Goal: Task Accomplishment & Management: Manage account settings

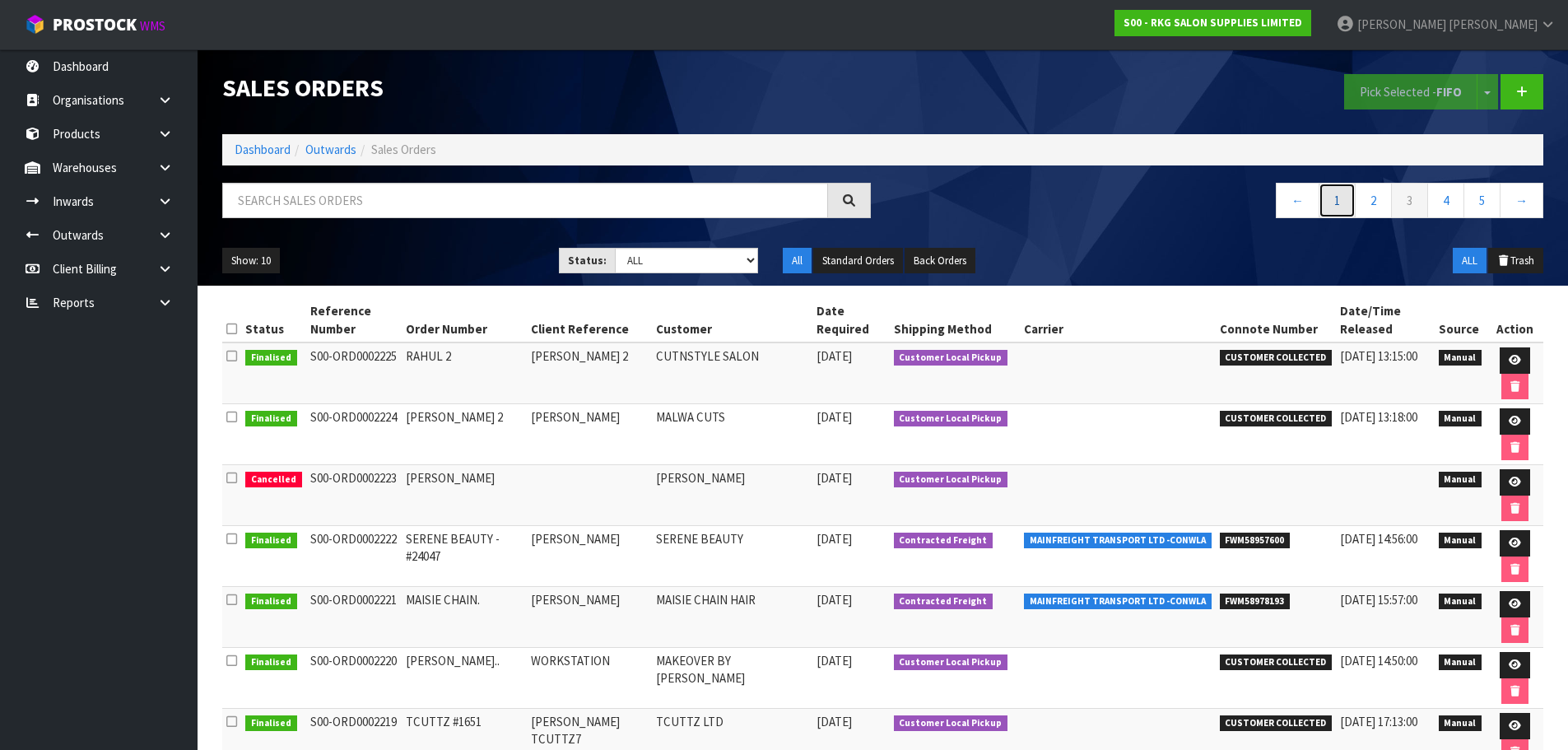
click at [1335, 203] on link "1" at bounding box center [1337, 200] width 37 height 35
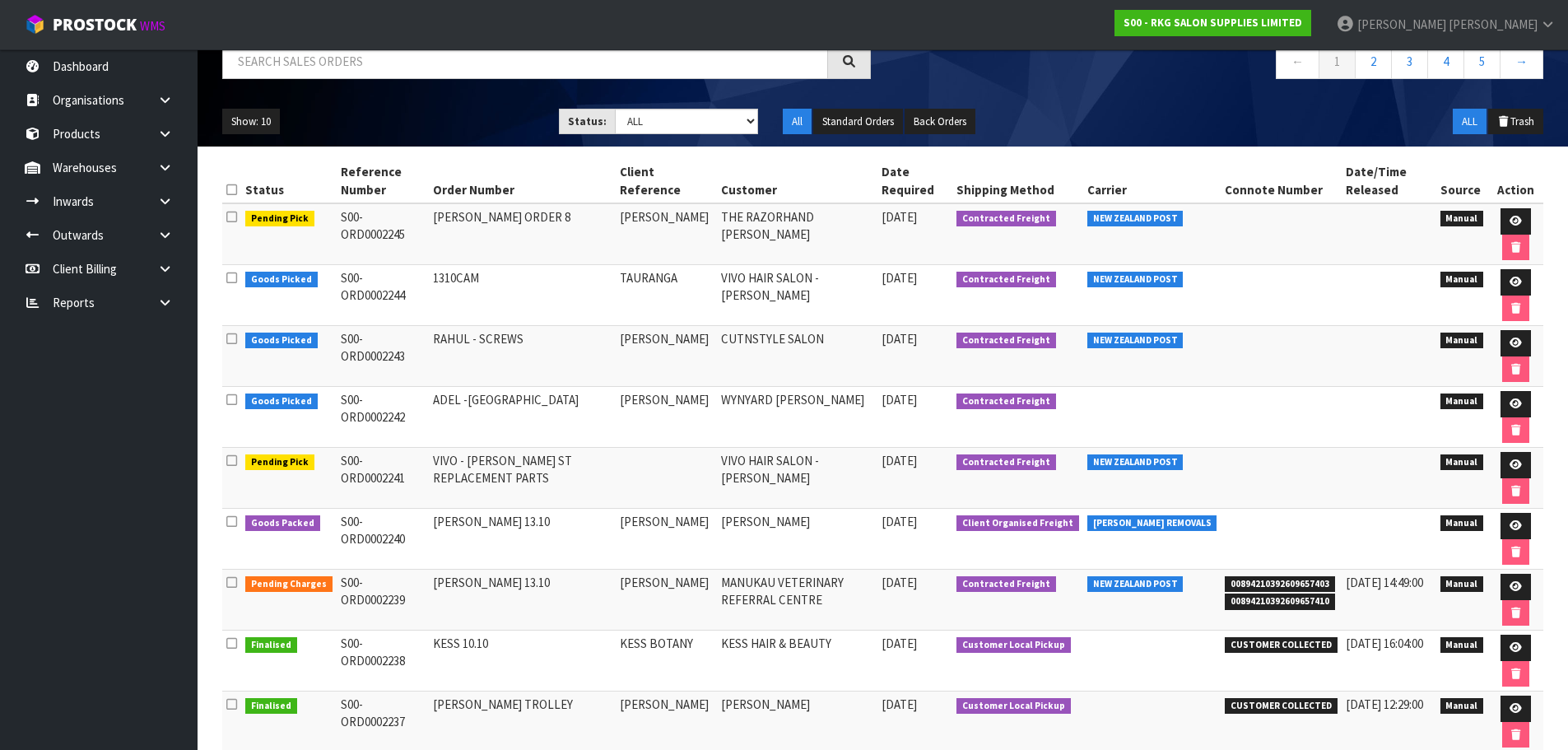
scroll to position [165, 0]
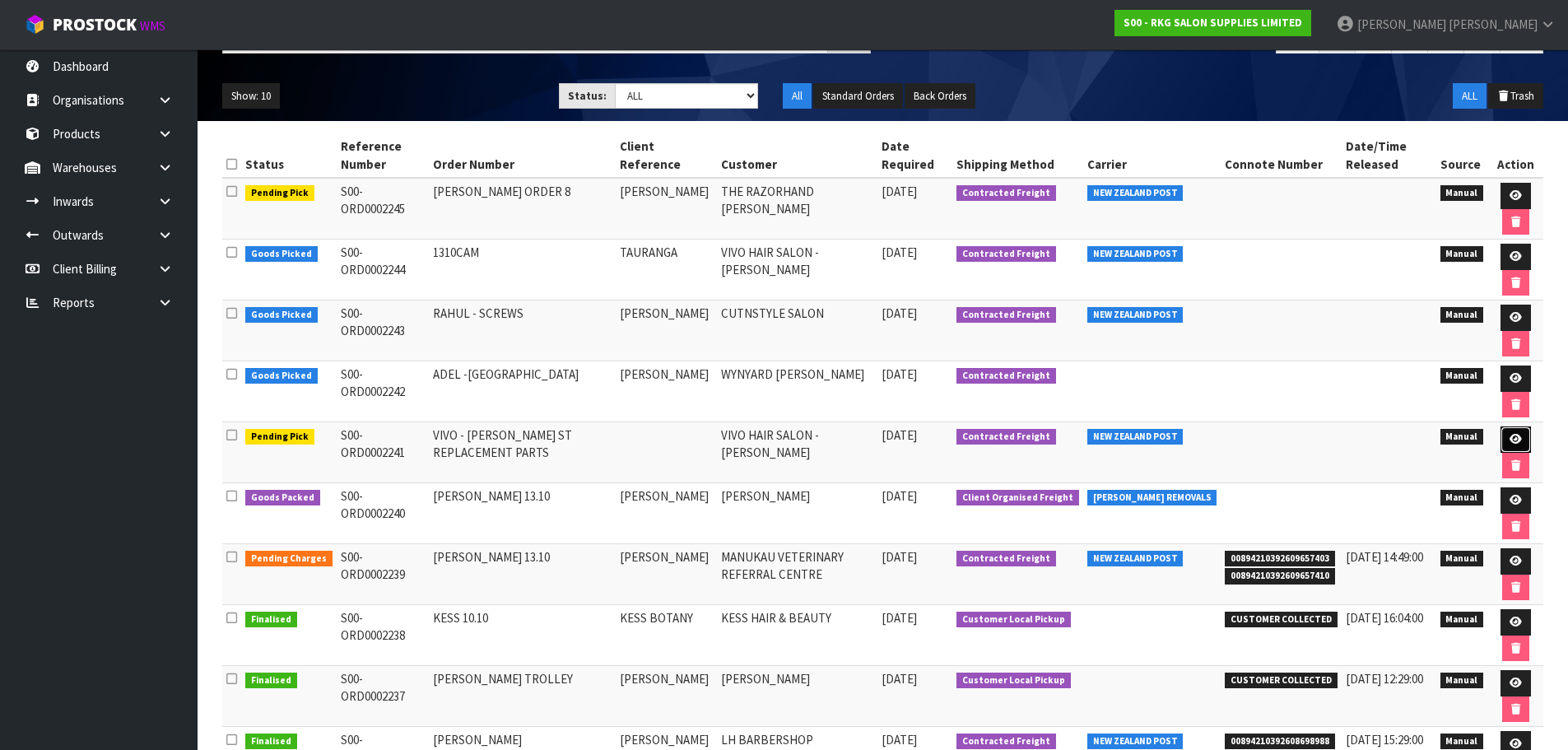
click at [1513, 440] on icon at bounding box center [1515, 439] width 13 height 11
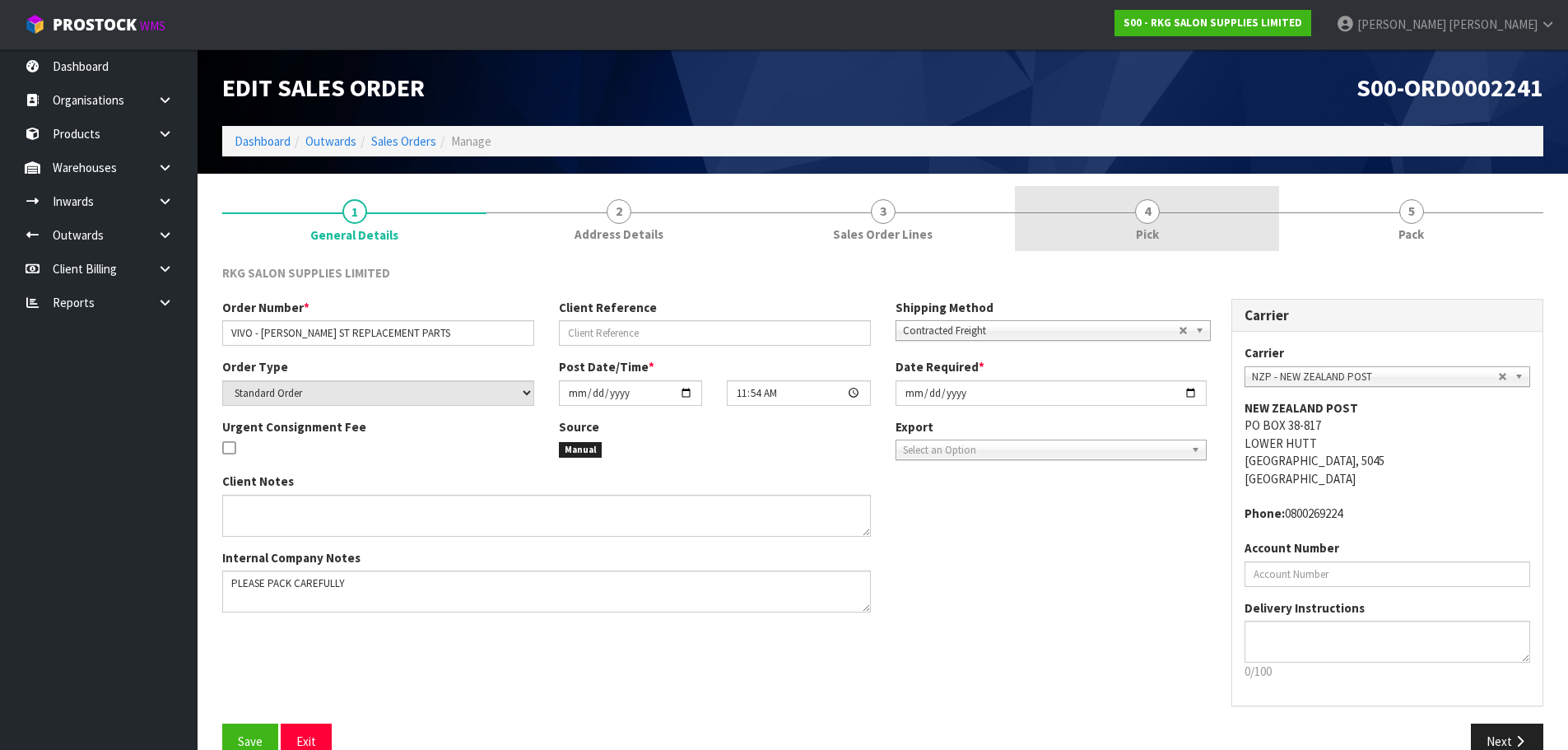
click at [1144, 215] on span "4" at bounding box center [1148, 212] width 25 height 25
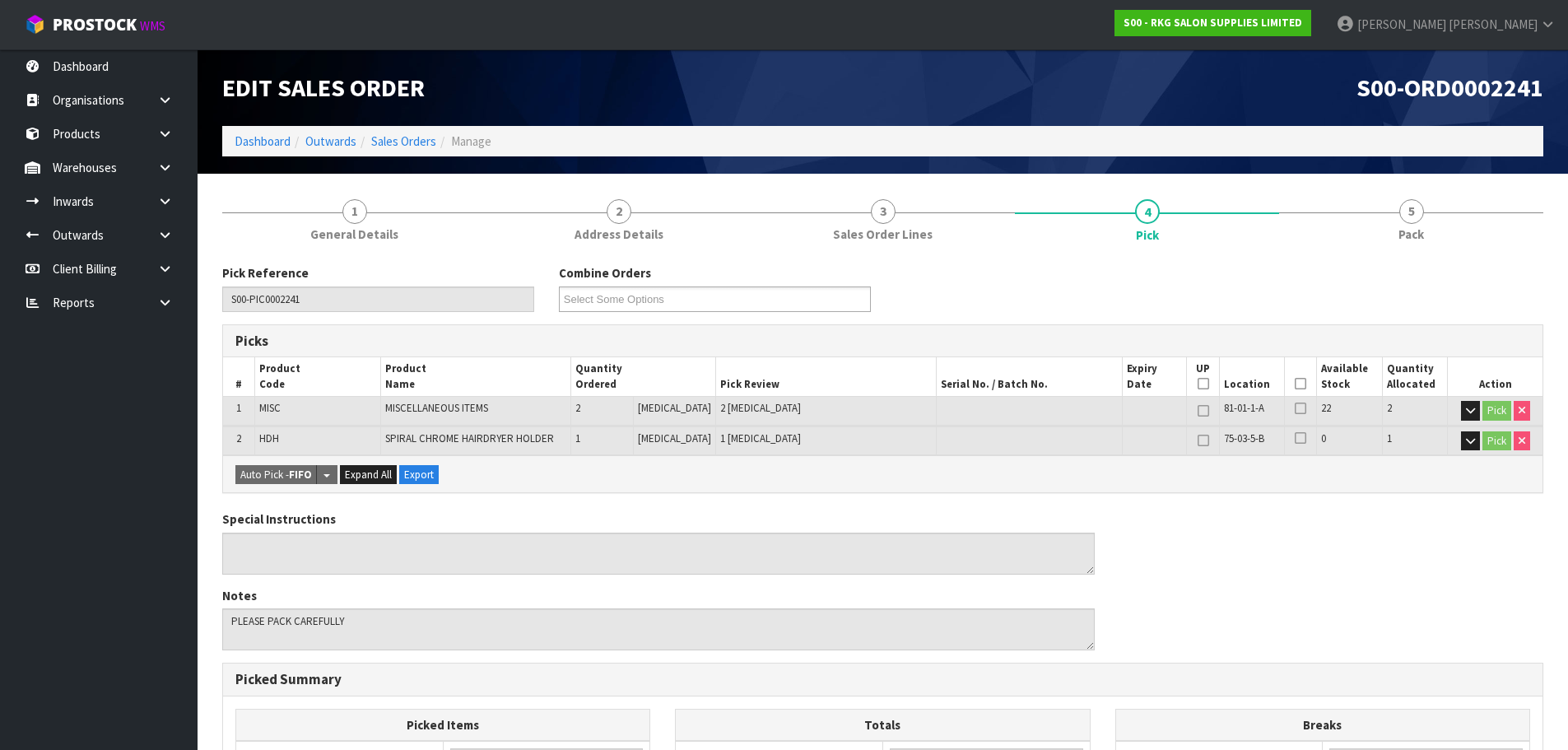
click at [1298, 383] on icon at bounding box center [1300, 383] width 12 height 1
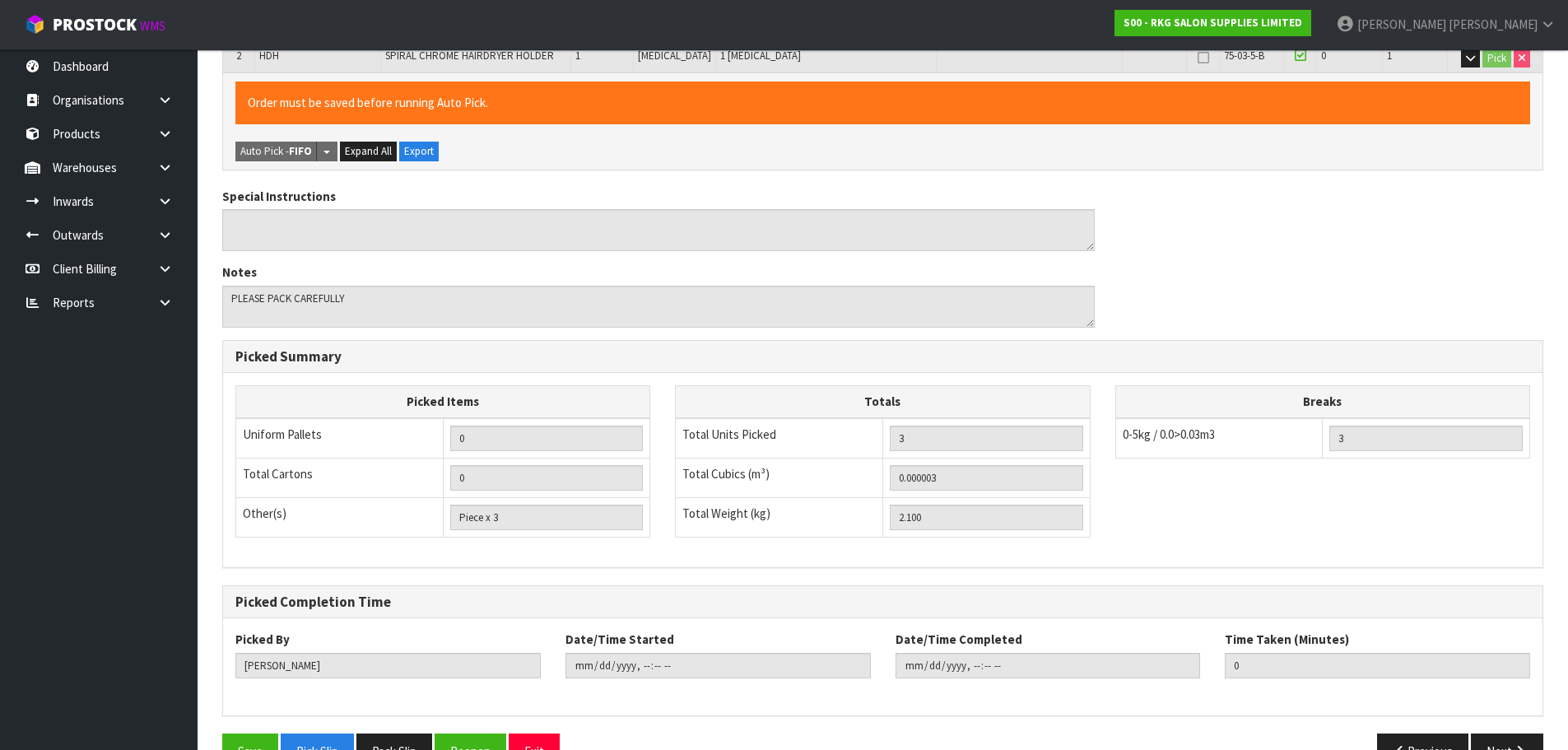
scroll to position [427, 0]
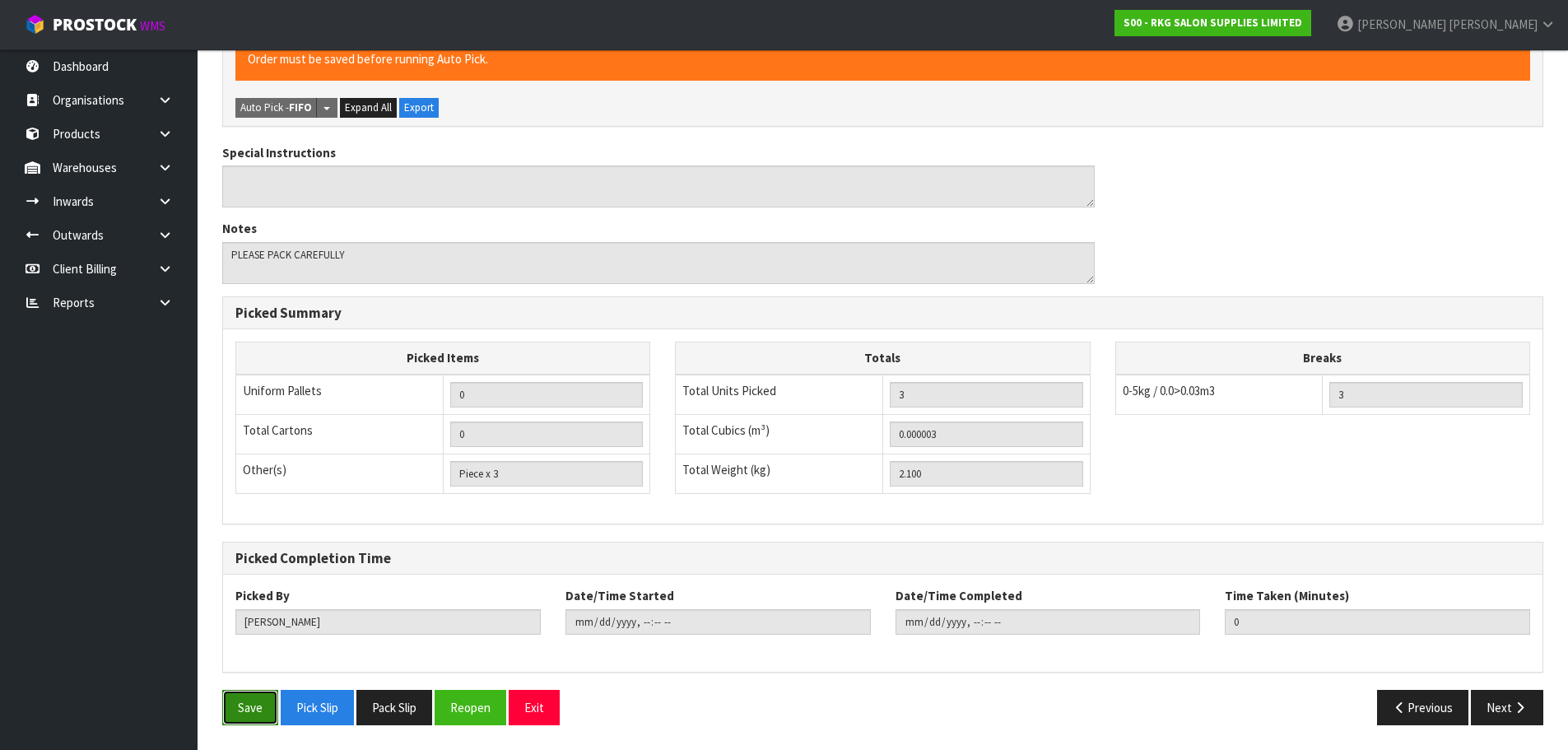
click at [264, 701] on button "Save" at bounding box center [250, 707] width 56 height 35
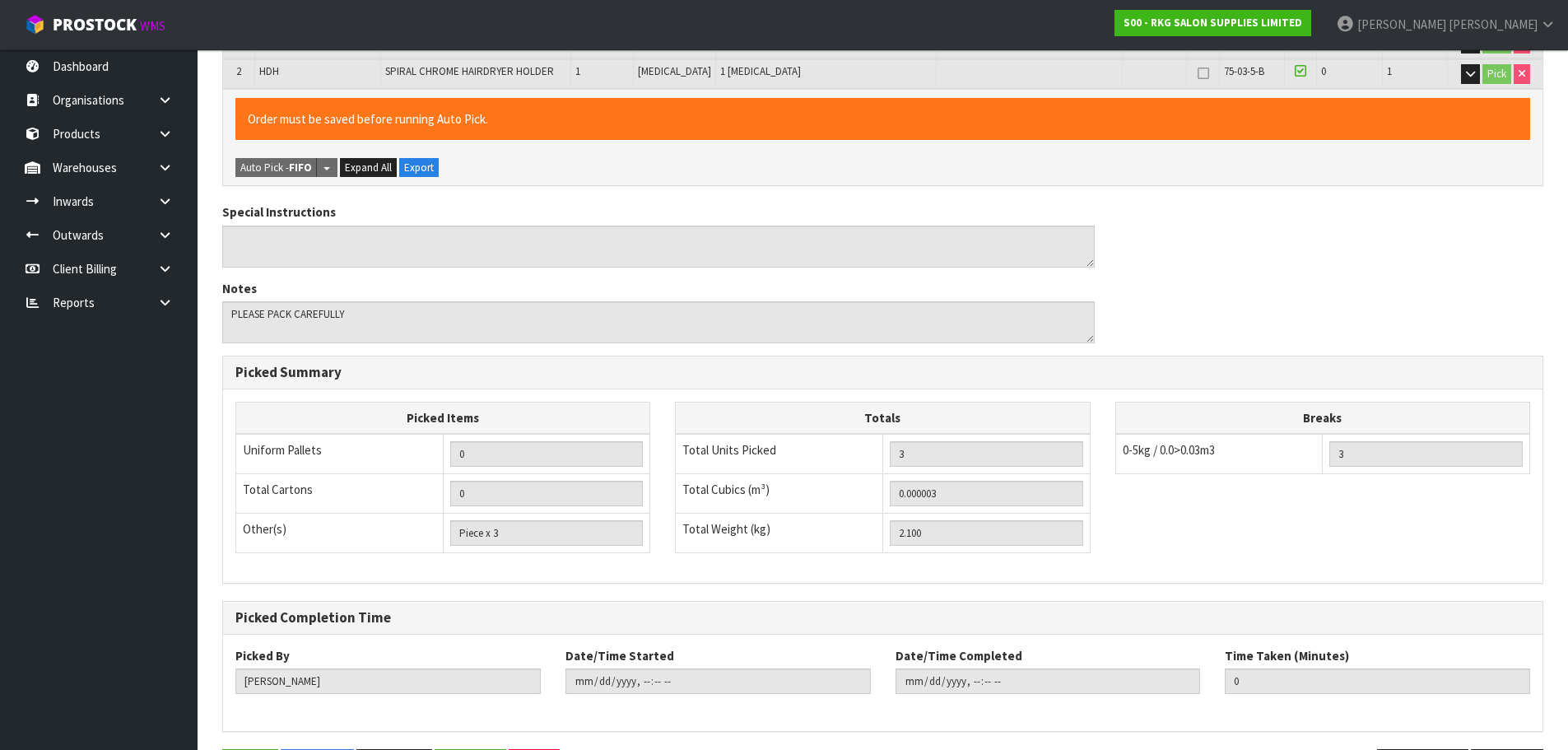
scroll to position [0, 0]
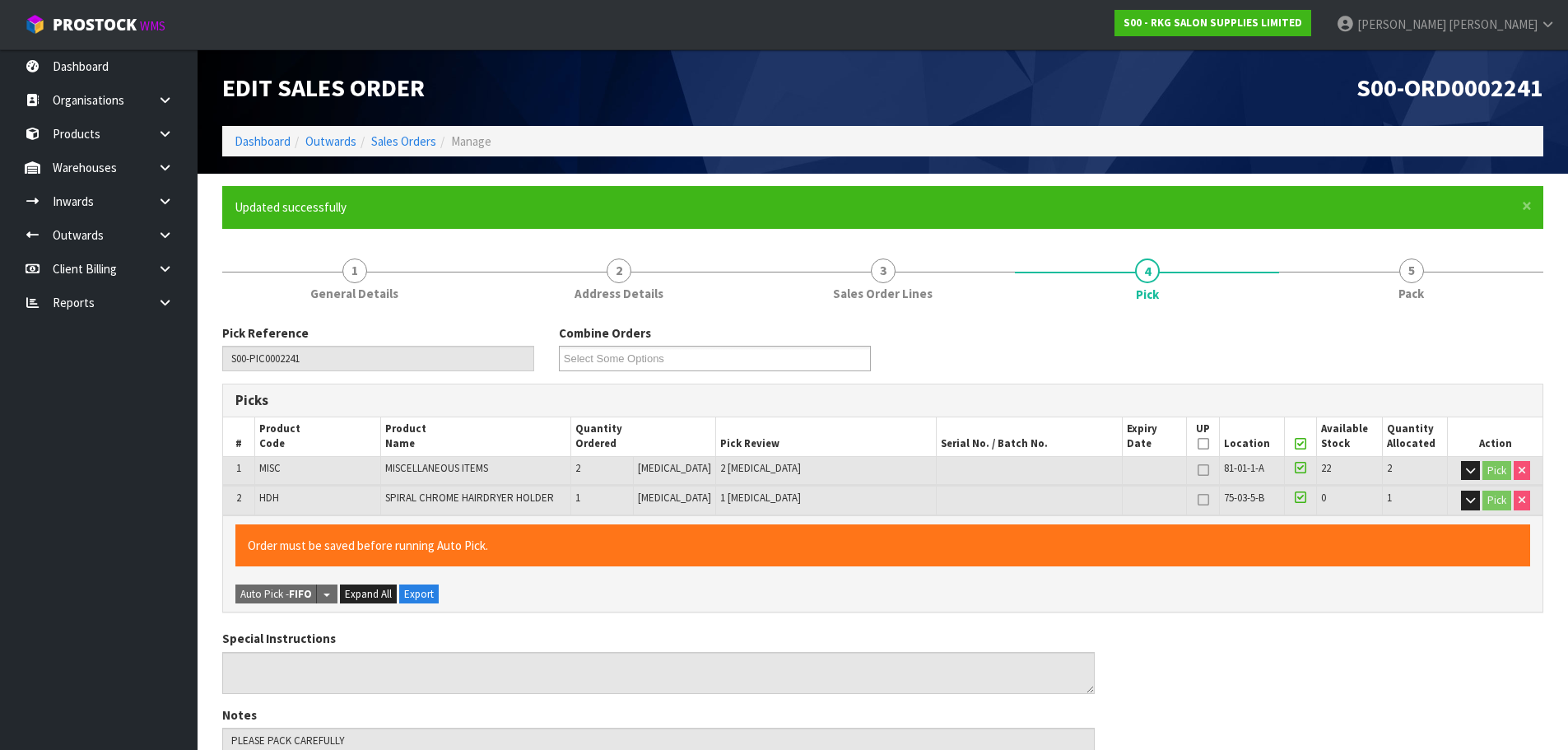
type input "[PERSON_NAME]"
type input "2025-10-14T09:31:51"
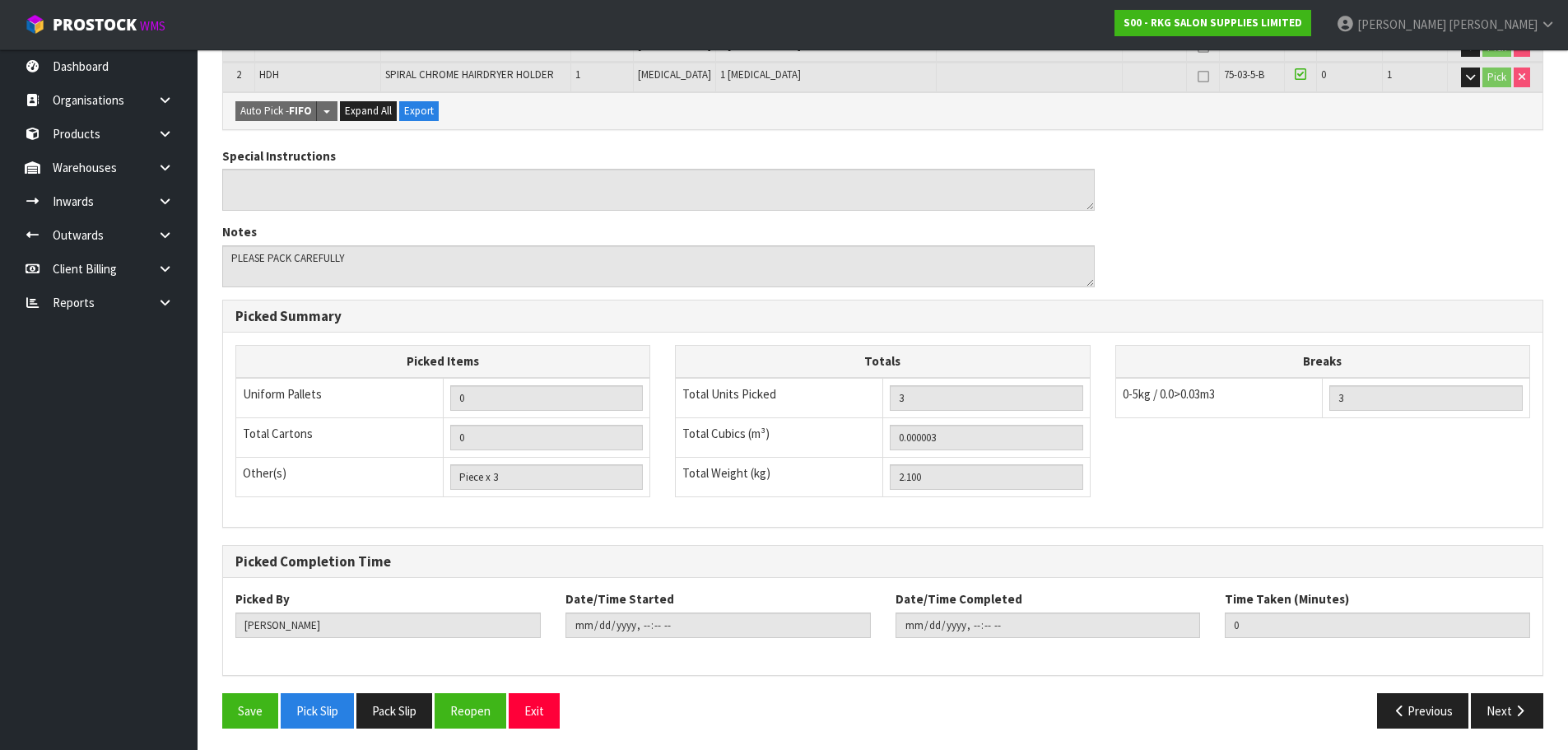
scroll to position [427, 0]
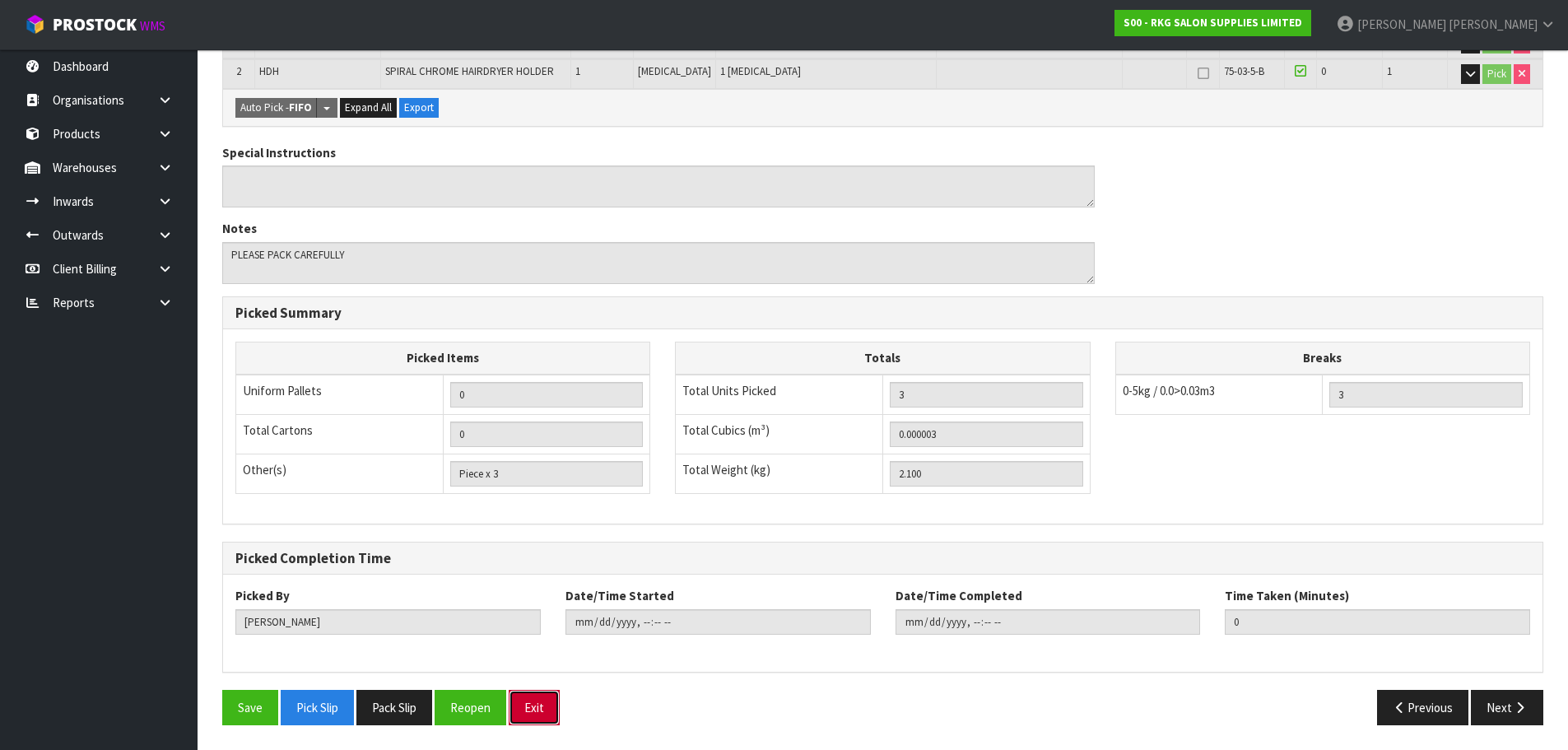
click at [535, 708] on button "Exit" at bounding box center [534, 707] width 51 height 35
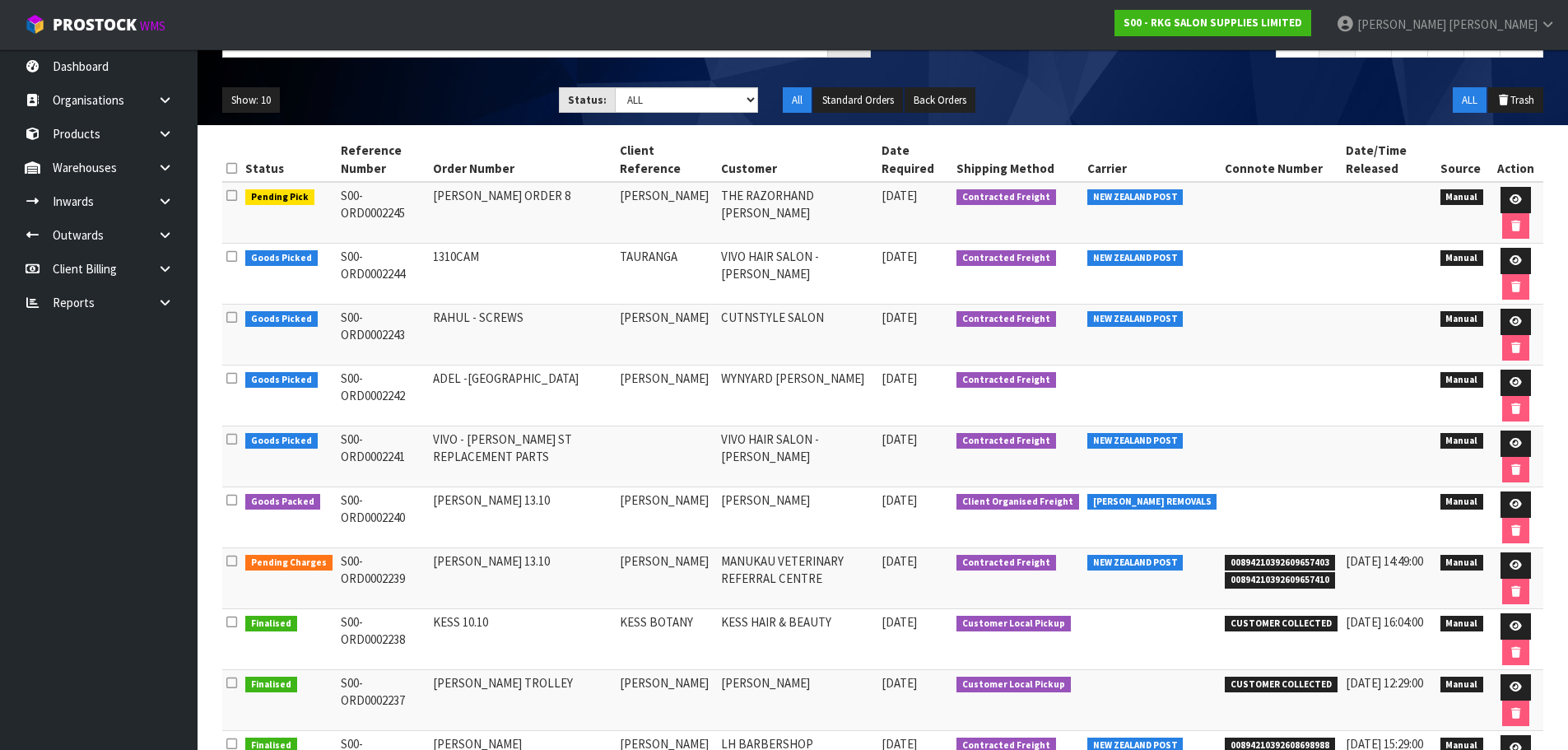
scroll to position [165, 0]
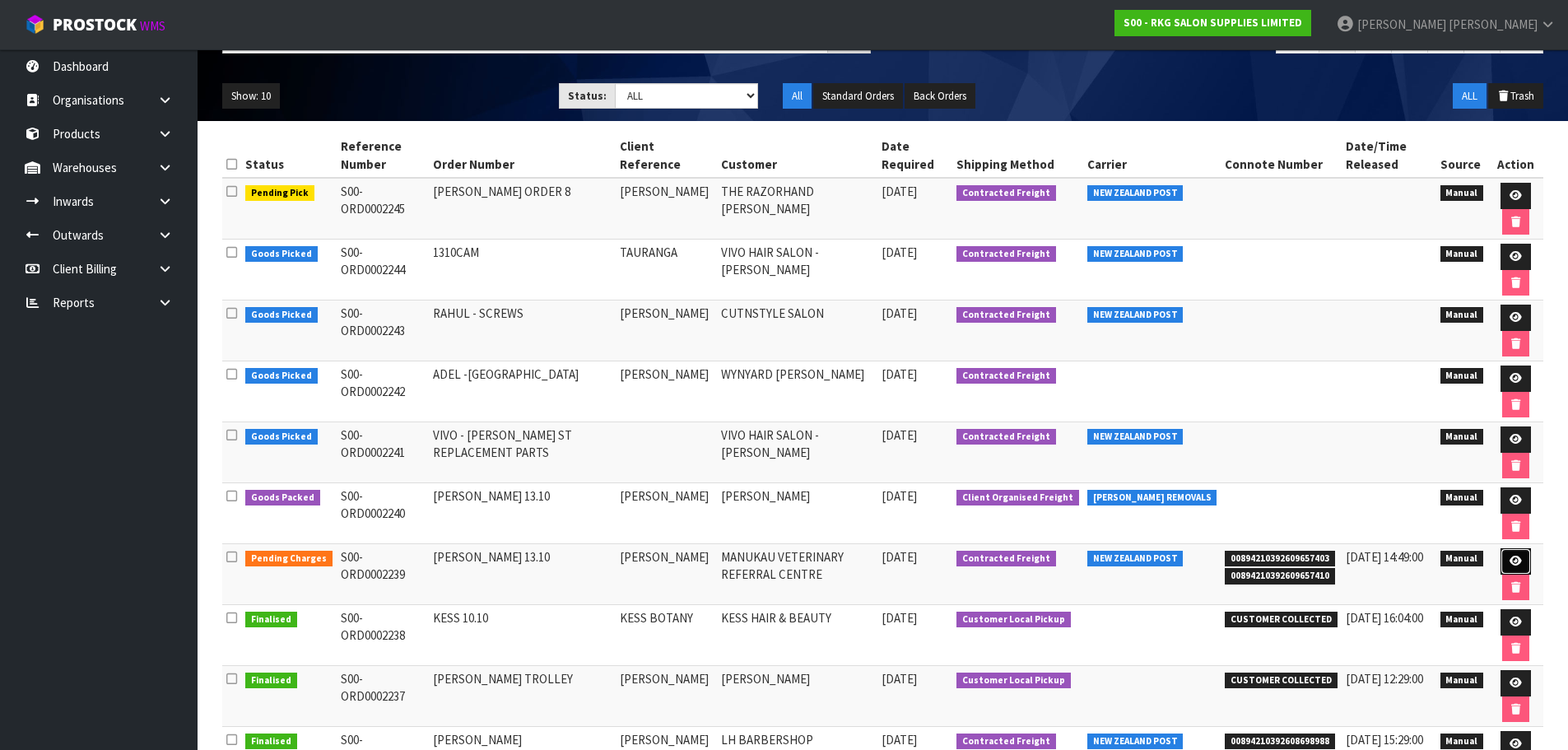
click at [1514, 565] on icon at bounding box center [1515, 561] width 13 height 11
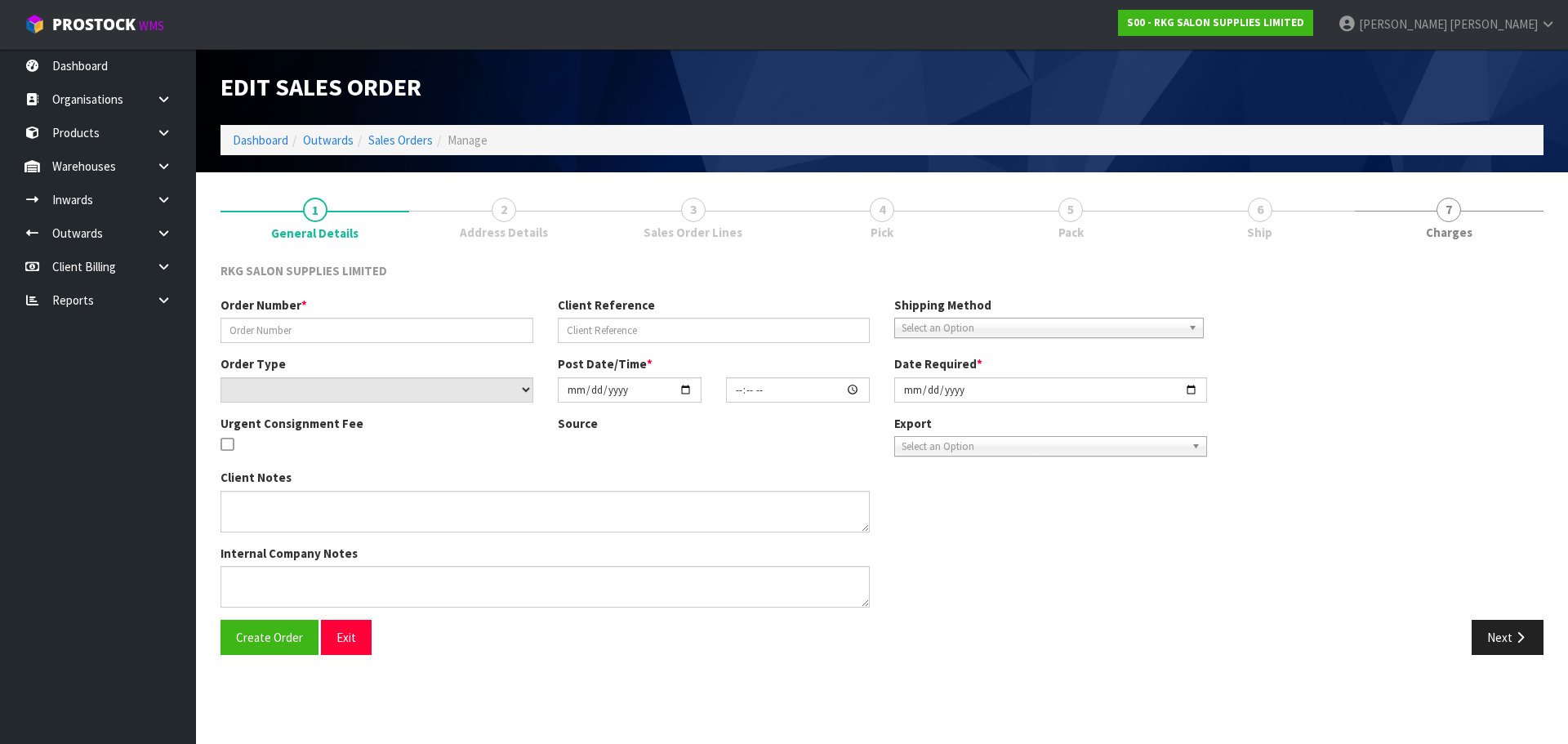
type input "[PERSON_NAME] 13.10"
type input "[PERSON_NAME]"
select select "number:0"
type input "[DATE]"
type input "00:00:00.000"
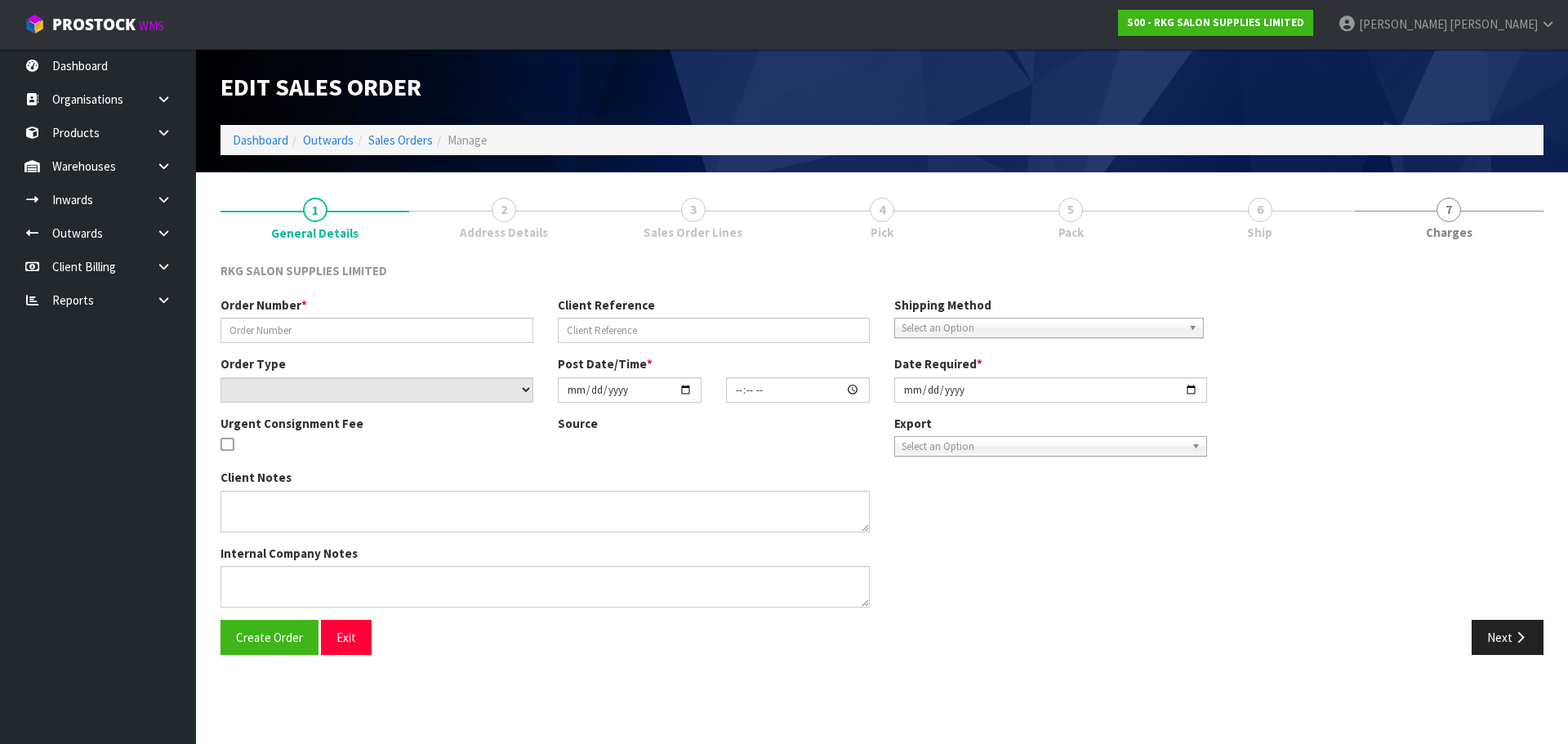
type input "[DATE]"
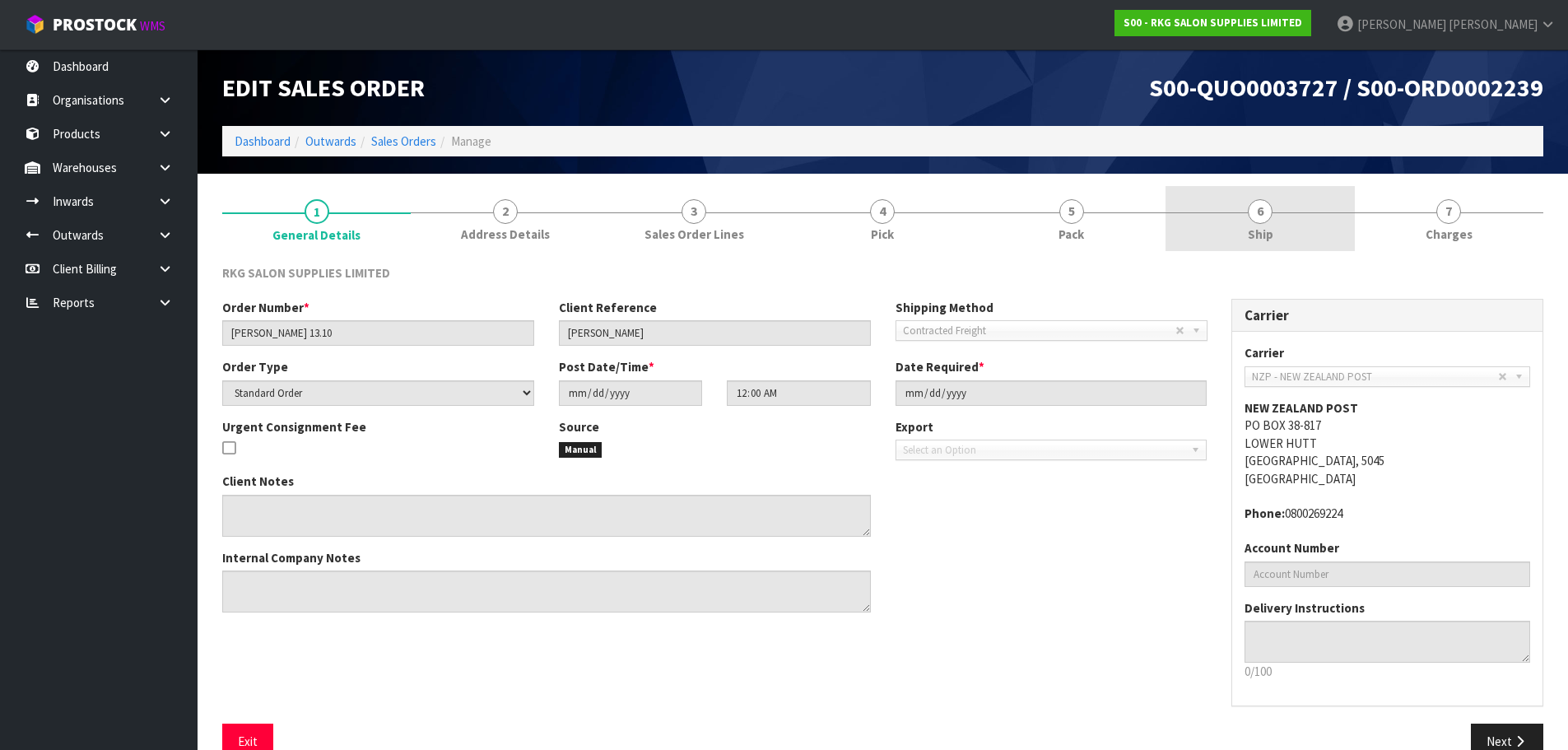
click at [1256, 223] on span "6" at bounding box center [1260, 212] width 25 height 25
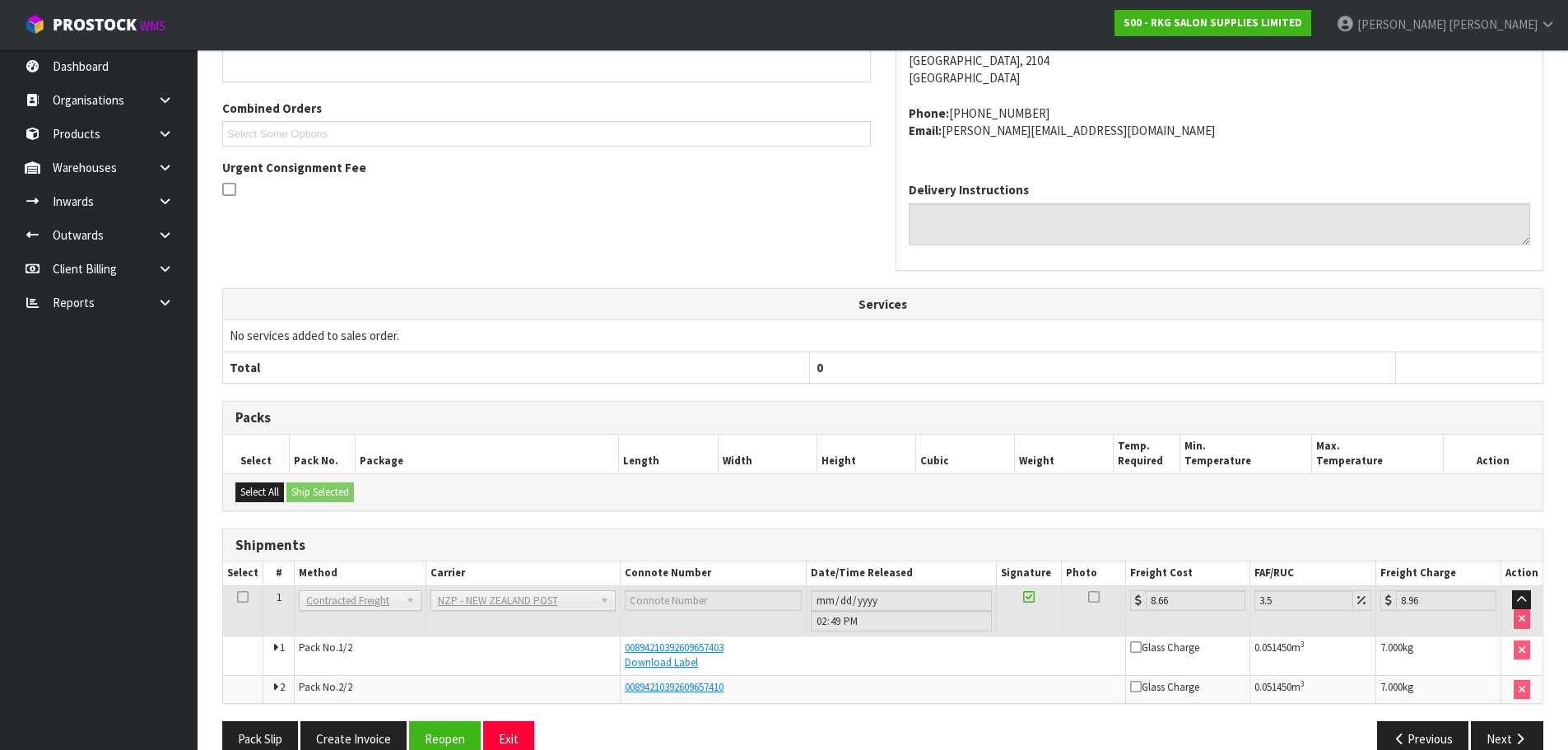
scroll to position [362, 0]
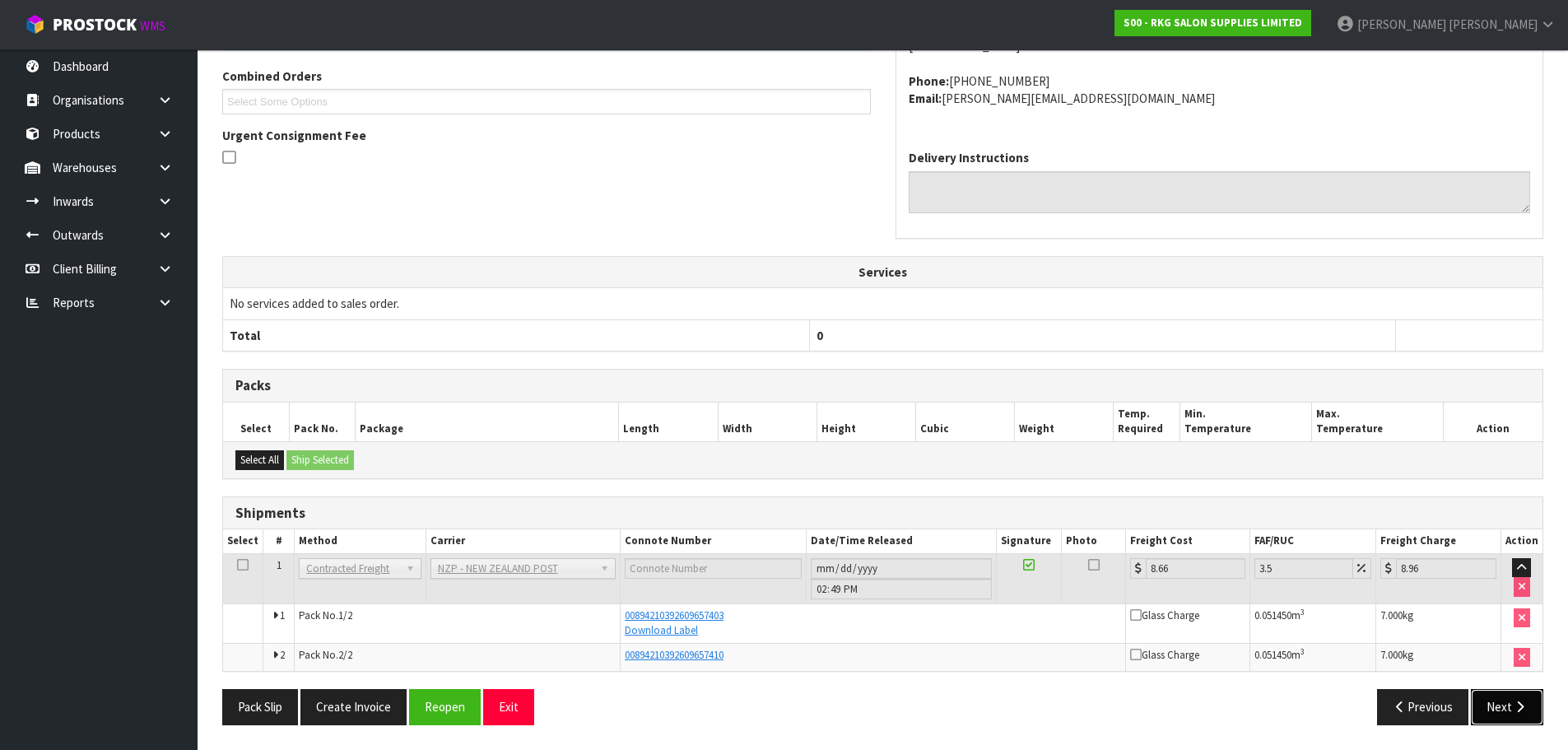
click at [1507, 707] on button "Next" at bounding box center [1507, 706] width 73 height 35
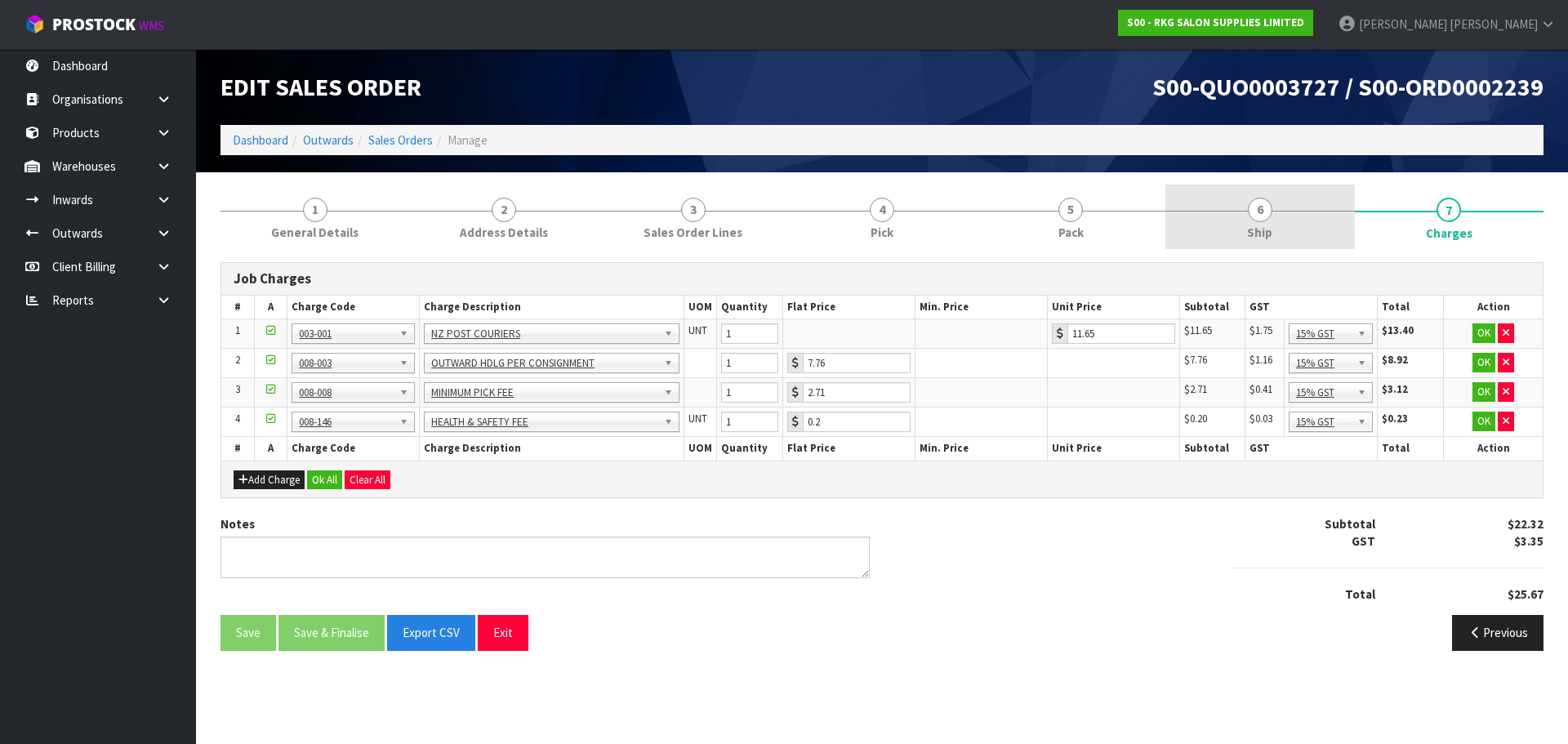
click at [1257, 210] on span "6" at bounding box center [1260, 210] width 25 height 25
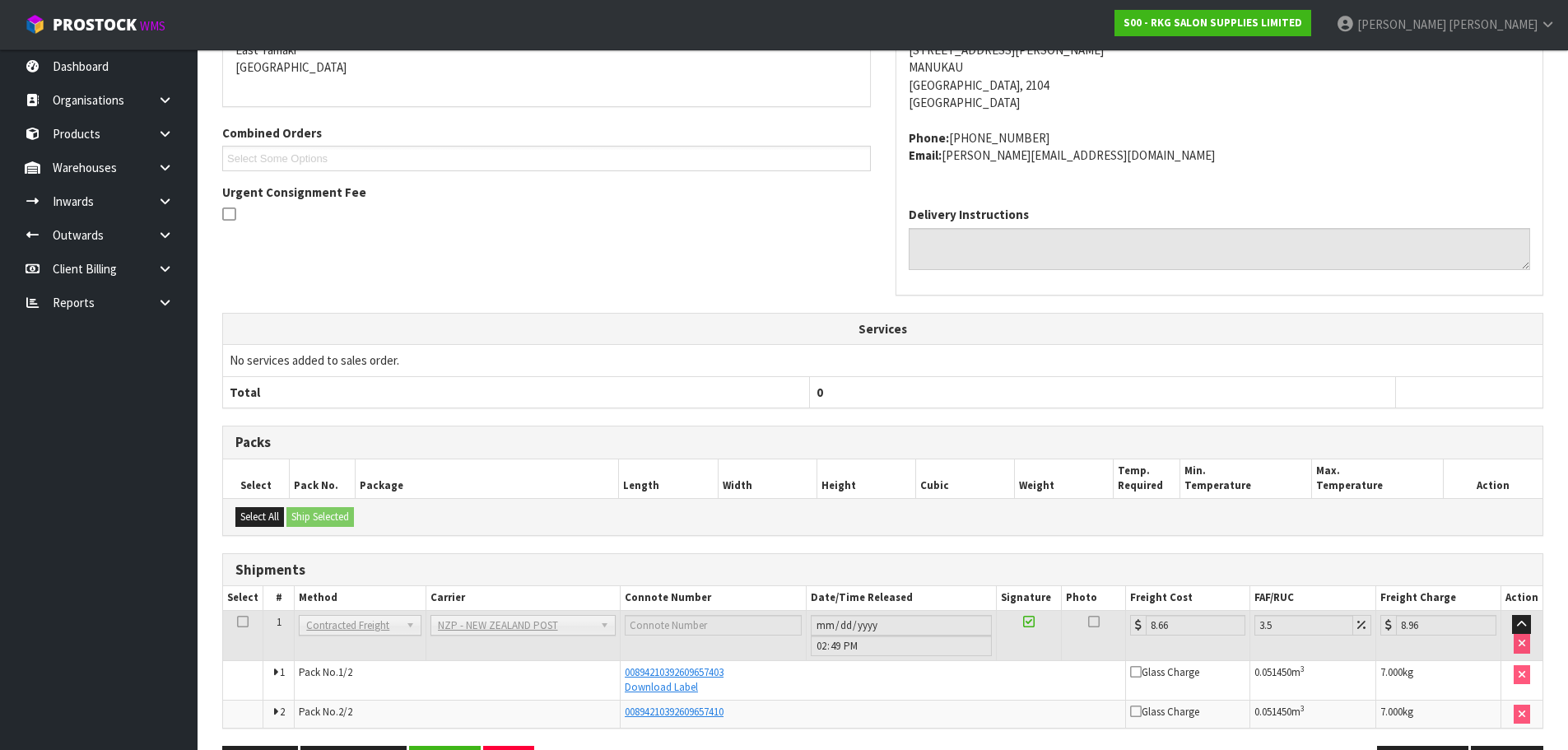
scroll to position [362, 0]
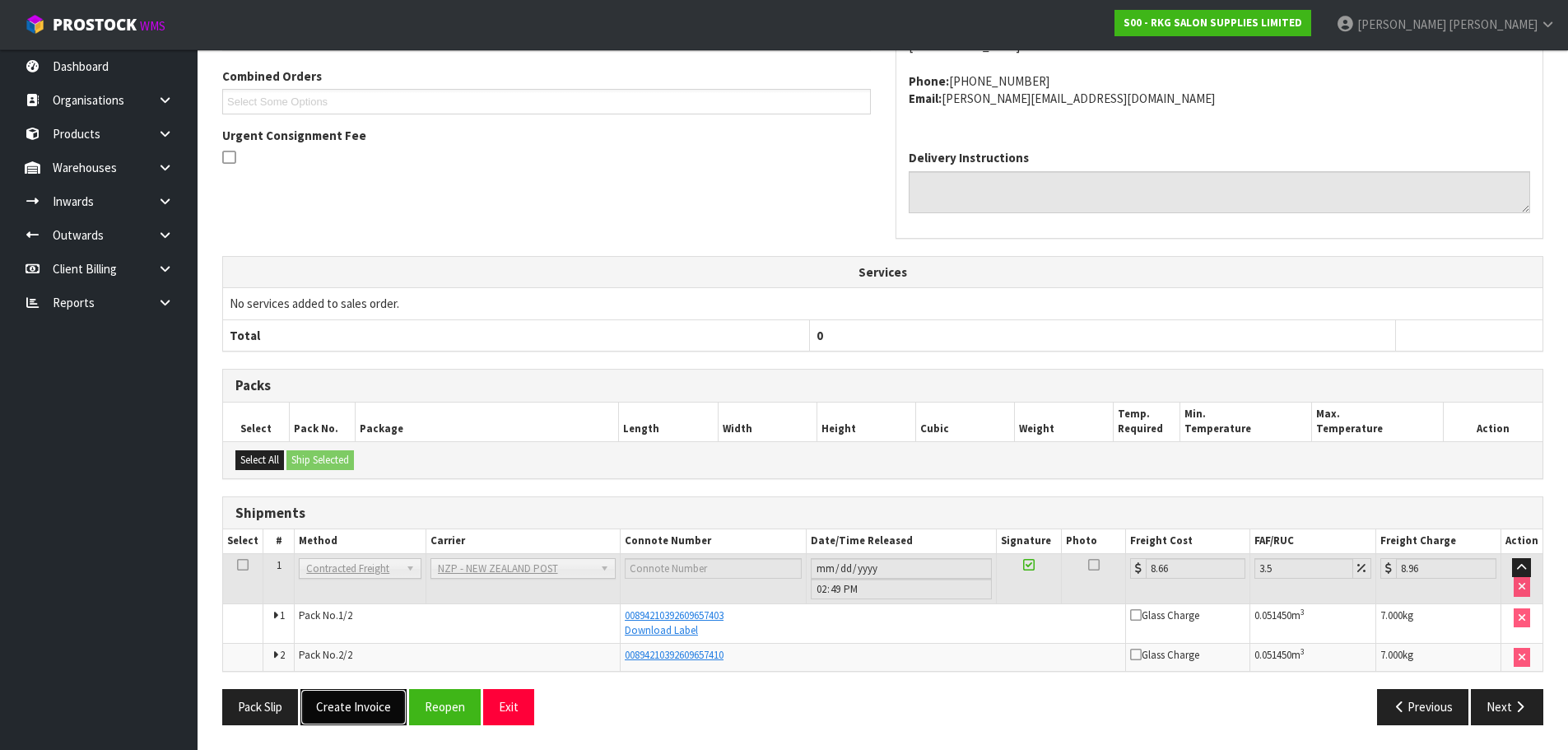
click at [356, 711] on button "Create Invoice" at bounding box center [353, 706] width 106 height 35
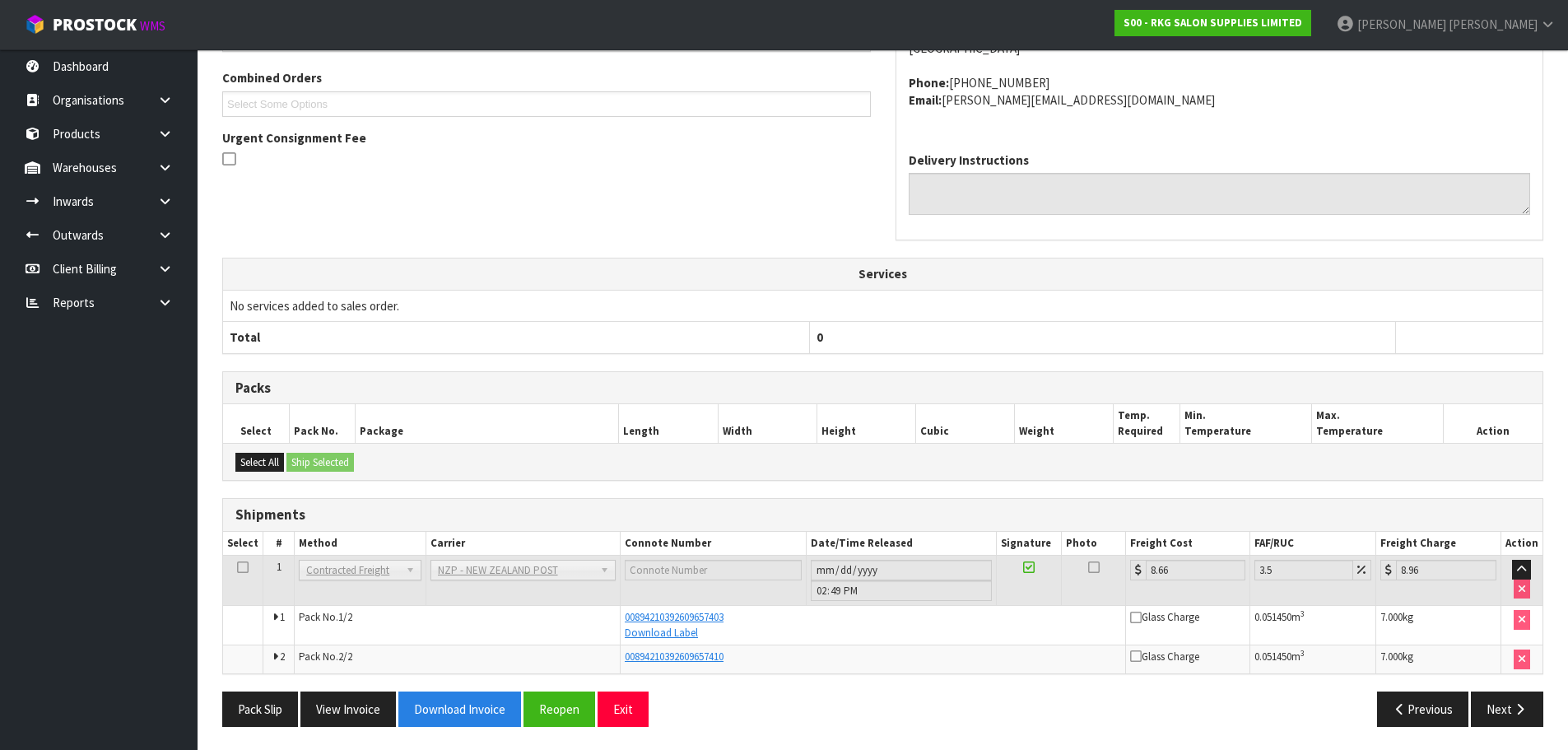
scroll to position [421, 0]
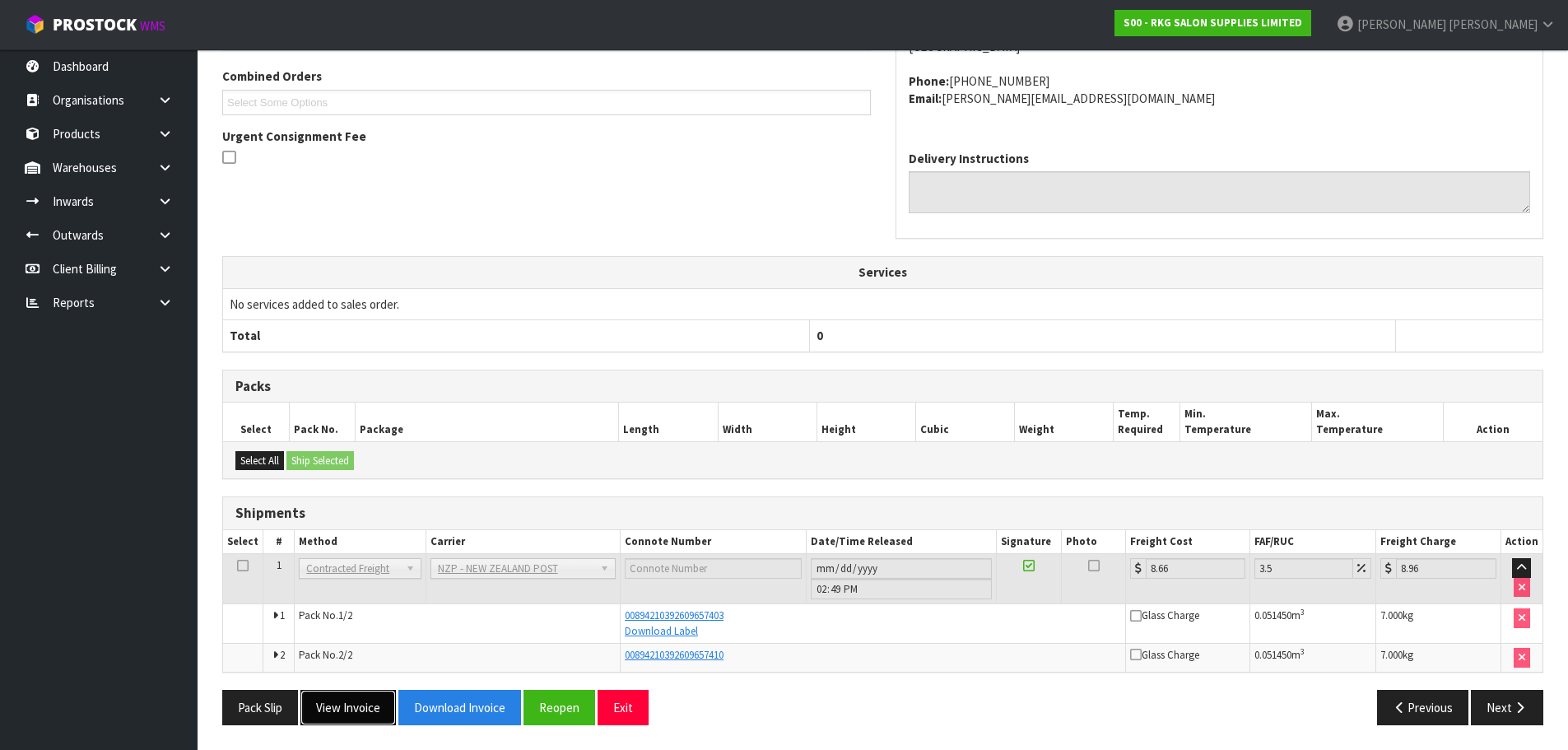
click at [344, 714] on button "View Invoice" at bounding box center [348, 707] width 95 height 35
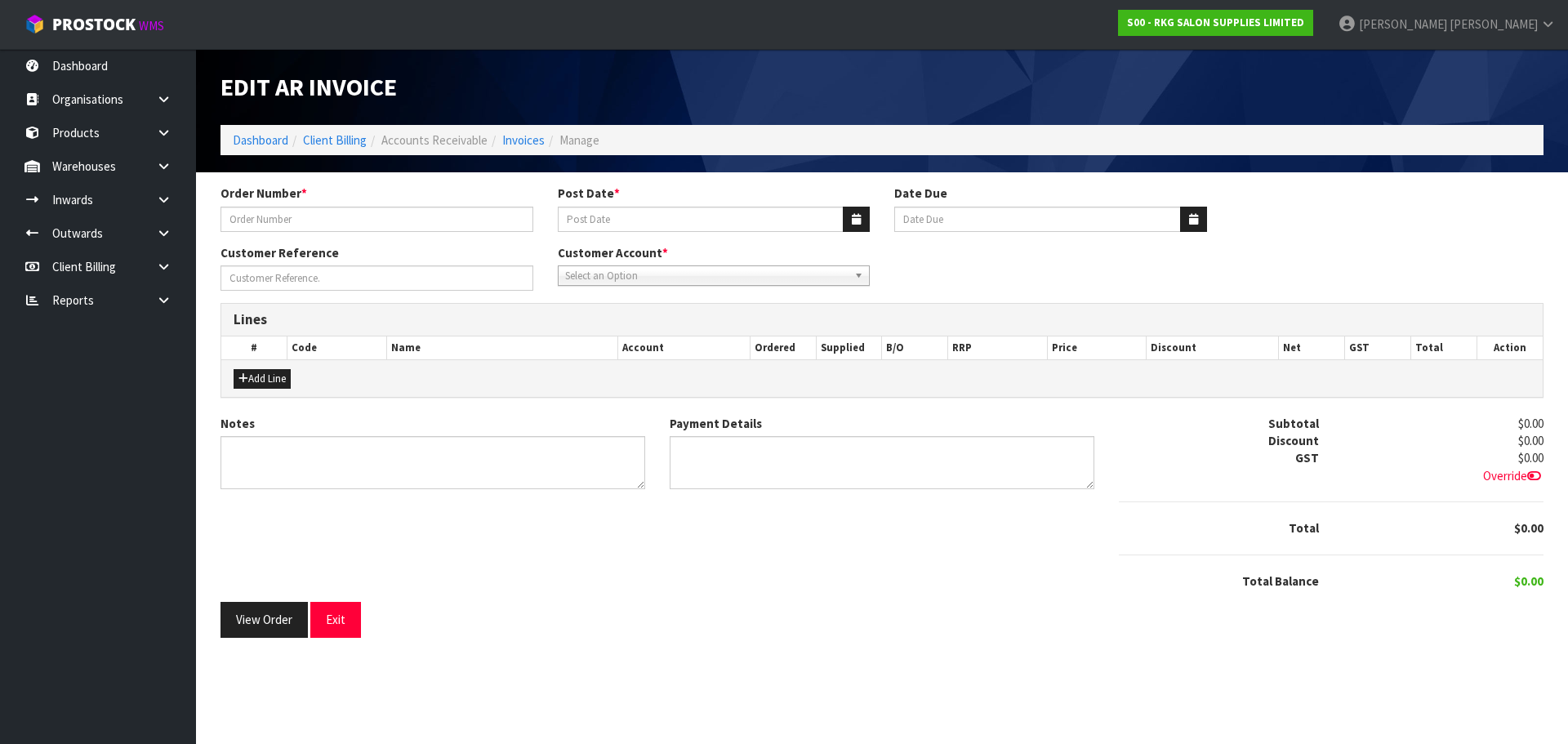
type input "[PERSON_NAME] 13.10"
type input "[DATE]"
type input "[PERSON_NAME]"
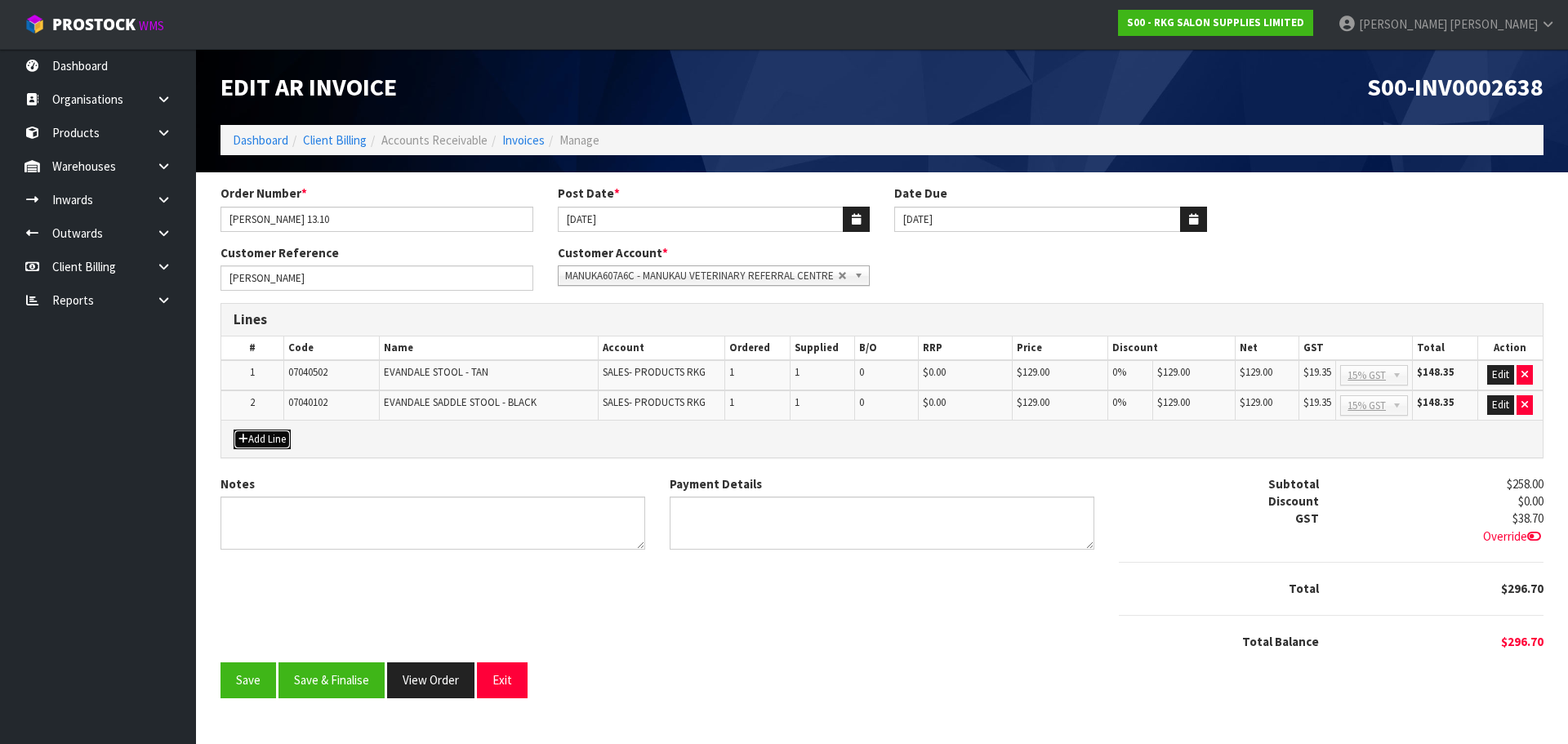
click at [268, 438] on button "Add Line" at bounding box center [261, 439] width 57 height 20
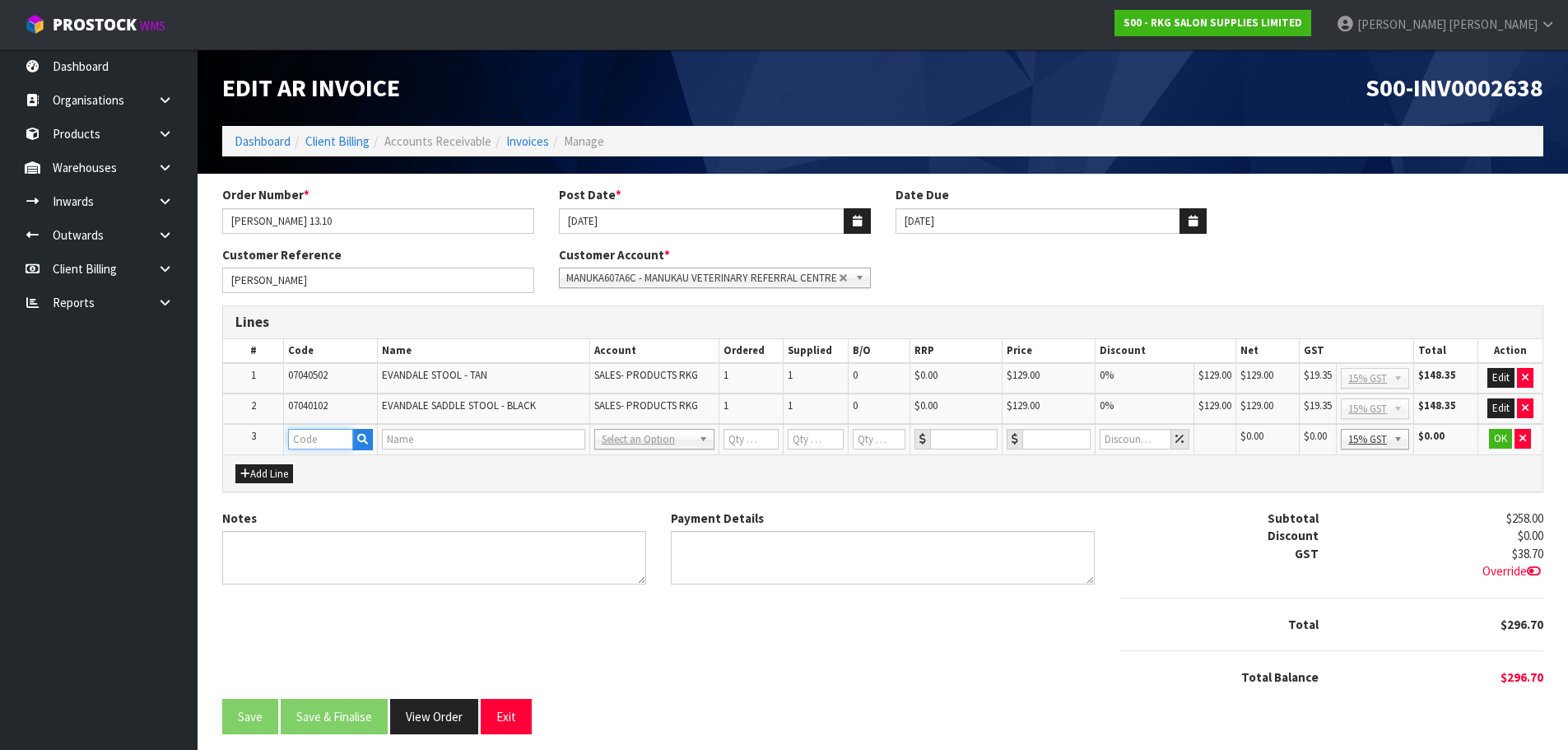
click at [314, 444] on input "text" at bounding box center [320, 439] width 65 height 21
type input "FRE"
click at [319, 466] on strong "FRE" at bounding box center [315, 467] width 21 height 16
type input "FREIGHT"
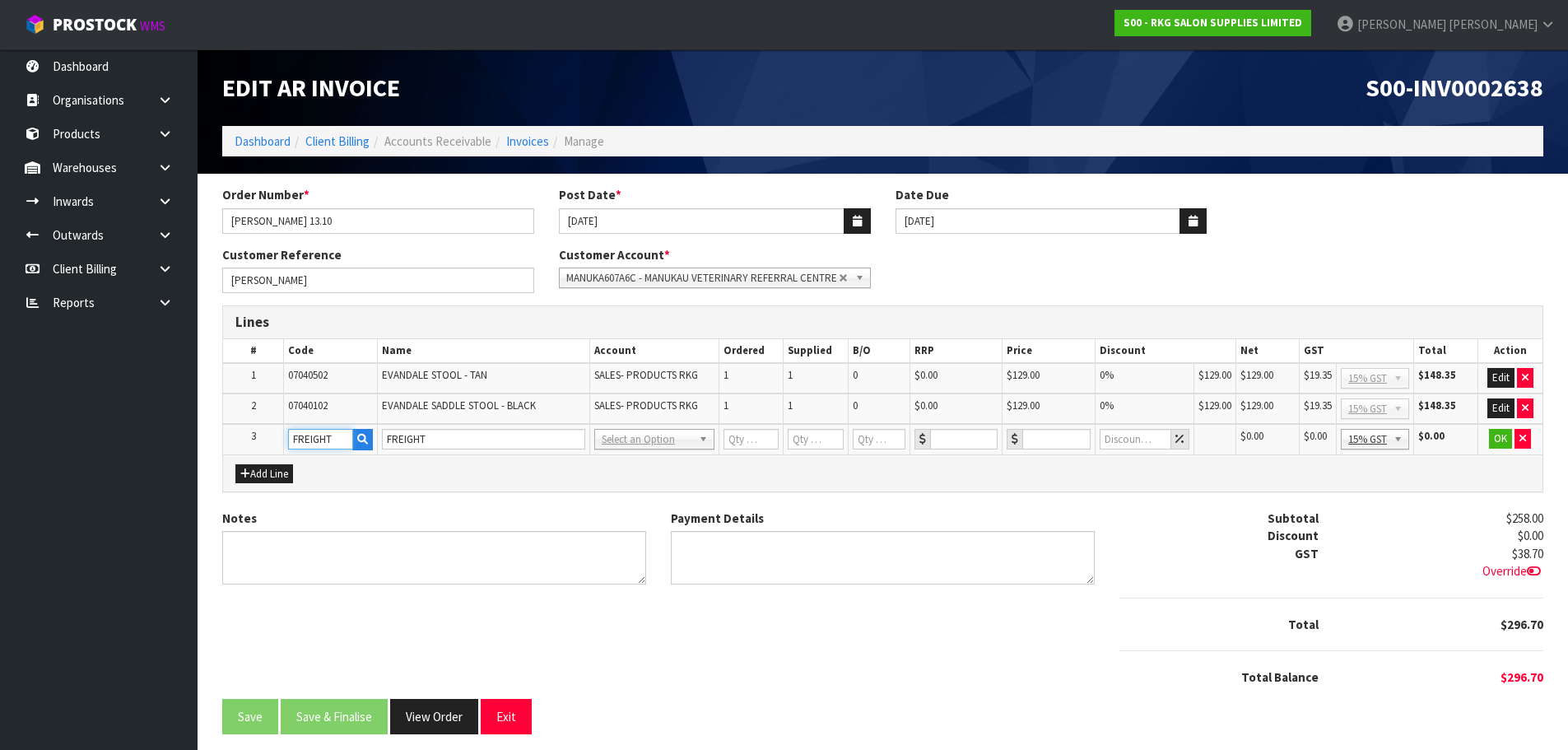
type input "1"
type input "0"
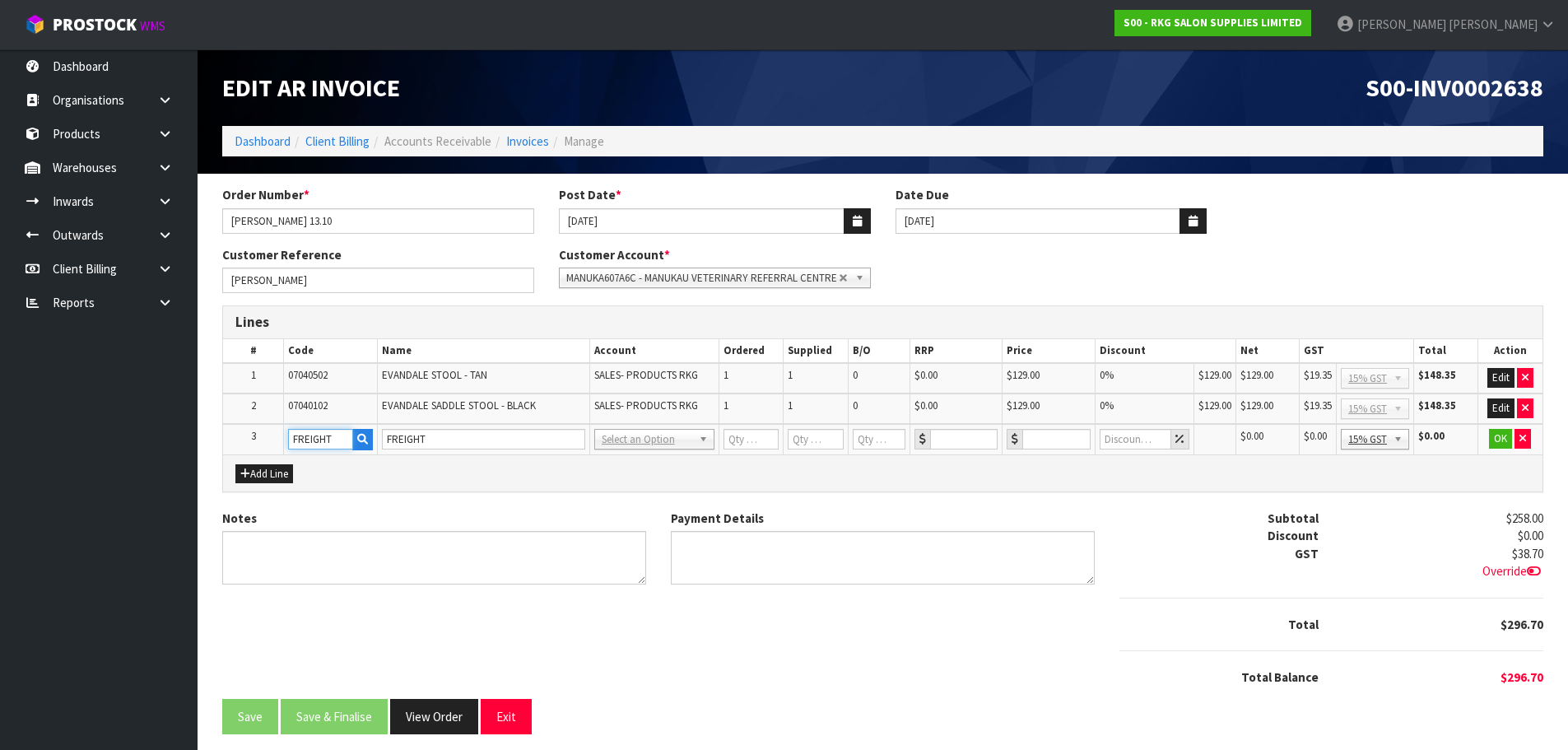
type input "0"
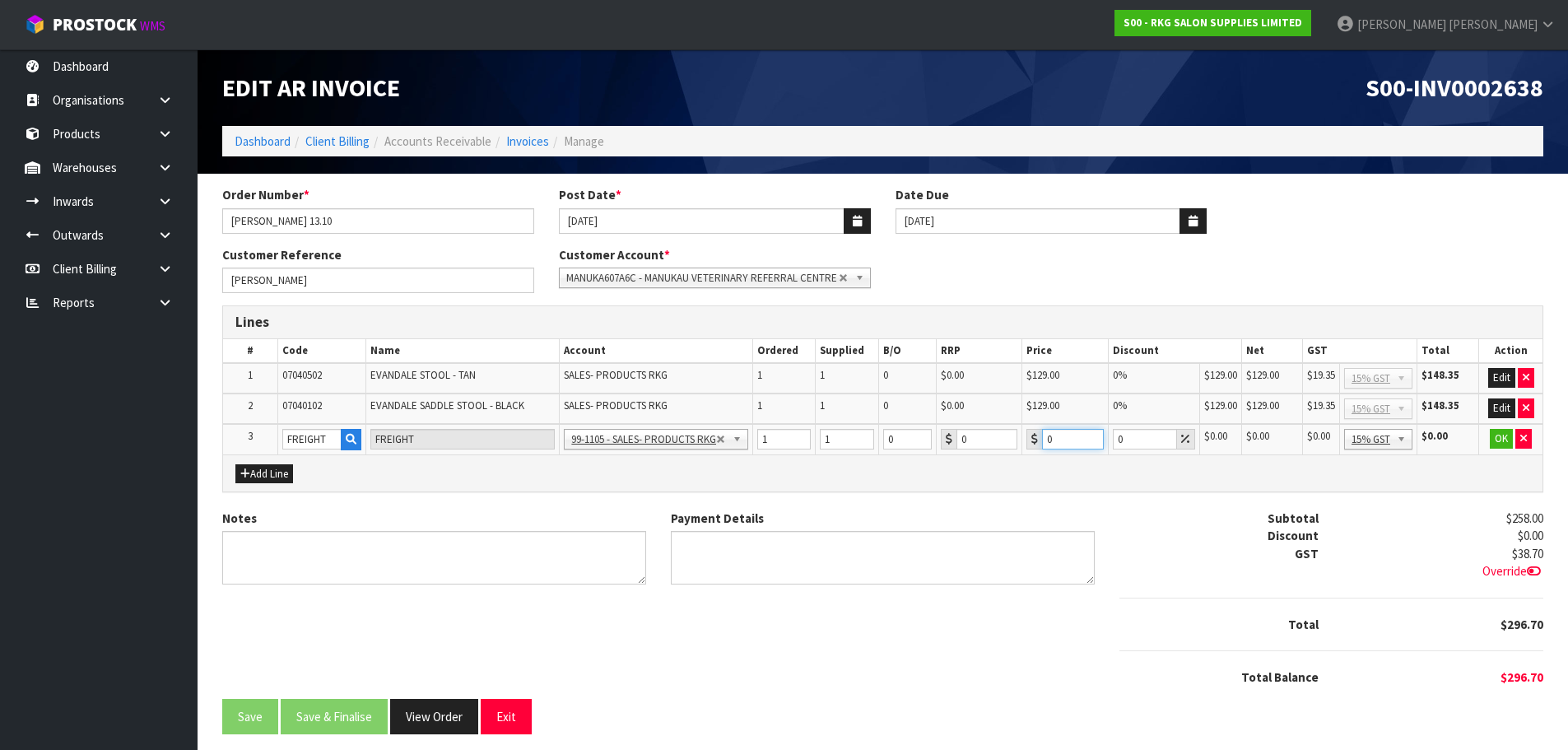
drag, startPoint x: 1064, startPoint y: 439, endPoint x: 1036, endPoint y: 439, distance: 28.0
click at [1036, 439] on div "0" at bounding box center [1065, 439] width 77 height 21
type input "19.60"
click at [1505, 381] on button "Edit" at bounding box center [1502, 378] width 27 height 20
drag, startPoint x: 1129, startPoint y: 372, endPoint x: 1113, endPoint y: 376, distance: 16.5
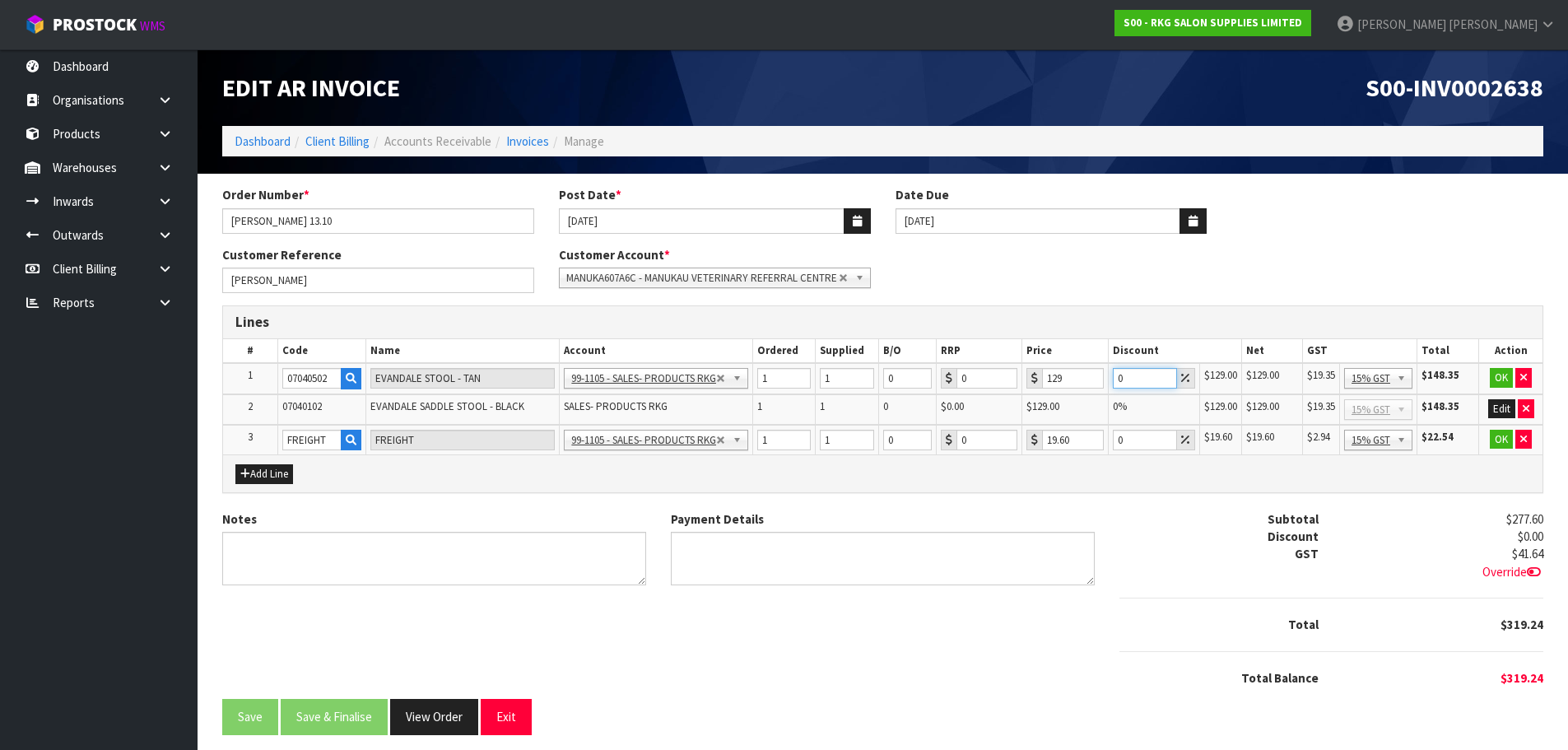
click at [1113, 376] on input "0" at bounding box center [1145, 378] width 64 height 21
type input "5"
click at [1504, 411] on button "Edit" at bounding box center [1502, 409] width 27 height 20
drag, startPoint x: 1136, startPoint y: 416, endPoint x: 1109, endPoint y: 416, distance: 27.0
click at [1109, 416] on td "0" at bounding box center [1154, 409] width 92 height 31
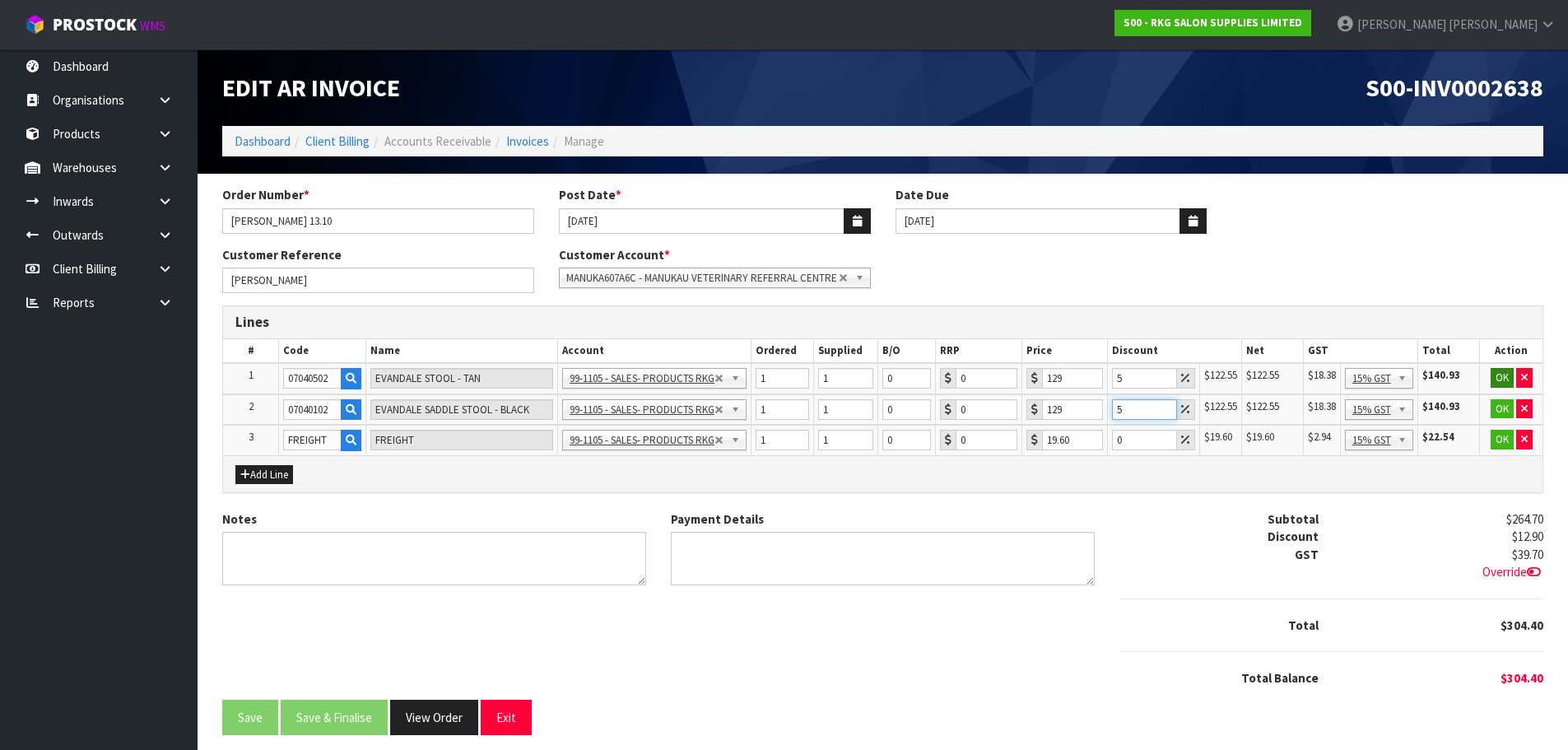
type input "5"
click at [1499, 377] on button "OK" at bounding box center [1503, 378] width 23 height 20
click at [1501, 407] on button "OK" at bounding box center [1502, 408] width 23 height 20
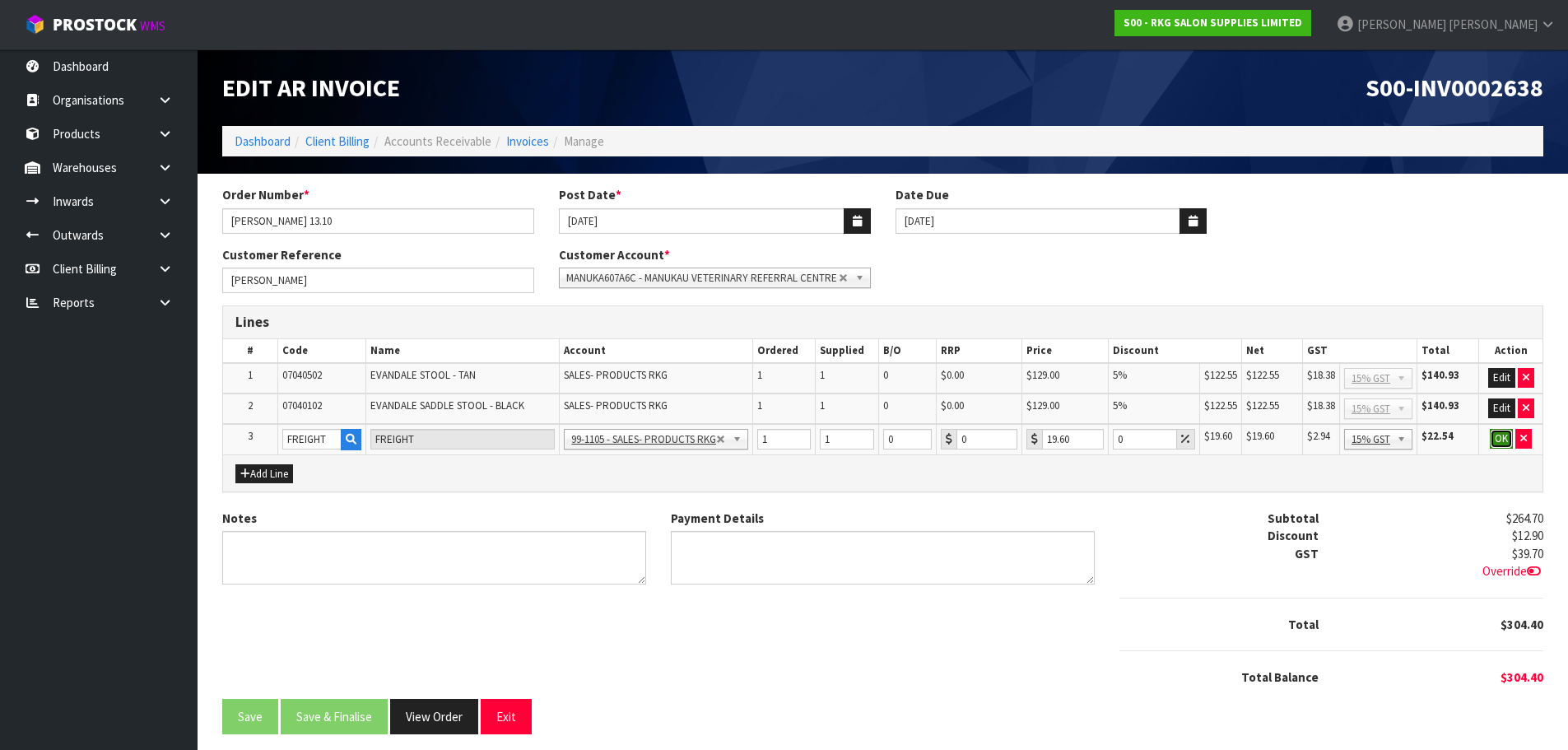
click at [1499, 439] on button "OK" at bounding box center [1502, 439] width 23 height 20
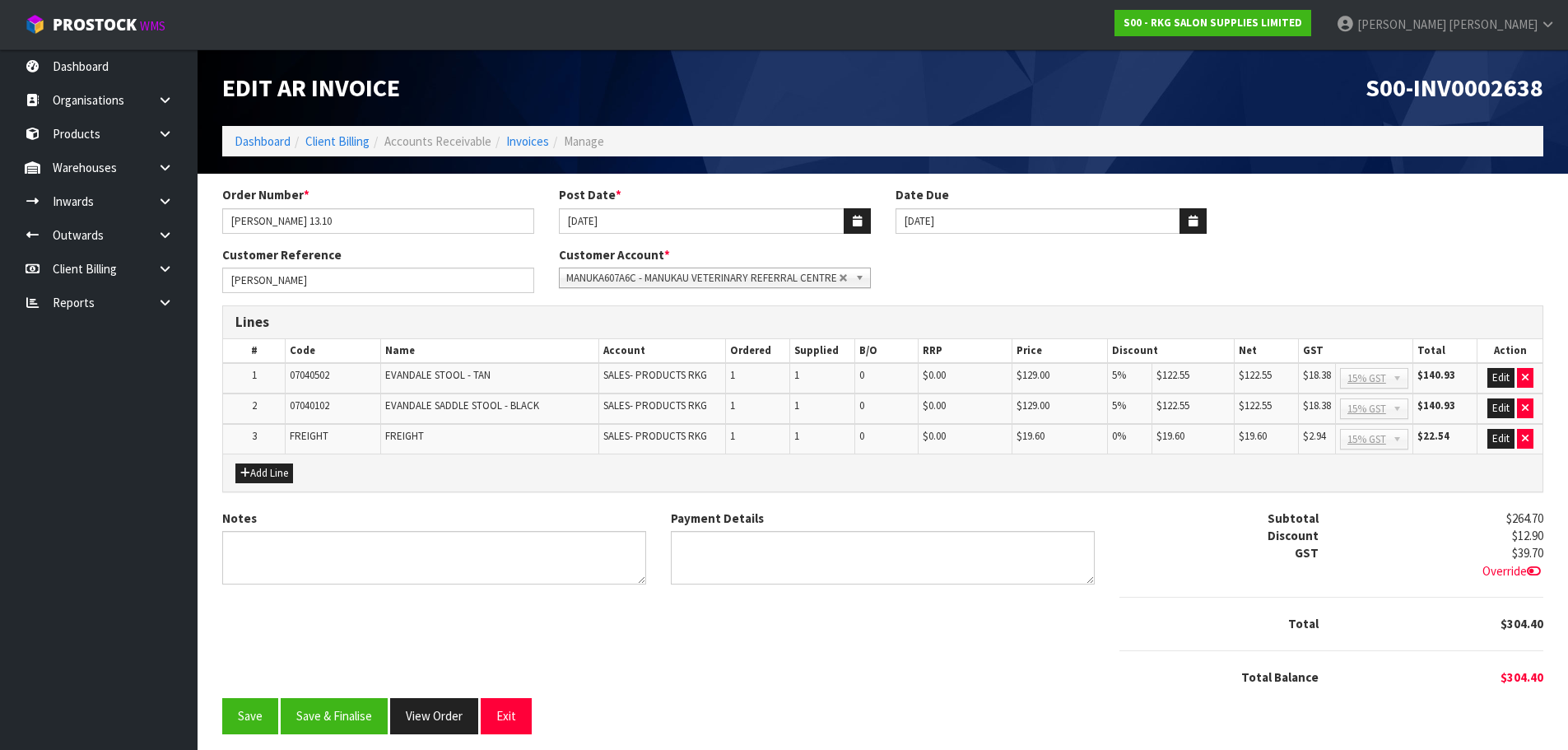
click at [1532, 571] on icon at bounding box center [1534, 571] width 14 height 13
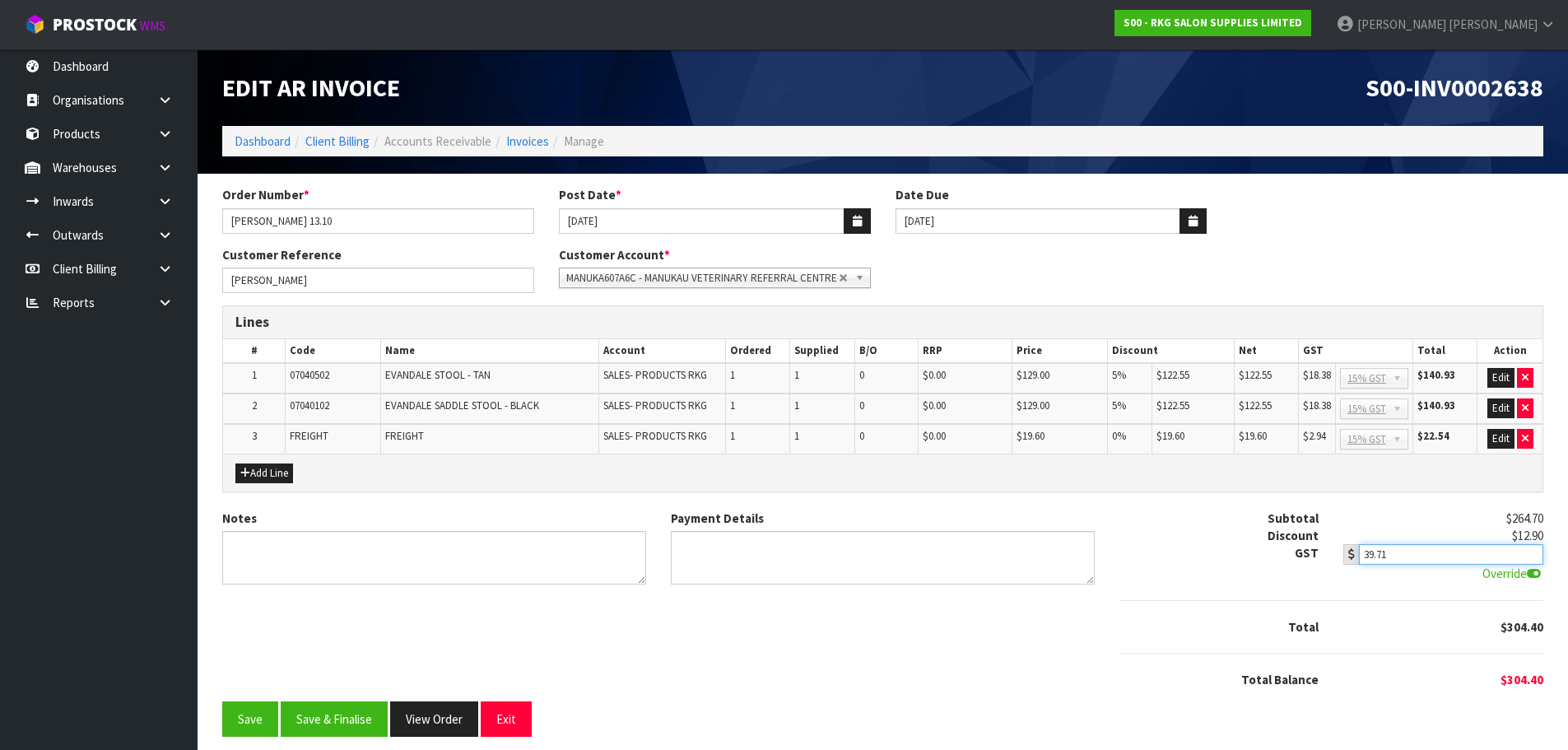
type input "39.71"
click at [1532, 548] on input "39.71" at bounding box center [1450, 554] width 183 height 21
click at [424, 561] on textarea "Notes" at bounding box center [434, 557] width 424 height 54
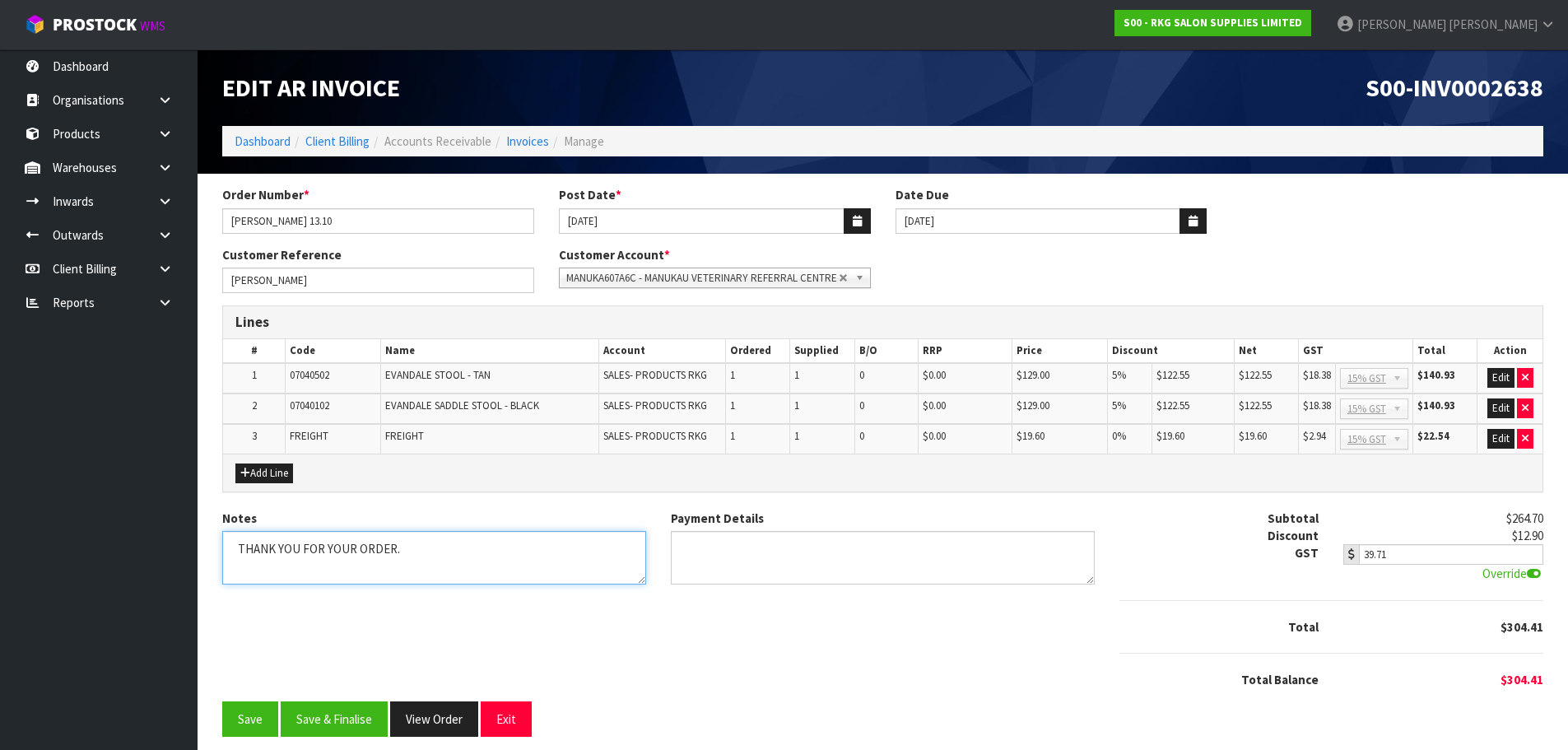
type textarea "THANK YOU FOR YOUR ORDER."
click at [701, 546] on textarea "Payment Details" at bounding box center [883, 557] width 424 height 54
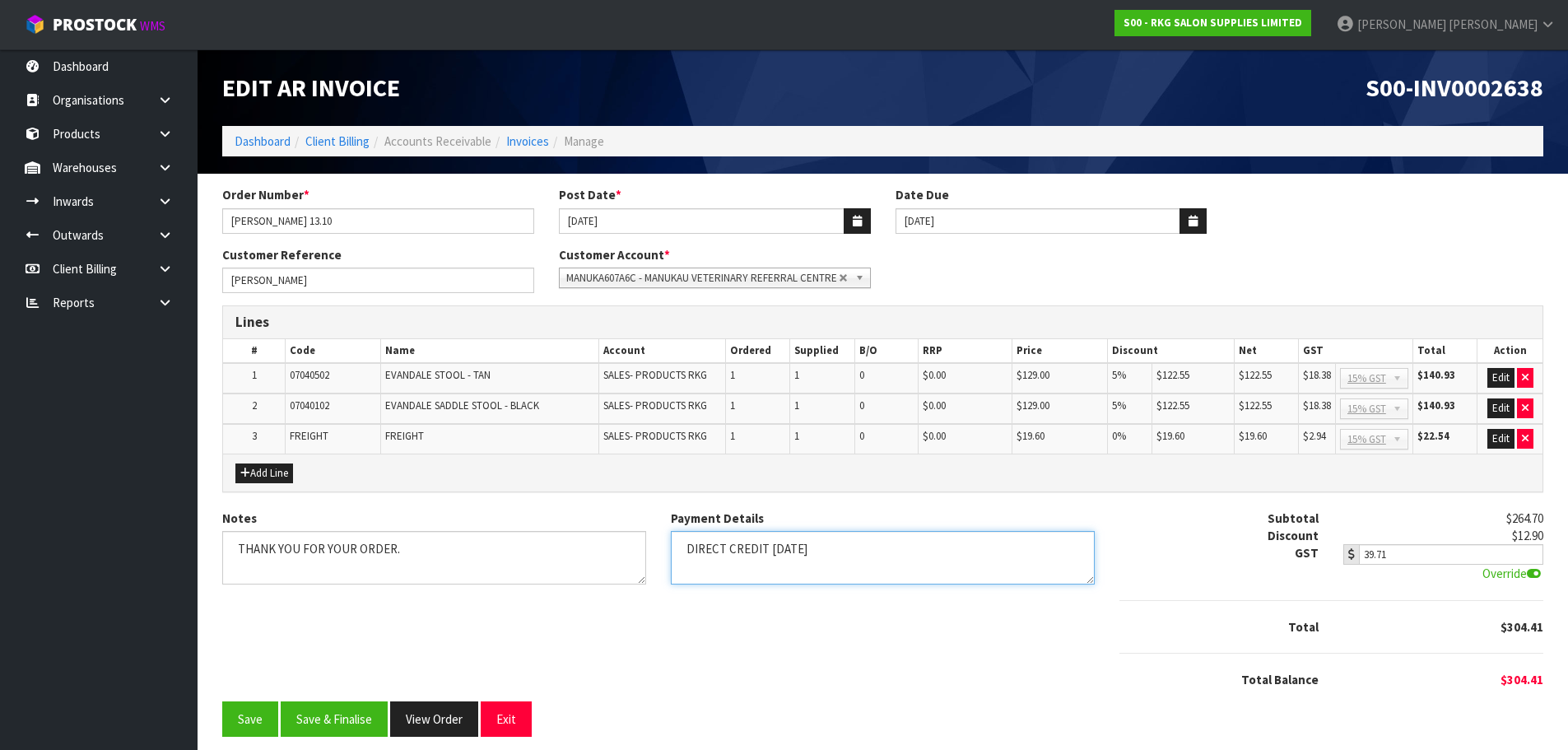
type textarea "DIRECT CREDIT 13.10.25"
click at [361, 721] on button "Save & Finalise" at bounding box center [334, 719] width 107 height 35
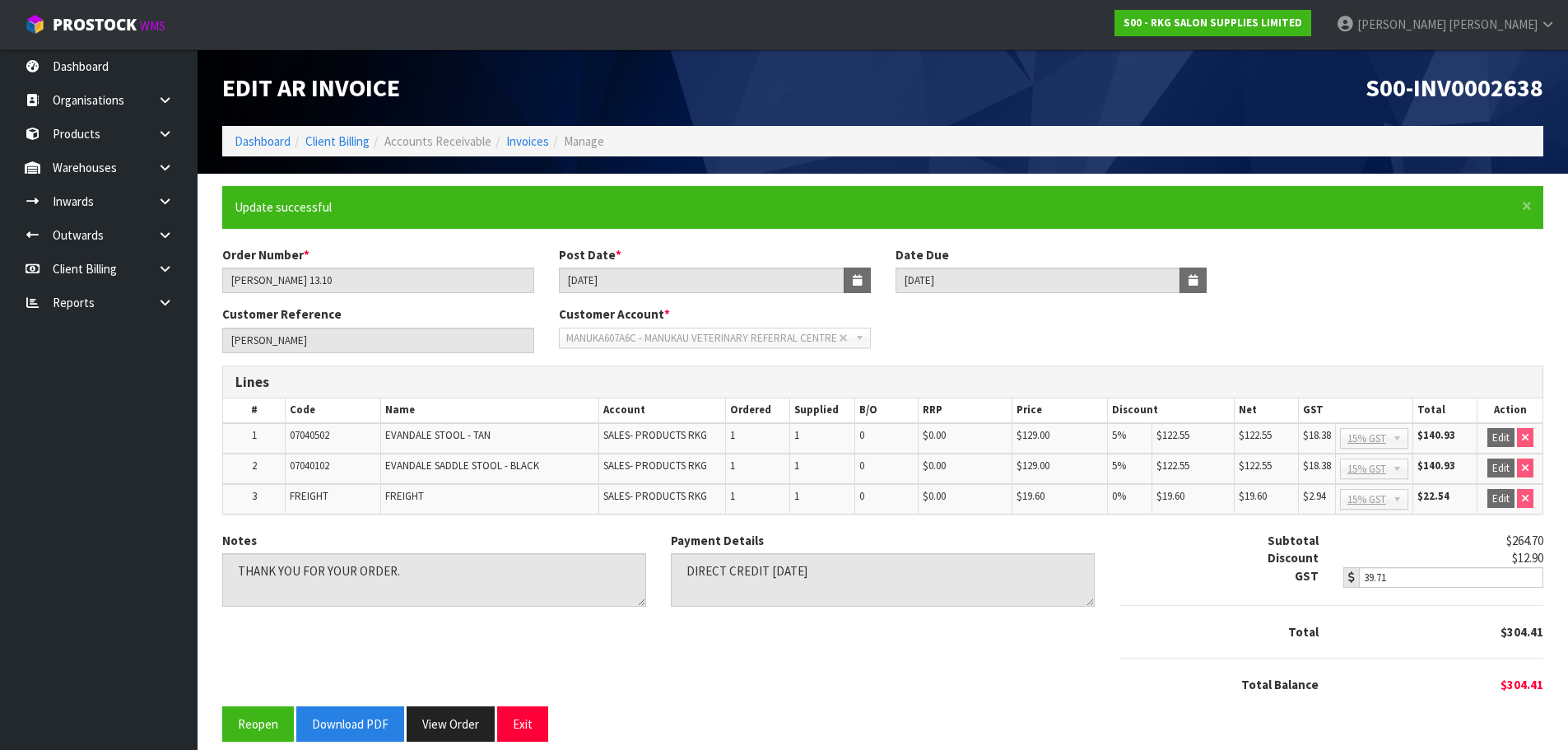
scroll to position [17, 0]
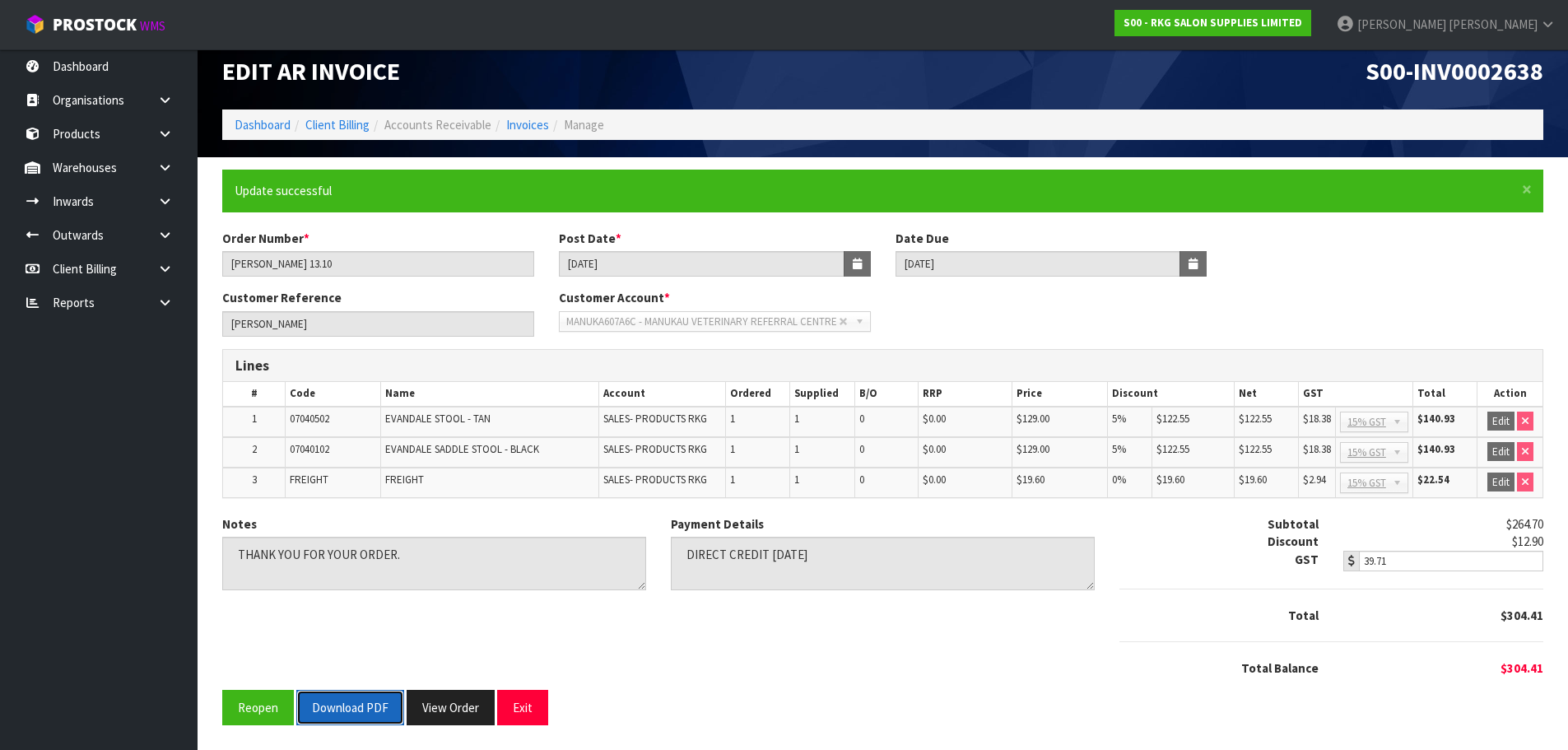
click at [346, 705] on button "Download PDF" at bounding box center [350, 707] width 108 height 35
click at [520, 701] on button "Exit" at bounding box center [522, 707] width 51 height 35
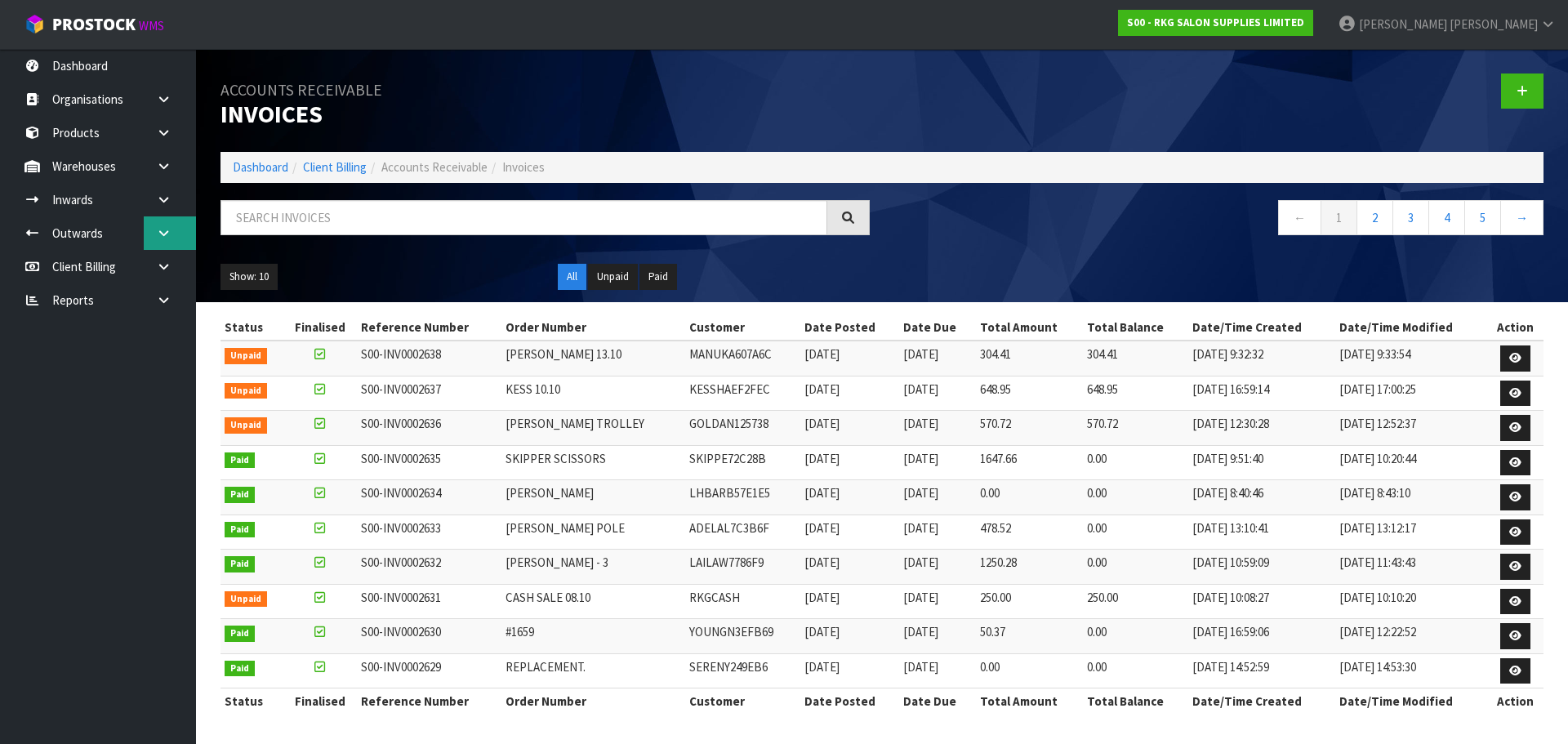
click at [164, 234] on icon at bounding box center [164, 232] width 16 height 12
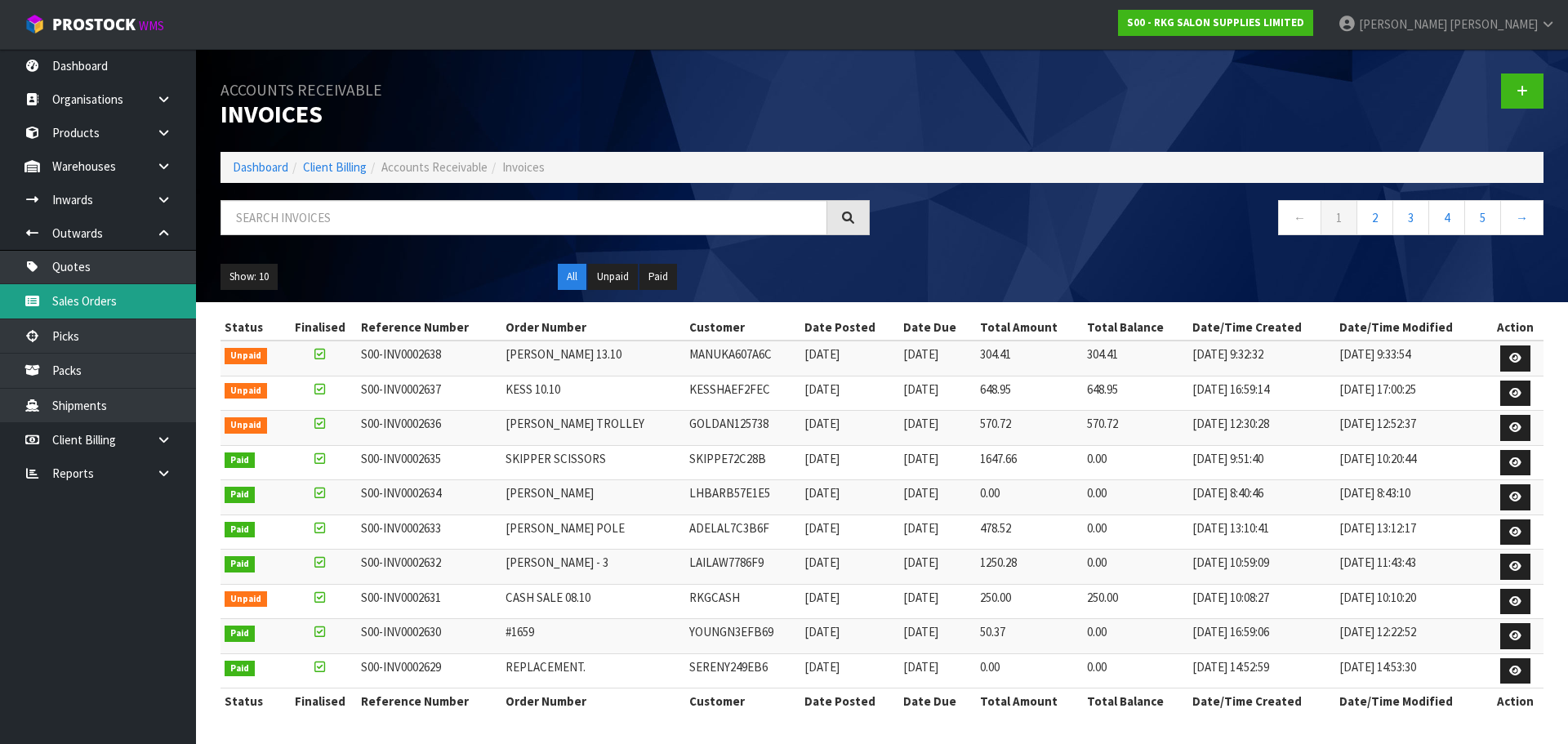
click at [122, 296] on link "Sales Orders" at bounding box center [98, 301] width 196 height 33
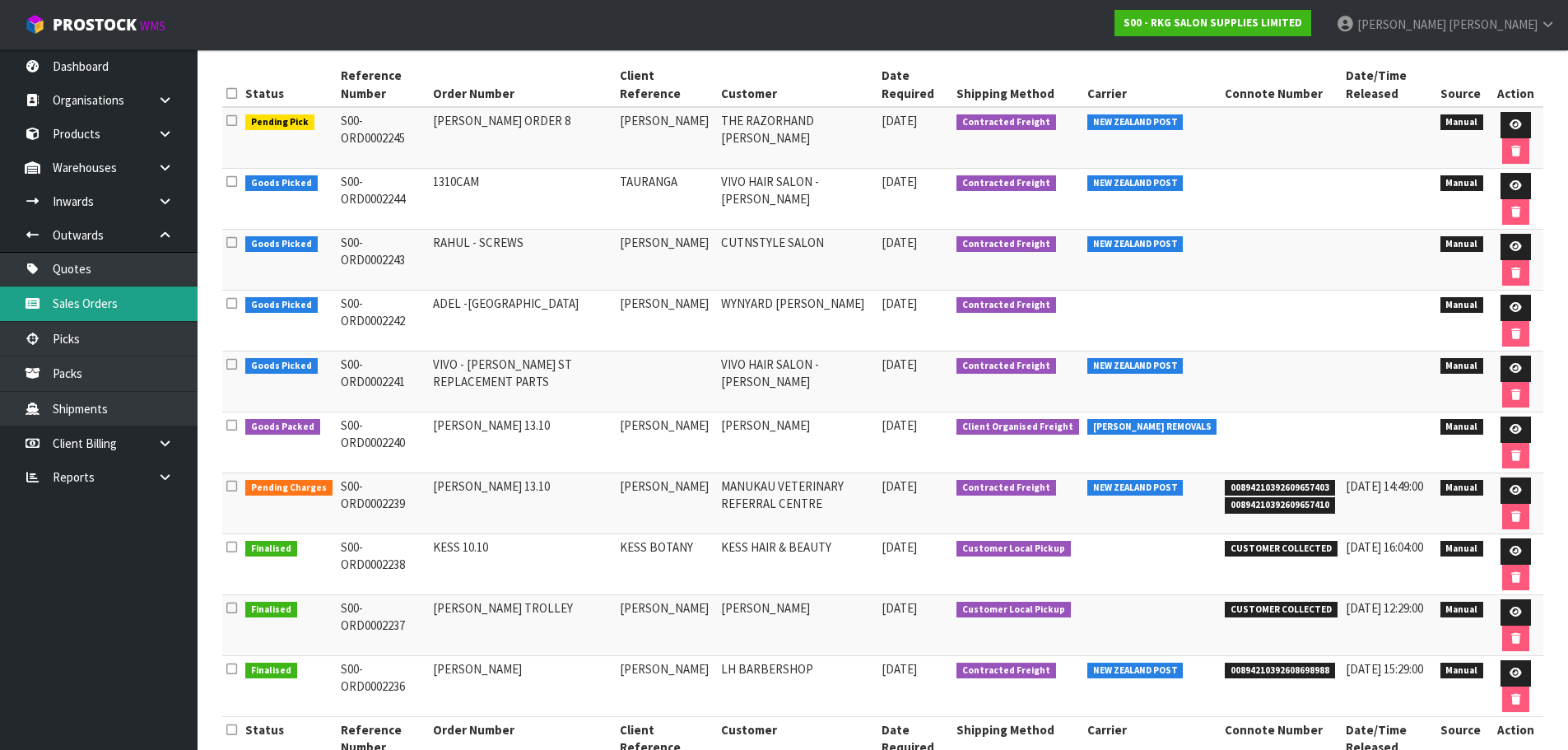
scroll to position [247, 0]
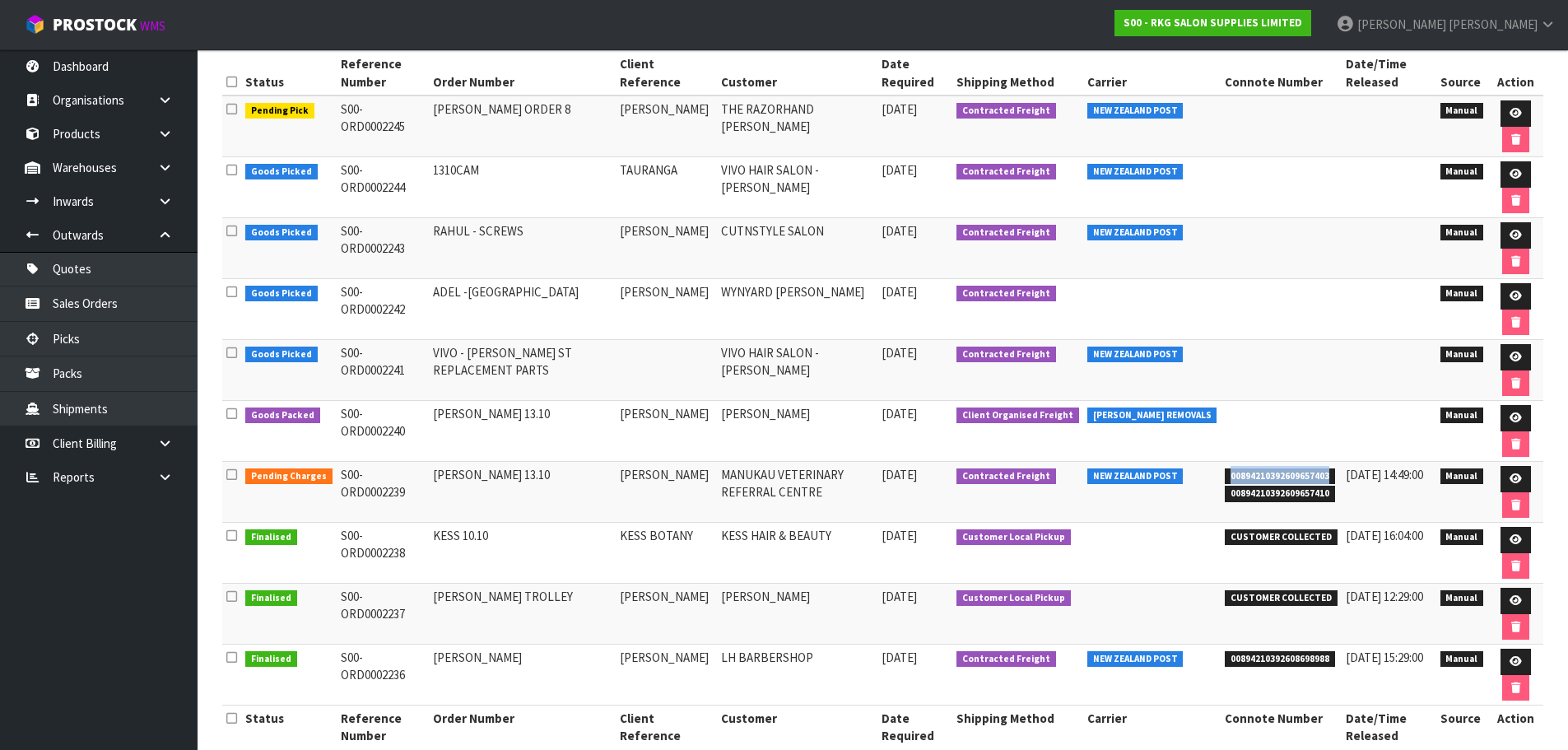
drag, startPoint x: 1217, startPoint y: 475, endPoint x: 1322, endPoint y: 475, distance: 105.0
click at [1322, 475] on td "00894210392609657403 00894210392609657410" at bounding box center [1281, 492] width 121 height 61
copy span "00894210392609657403"
click at [1519, 479] on link at bounding box center [1515, 479] width 30 height 26
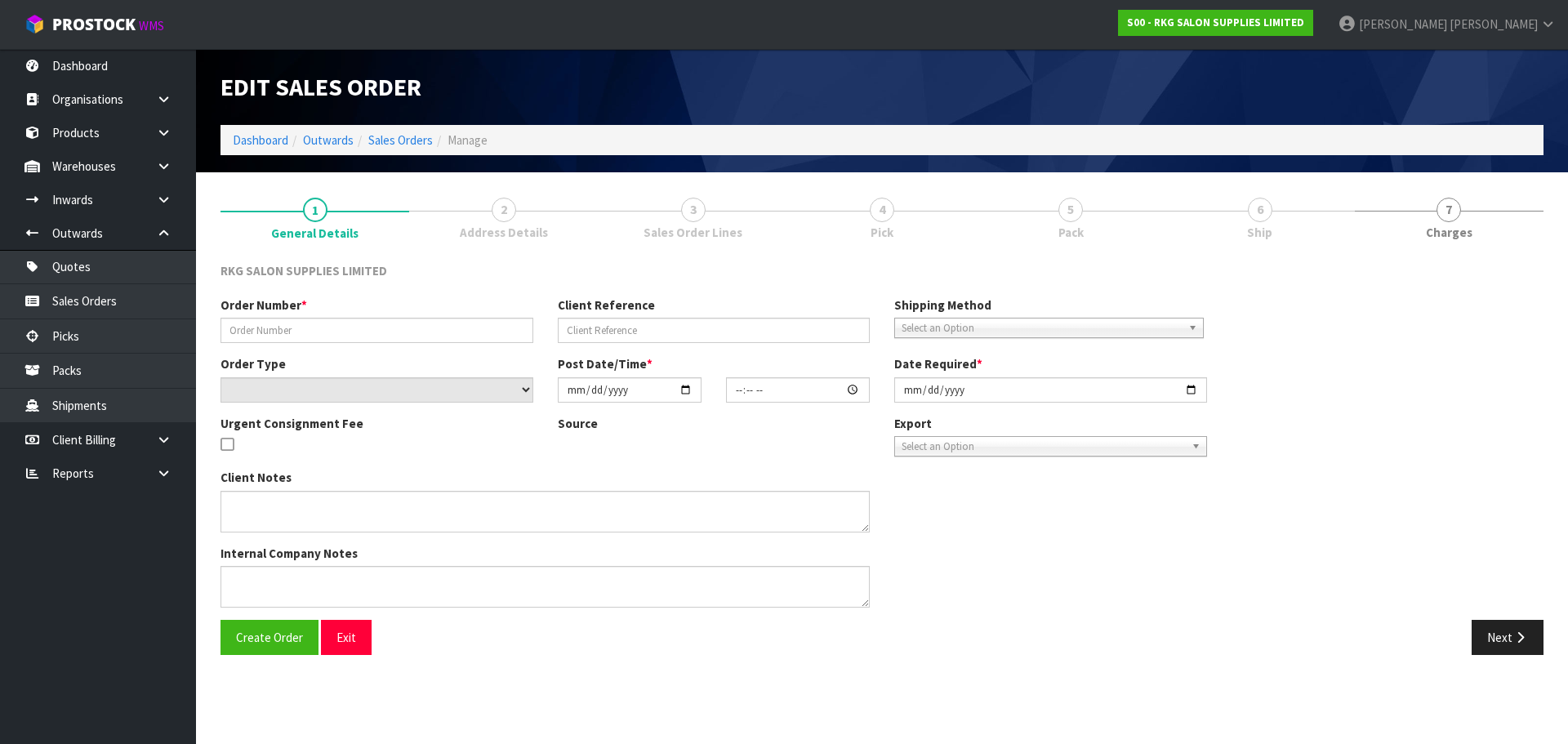
type input "[PERSON_NAME] 13.10"
type input "[PERSON_NAME]"
select select "number:0"
type input "[DATE]"
type input "00:00:00.000"
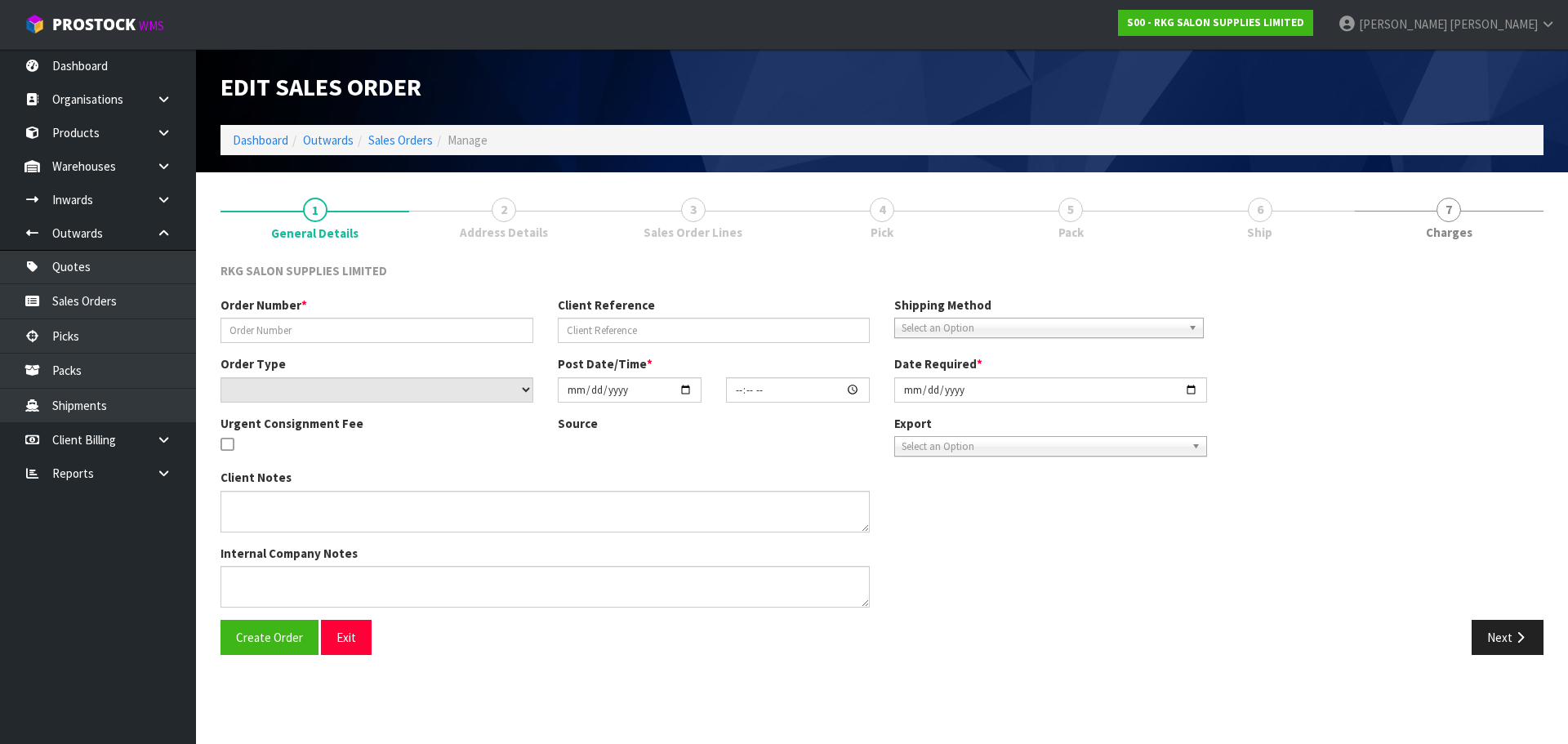
type input "[DATE]"
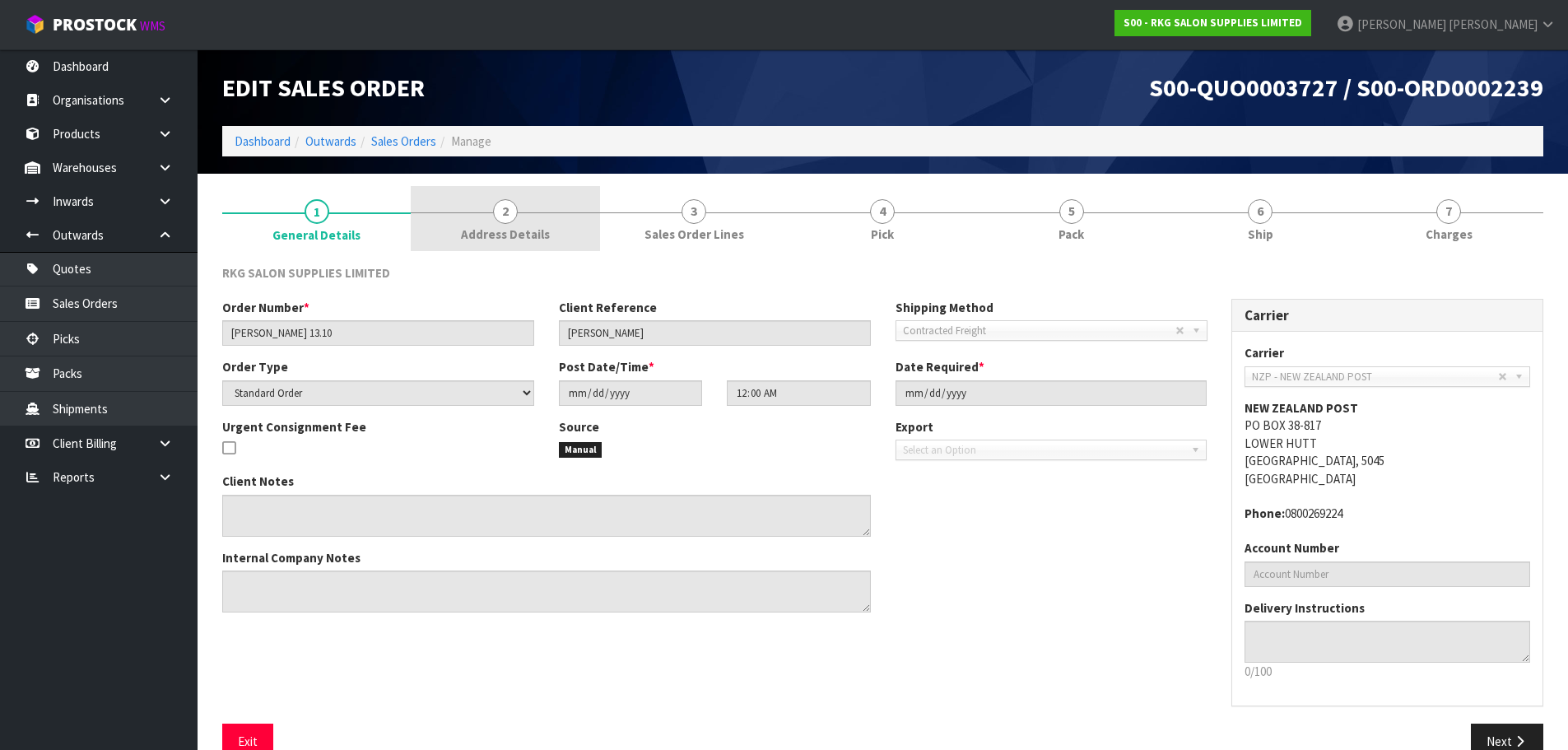
click at [516, 221] on link "2 Address Details" at bounding box center [505, 218] width 188 height 65
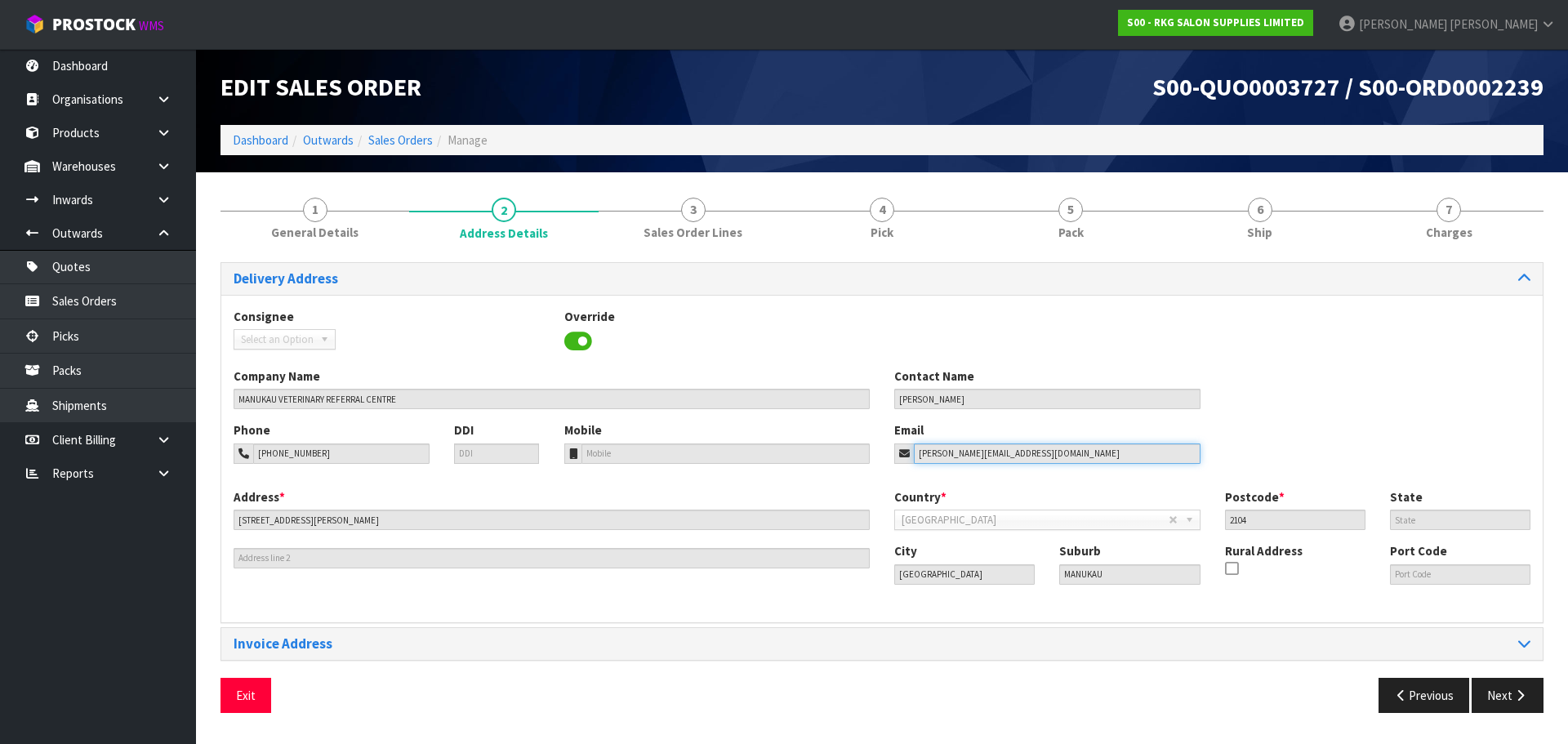
drag, startPoint x: 1025, startPoint y: 458, endPoint x: 885, endPoint y: 463, distance: 140.1
click at [885, 463] on div "Email craig@vetreferrals.co.nz" at bounding box center [1047, 443] width 330 height 42
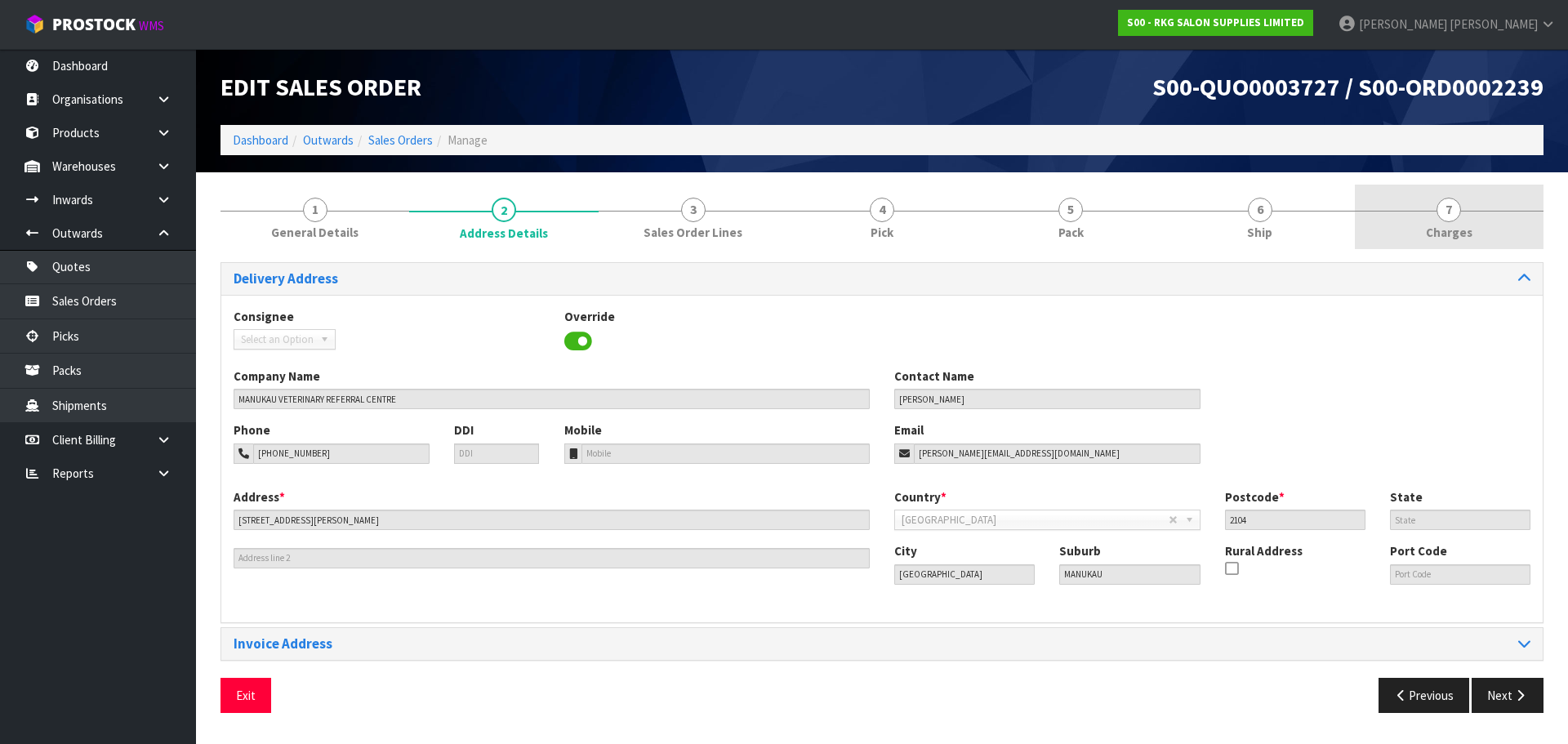
click at [1442, 211] on span "7" at bounding box center [1448, 210] width 25 height 25
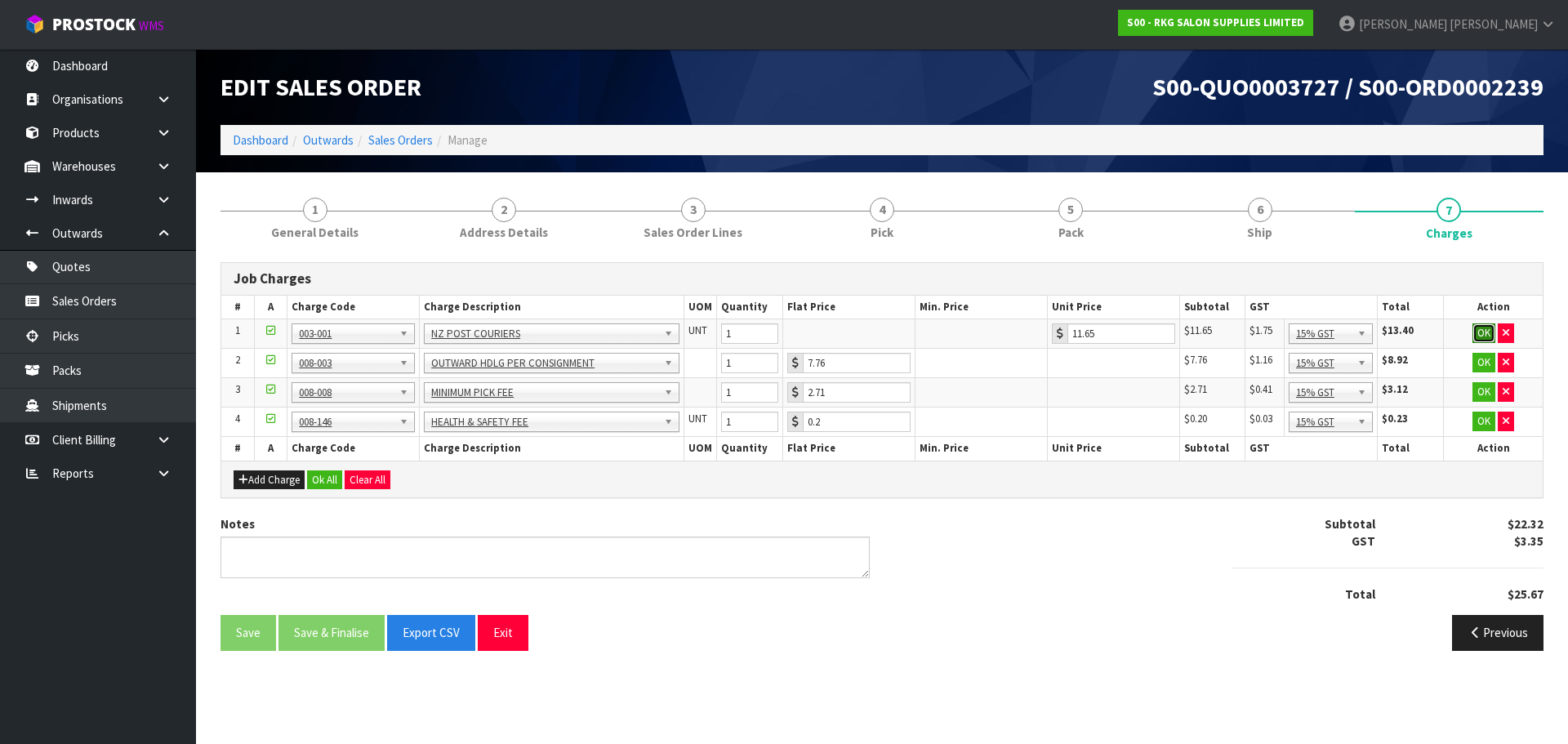
click at [1483, 335] on button "OK" at bounding box center [1484, 334] width 23 height 20
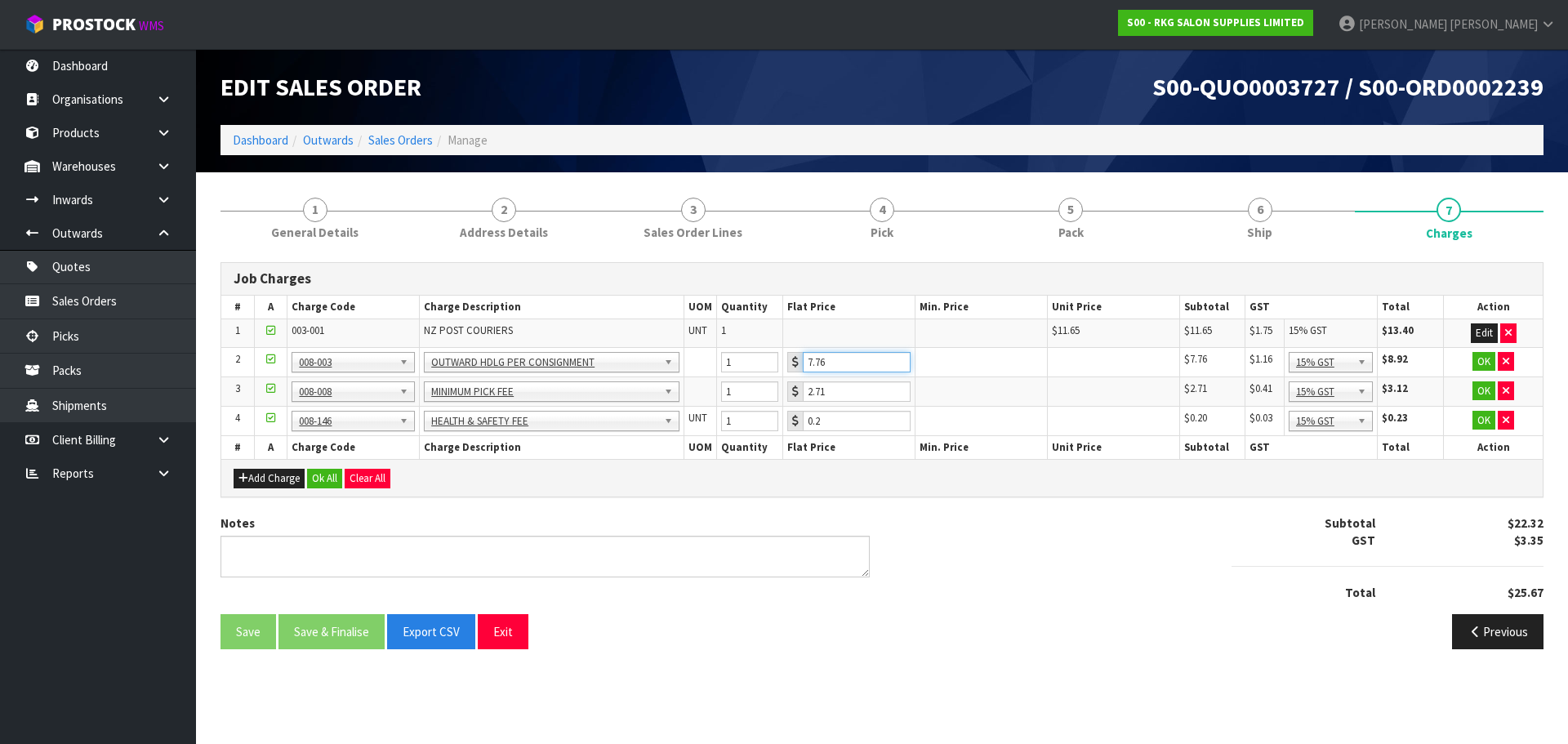
drag, startPoint x: 842, startPoint y: 365, endPoint x: 805, endPoint y: 367, distance: 37.1
click at [805, 367] on input "7.76" at bounding box center [857, 362] width 108 height 21
type input "3.50"
click at [1479, 367] on button "OK" at bounding box center [1484, 362] width 23 height 20
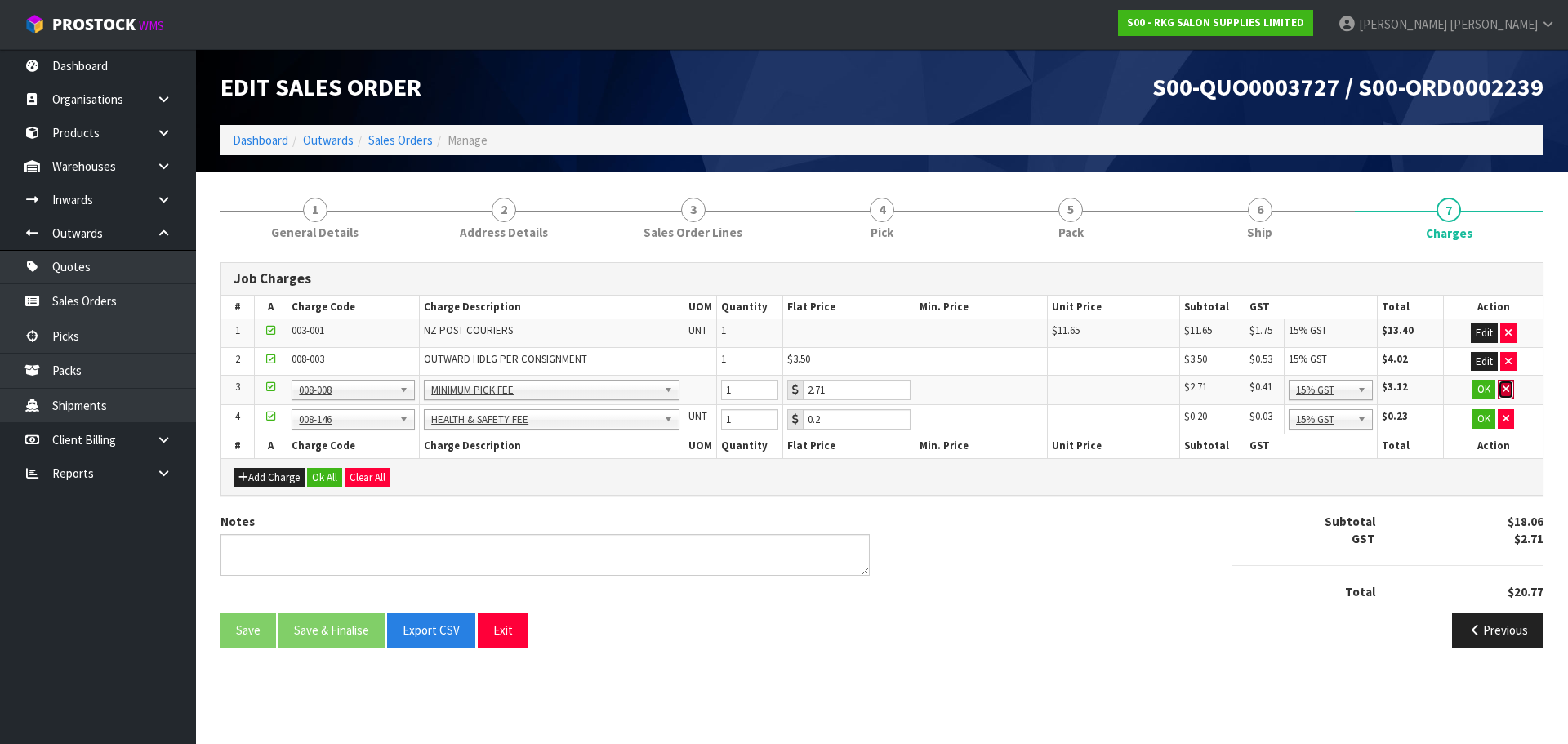
click at [1506, 391] on icon "button" at bounding box center [1506, 389] width 7 height 11
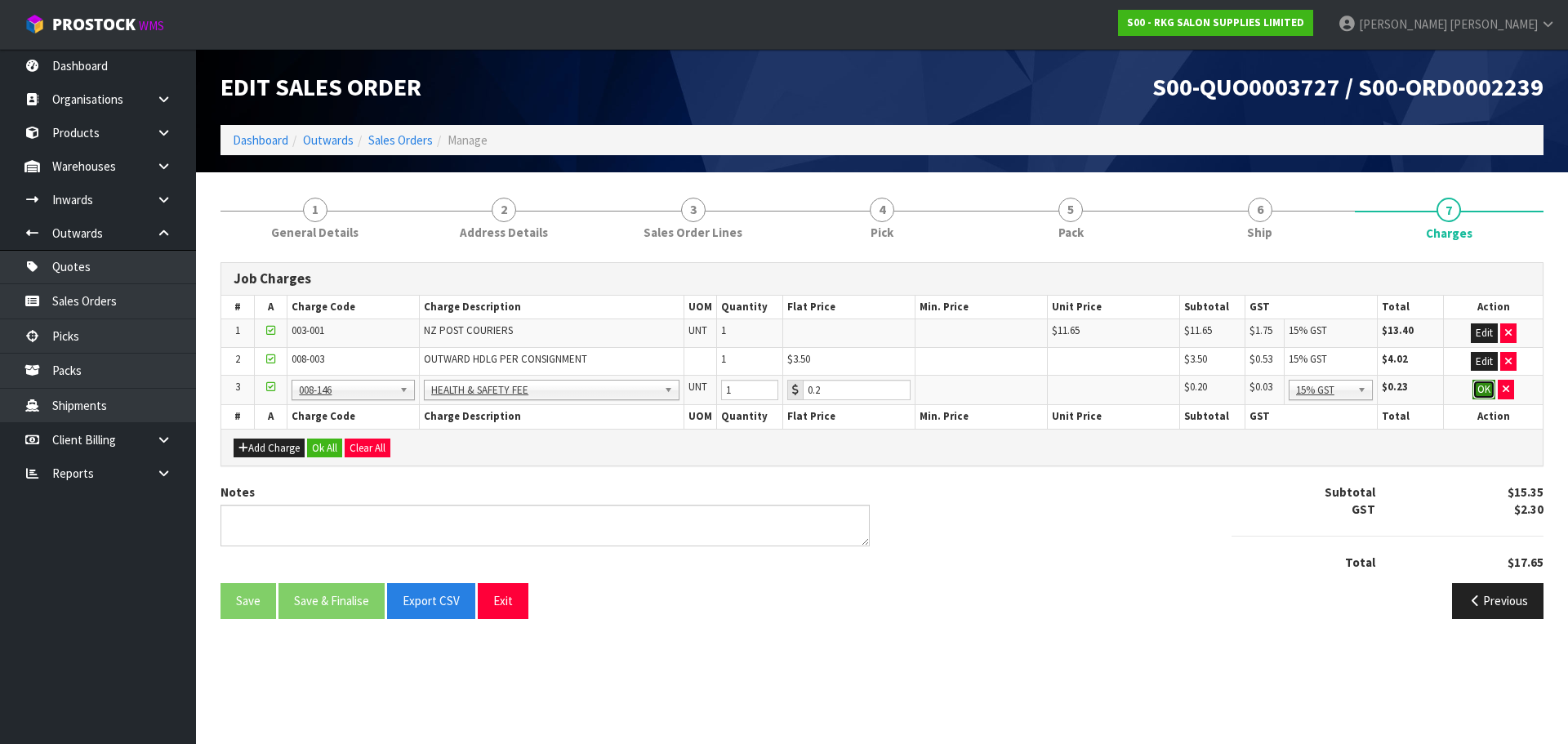
click at [1484, 390] on button "OK" at bounding box center [1484, 389] width 23 height 20
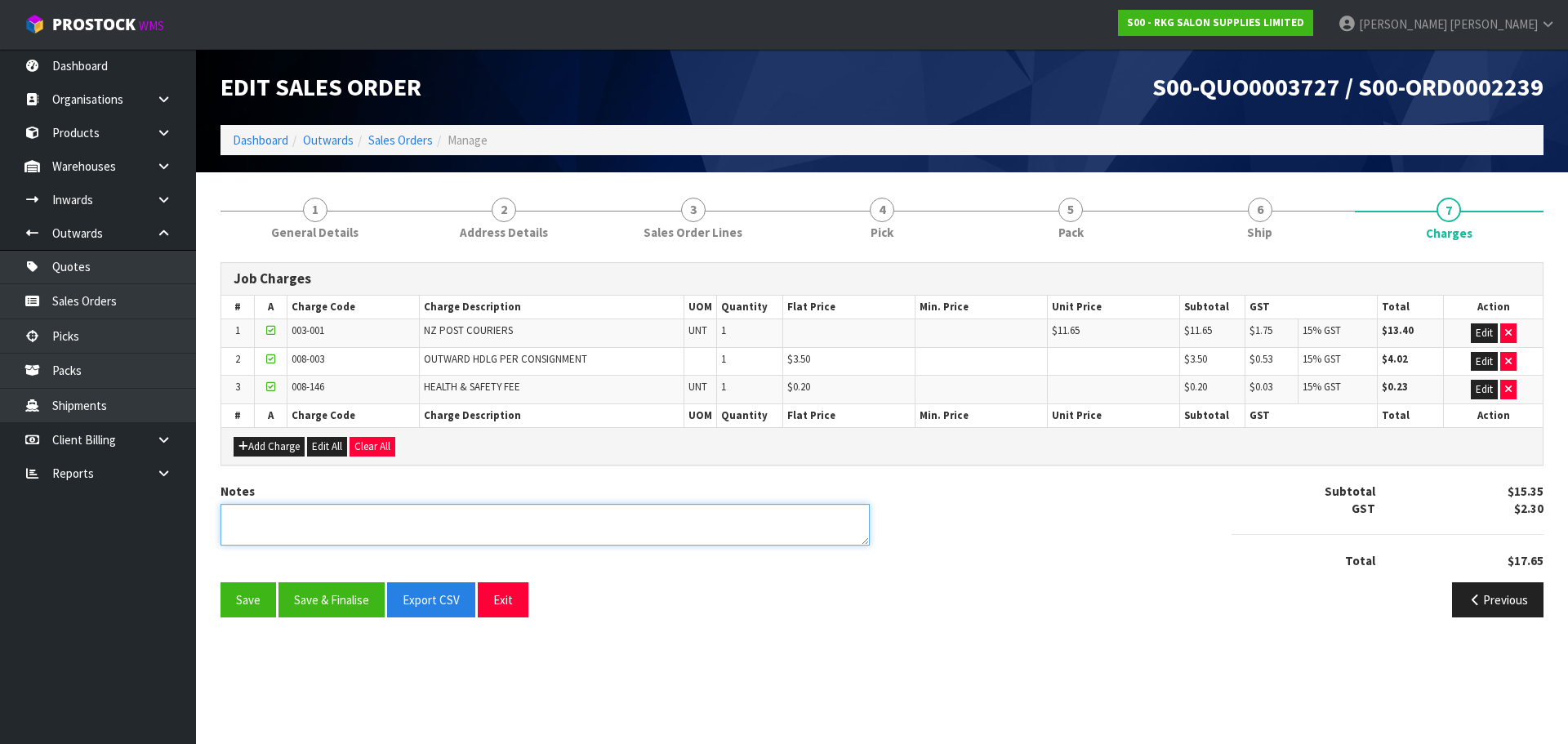
click at [423, 515] on textarea at bounding box center [545, 525] width 649 height 42
type textarea "PICKED BY MARIE"
click at [341, 599] on button "Save & Finalise" at bounding box center [331, 600] width 106 height 35
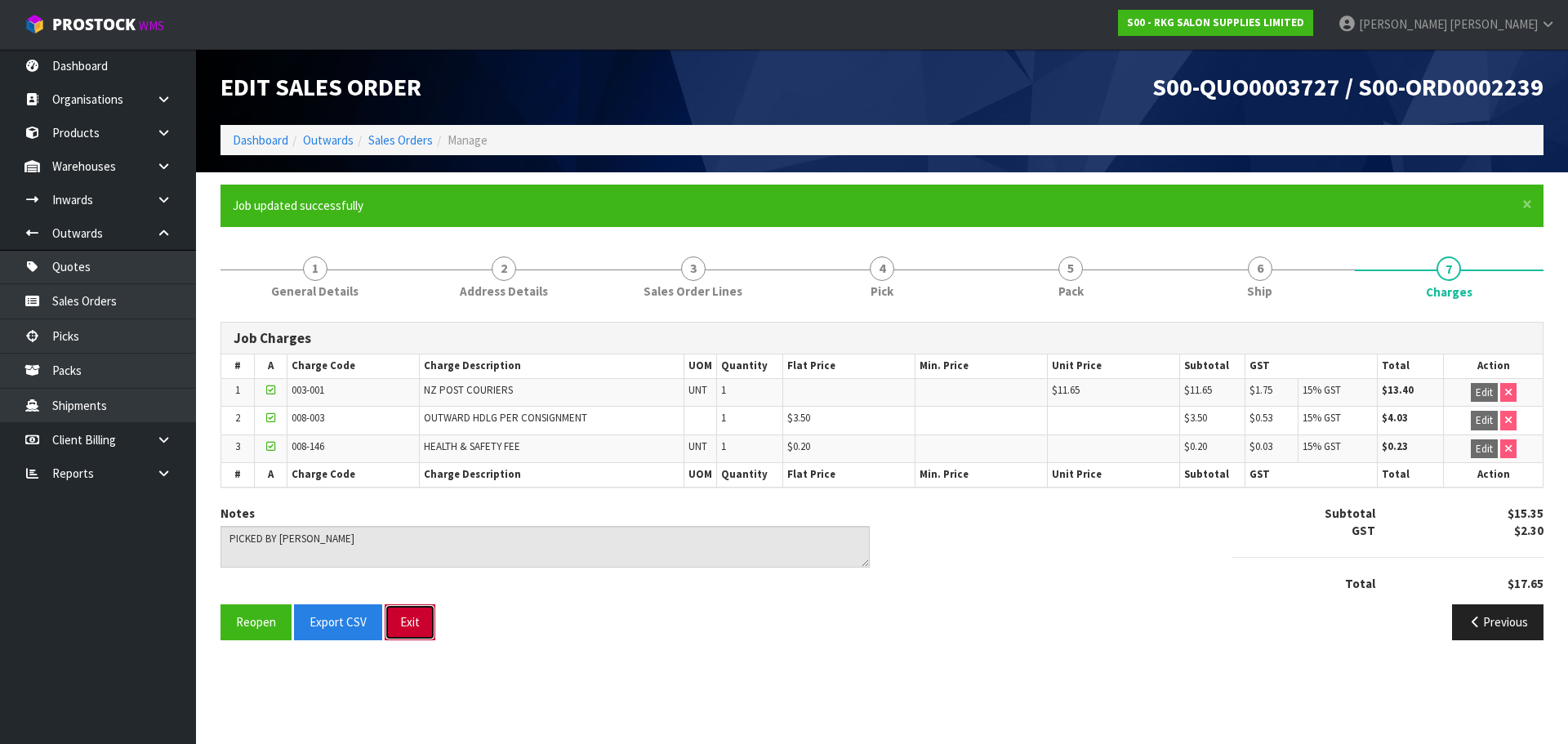
click at [406, 624] on button "Exit" at bounding box center [409, 622] width 51 height 35
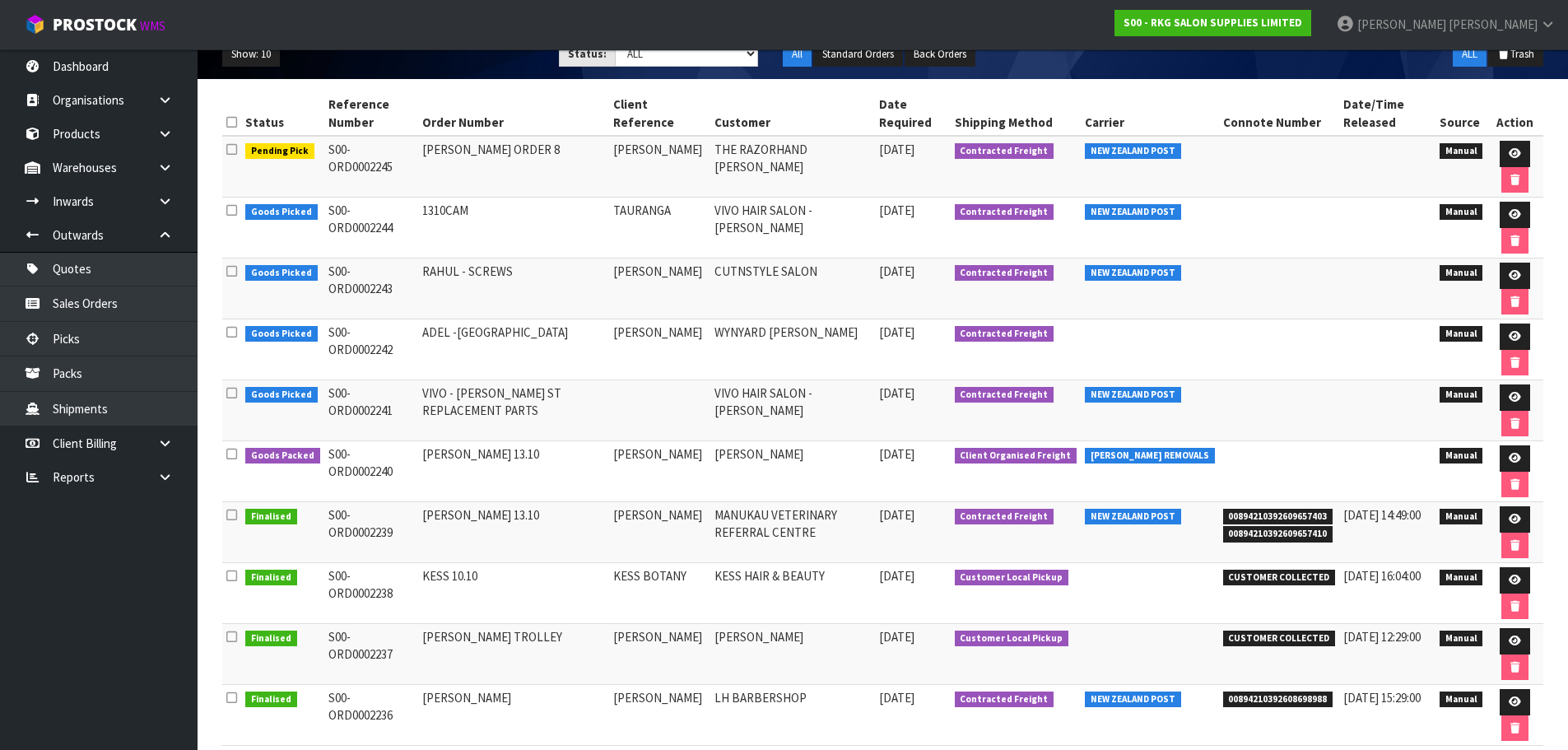
scroll to position [111, 0]
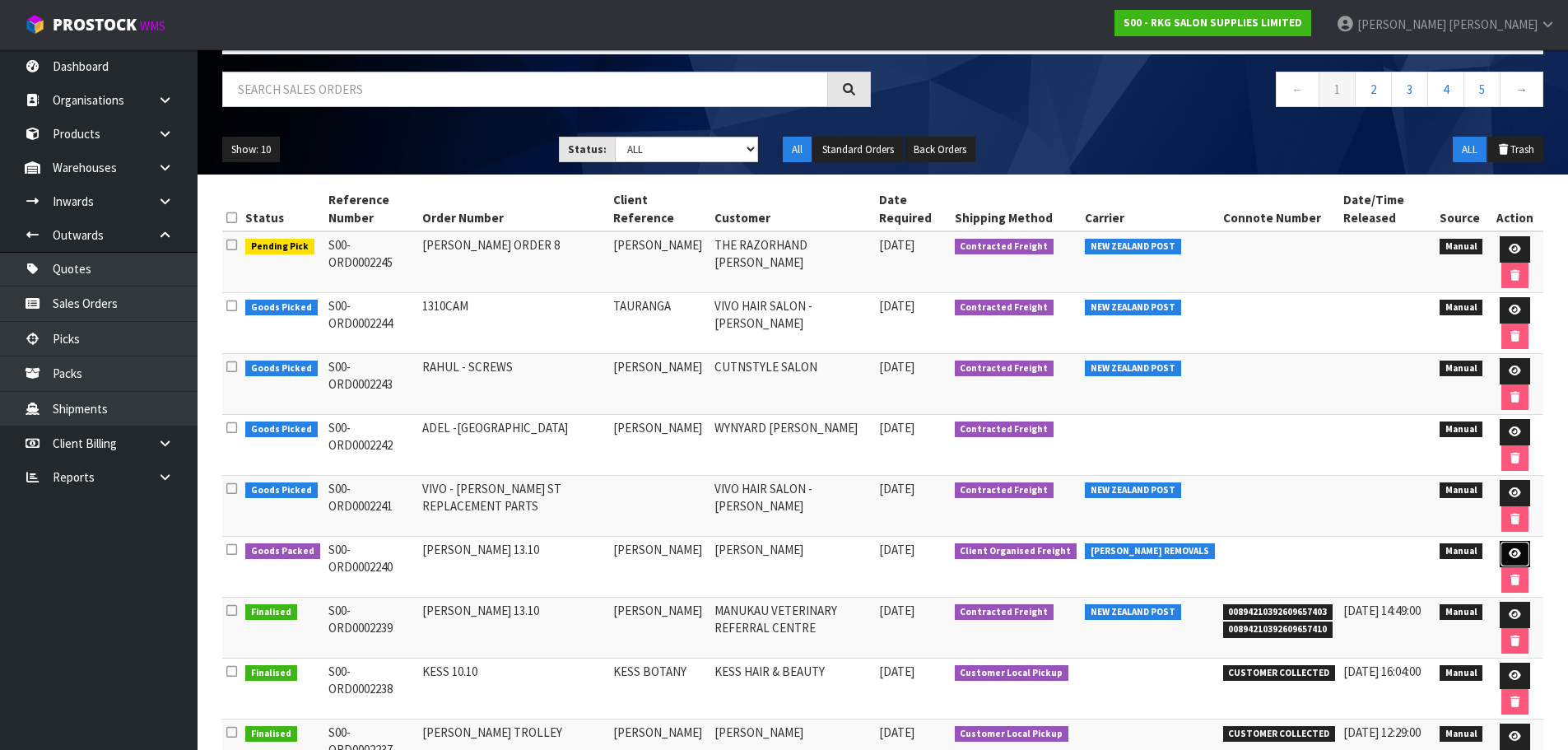
click at [1518, 555] on link at bounding box center [1514, 553] width 30 height 26
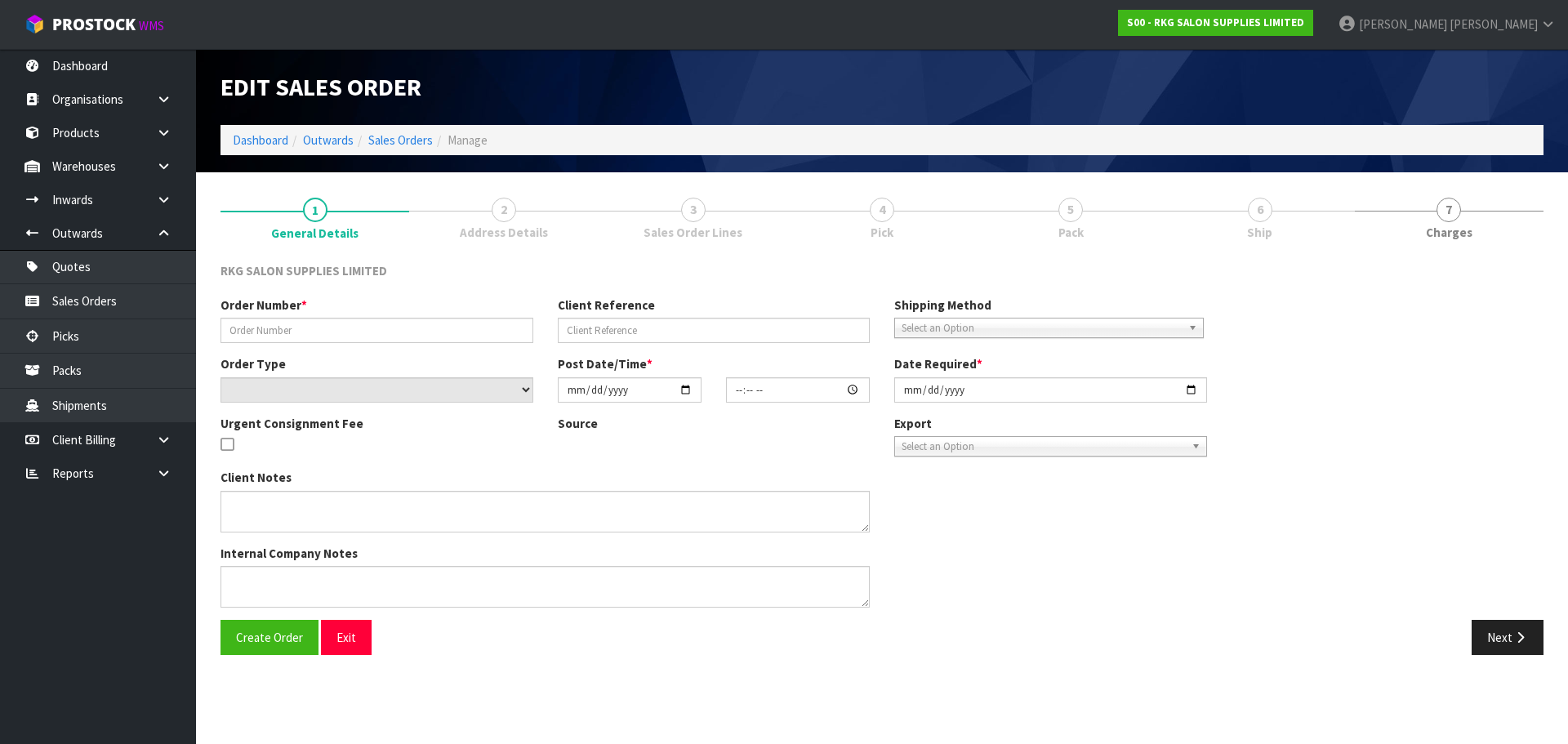
type input "[PERSON_NAME] 13.10"
type input "[PERSON_NAME]"
select select "number:0"
type input "[DATE]"
type input "00:00:00.000"
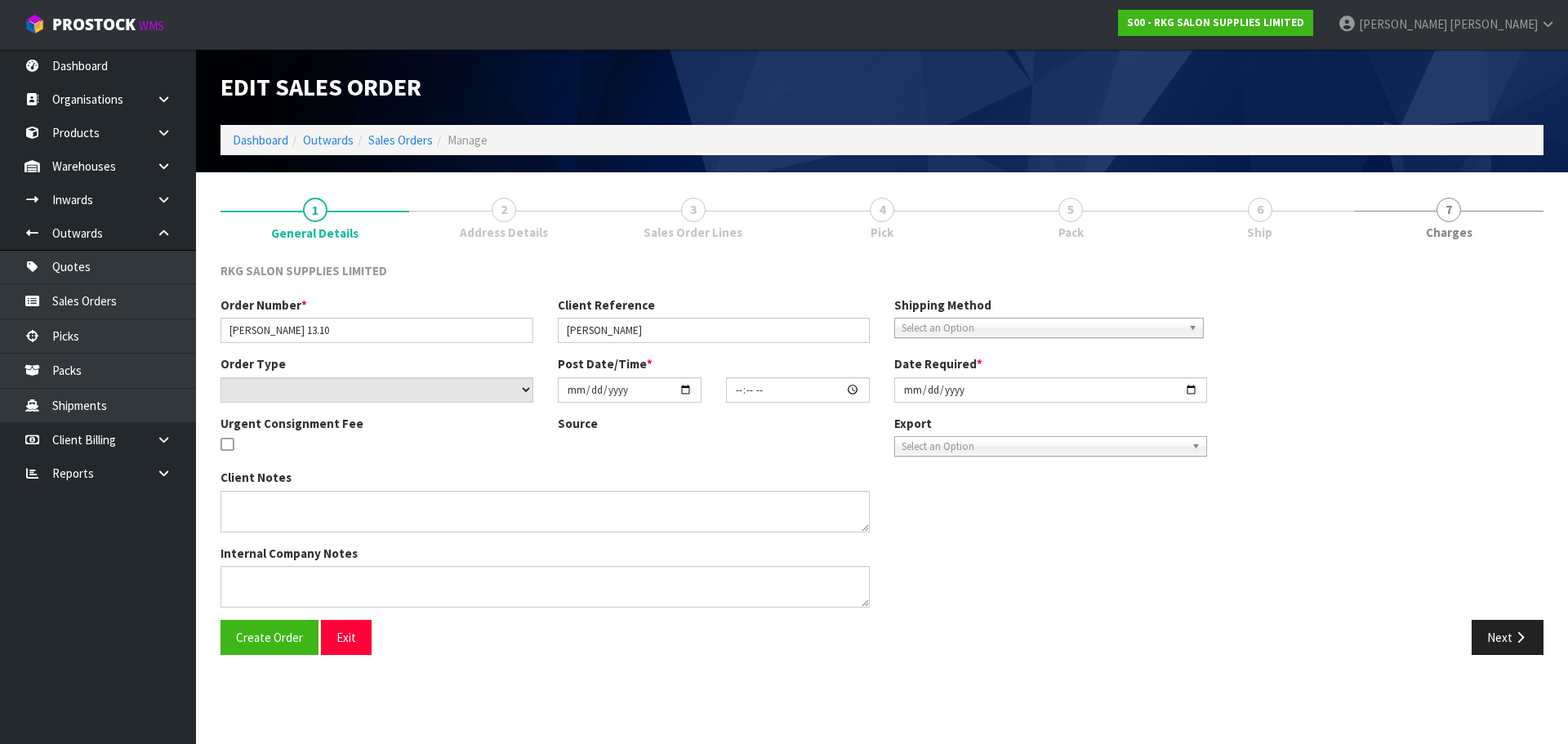
type input "[DATE]"
type textarea "FOR [PERSON_NAME] 1 X SHAMPOO CHAIR SHOWROOM"
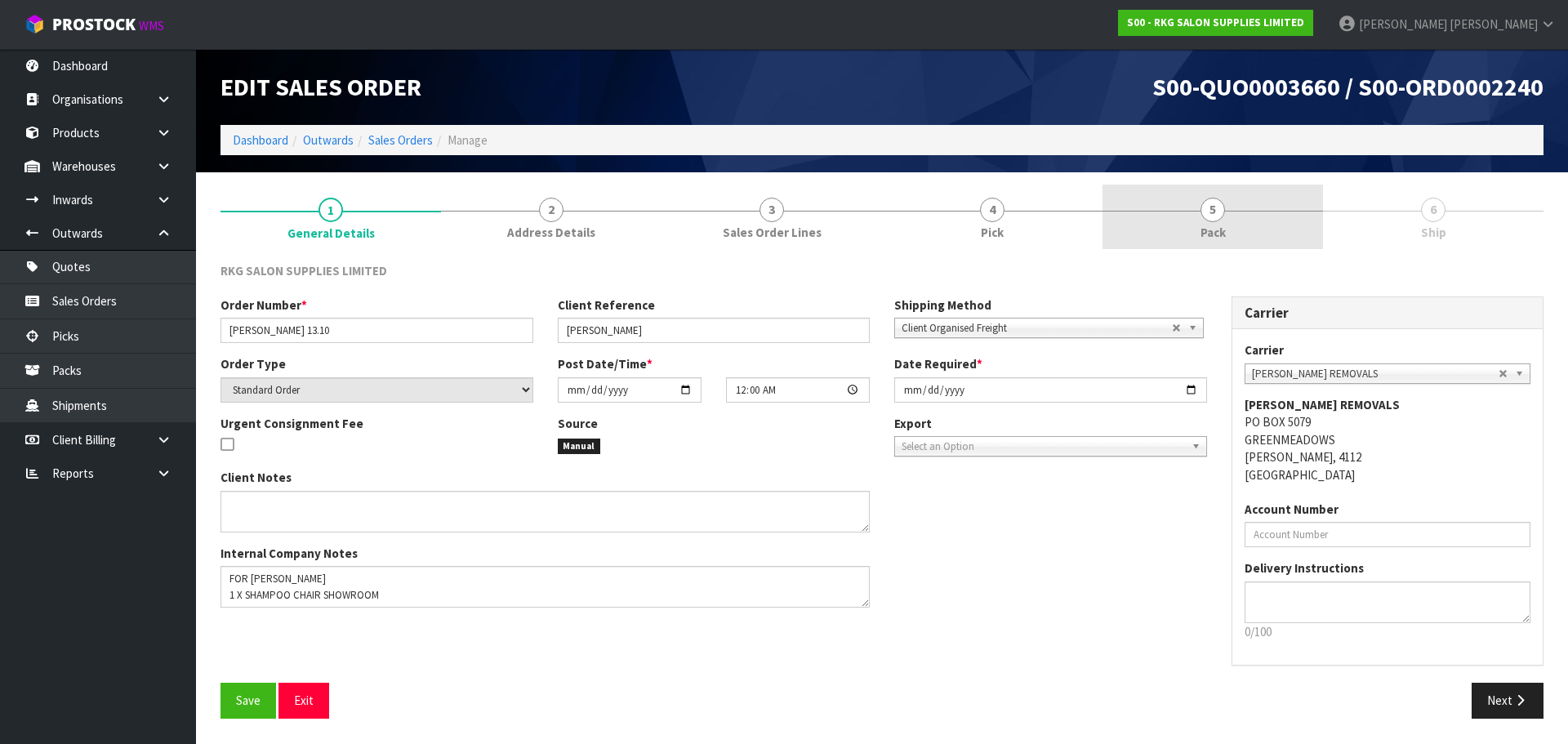
click at [1205, 214] on span "5" at bounding box center [1213, 210] width 25 height 25
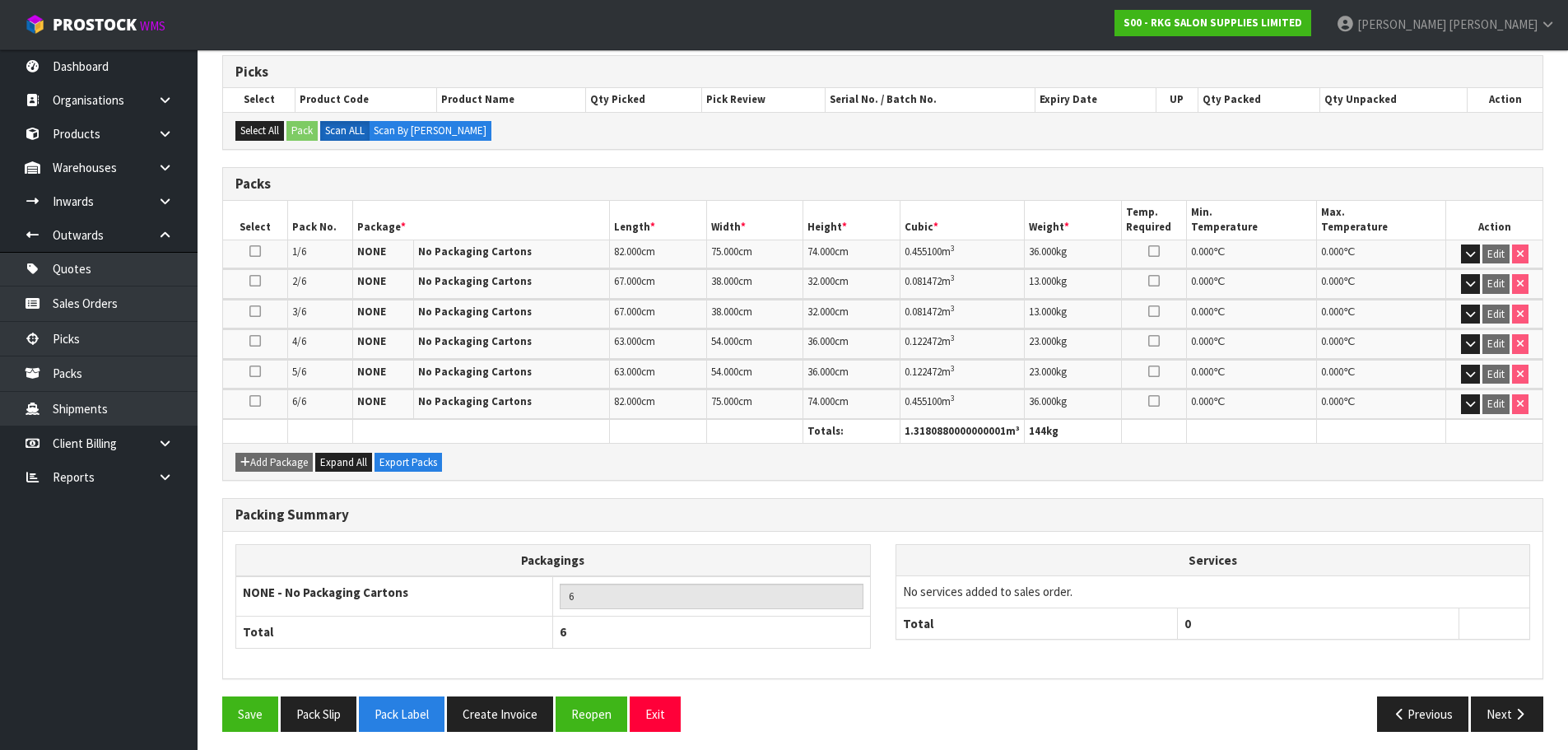
scroll to position [276, 0]
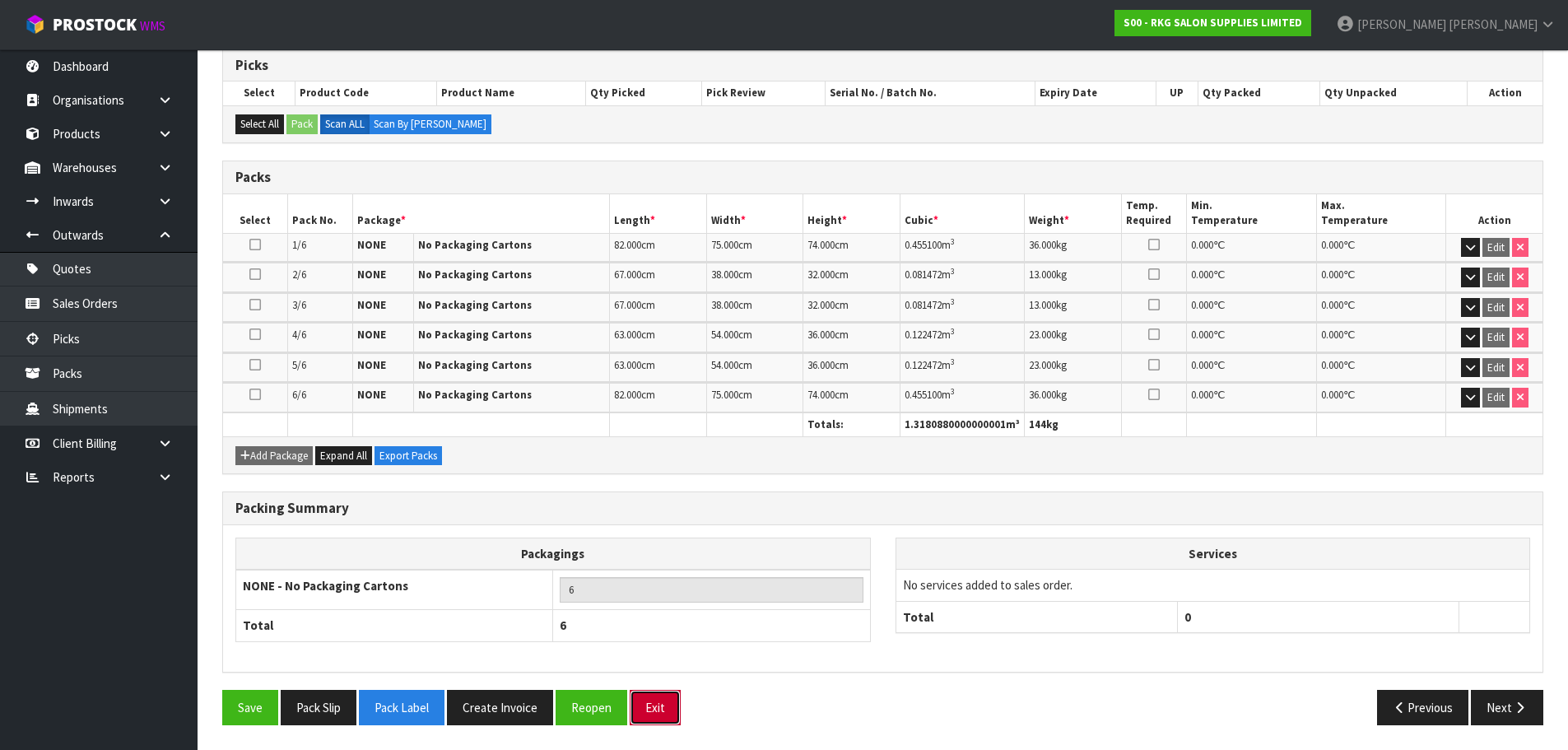
click at [658, 706] on button "Exit" at bounding box center [655, 707] width 51 height 35
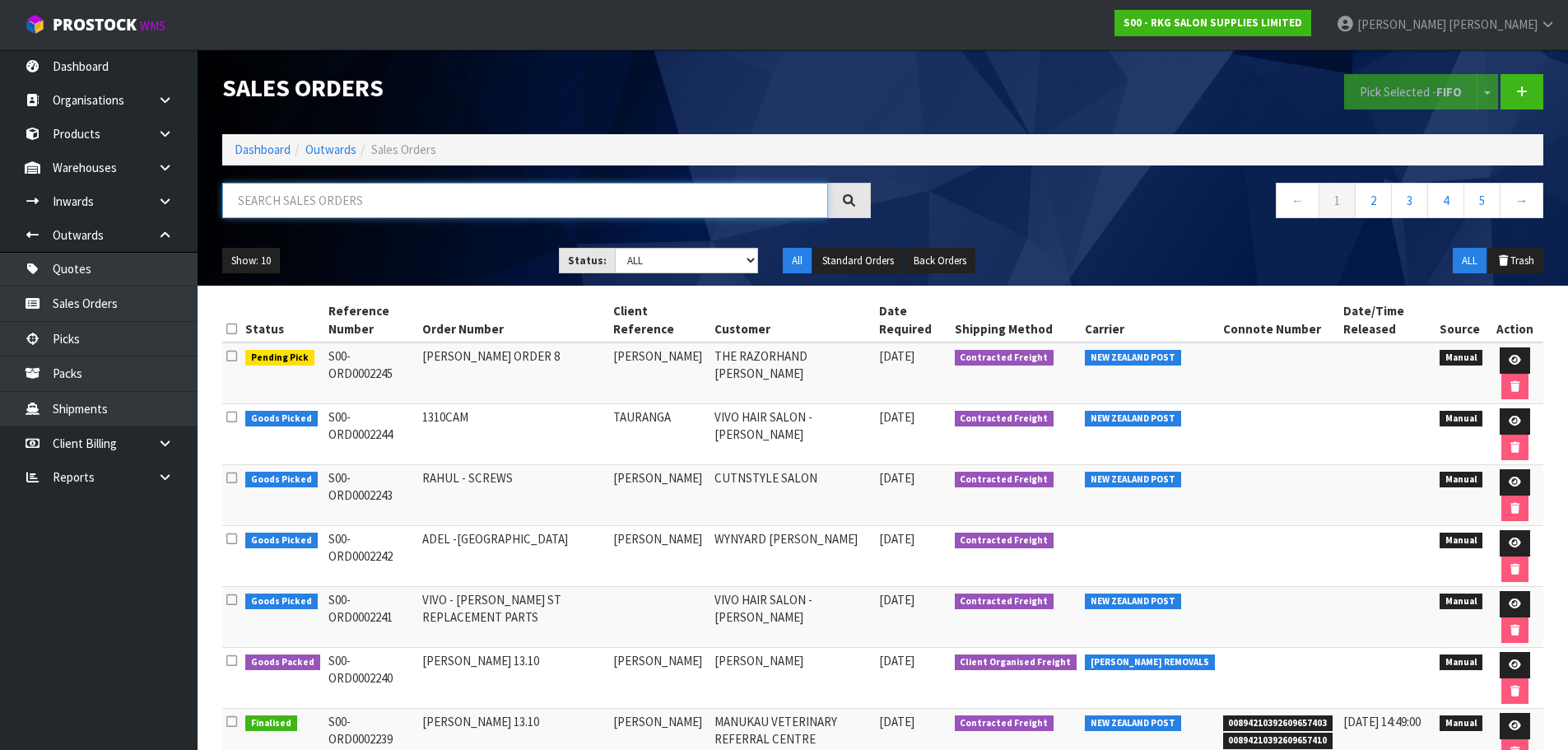
click at [310, 200] on input "text" at bounding box center [525, 200] width 606 height 35
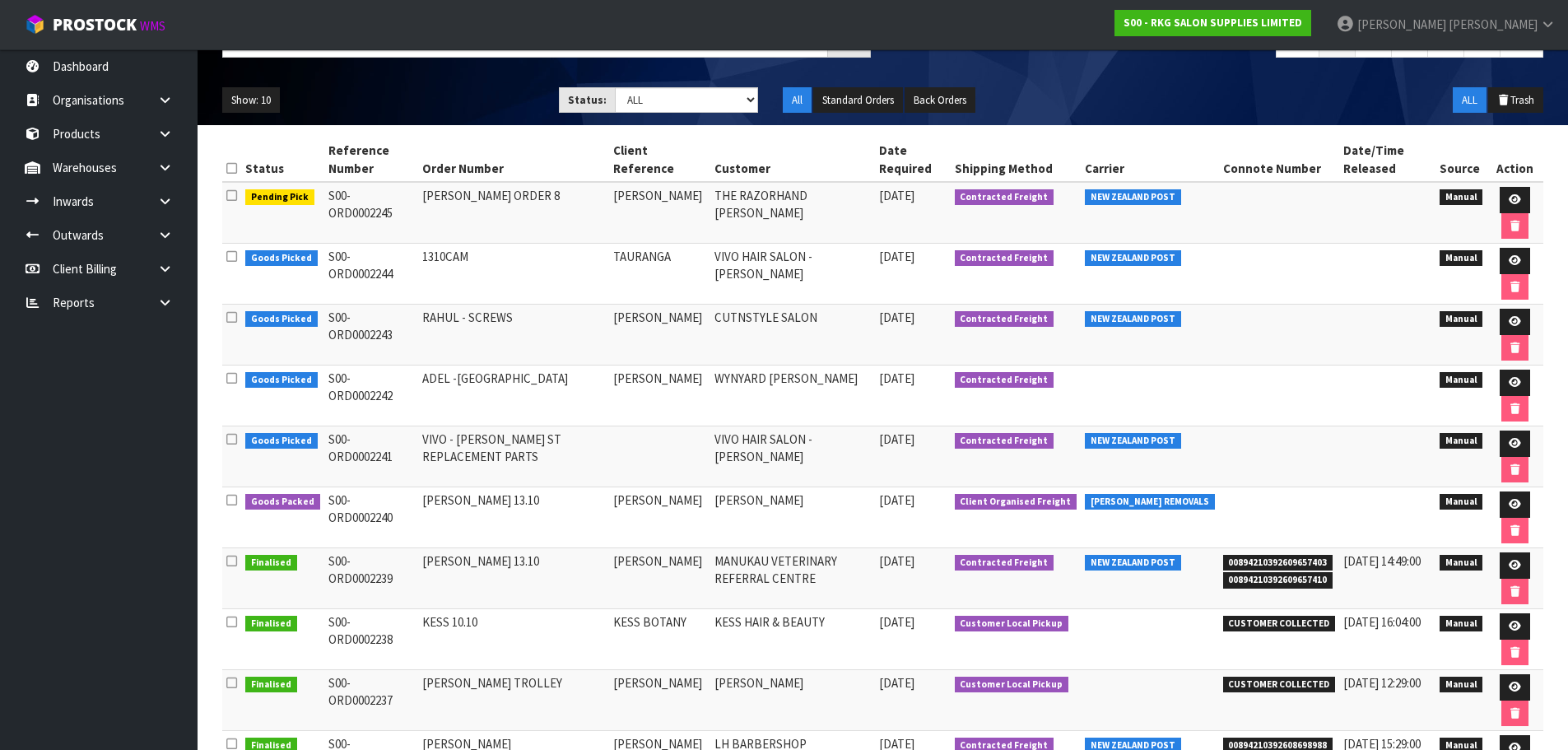
scroll to position [165, 0]
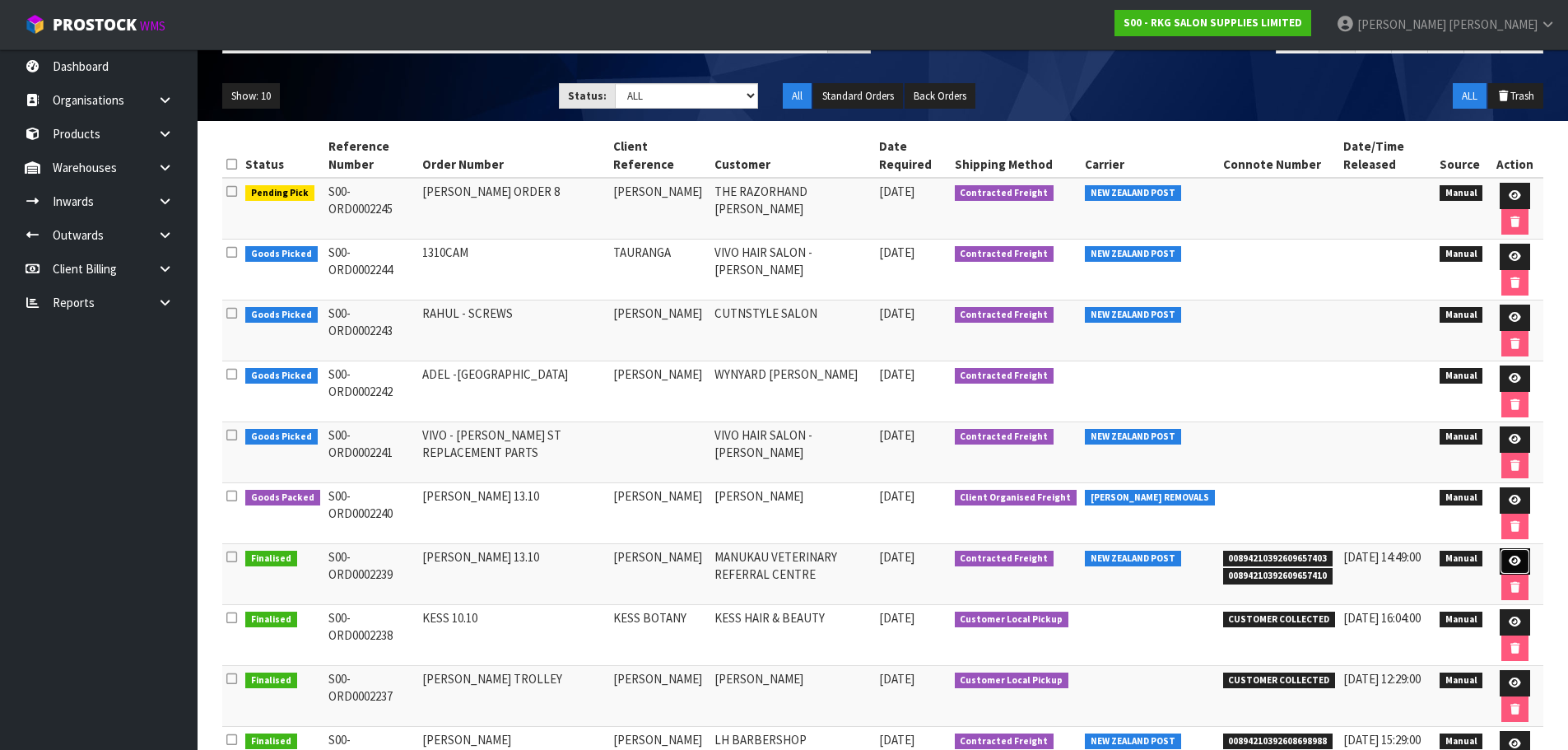
click at [1517, 562] on icon at bounding box center [1514, 561] width 13 height 11
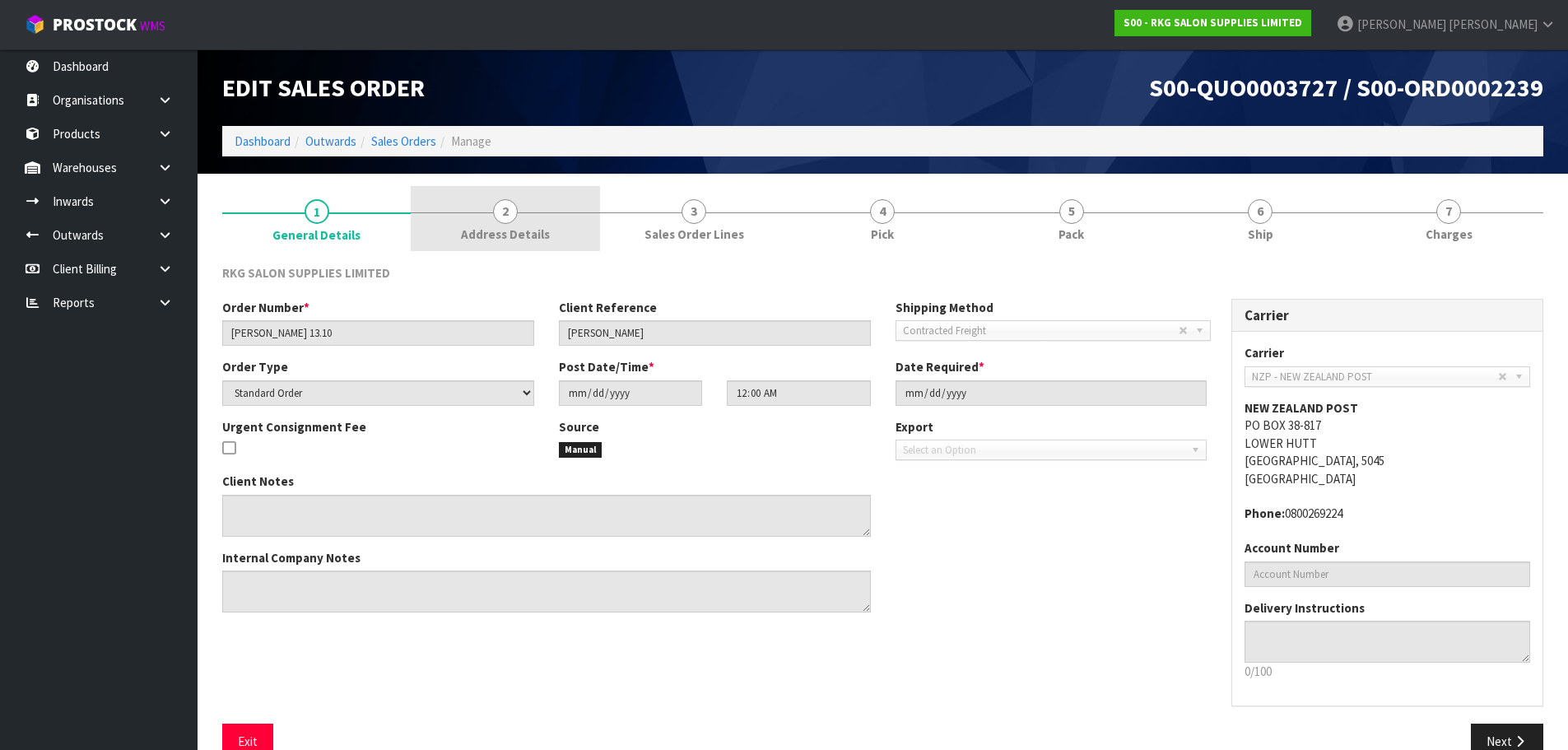
click at [508, 213] on span "2" at bounding box center [505, 212] width 25 height 25
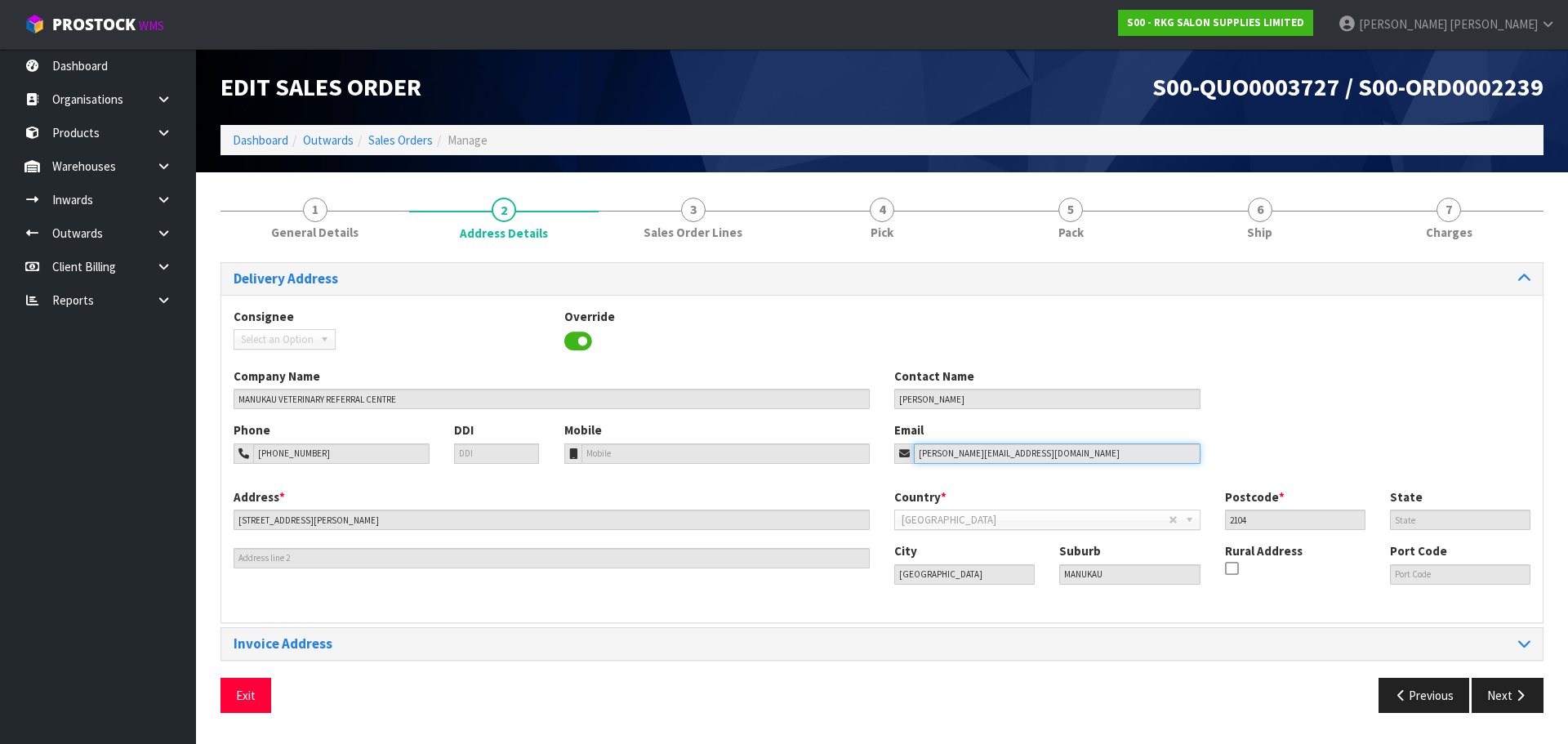
drag, startPoint x: 1021, startPoint y: 450, endPoint x: 875, endPoint y: 473, distance: 147.8
click at [875, 473] on div "Phone 09-390-0244 DDI Mobile Email craig@vetreferrals.co.nz" at bounding box center [882, 455] width 1321 height 66
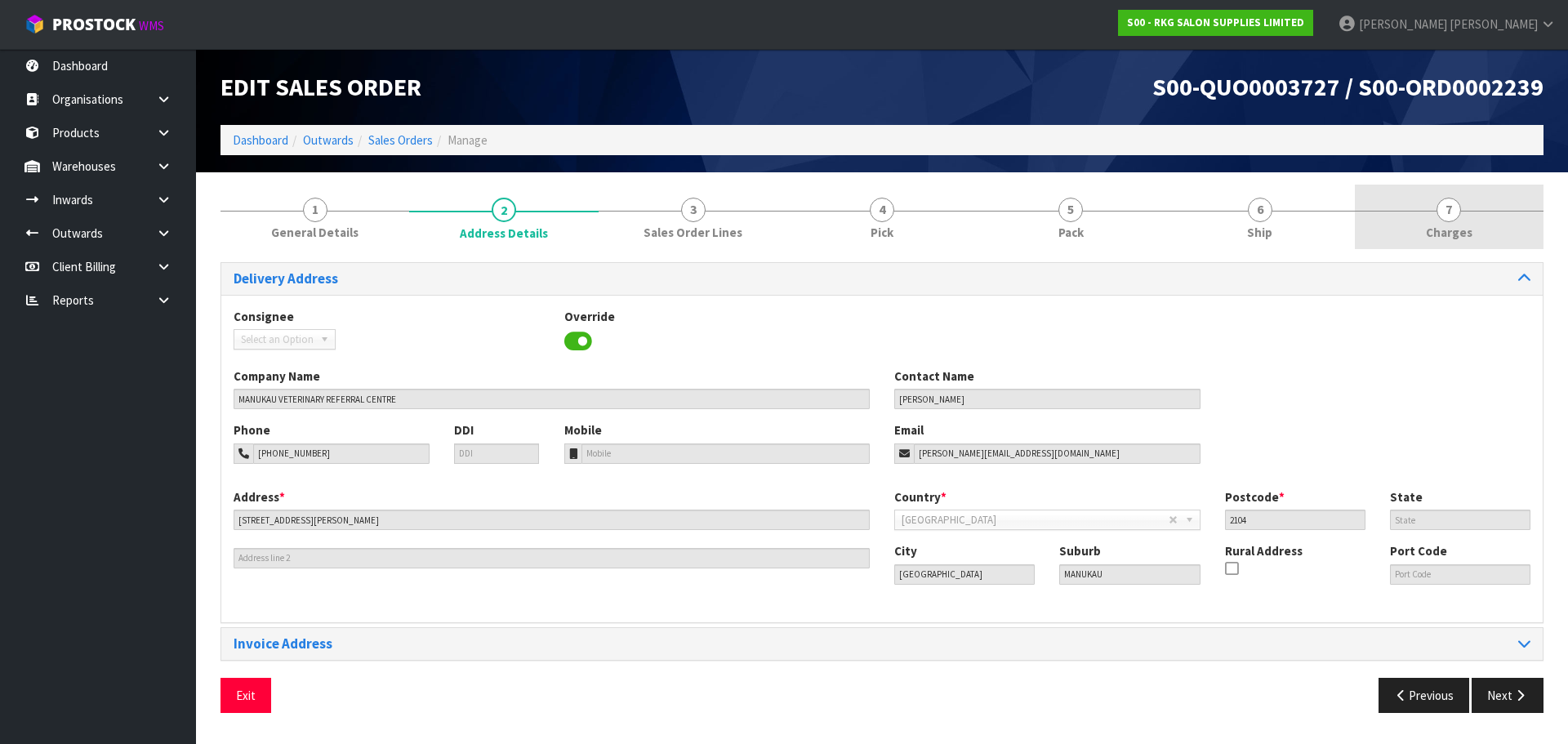
click at [1445, 218] on span "7" at bounding box center [1448, 210] width 25 height 25
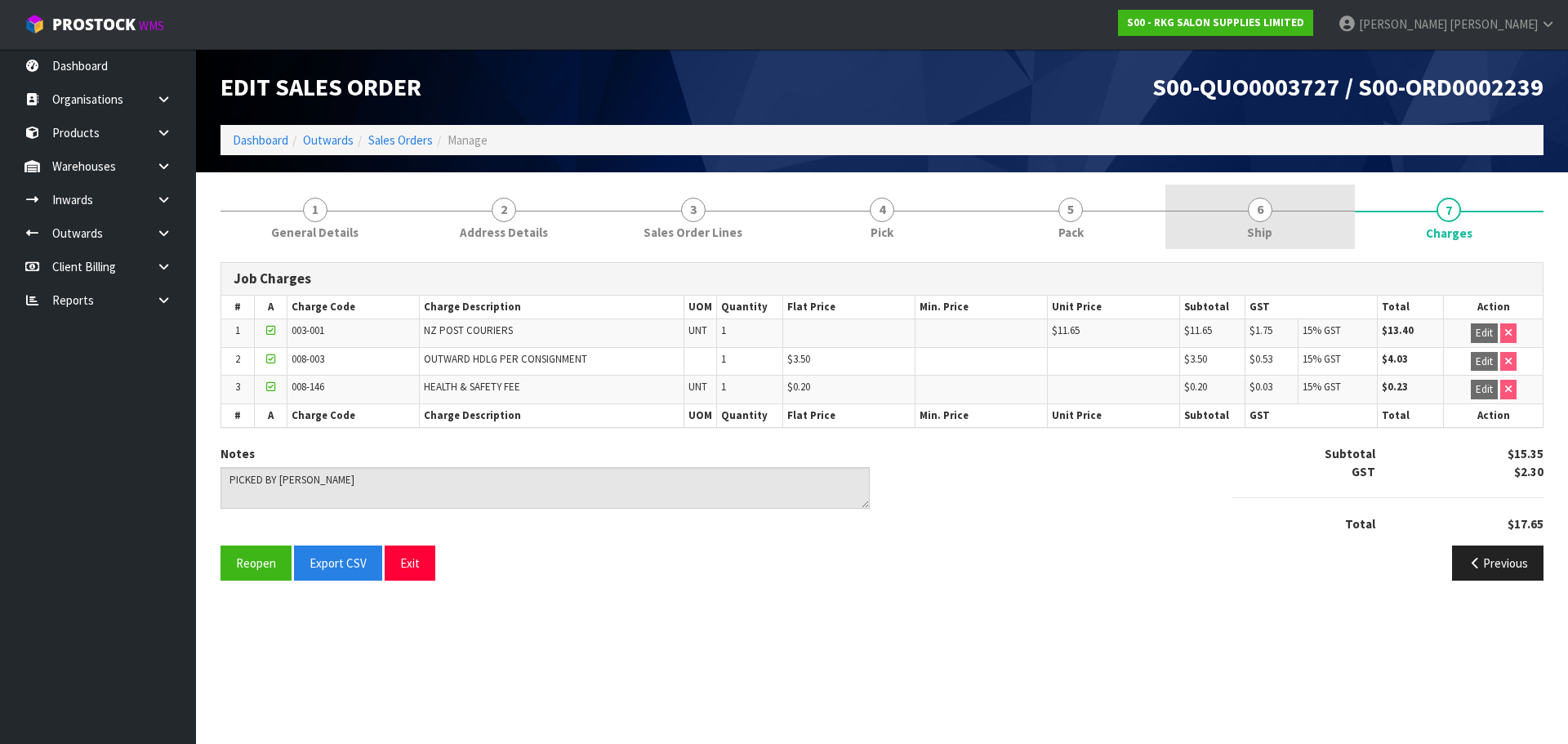
click at [1265, 212] on span "6" at bounding box center [1260, 210] width 25 height 25
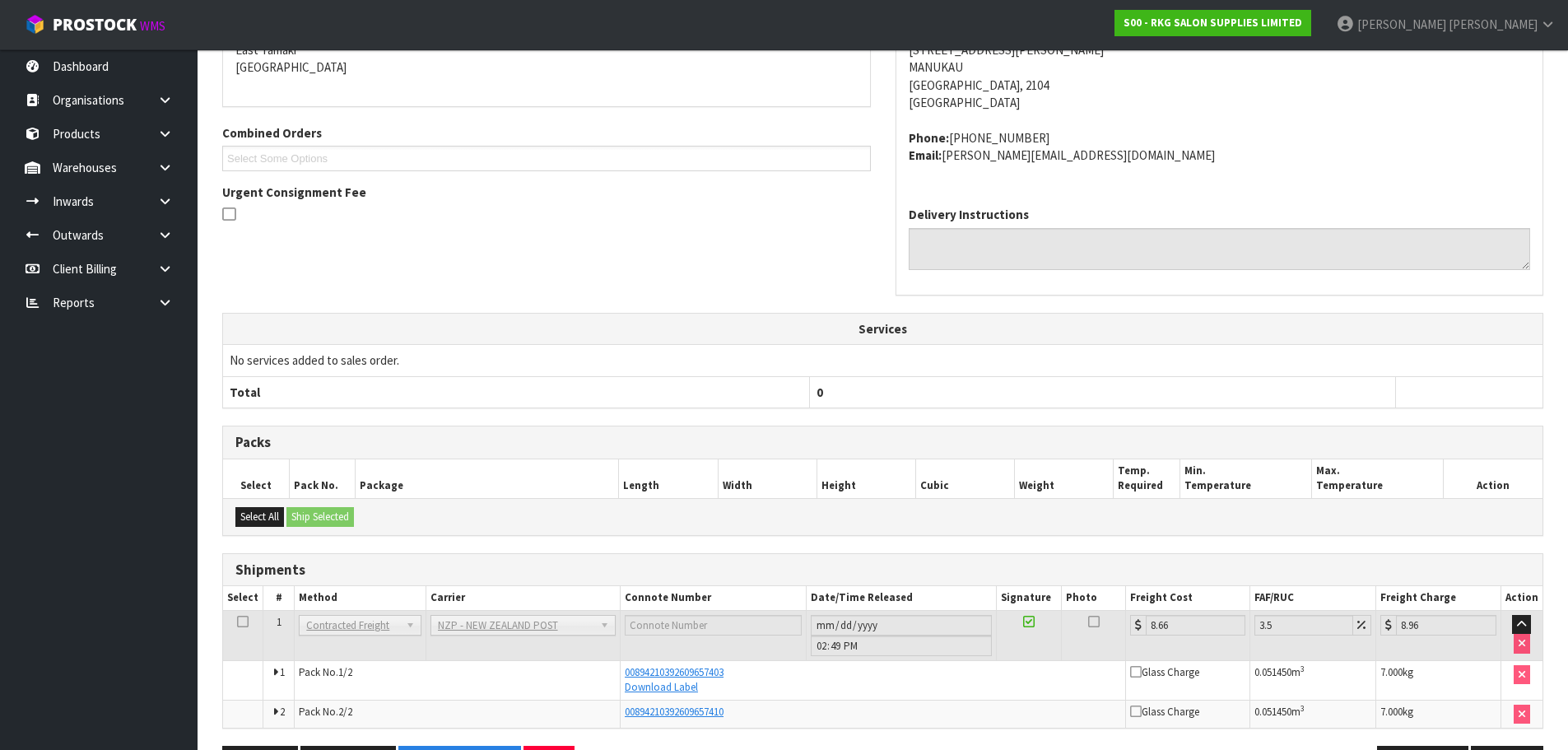
scroll to position [362, 0]
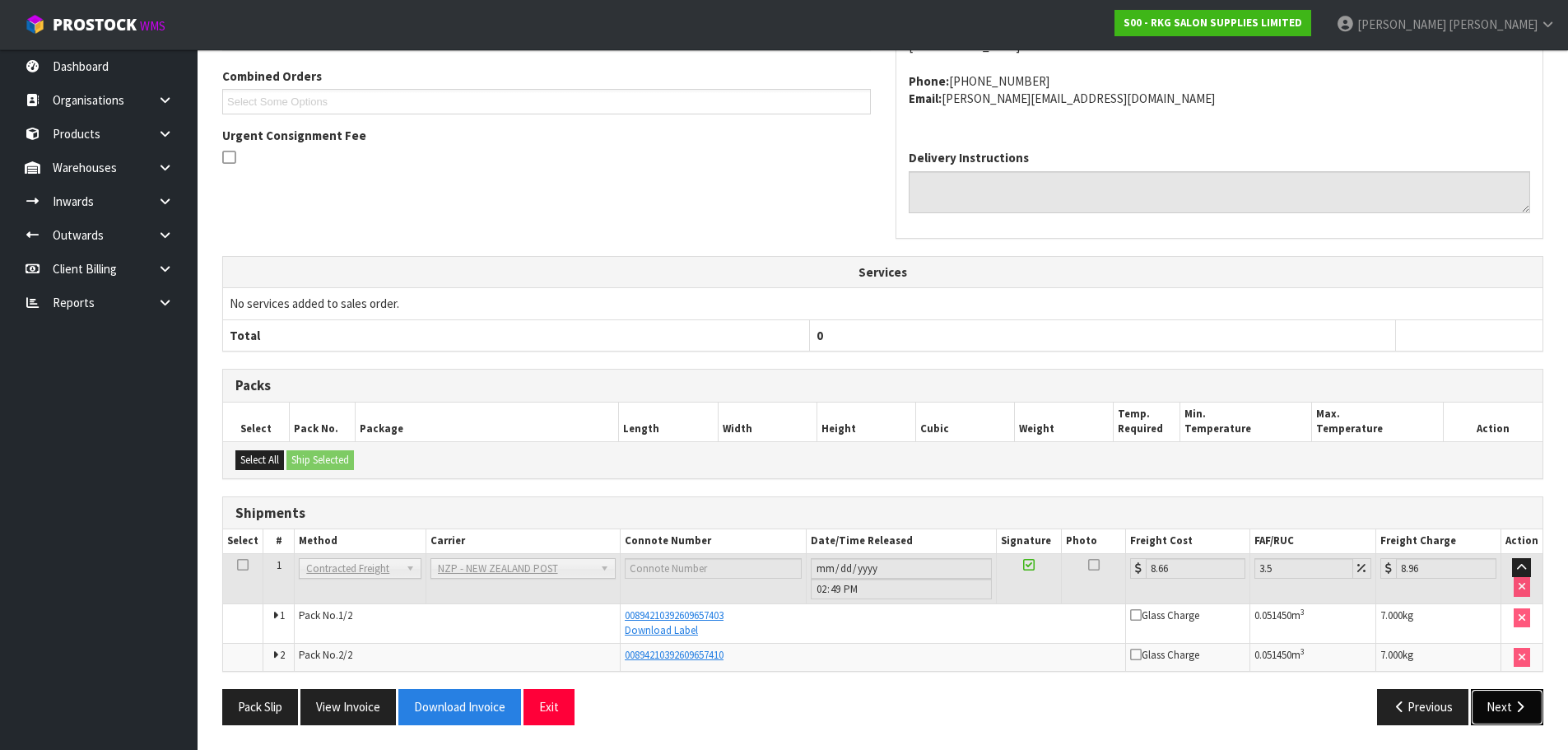
click at [1504, 706] on button "Next" at bounding box center [1507, 706] width 73 height 35
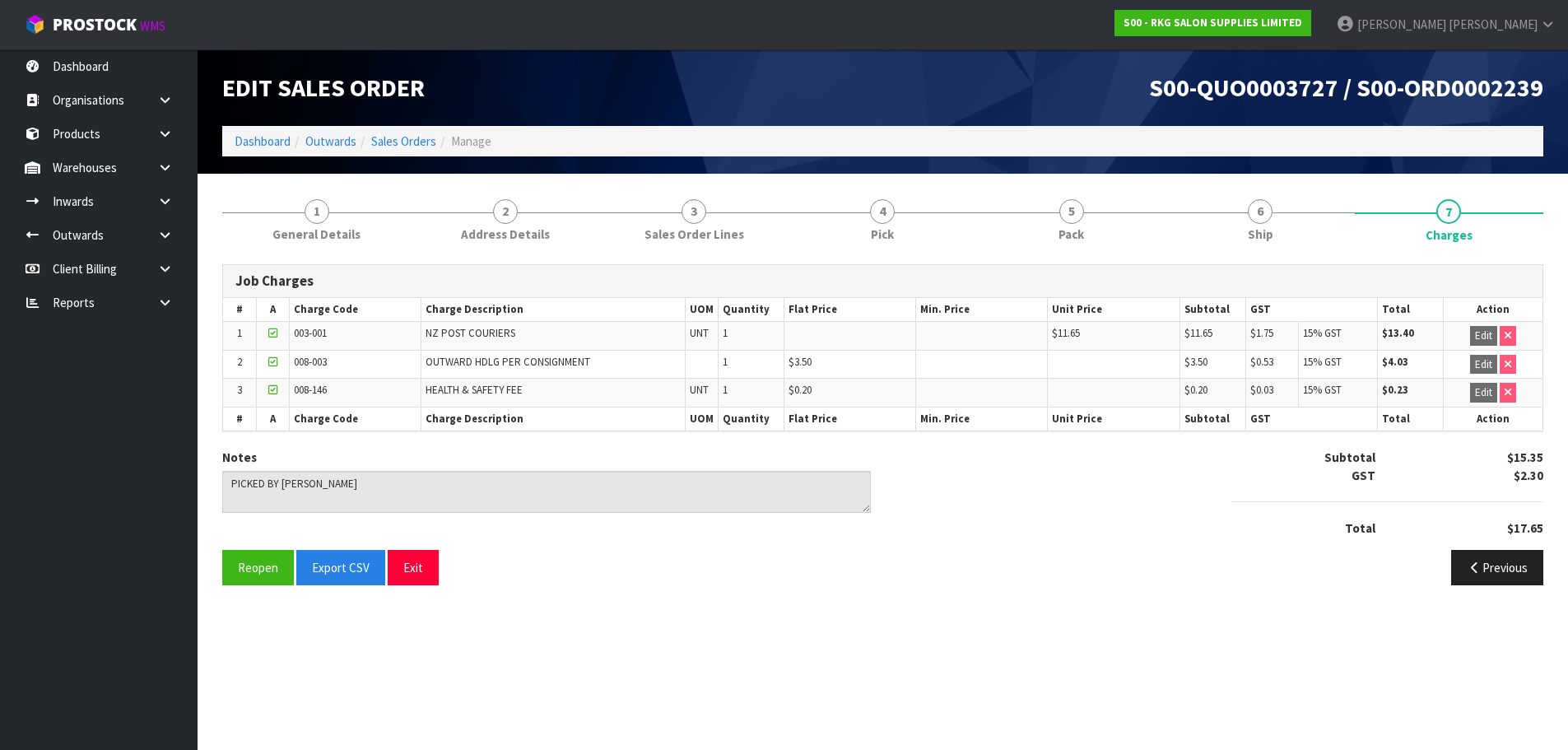
scroll to position [0, 0]
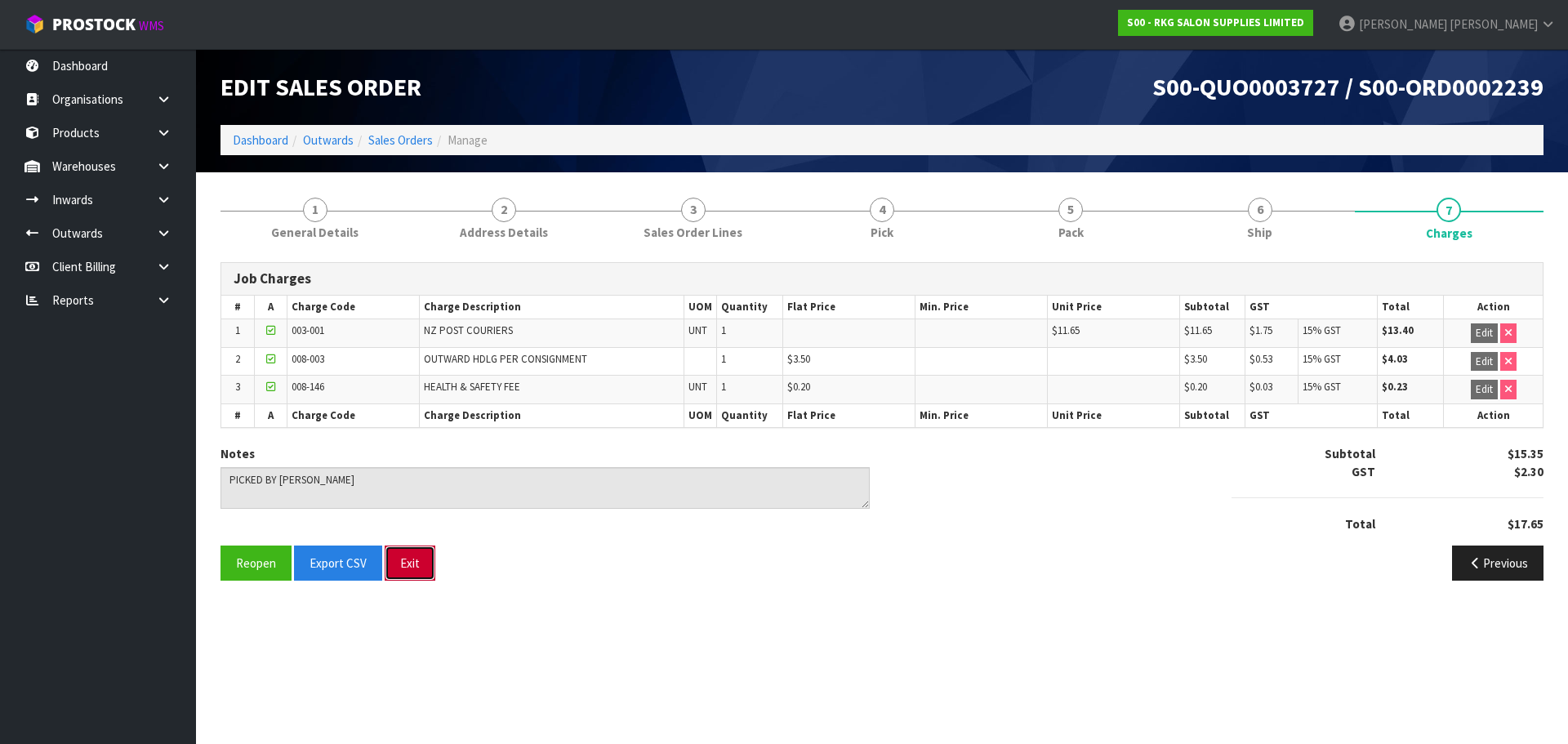
click at [417, 568] on button "Exit" at bounding box center [409, 563] width 51 height 35
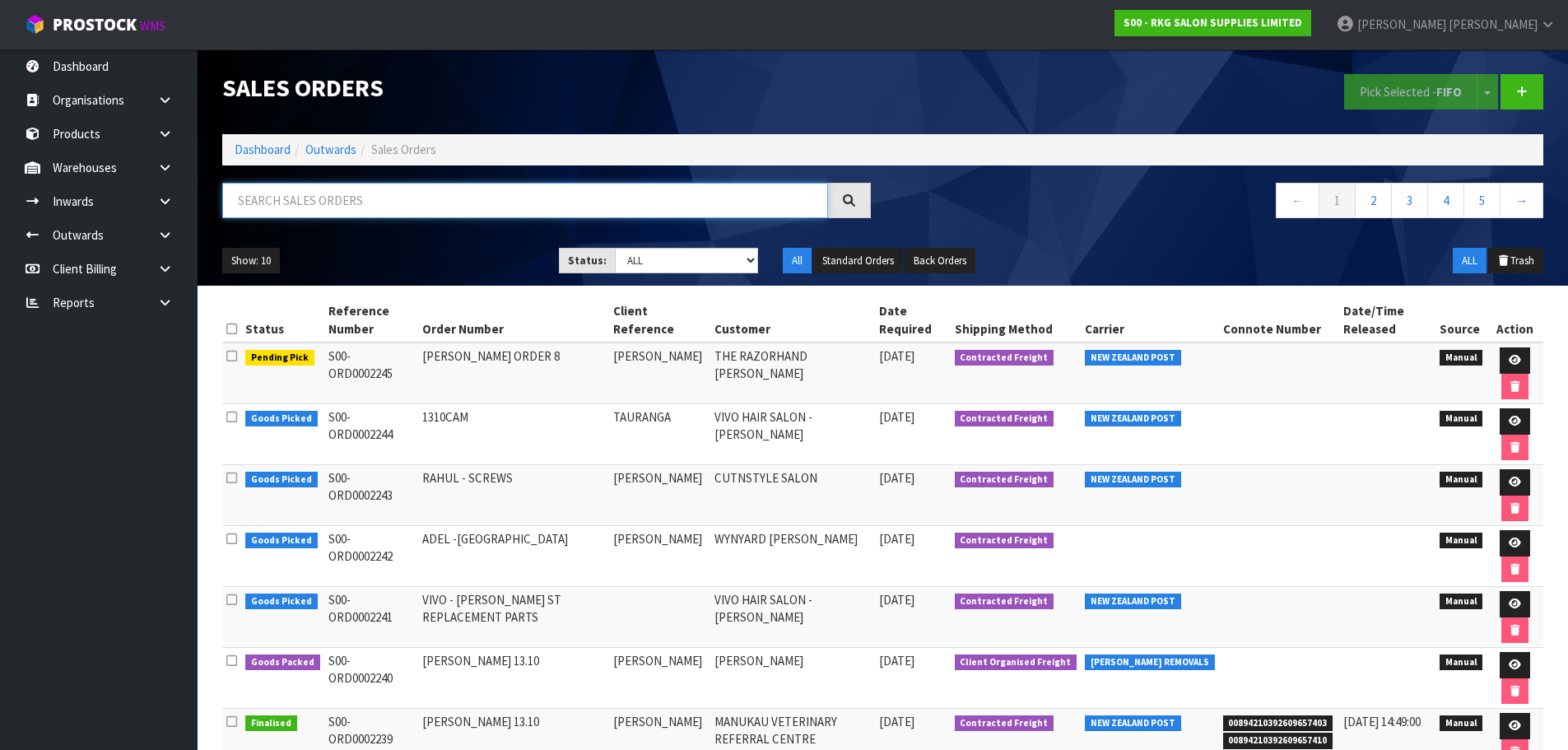
click at [331, 198] on input "text" at bounding box center [525, 200] width 606 height 35
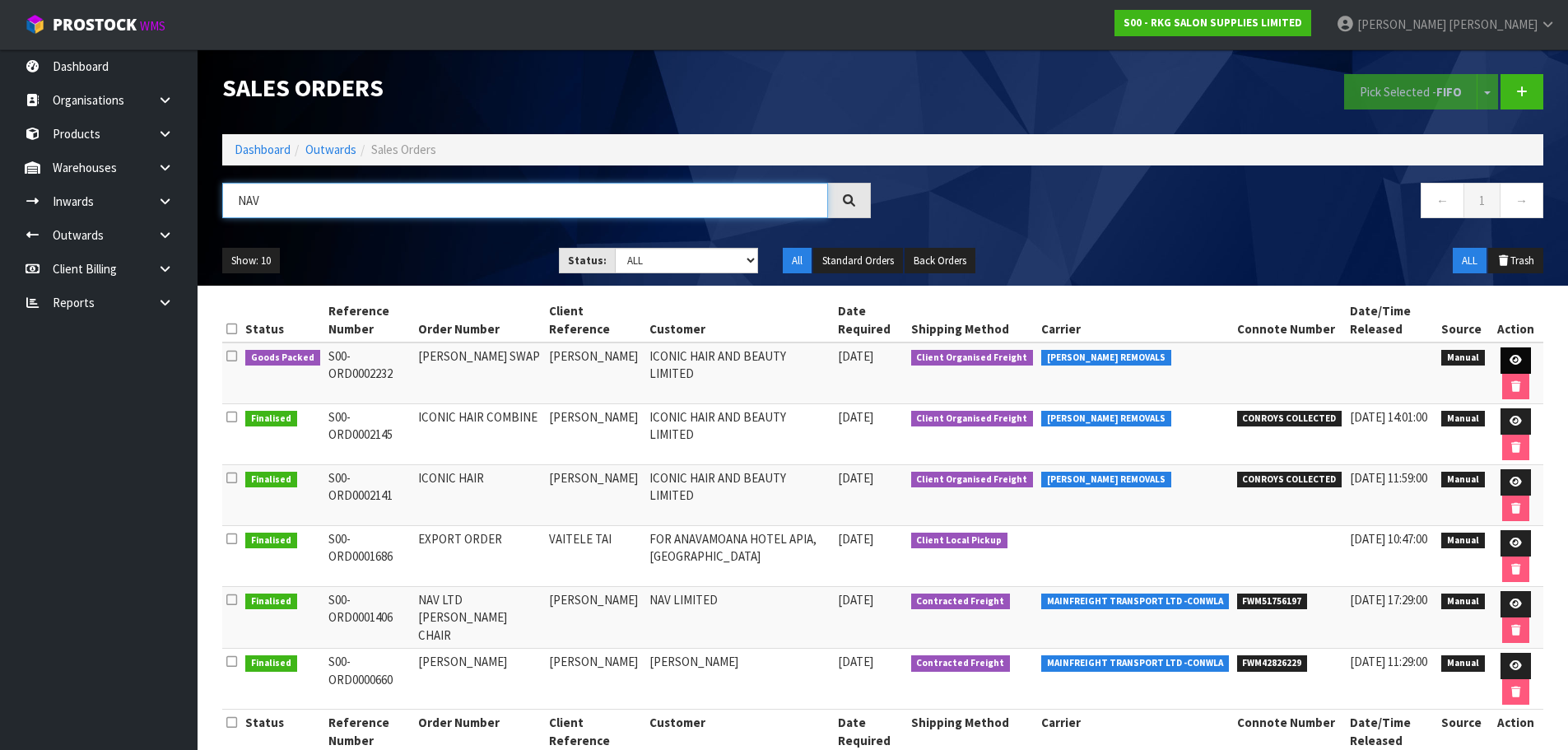
type input "NAV"
click at [1509, 357] on icon at bounding box center [1515, 360] width 13 height 11
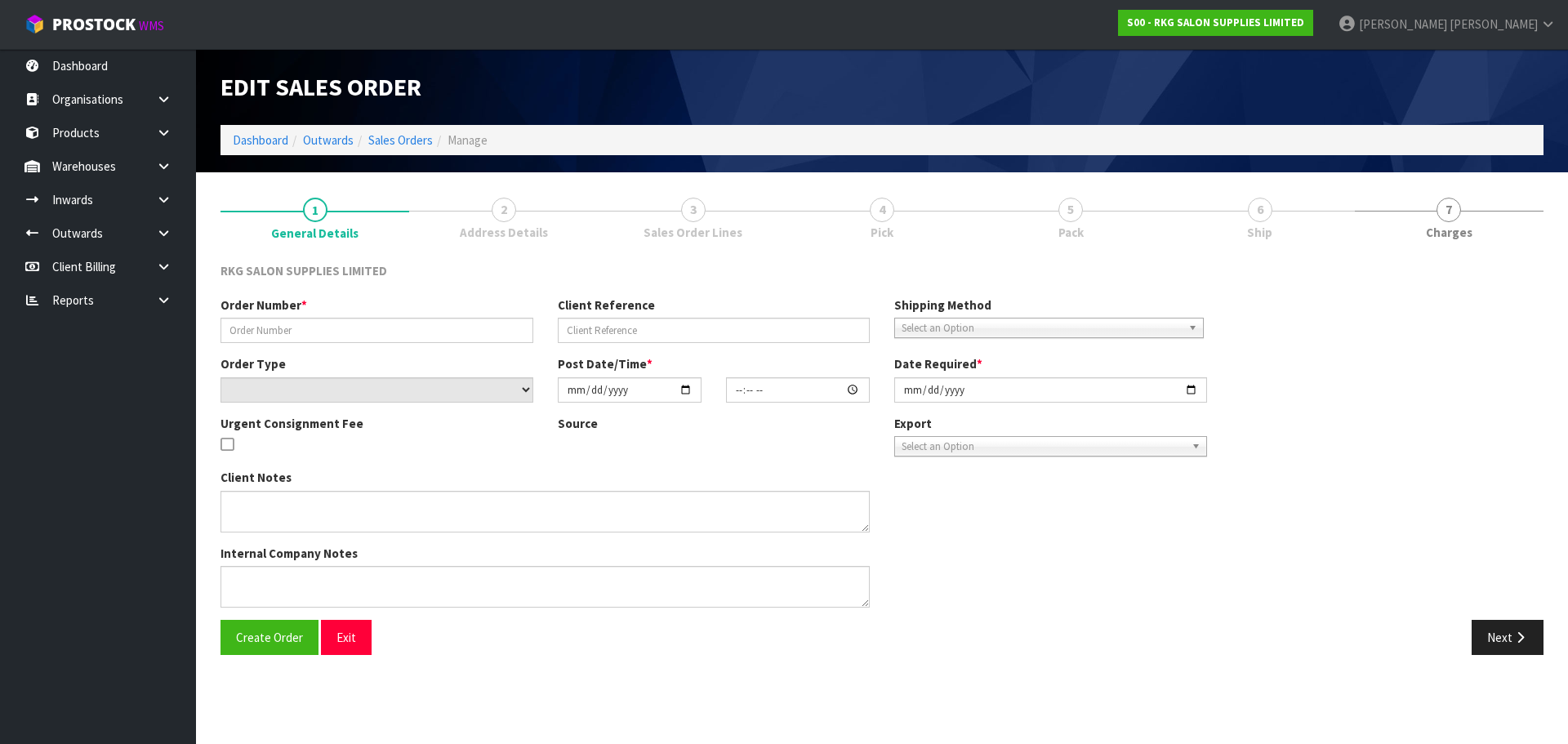
type input "[PERSON_NAME] SWAP"
type input "[PERSON_NAME]"
select select "number:0"
type input "[DATE]"
type input "00:00:00.000"
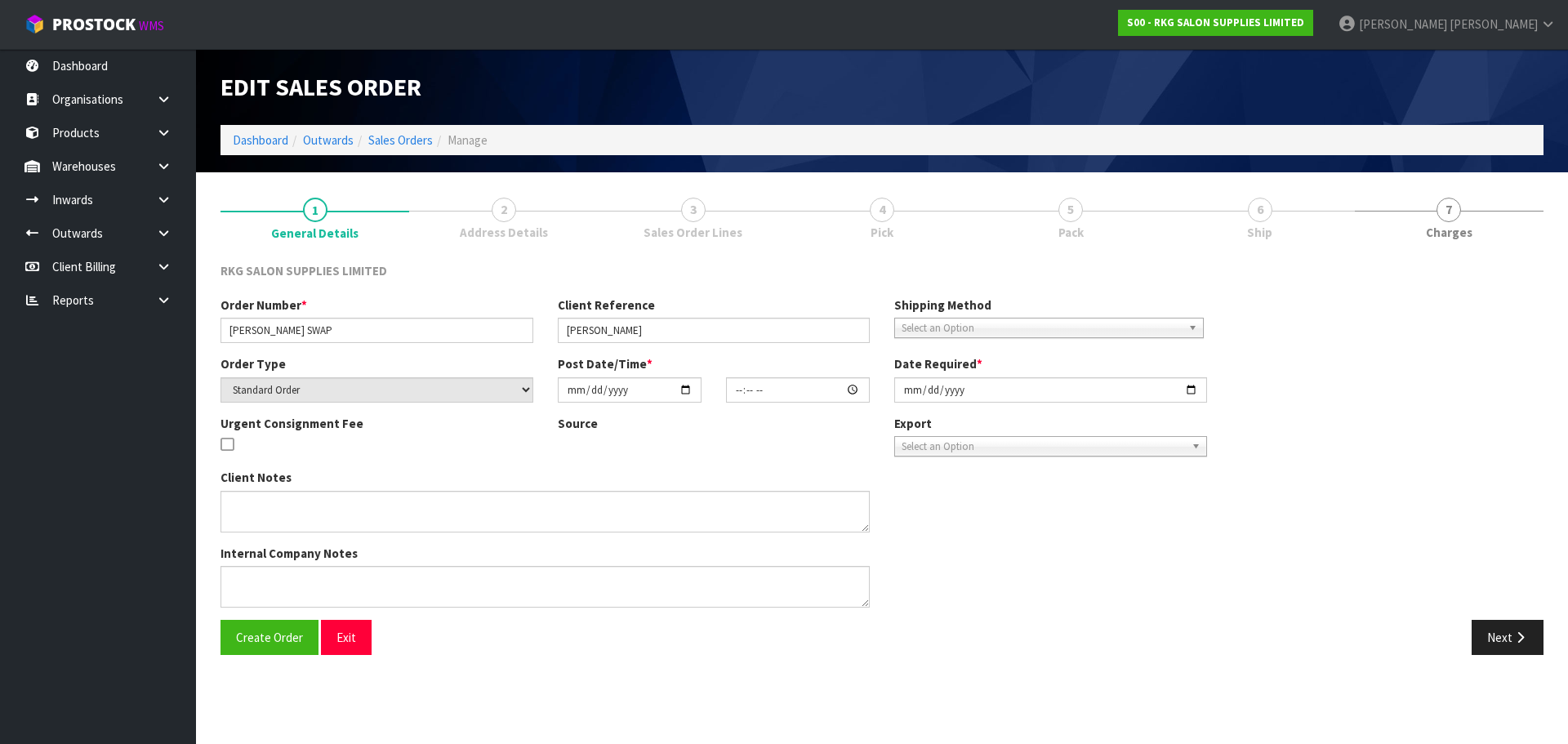
type input "[DATE]"
type textarea "FOR CONROYS PICK UP [DATE] 14.10"
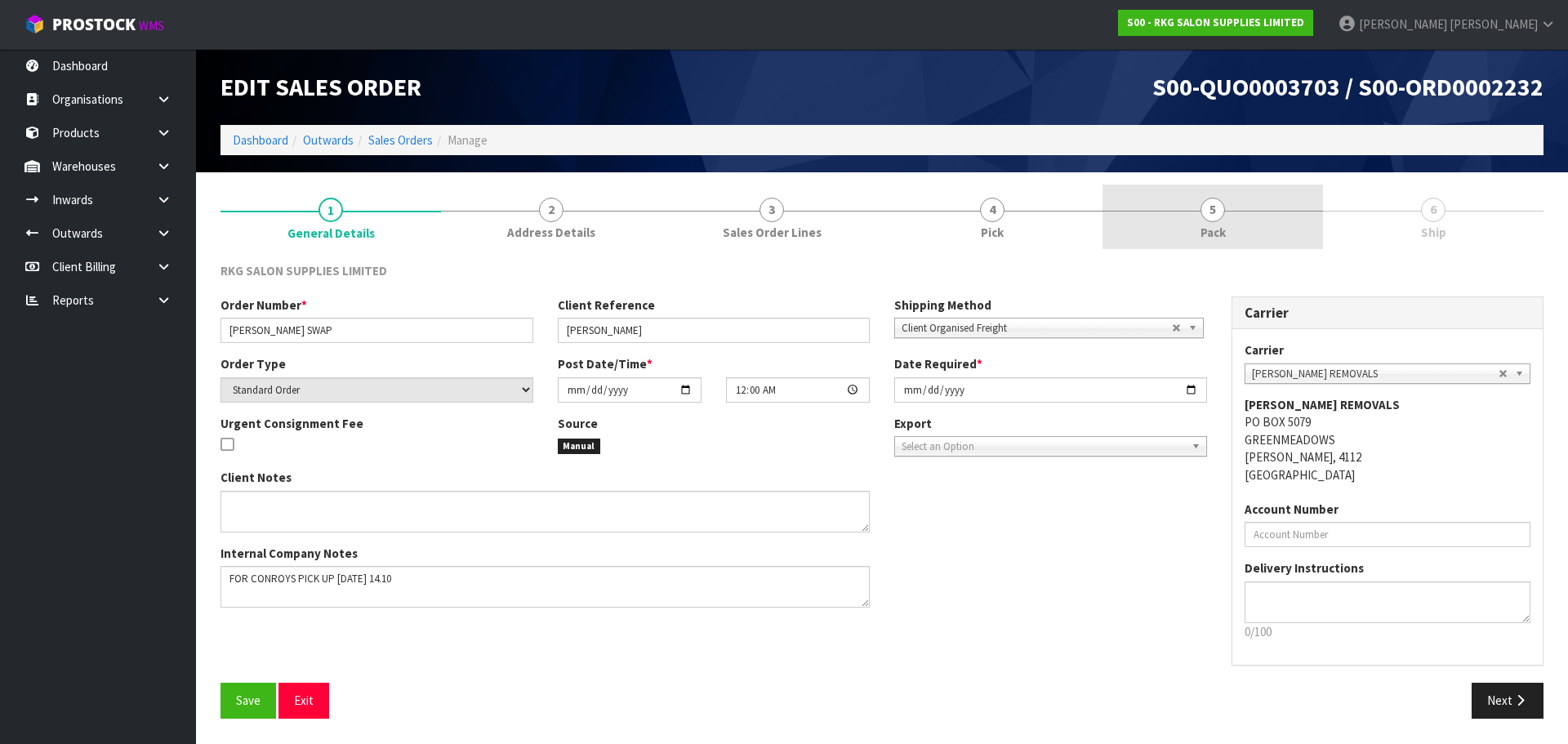
click at [1212, 217] on span "5" at bounding box center [1213, 210] width 25 height 25
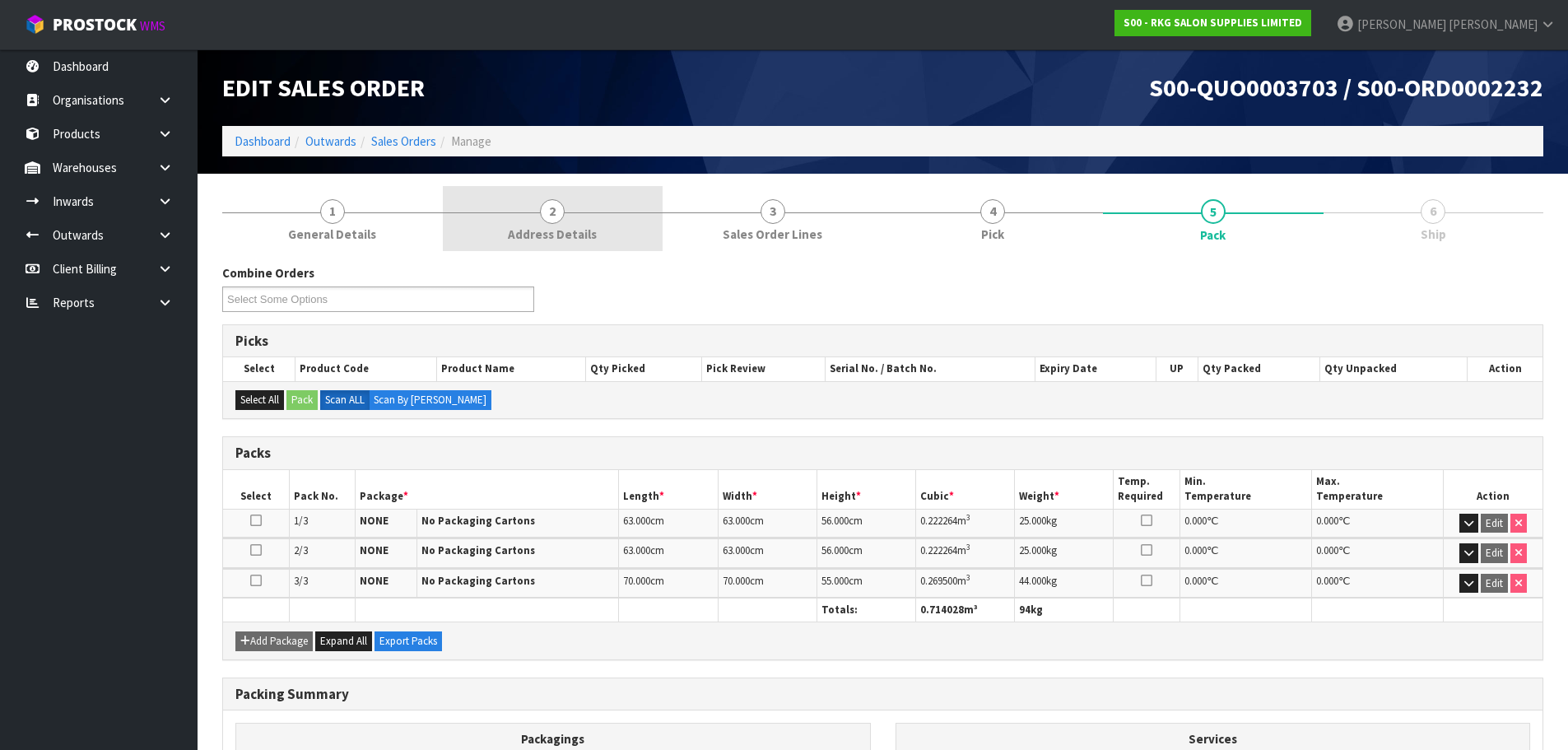
click at [558, 219] on span "2" at bounding box center [552, 212] width 25 height 25
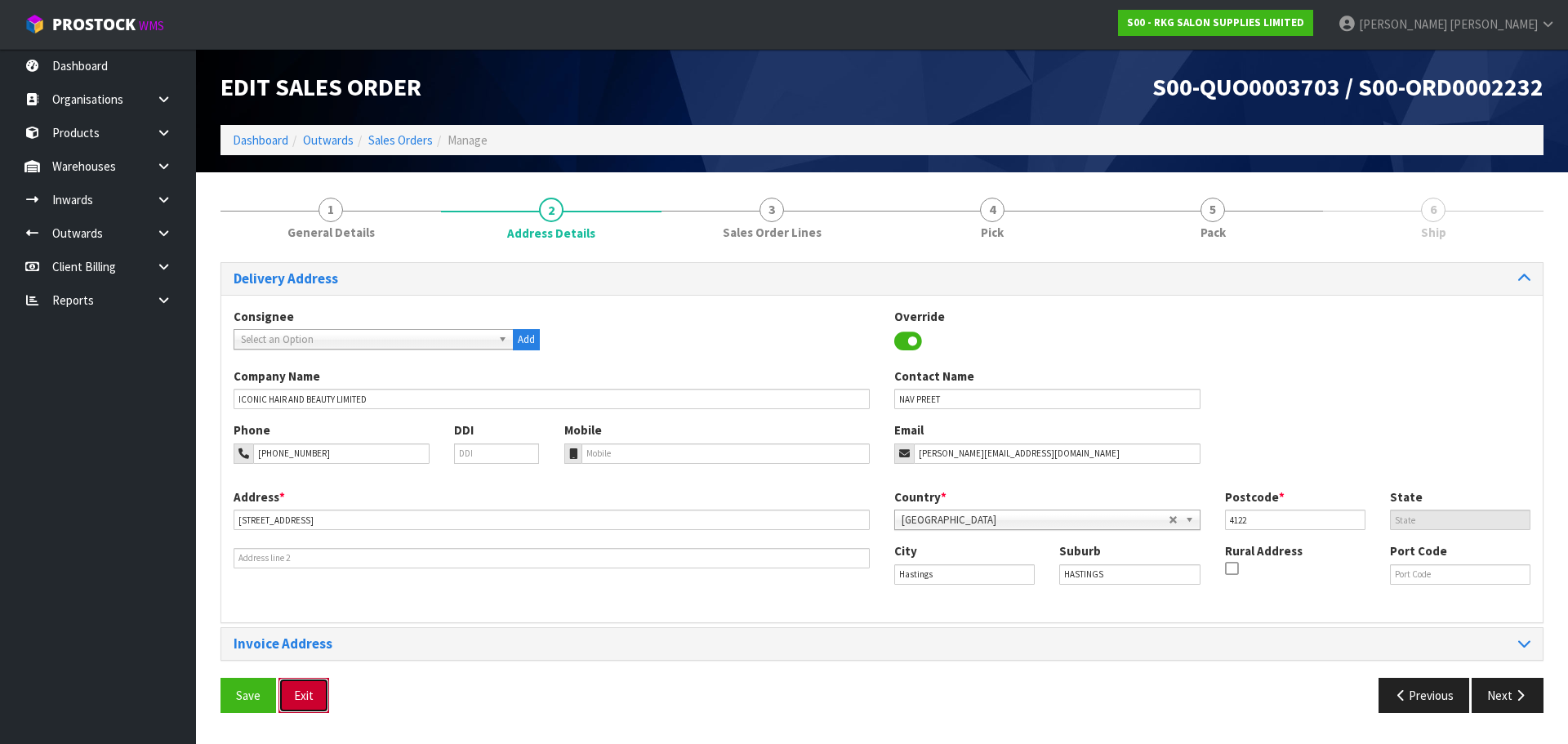
click at [300, 701] on button "Exit" at bounding box center [303, 695] width 51 height 35
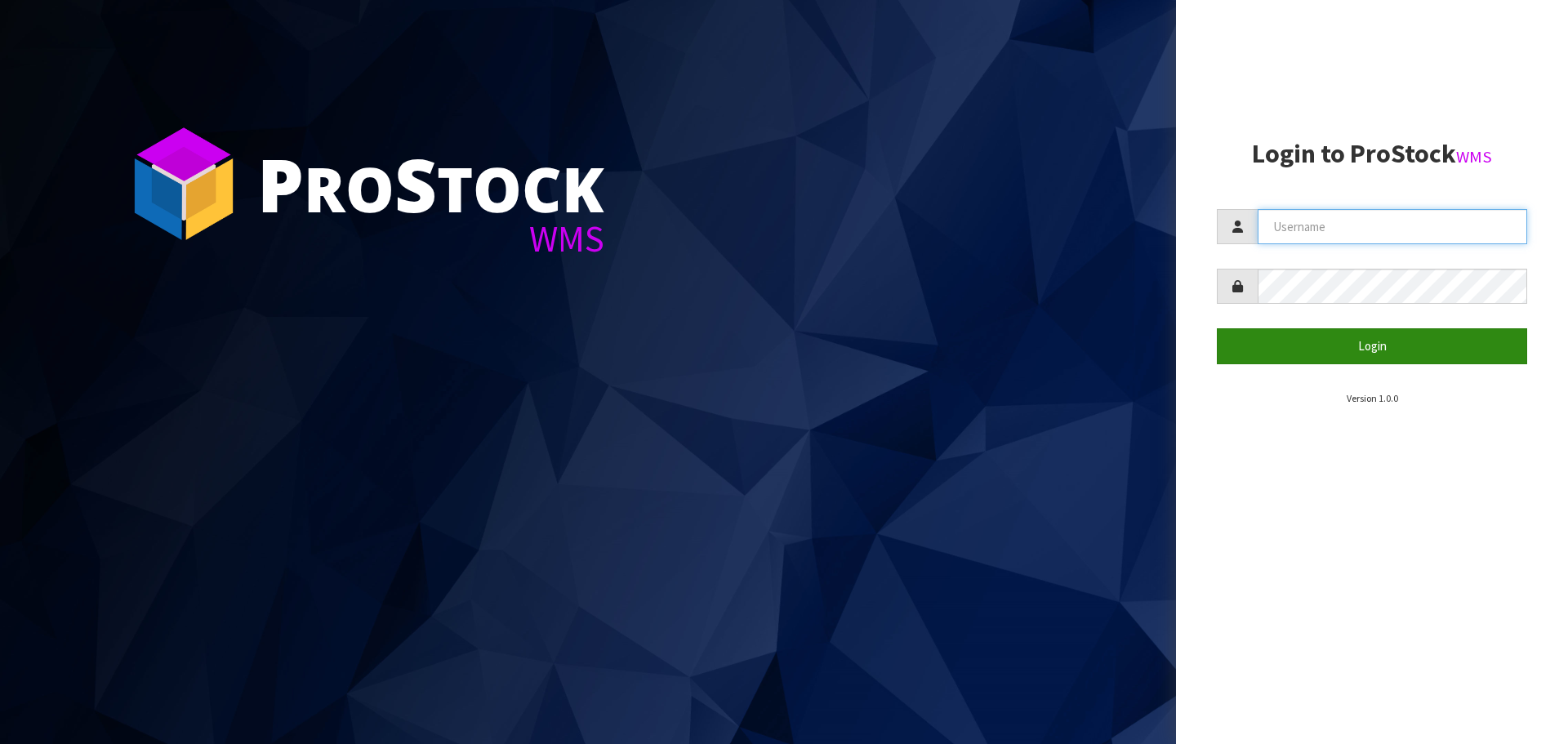
type input "[PERSON_NAME]"
click at [1360, 347] on button "Login" at bounding box center [1372, 345] width 310 height 35
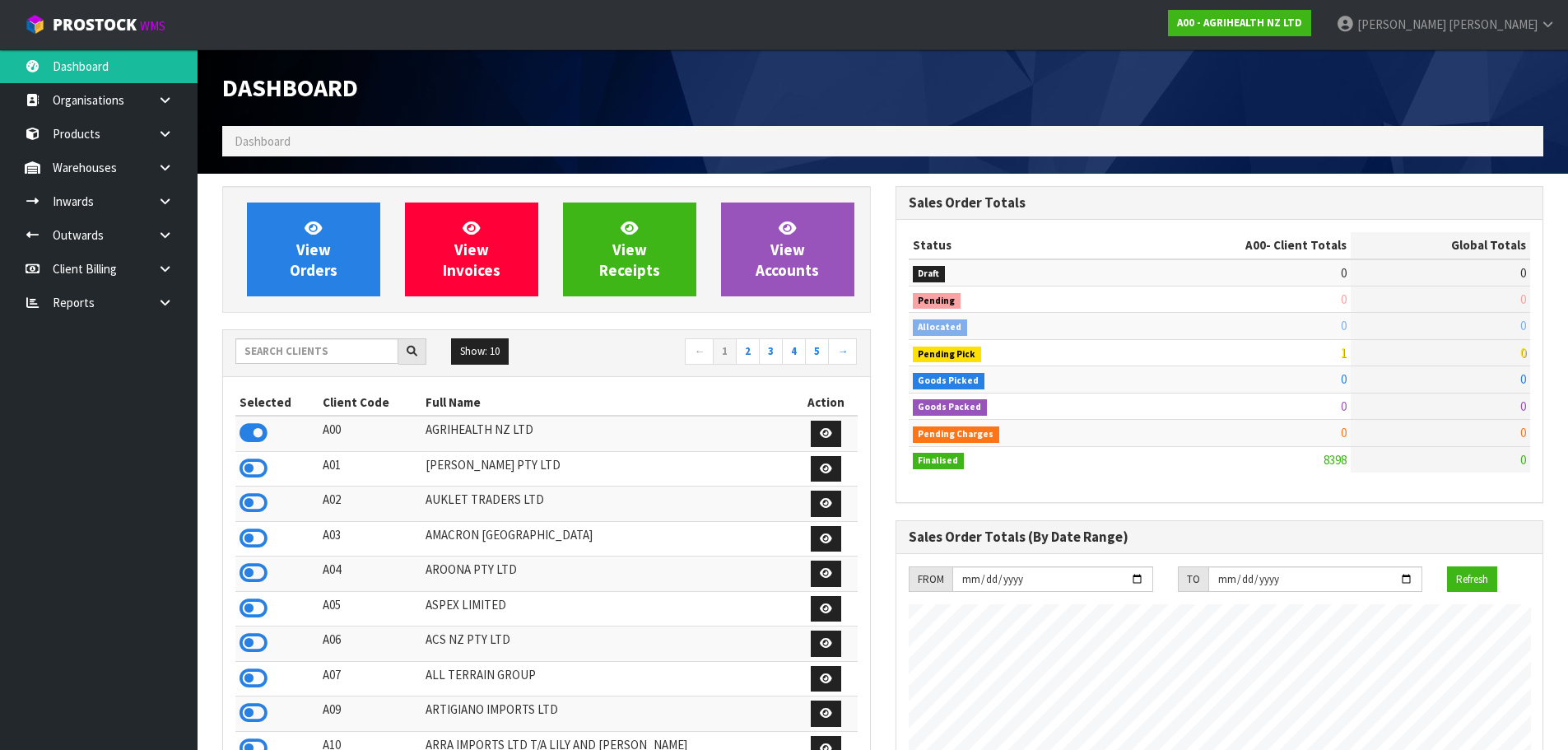
scroll to position [1247, 673]
click at [371, 344] on input "text" at bounding box center [316, 351] width 163 height 25
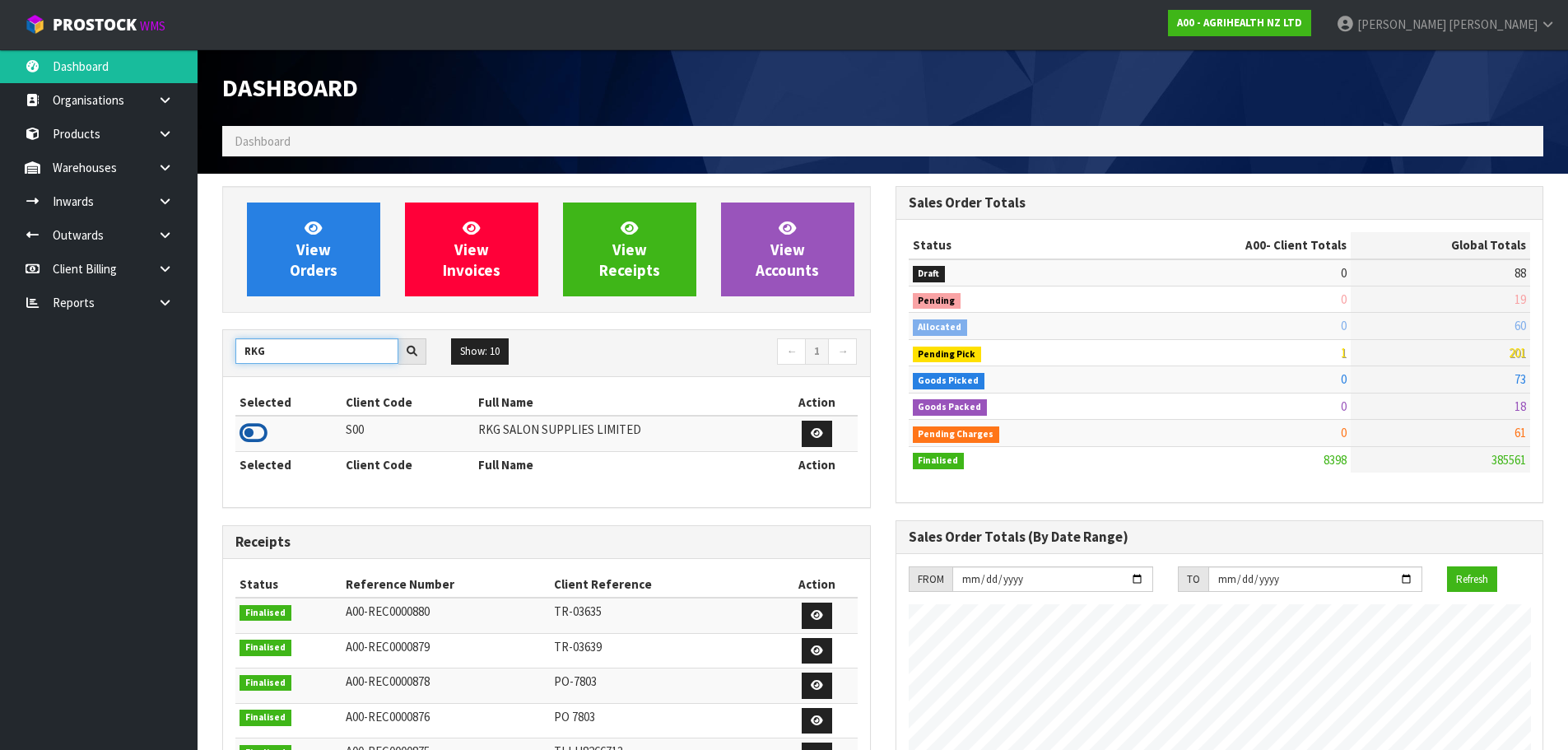
type input "RKG"
click at [262, 435] on icon at bounding box center [253, 434] width 28 height 25
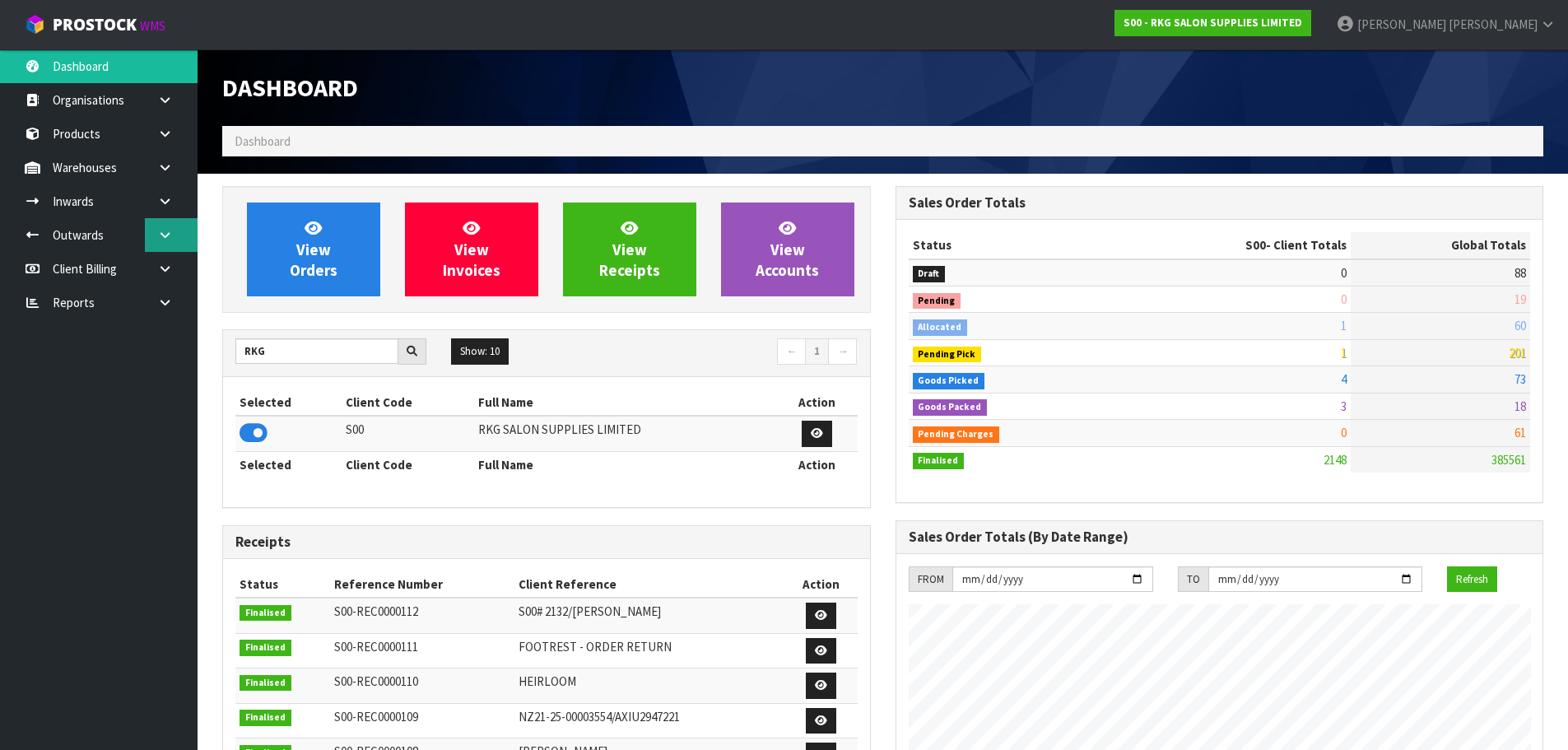
click at [166, 235] on icon at bounding box center [165, 234] width 16 height 13
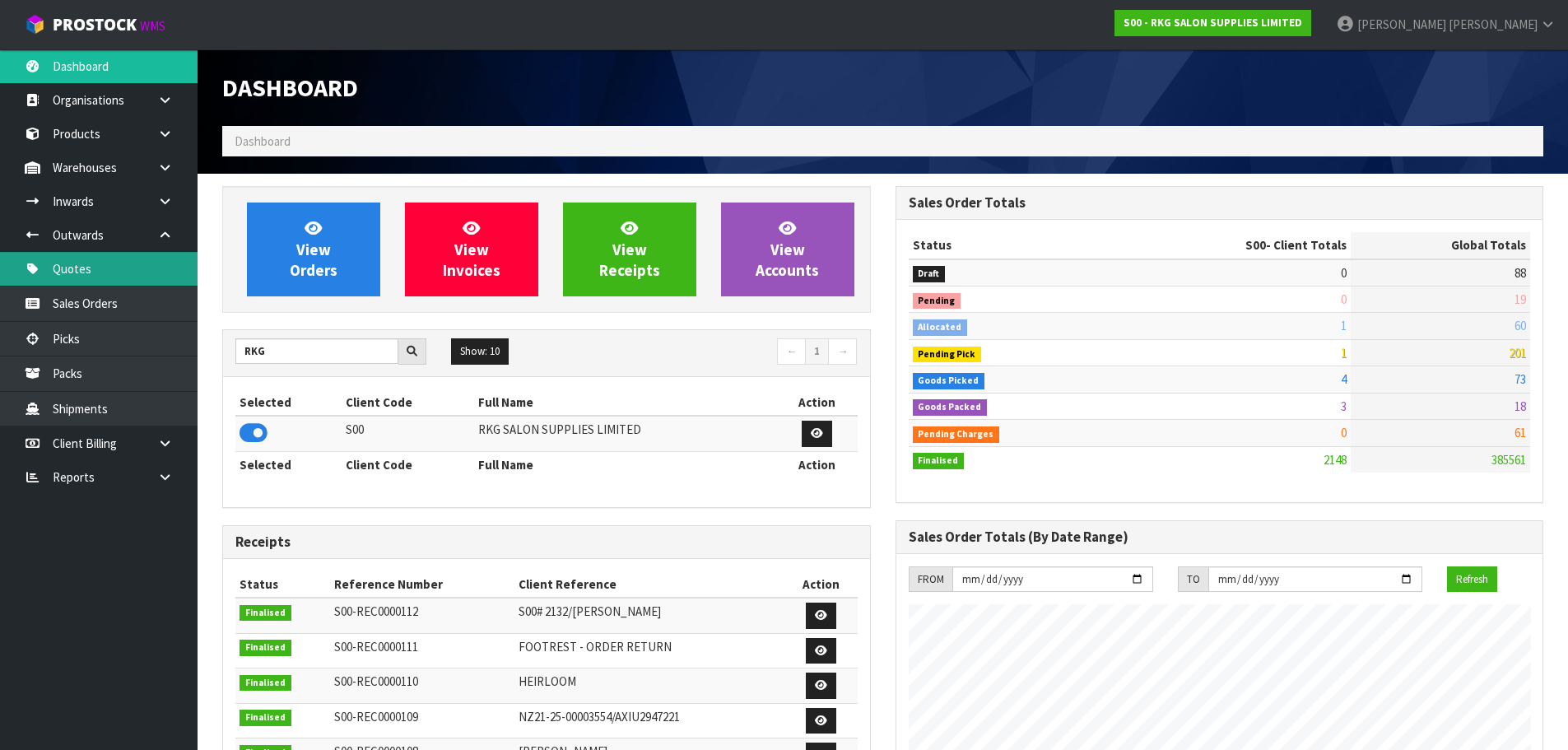
click at [71, 278] on link "Quotes" at bounding box center [99, 269] width 197 height 33
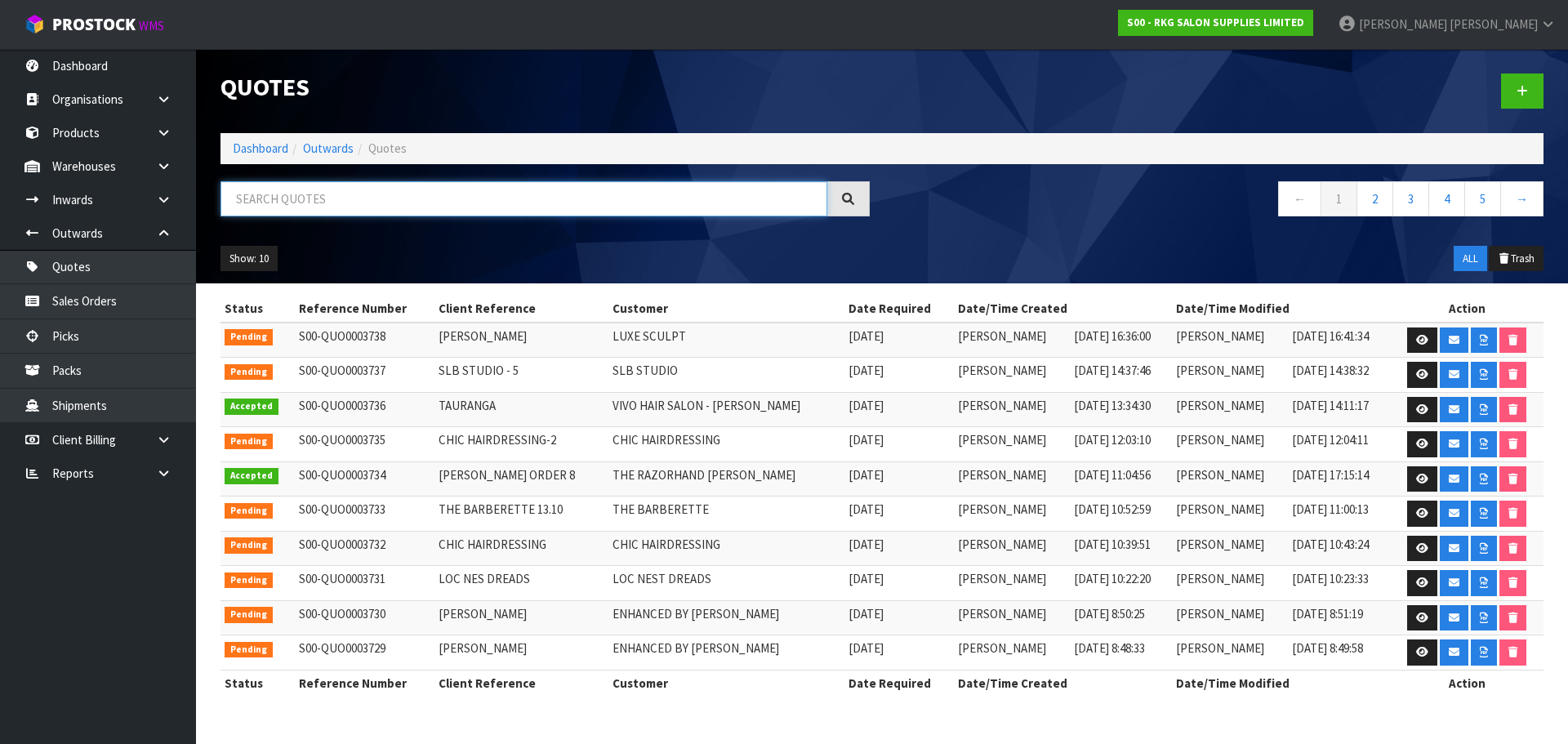
click at [311, 201] on input "text" at bounding box center [524, 198] width 607 height 35
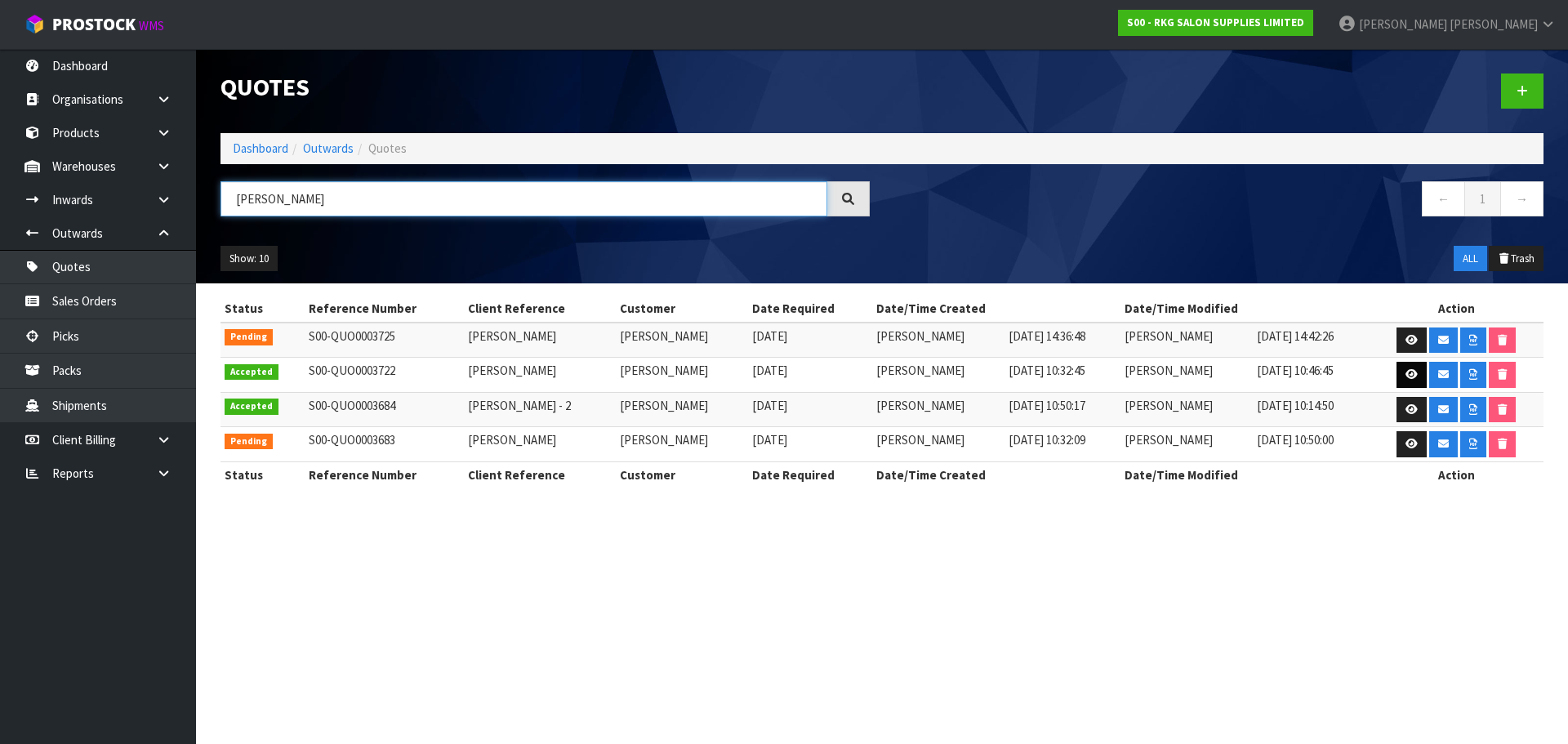
type input "GOLDA"
click at [1404, 373] on link at bounding box center [1411, 374] width 30 height 26
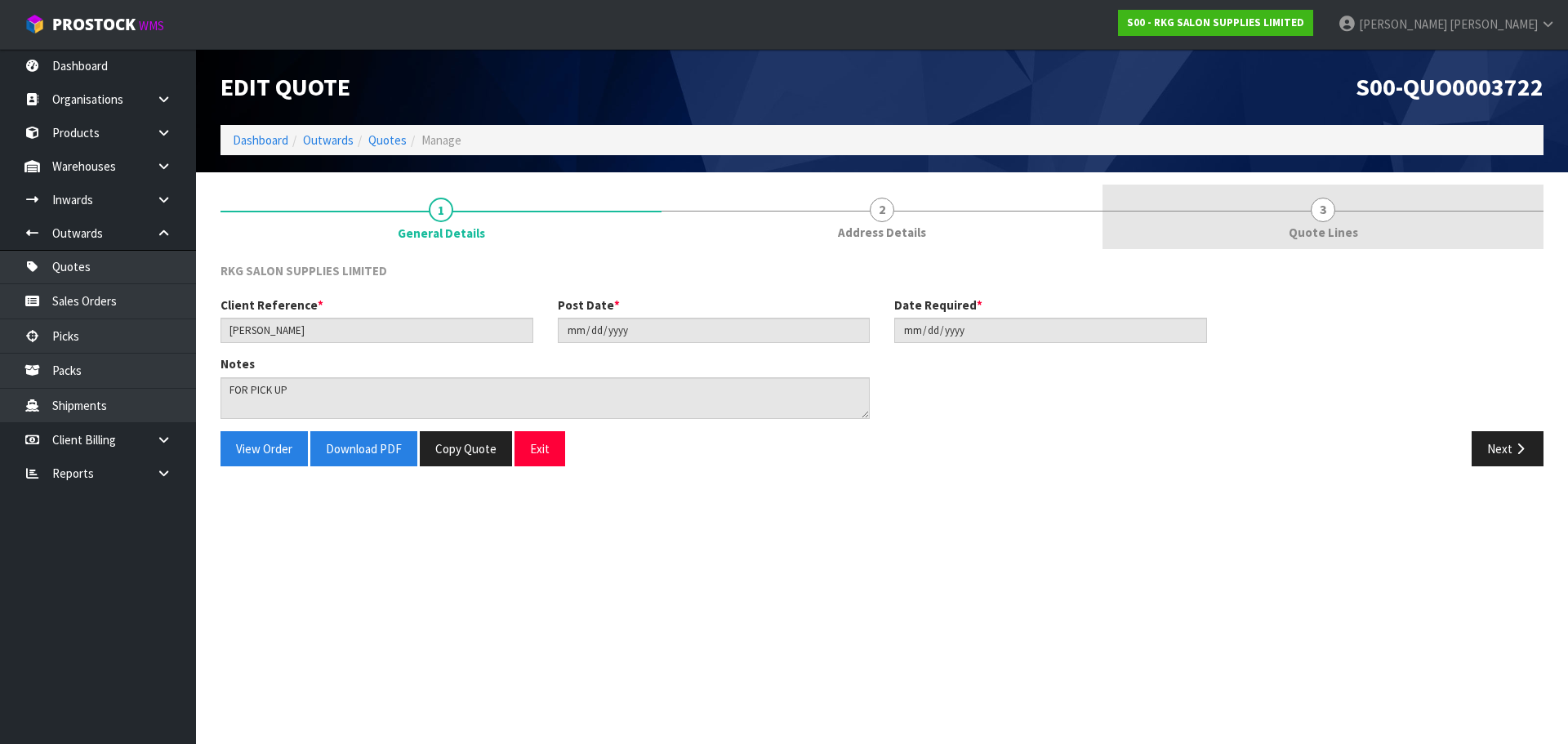
click at [1308, 219] on link "3 Quote Lines" at bounding box center [1322, 217] width 441 height 65
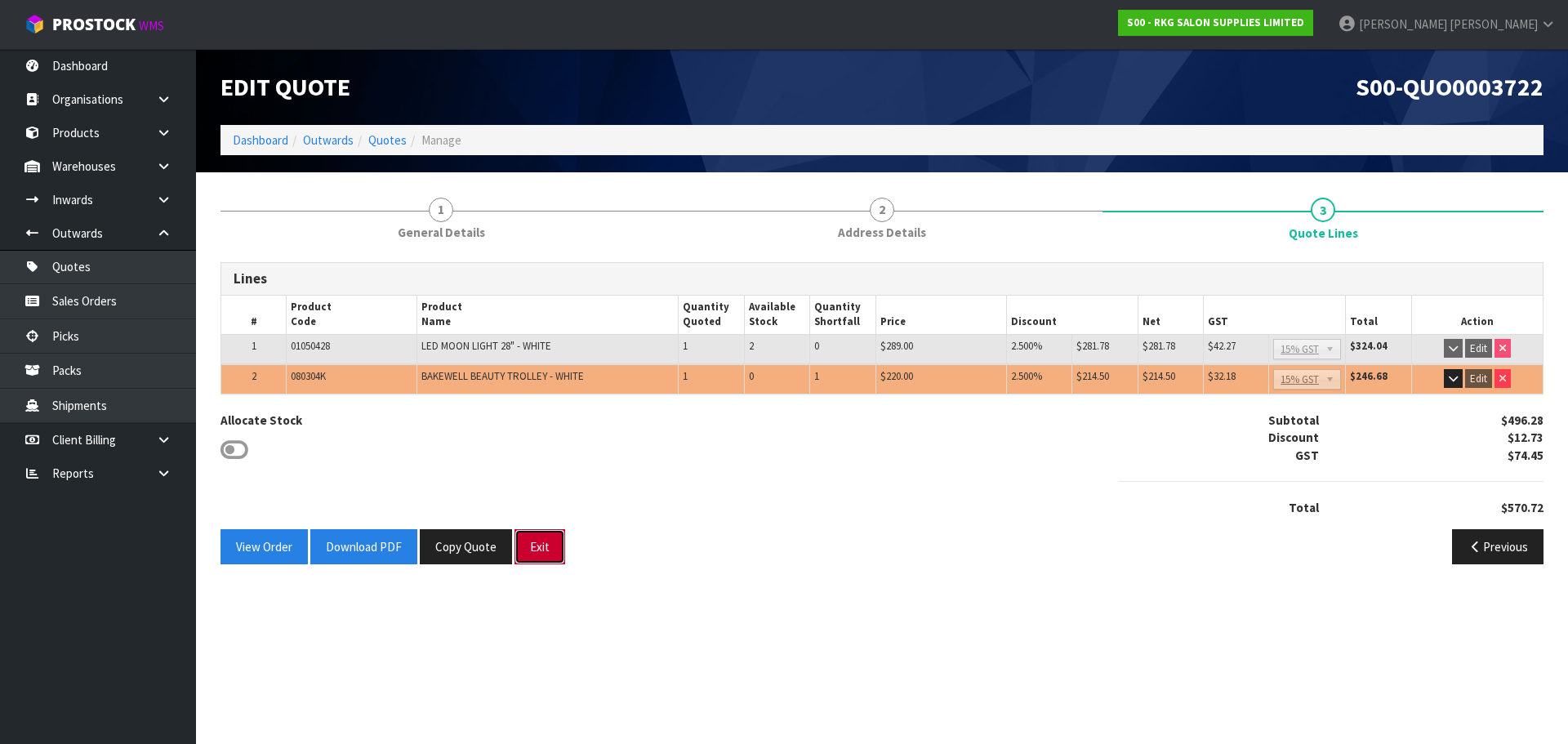
click at [545, 541] on button "Exit" at bounding box center [540, 546] width 51 height 35
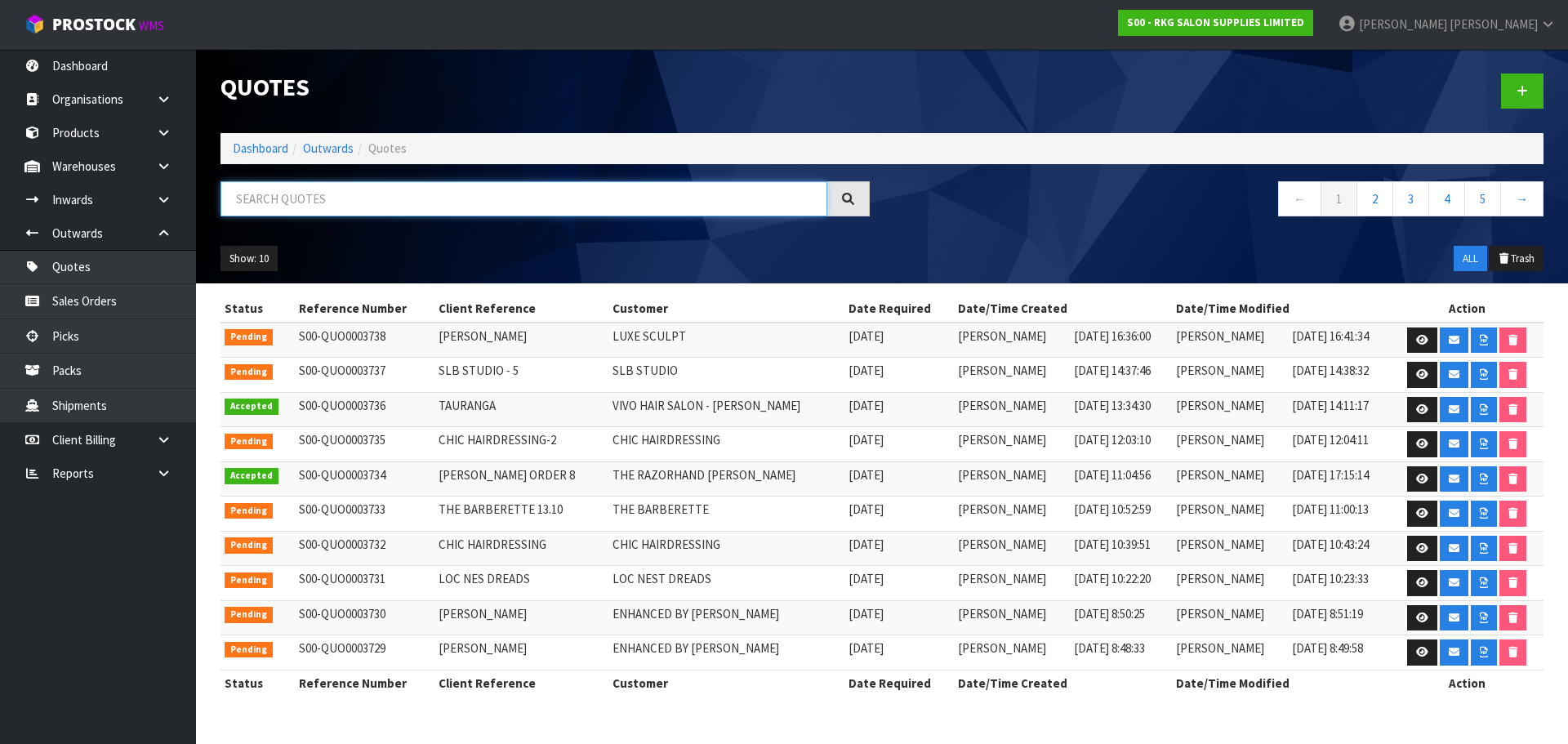
click at [421, 210] on input "text" at bounding box center [524, 198] width 607 height 35
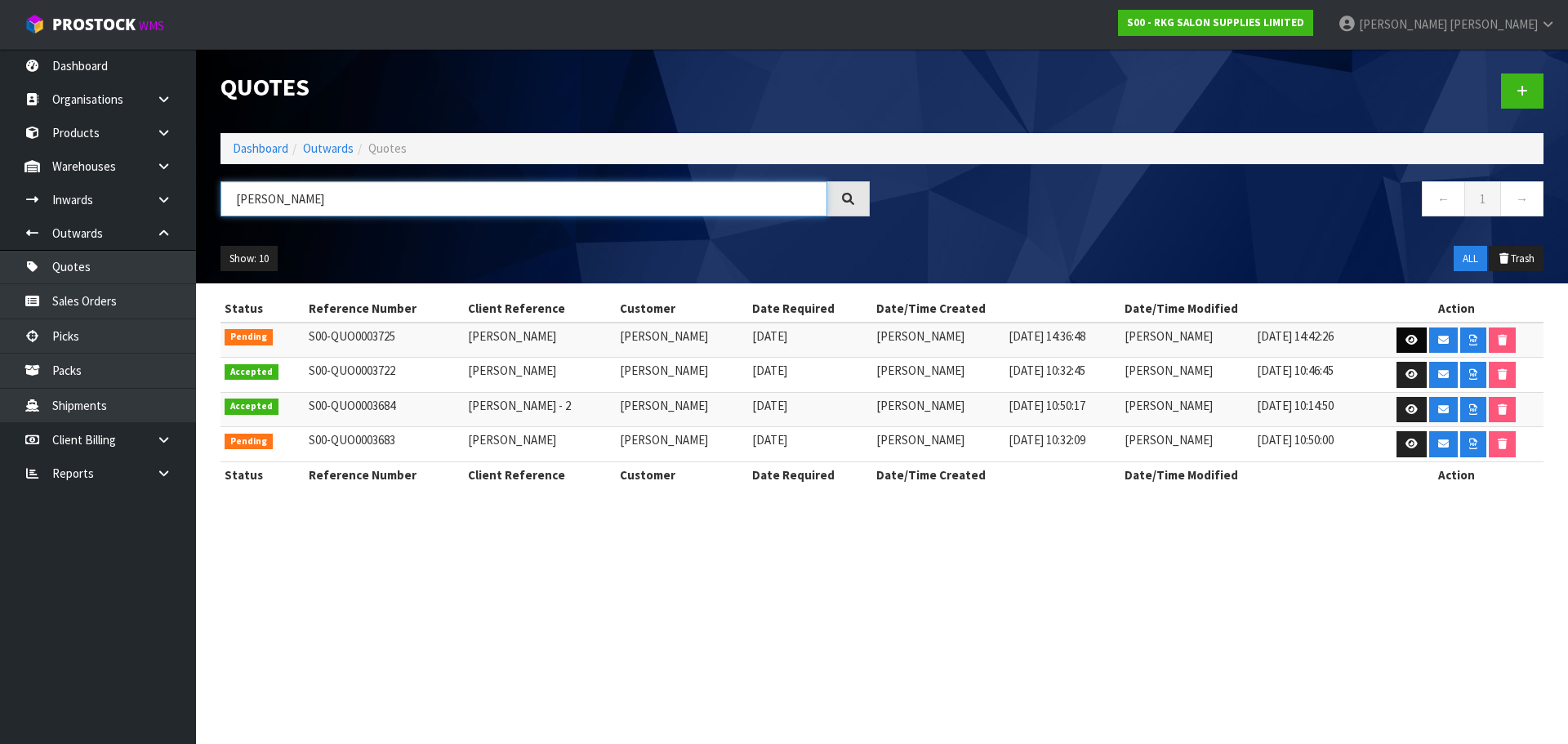
type input "GOLDA"
click at [1404, 343] on link at bounding box center [1411, 340] width 30 height 26
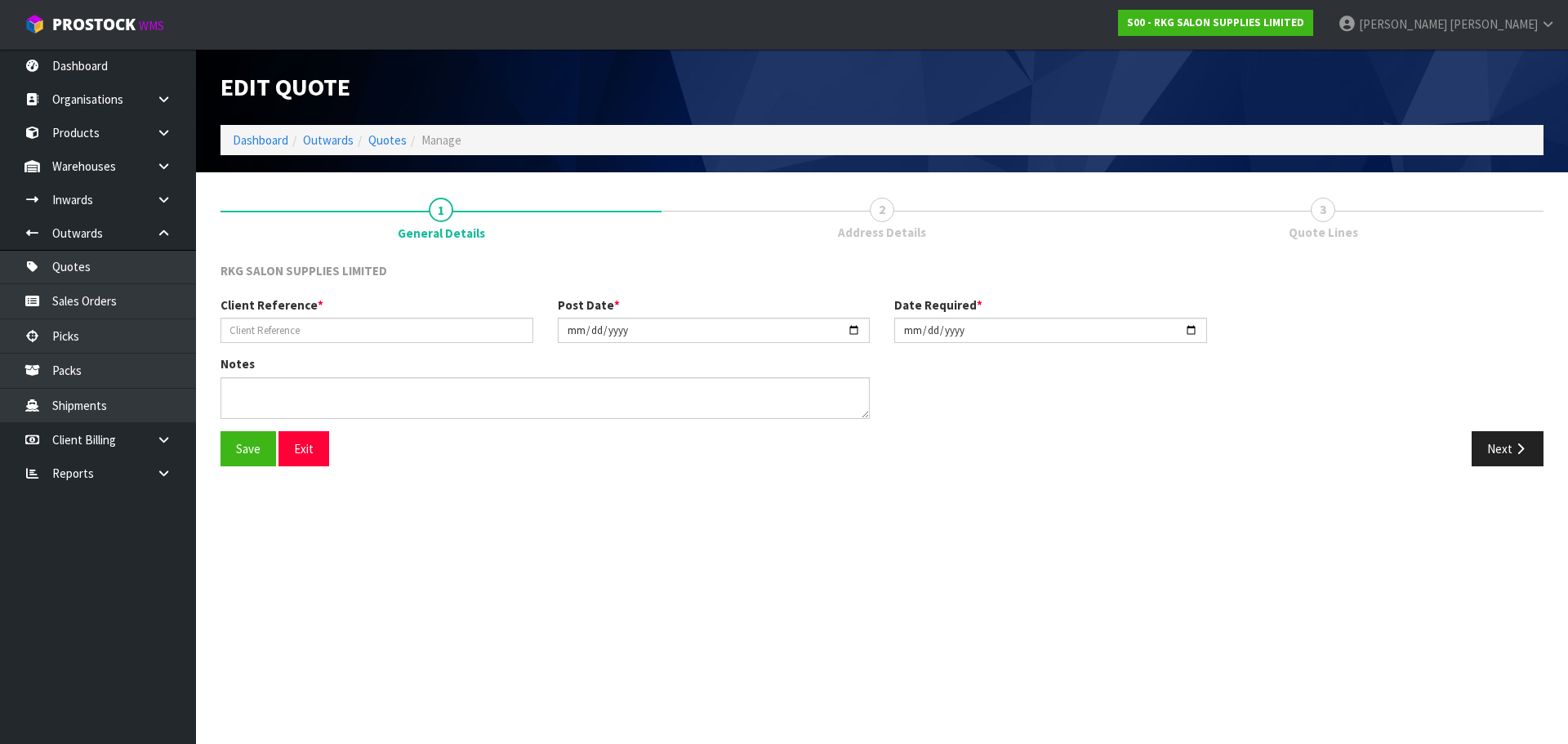
type input "[PERSON_NAME]"
type input "2025-10-10"
type textarea "3RD FLOOR DELIVERY - ELEVATOR AVAILABLE"
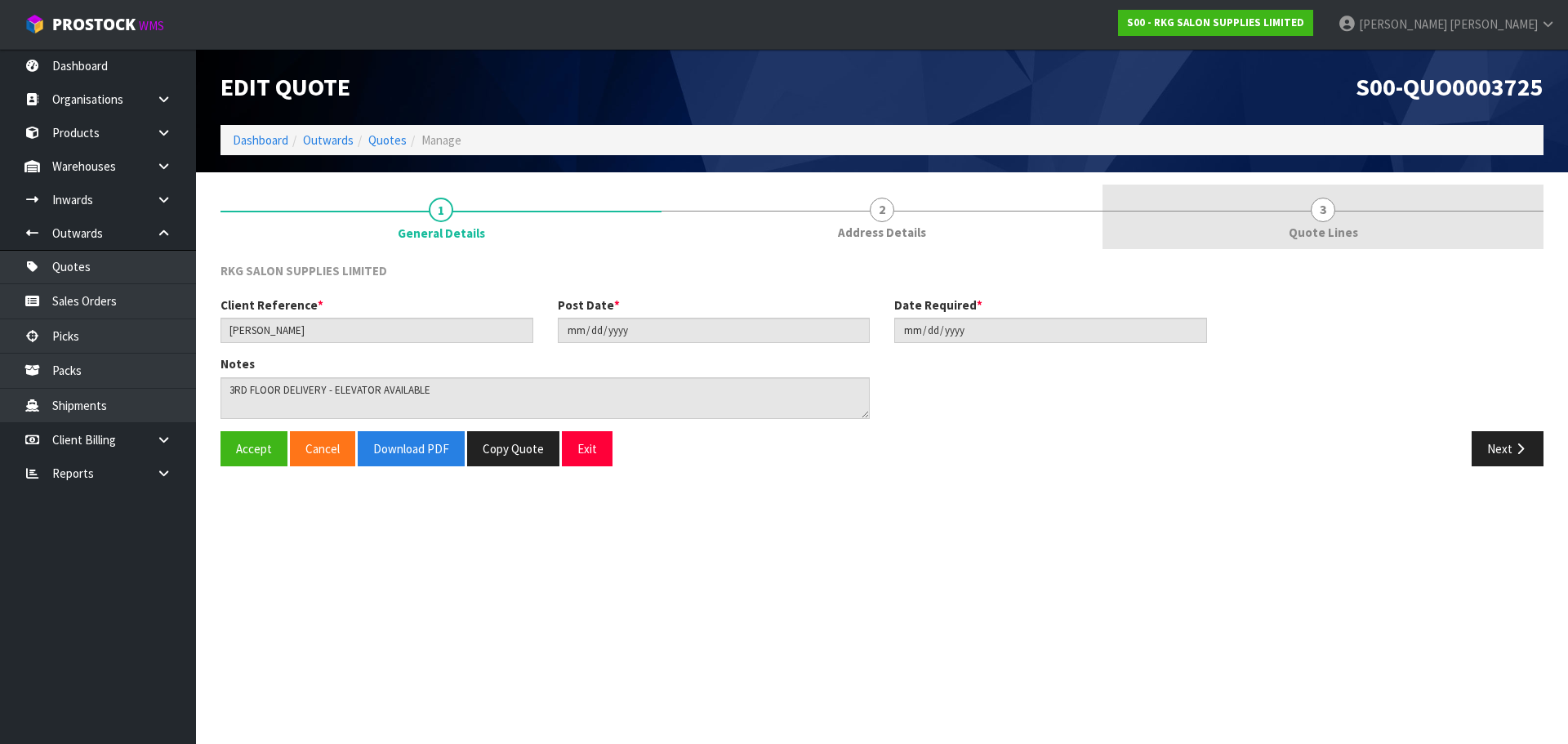
click at [1317, 207] on span "3" at bounding box center [1323, 210] width 25 height 25
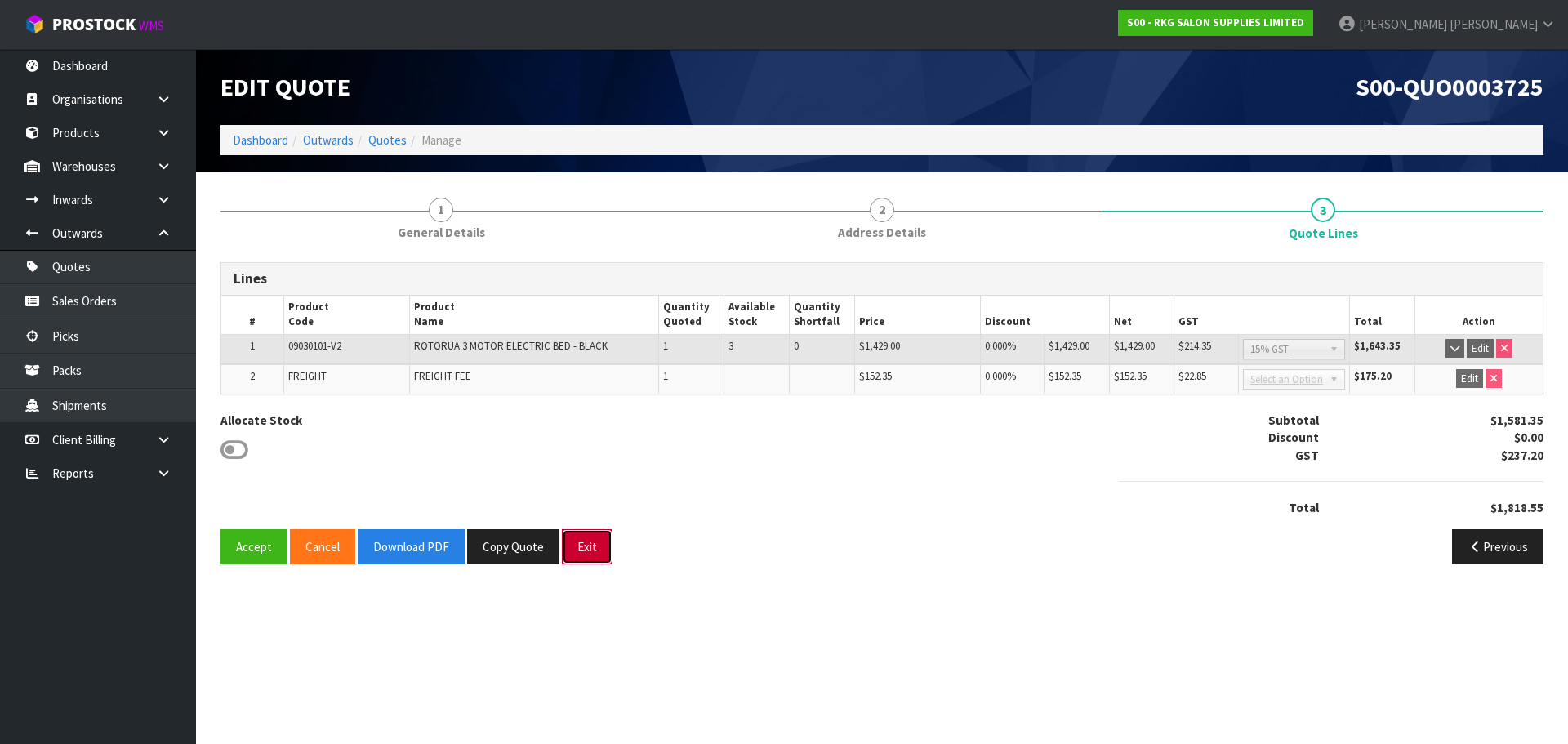
click at [579, 556] on button "Exit" at bounding box center [587, 546] width 51 height 35
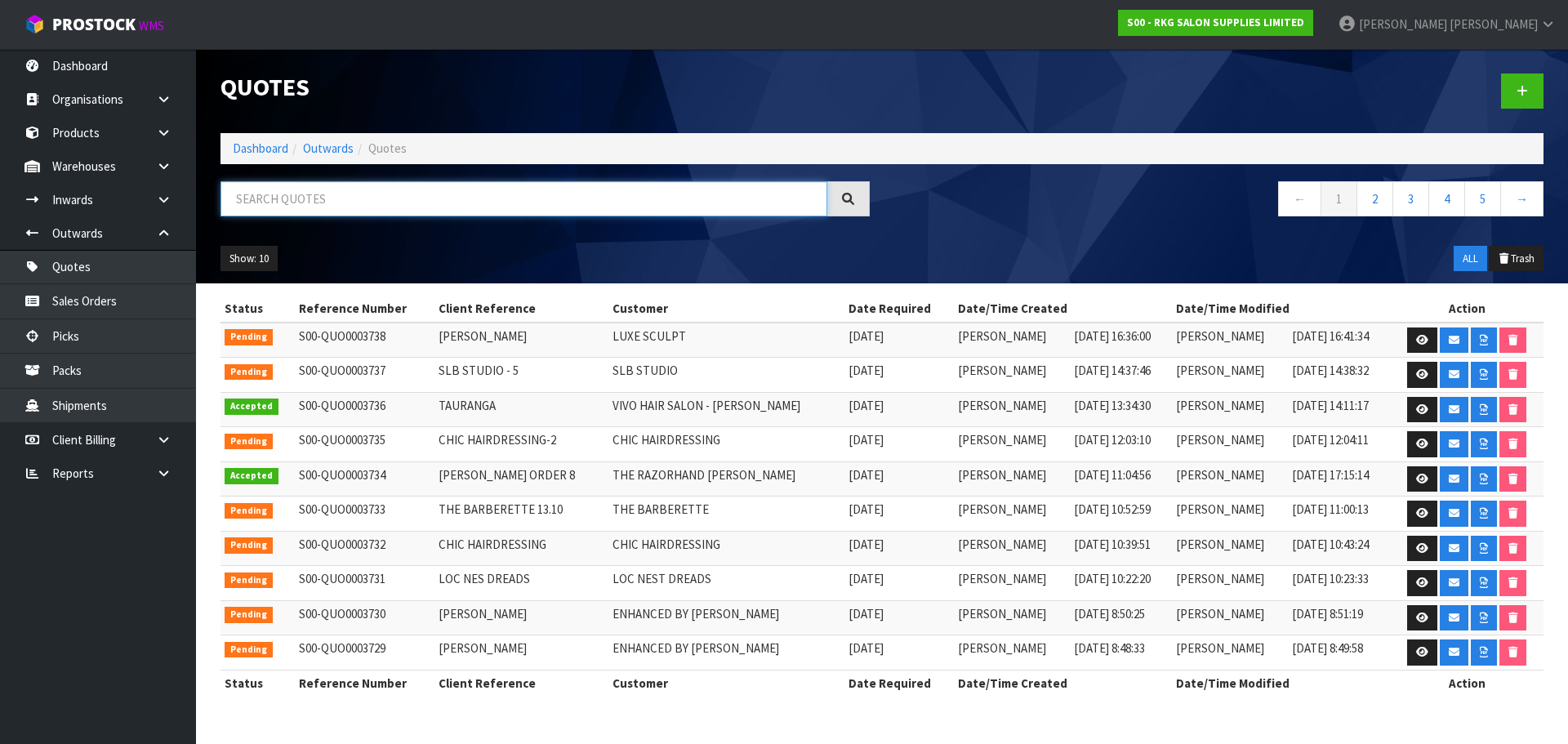
click at [299, 203] on input "text" at bounding box center [524, 198] width 607 height 35
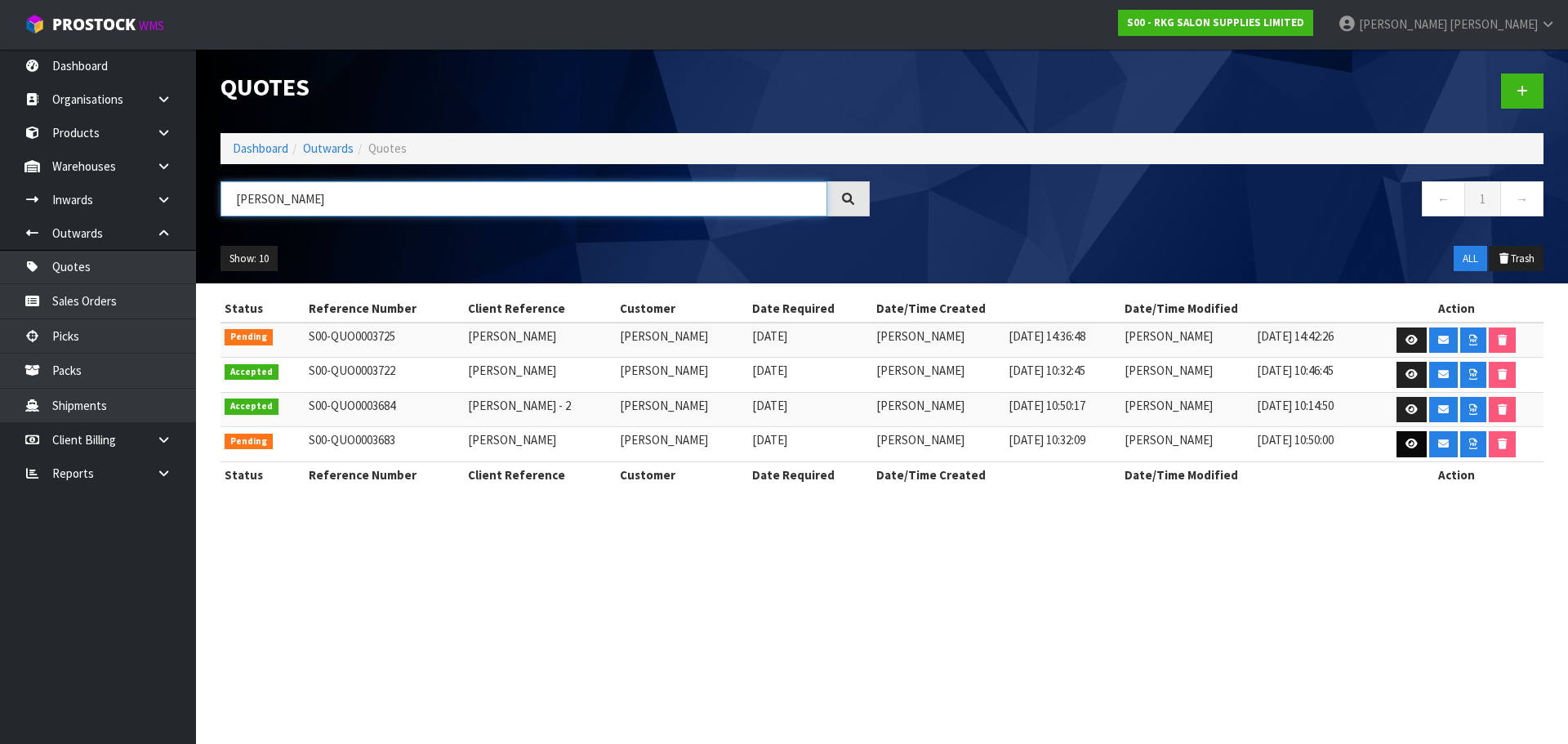
type input "GOLDA"
click at [1416, 441] on icon at bounding box center [1411, 443] width 12 height 11
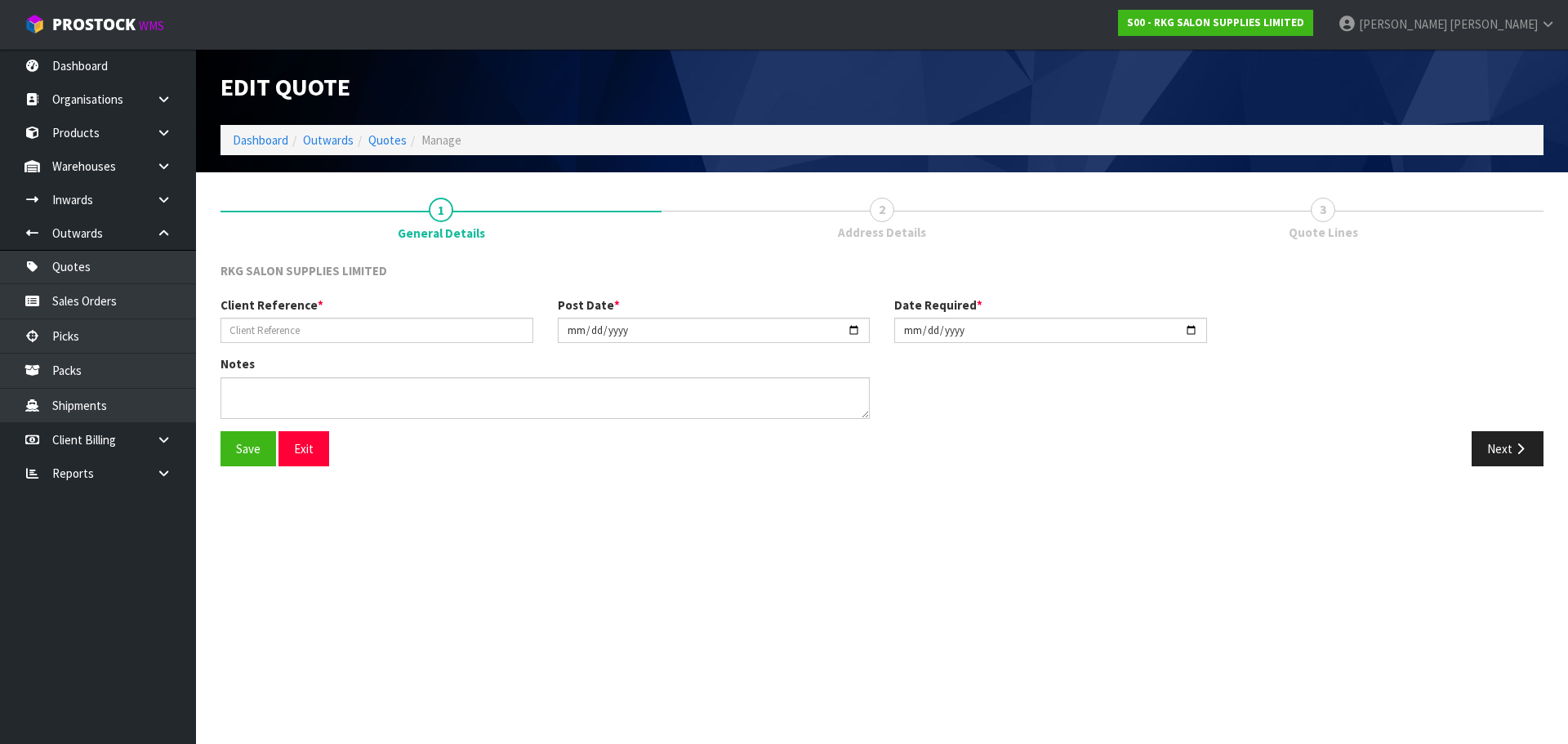
type input "[PERSON_NAME]"
type input "2025-10-01"
type textarea "3RD FLOOR DELIVERY - ELEVATOR AVAILABLE"
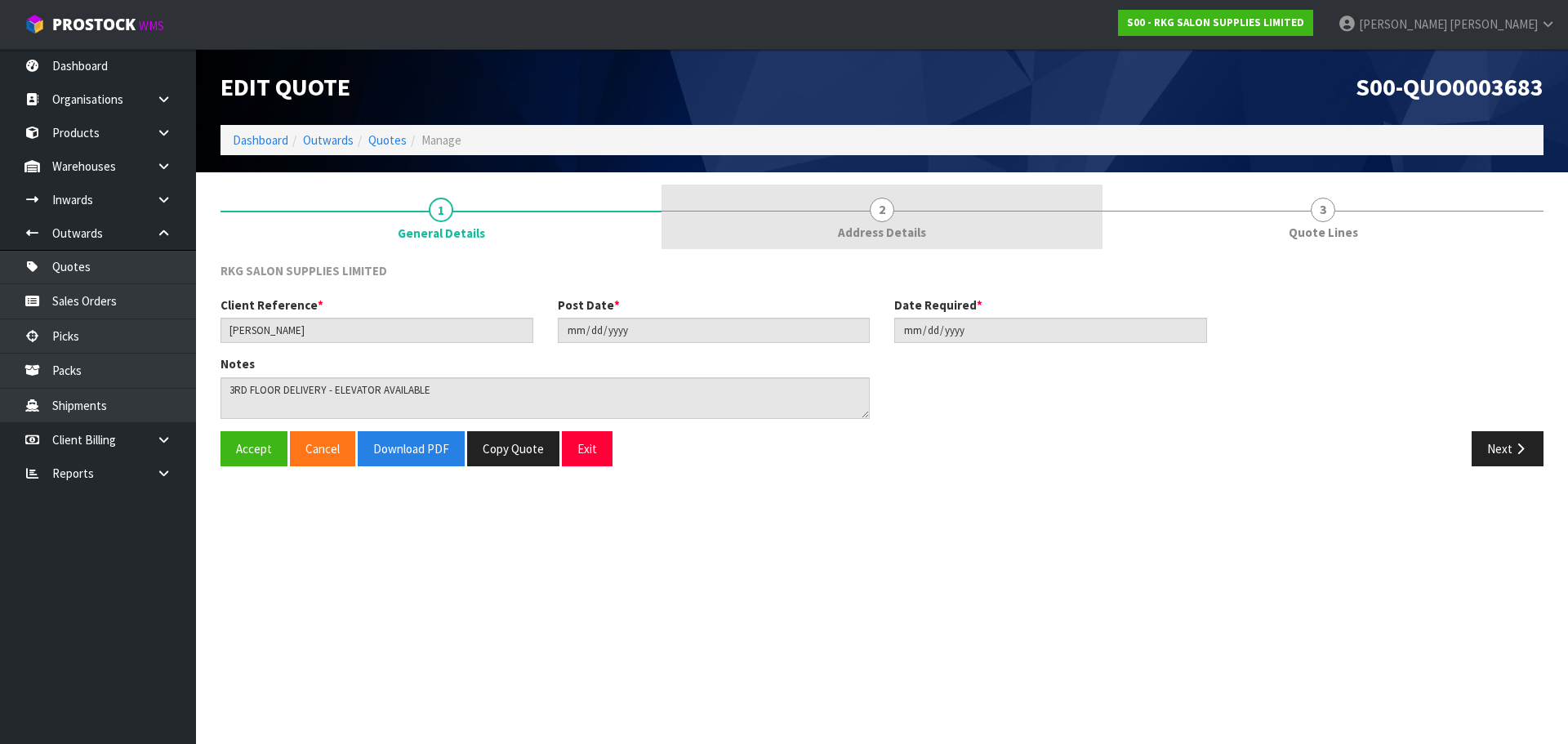
click at [881, 210] on span "2" at bounding box center [882, 210] width 25 height 25
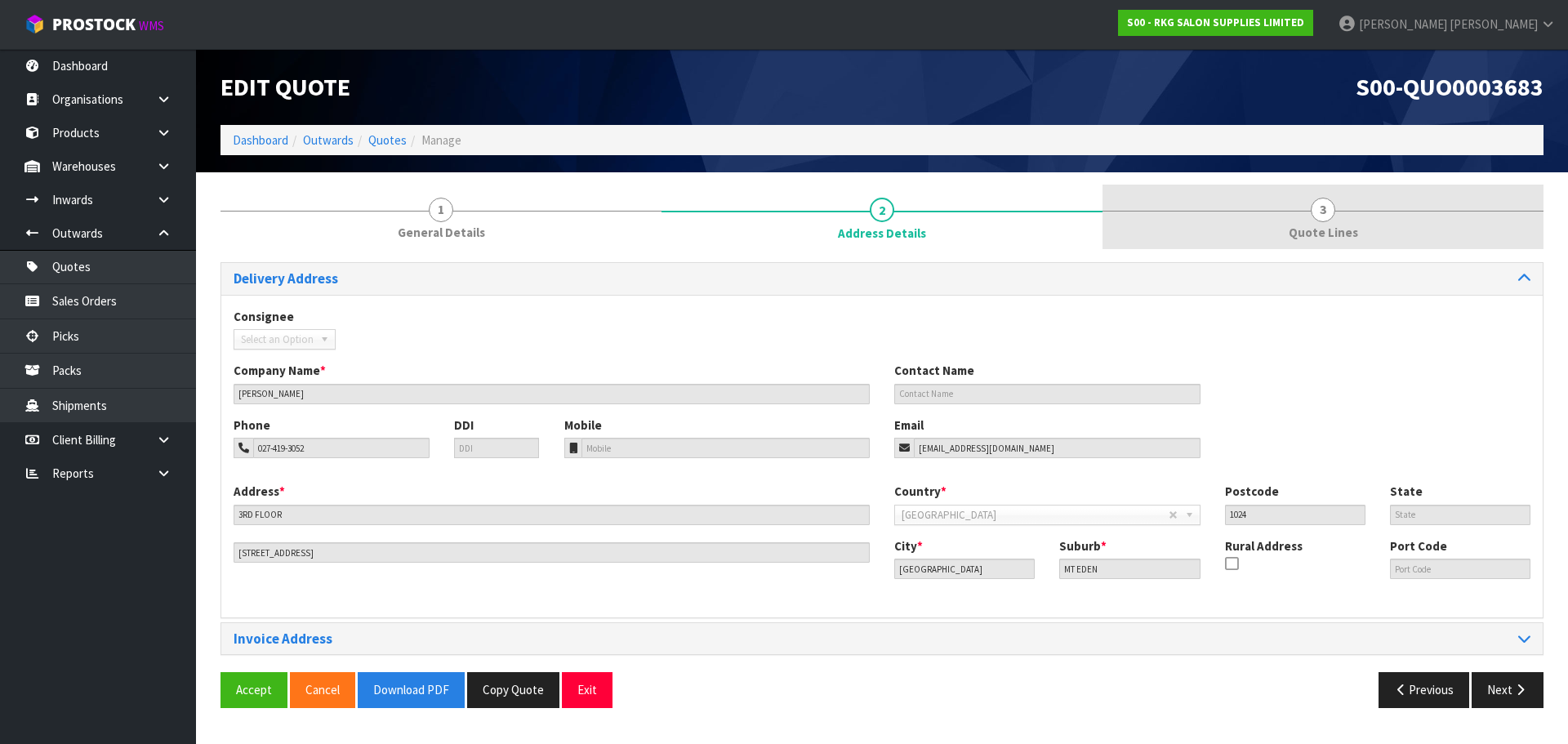
click at [1325, 214] on span "3" at bounding box center [1323, 210] width 25 height 25
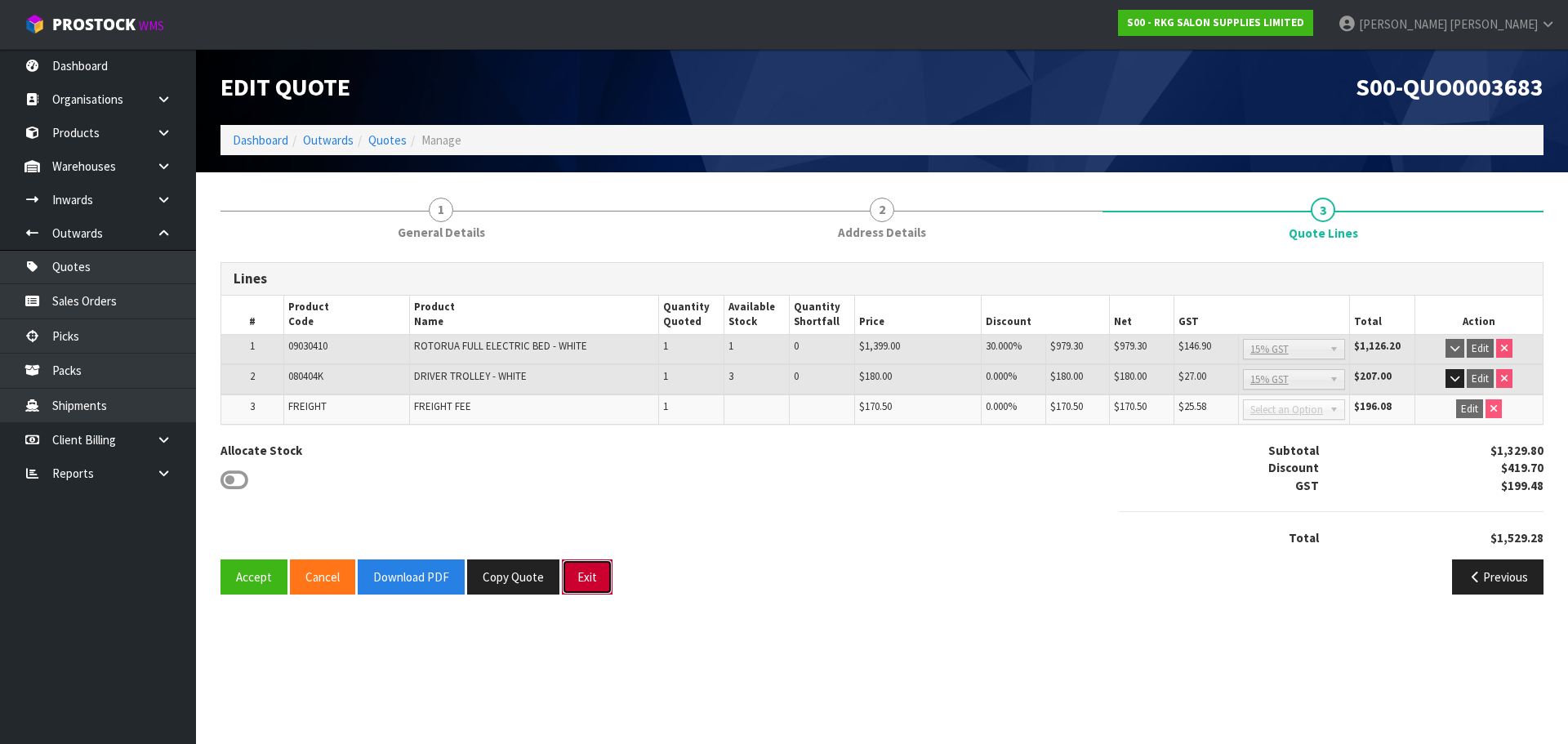
click at [574, 579] on button "Exit" at bounding box center [587, 577] width 51 height 35
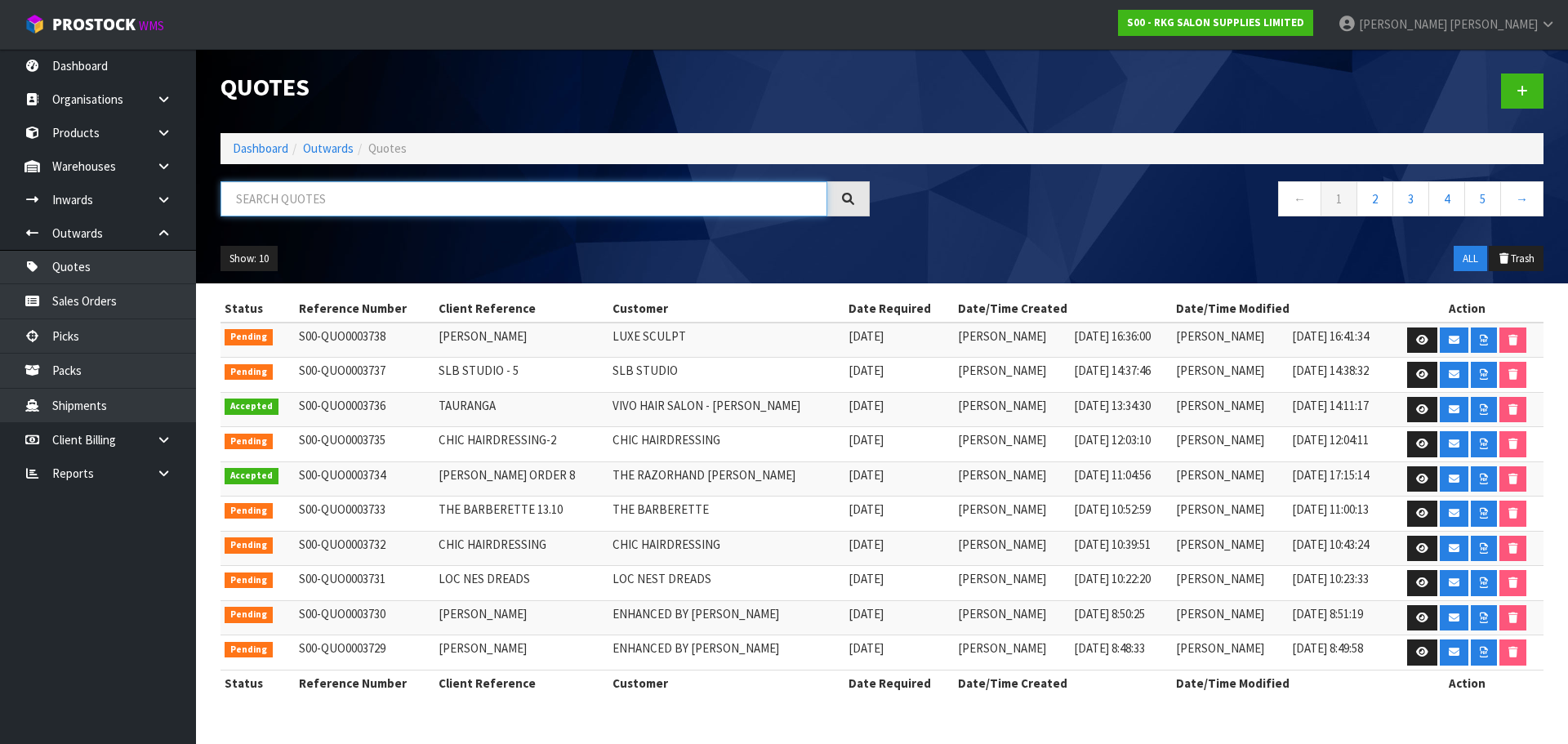
click at [349, 201] on input "text" at bounding box center [524, 198] width 607 height 35
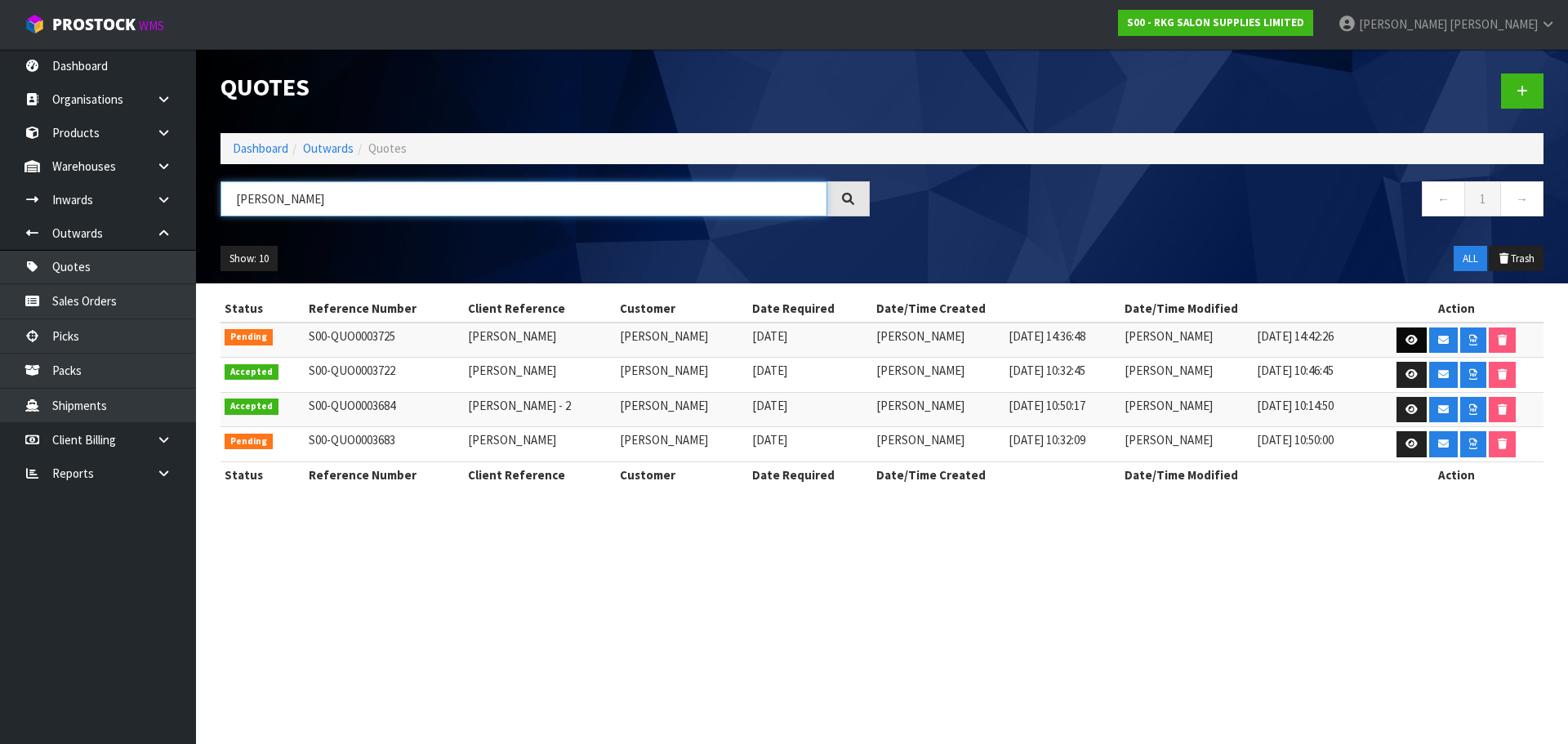
type input "GOLDA"
click at [1401, 337] on link at bounding box center [1411, 340] width 30 height 26
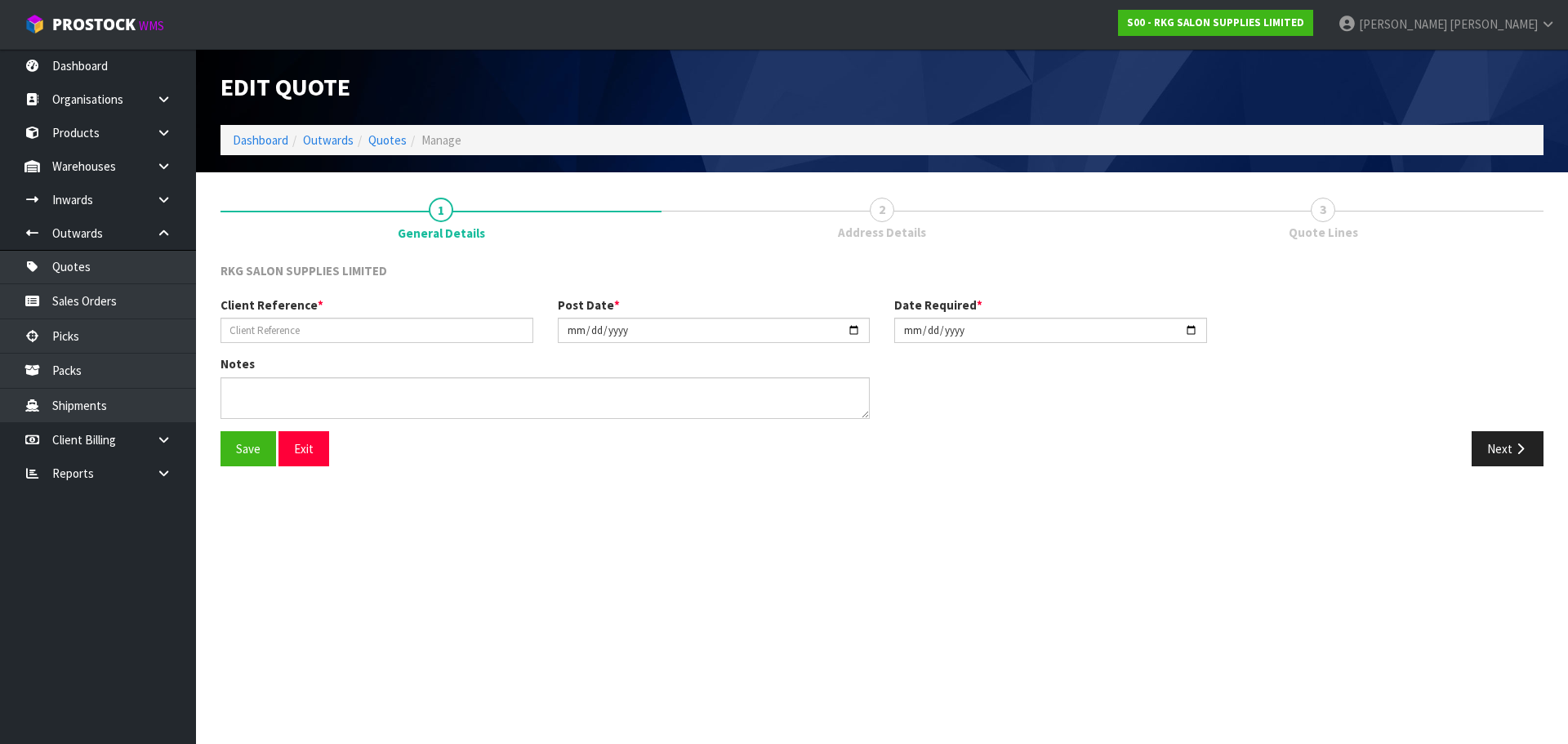
type input "[PERSON_NAME]"
type input "2025-10-10"
type textarea "3RD FLOOR DELIVERY - ELEVATOR AVAILABLE"
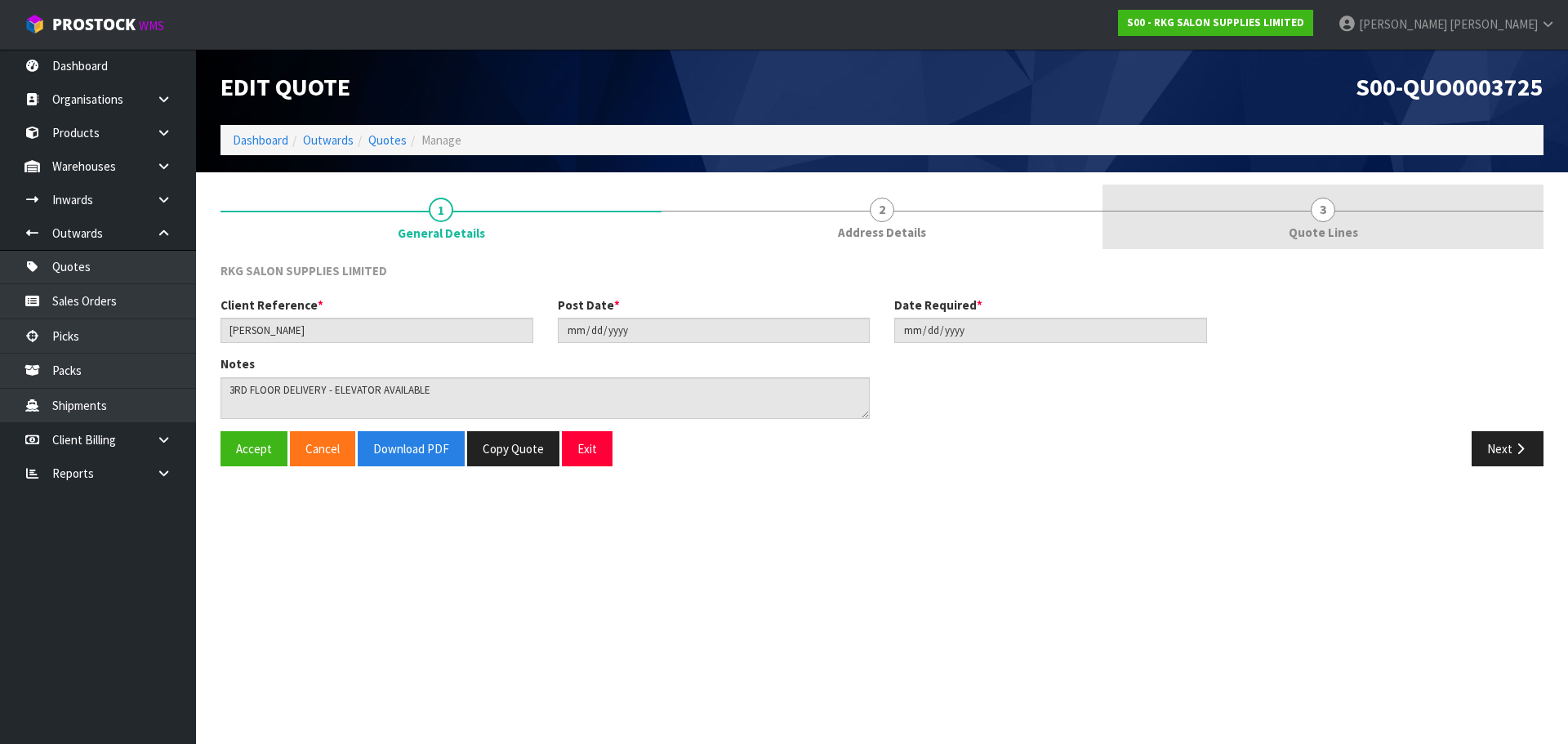
click at [1329, 203] on span "3" at bounding box center [1323, 210] width 25 height 25
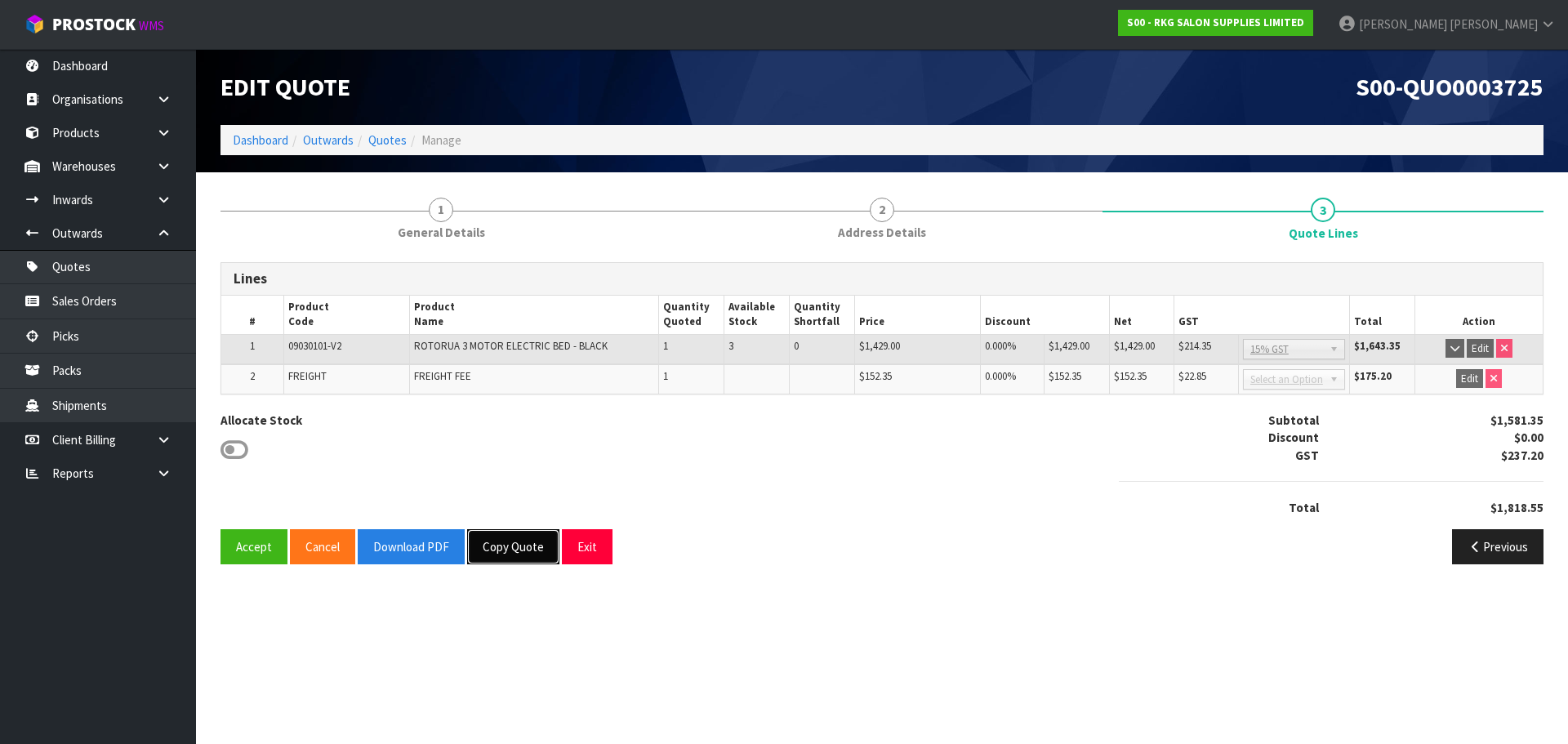
click at [512, 547] on button "Copy Quote" at bounding box center [513, 546] width 92 height 35
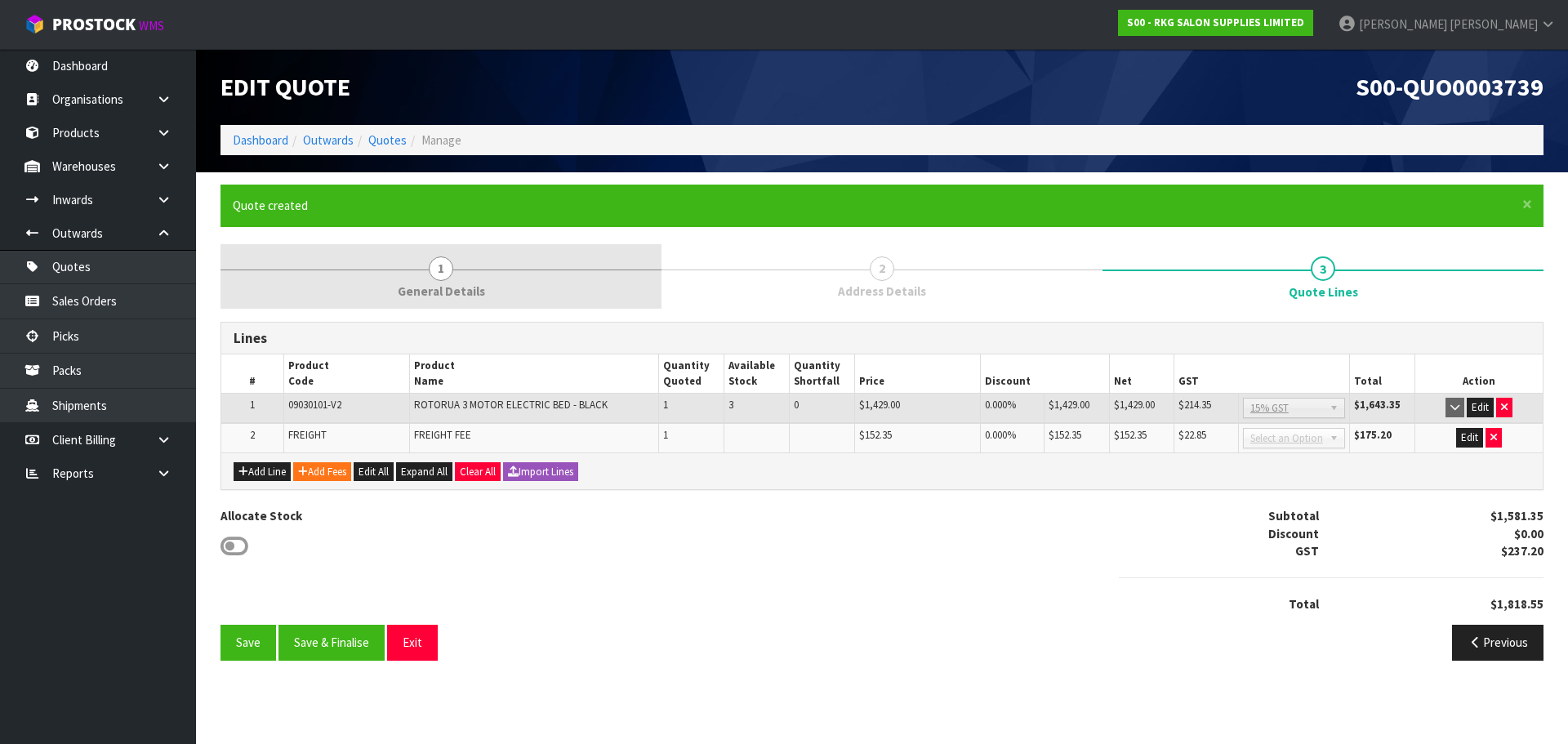
drag, startPoint x: 446, startPoint y: 261, endPoint x: 425, endPoint y: 296, distance: 40.8
click at [446, 262] on span "1" at bounding box center [441, 269] width 25 height 25
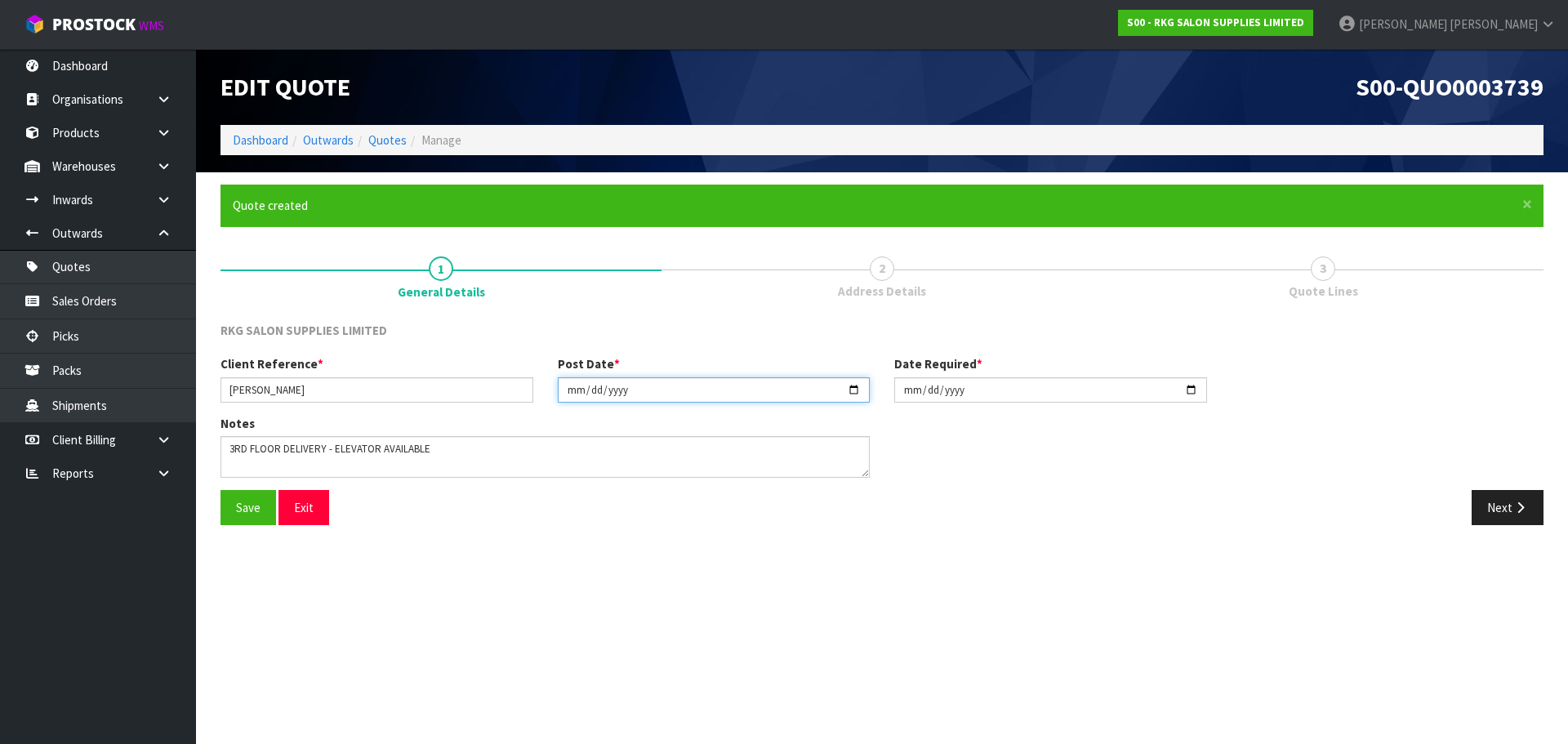
click at [857, 386] on input "2025-10-10" at bounding box center [714, 389] width 313 height 25
type input "[DATE]"
click at [1194, 392] on input "2025-10-10" at bounding box center [1050, 389] width 313 height 25
type input "[DATE]"
click at [358, 460] on textarea at bounding box center [545, 457] width 649 height 42
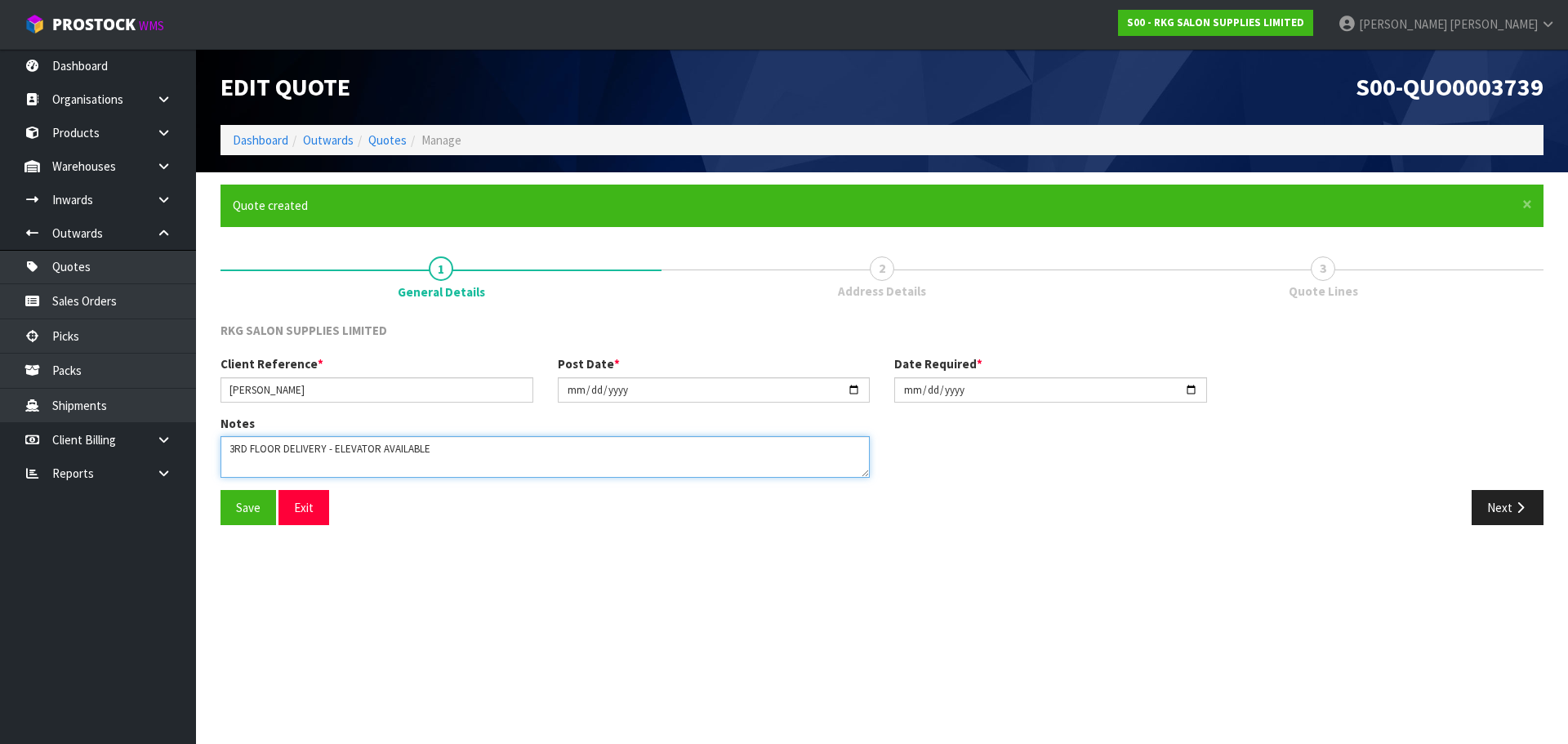
click at [228, 448] on textarea at bounding box center [545, 457] width 649 height 42
drag, startPoint x: 296, startPoint y: 445, endPoint x: 212, endPoint y: 459, distance: 85.2
click at [212, 459] on div "Notes" at bounding box center [545, 453] width 674 height 76
type textarea "3RD FLOOR DELIVERY - ELEVATOR AVAILABLE"
click at [317, 385] on input "[PERSON_NAME]" at bounding box center [377, 389] width 313 height 25
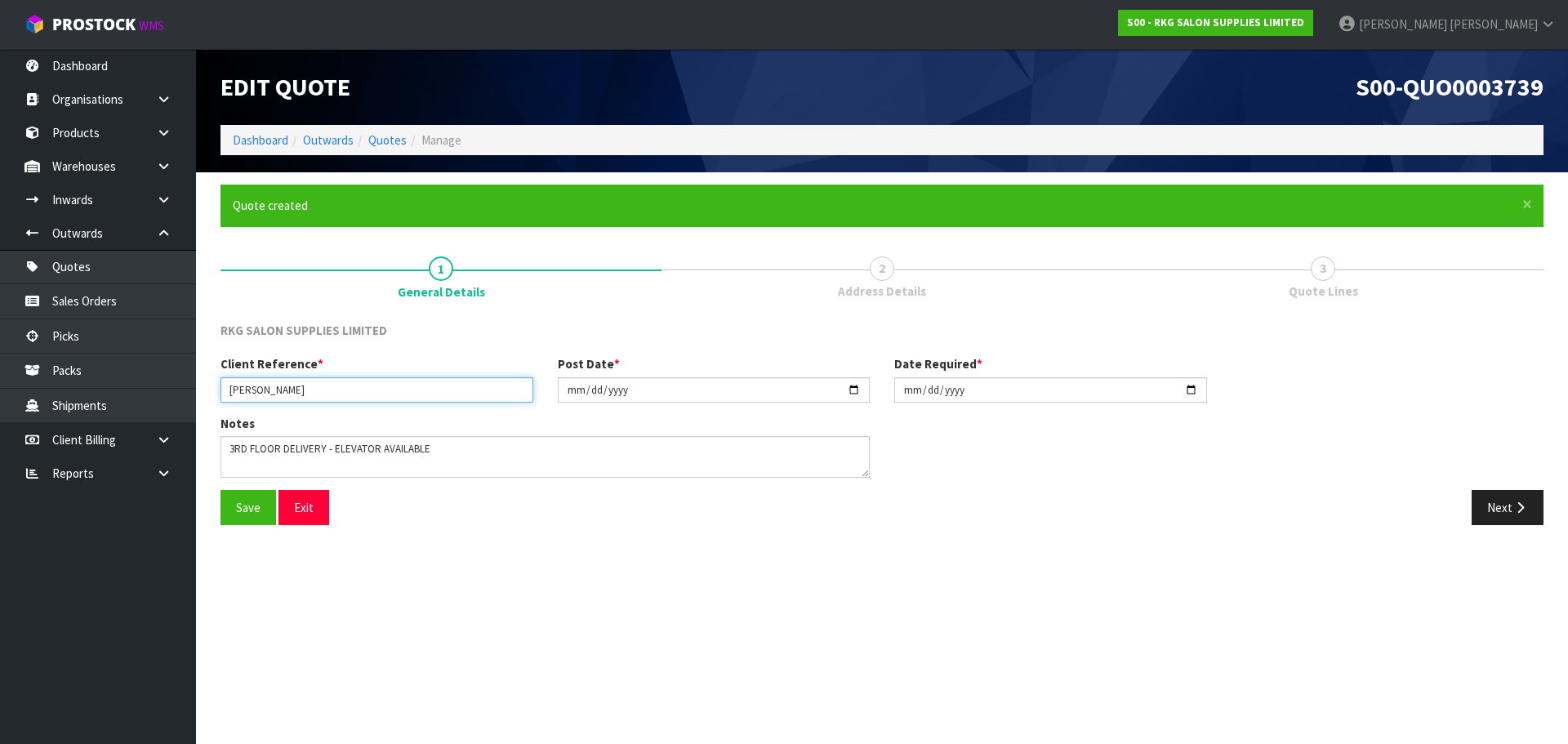
paste input "INVERCARGILL"
type input "[PERSON_NAME] INVERCARGILL"
click at [242, 507] on button "Save" at bounding box center [248, 507] width 56 height 35
click at [1504, 513] on button "Next" at bounding box center [1507, 507] width 72 height 35
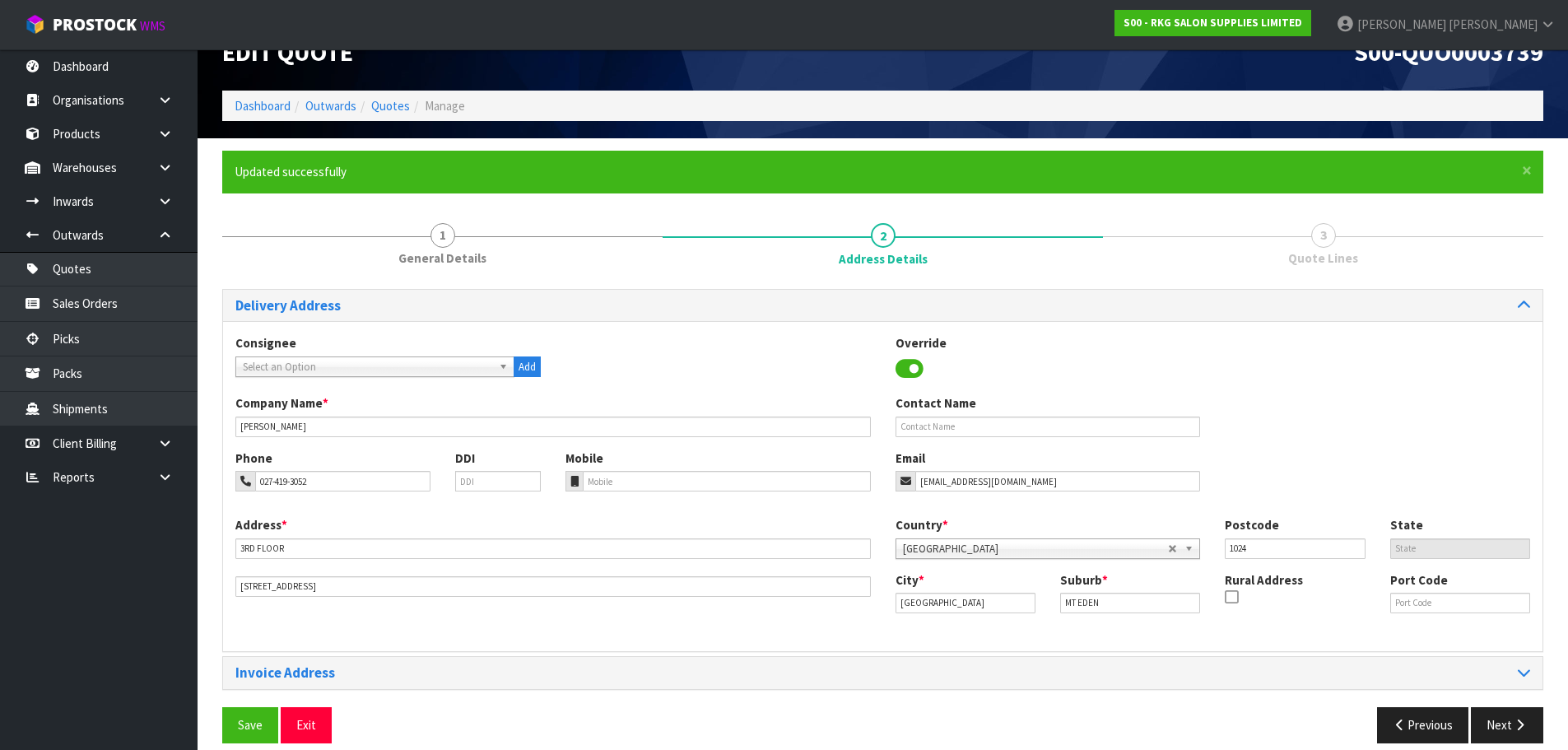
scroll to position [54, 0]
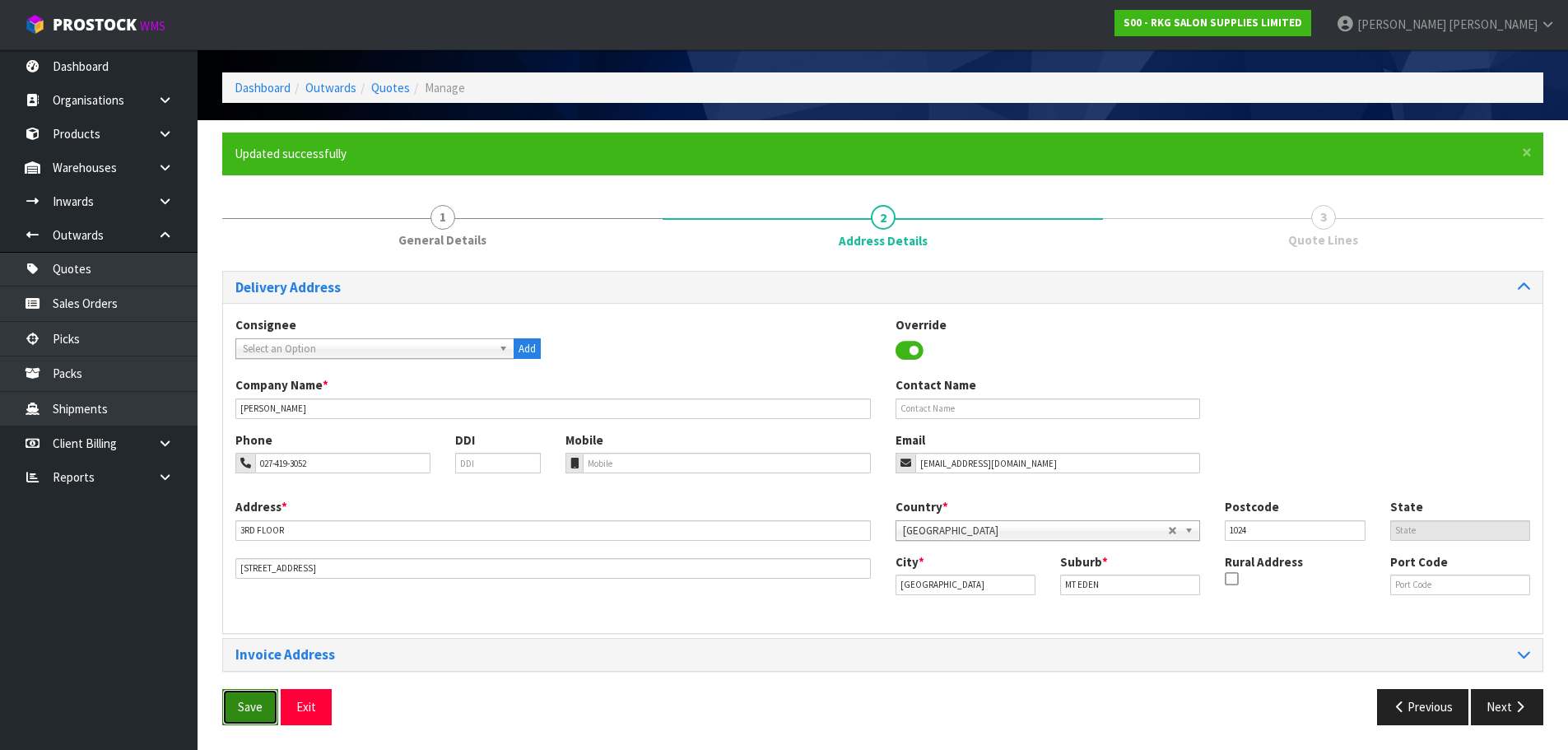
drag, startPoint x: 244, startPoint y: 711, endPoint x: 377, endPoint y: 642, distance: 149.8
click at [245, 711] on button "Save" at bounding box center [250, 706] width 56 height 35
click at [1504, 698] on button "Next" at bounding box center [1507, 706] width 73 height 35
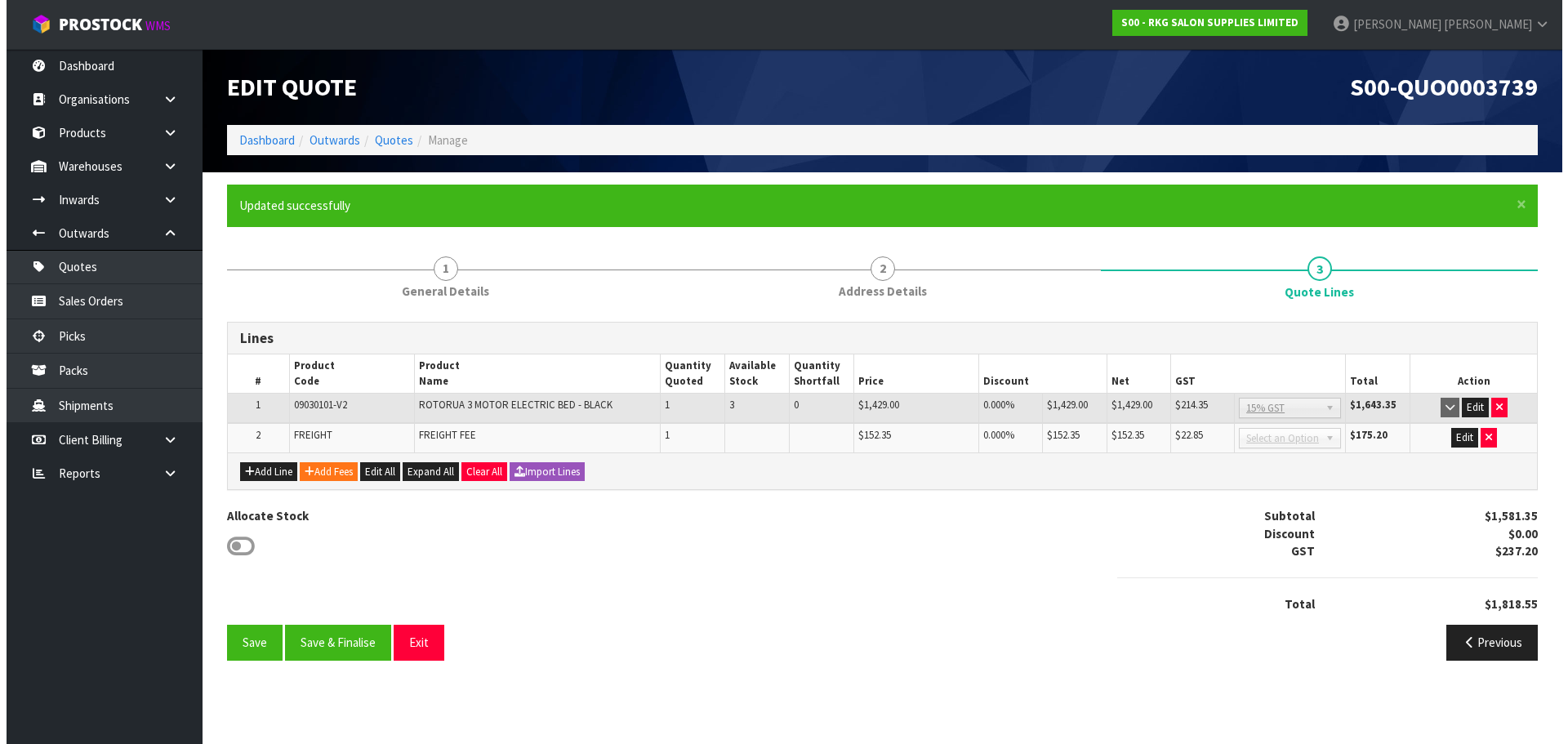
scroll to position [0, 0]
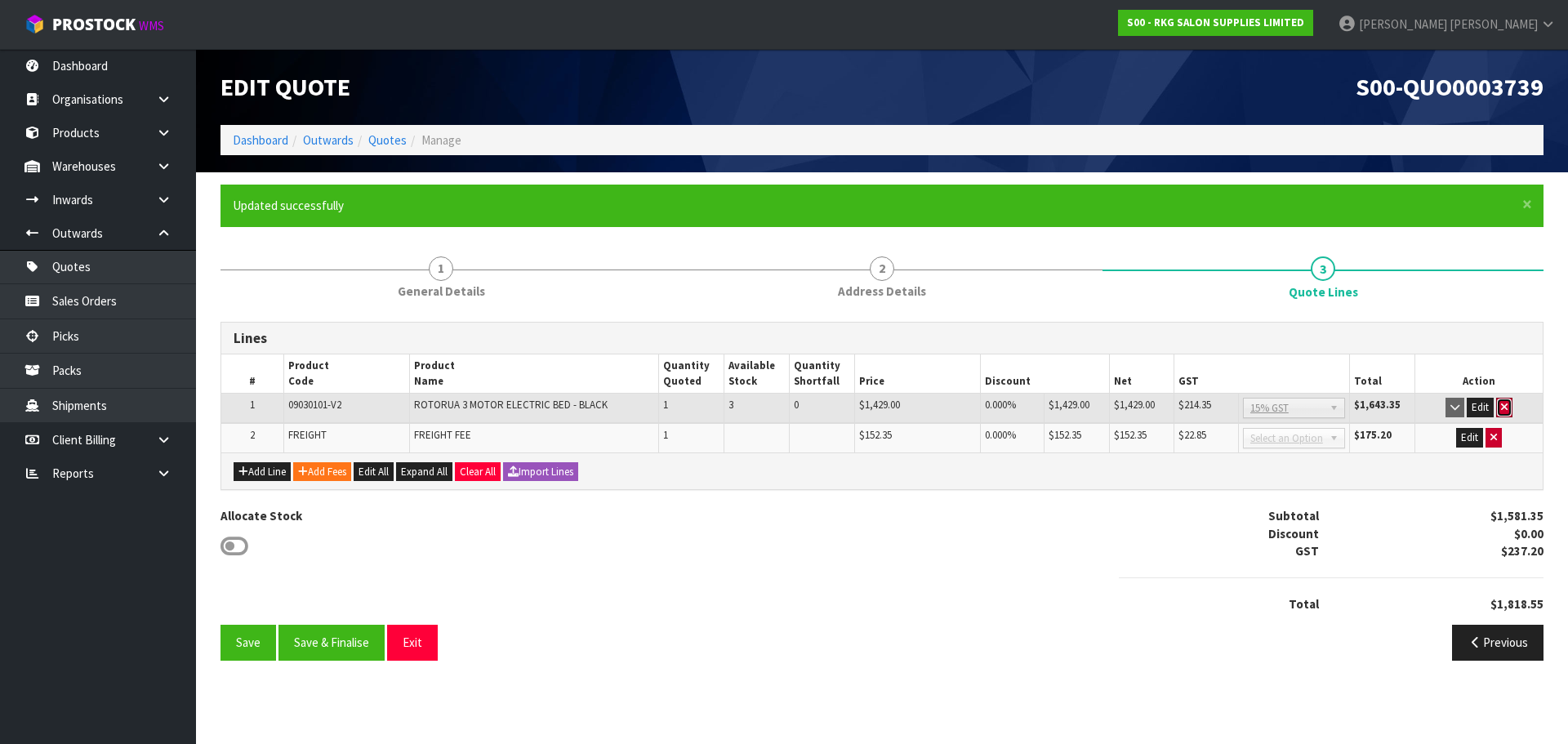
drag, startPoint x: 1507, startPoint y: 404, endPoint x: 1492, endPoint y: 404, distance: 15.0
click at [1507, 404] on button "button" at bounding box center [1504, 408] width 17 height 20
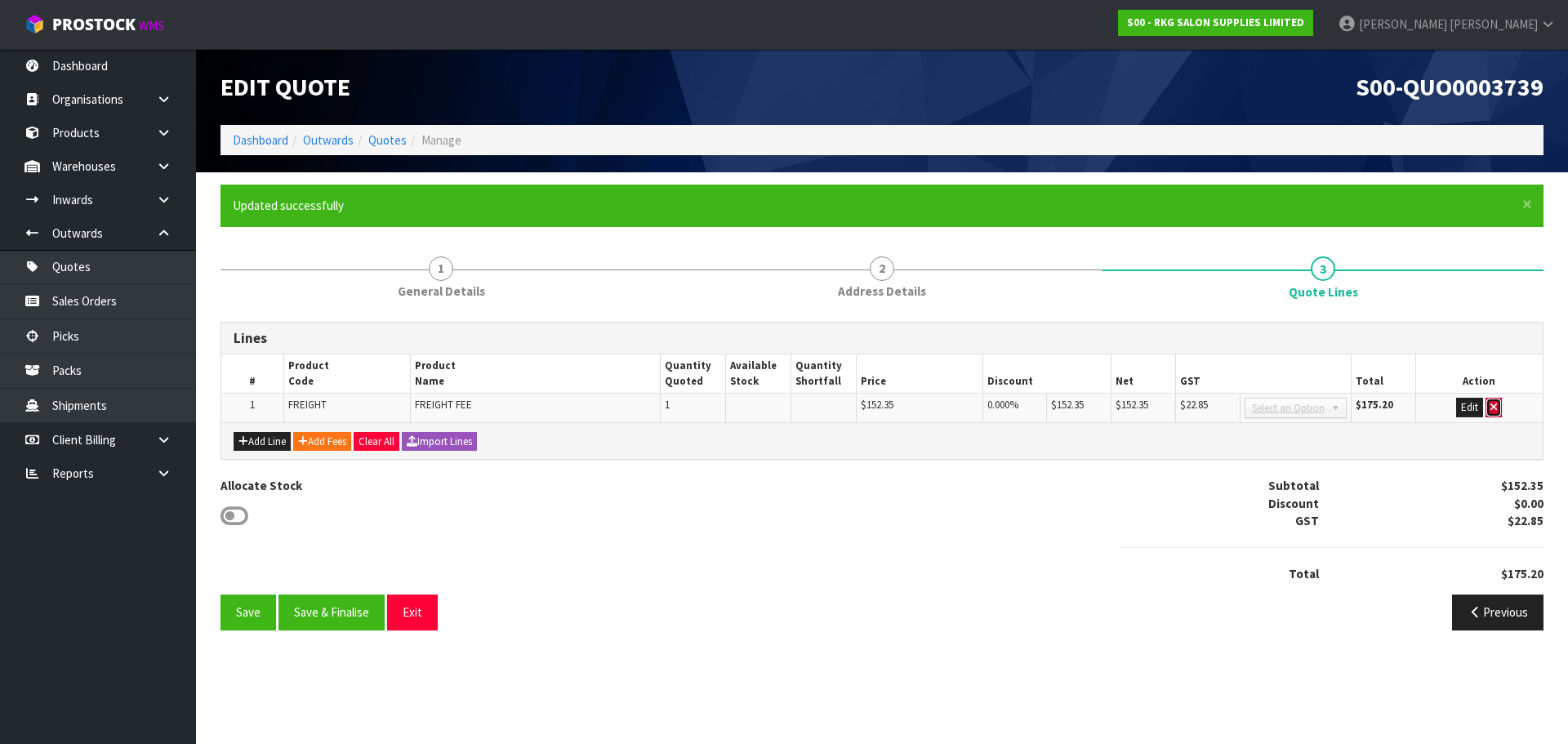
click at [1491, 409] on icon "button" at bounding box center [1493, 407] width 7 height 11
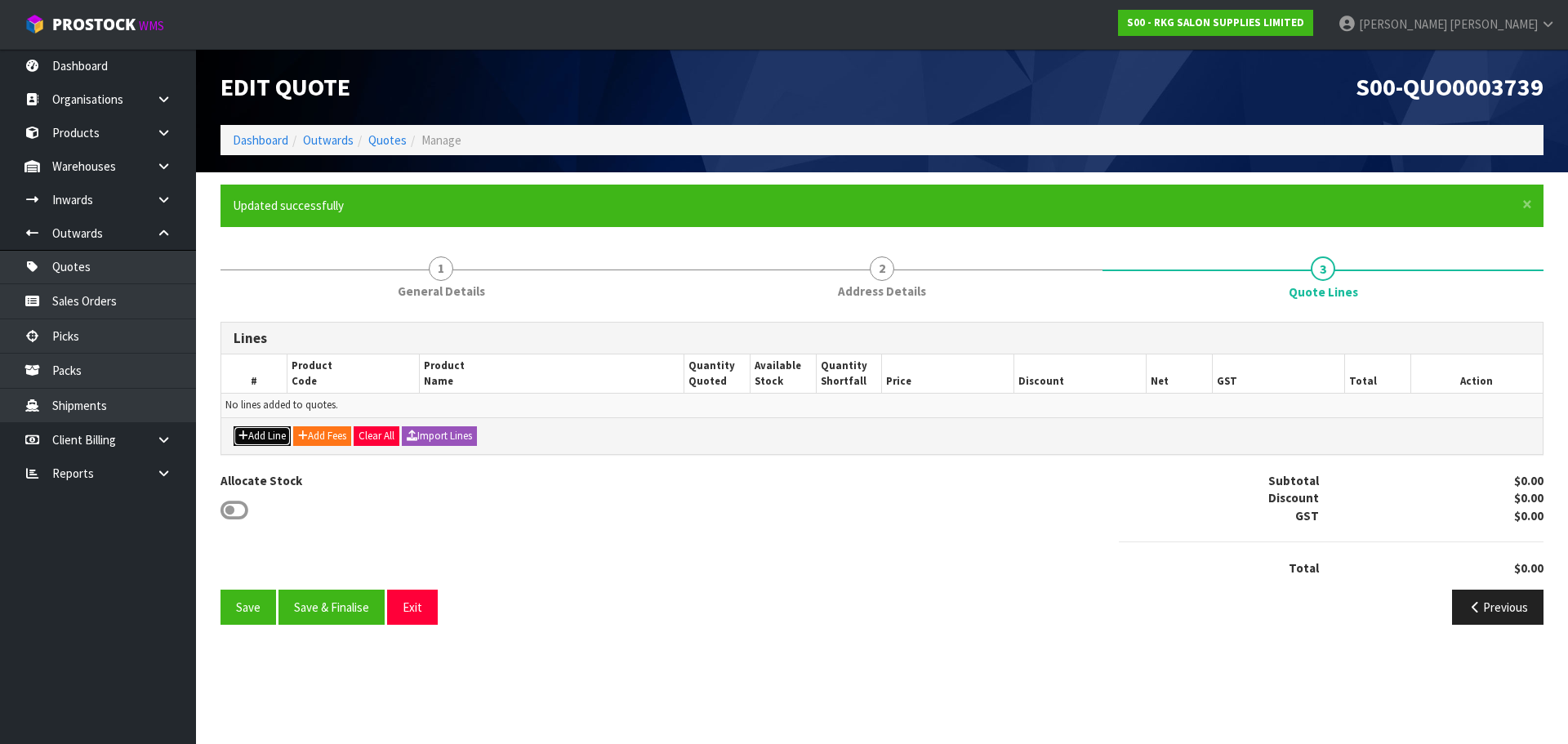
click at [253, 437] on button "Add Line" at bounding box center [261, 436] width 57 height 20
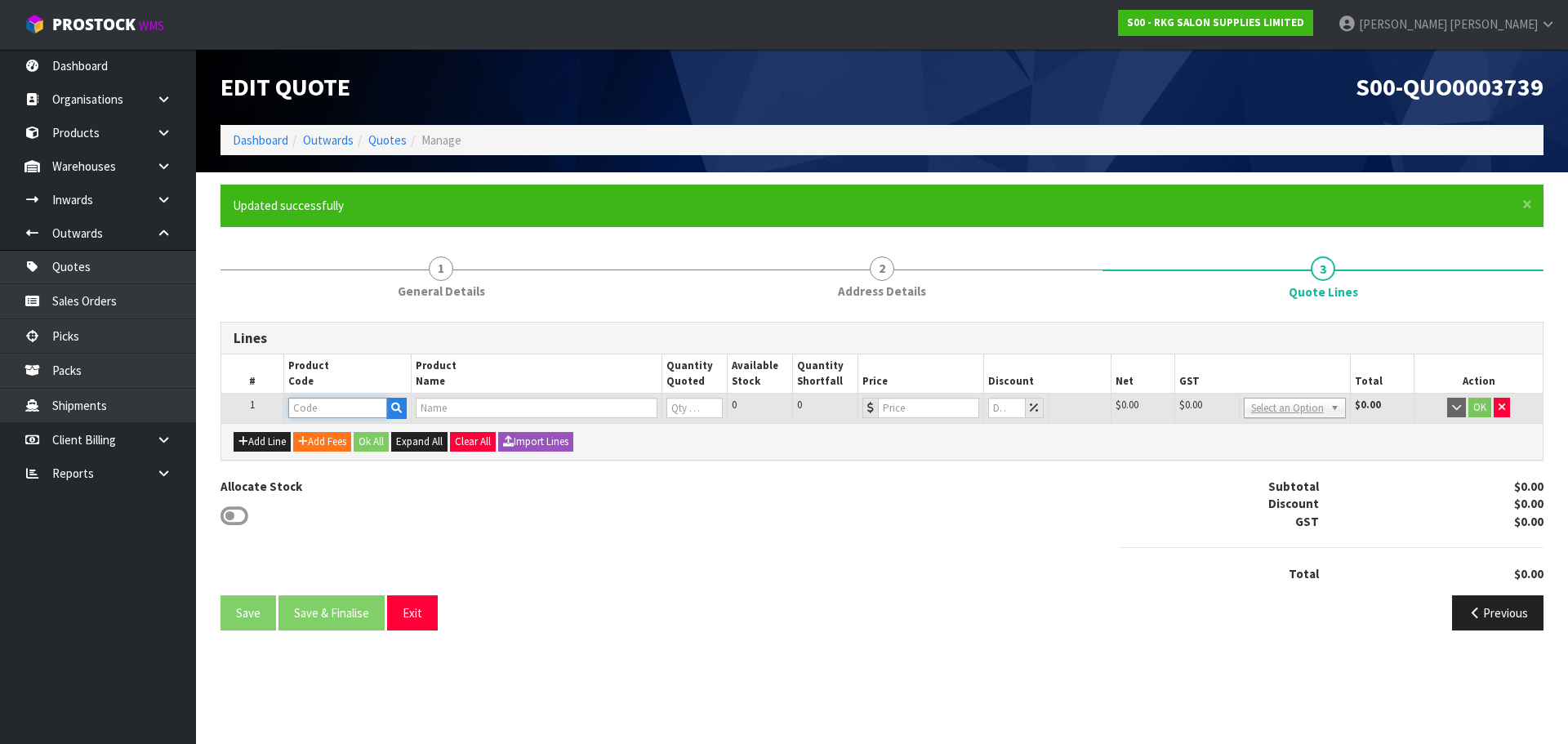
click at [313, 412] on input "text" at bounding box center [337, 408] width 98 height 21
type input "0913"
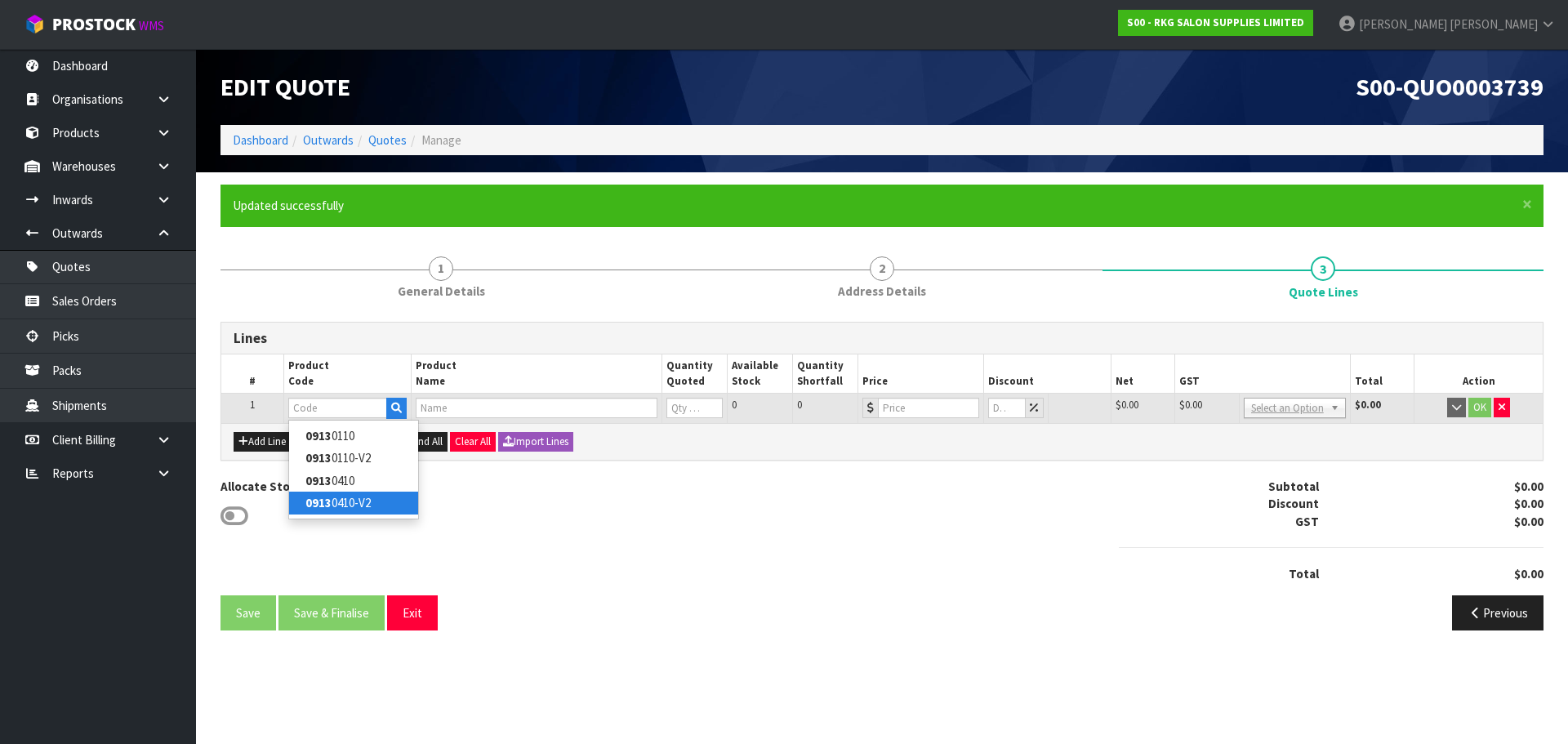
click at [335, 504] on link "0913 0410-V2" at bounding box center [353, 502] width 129 height 22
type input "09130410-V2"
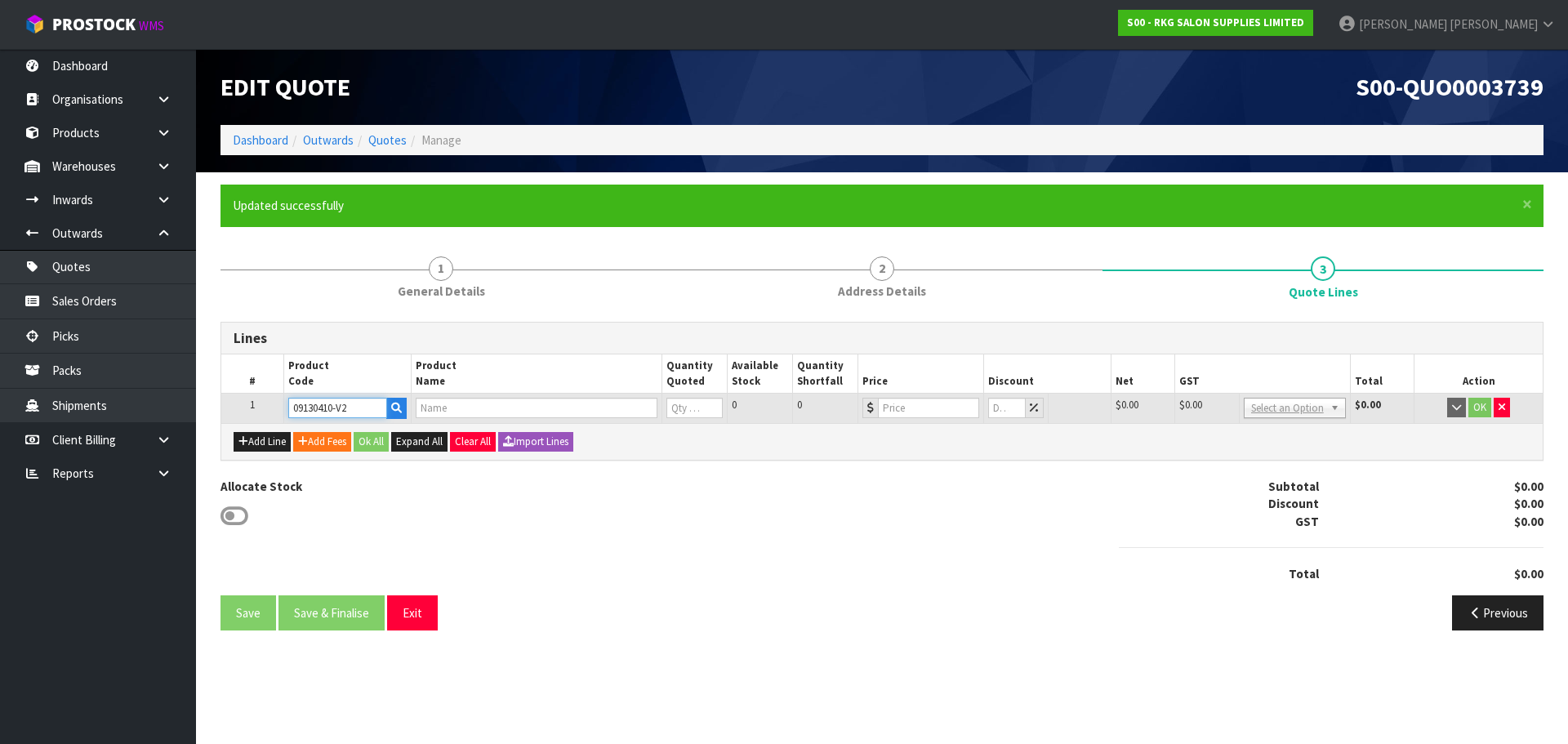
type input "INVERCARGILL 4 MOTOR BED - WHITE"
type input "0"
type input "1939"
type input "0"
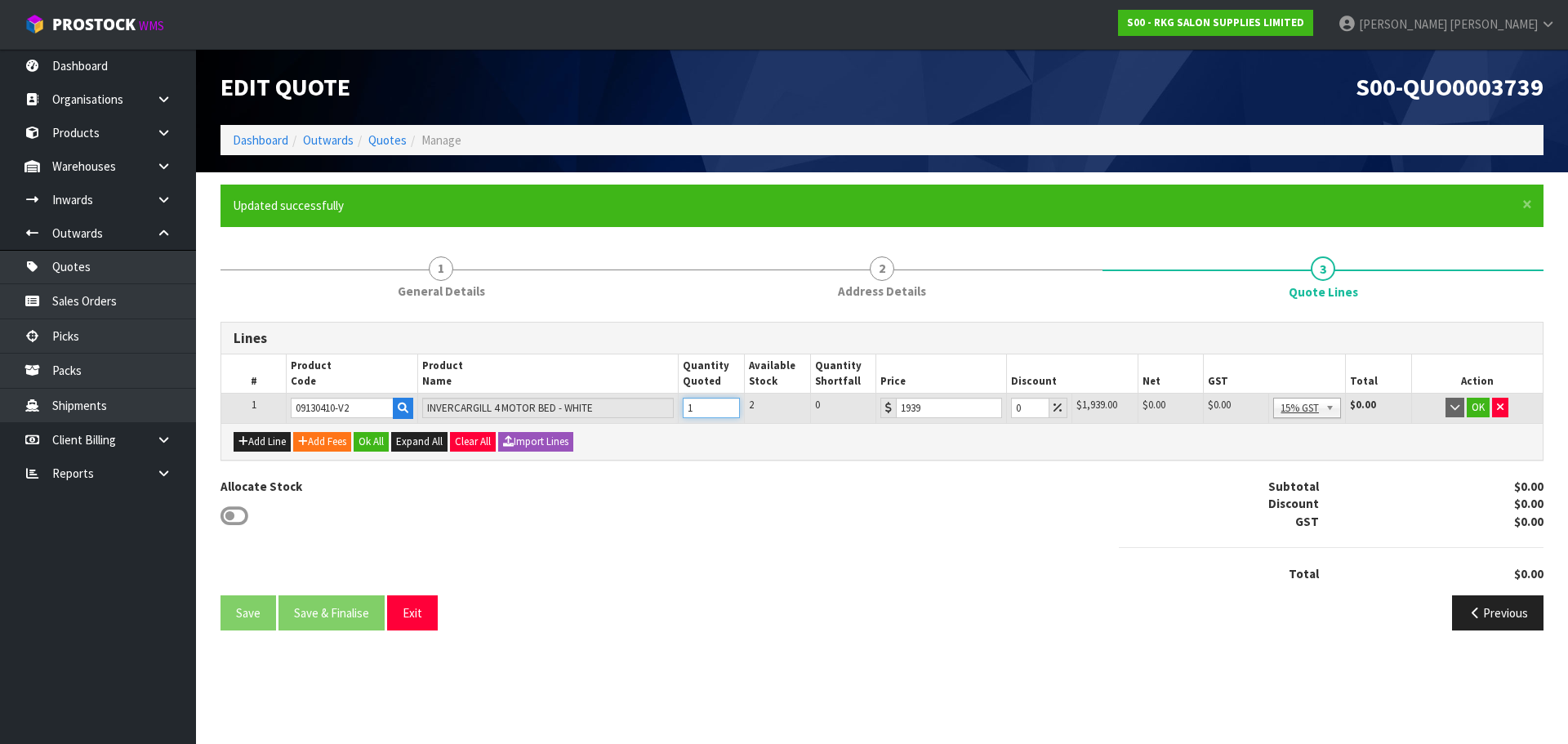
type input "1"
click at [730, 403] on input "1" at bounding box center [711, 408] width 57 height 21
click at [339, 443] on button "Add Fees" at bounding box center [322, 442] width 58 height 20
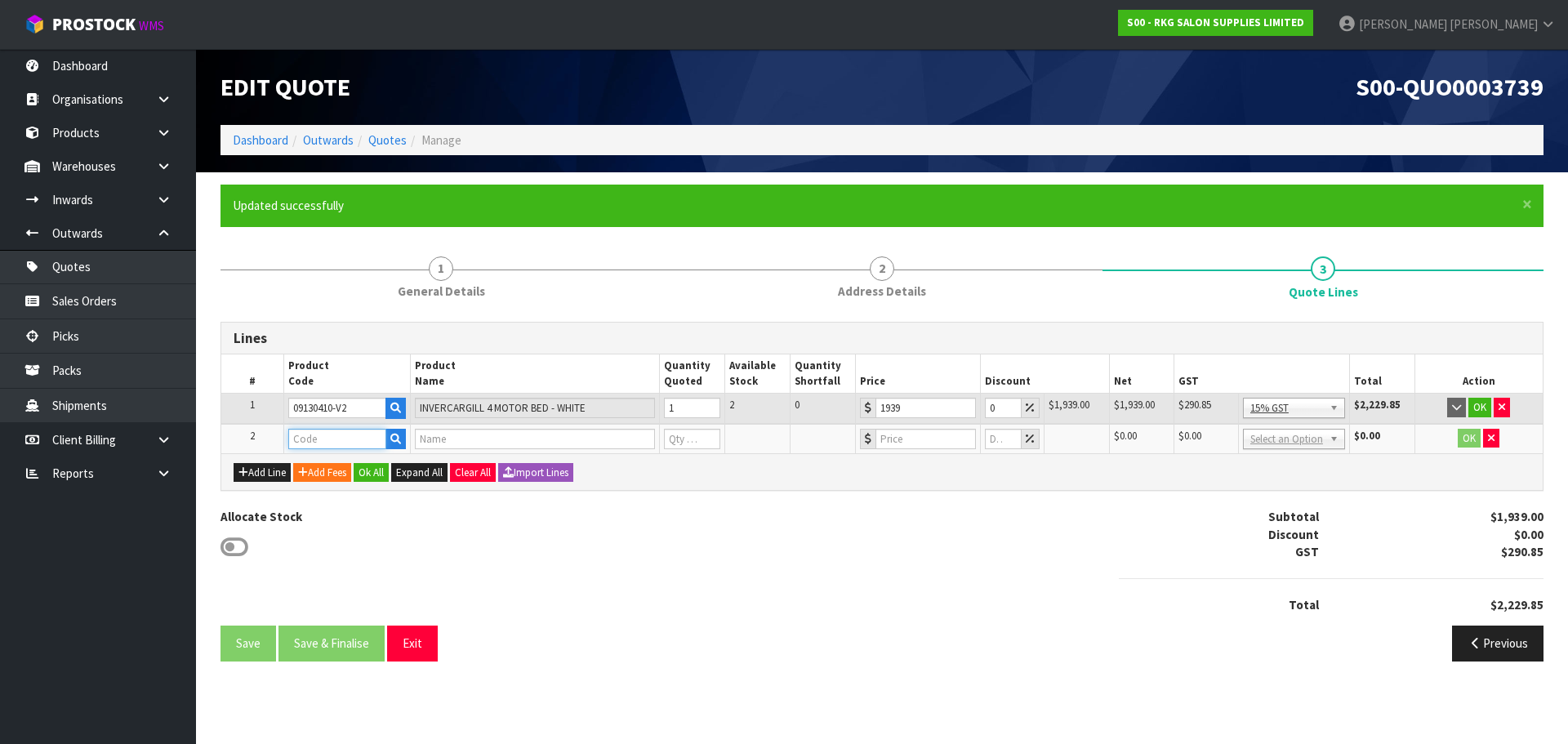
click at [331, 437] on input "text" at bounding box center [337, 438] width 98 height 21
type input "FRE"
click at [335, 461] on link "FRE IGHT" at bounding box center [353, 467] width 129 height 22
type input "FREIGHT"
type input "FREIGHT FEE"
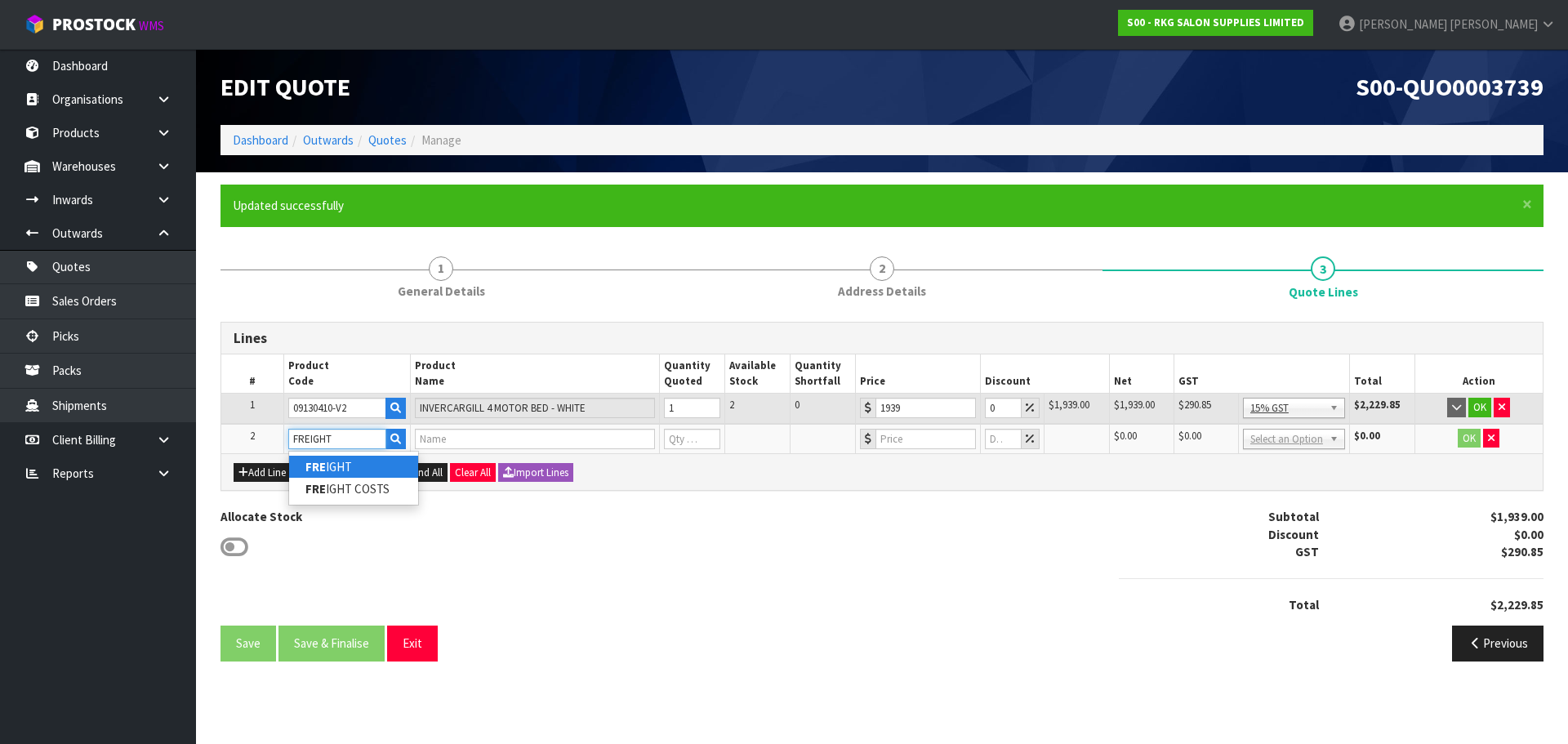
type input "1"
type input "0"
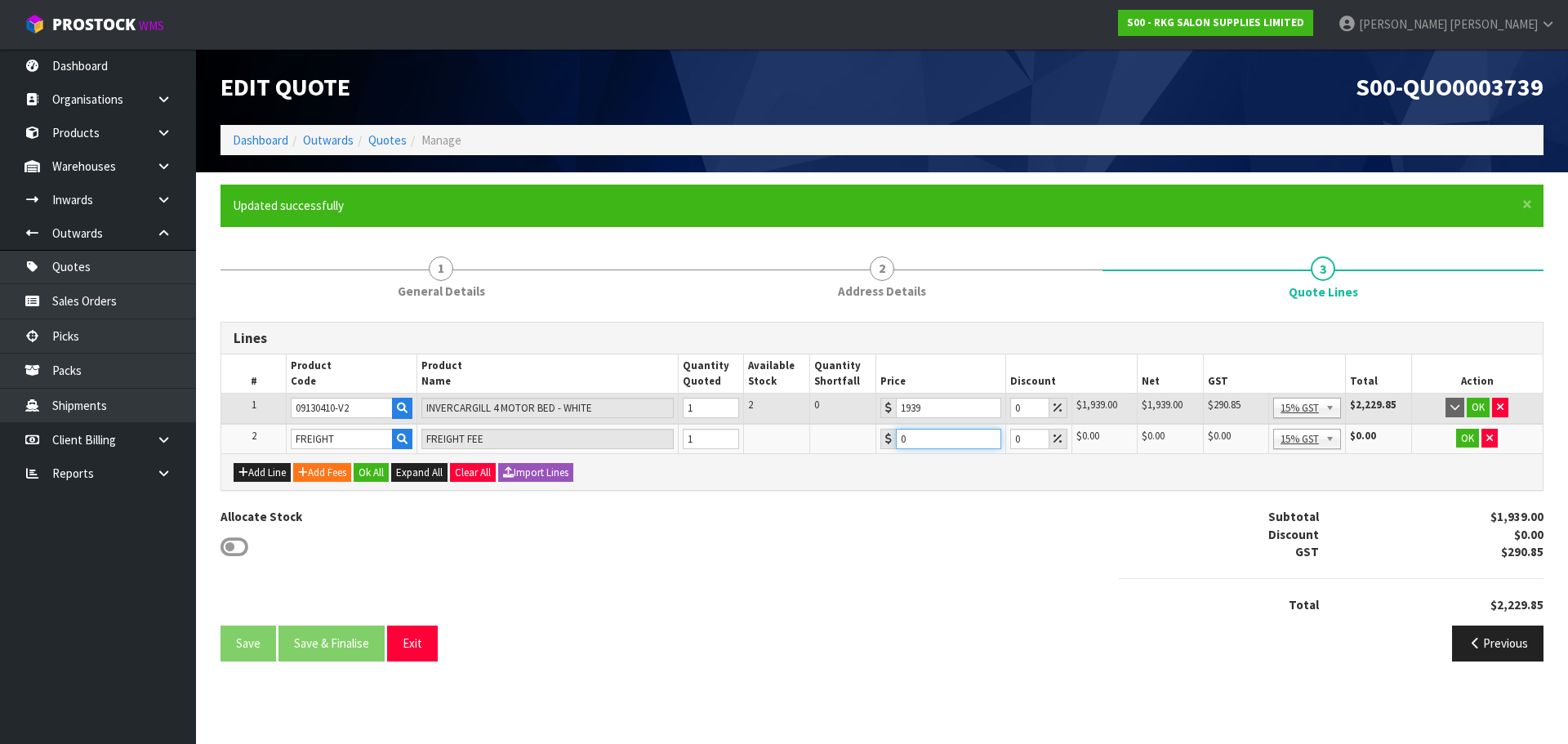
click at [909, 440] on input "0" at bounding box center [949, 438] width 106 height 21
drag, startPoint x: 921, startPoint y: 440, endPoint x: 891, endPoint y: 444, distance: 30.3
click at [891, 444] on div "0" at bounding box center [940, 438] width 122 height 21
type input "152.35"
click at [1481, 407] on button "OK" at bounding box center [1478, 408] width 23 height 20
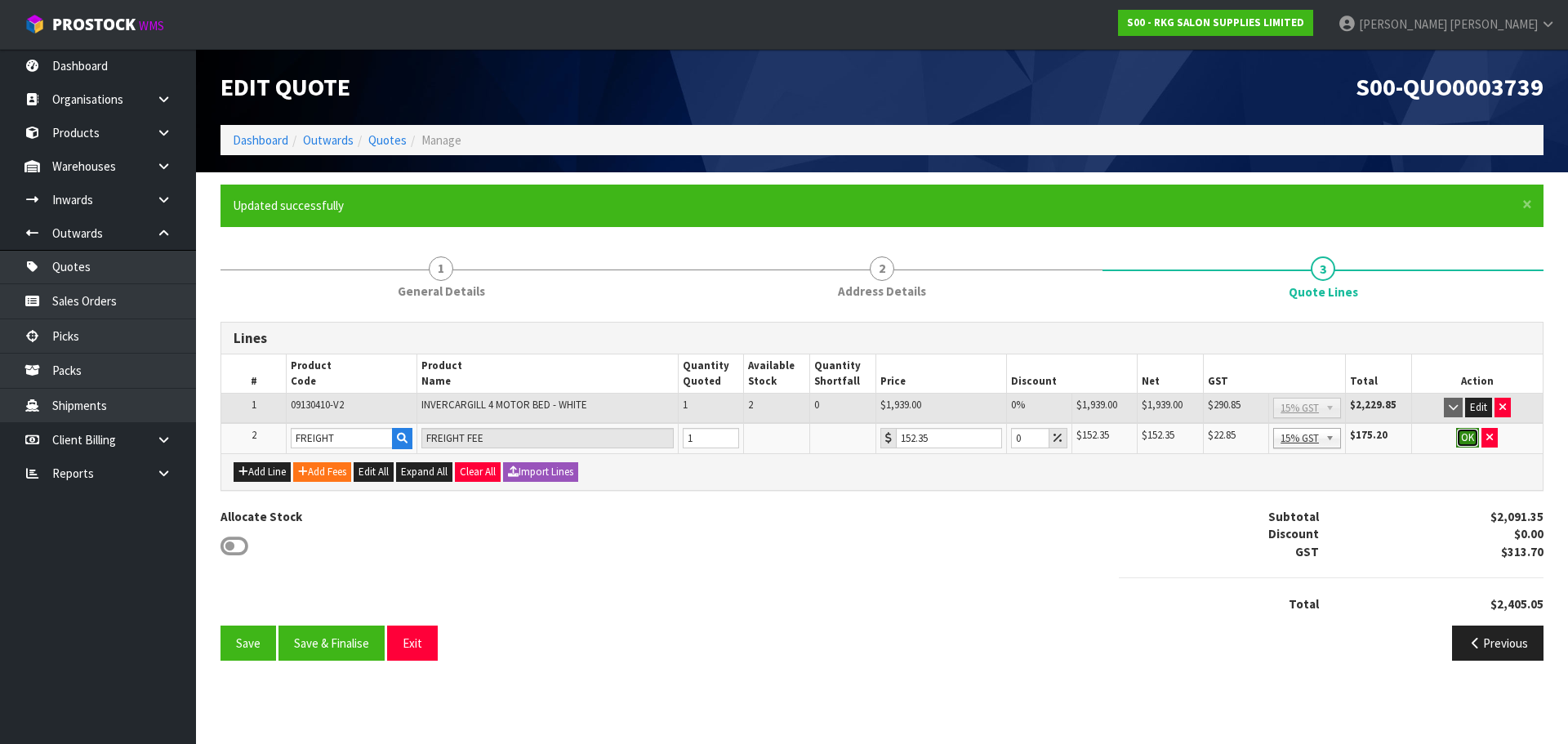
click at [1465, 436] on button "OK" at bounding box center [1468, 438] width 23 height 20
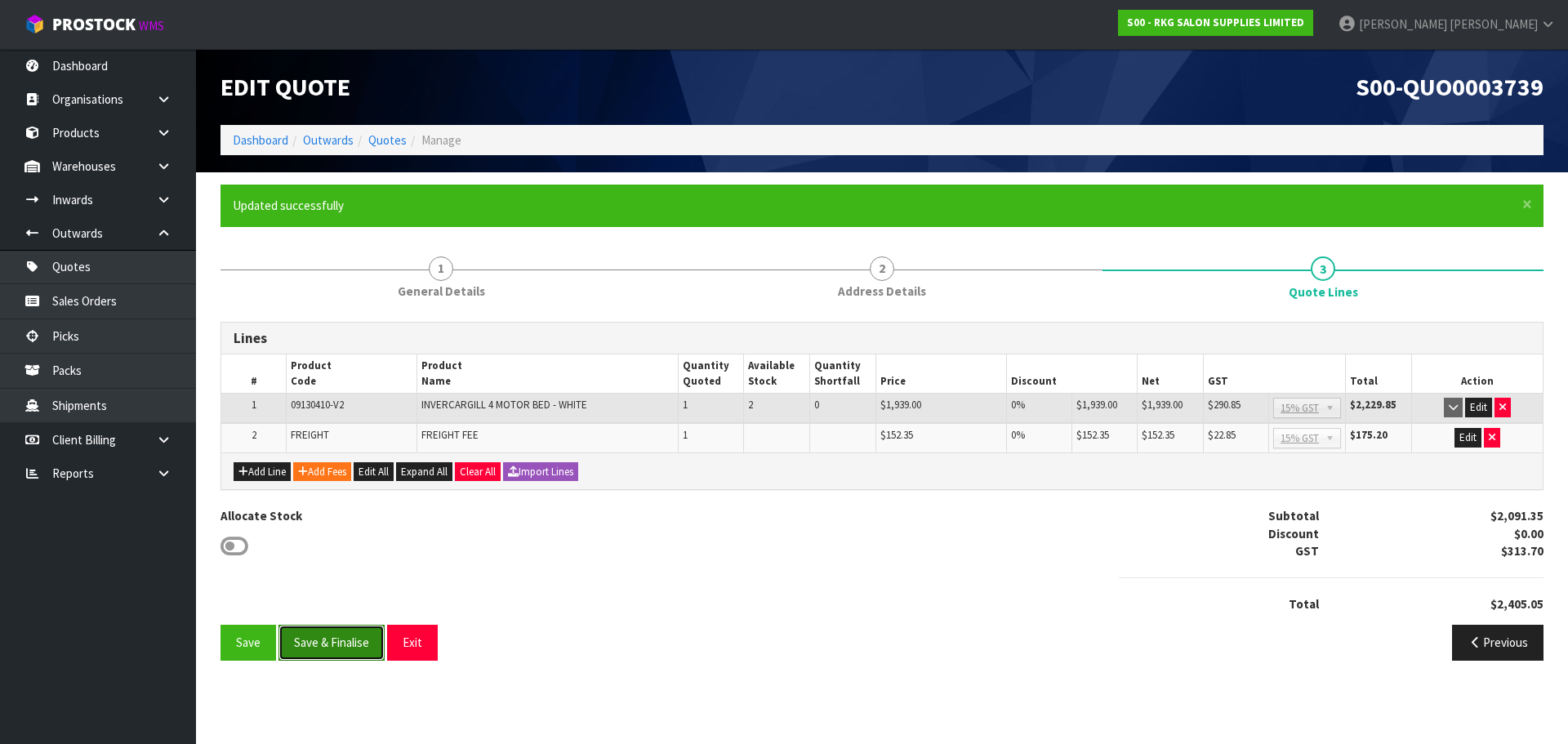
click at [337, 641] on button "Save & Finalise" at bounding box center [331, 643] width 106 height 35
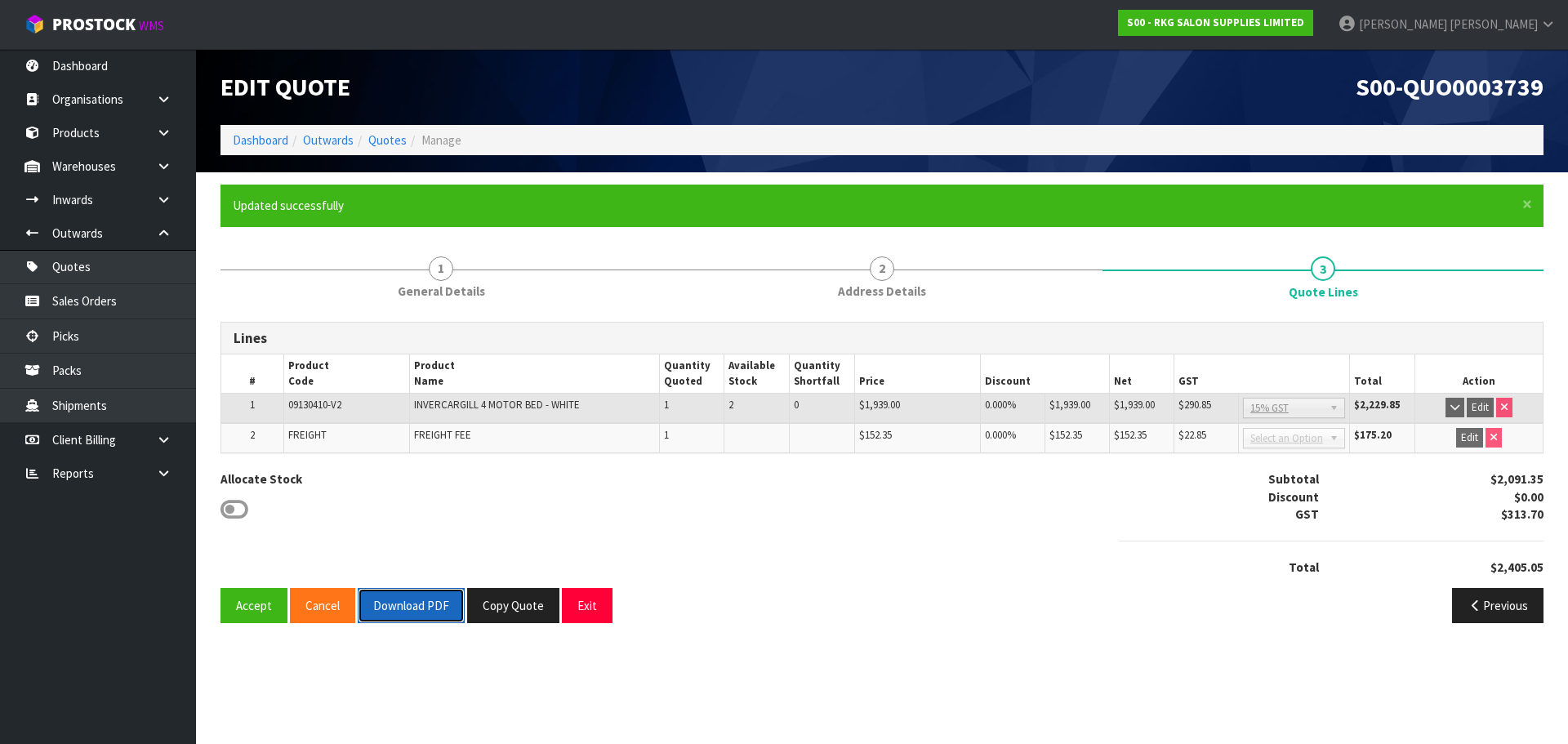
click at [434, 601] on button "Download PDF" at bounding box center [411, 605] width 107 height 35
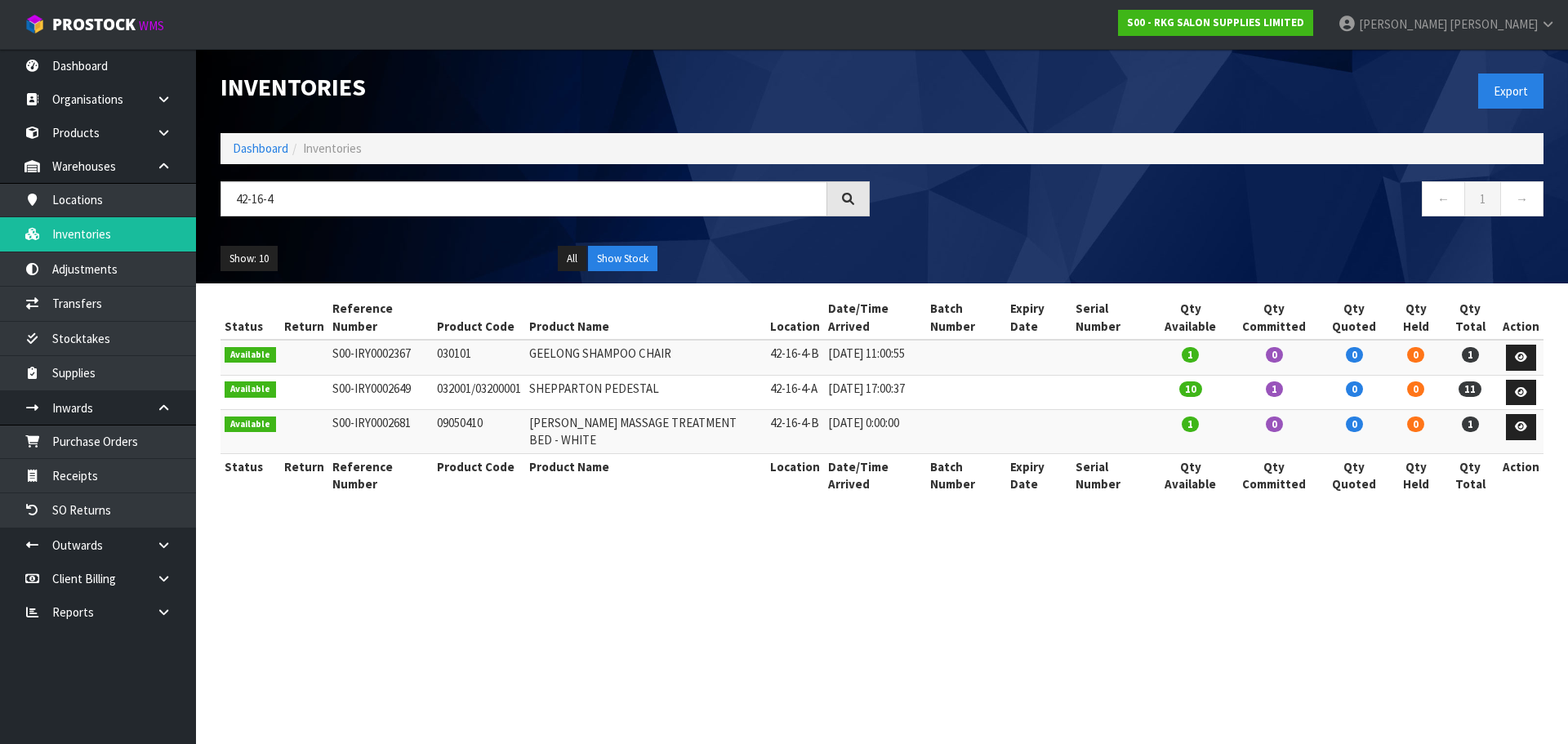
drag, startPoint x: 320, startPoint y: 201, endPoint x: 230, endPoint y: 204, distance: 90.0
click at [230, 204] on input "42-16-4" at bounding box center [524, 198] width 607 height 35
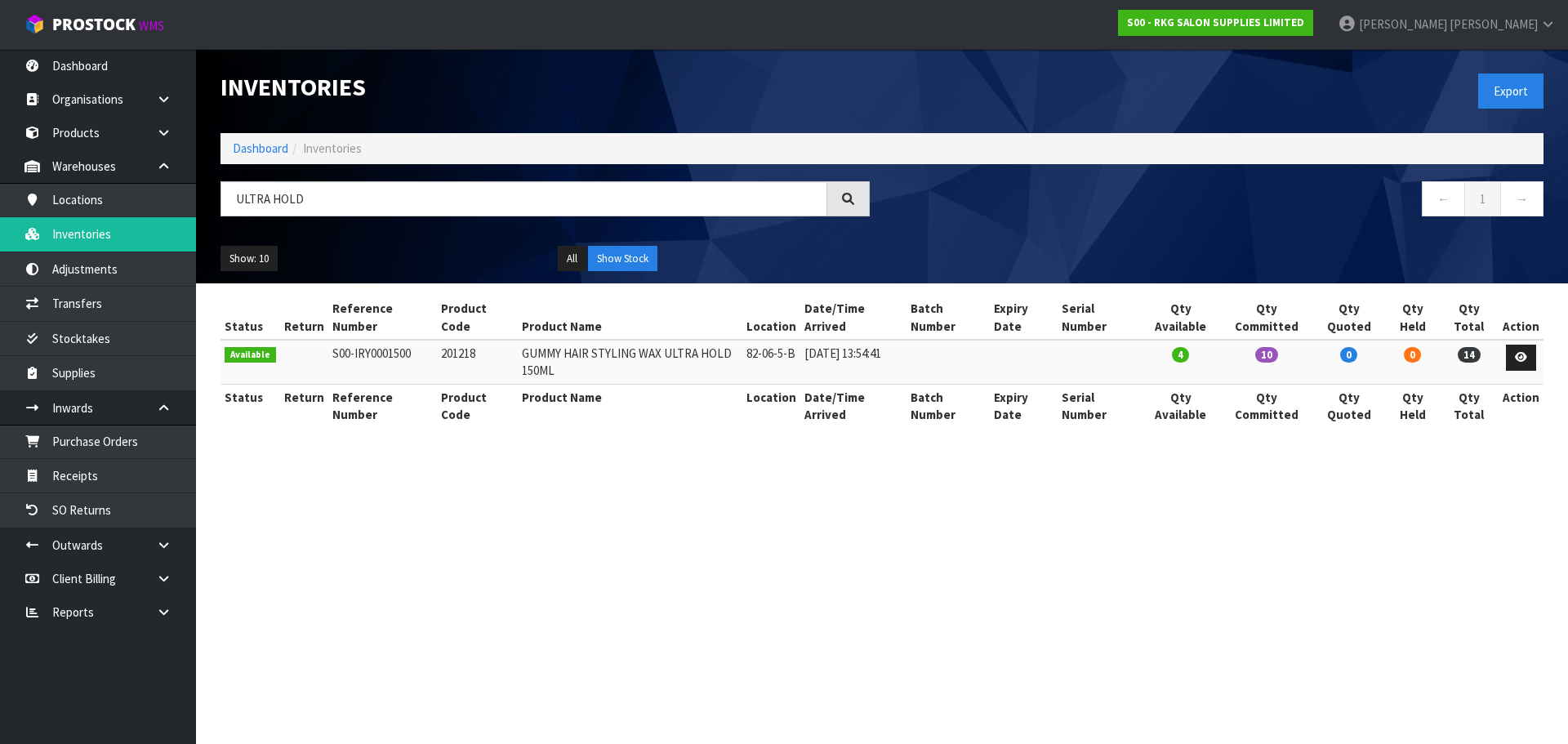
drag, startPoint x: 320, startPoint y: 202, endPoint x: 212, endPoint y: 216, distance: 108.9
click at [212, 216] on div "ULTRA HOLD" at bounding box center [545, 204] width 674 height 47
type input "201218"
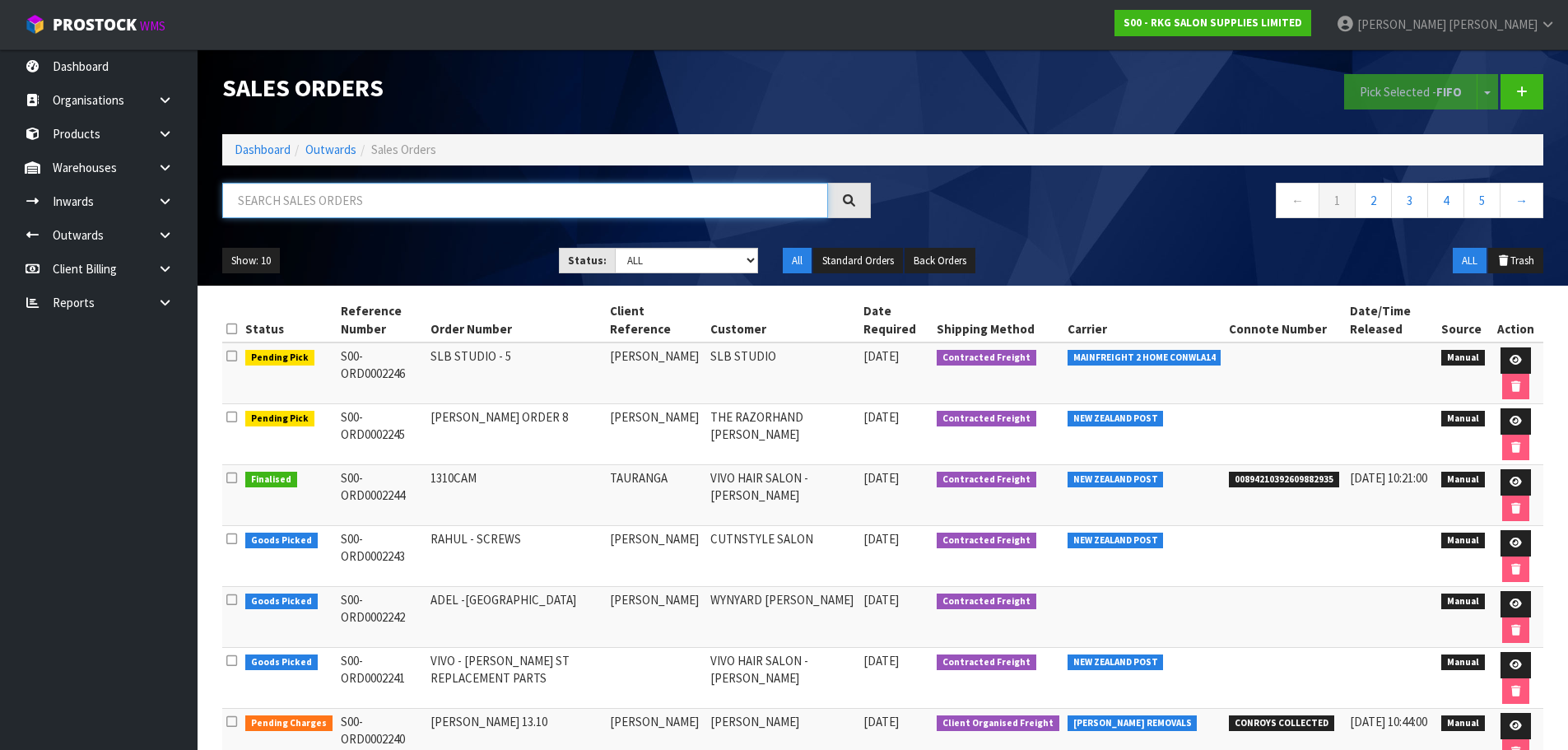
click at [316, 202] on input "text" at bounding box center [525, 200] width 606 height 35
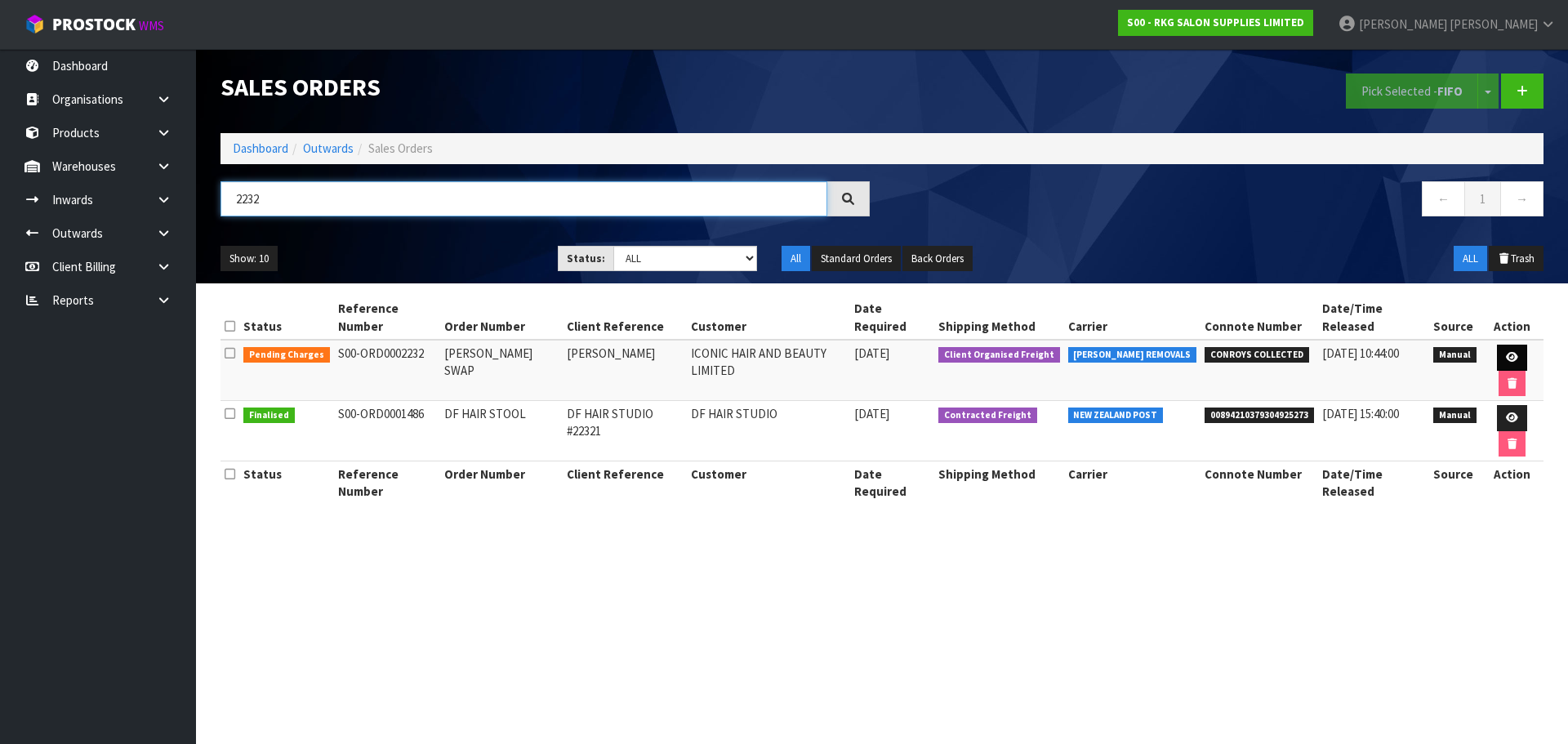
type input "2232"
click at [1506, 352] on icon at bounding box center [1512, 357] width 12 height 11
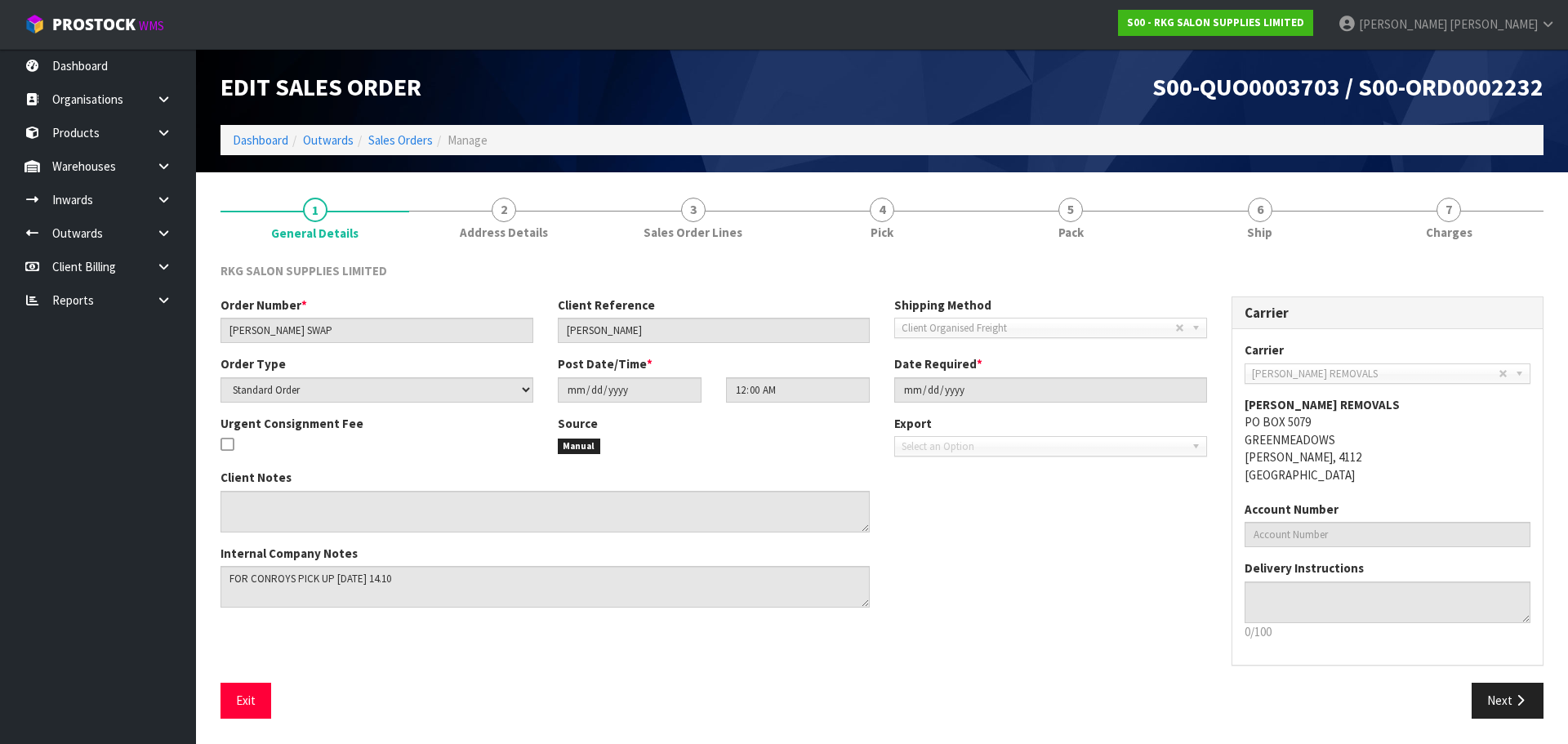
drag, startPoint x: 1255, startPoint y: 222, endPoint x: 1199, endPoint y: 286, distance: 85.0
click at [1256, 222] on span "6" at bounding box center [1260, 210] width 25 height 25
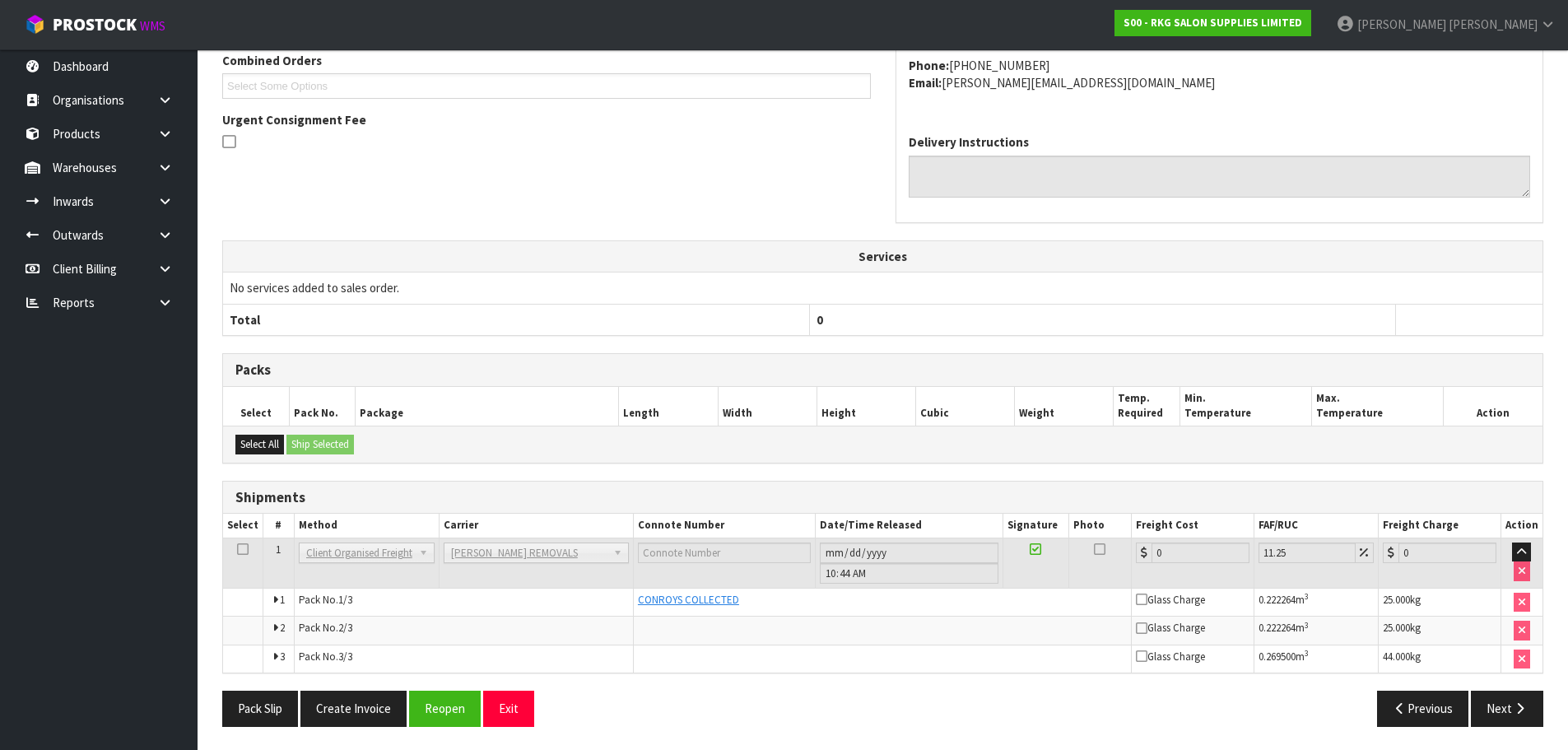
scroll to position [379, 0]
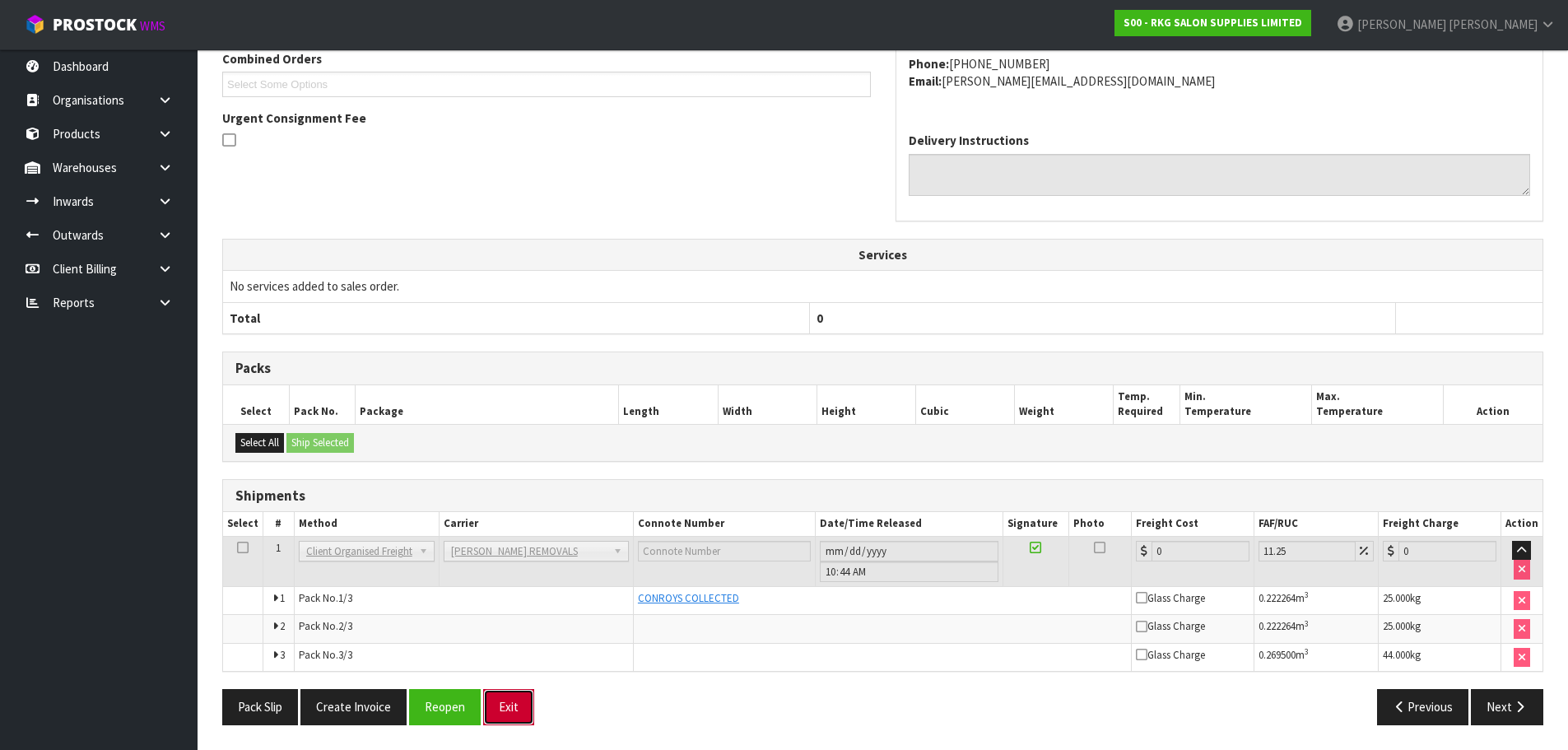
click at [507, 717] on button "Exit" at bounding box center [508, 706] width 51 height 35
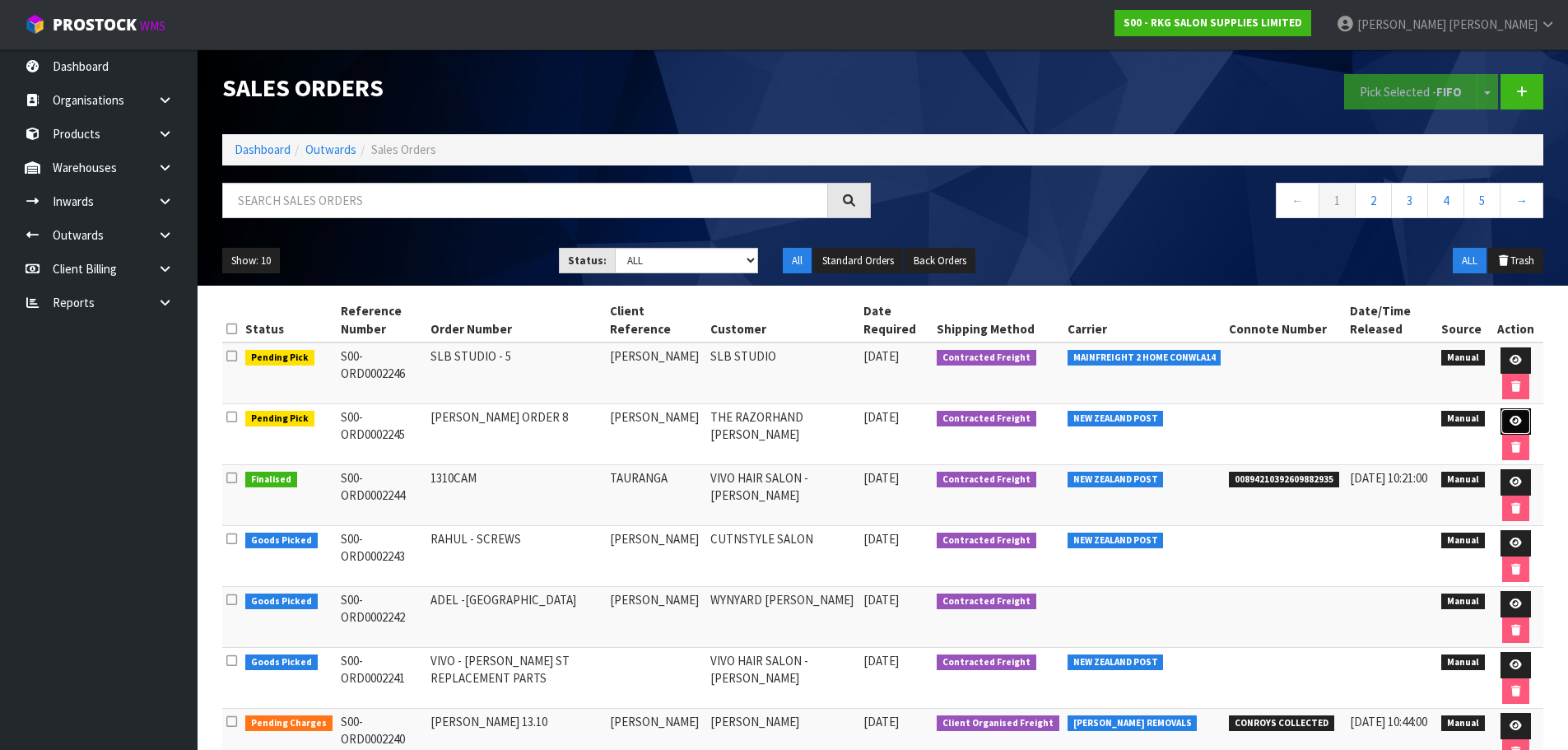
click at [1519, 418] on icon at bounding box center [1515, 421] width 13 height 11
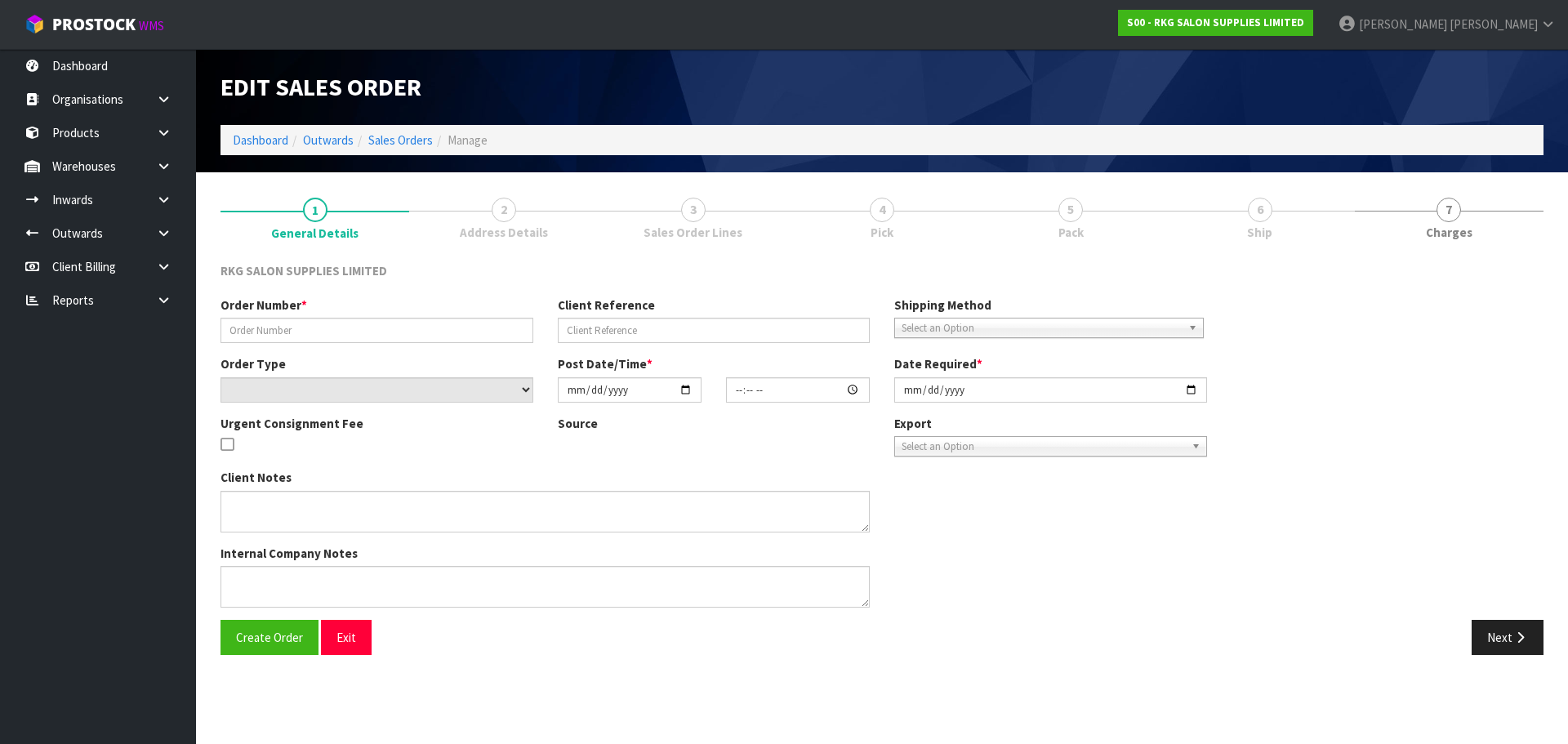
type input "[PERSON_NAME] ORDER 8"
type input "[PERSON_NAME]"
select select "number:0"
type input "[DATE]"
type input "00:00:00.000"
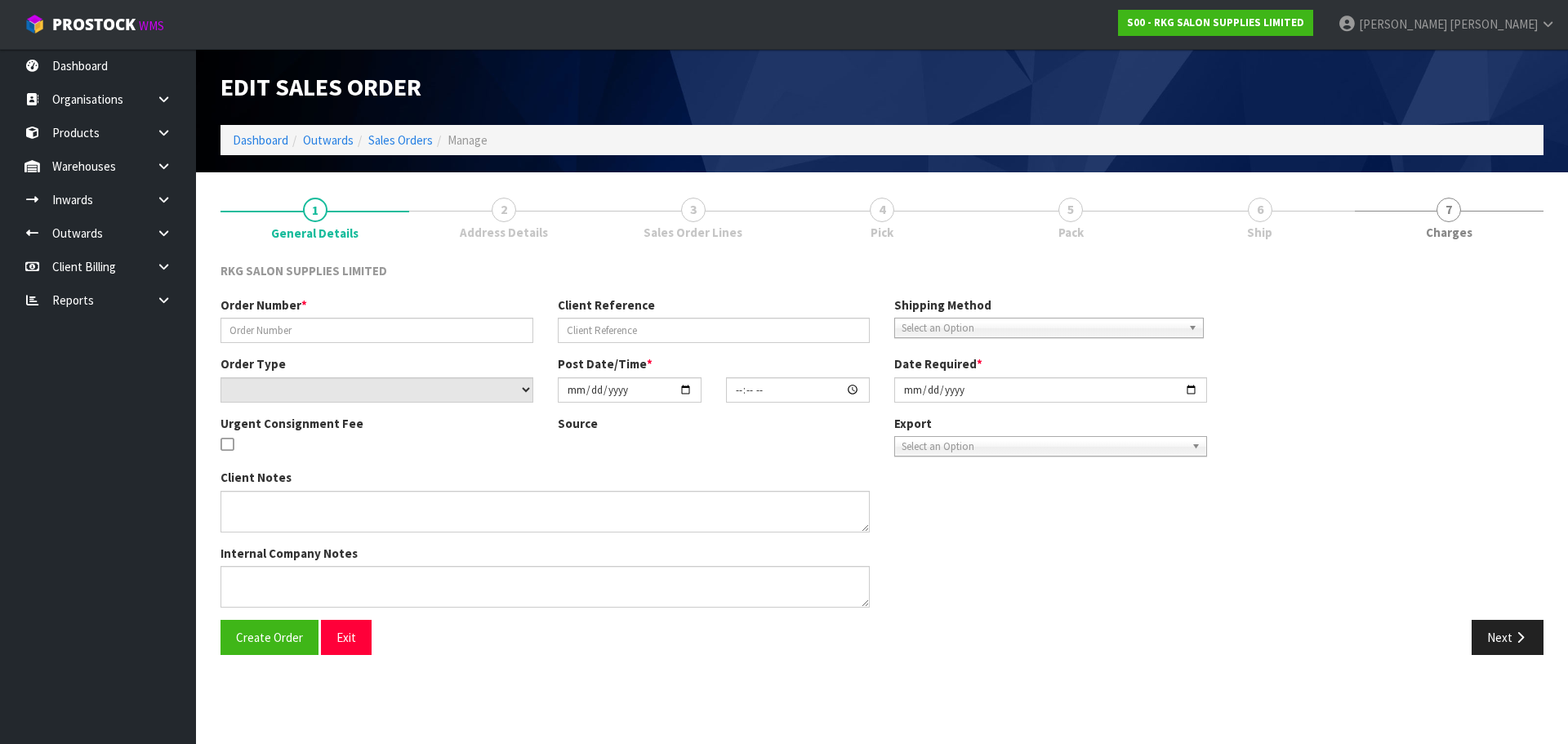
type input "[DATE]"
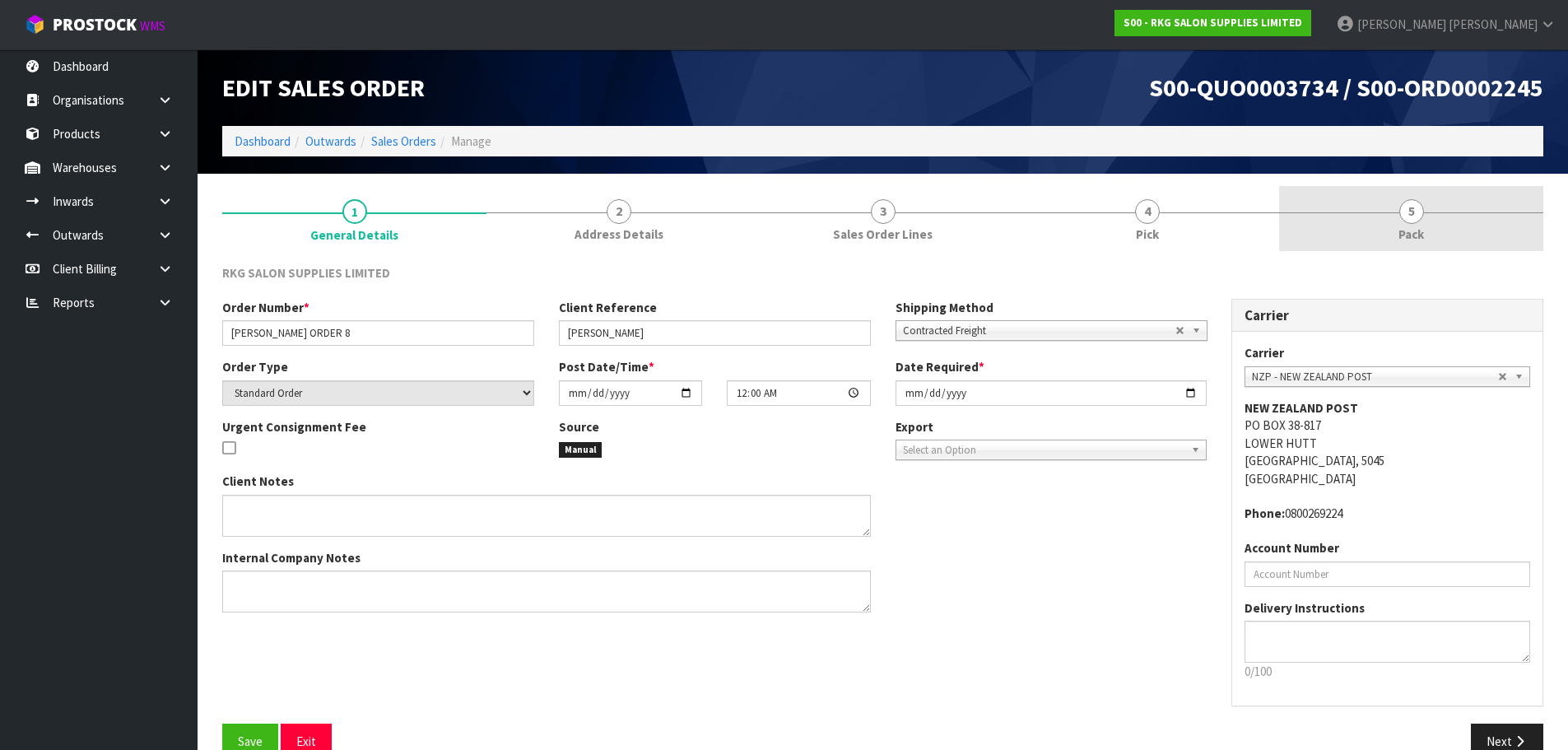
click at [1409, 212] on span "5" at bounding box center [1412, 212] width 25 height 25
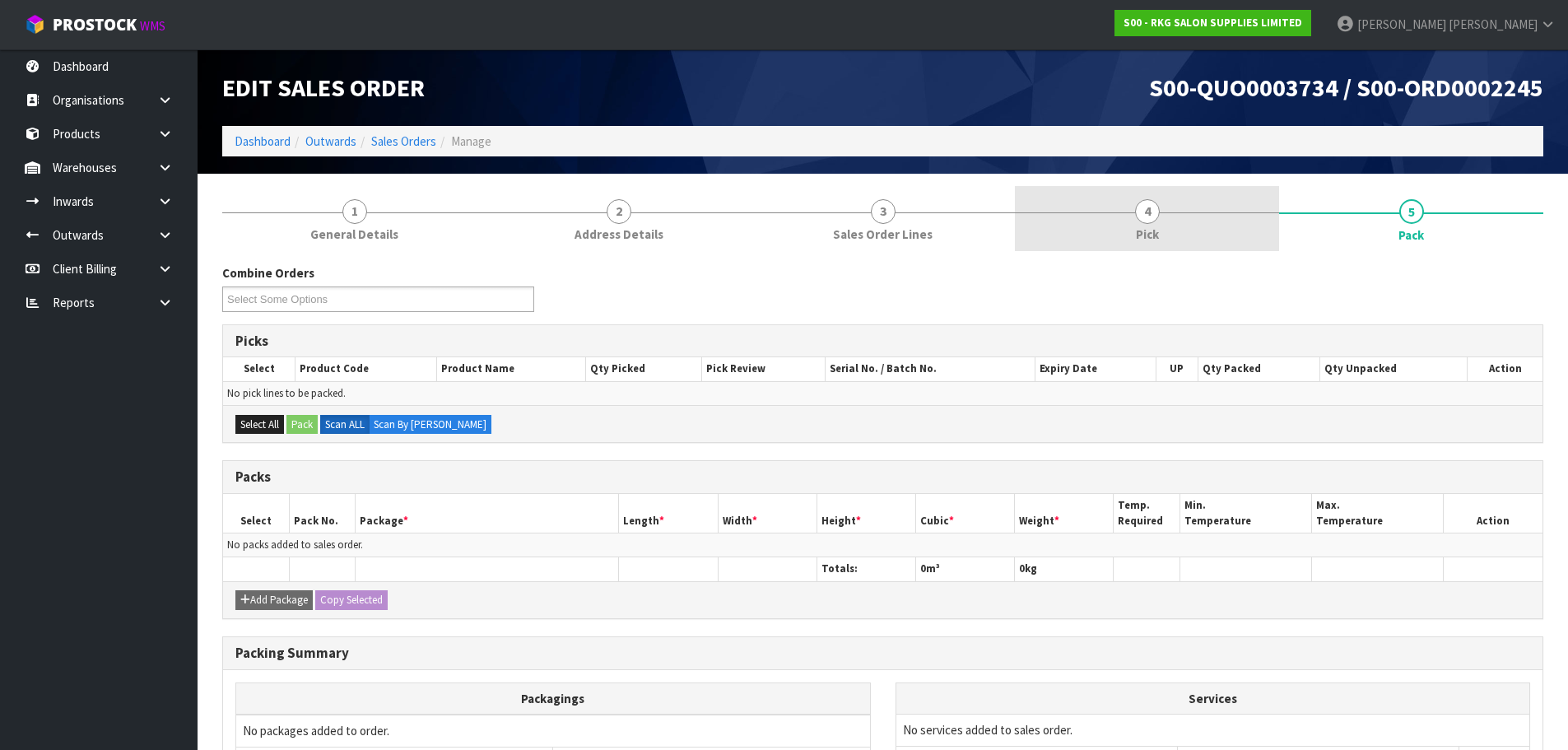
click at [1152, 212] on span "4" at bounding box center [1148, 212] width 25 height 25
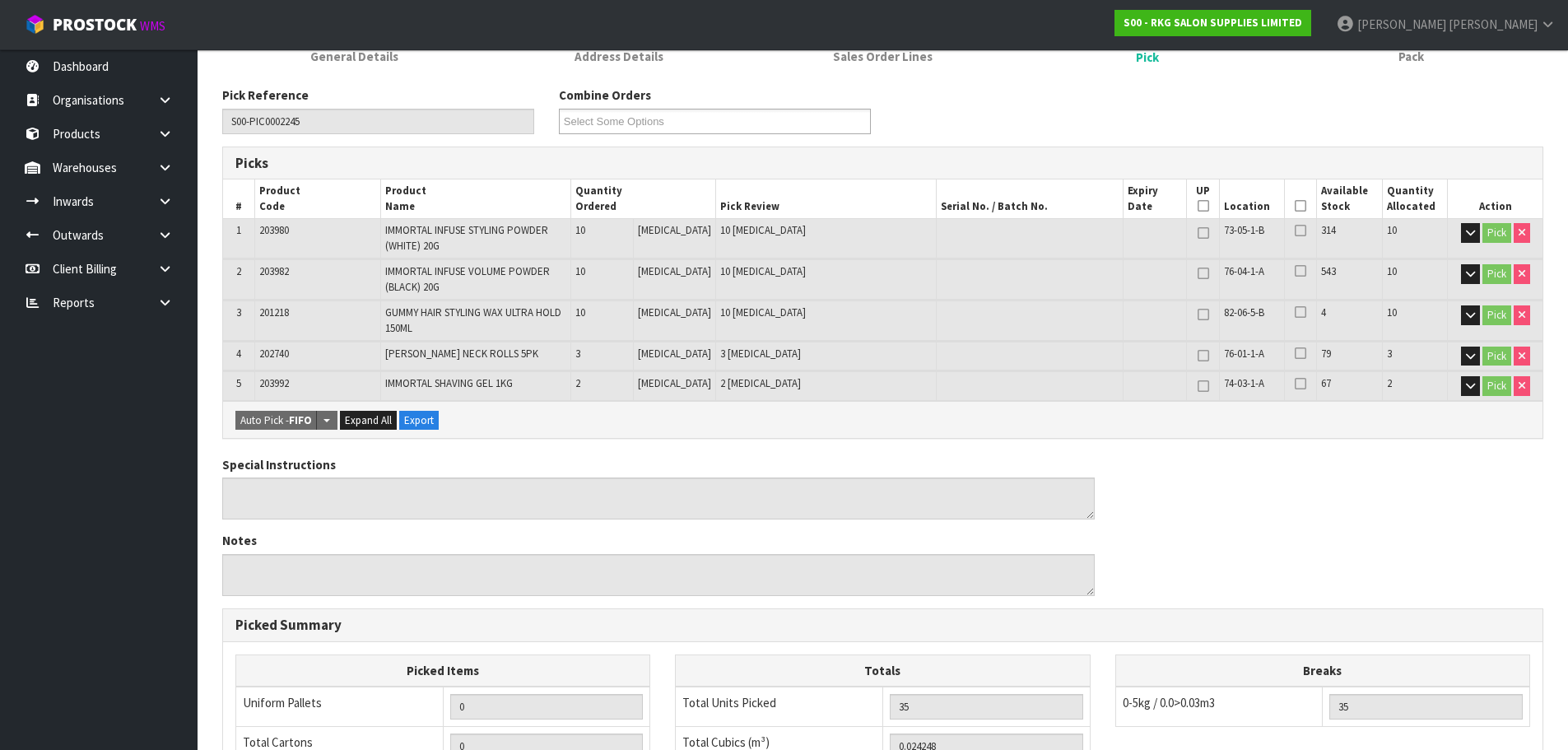
scroll to position [162, 0]
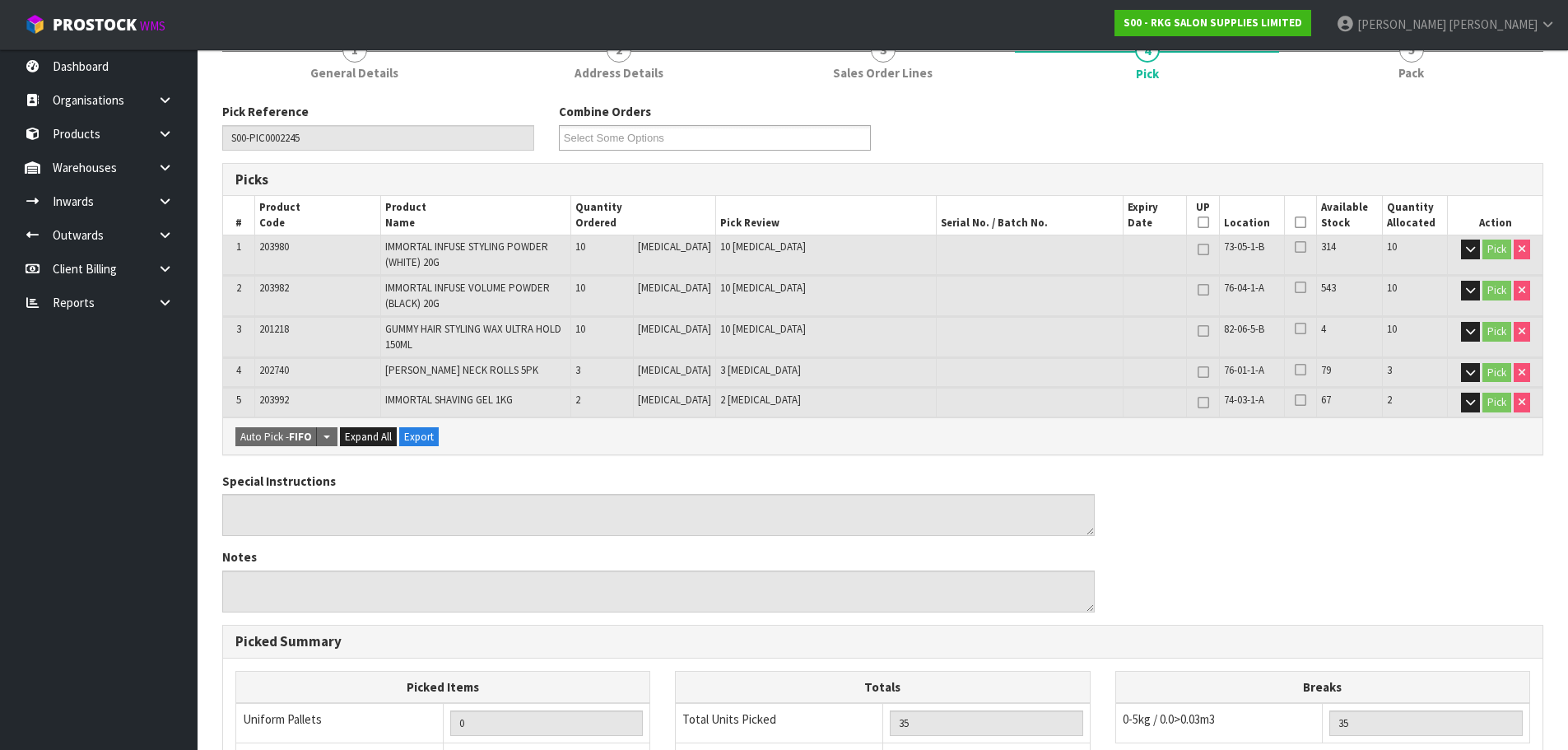
click at [1294, 223] on icon at bounding box center [1300, 223] width 12 height 1
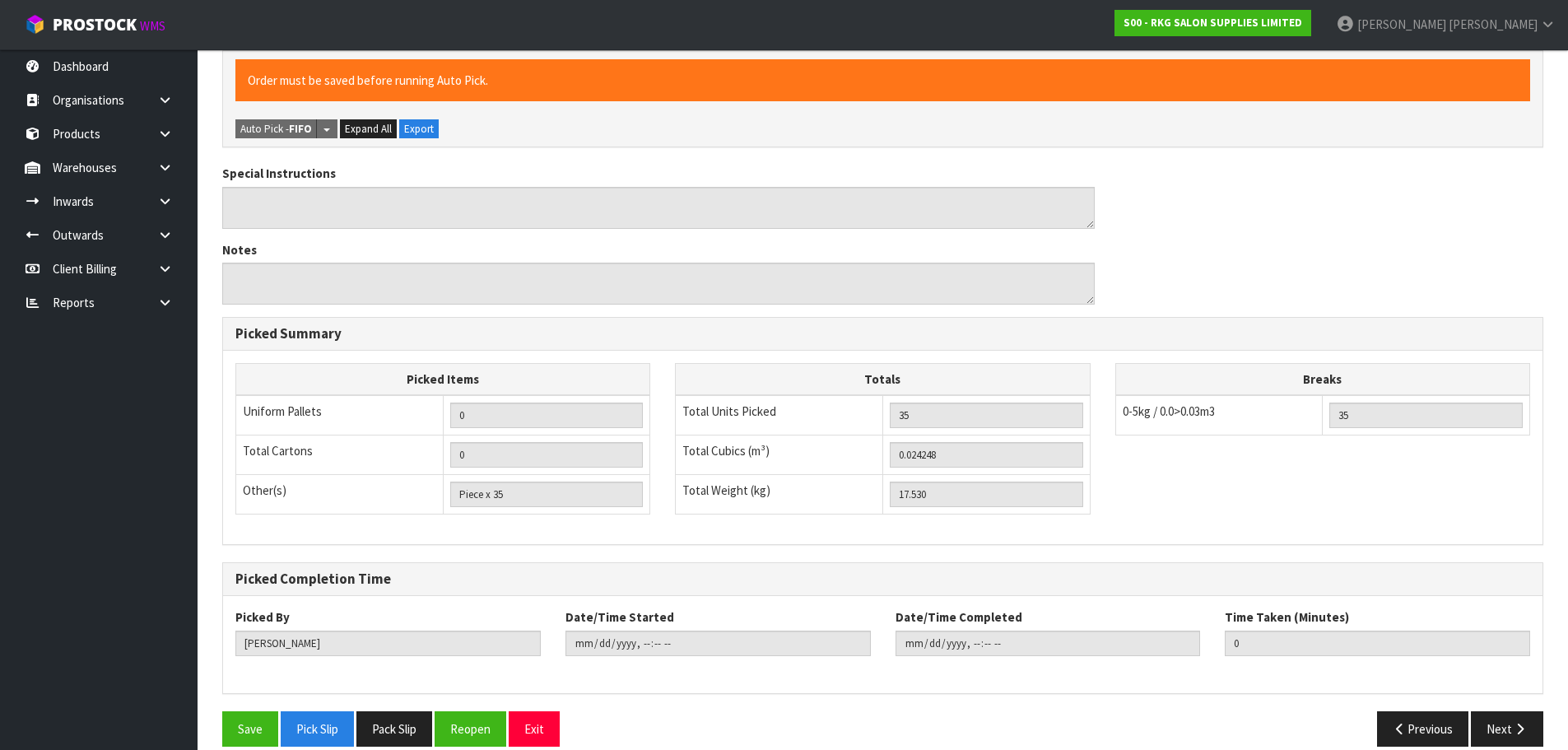
scroll to position [550, 0]
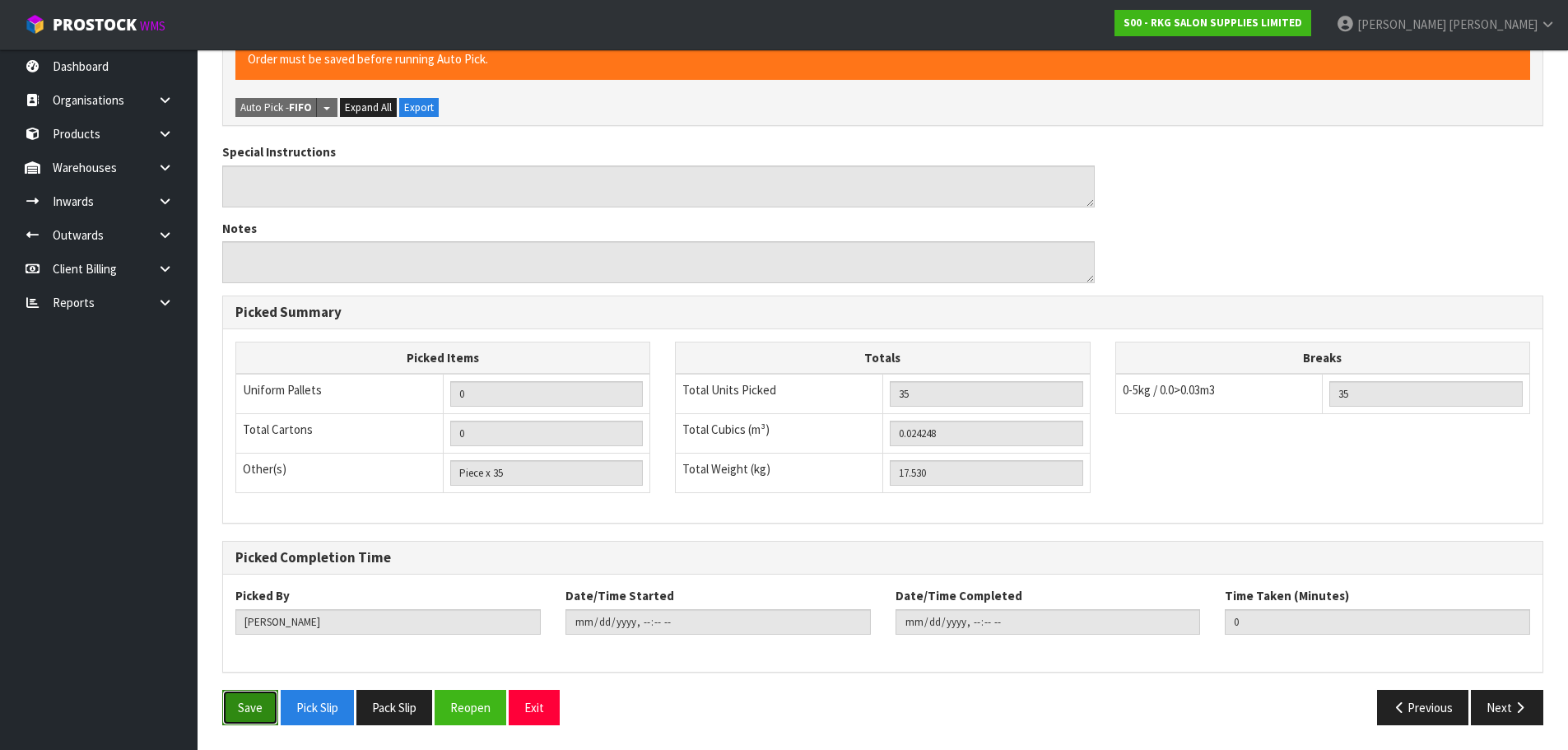
click at [250, 708] on button "Save" at bounding box center [250, 707] width 56 height 35
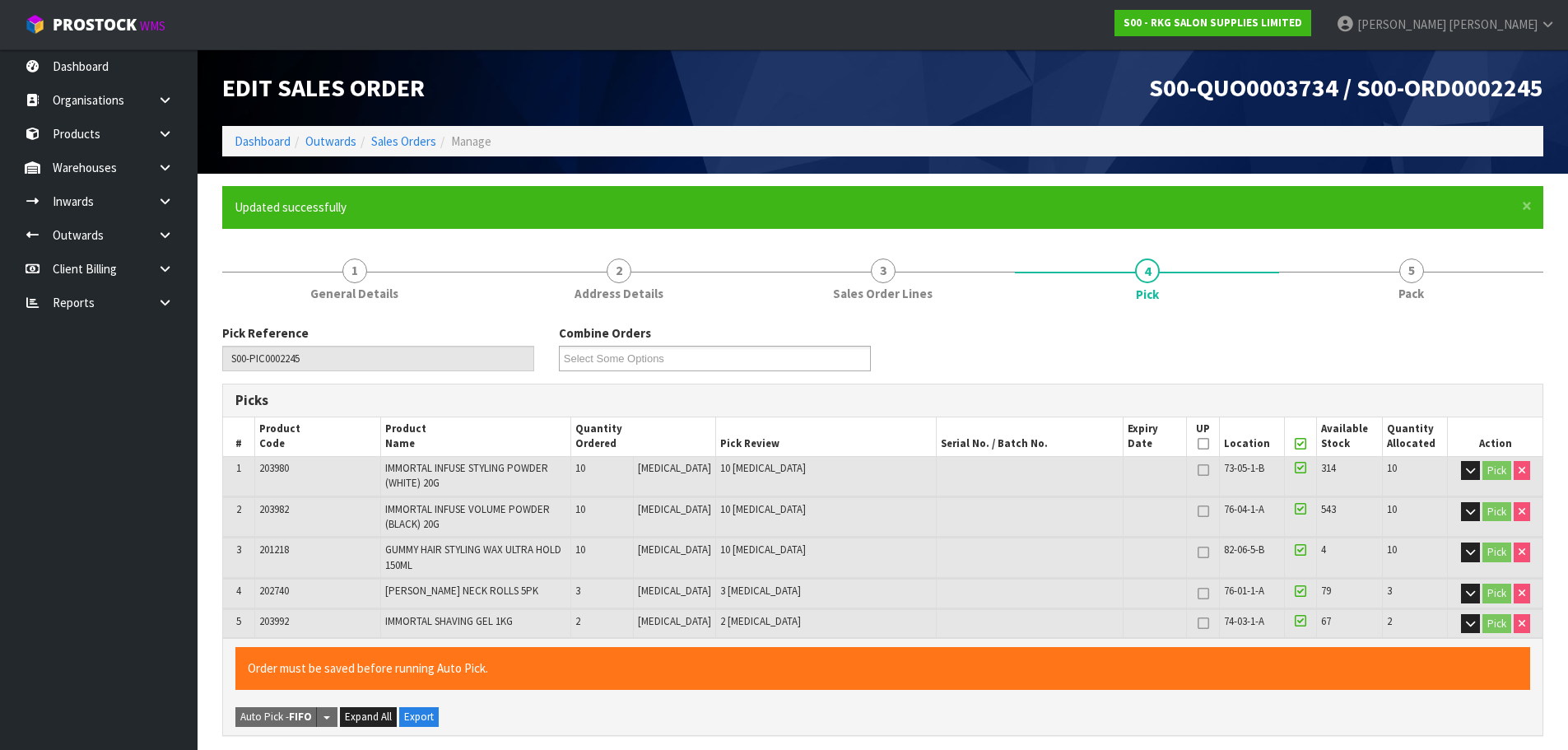
type input "[DATE]T11:24:18"
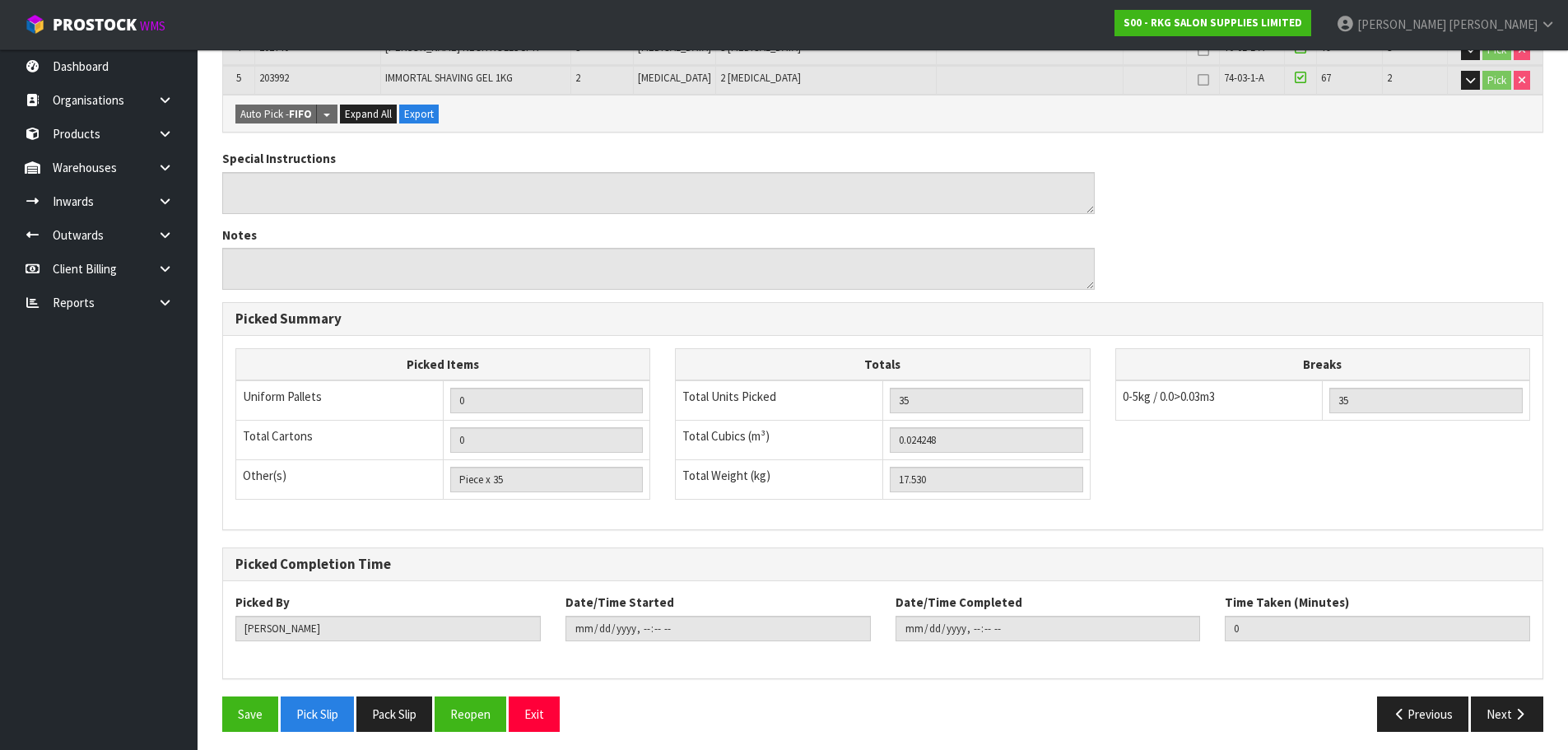
scroll to position [550, 0]
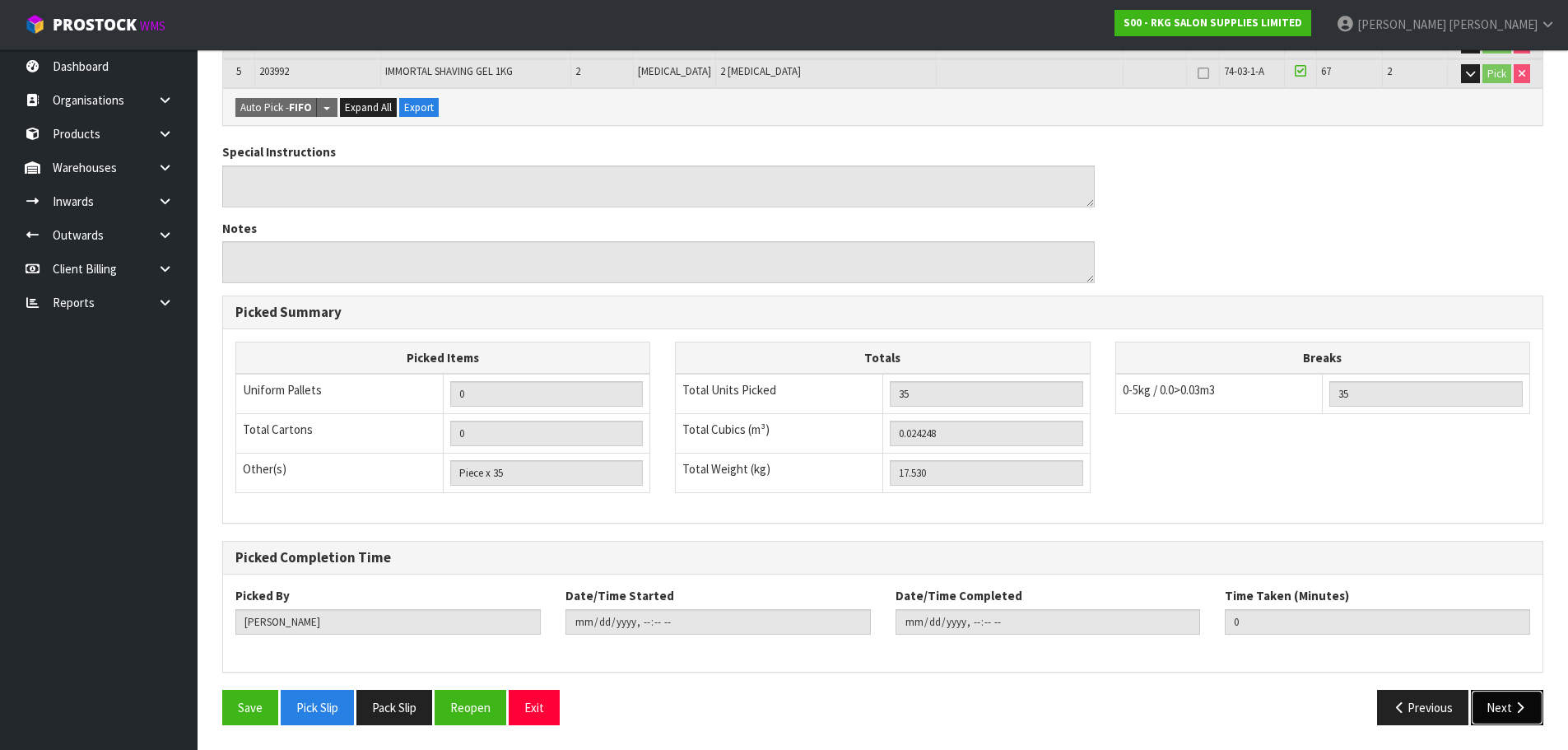
click at [1511, 706] on button "Next" at bounding box center [1507, 707] width 73 height 35
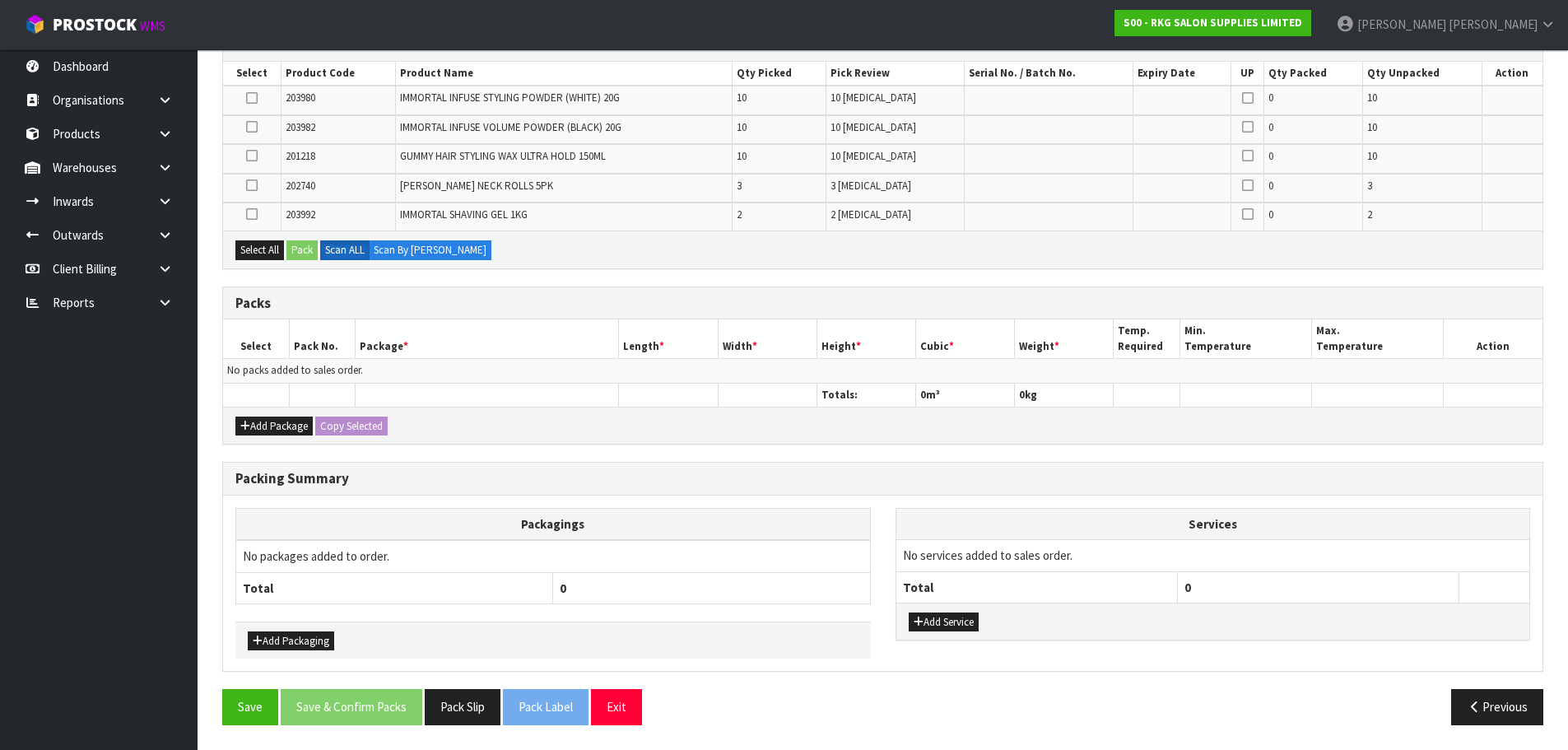
scroll to position [0, 0]
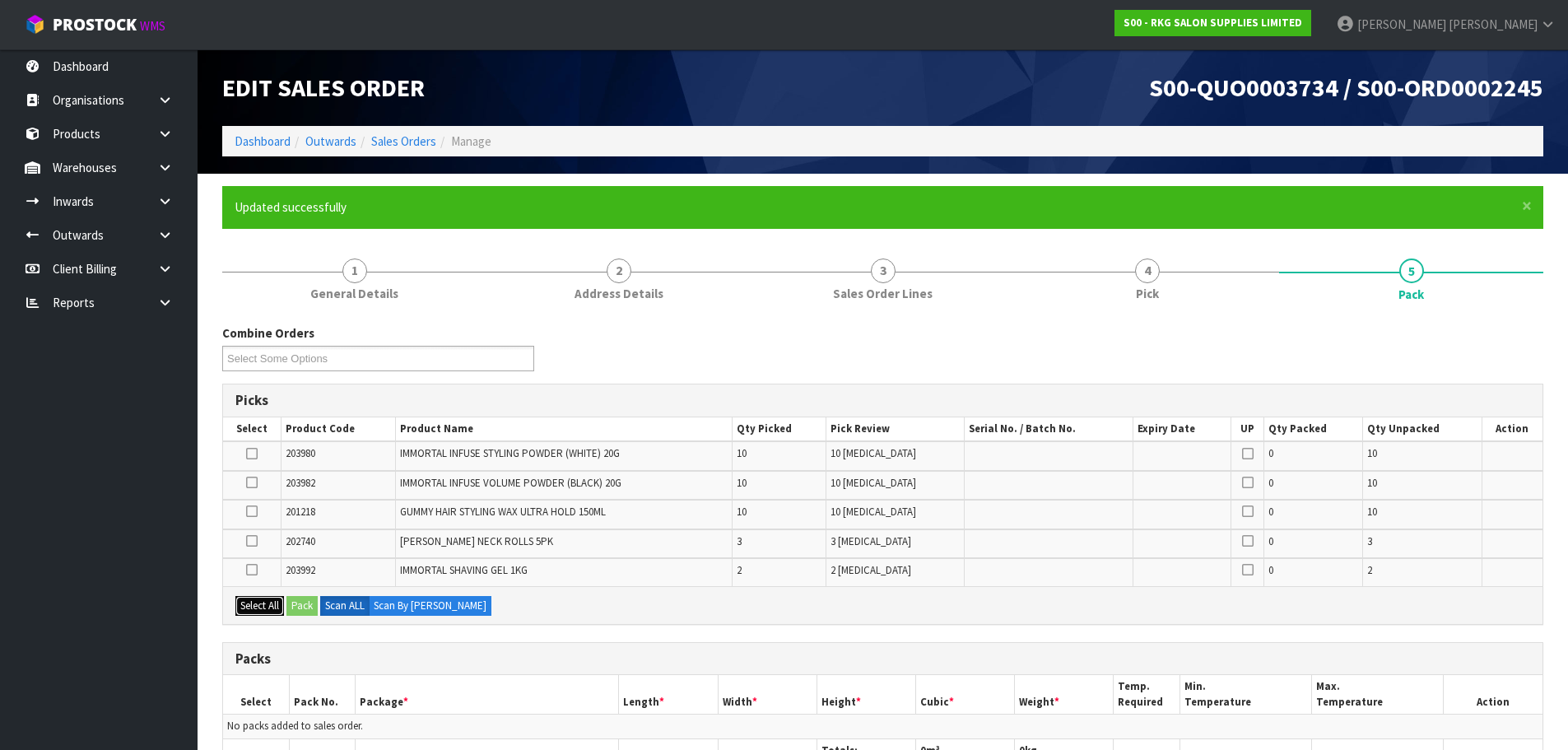
drag, startPoint x: 249, startPoint y: 604, endPoint x: 625, endPoint y: 557, distance: 378.9
click at [250, 604] on button "Select All" at bounding box center [259, 606] width 49 height 20
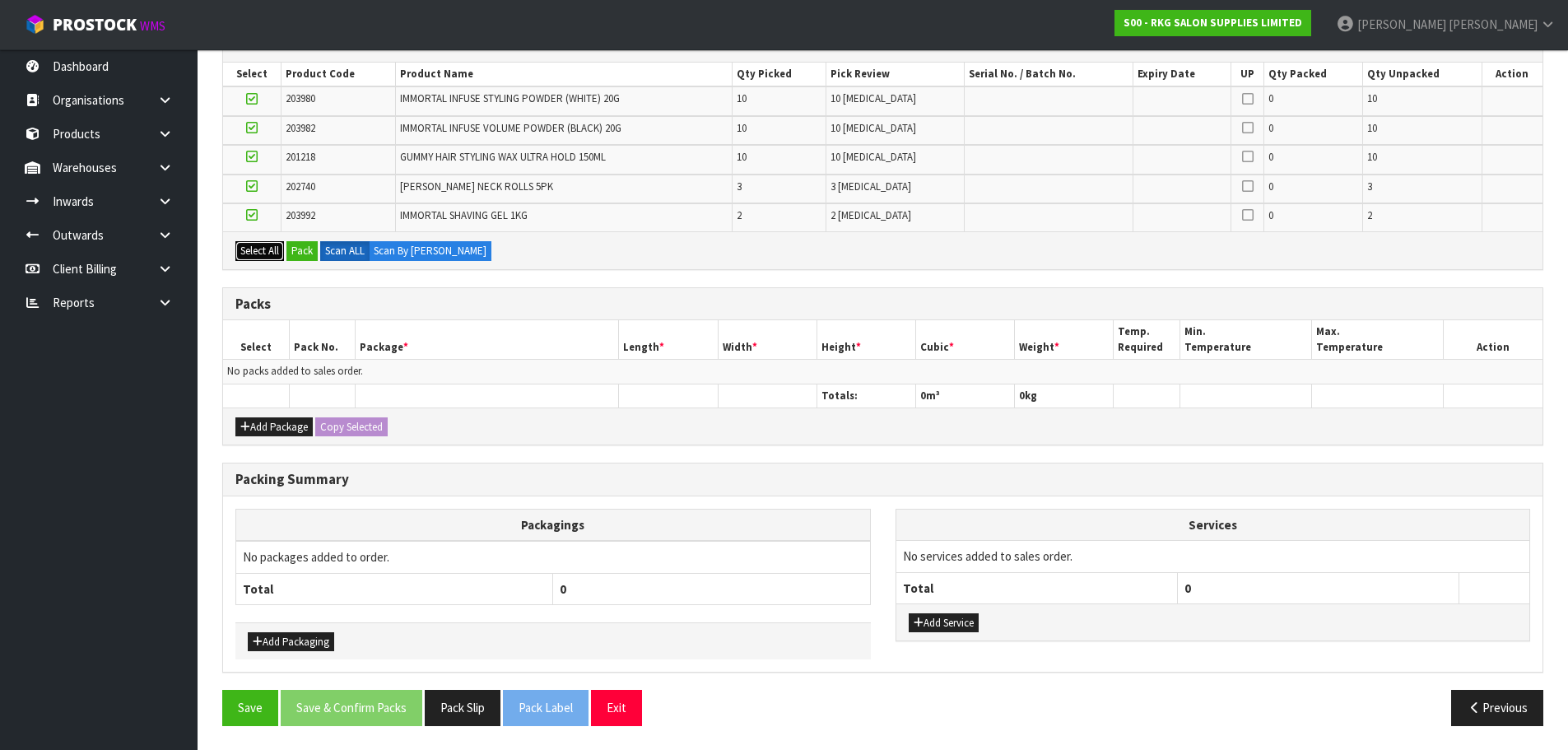
scroll to position [356, 0]
click at [259, 425] on button "Add Package" at bounding box center [274, 427] width 77 height 20
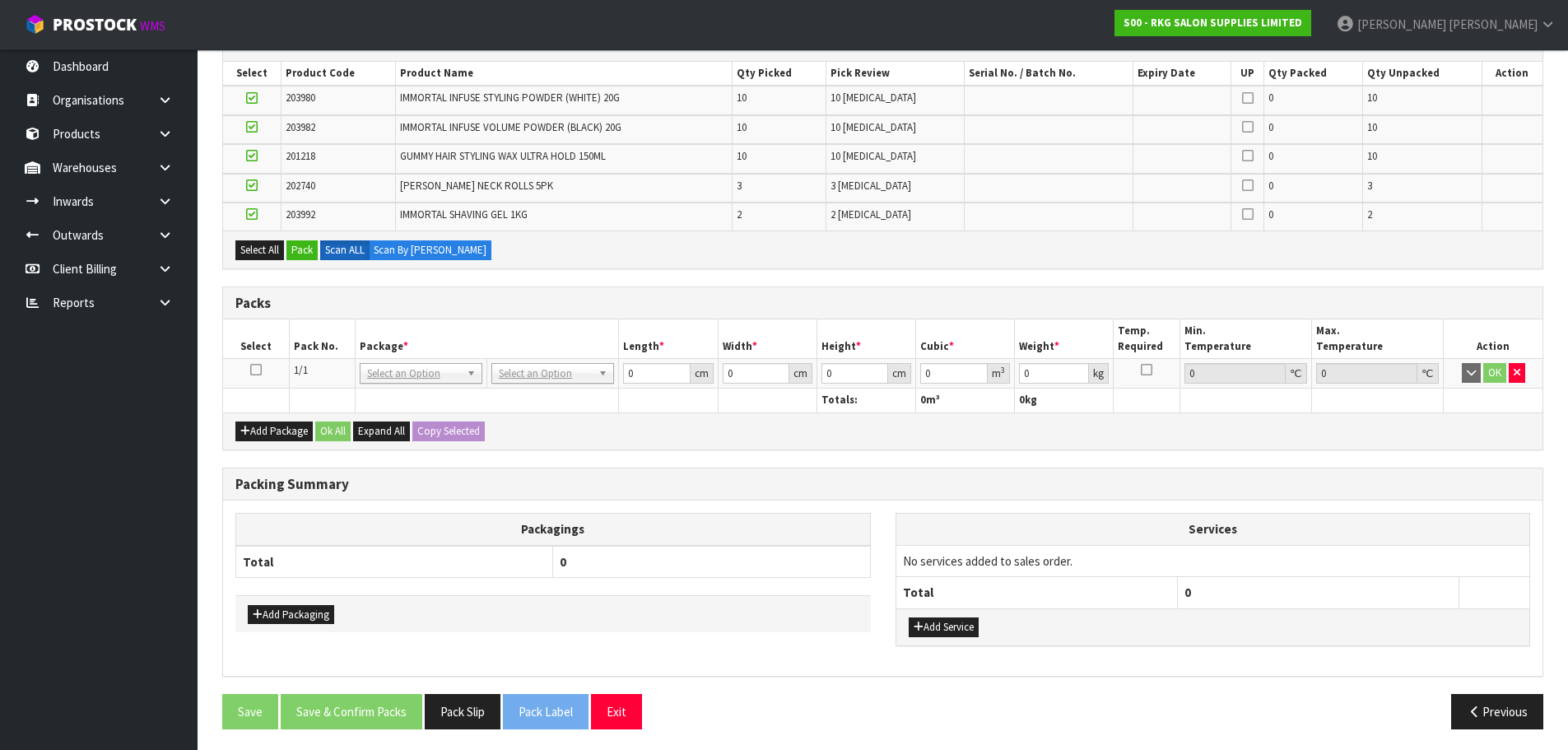
click at [259, 370] on icon at bounding box center [256, 370] width 12 height 1
click at [259, 248] on button "Select All" at bounding box center [259, 250] width 49 height 20
click at [306, 252] on button "Pack" at bounding box center [301, 250] width 31 height 20
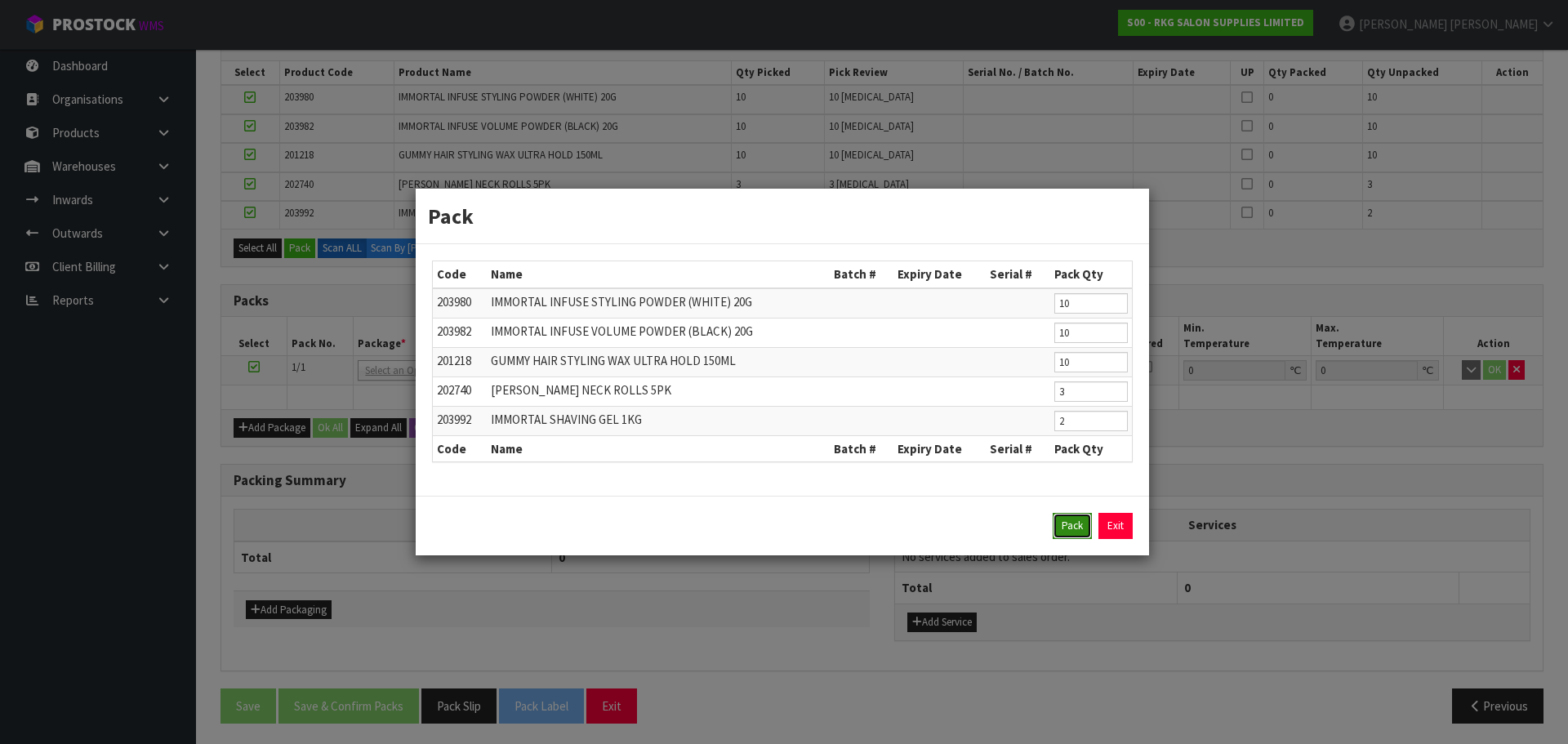
click at [1083, 530] on button "Pack" at bounding box center [1072, 526] width 39 height 26
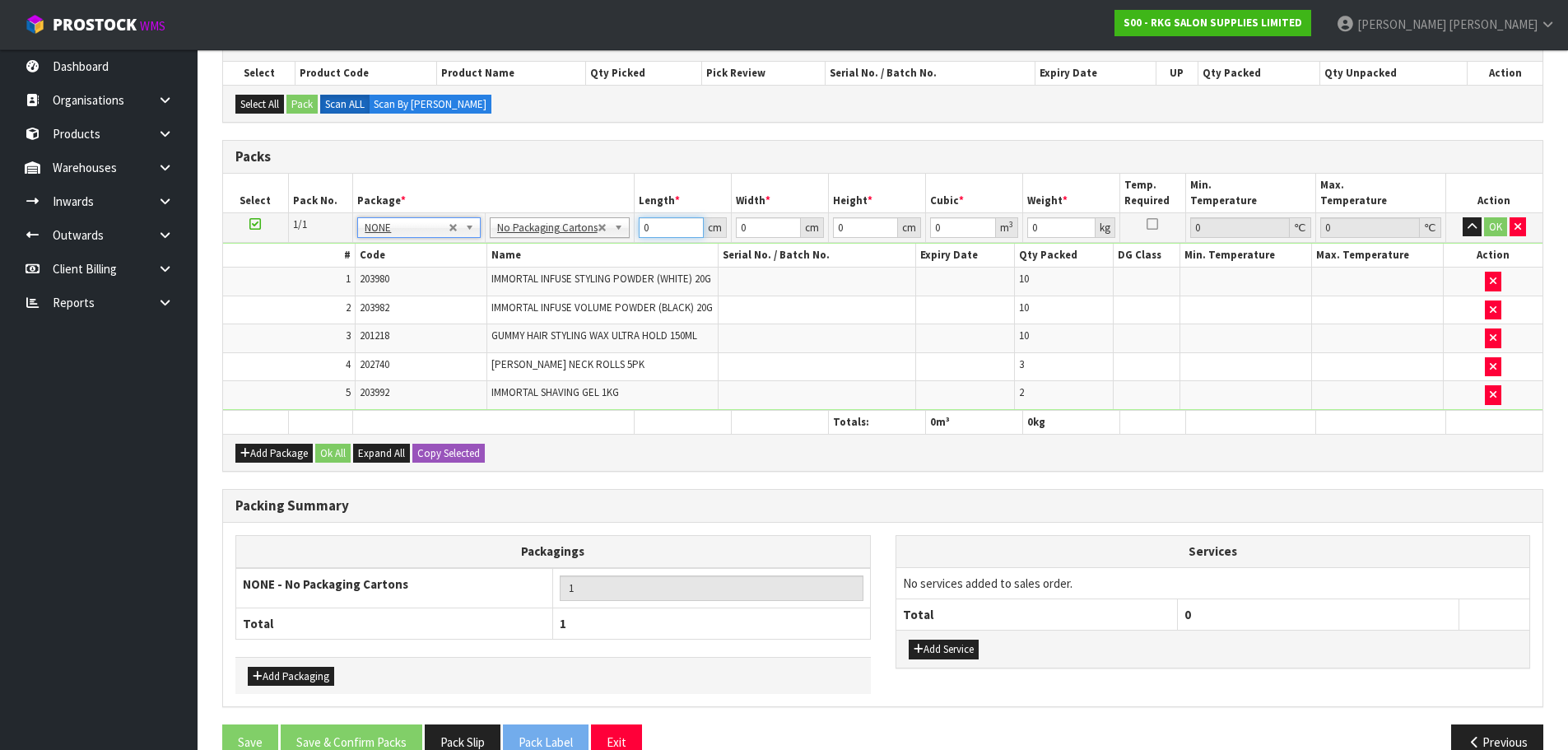
drag, startPoint x: 649, startPoint y: 229, endPoint x: 627, endPoint y: 228, distance: 22.0
click at [628, 228] on tr "1/1 NONE 007-001 007-002 007-004 007-009 007-013 007-014 007-015 007-017 007-01…" at bounding box center [883, 227] width 1319 height 29
type input "1"
click at [724, 224] on tr "1/1 NONE 007-001 007-002 007-004 007-009 007-013 007-014 007-015 007-017 007-01…" at bounding box center [883, 227] width 1319 height 29
type input "1"
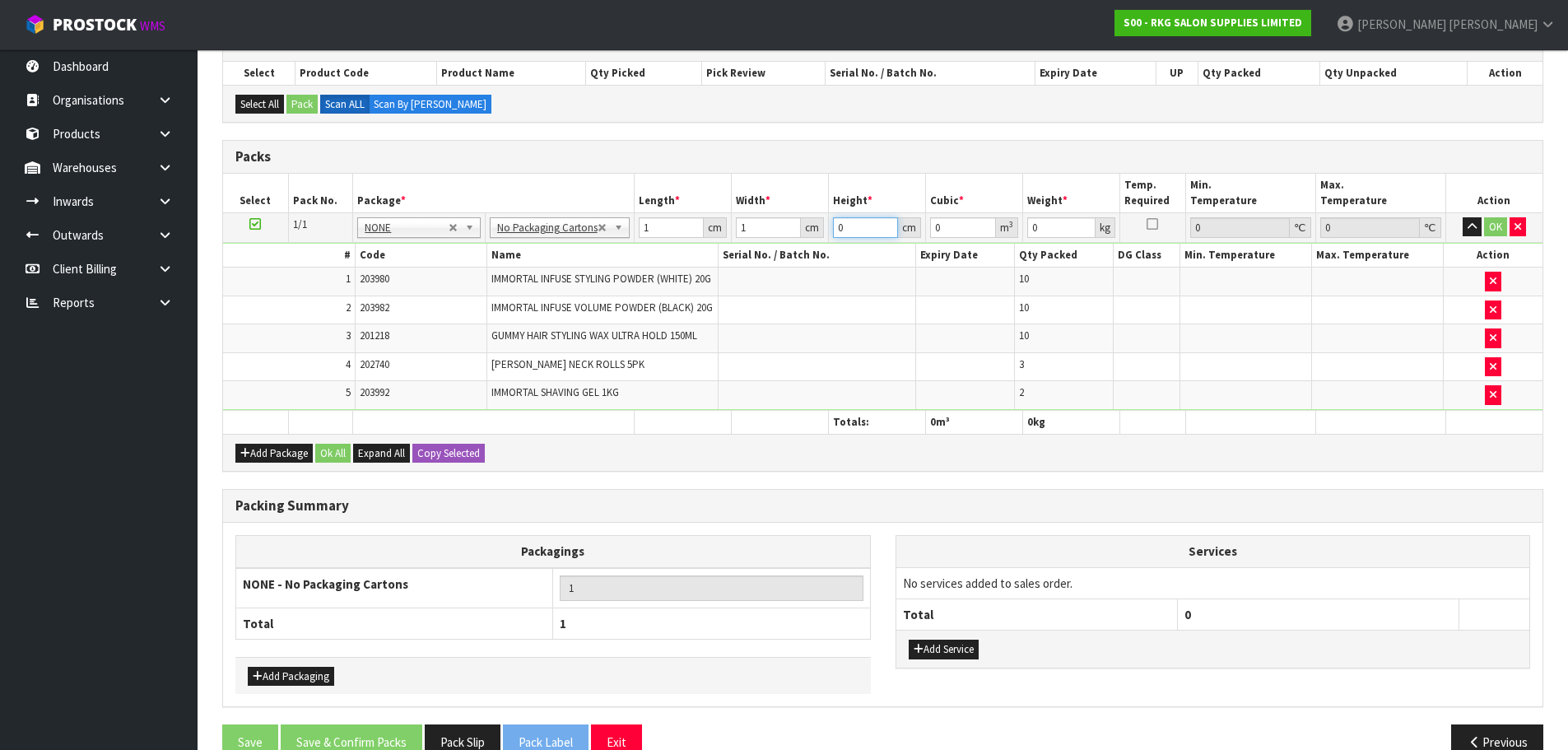
drag, startPoint x: 854, startPoint y: 219, endPoint x: 820, endPoint y: 225, distance: 34.5
click at [820, 225] on tr "1/1 NONE 007-001 007-002 007-004 007-009 007-013 007-014 007-015 007-017 007-01…" at bounding box center [883, 227] width 1319 height 29
type input "1"
type input "0.000001"
type input "1"
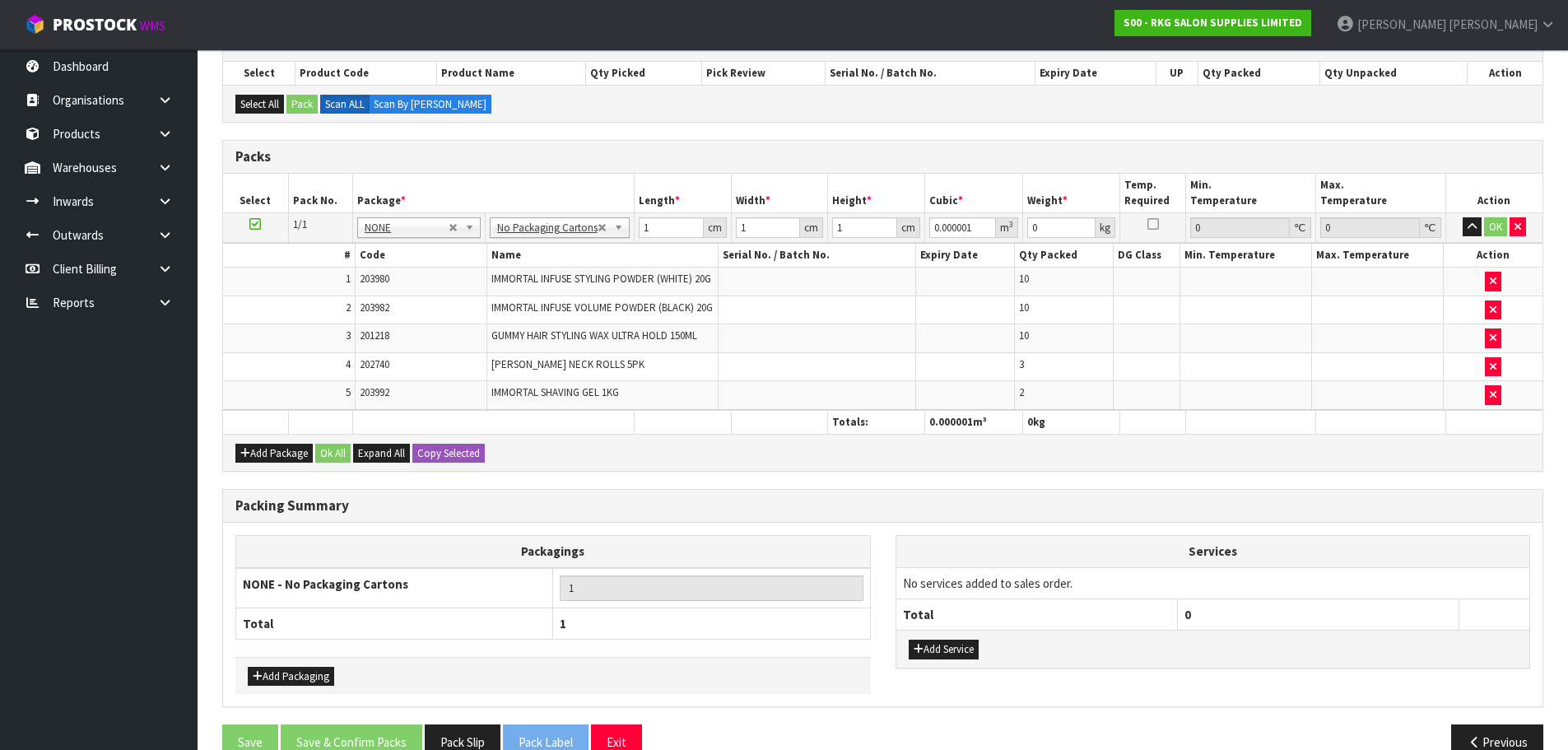
drag, startPoint x: 1046, startPoint y: 214, endPoint x: 1027, endPoint y: 223, distance: 21.0
click at [1027, 223] on td "0 kg" at bounding box center [1072, 227] width 97 height 29
drag, startPoint x: 1041, startPoint y: 226, endPoint x: 1017, endPoint y: 228, distance: 24.1
click at [1018, 228] on tr "1/1 NONE 007-001 007-002 007-004 007-009 007-013 007-014 007-015 007-017 007-01…" at bounding box center [883, 227] width 1319 height 29
type input "1"
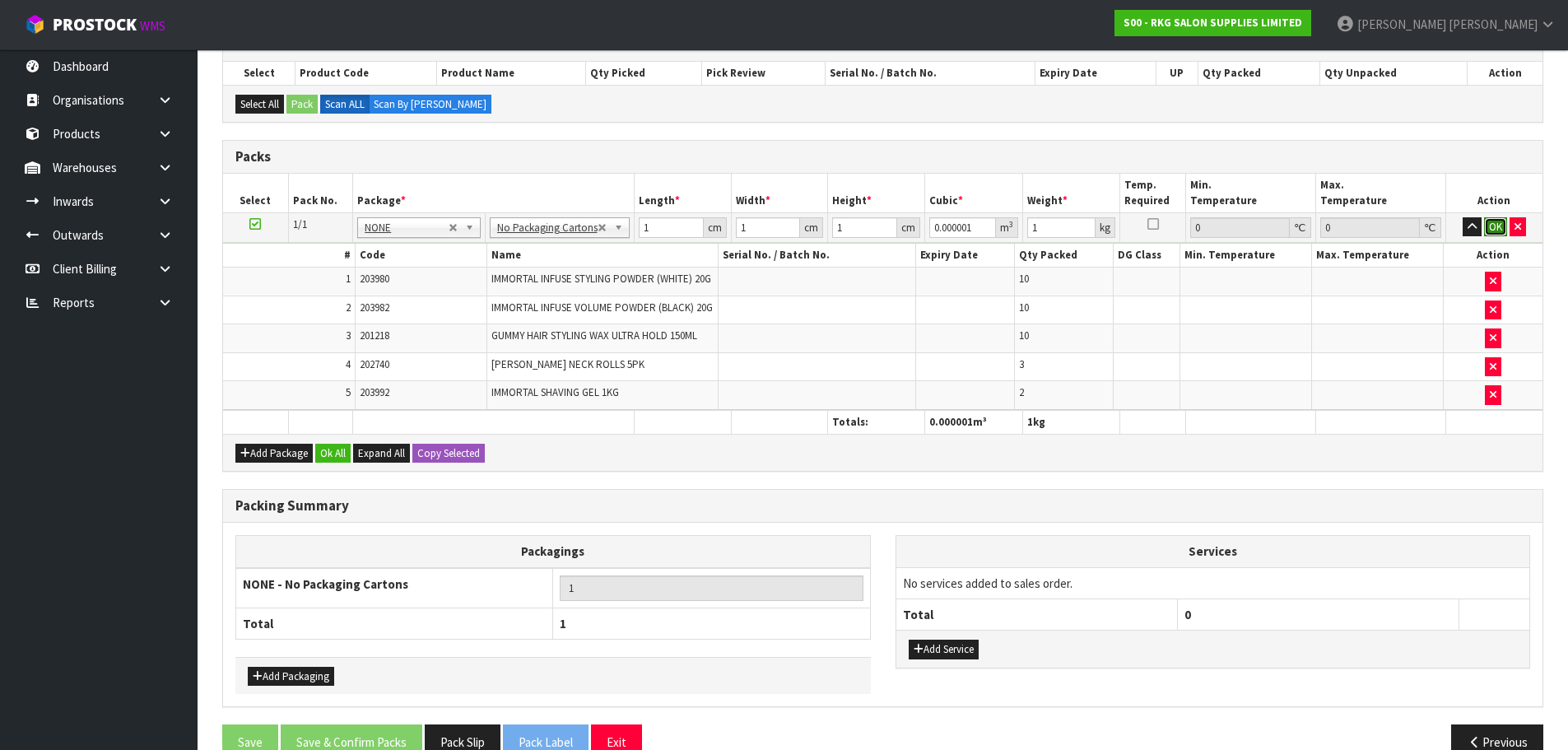
click at [1499, 224] on button "OK" at bounding box center [1496, 228] width 23 height 20
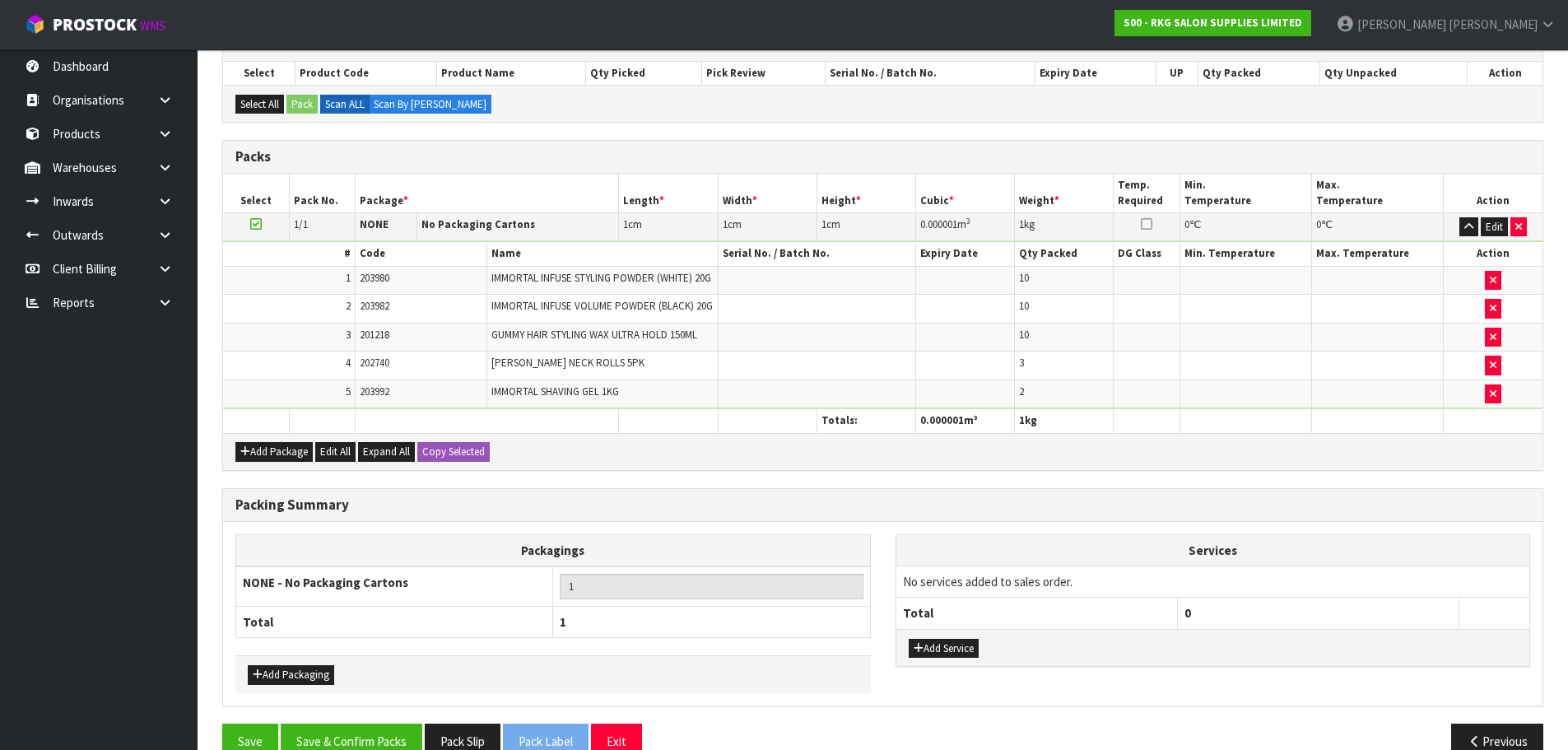
scroll to position [389, 0]
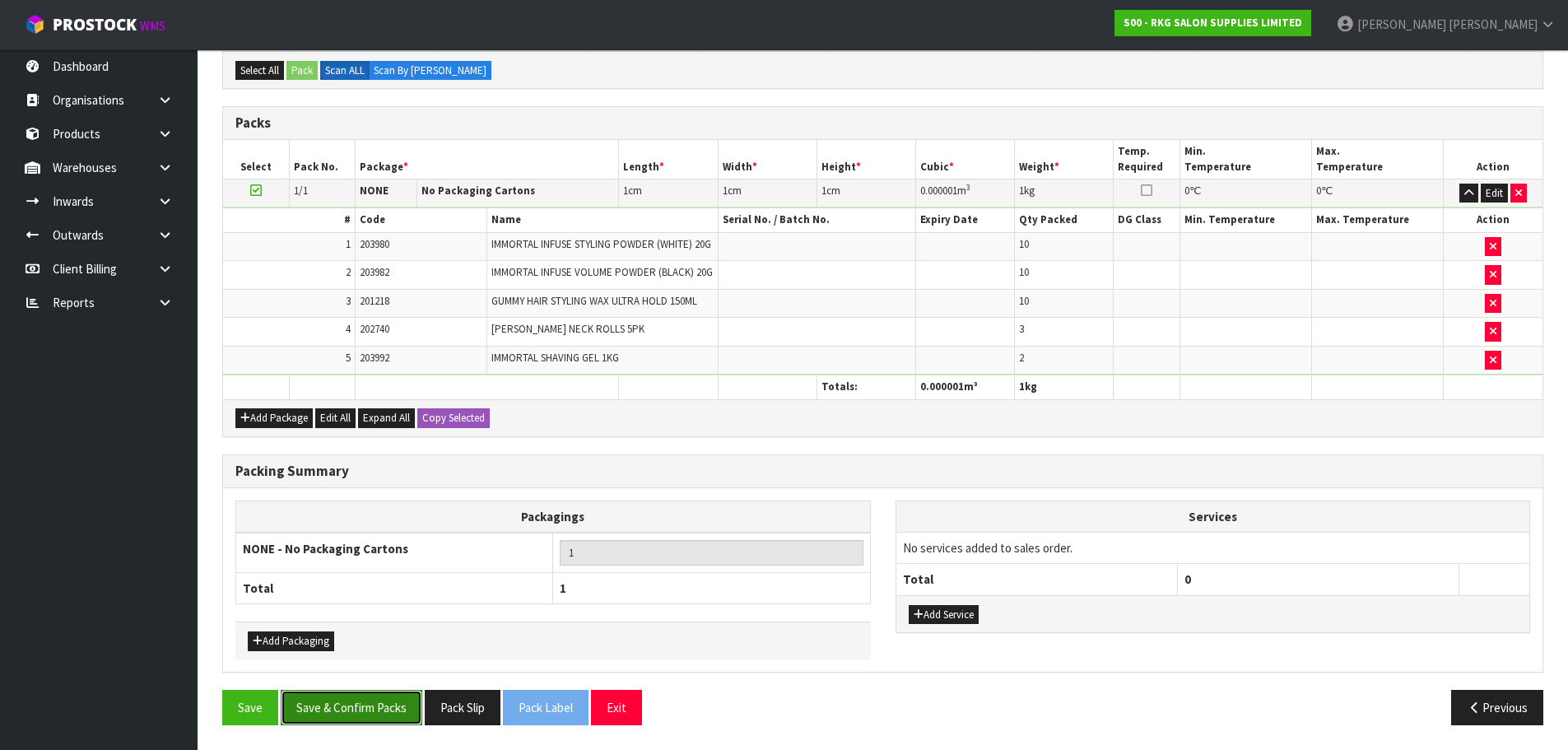
click at [351, 715] on button "Save & Confirm Packs" at bounding box center [351, 707] width 141 height 35
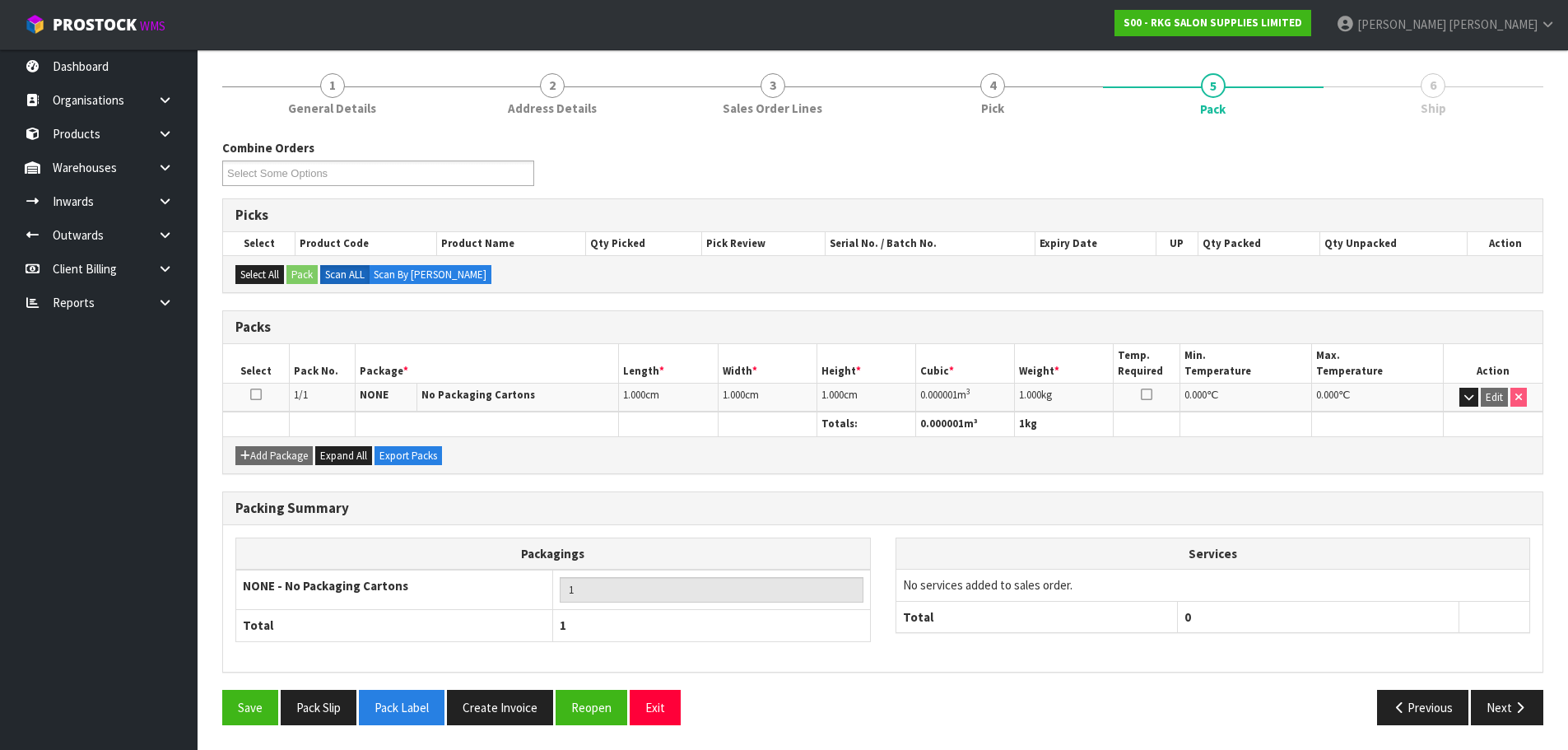
scroll to position [185, 0]
click at [493, 708] on button "Create Invoice" at bounding box center [500, 707] width 106 height 35
click at [489, 705] on button "View Invoice" at bounding box center [494, 707] width 95 height 35
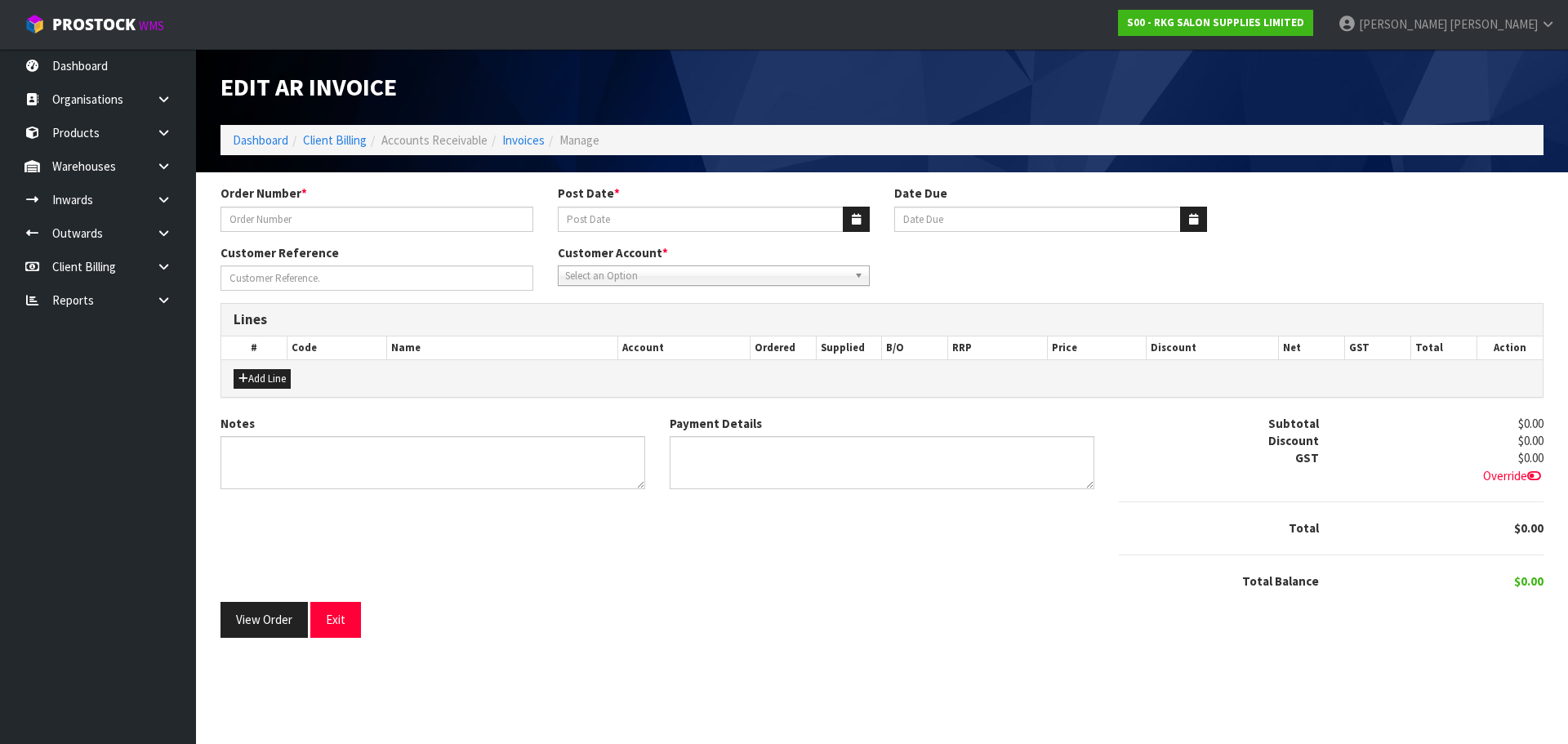
type input "[PERSON_NAME] ORDER 8"
type input "[DATE]"
type input "[PERSON_NAME]"
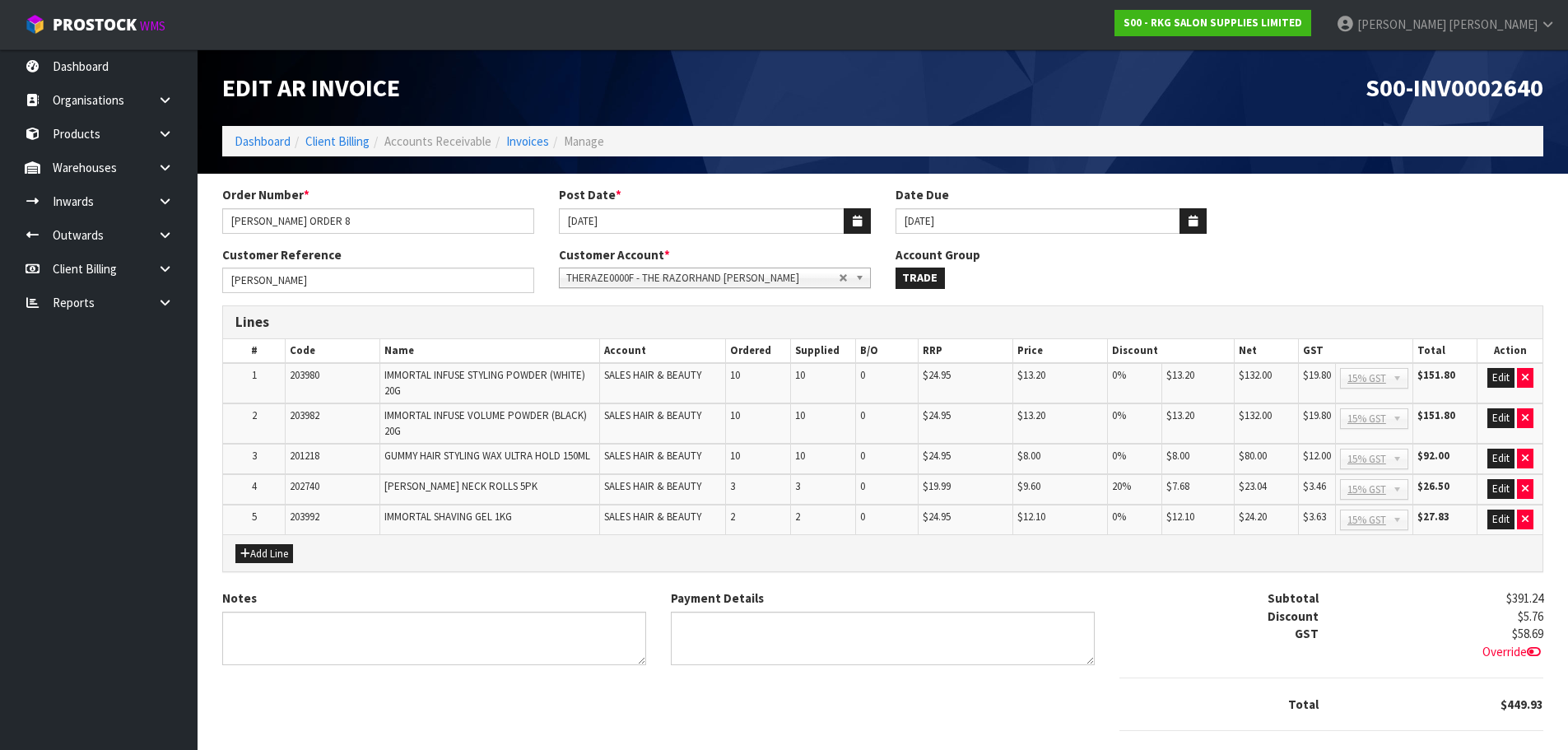
scroll to position [89, 0]
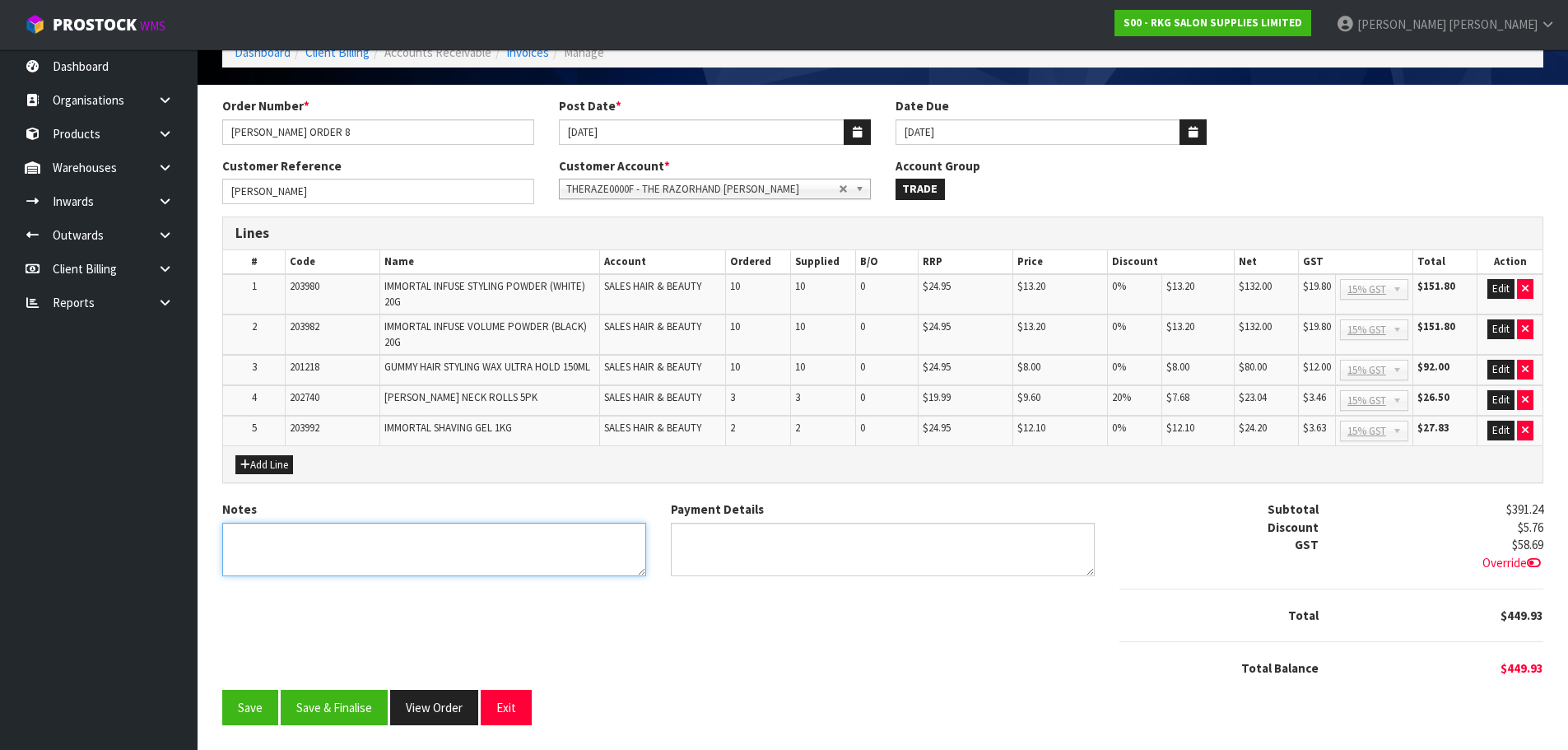
click at [355, 543] on textarea "Notes" at bounding box center [434, 550] width 424 height 54
type textarea "THANK YOU FOR YOUR ORDER."
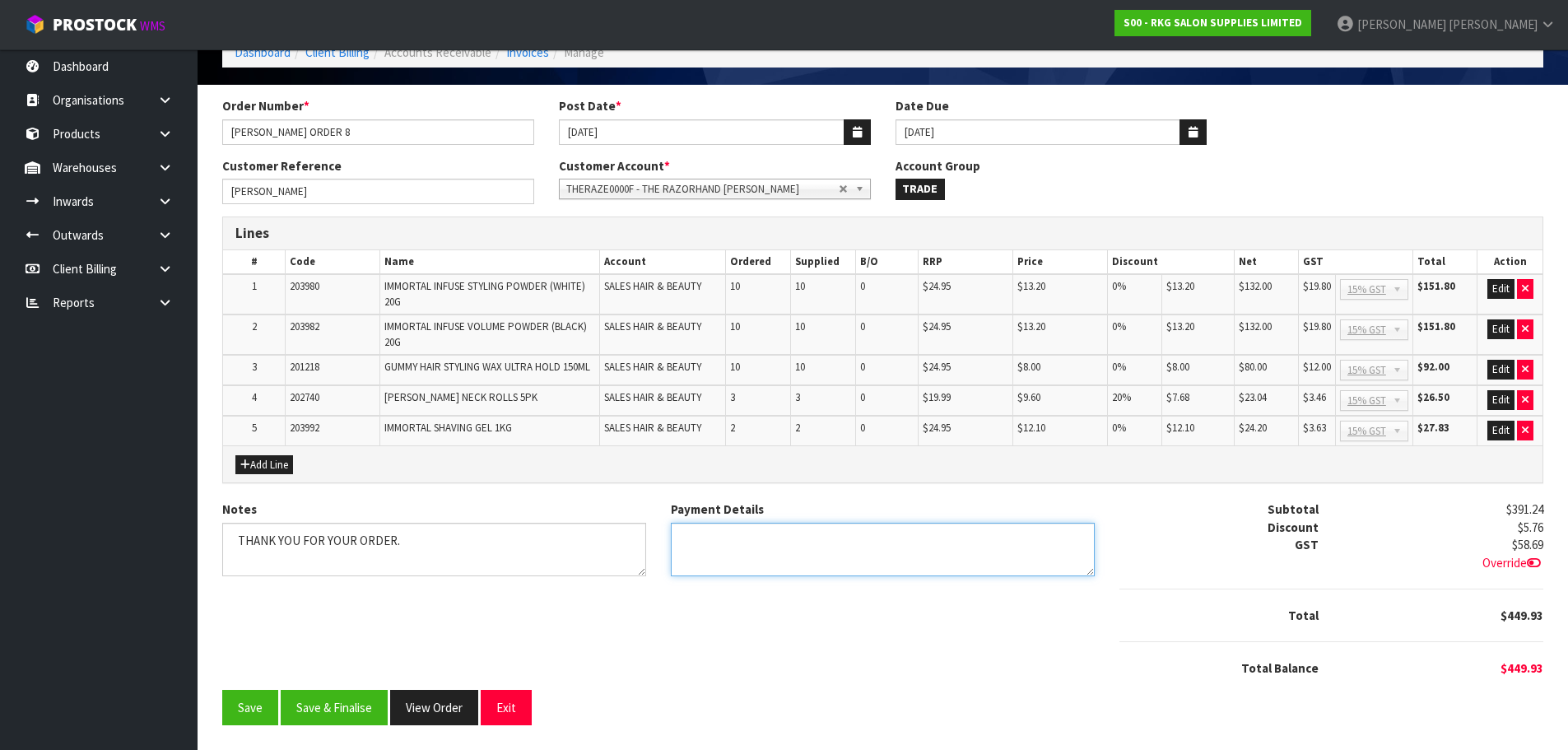
click at [715, 544] on textarea "Payment Details" at bounding box center [883, 550] width 424 height 54
click at [792, 538] on textarea "Payment Details" at bounding box center [883, 550] width 424 height 54
type textarea "DIRECT CREDIT 13.10.25"
click at [258, 475] on button "Add Line" at bounding box center [264, 465] width 58 height 20
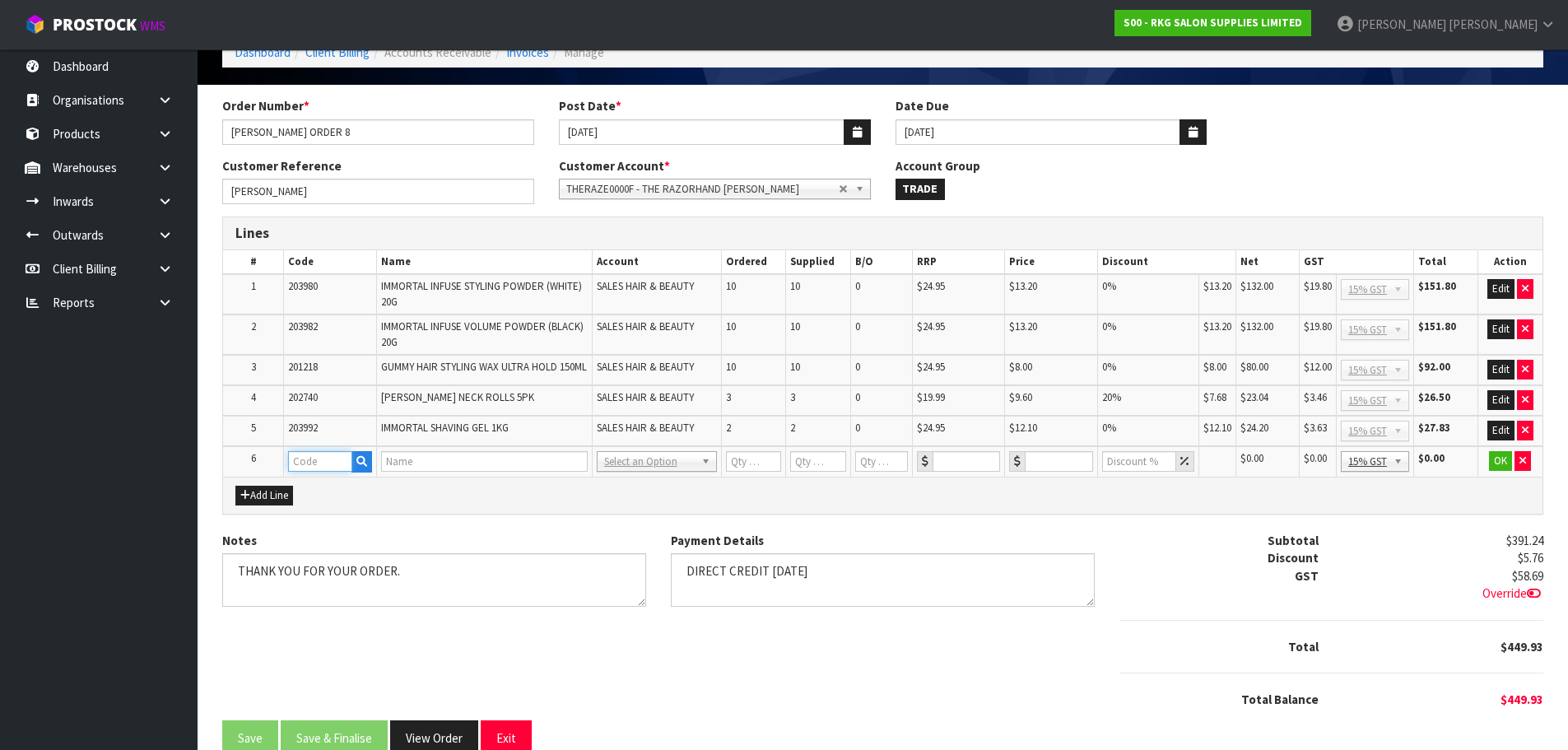
click at [314, 472] on input "text" at bounding box center [320, 461] width 64 height 21
type input "FRE"
click at [317, 494] on strong "FRE" at bounding box center [315, 499] width 21 height 16
type input "FREIGHT"
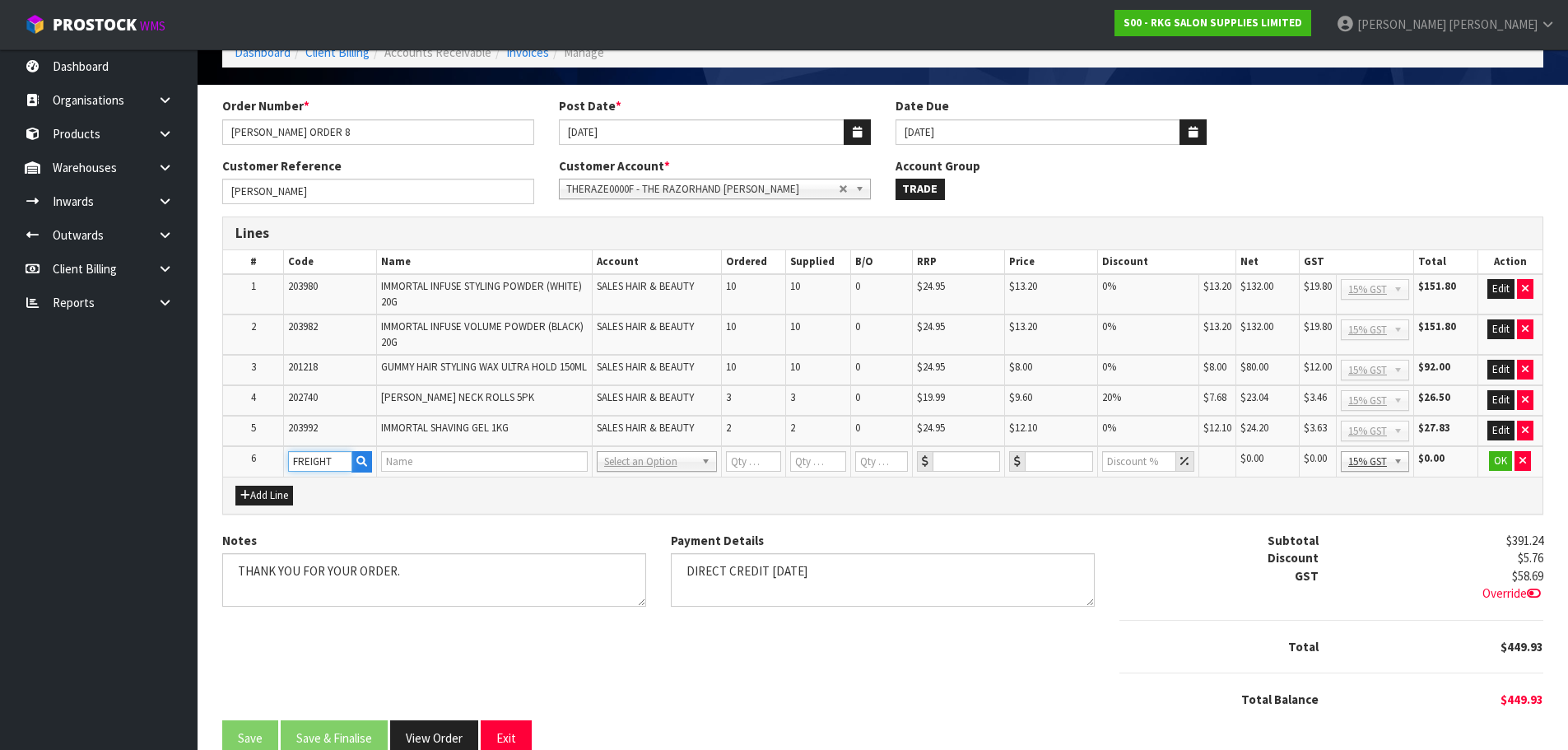
type input "1"
type input "0"
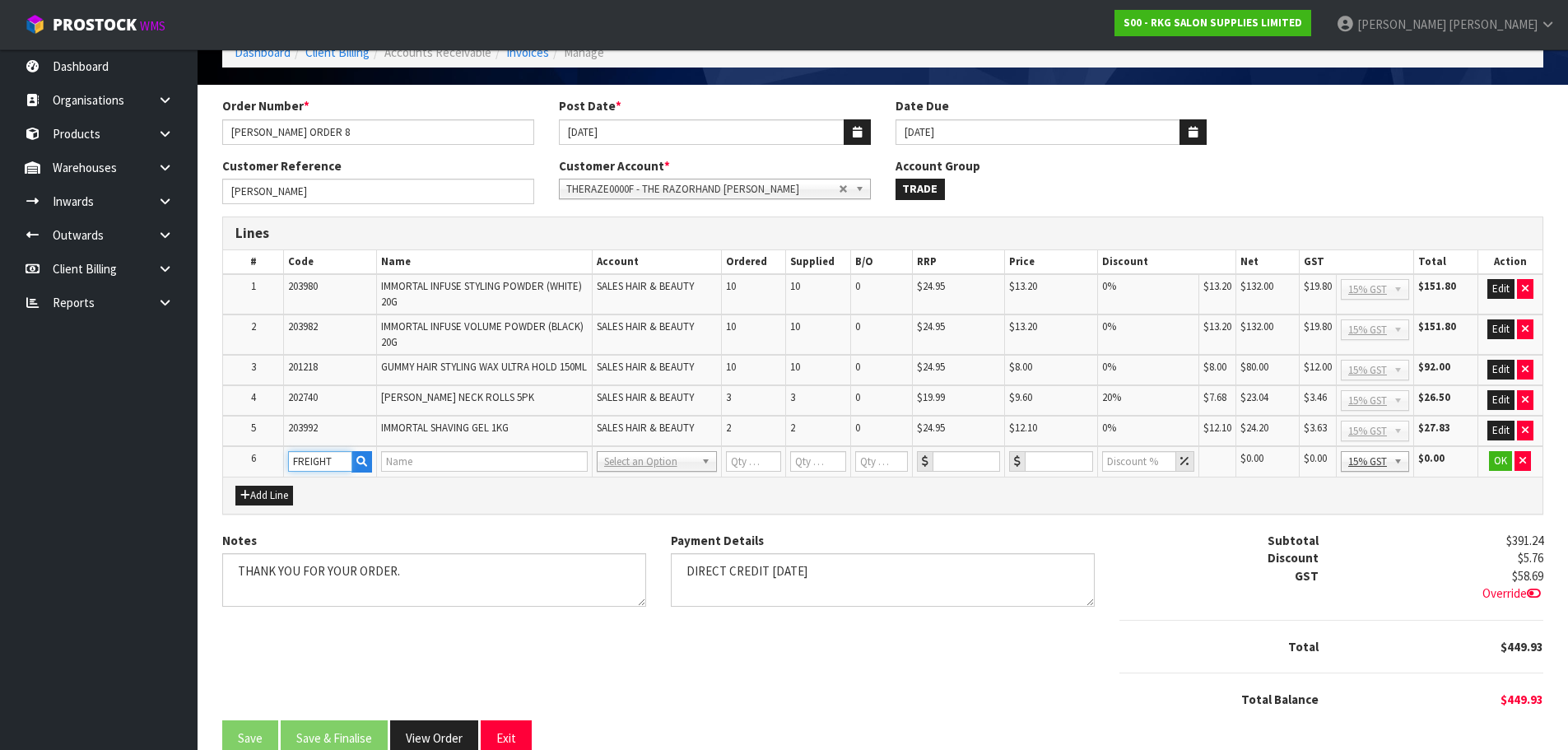
type input "0"
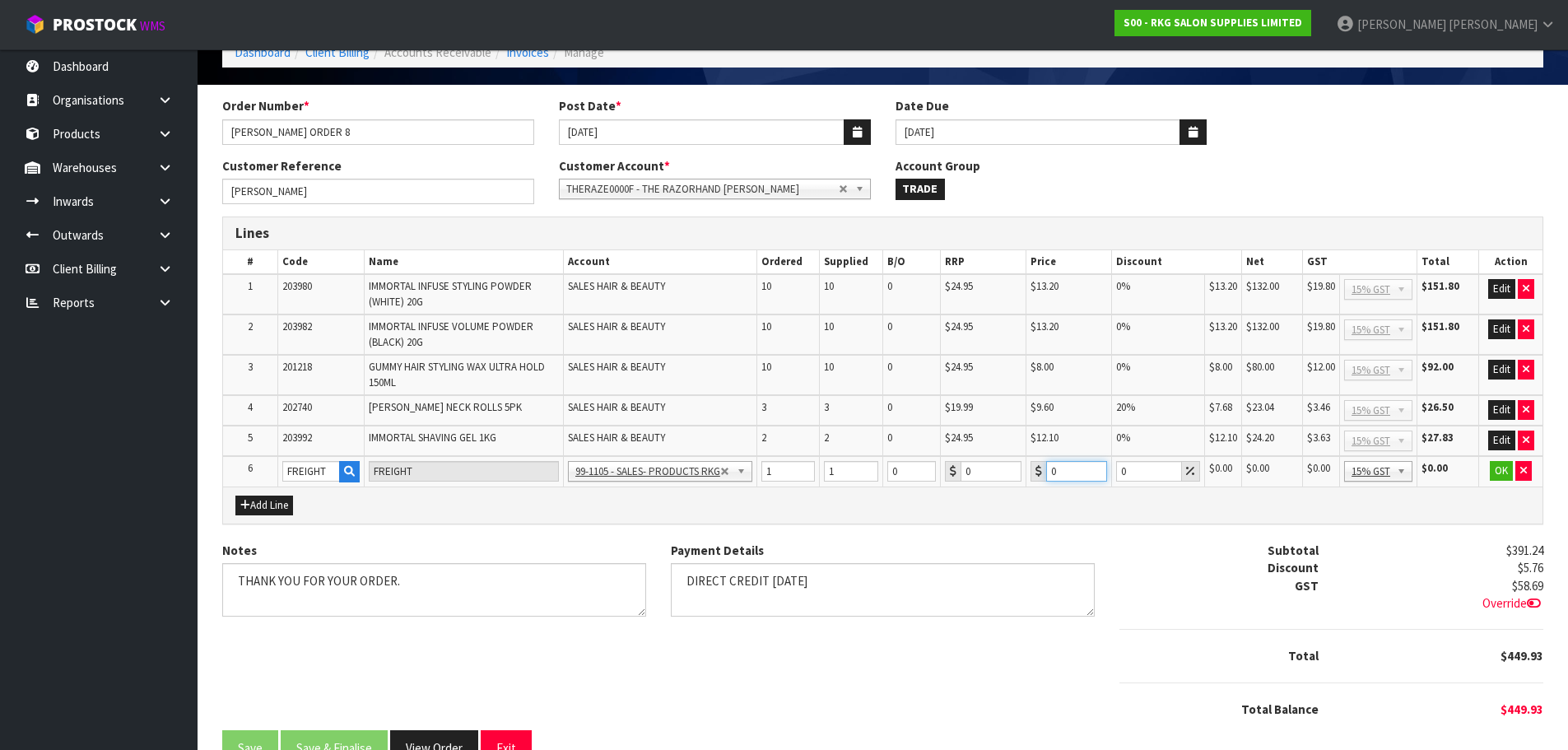
drag, startPoint x: 1079, startPoint y: 474, endPoint x: 1047, endPoint y: 474, distance: 32.0
click at [1047, 474] on input "0" at bounding box center [1076, 471] width 61 height 21
type input "17.50"
click at [1499, 470] on button "OK" at bounding box center [1502, 471] width 23 height 20
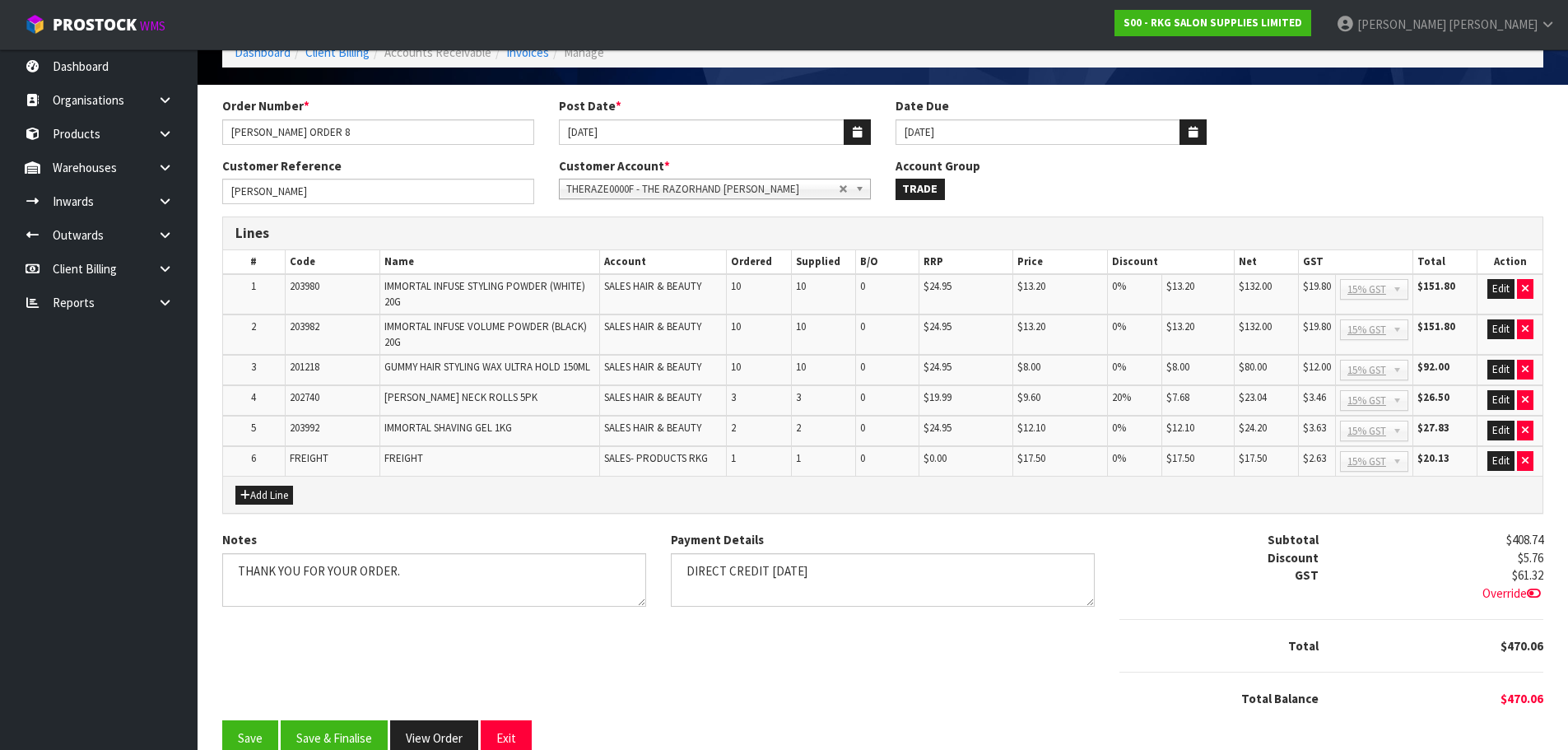
scroll to position [120, 0]
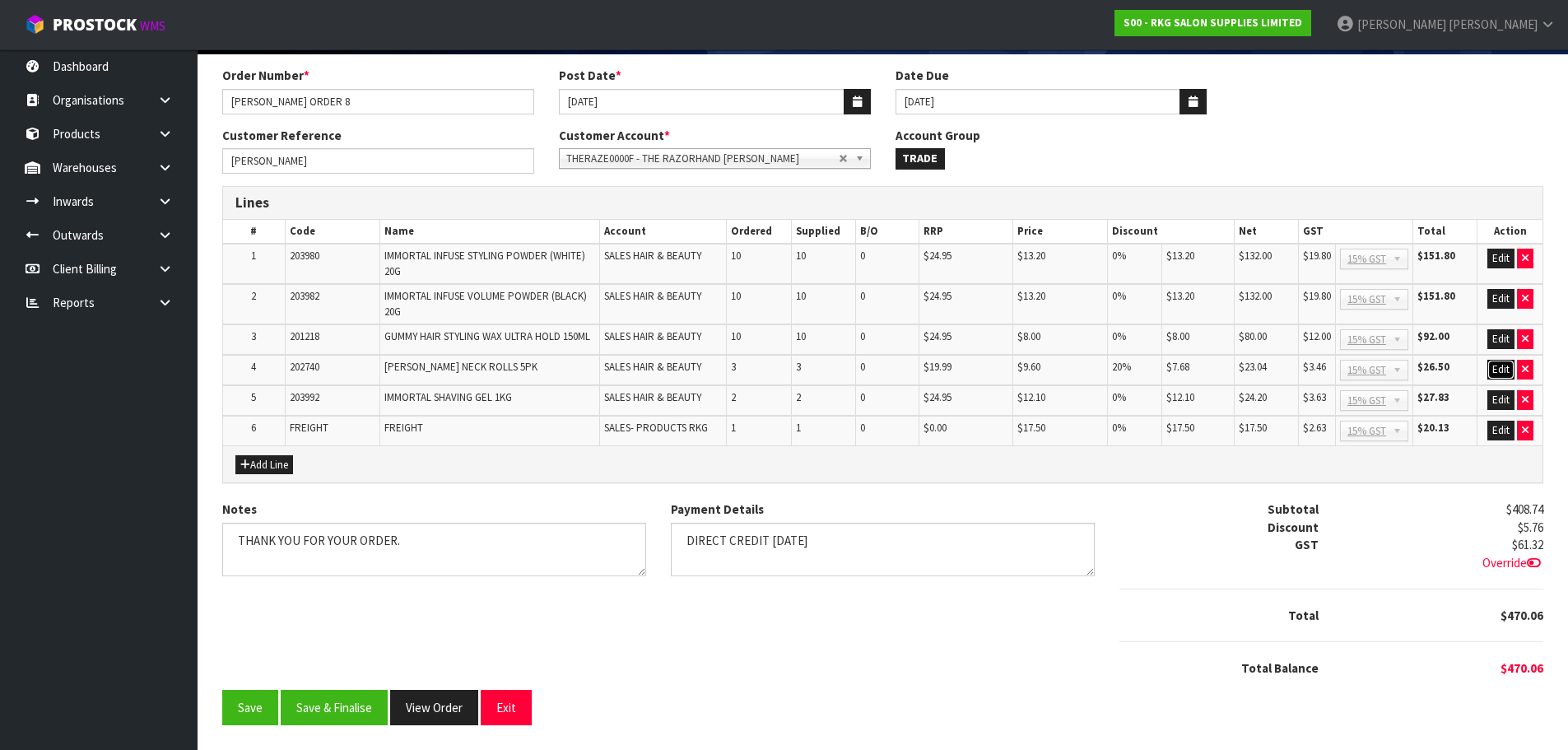
click at [1497, 374] on button "Edit" at bounding box center [1501, 370] width 27 height 20
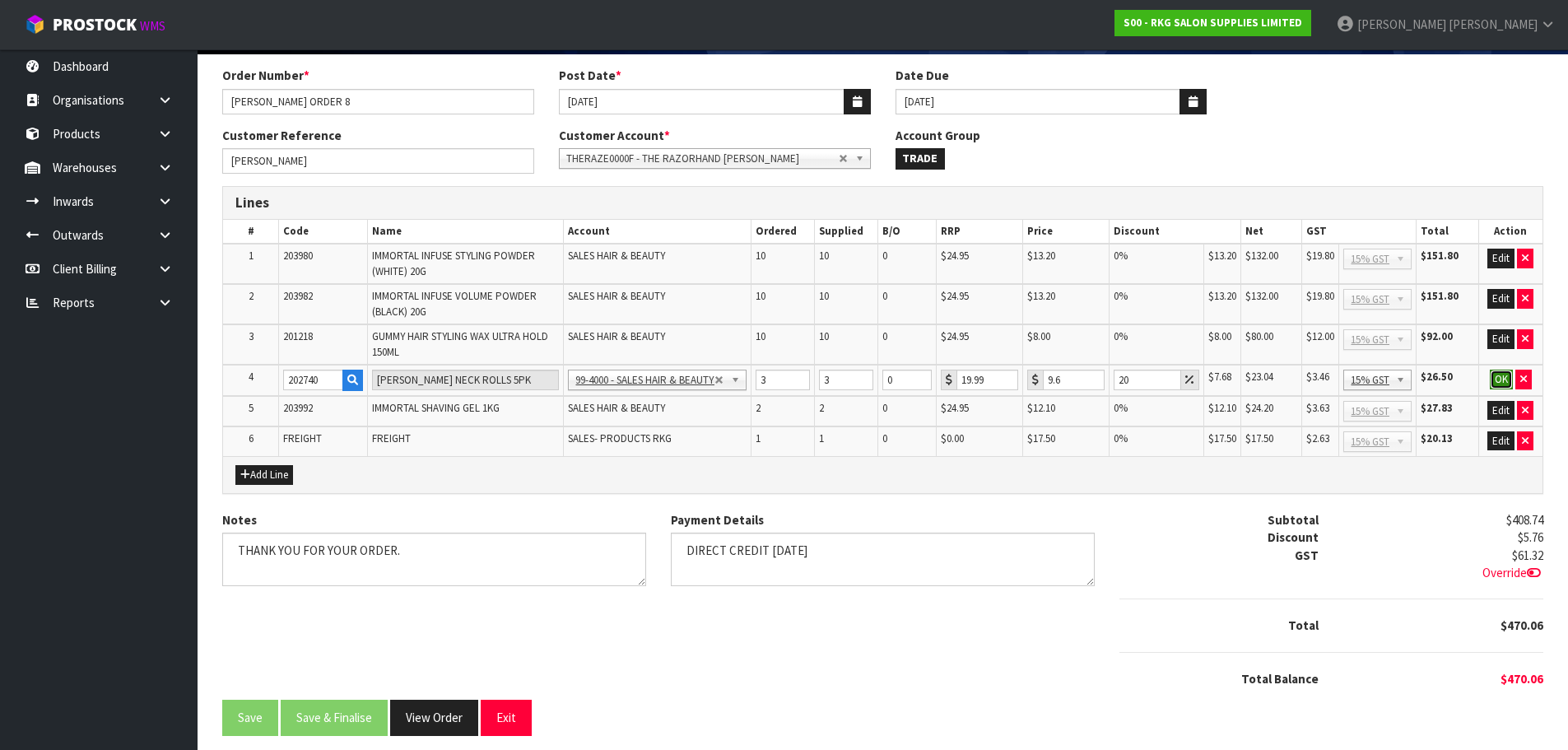
click at [1508, 380] on button "OK" at bounding box center [1502, 380] width 23 height 20
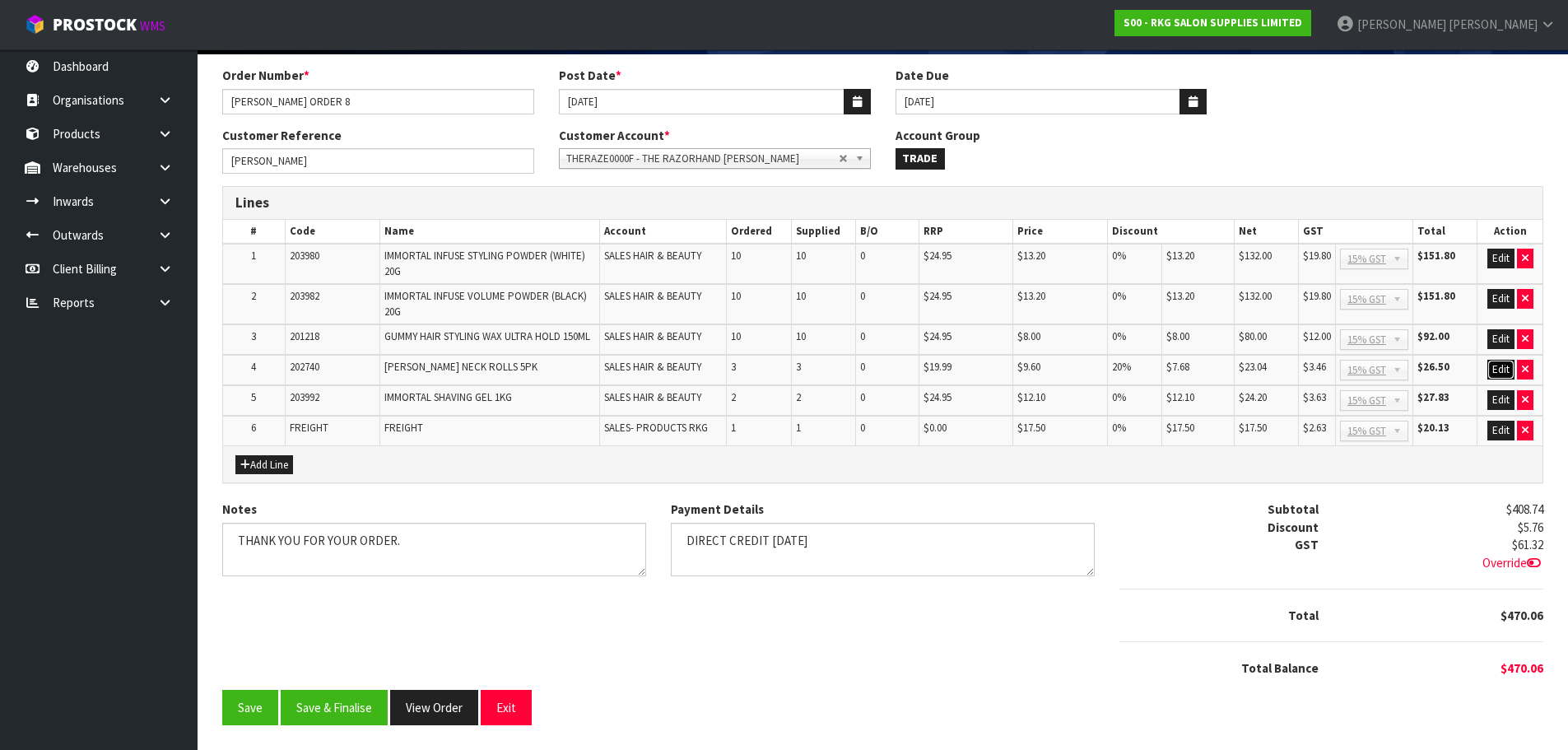
click at [1495, 370] on button "Edit" at bounding box center [1501, 370] width 27 height 20
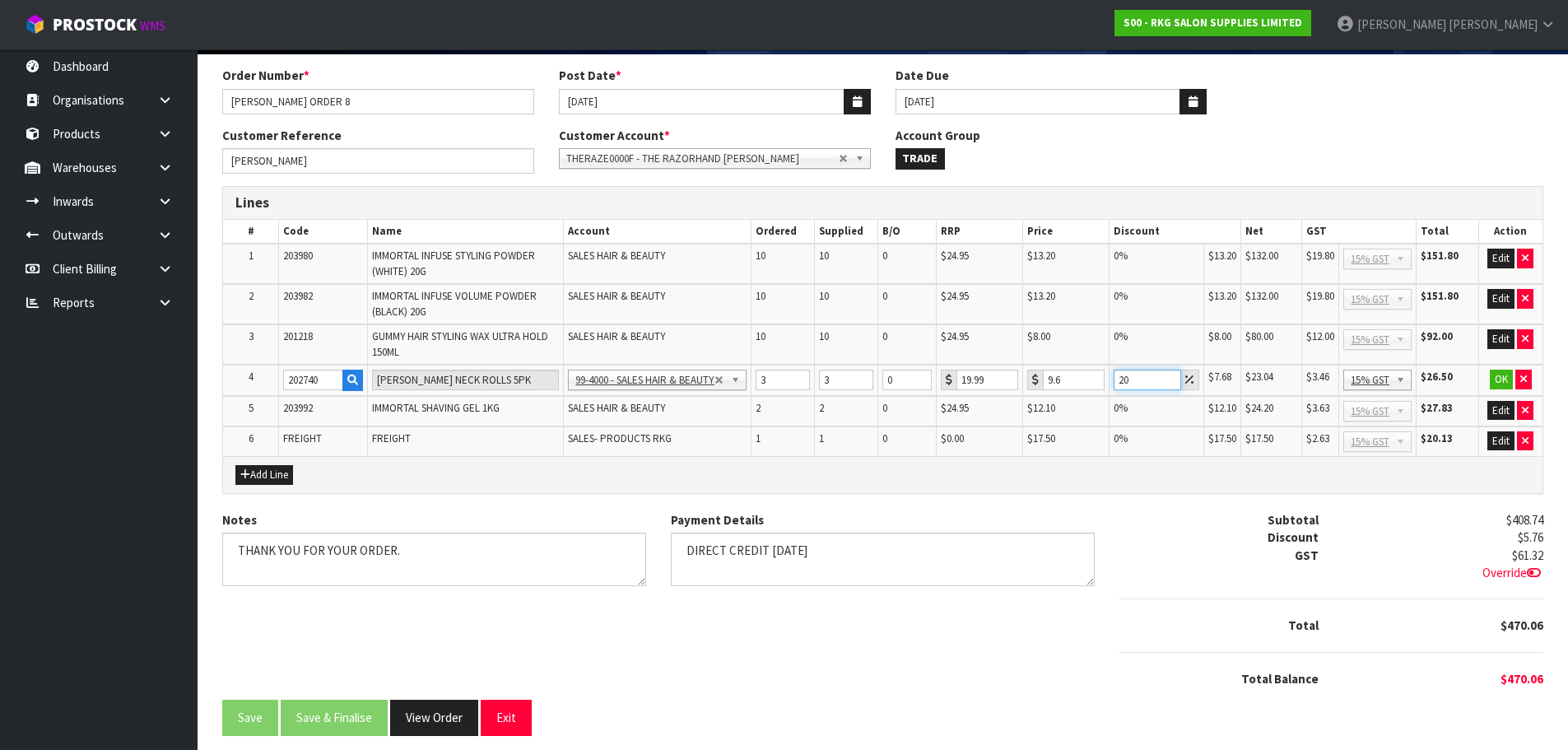
drag, startPoint x: 1132, startPoint y: 379, endPoint x: 1117, endPoint y: 382, distance: 15.3
click at [1117, 382] on input "20" at bounding box center [1147, 380] width 68 height 21
type input "0"
click at [1495, 380] on button "OK" at bounding box center [1502, 380] width 23 height 20
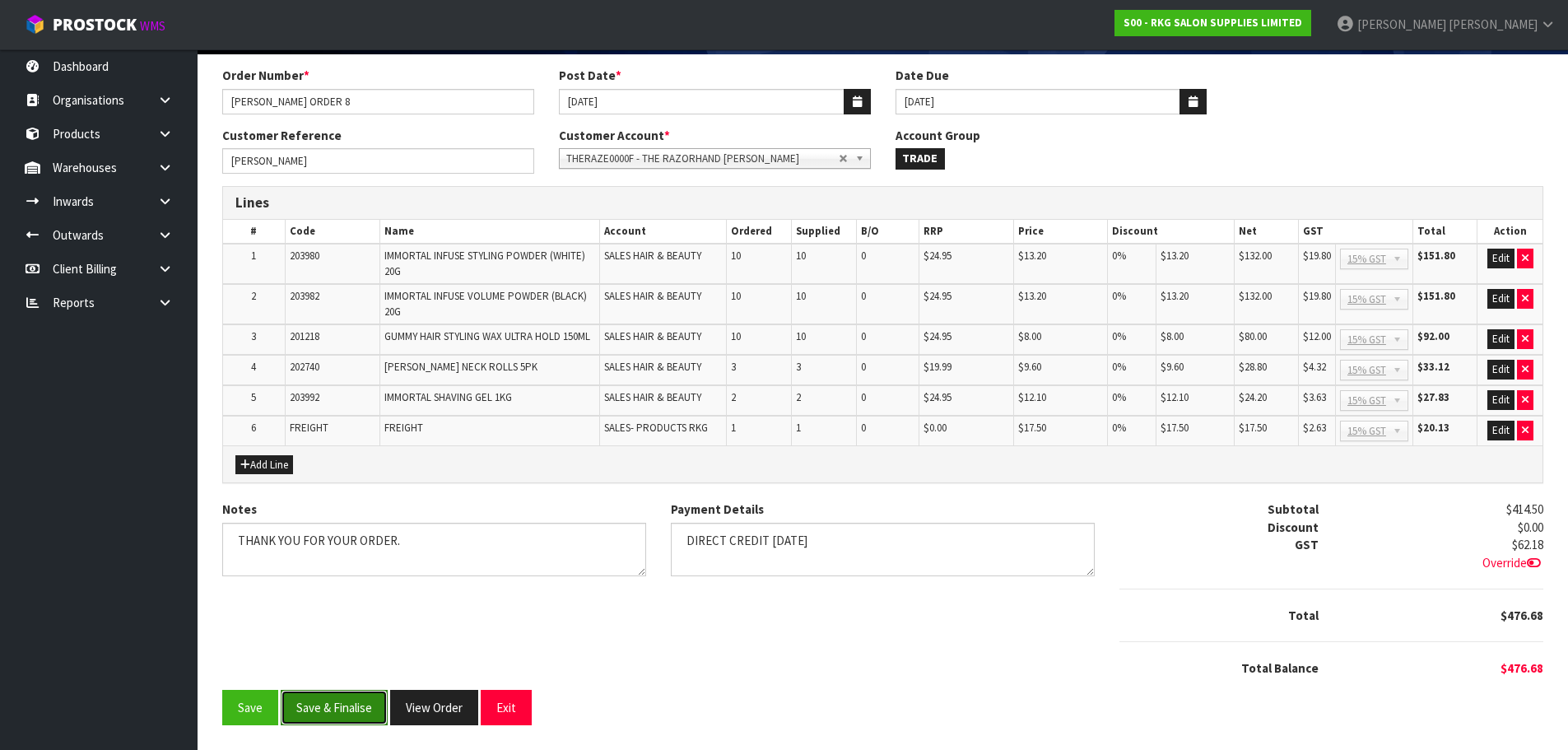
click at [321, 708] on button "Save & Finalise" at bounding box center [334, 707] width 107 height 35
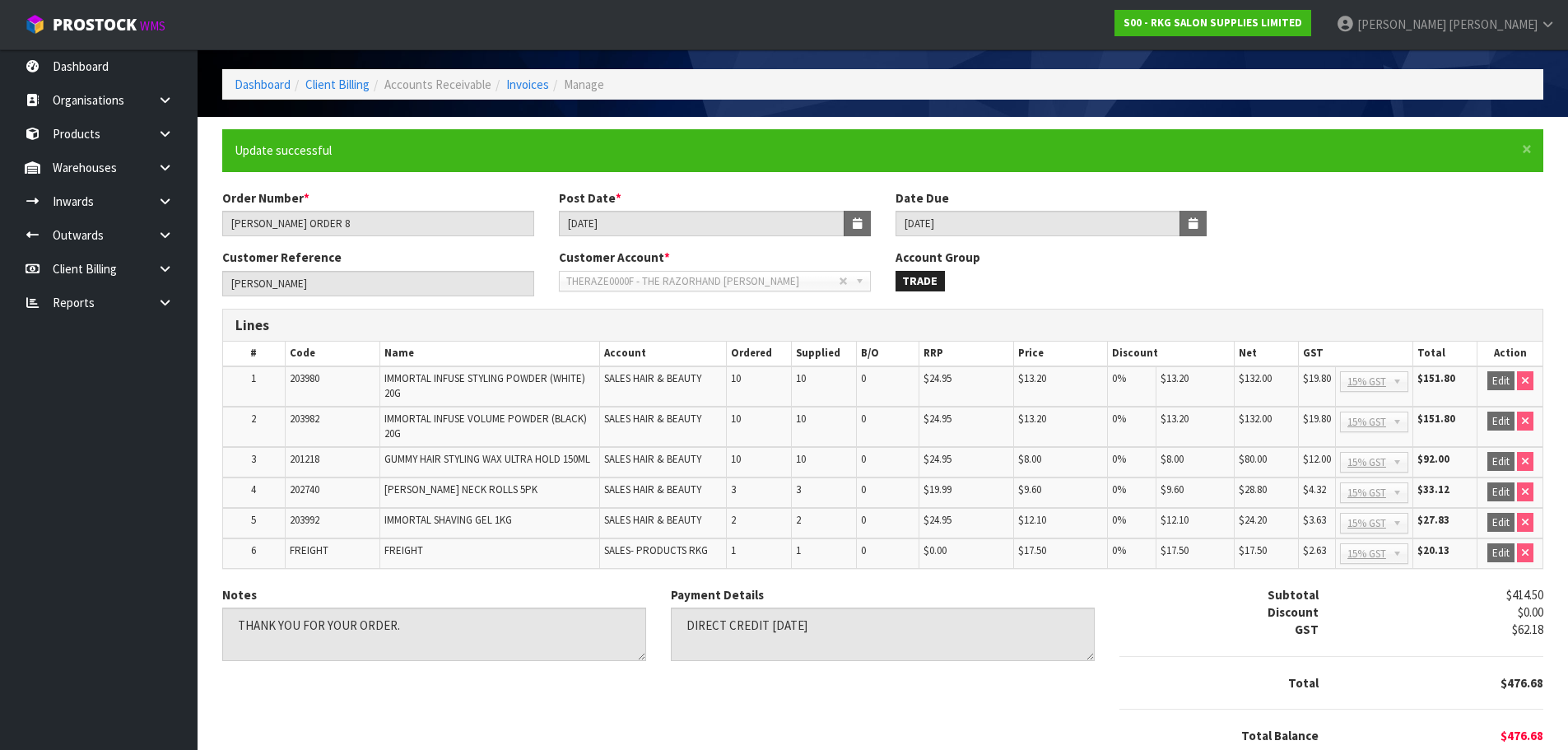
scroll to position [125, 0]
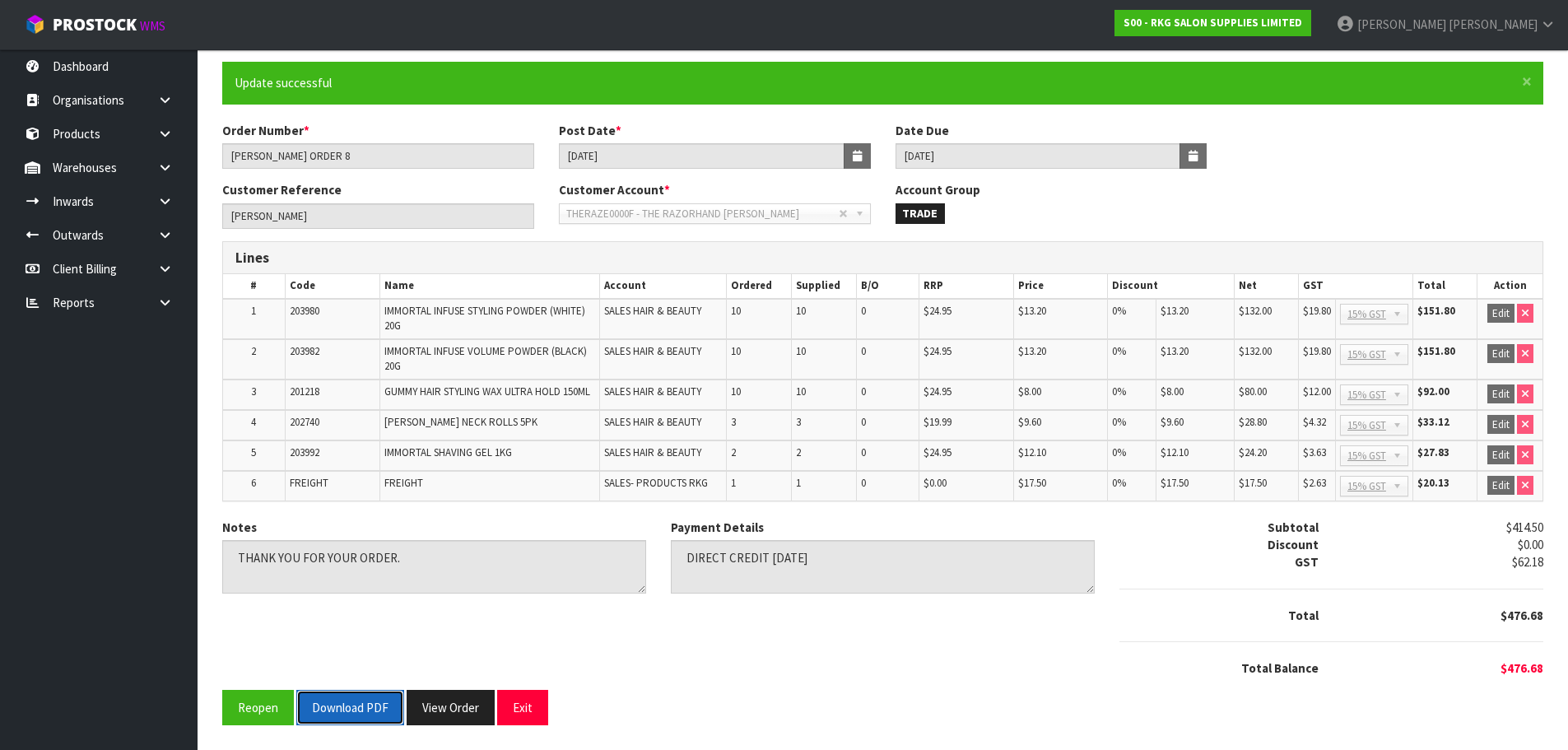
click at [343, 708] on button "Download PDF" at bounding box center [350, 707] width 108 height 35
click at [530, 706] on button "Exit" at bounding box center [522, 707] width 51 height 35
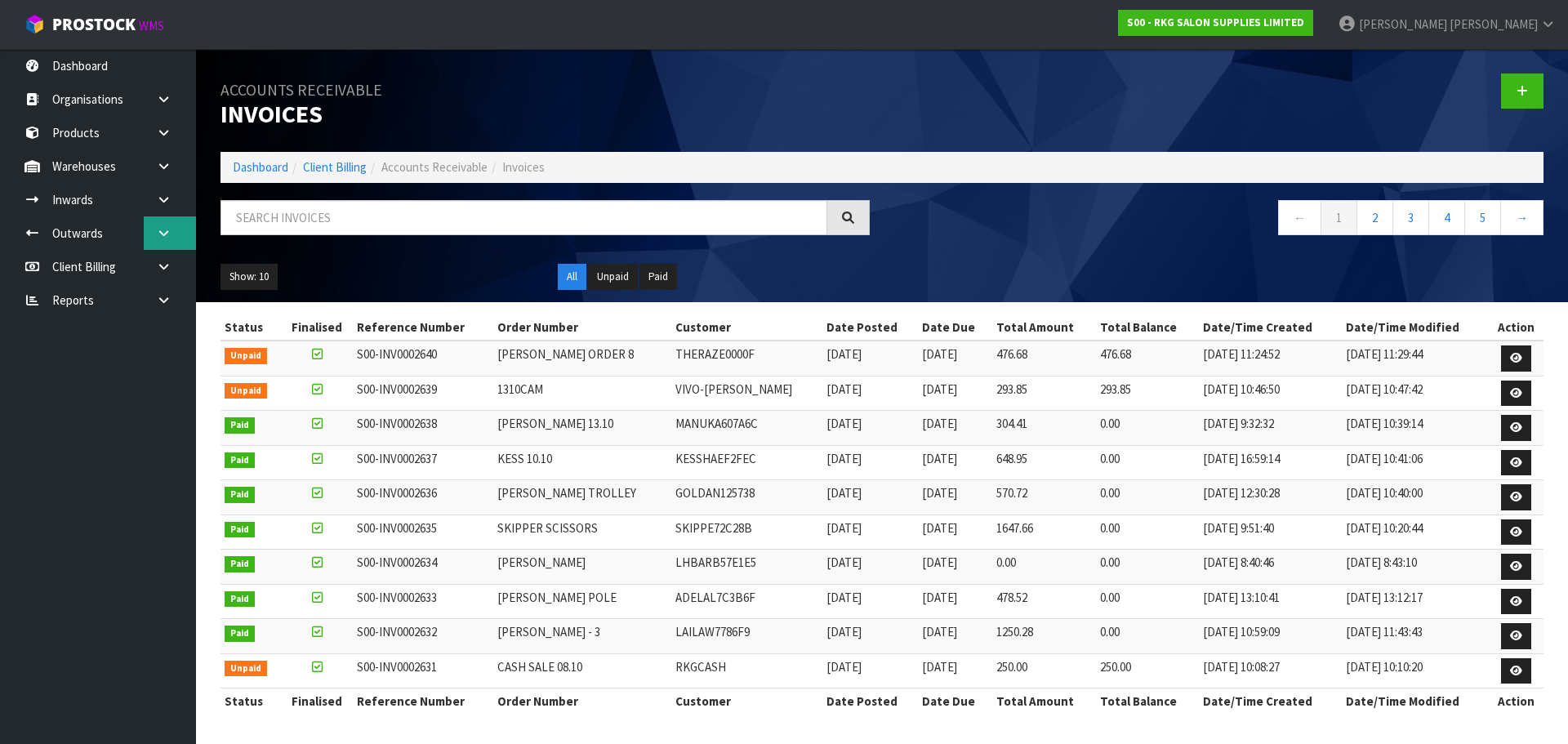
click at [161, 238] on icon at bounding box center [164, 232] width 16 height 12
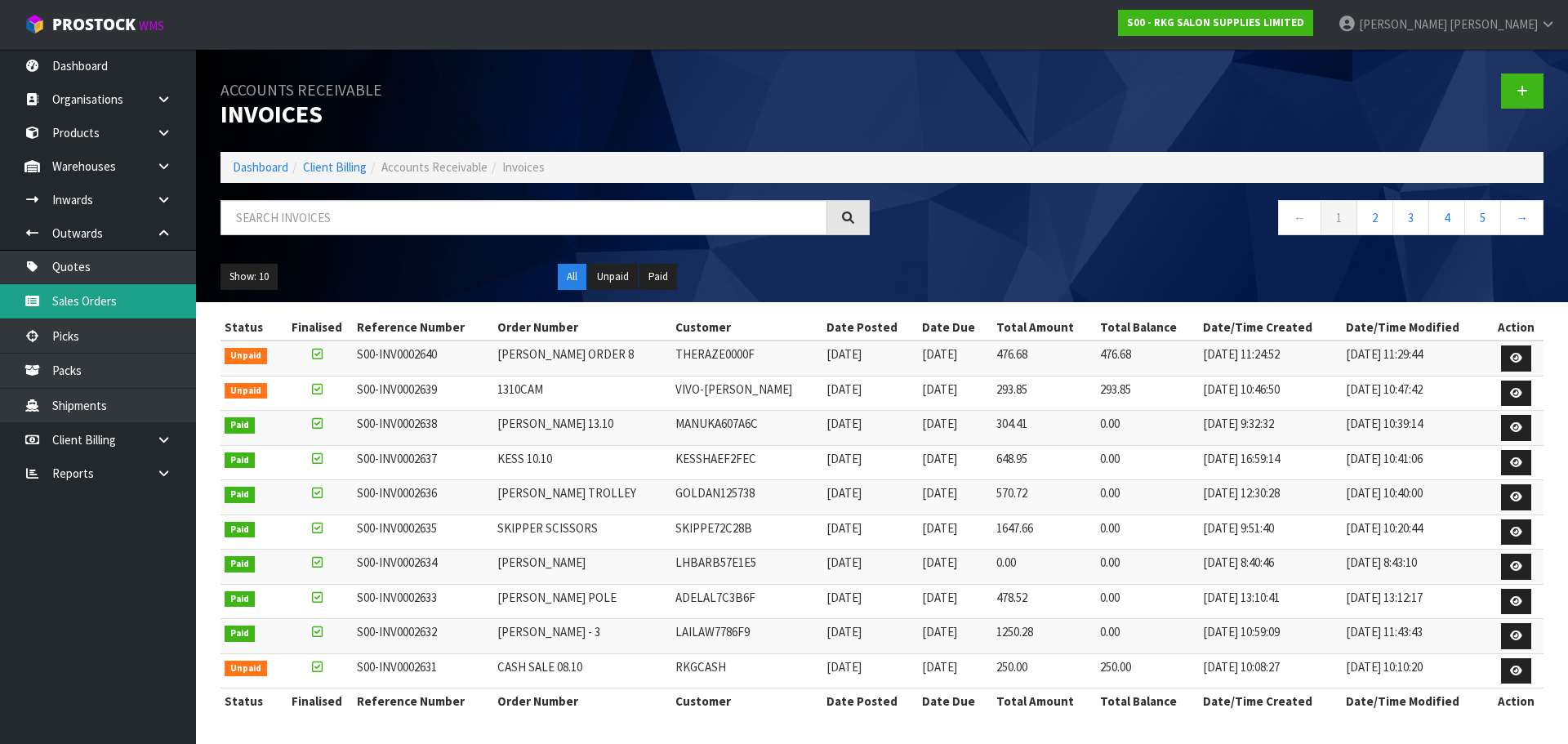
click at [81, 301] on link "Sales Orders" at bounding box center [98, 301] width 196 height 33
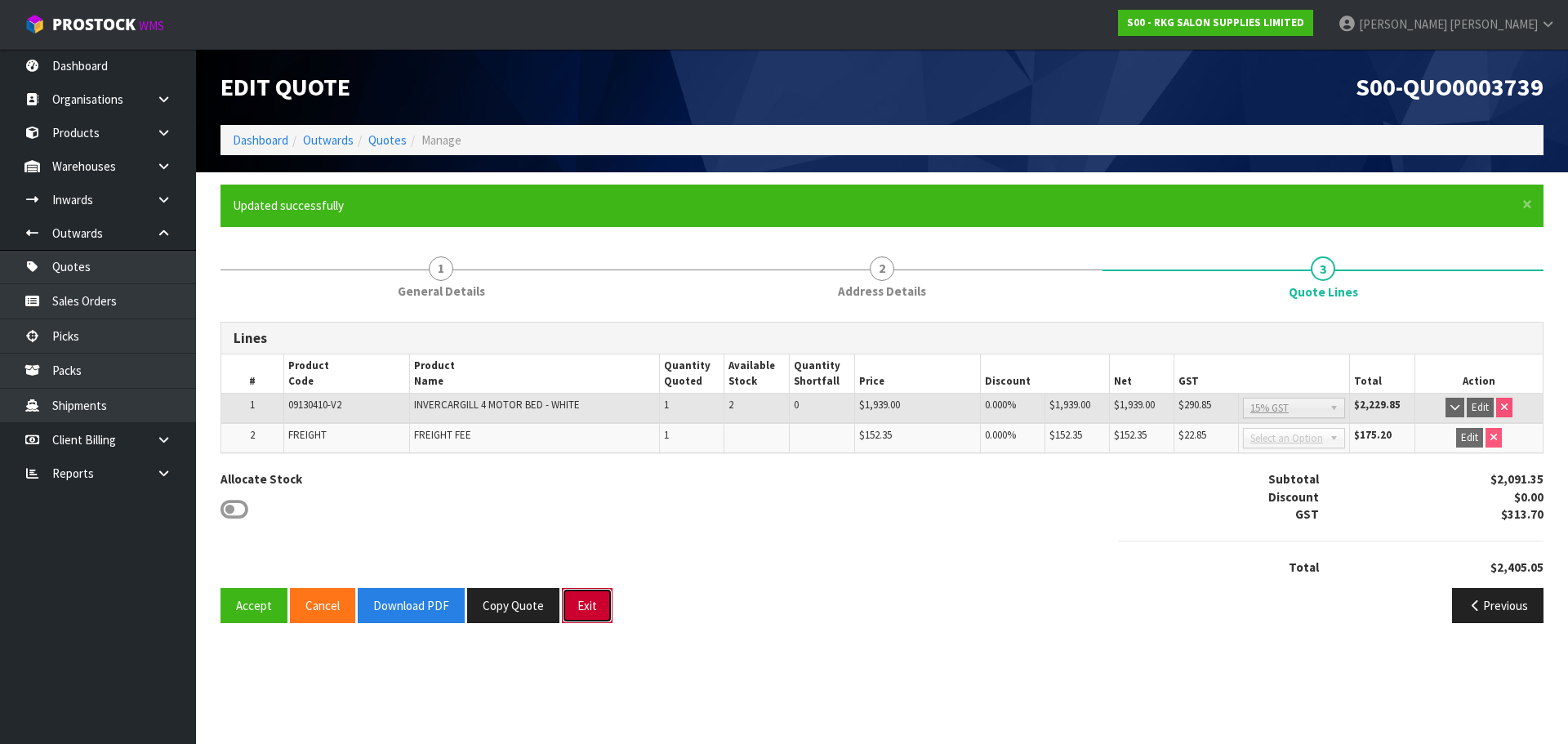
click at [587, 609] on button "Exit" at bounding box center [587, 605] width 51 height 35
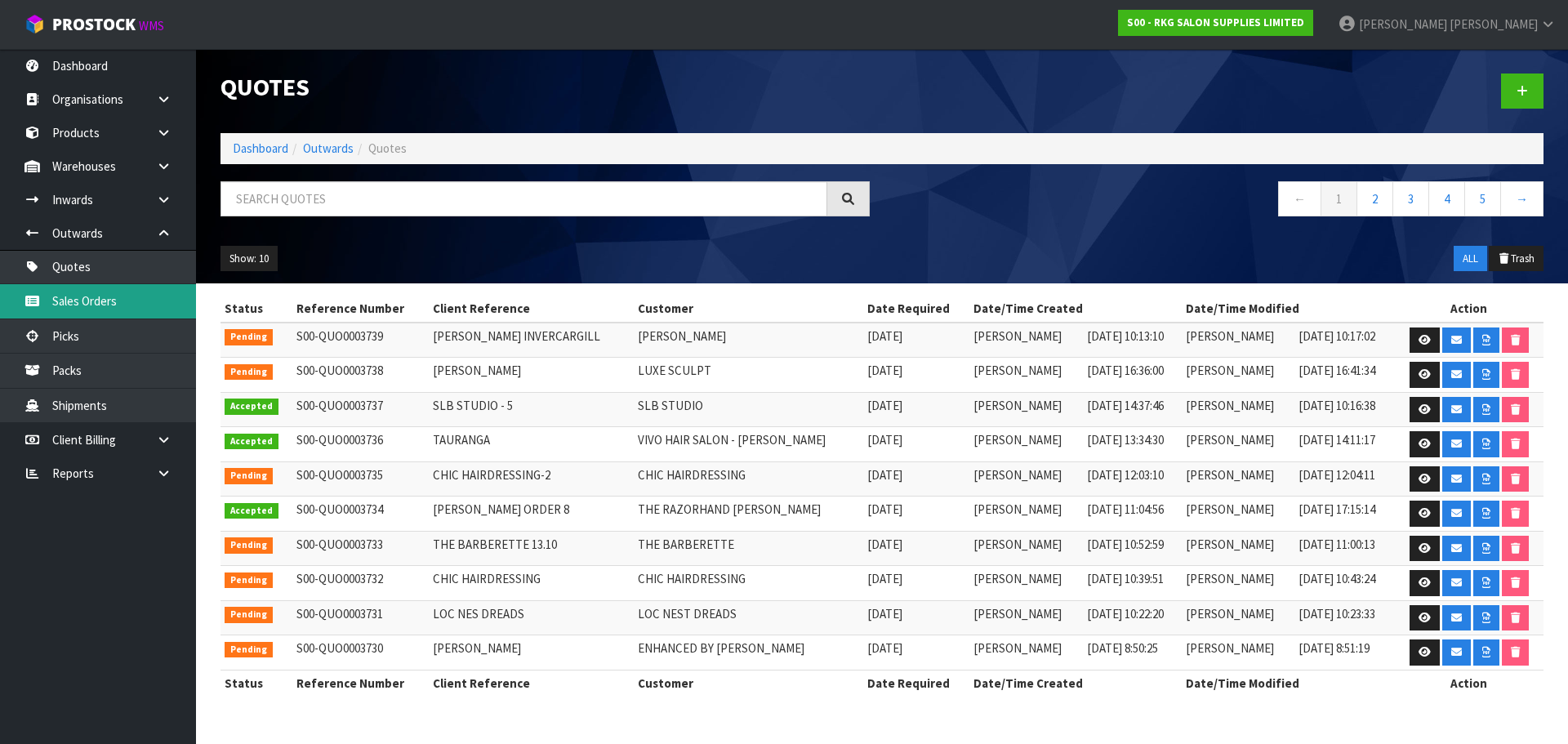
click at [104, 306] on link "Sales Orders" at bounding box center [98, 301] width 196 height 33
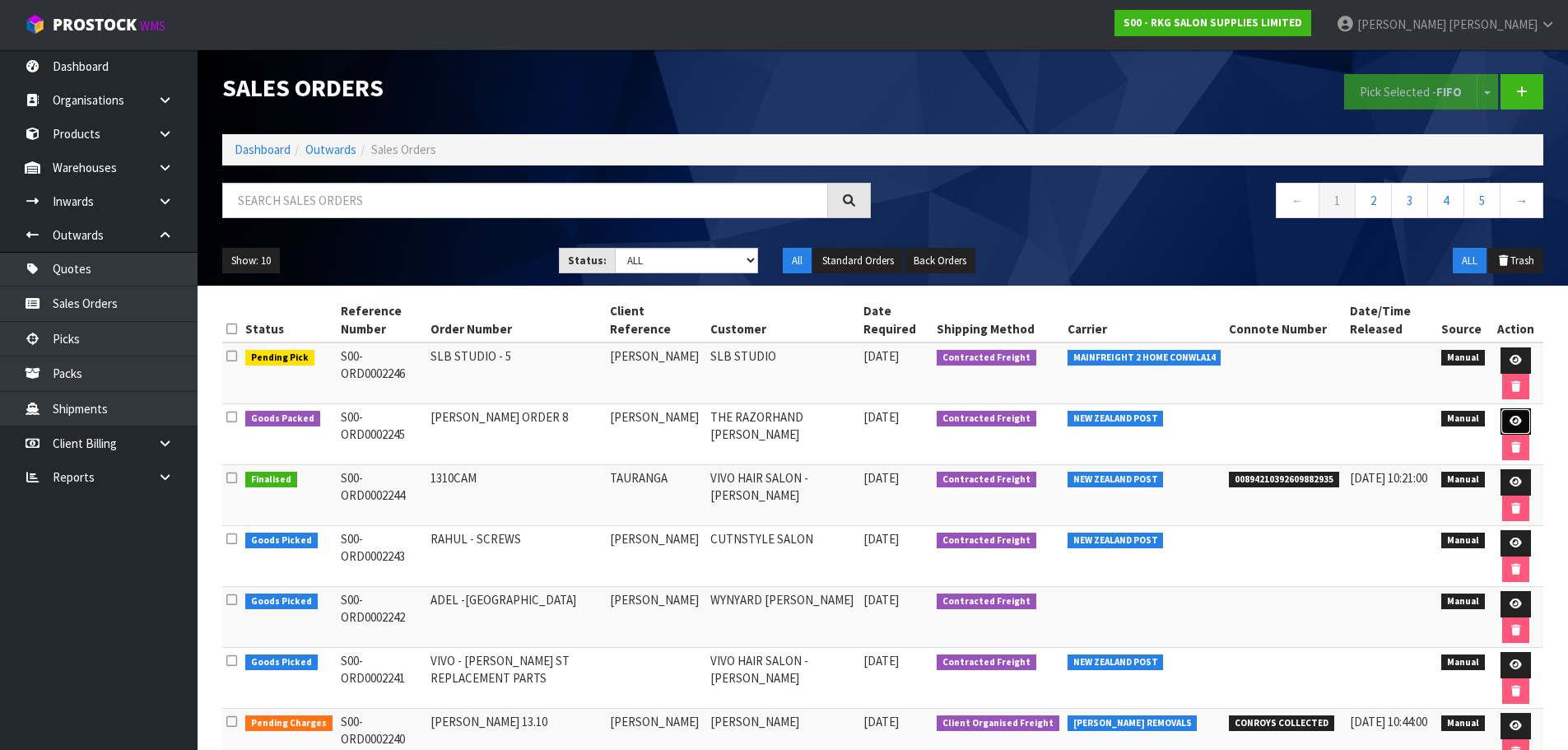
click at [1510, 424] on icon at bounding box center [1515, 421] width 13 height 11
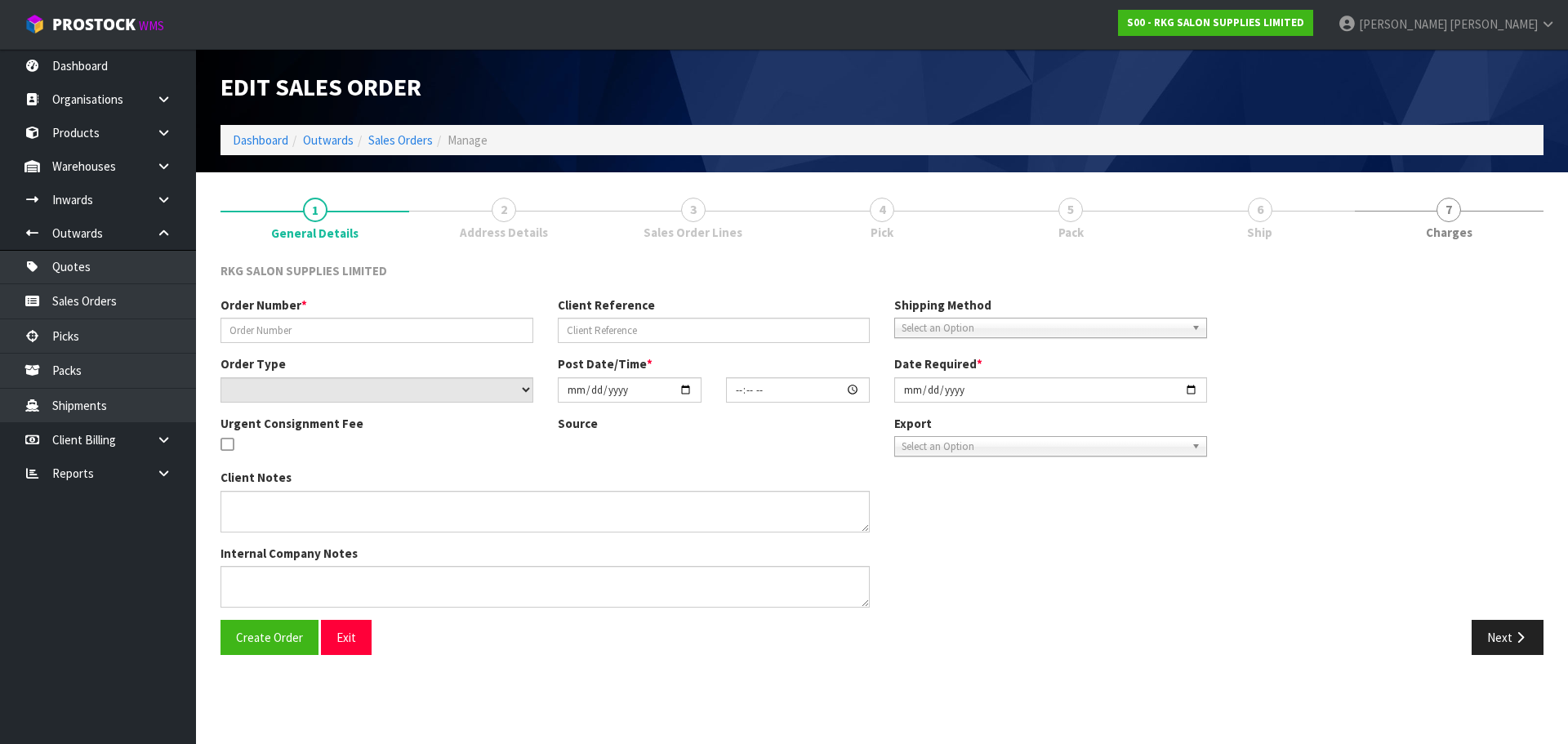
type input "[PERSON_NAME] ORDER 8"
type input "[PERSON_NAME]"
select select "number:0"
type input "[DATE]"
type input "00:00:00.000"
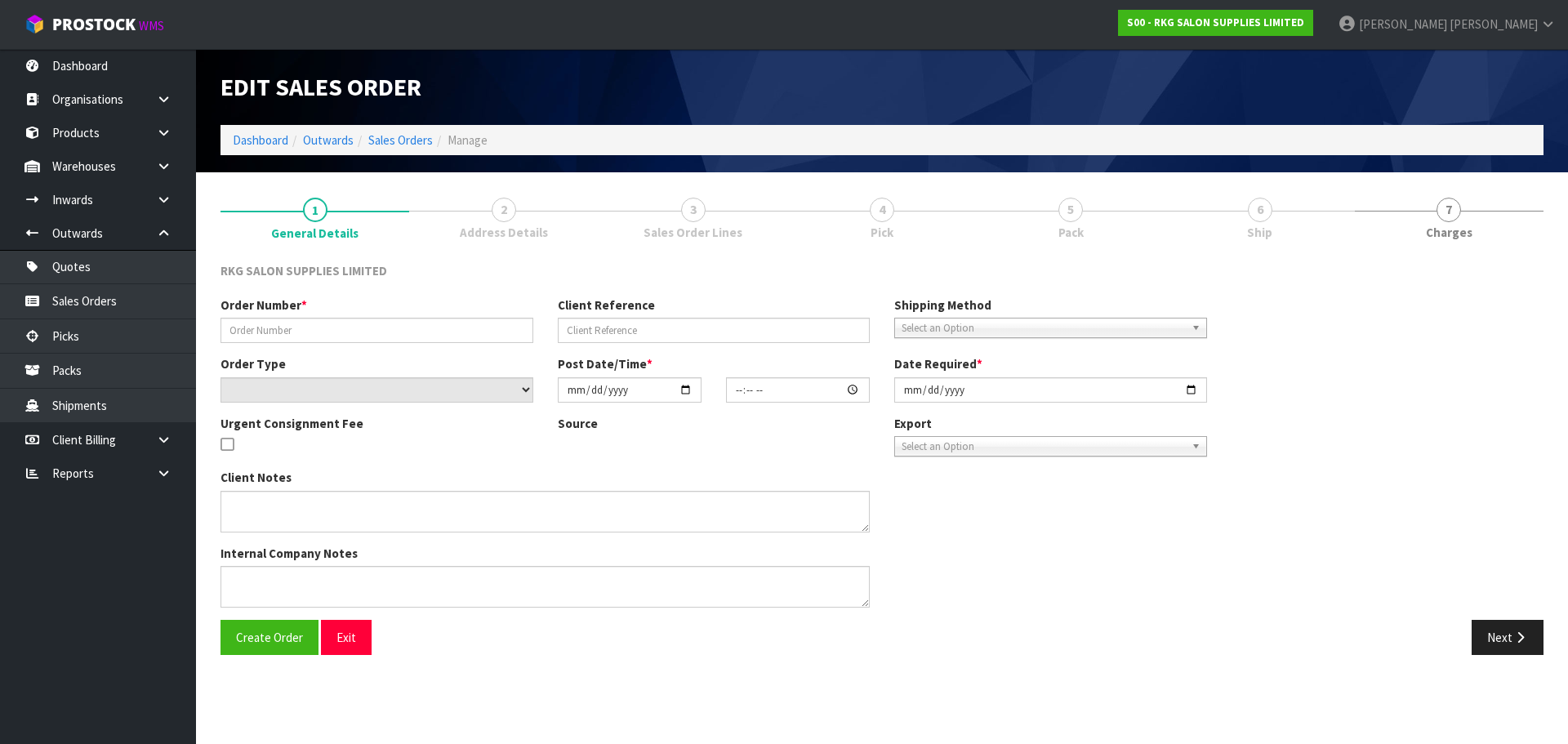
type input "[DATE]"
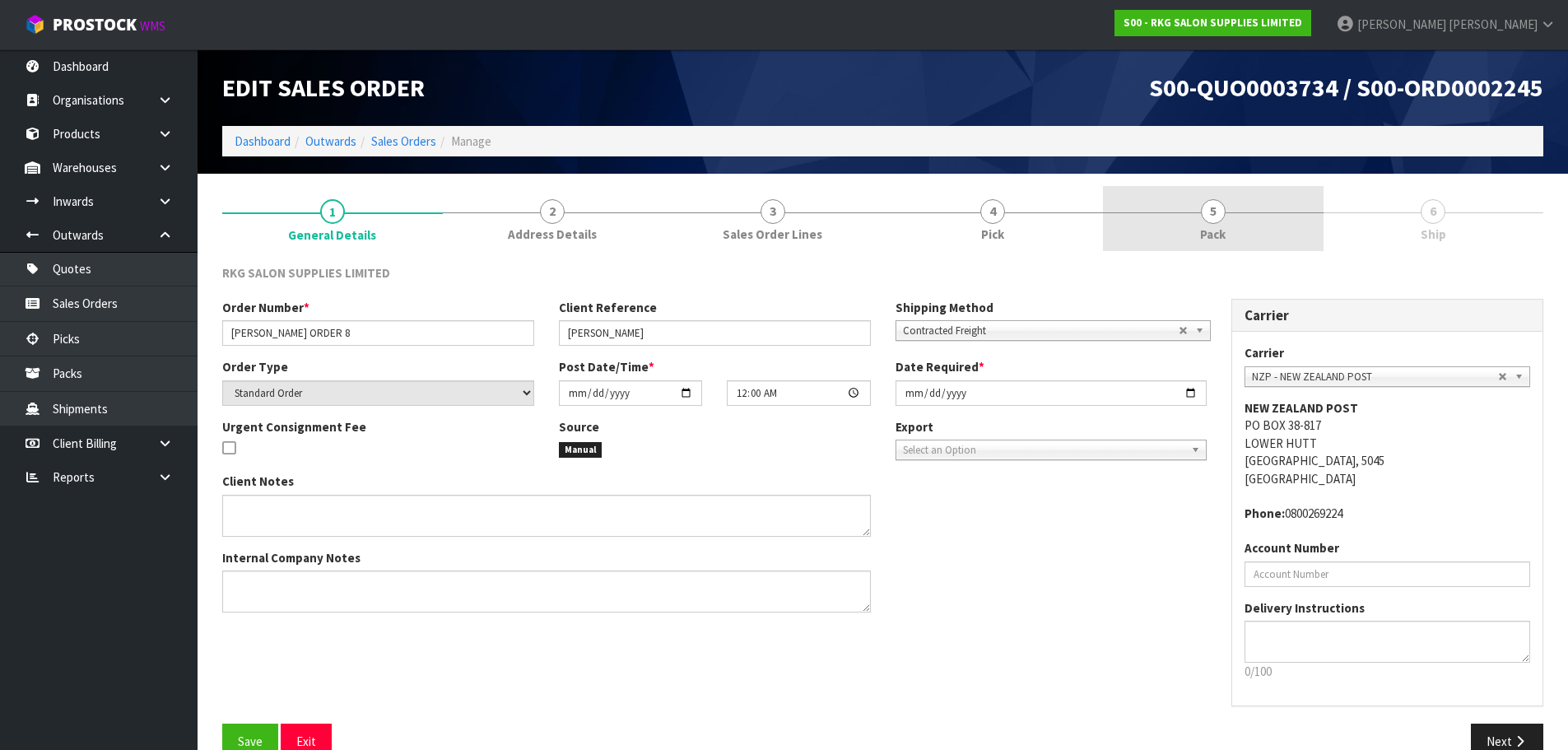
click at [1198, 213] on div at bounding box center [1213, 213] width 221 height 1
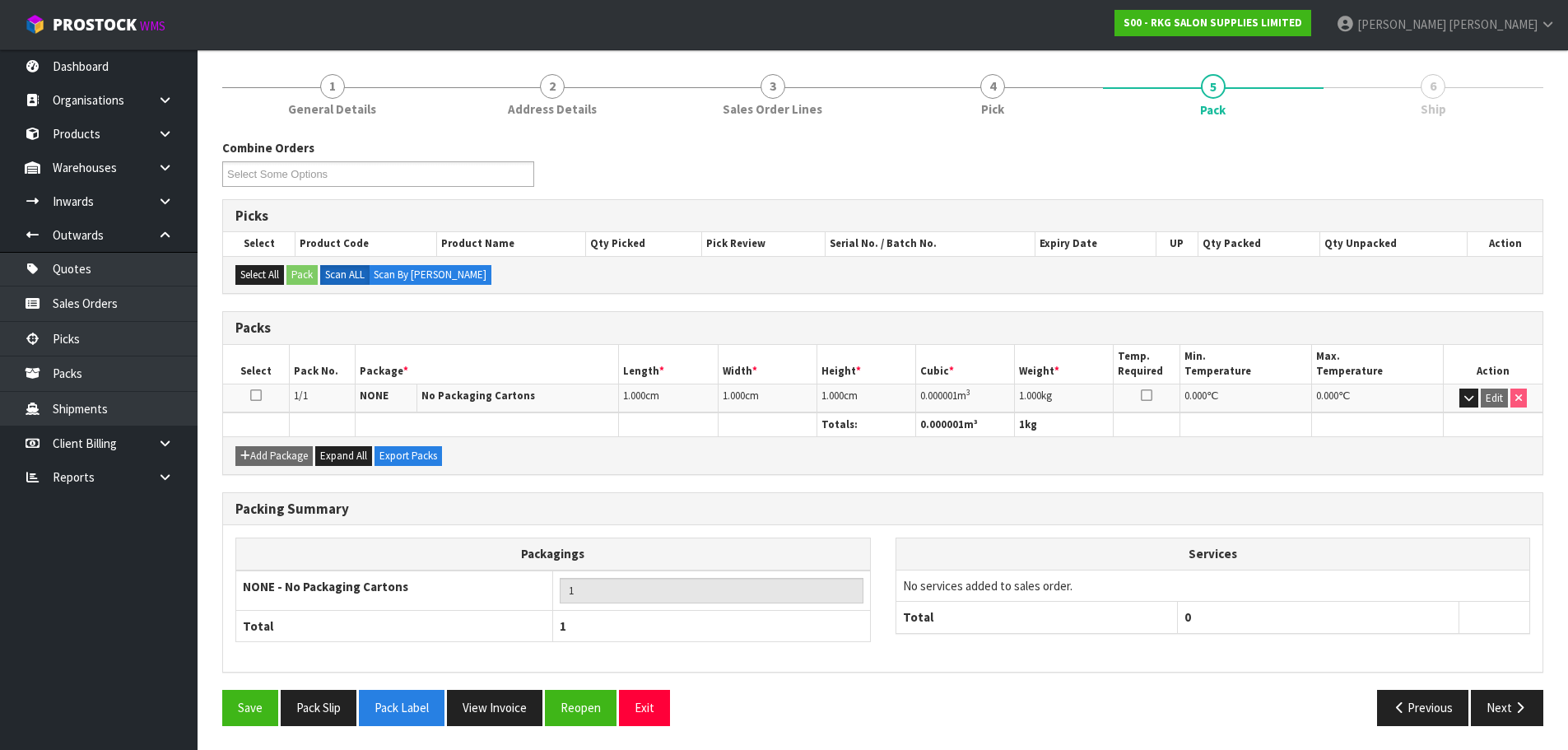
scroll to position [126, 0]
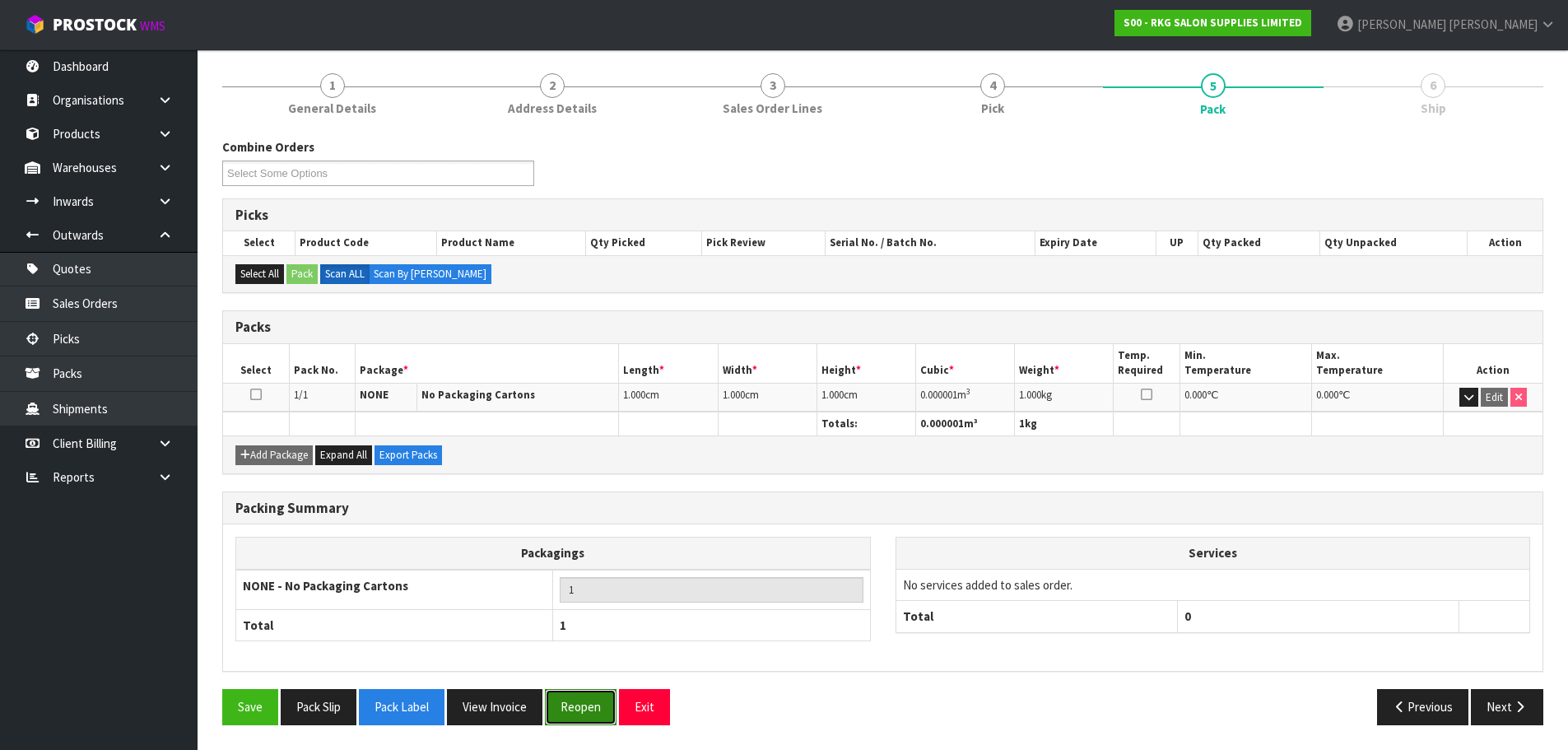
click at [586, 709] on button "Reopen" at bounding box center [581, 706] width 72 height 35
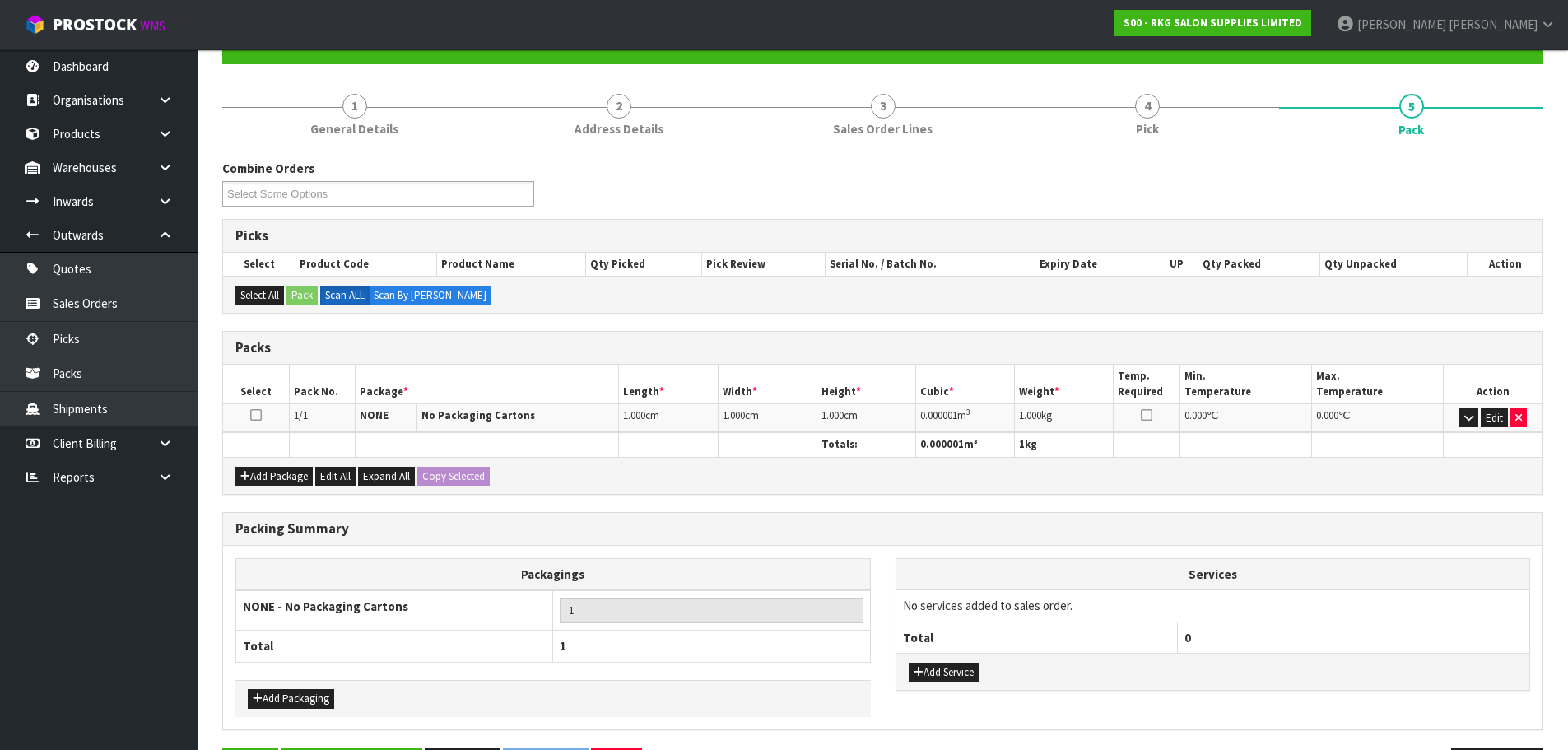
scroll to position [223, 0]
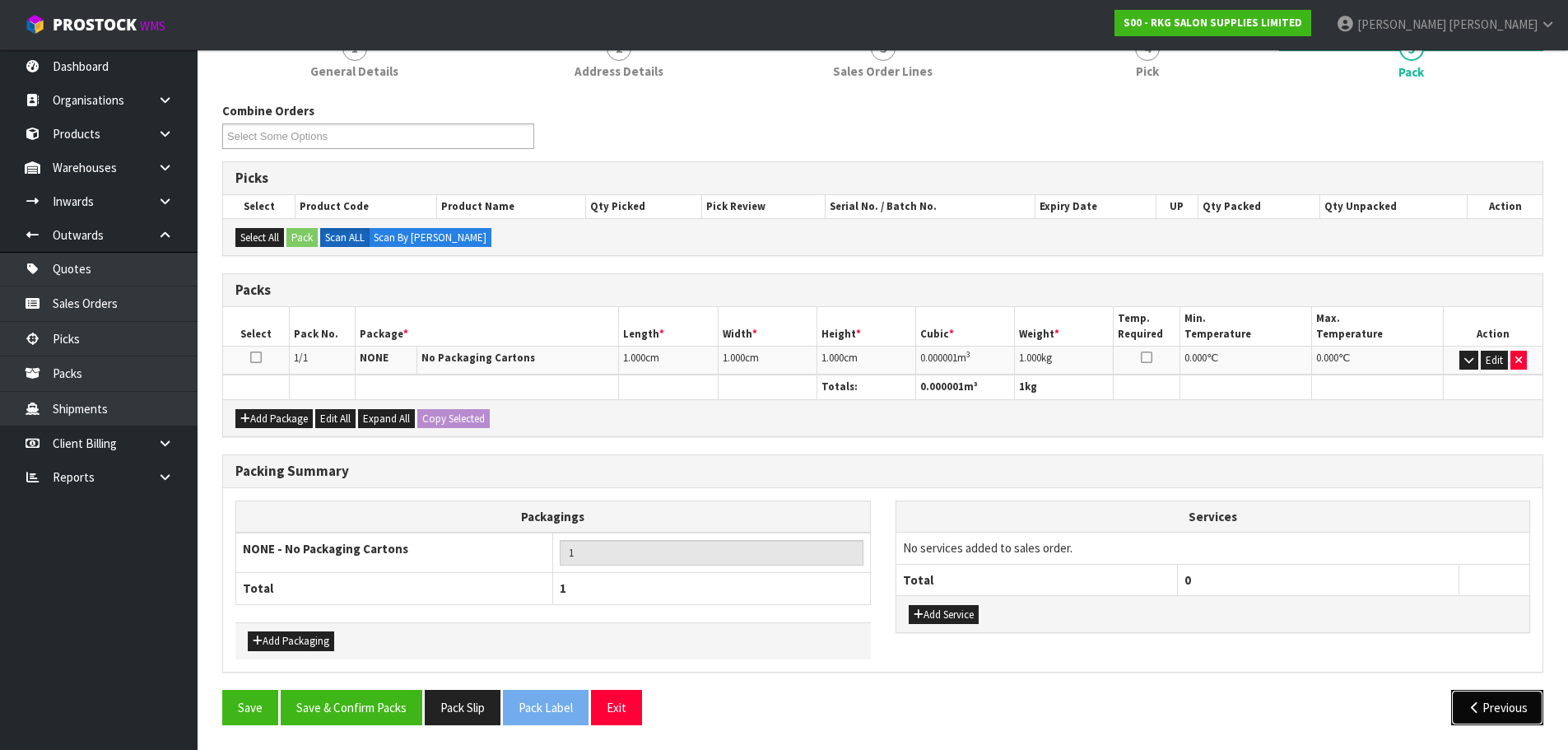
click at [1478, 714] on button "Previous" at bounding box center [1497, 707] width 92 height 35
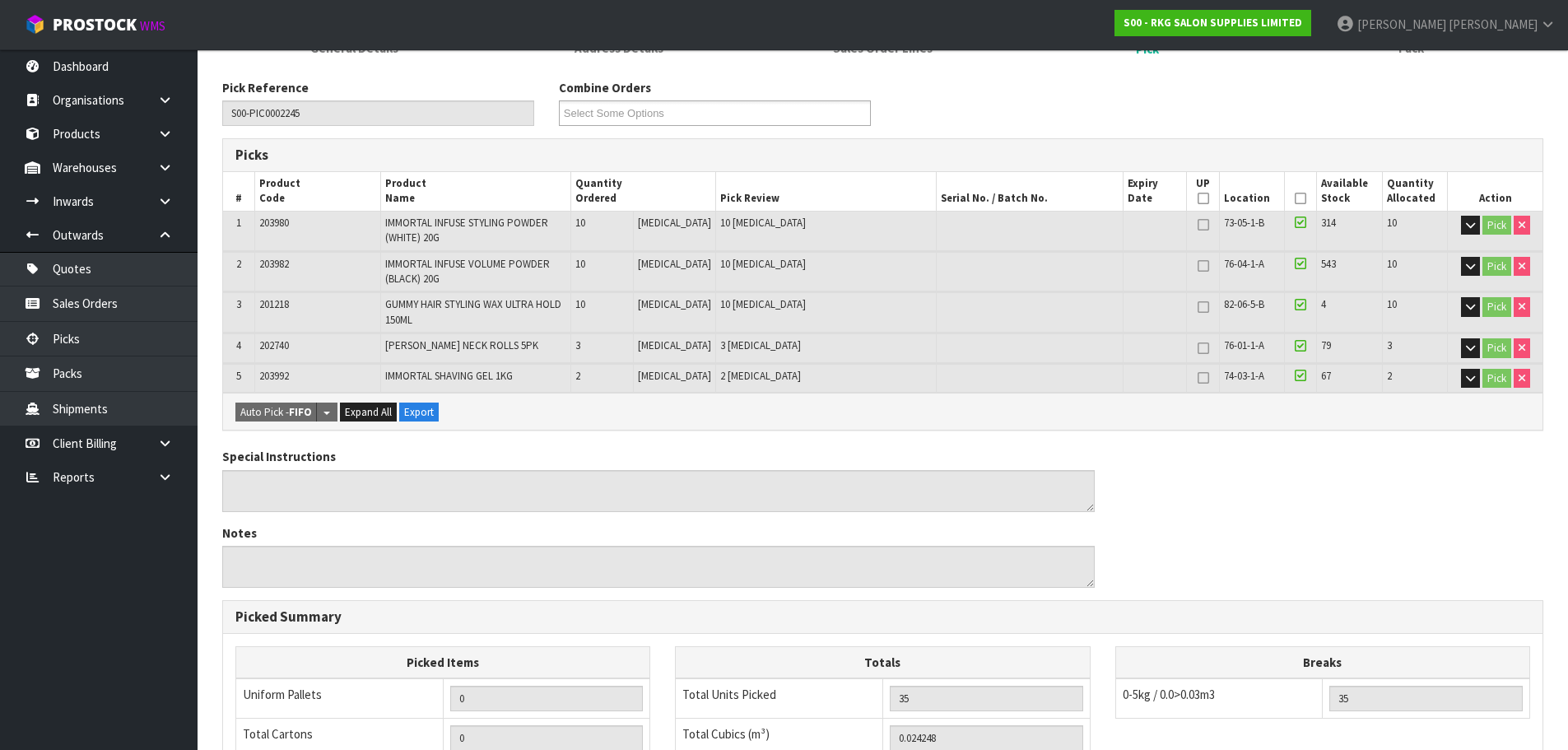
scroll to position [247, 0]
click at [1301, 191] on th "Picked" at bounding box center [1301, 190] width 32 height 39
click at [1298, 197] on icon at bounding box center [1300, 197] width 12 height 1
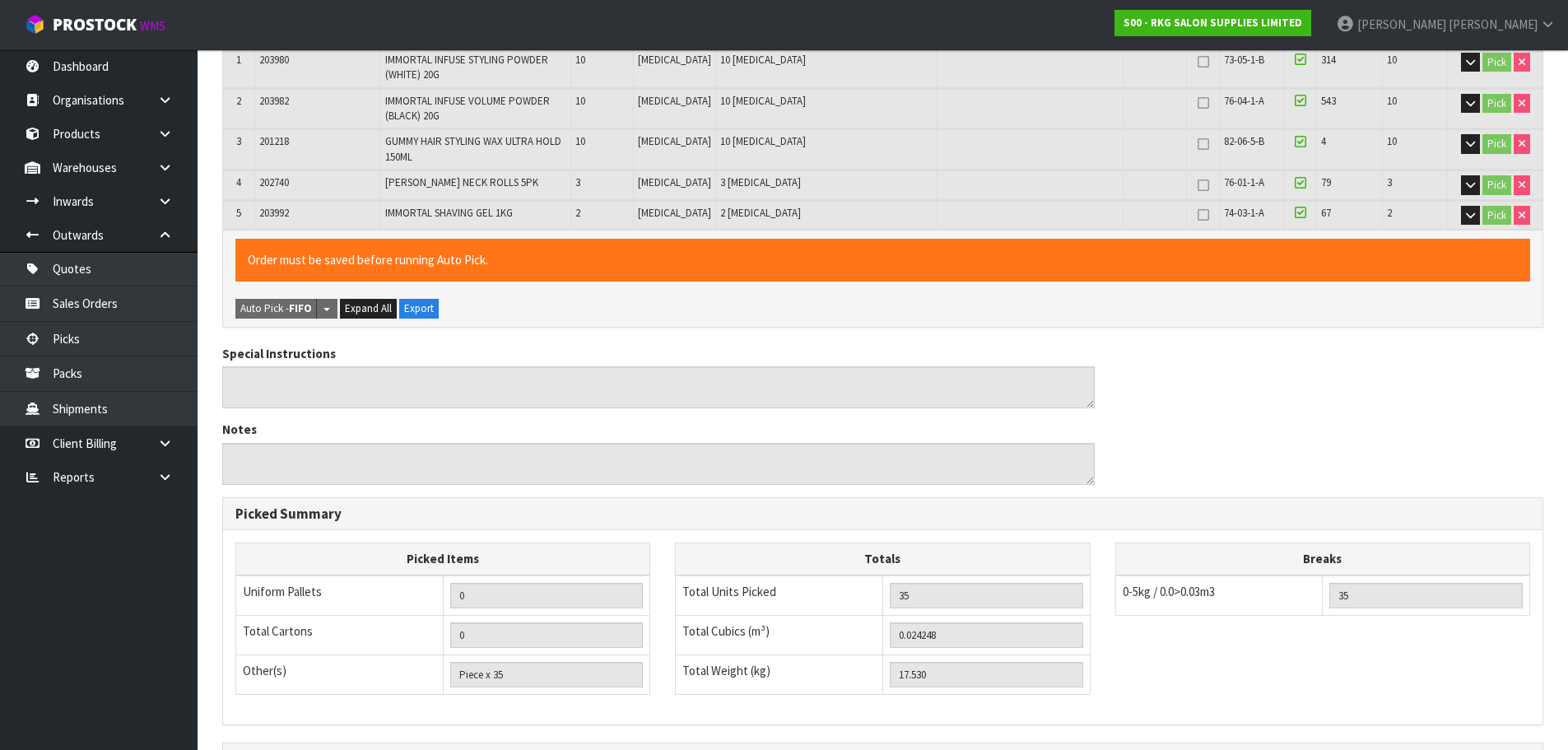
scroll to position [609, 0]
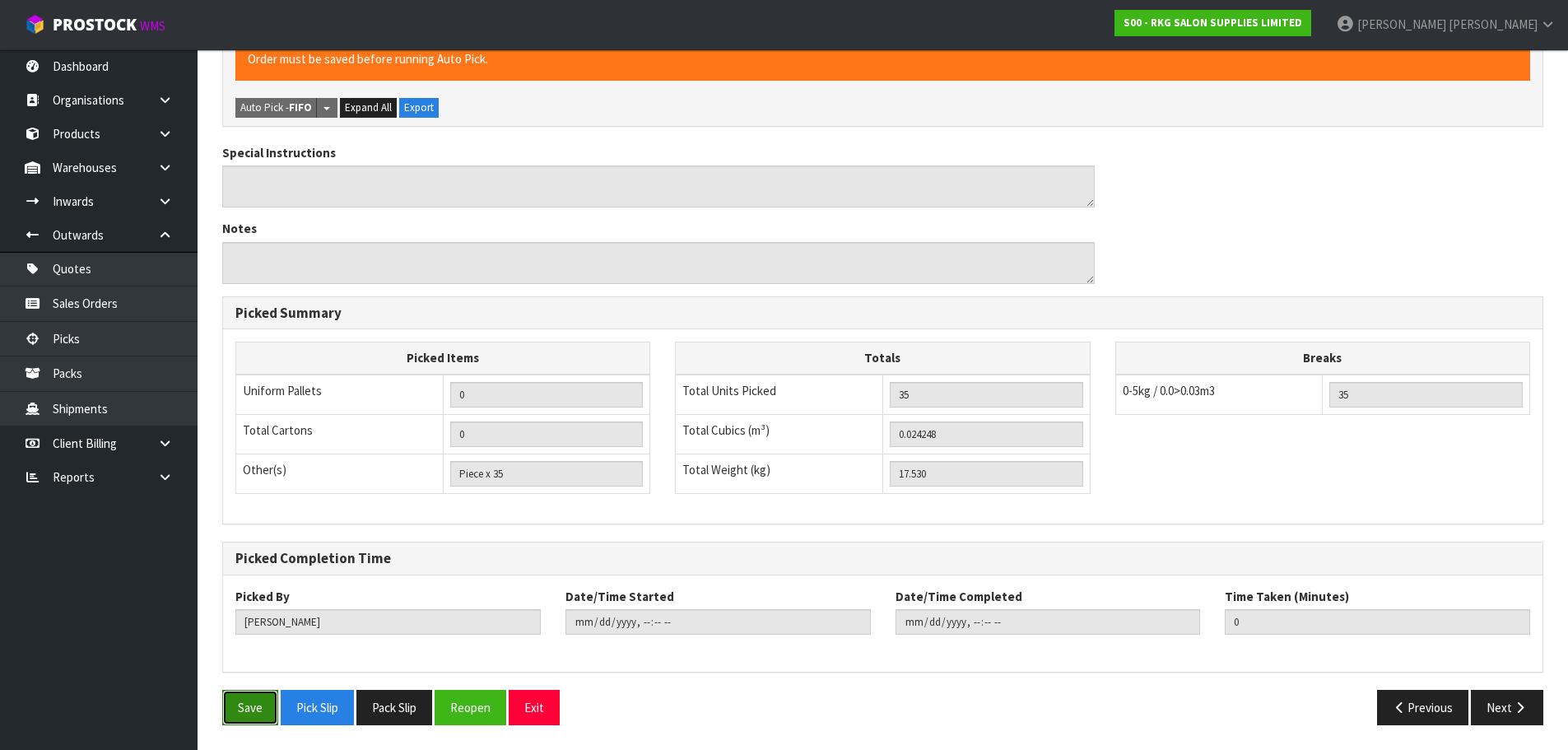
click at [253, 705] on button "Save" at bounding box center [250, 707] width 56 height 35
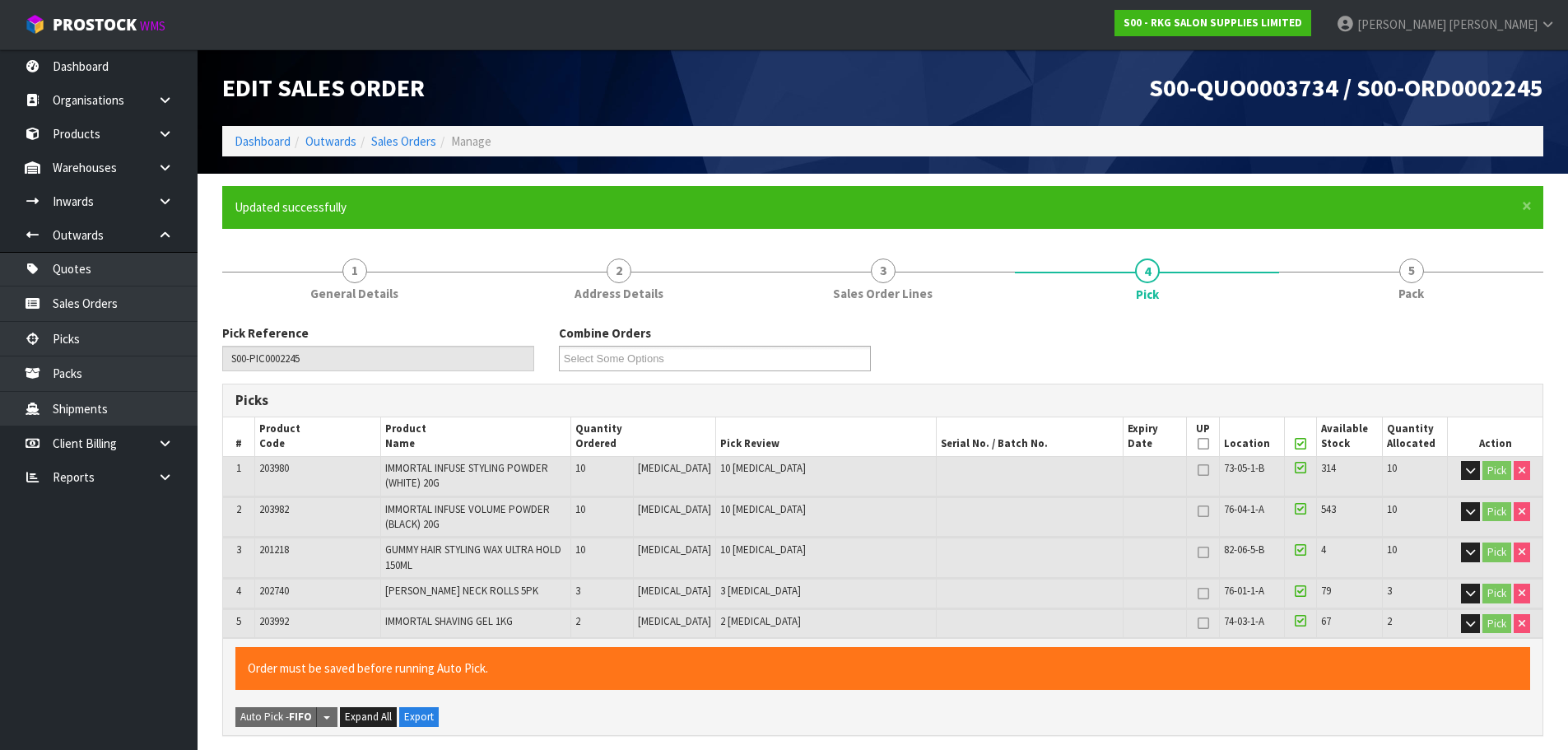
type input "[DATE]T11:25:17"
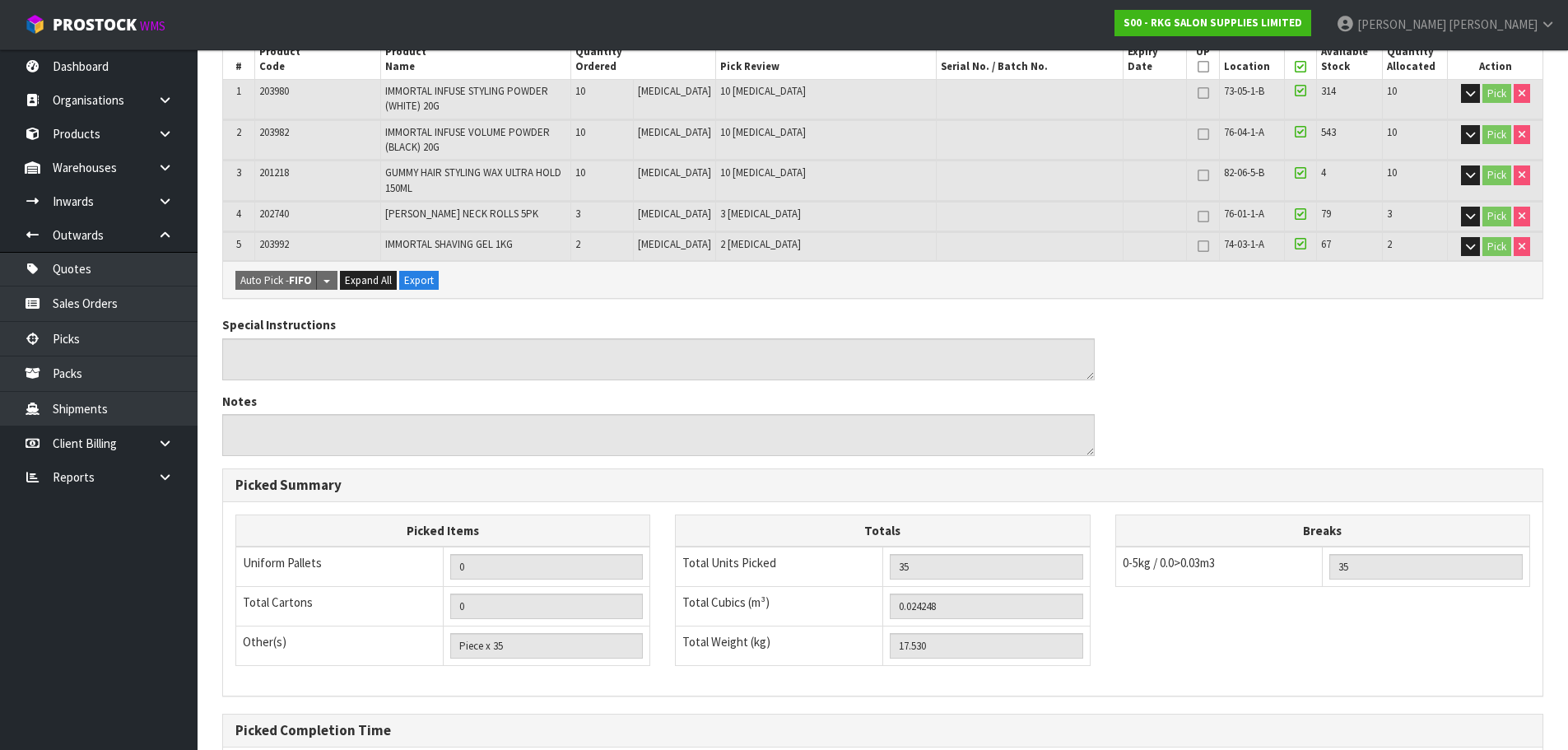
scroll to position [550, 0]
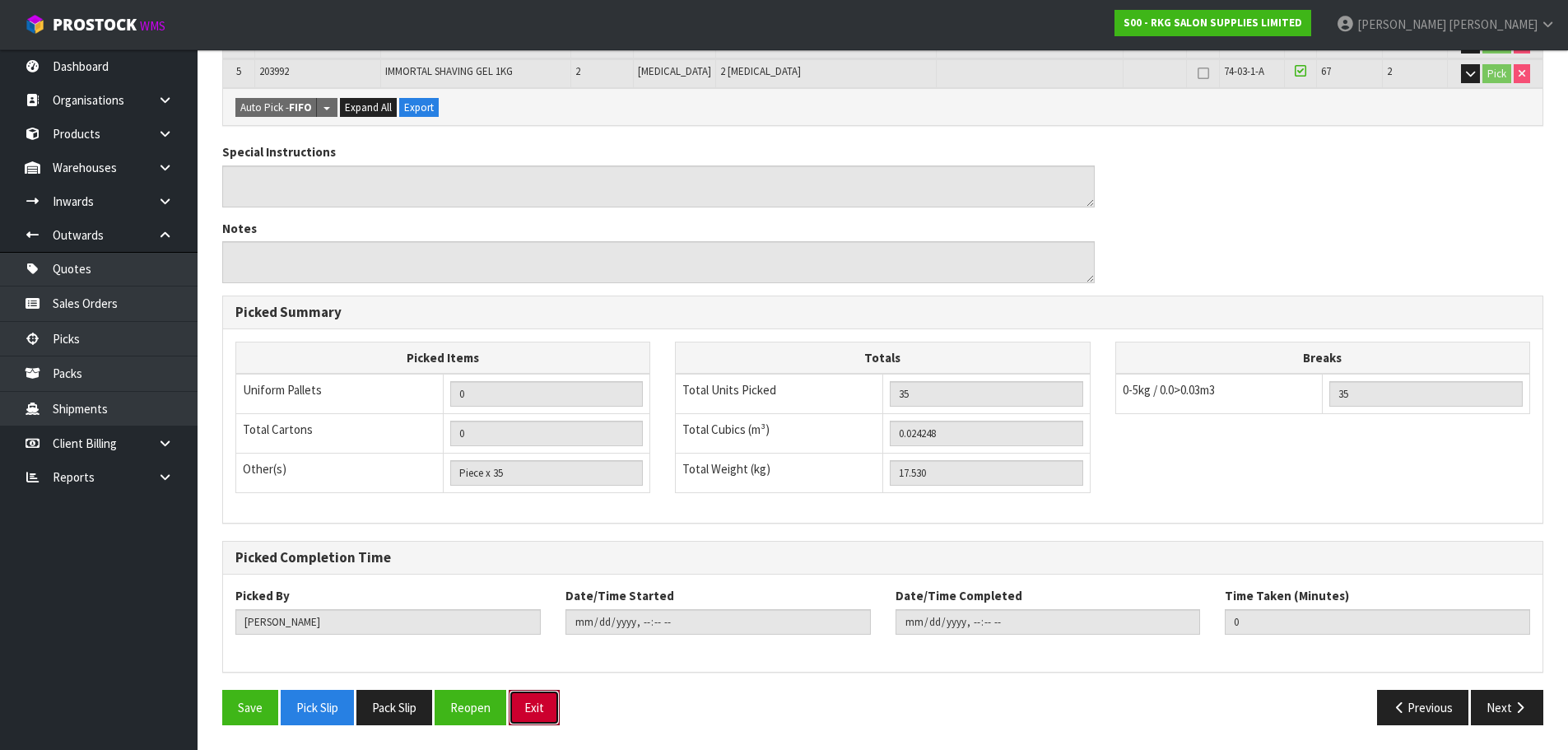
drag, startPoint x: 542, startPoint y: 713, endPoint x: 628, endPoint y: 538, distance: 195.0
click at [542, 709] on button "Exit" at bounding box center [534, 707] width 51 height 35
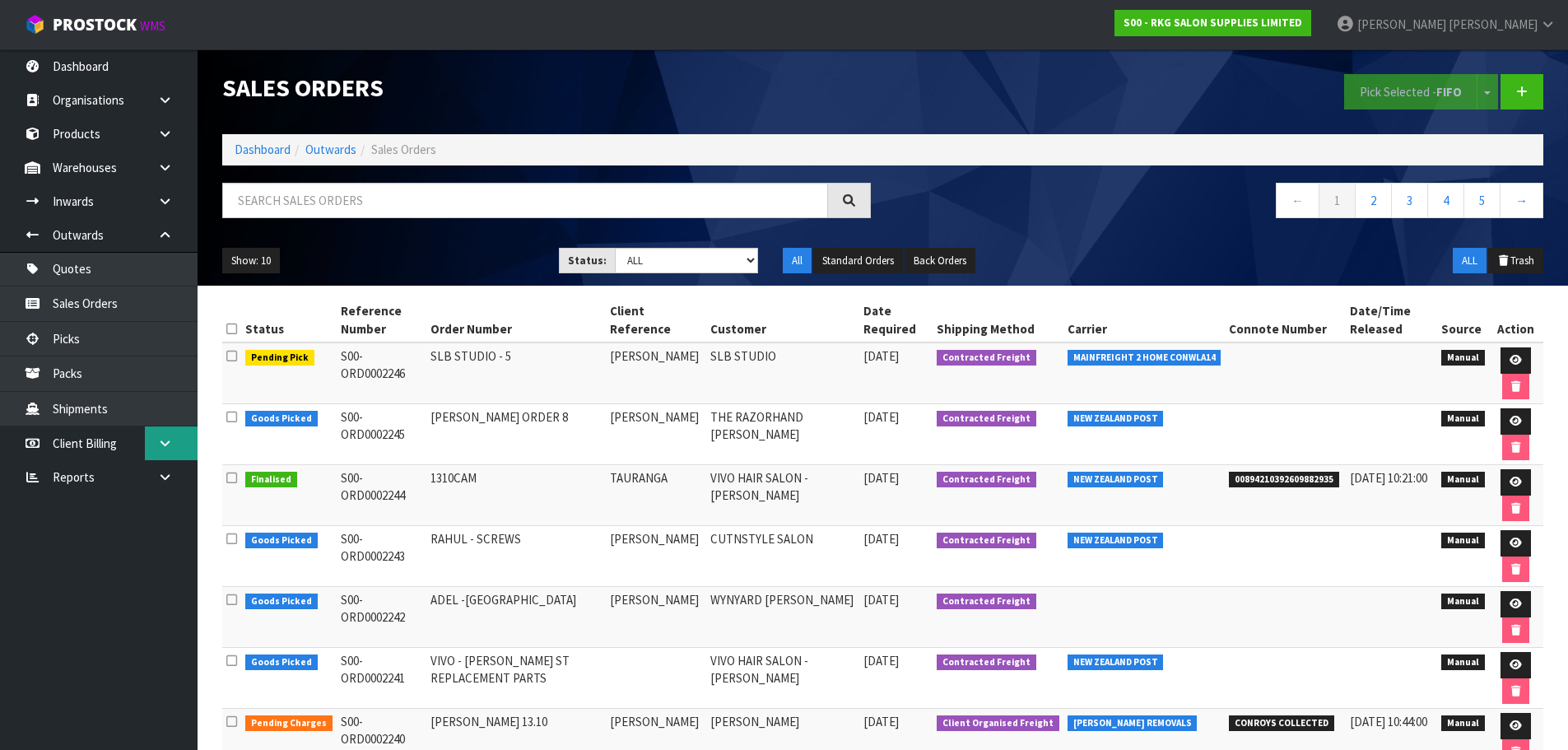
click at [167, 441] on icon at bounding box center [165, 443] width 16 height 13
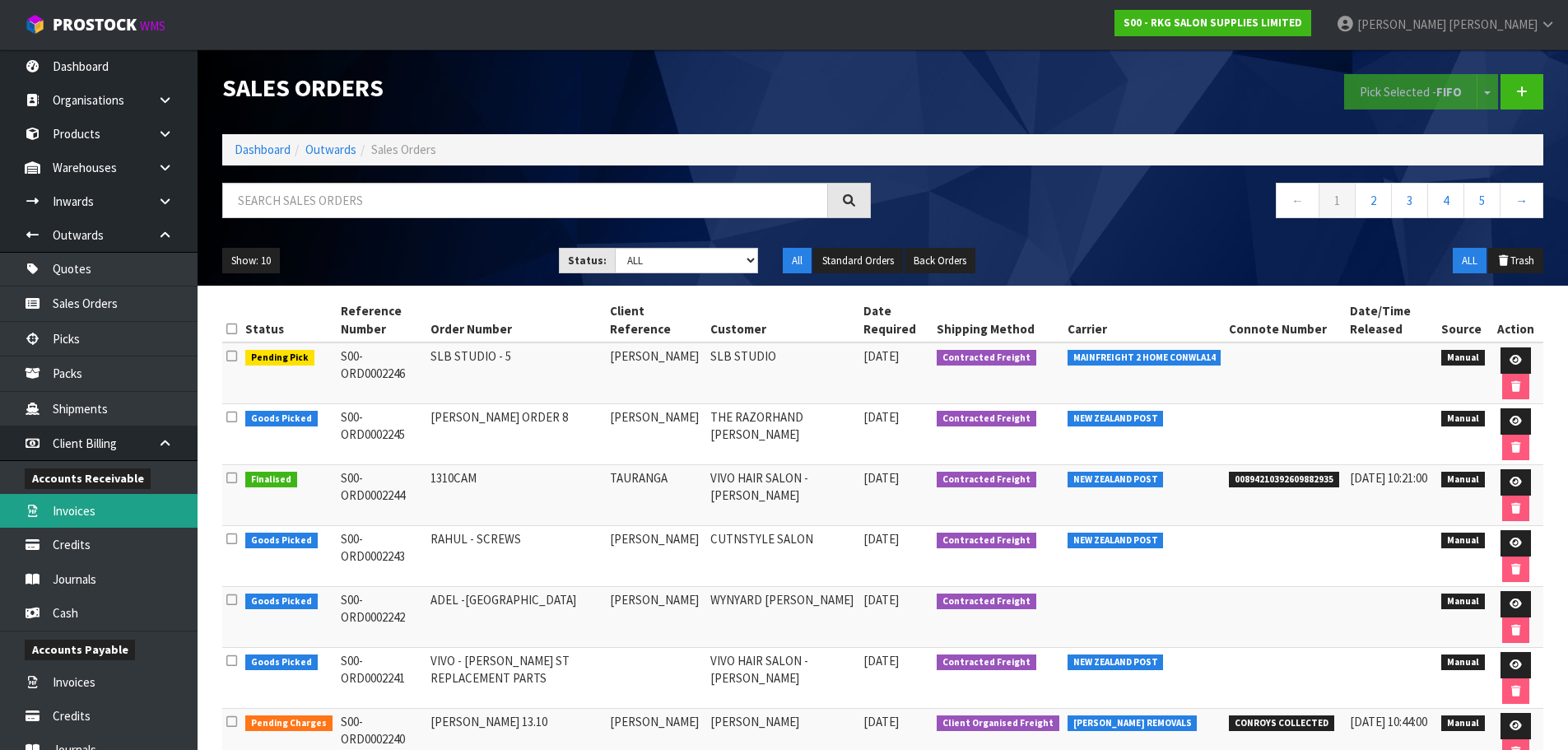
click at [84, 510] on link "Invoices" at bounding box center [99, 511] width 197 height 33
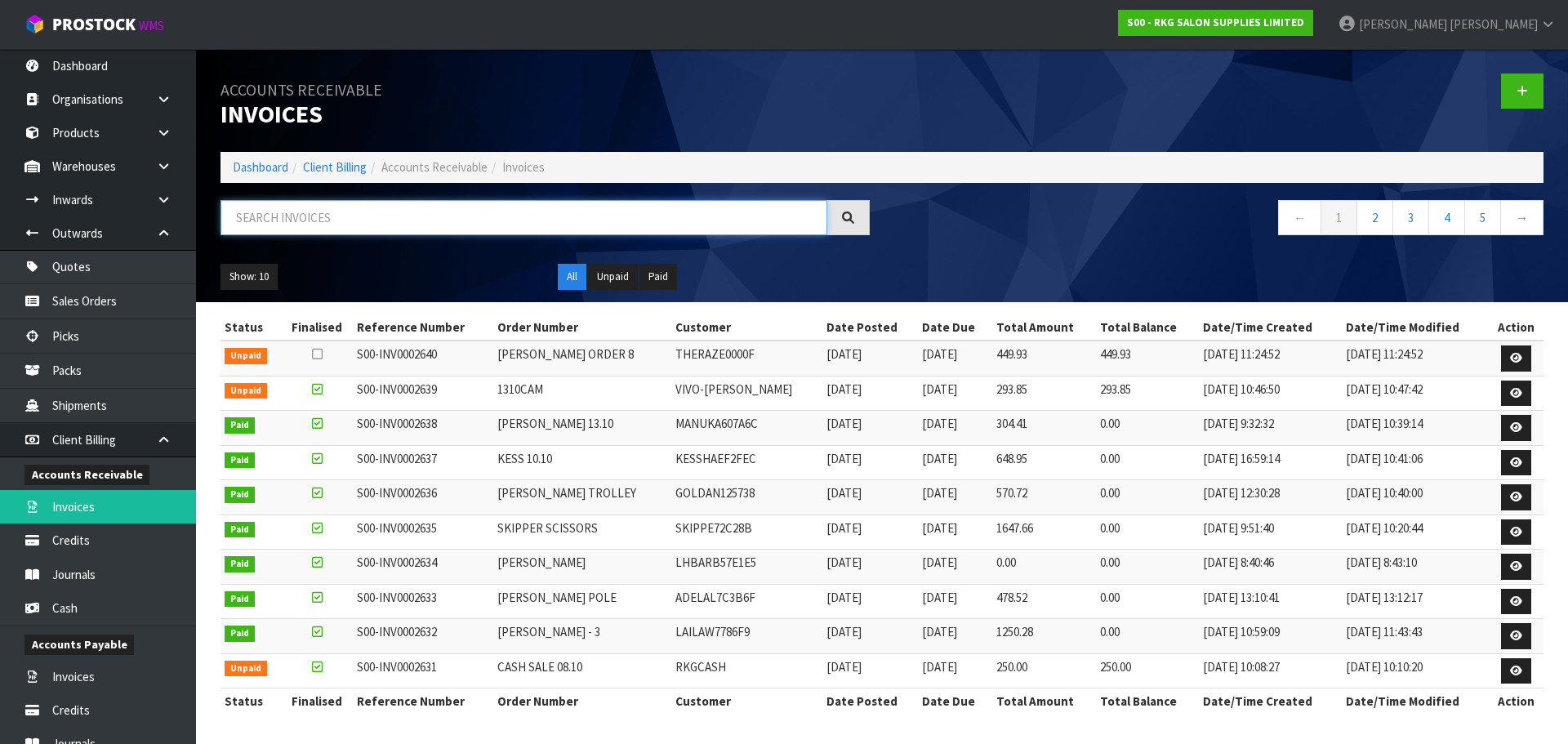
click at [266, 227] on input "text" at bounding box center [524, 218] width 607 height 35
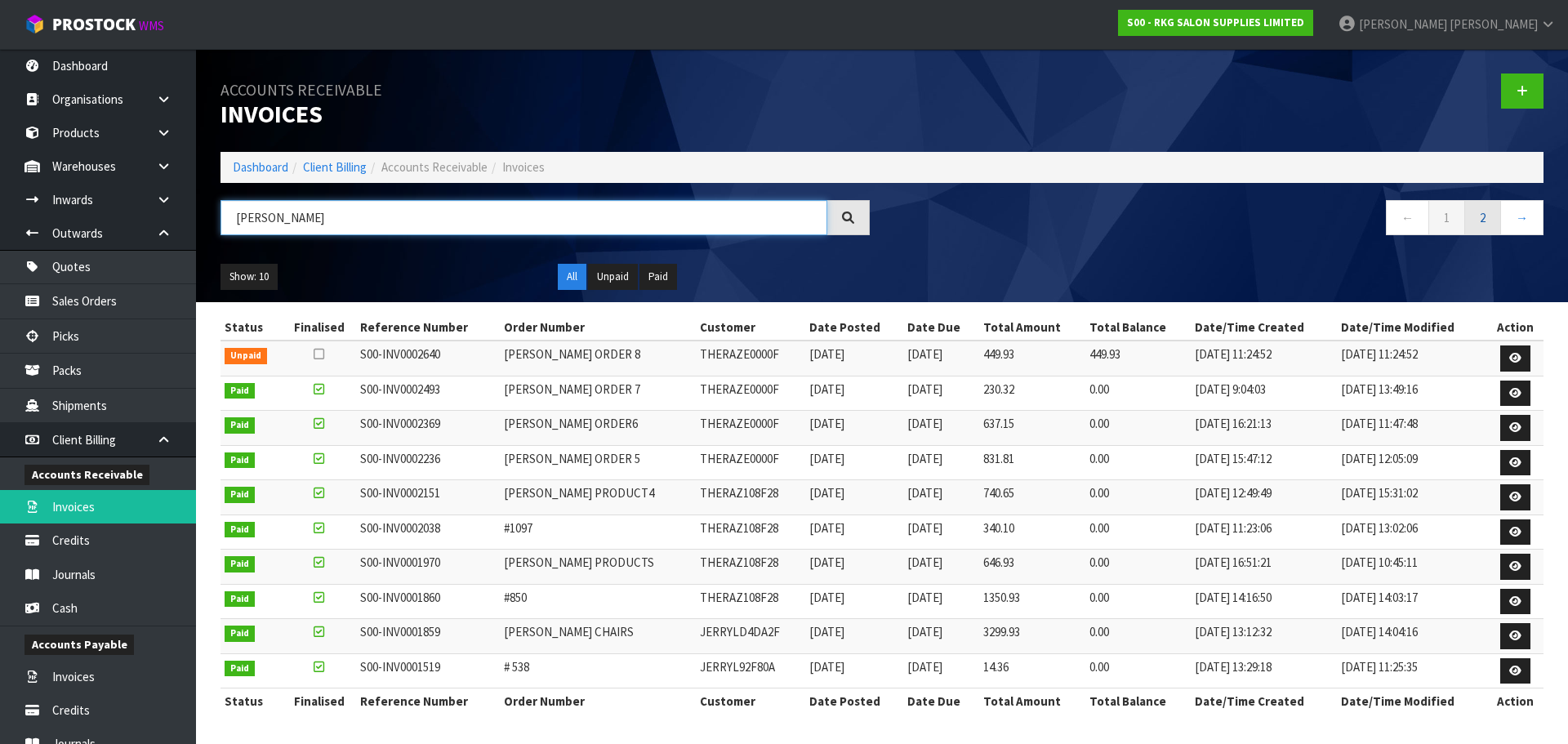
type input "[PERSON_NAME]"
click at [1484, 224] on link "2" at bounding box center [1483, 218] width 37 height 35
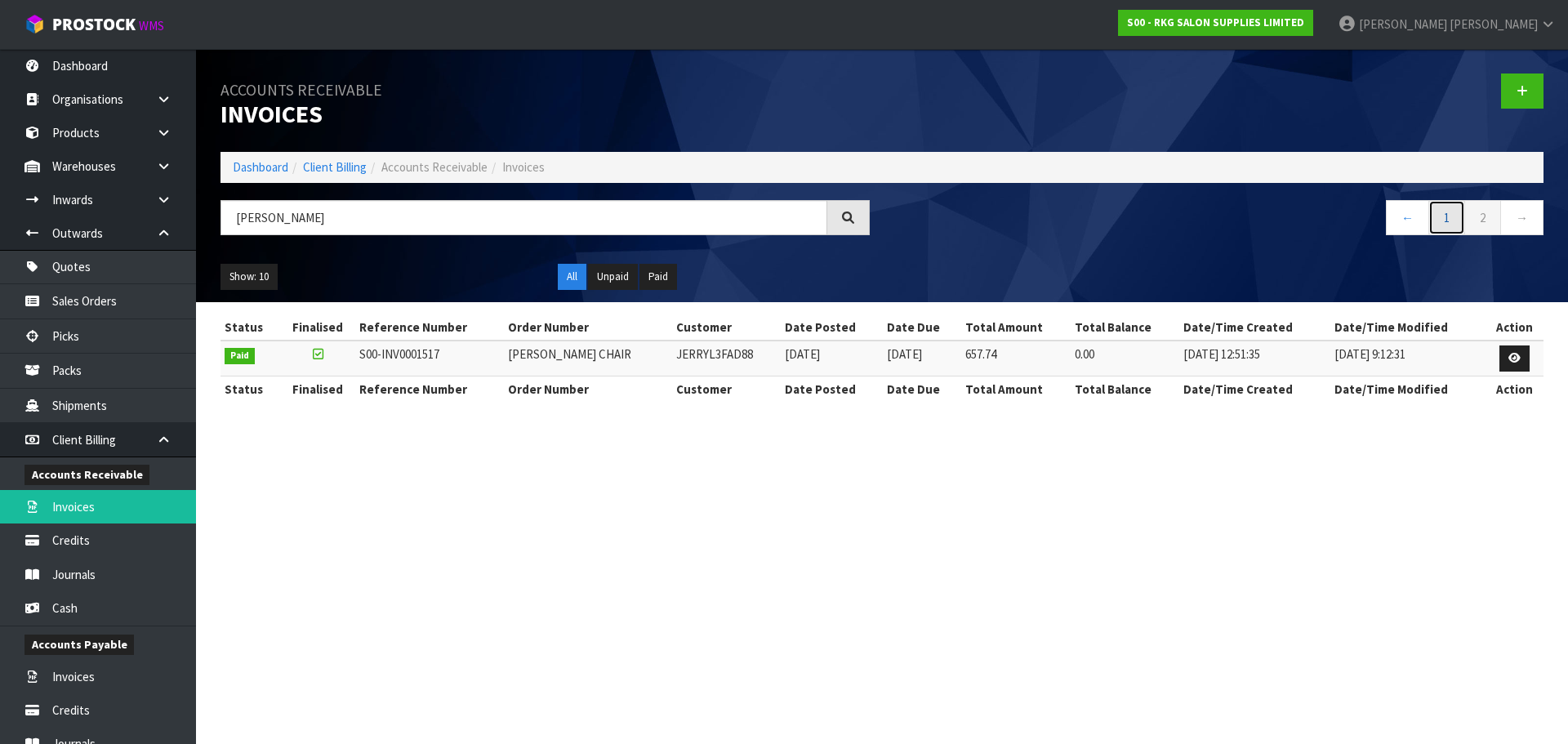
click at [1446, 219] on link "1" at bounding box center [1447, 218] width 37 height 35
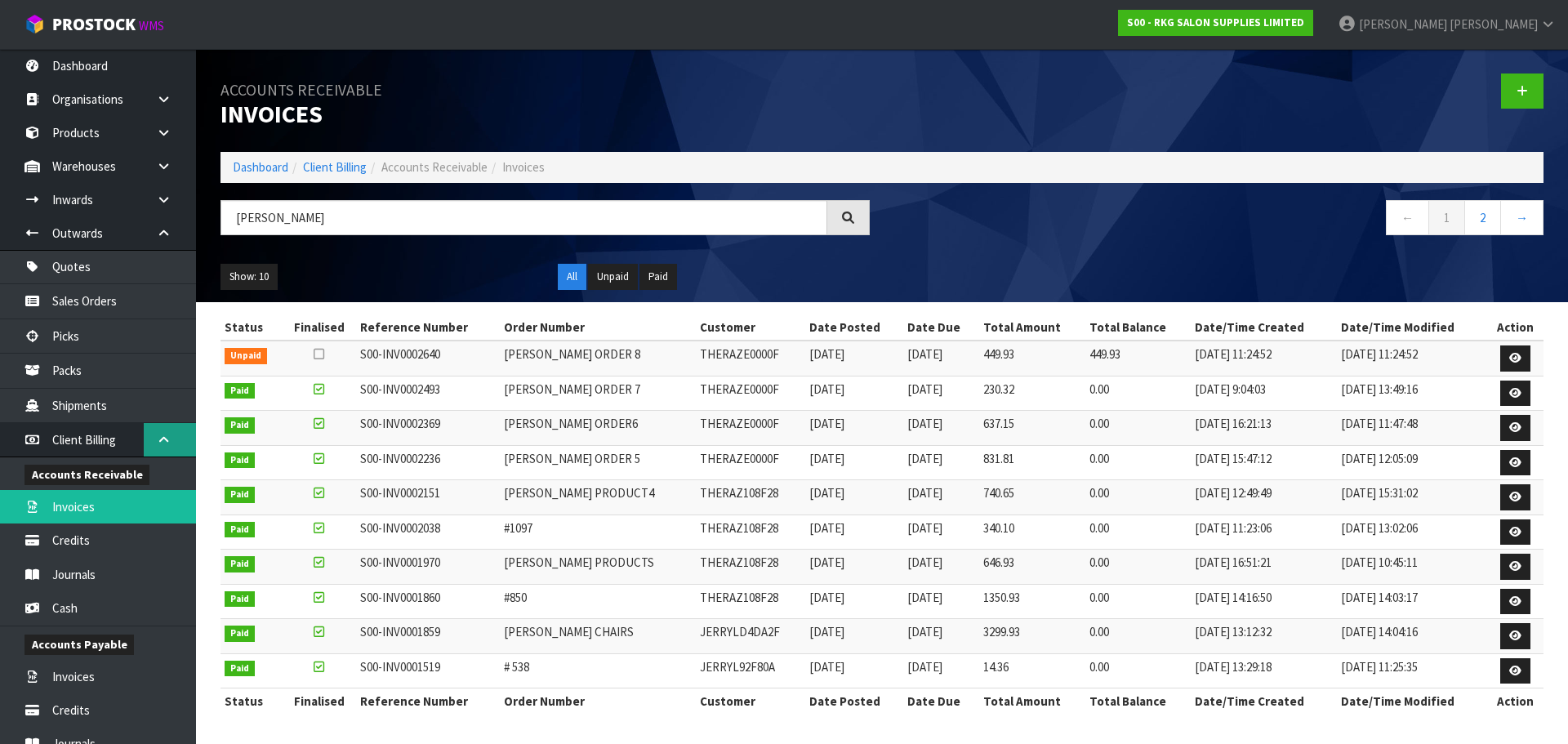
click at [159, 436] on icon at bounding box center [164, 439] width 16 height 12
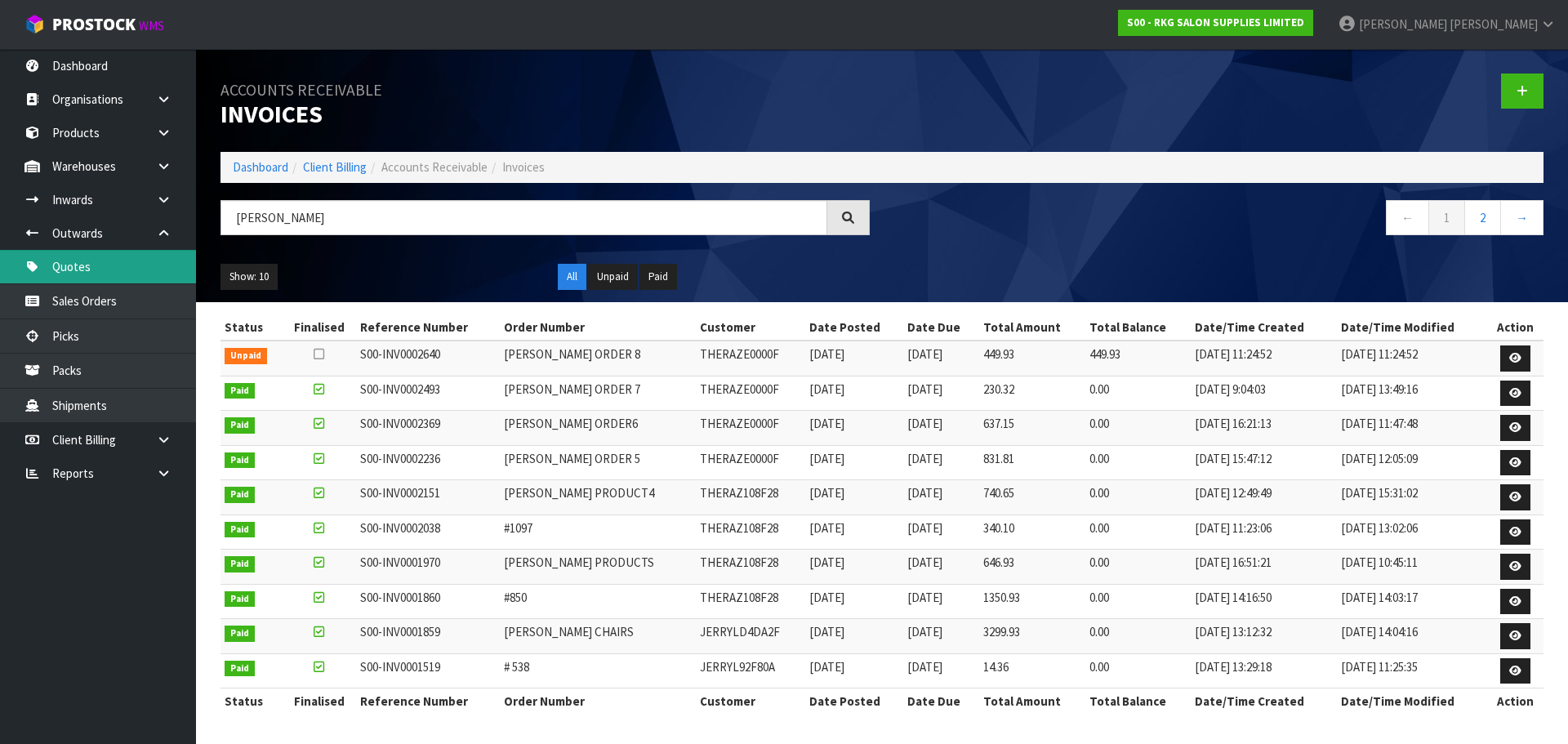
click at [81, 264] on link "Quotes" at bounding box center [98, 267] width 196 height 33
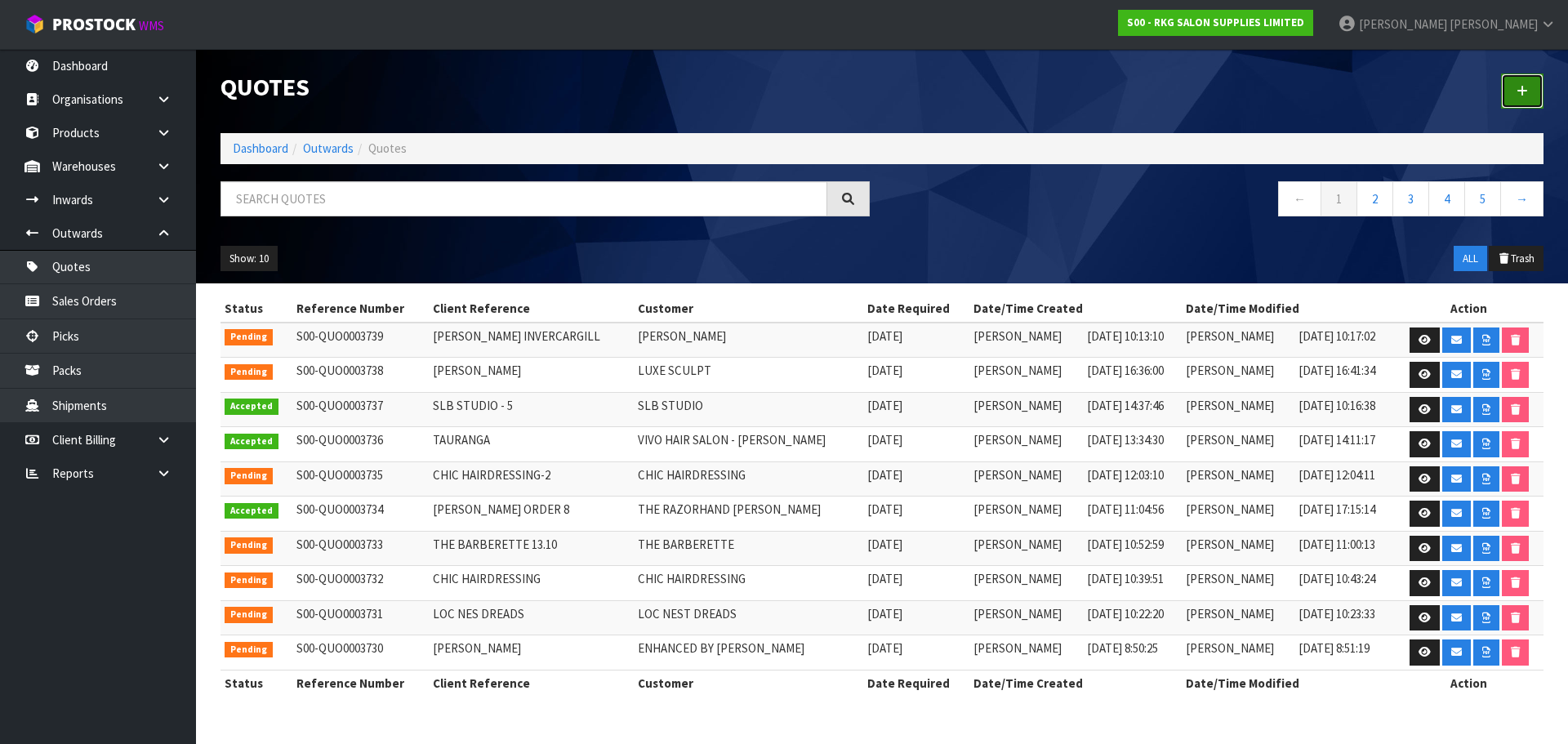
click at [1512, 95] on link at bounding box center [1522, 91] width 42 height 35
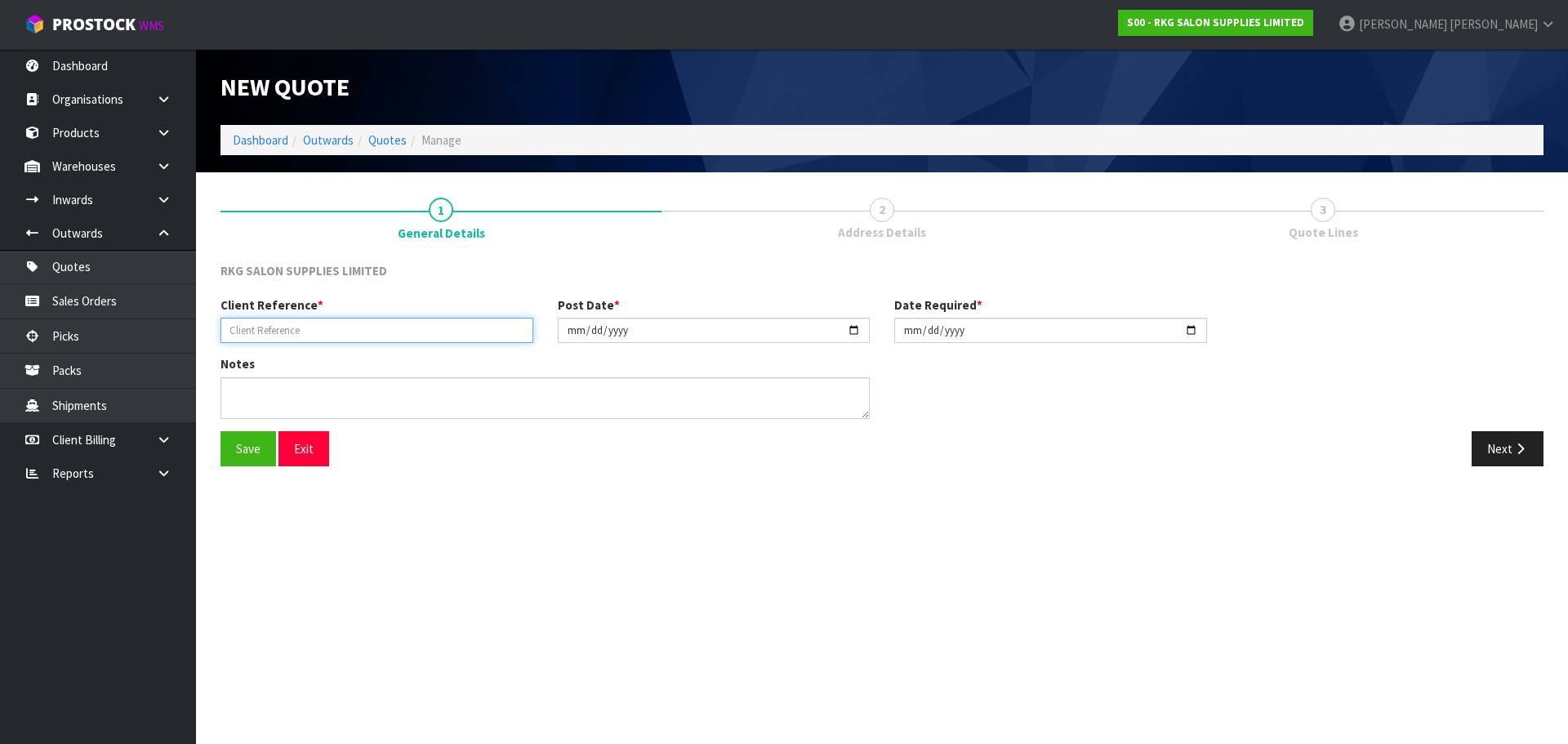
click at [326, 325] on input "text" at bounding box center [377, 330] width 313 height 25
click at [335, 332] on input "MADDISON" at bounding box center [377, 330] width 313 height 25
type input "MADDISON [PERSON_NAME]"
click at [237, 447] on button "Save" at bounding box center [248, 448] width 56 height 35
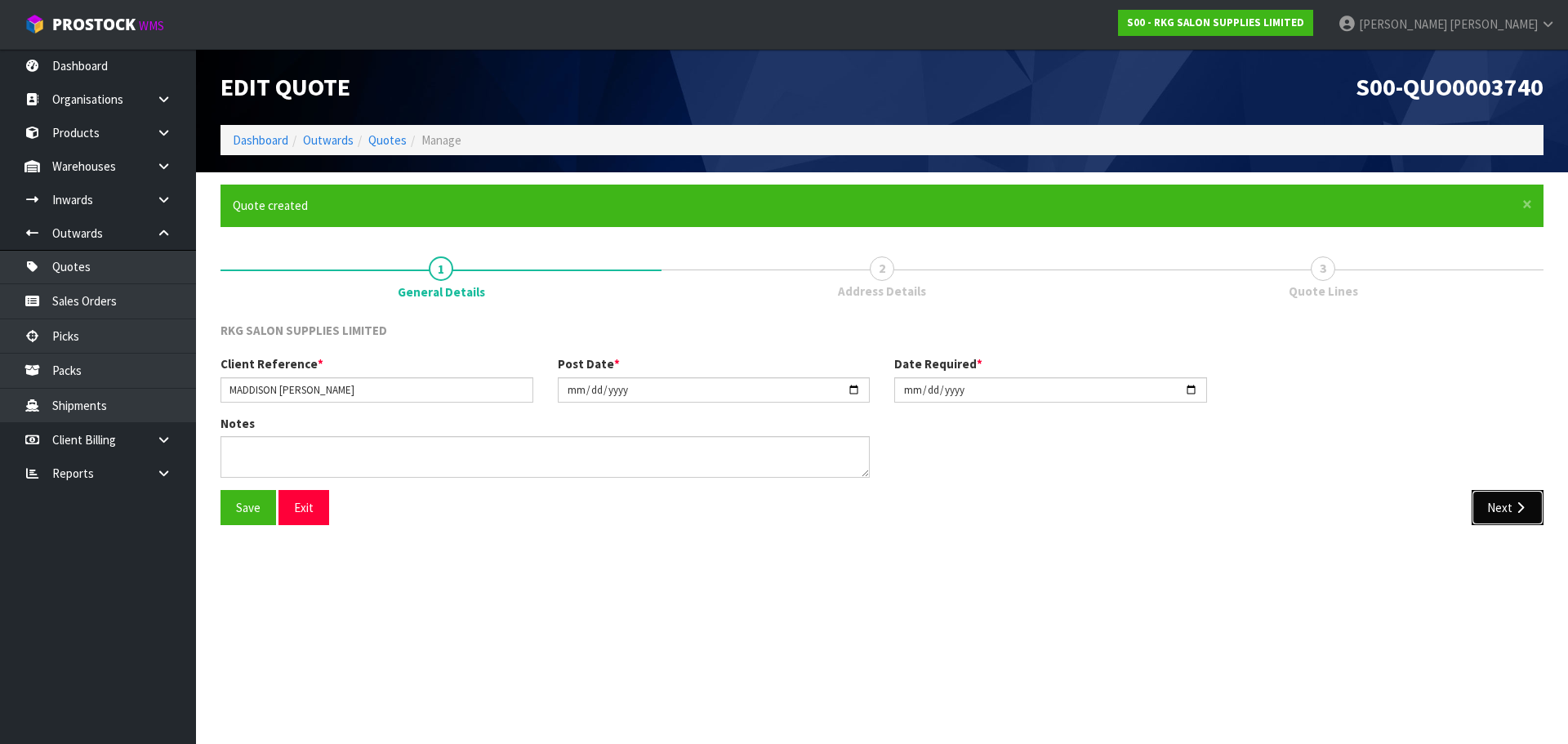
click at [1490, 516] on button "Next" at bounding box center [1507, 507] width 72 height 35
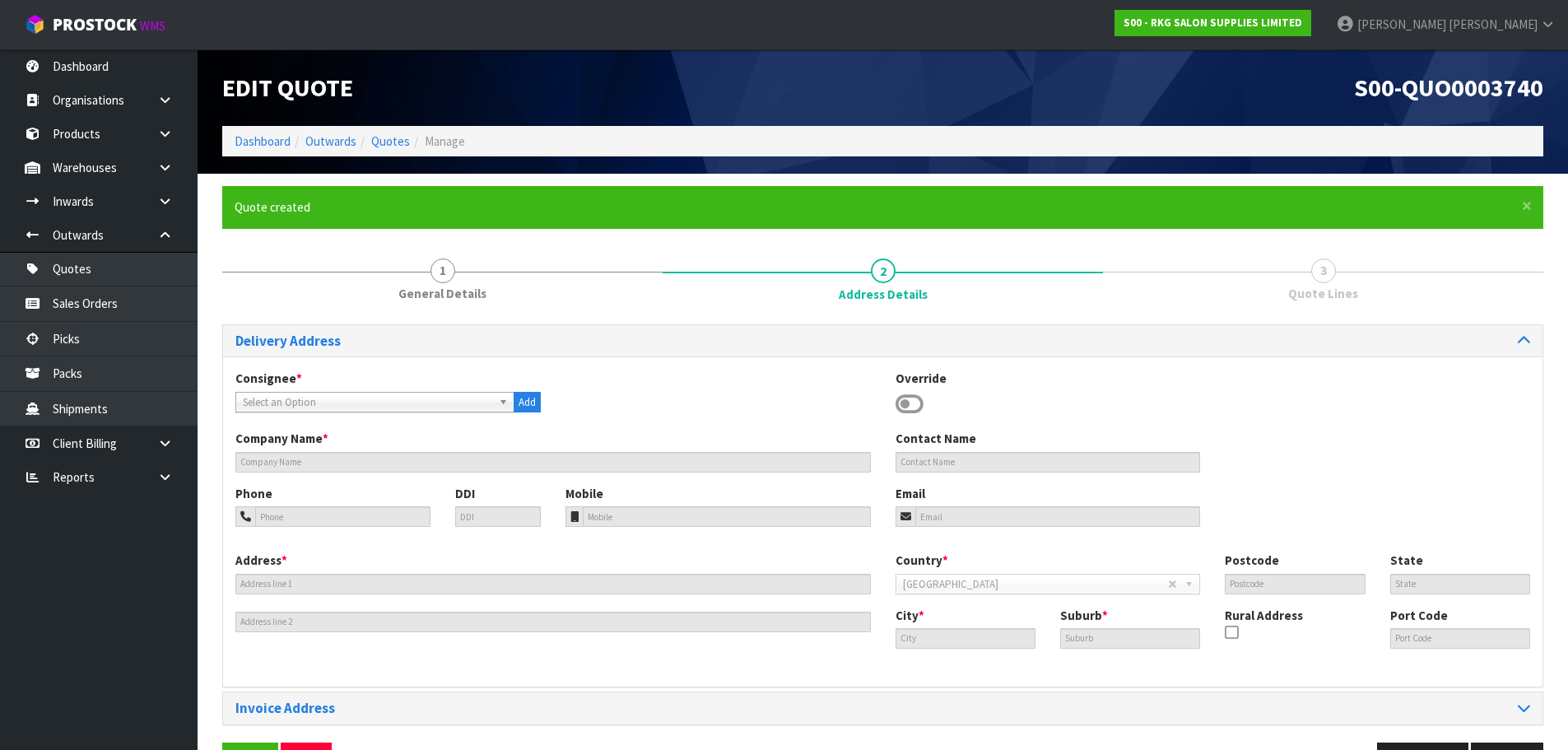
click at [912, 401] on icon at bounding box center [909, 404] width 28 height 25
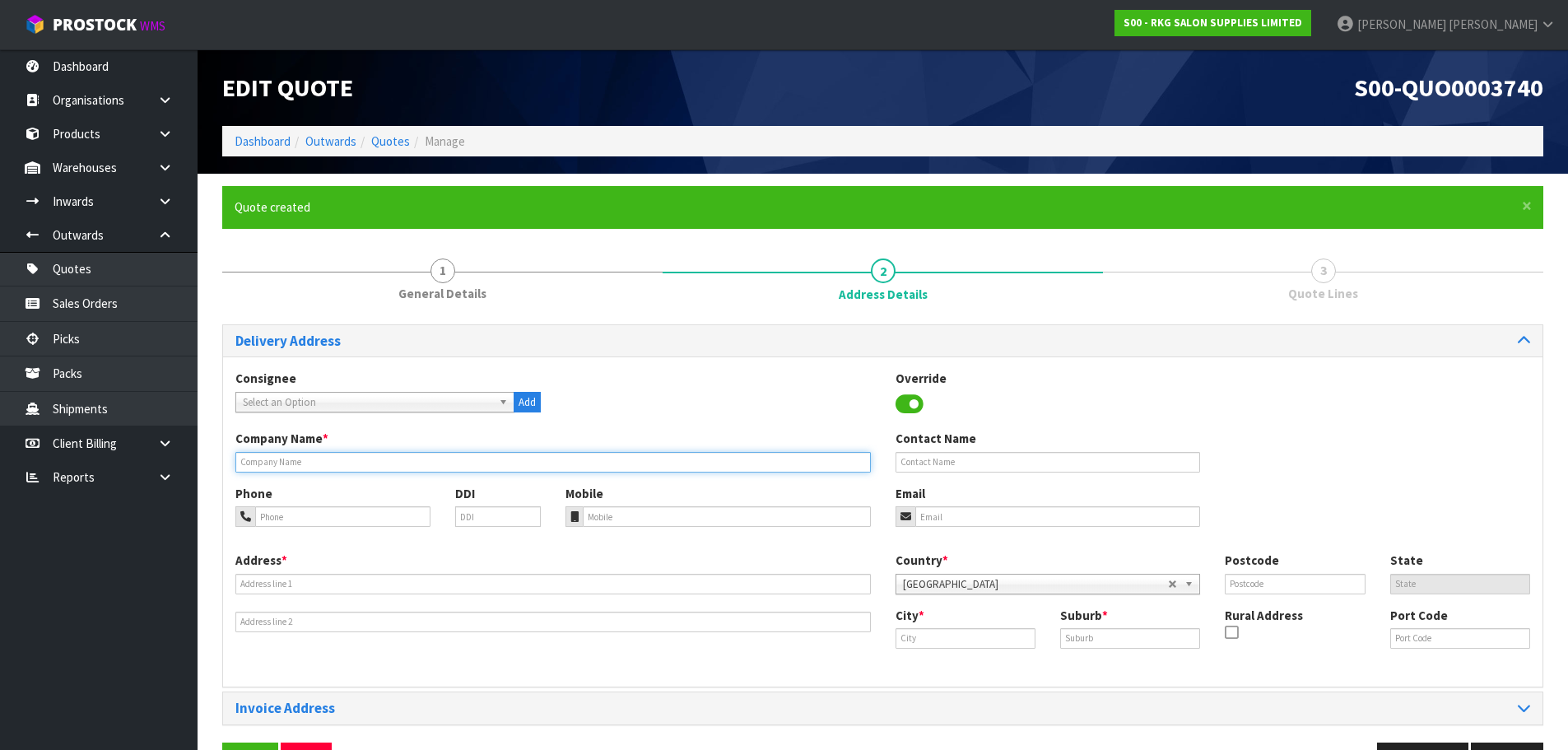
click at [463, 466] on input "text" at bounding box center [552, 462] width 635 height 21
type input "EXIUM STUDIO"
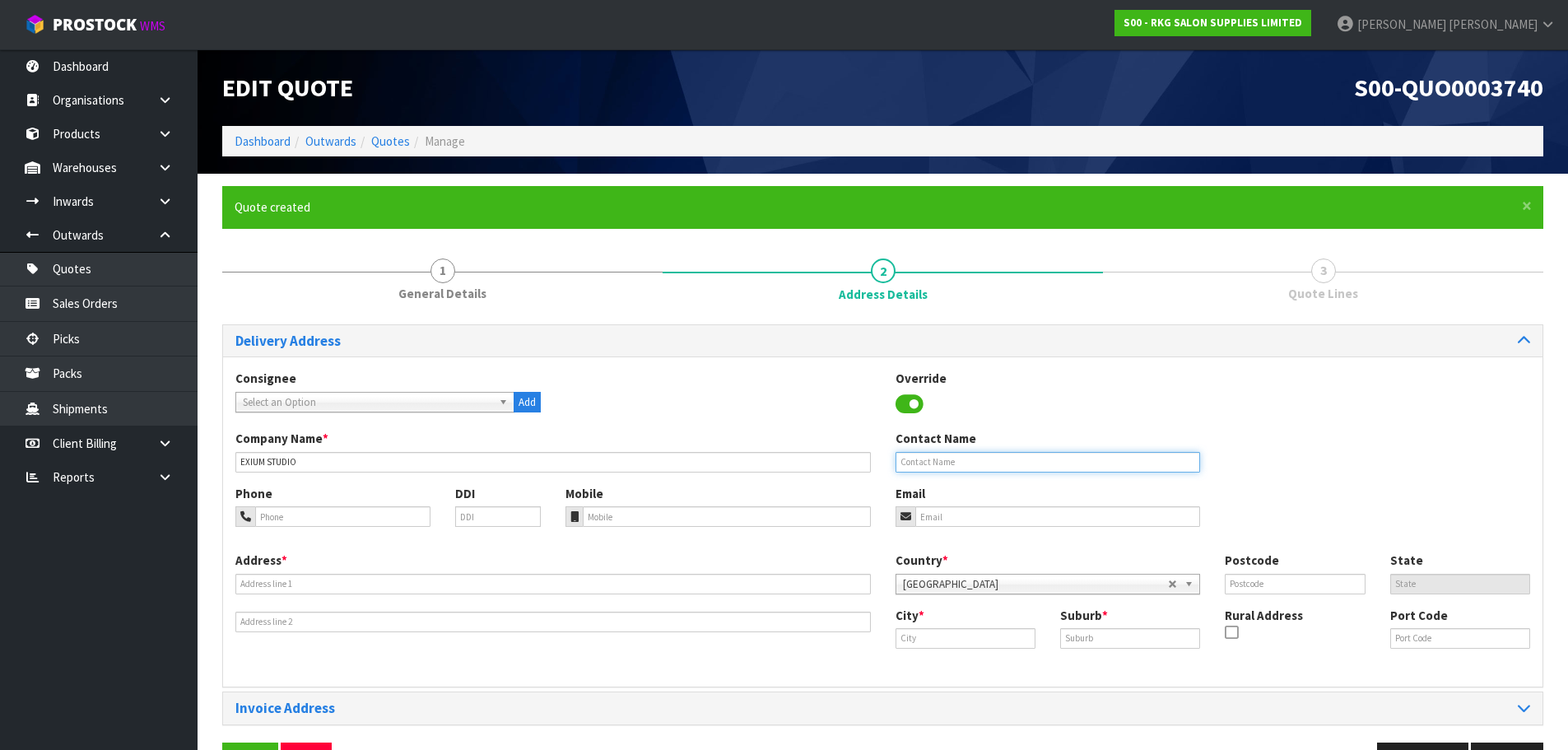
click at [936, 466] on input "text" at bounding box center [1048, 462] width 305 height 21
type input "MADDISON [PERSON_NAME]"
click at [984, 511] on input "email" at bounding box center [1058, 516] width 285 height 21
paste input "[EMAIL_ADDRESS][DOMAIN_NAME]"
type input "[EMAIL_ADDRESS][DOMAIN_NAME]"
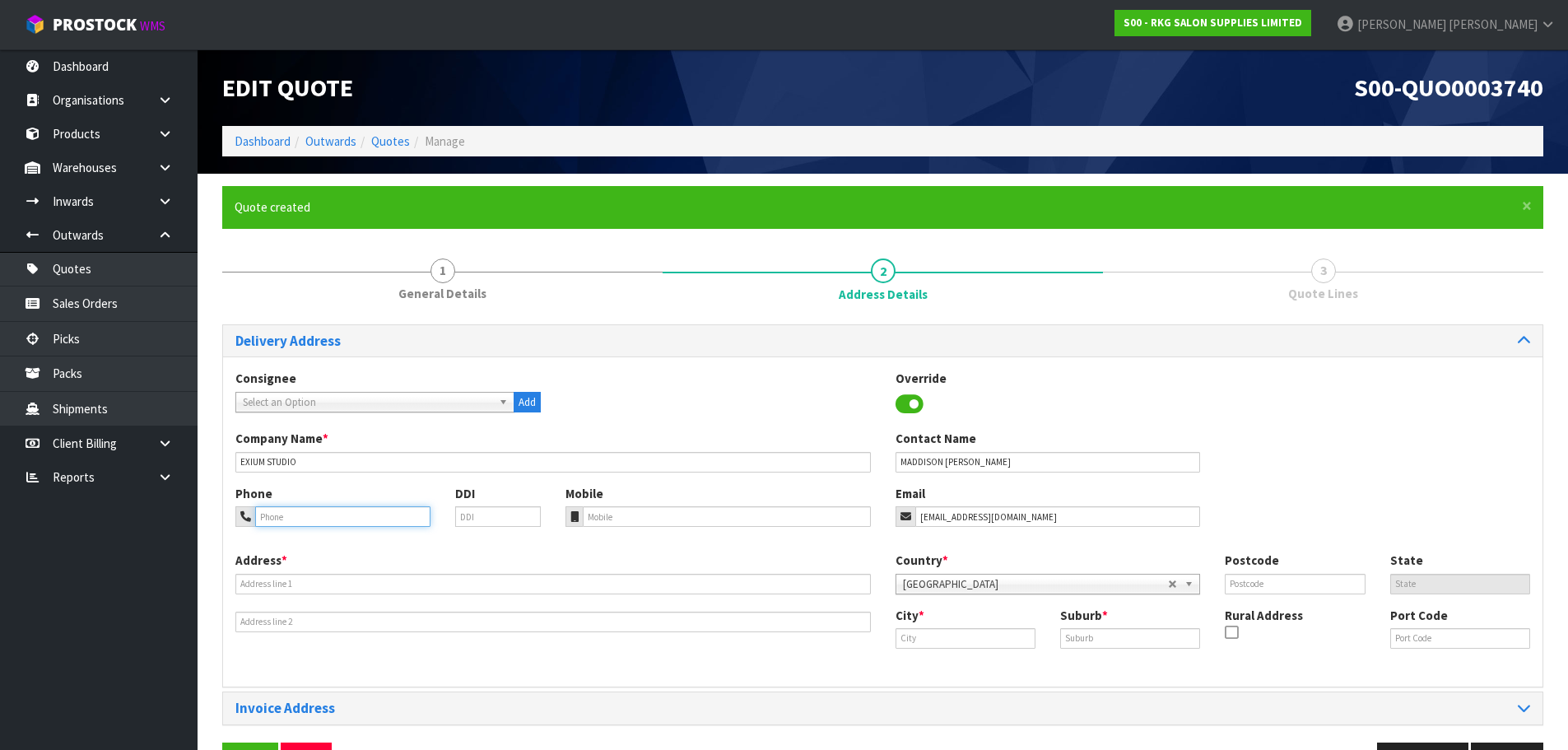
click at [344, 514] on input "tel" at bounding box center [343, 516] width 176 height 21
click at [252, 582] on input "text" at bounding box center [552, 584] width 635 height 21
type input "[STREET_ADDRESS]"
click at [986, 638] on input "text" at bounding box center [965, 639] width 140 height 21
click at [964, 669] on link "Hende rson" at bounding box center [961, 666] width 130 height 23
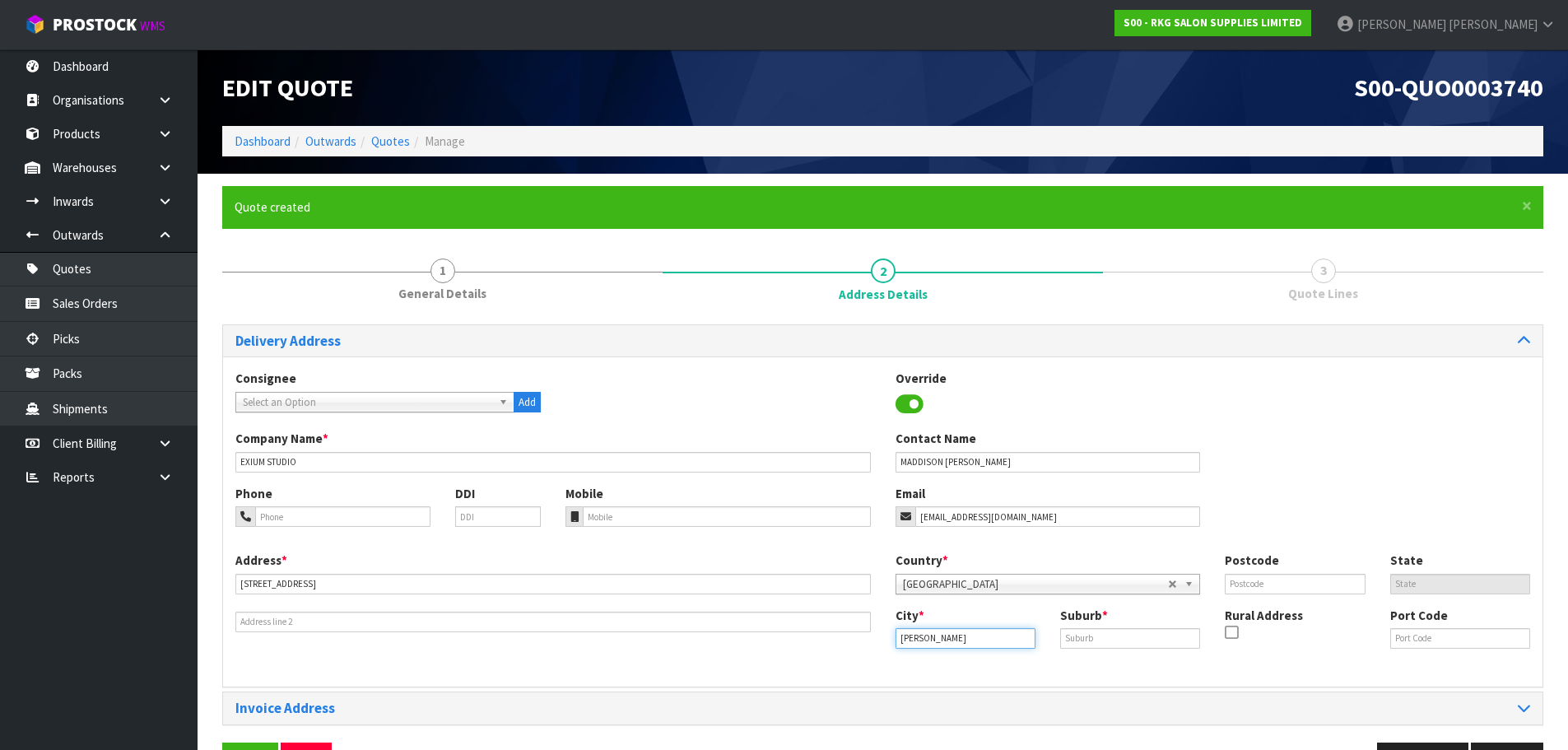
drag, startPoint x: 1002, startPoint y: 640, endPoint x: 889, endPoint y: 634, distance: 113.2
click at [889, 634] on div "City * [GEOGRAPHIC_DATA]" at bounding box center [966, 628] width 165 height 42
click at [935, 668] on strong "Auckl" at bounding box center [928, 666] width 30 height 16
type input "[GEOGRAPHIC_DATA]"
click at [1067, 645] on input "text" at bounding box center [1130, 639] width 140 height 21
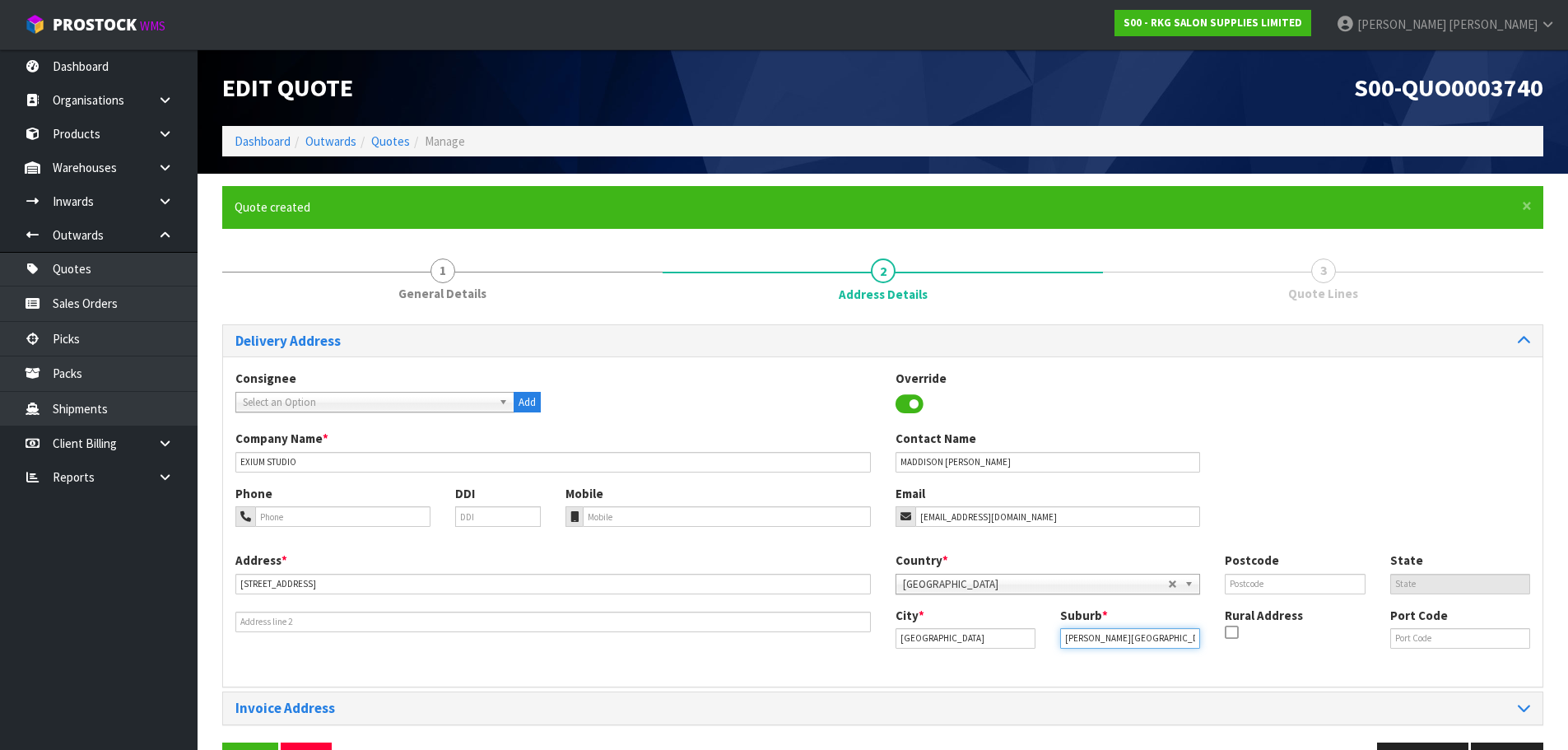
type input "[PERSON_NAME][GEOGRAPHIC_DATA]"
click at [1261, 583] on input "text" at bounding box center [1294, 584] width 140 height 21
type input "0612"
click at [1276, 476] on div "Company Name * EXIUM STUDIO Contact Name MADDISON POWE" at bounding box center [883, 456] width 1319 height 54
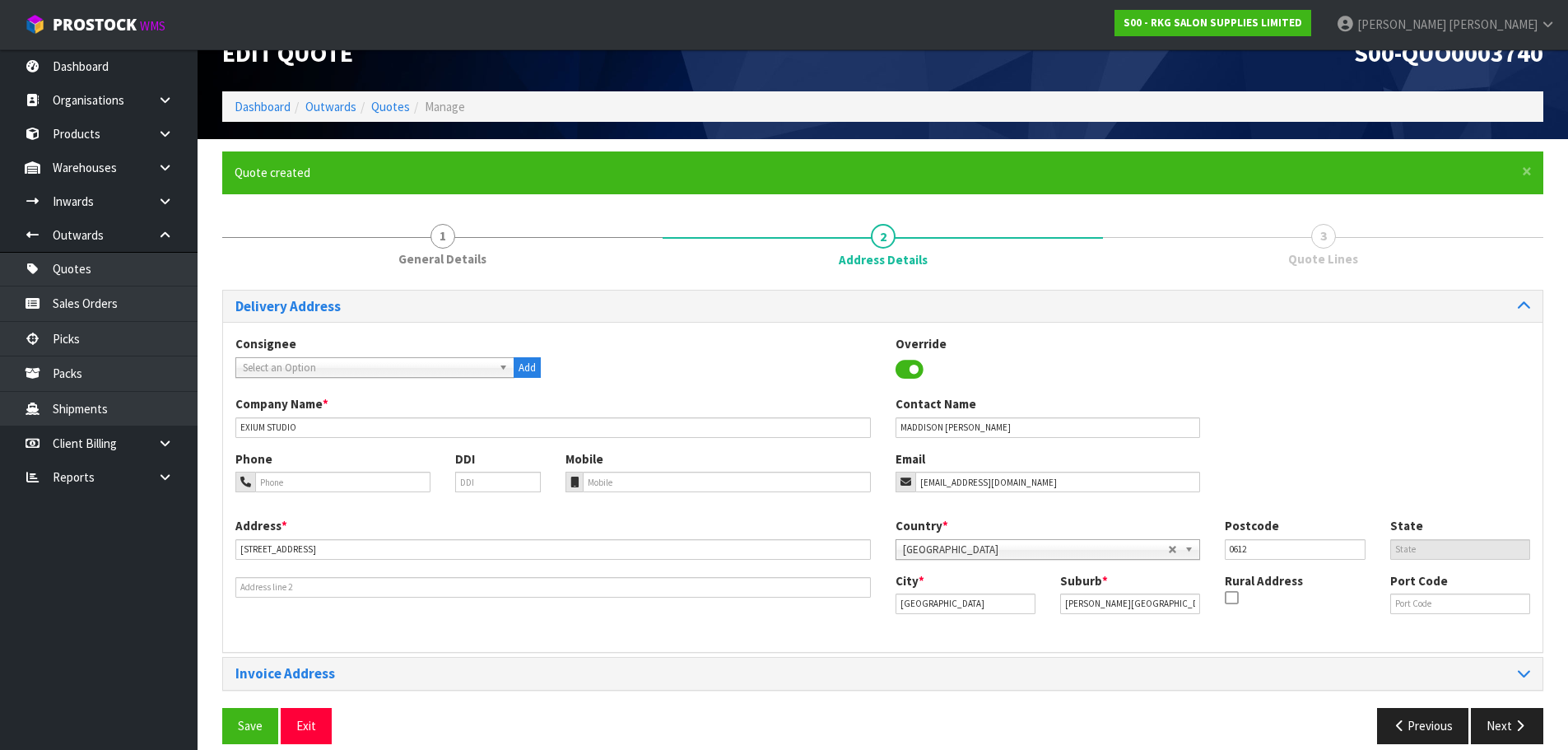
scroll to position [54, 0]
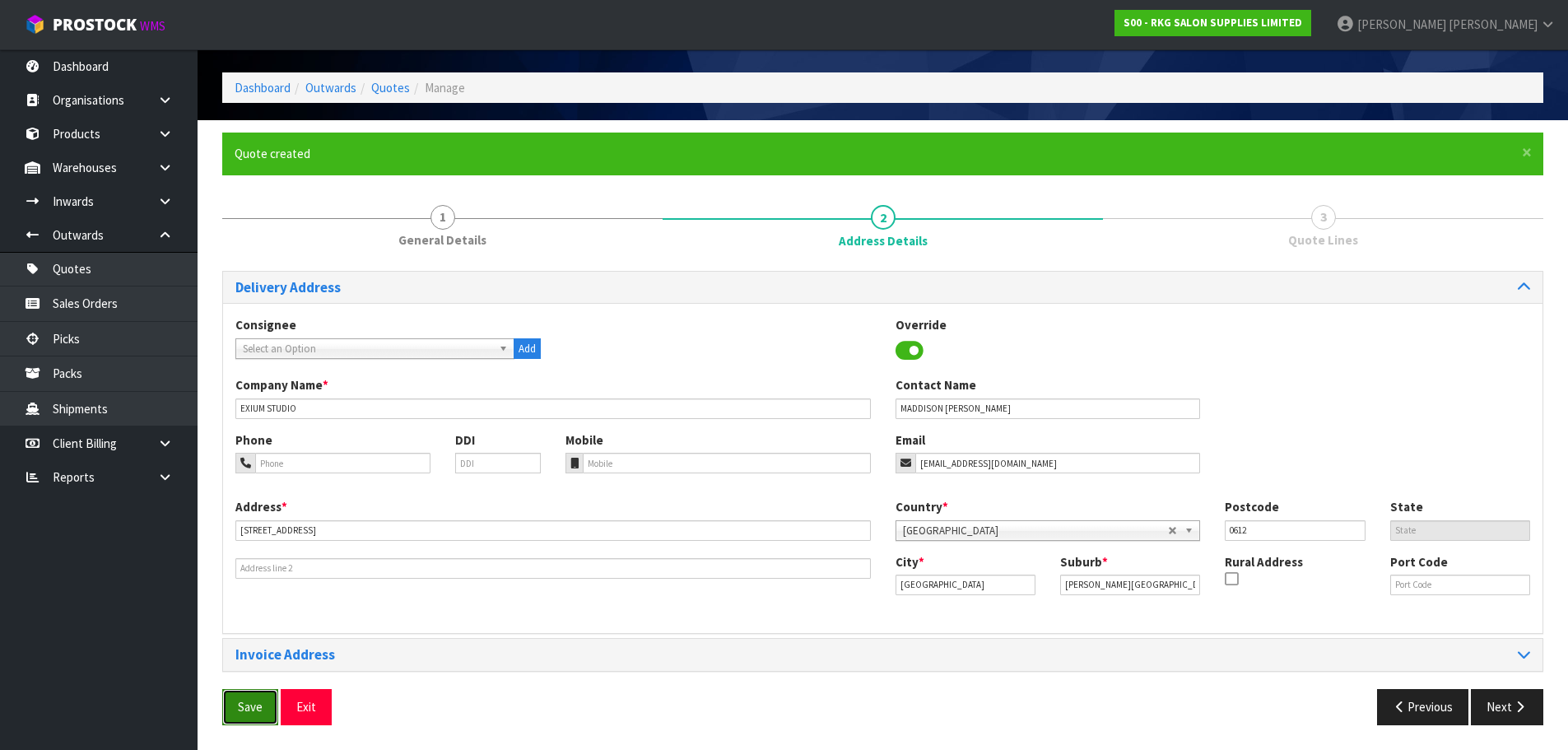
click at [263, 706] on button "Save" at bounding box center [250, 706] width 56 height 35
click at [1517, 714] on button "Next" at bounding box center [1507, 706] width 73 height 35
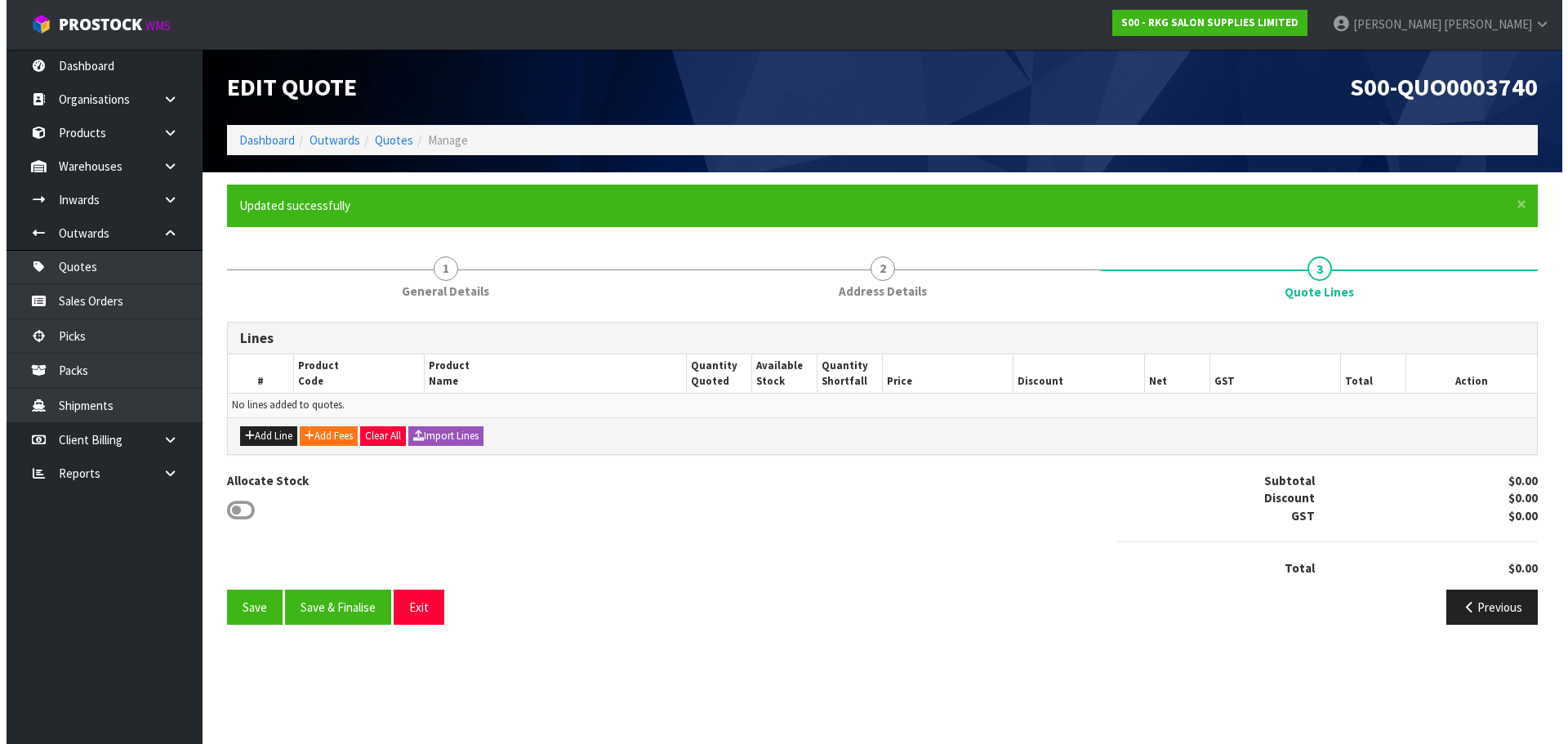
scroll to position [0, 0]
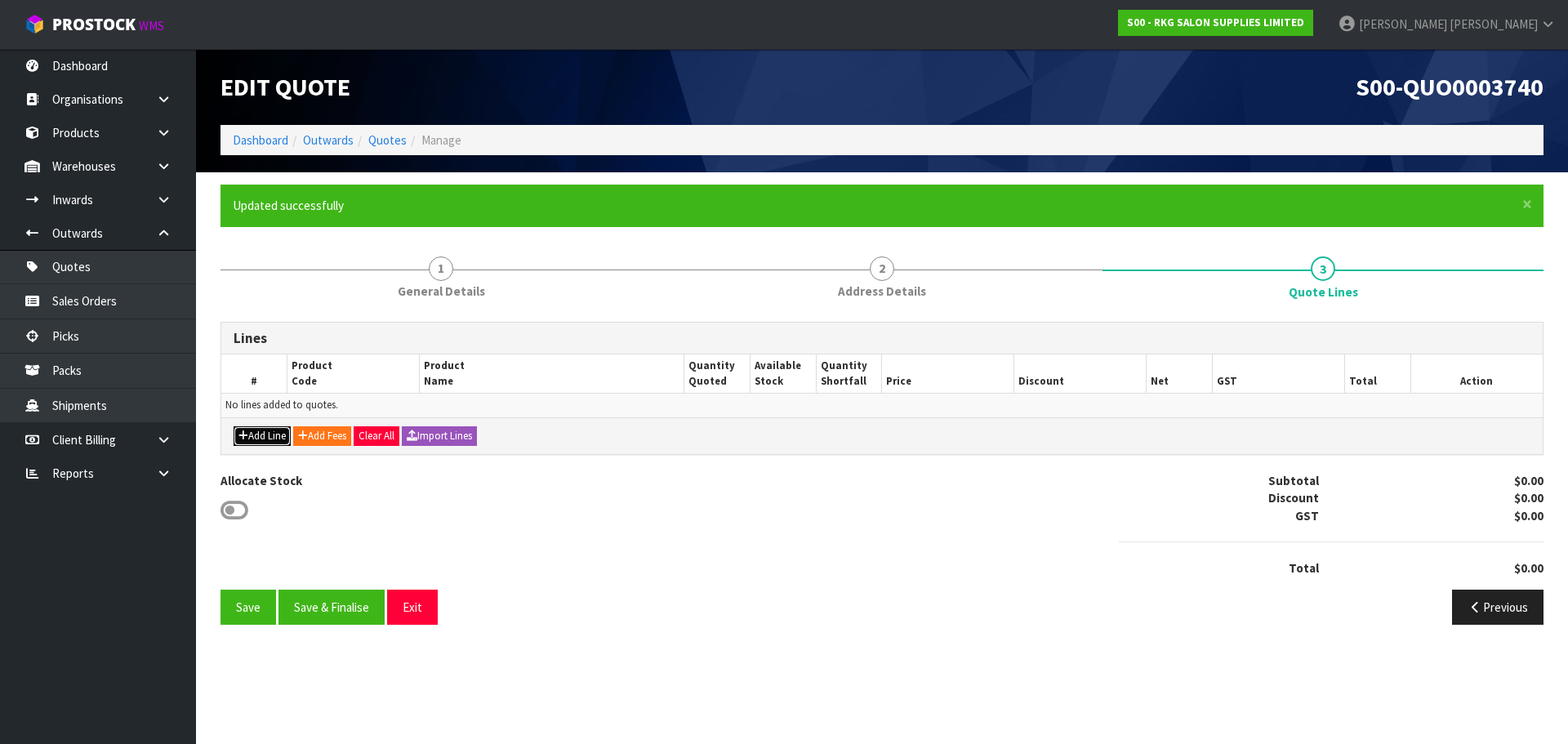
click at [274, 439] on button "Add Line" at bounding box center [261, 436] width 57 height 20
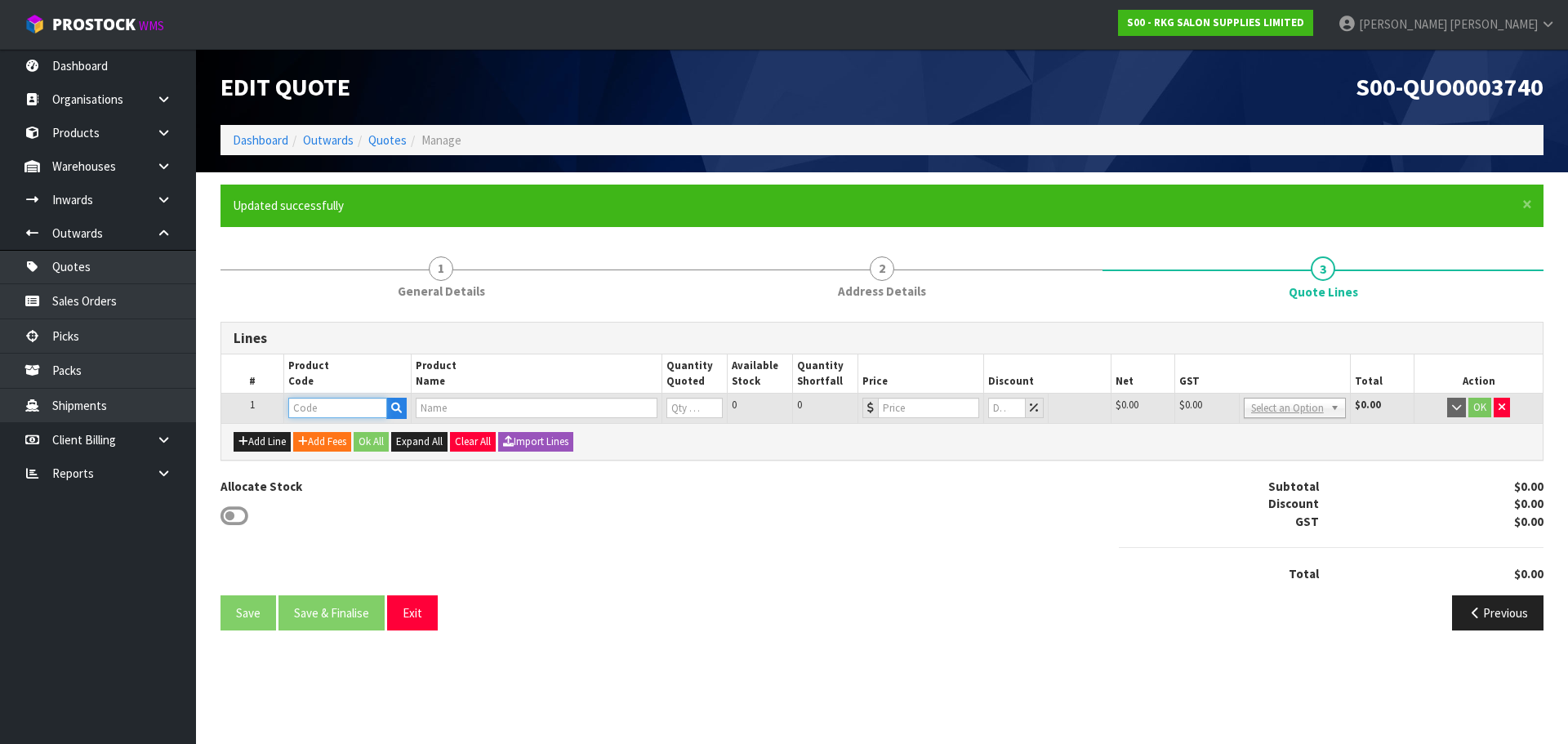
click at [313, 408] on input "text" at bounding box center [337, 408] width 98 height 21
click at [310, 409] on input "text" at bounding box center [337, 408] width 98 height 21
type input "0909"
click at [354, 433] on link "0909 0101" at bounding box center [376, 436] width 174 height 22
type input "09090101"
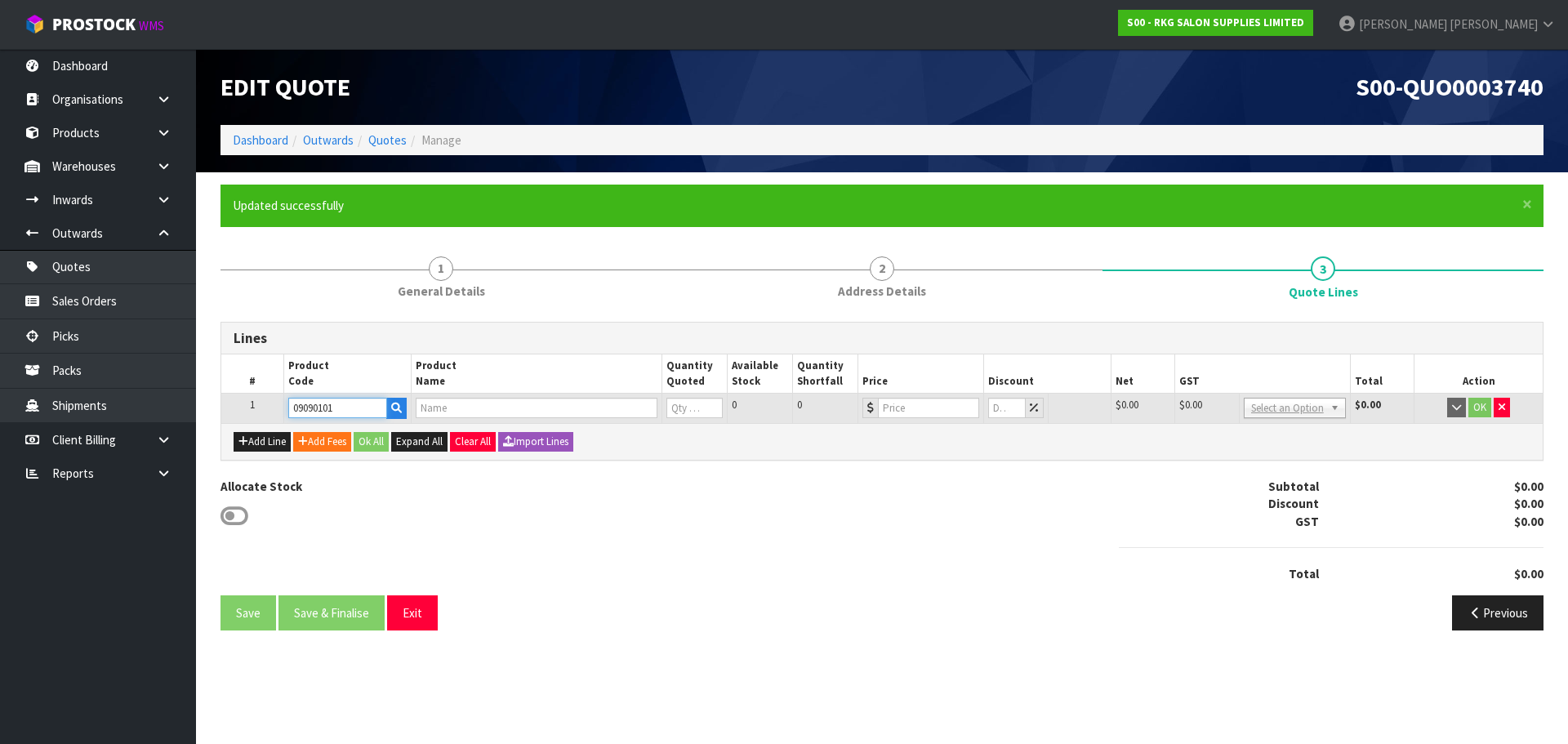
type input "WELLINGTON 360 HYDRAULIC BEAUTY BED - BLACK"
type input "0"
type input "773"
type input "0"
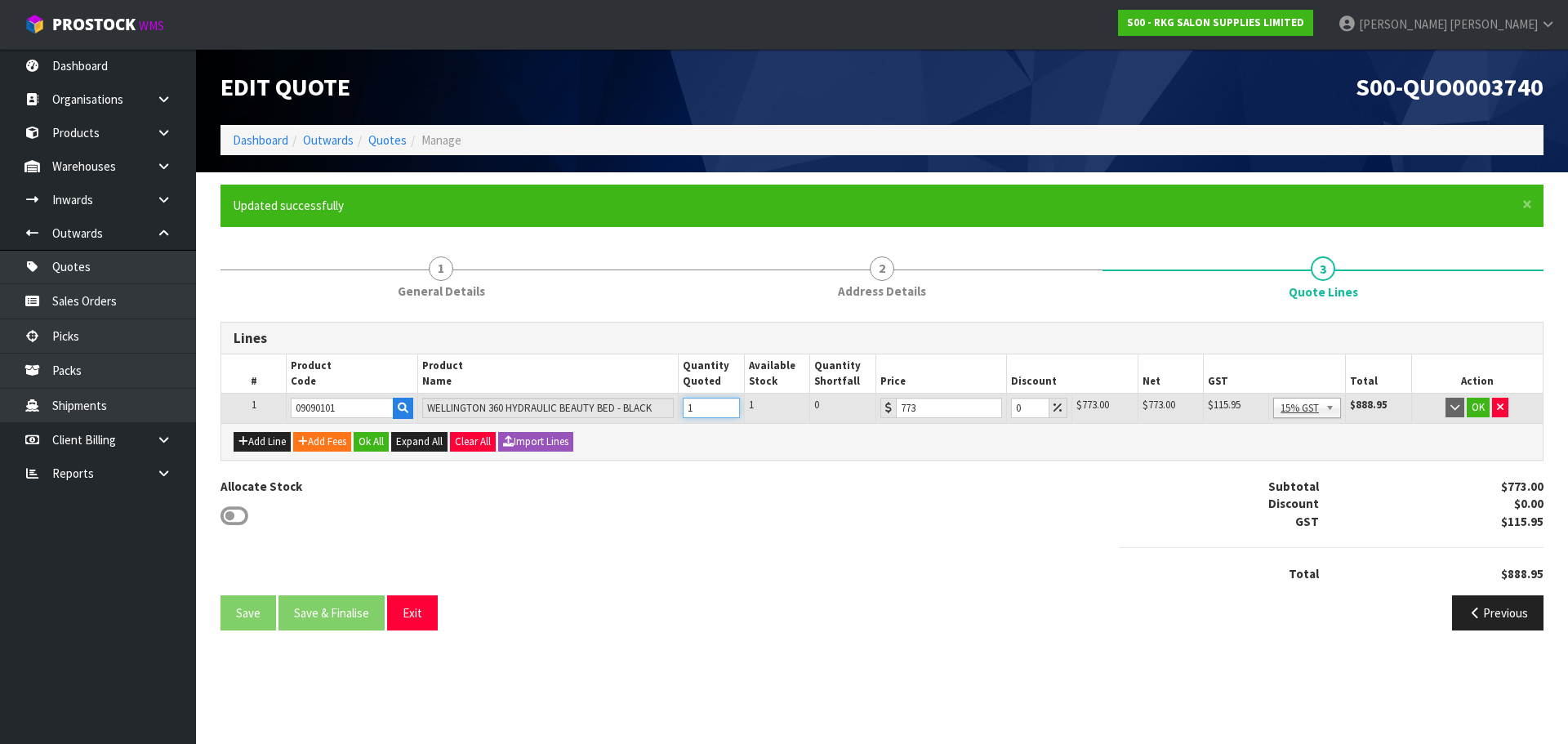
type input "1"
click at [727, 405] on input "1" at bounding box center [711, 408] width 57 height 21
drag, startPoint x: 1026, startPoint y: 403, endPoint x: 989, endPoint y: 412, distance: 38.1
click at [989, 412] on tr "1 09090101 WELLINGTON 360 HYDRAULIC BEAUTY BED - BLACK 1 1 0 773 0 $773.00 $0.0…" at bounding box center [882, 408] width 1321 height 29
drag, startPoint x: 1027, startPoint y: 409, endPoint x: 1011, endPoint y: 409, distance: 16.0
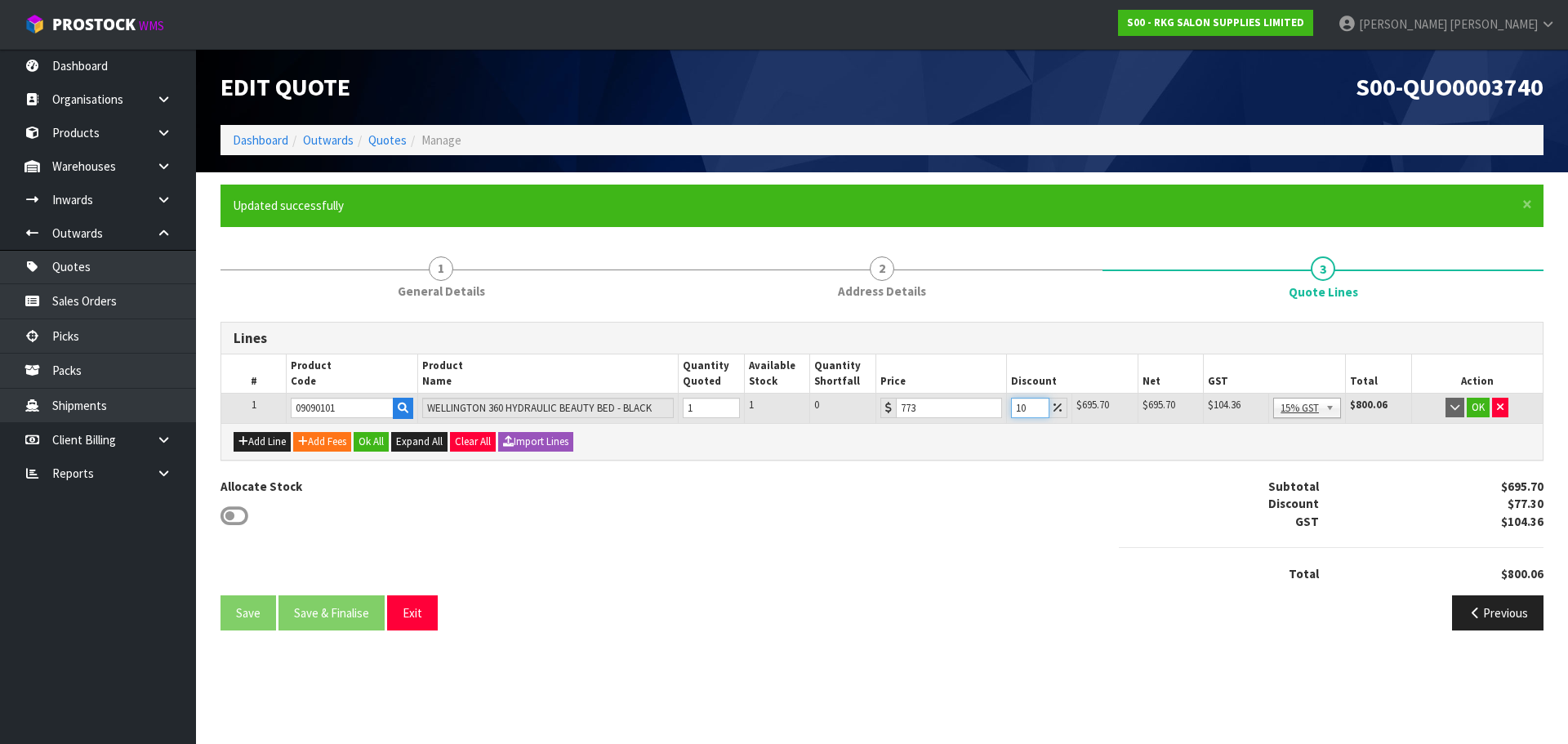
click at [1011, 409] on input "10" at bounding box center [1030, 408] width 38 height 21
drag, startPoint x: 1025, startPoint y: 410, endPoint x: 1014, endPoint y: 410, distance: 11.0
click at [1014, 410] on input "15" at bounding box center [1030, 408] width 38 height 21
type input "1"
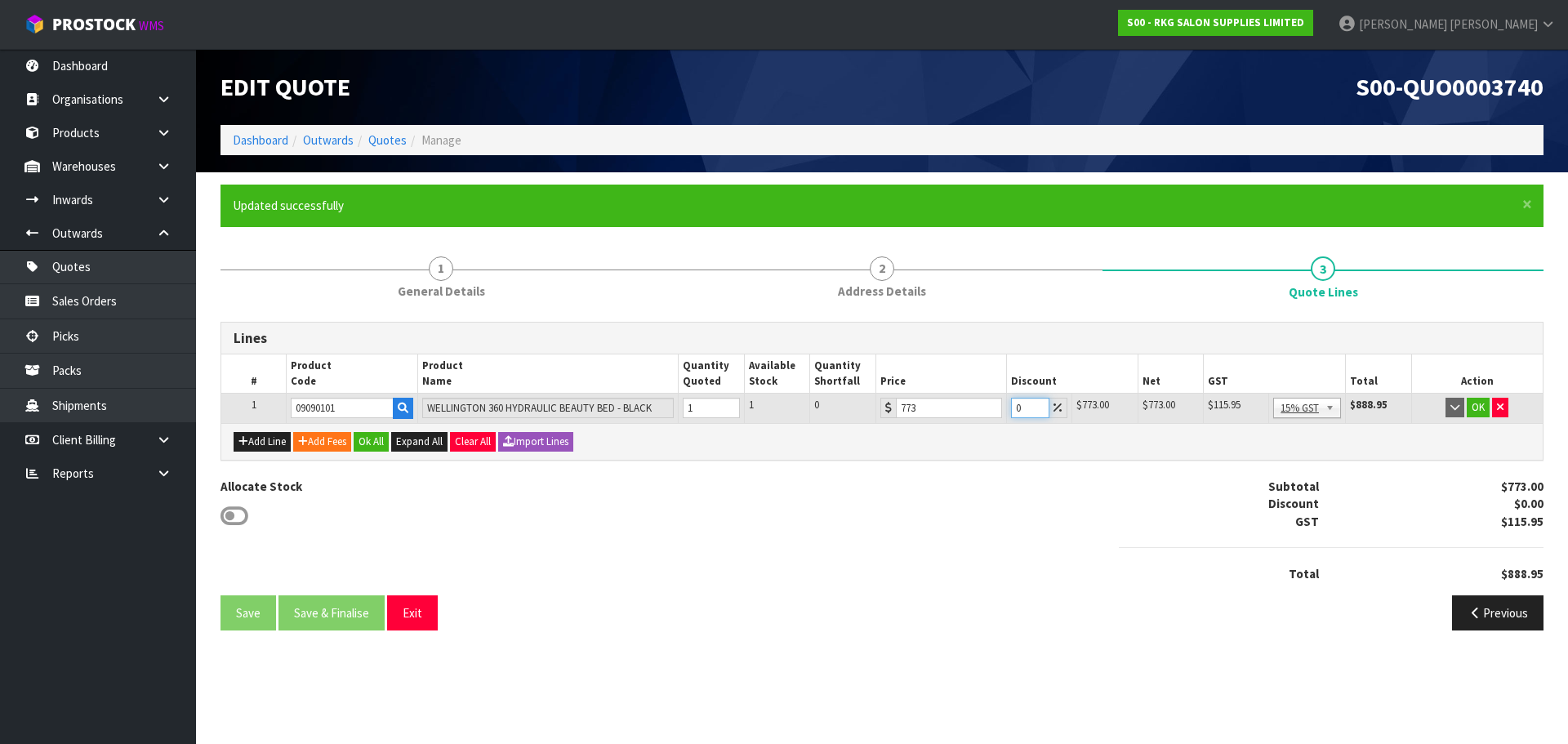
type input "0"
drag, startPoint x: 904, startPoint y: 409, endPoint x: 892, endPoint y: 412, distance: 12.4
click at [892, 412] on div "773" at bounding box center [940, 408] width 122 height 21
type input "675"
click at [1478, 410] on button "OK" at bounding box center [1478, 408] width 23 height 20
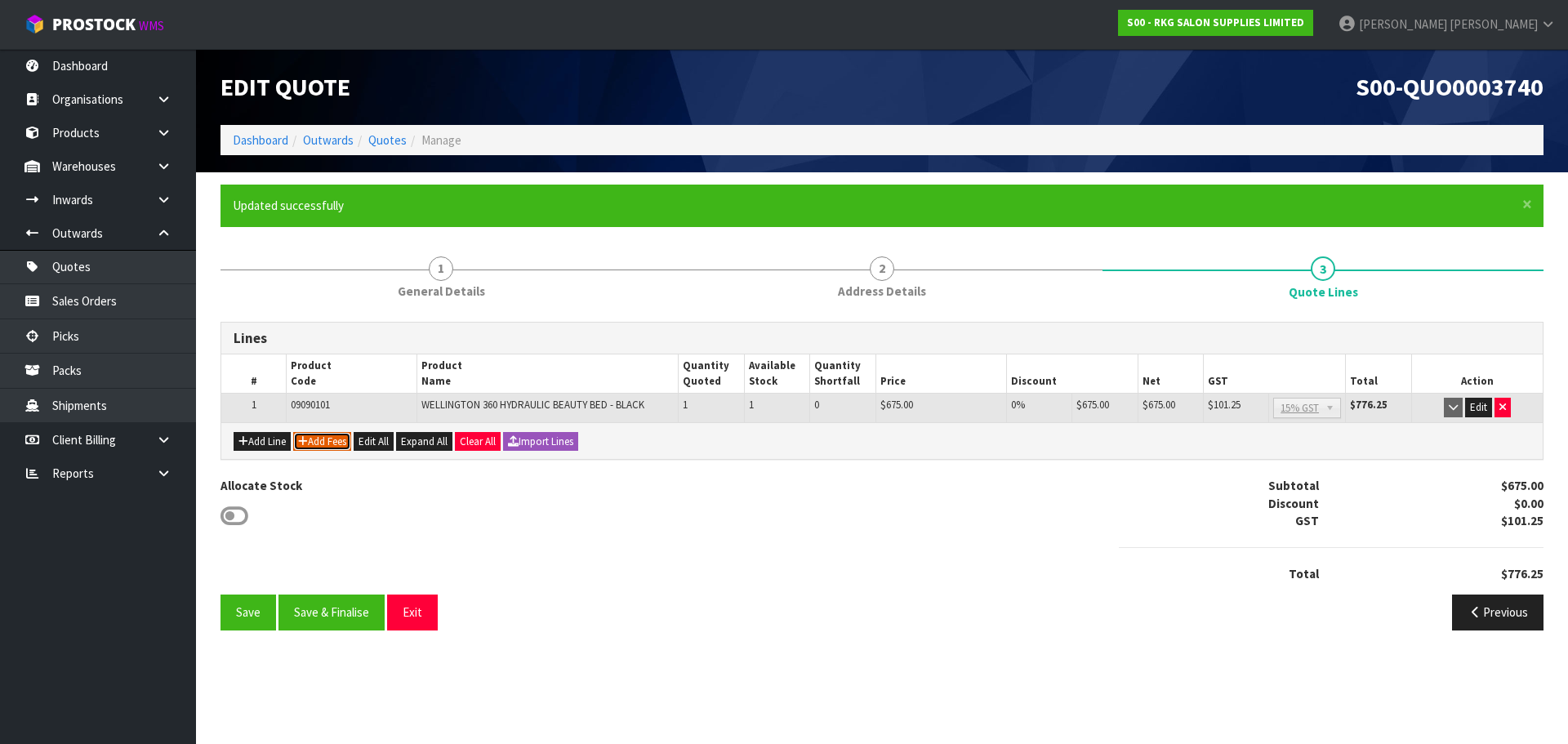
click at [334, 443] on button "Add Fees" at bounding box center [322, 442] width 58 height 20
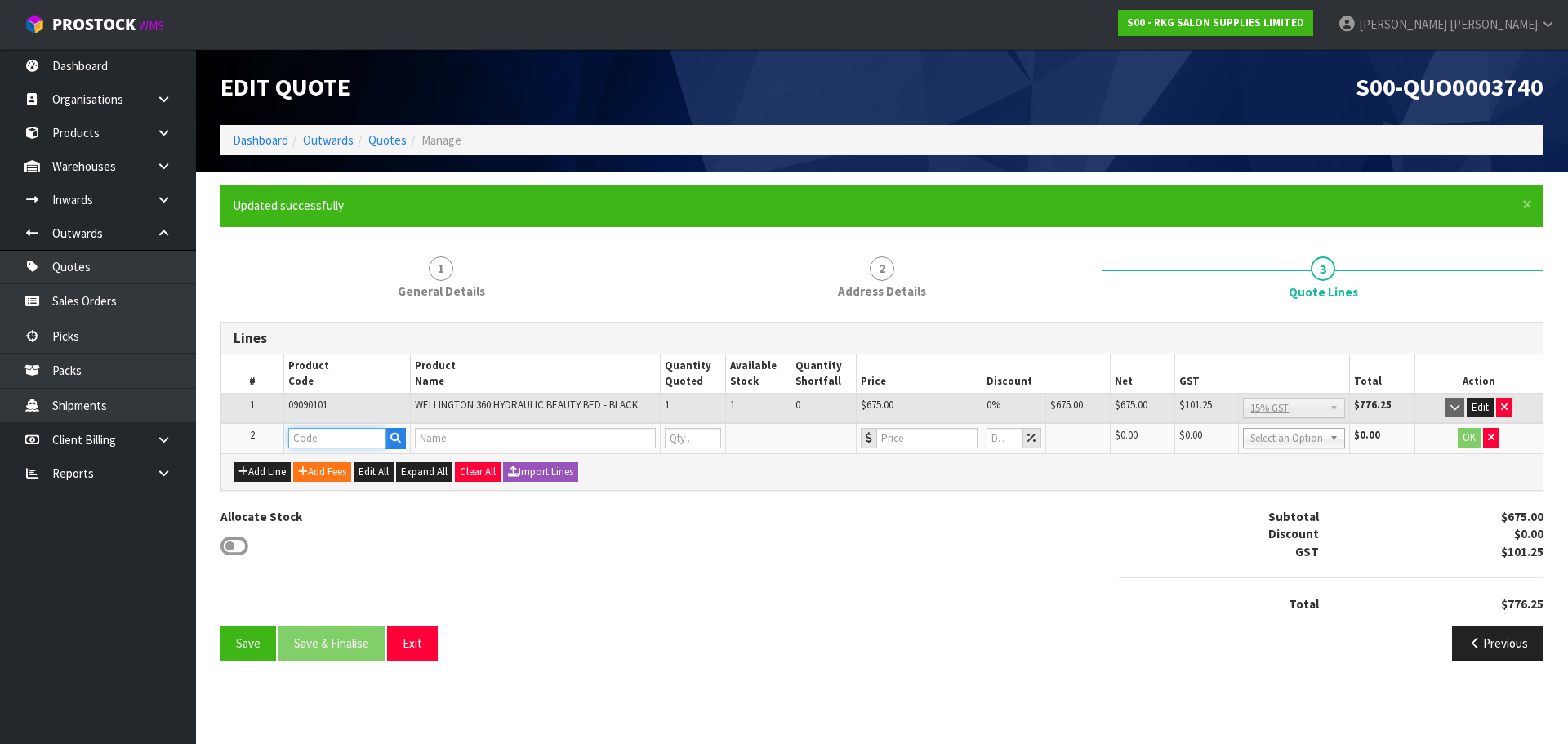
click at [326, 439] on input "text" at bounding box center [337, 438] width 98 height 21
type input "FRE"
click at [326, 463] on link "FRE IGHT" at bounding box center [353, 466] width 129 height 22
type input "FREIGHT"
type input "FREIGHT FEE"
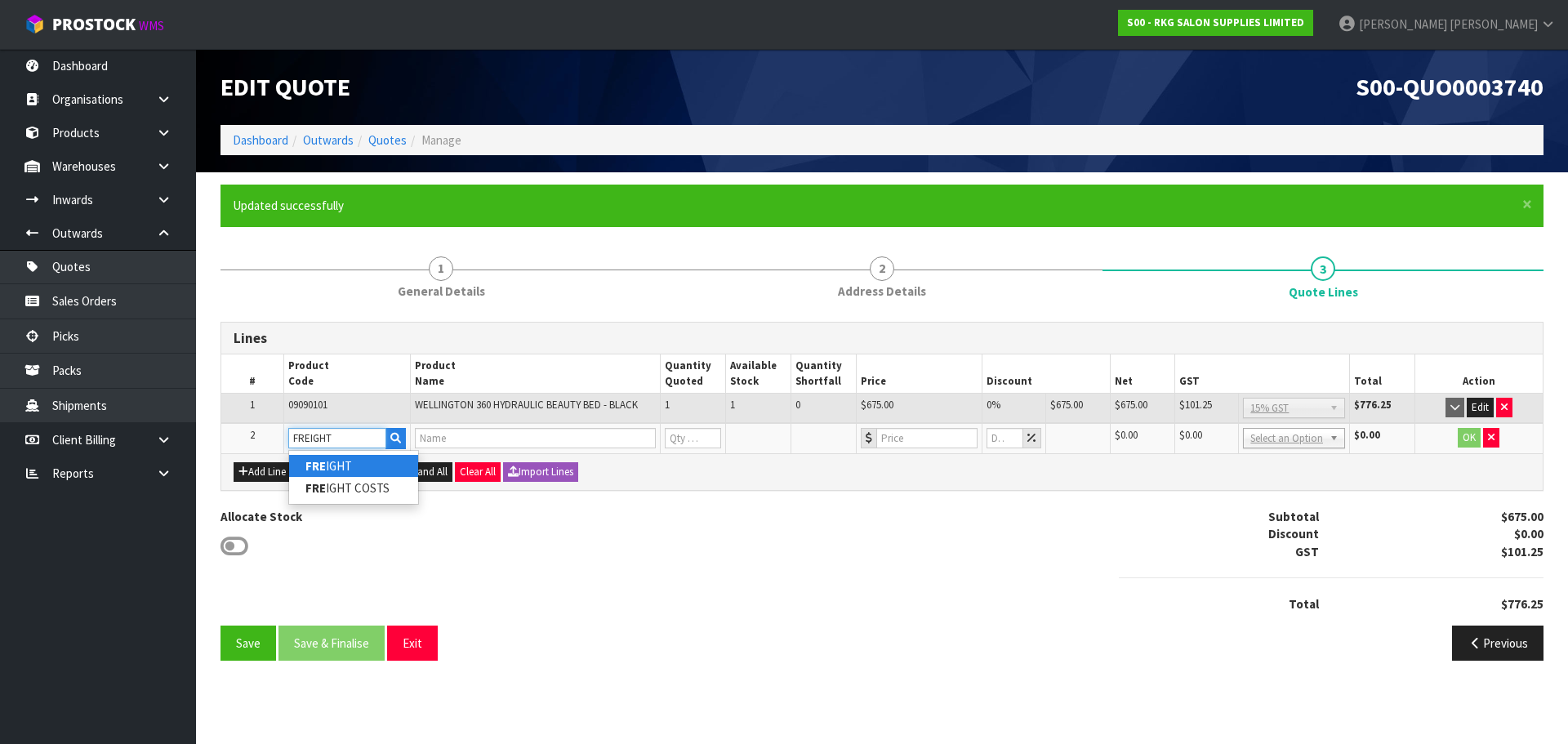
type input "1"
type input "0"
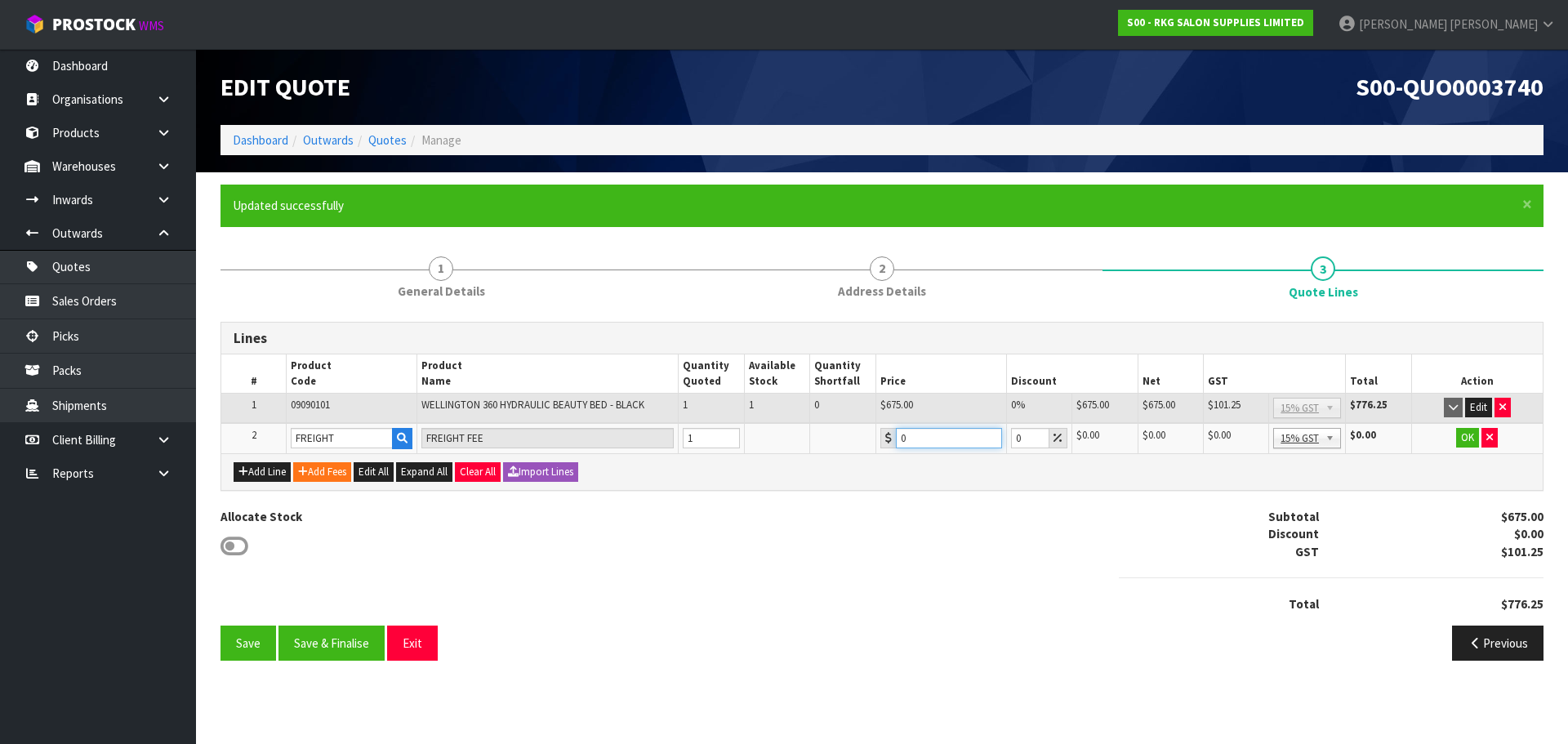
drag, startPoint x: 931, startPoint y: 433, endPoint x: 895, endPoint y: 440, distance: 36.7
click at [896, 440] on input "0" at bounding box center [949, 438] width 106 height 21
type input "140.95"
click at [1463, 435] on button "OK" at bounding box center [1468, 438] width 23 height 20
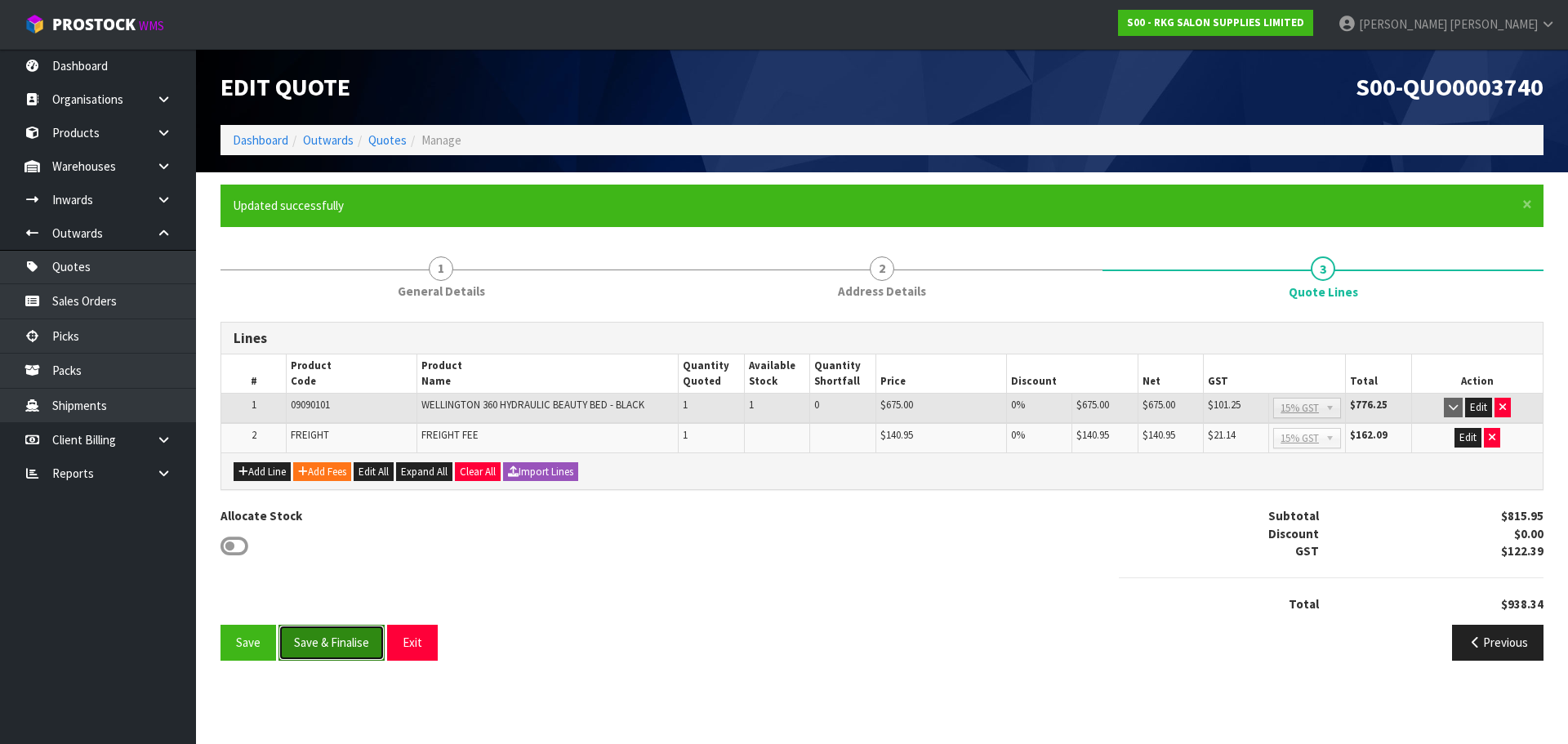
click at [343, 646] on button "Save & Finalise" at bounding box center [331, 643] width 106 height 35
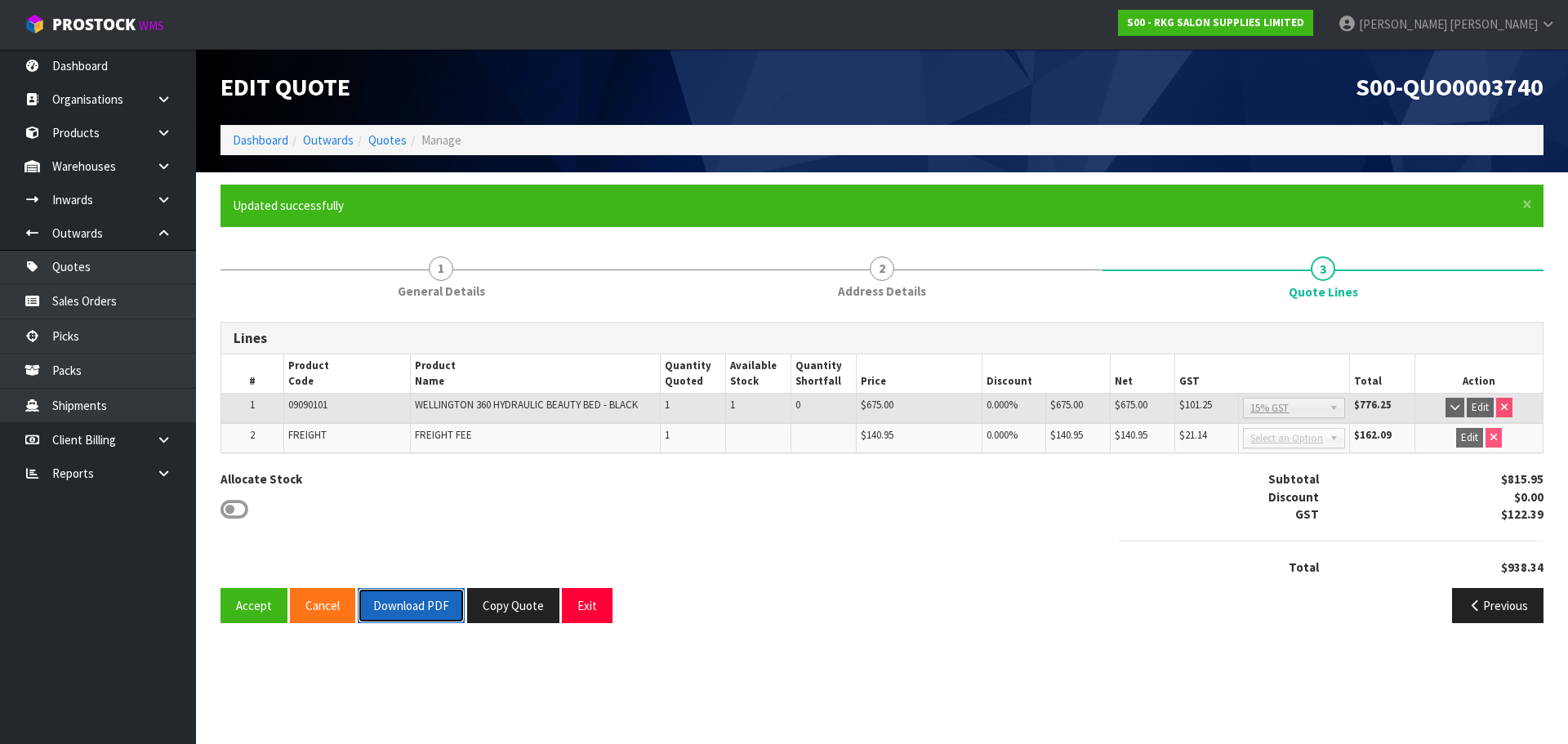
click at [418, 603] on button "Download PDF" at bounding box center [411, 605] width 107 height 35
click at [599, 608] on button "Exit" at bounding box center [587, 605] width 51 height 35
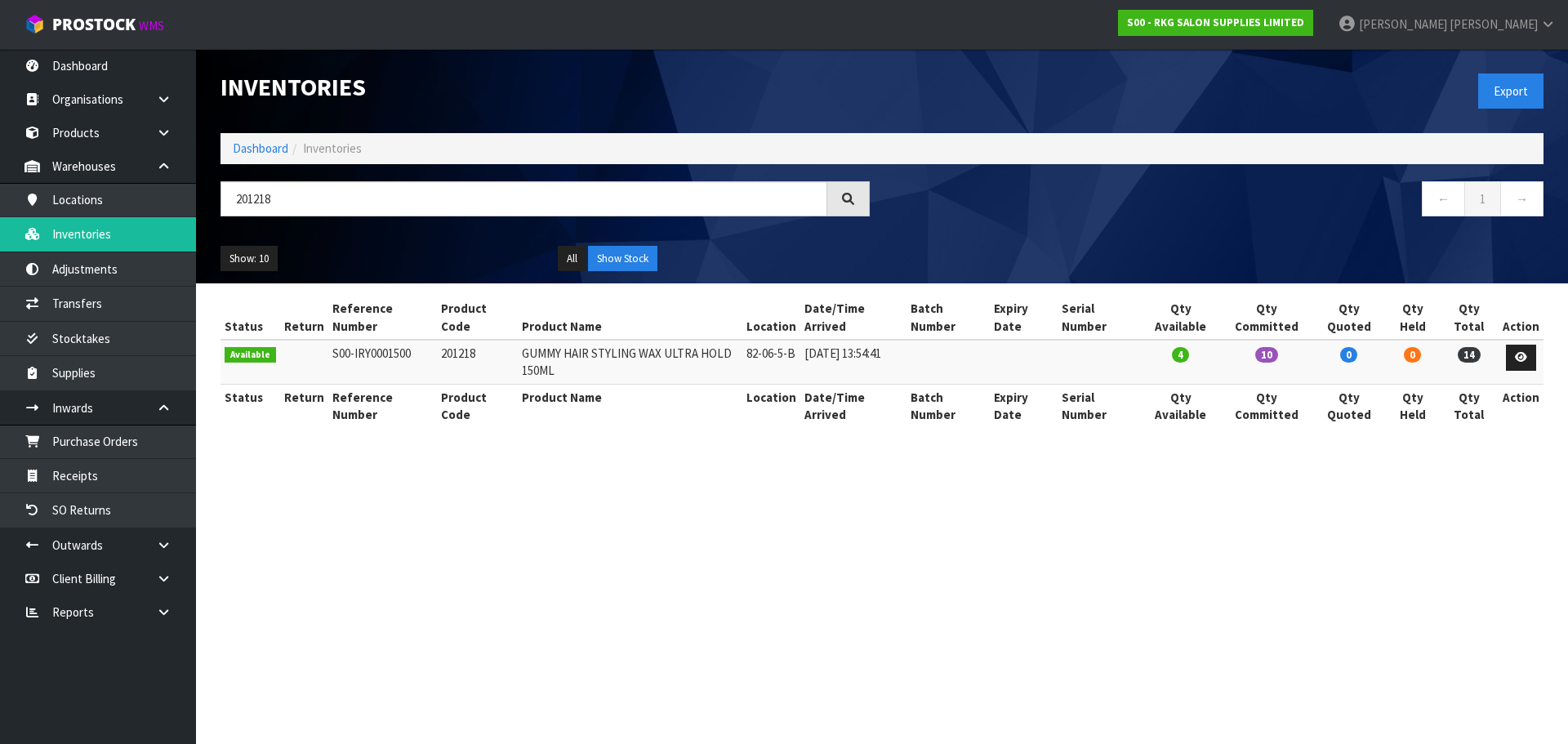
click at [226, 204] on input "201218" at bounding box center [524, 198] width 607 height 35
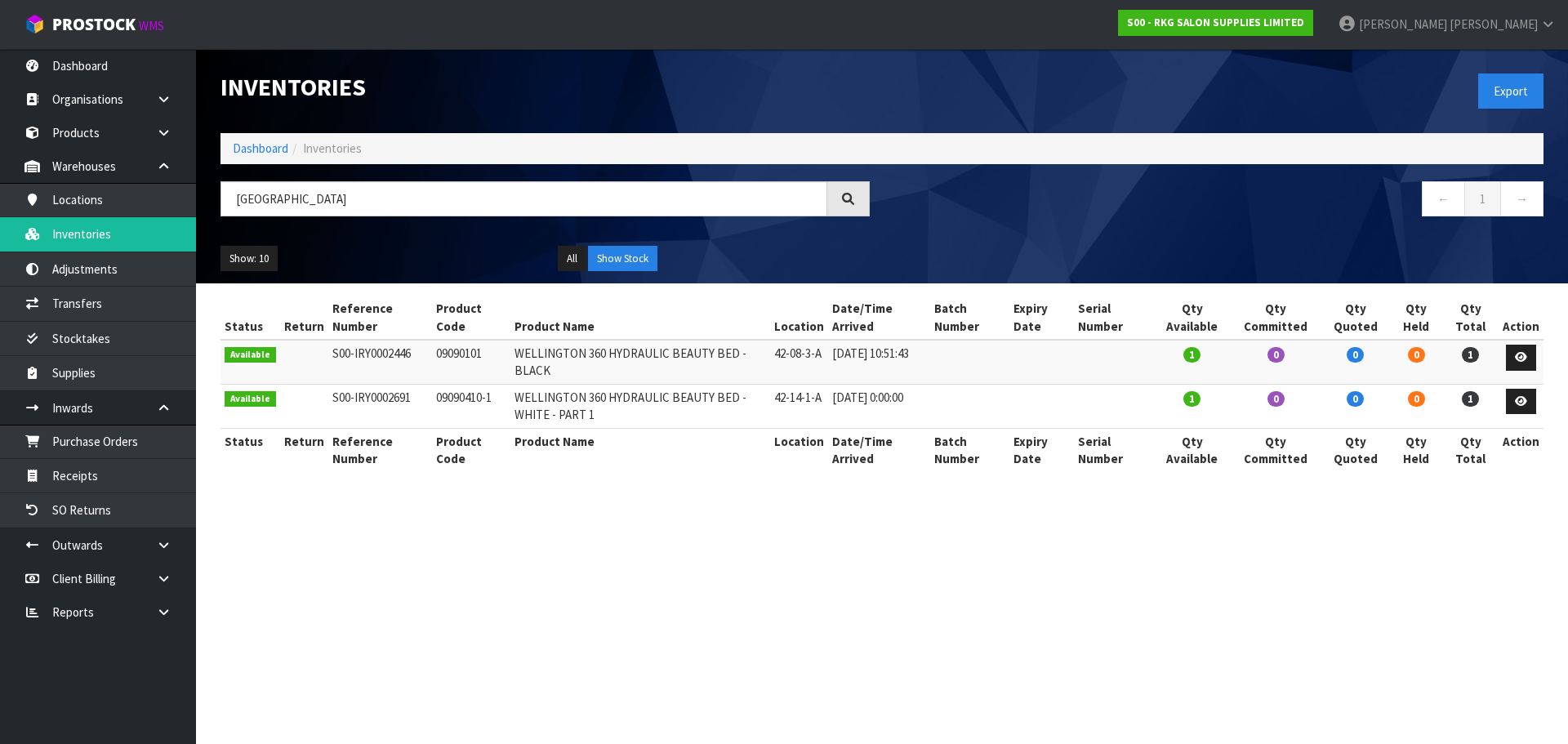
type input "[GEOGRAPHIC_DATA]"
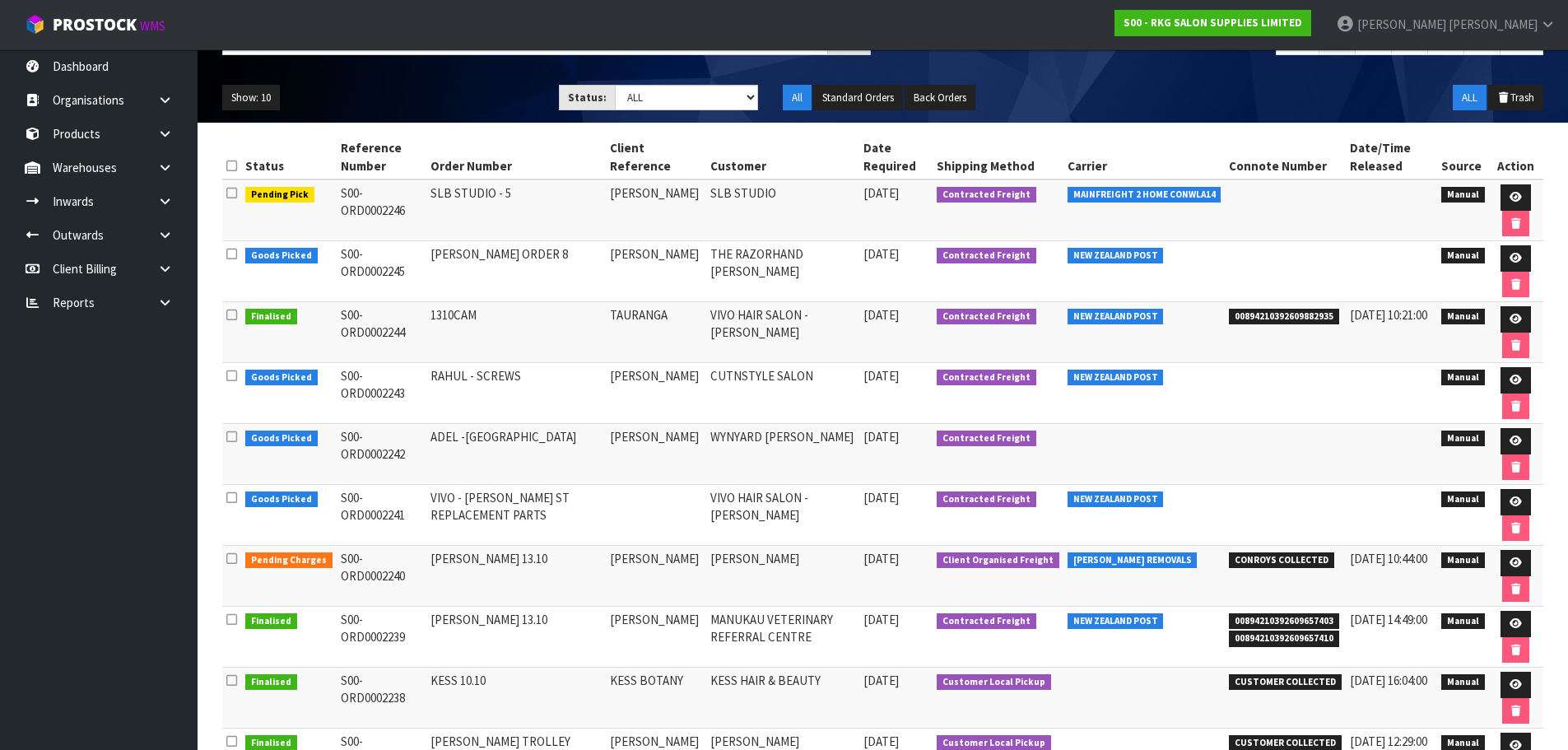
scroll to position [165, 0]
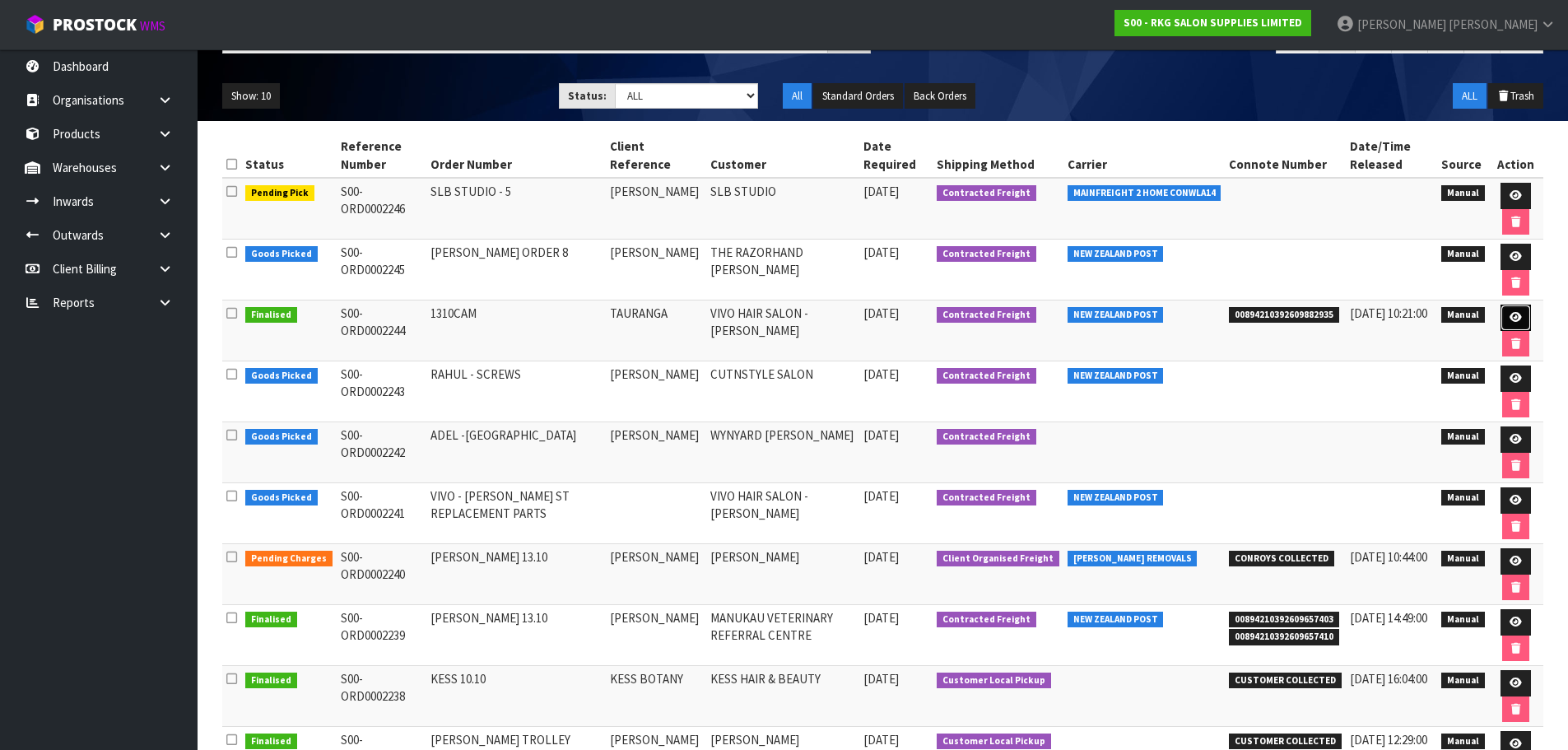
click at [1515, 311] on link at bounding box center [1515, 317] width 30 height 26
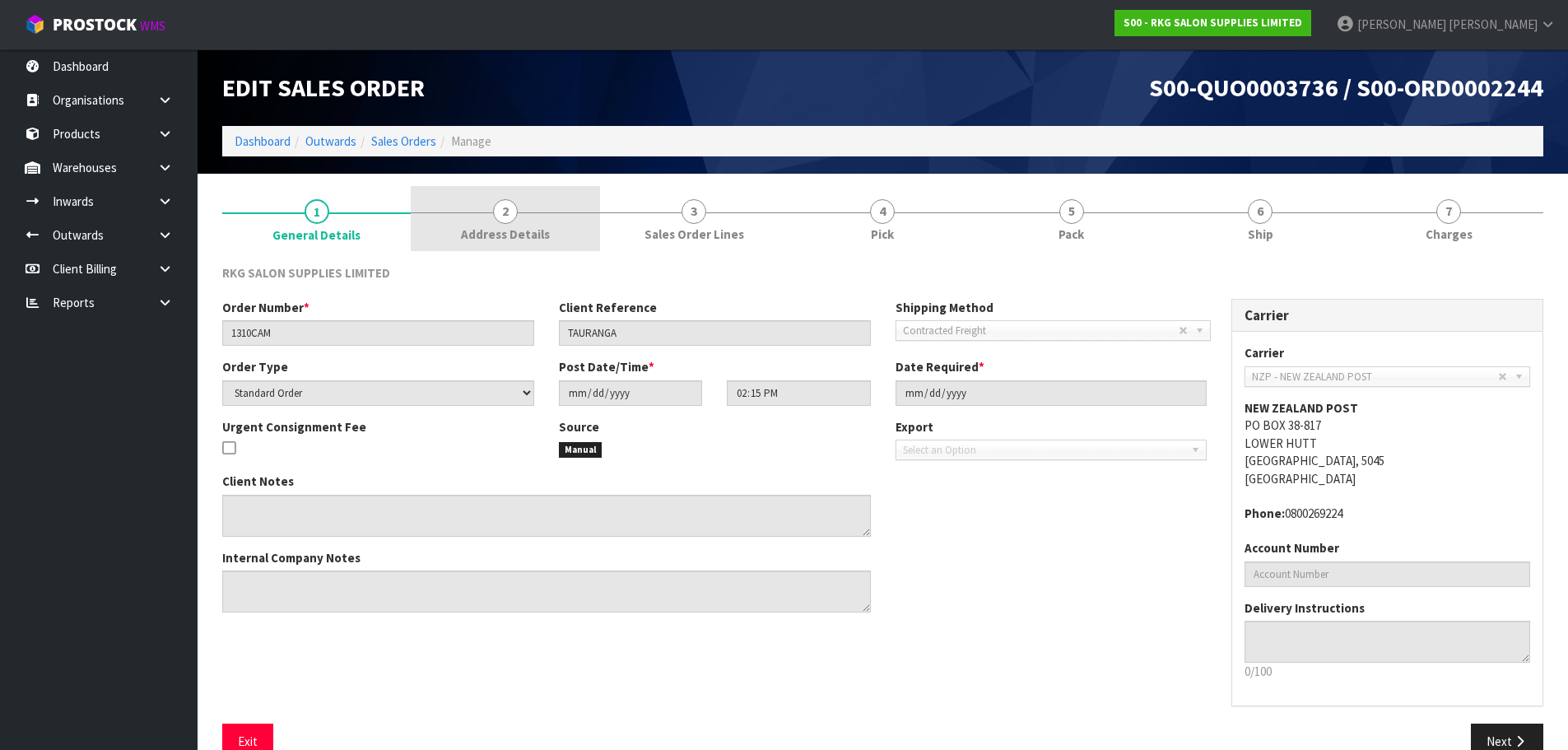
click at [515, 223] on link "2 Address Details" at bounding box center [505, 218] width 188 height 65
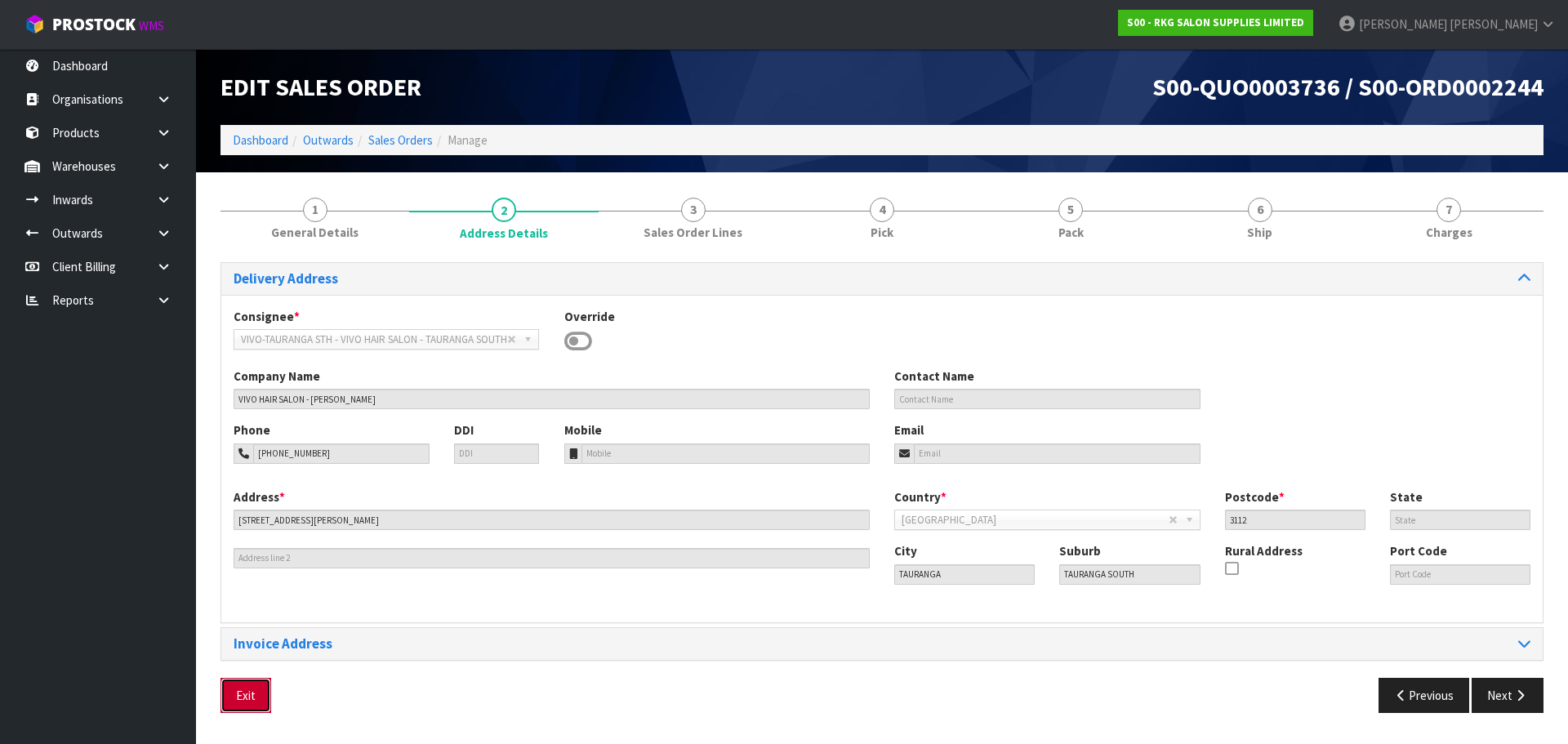
click at [257, 693] on button "Exit" at bounding box center [246, 695] width 51 height 35
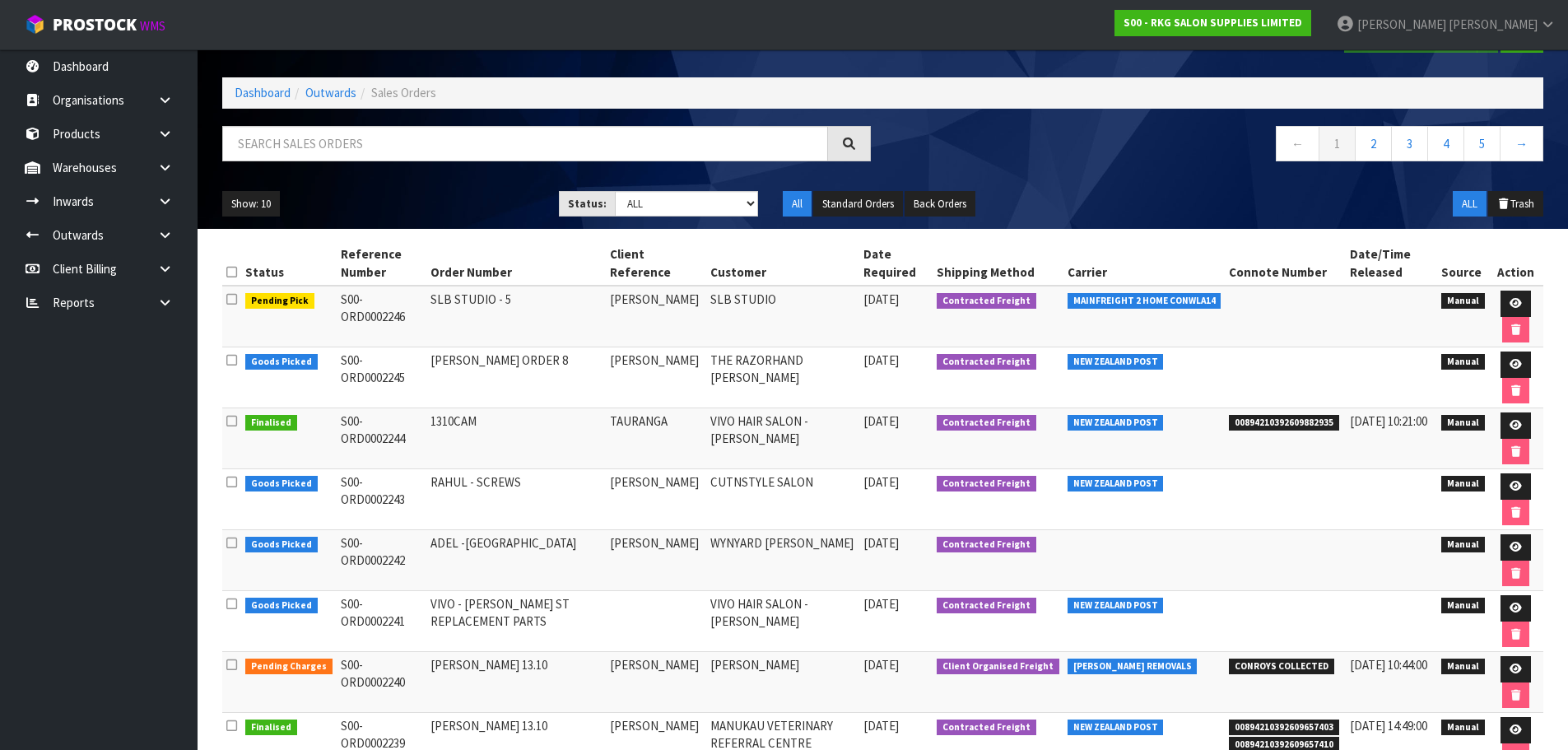
scroll to position [82, 0]
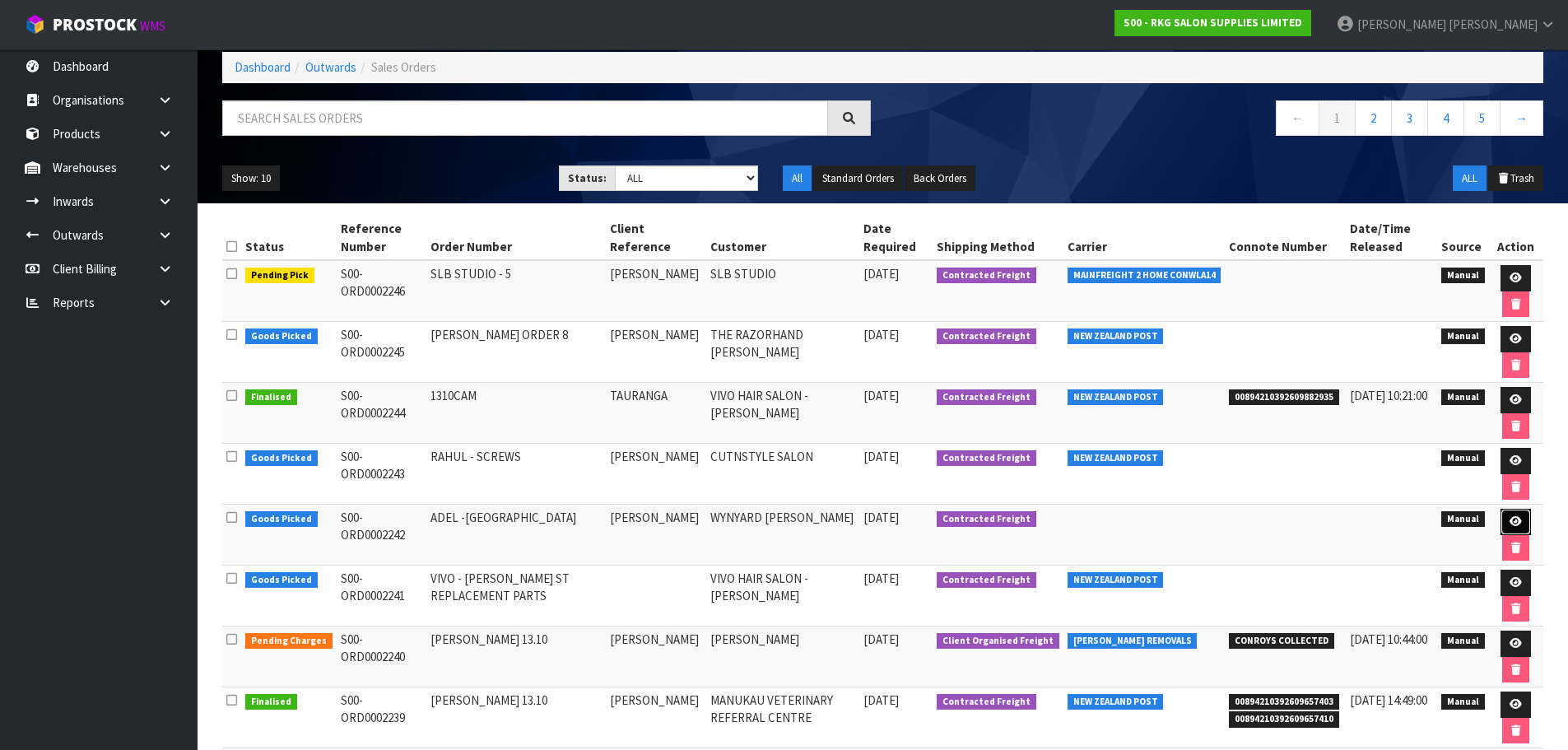
click at [1510, 522] on icon at bounding box center [1515, 521] width 13 height 11
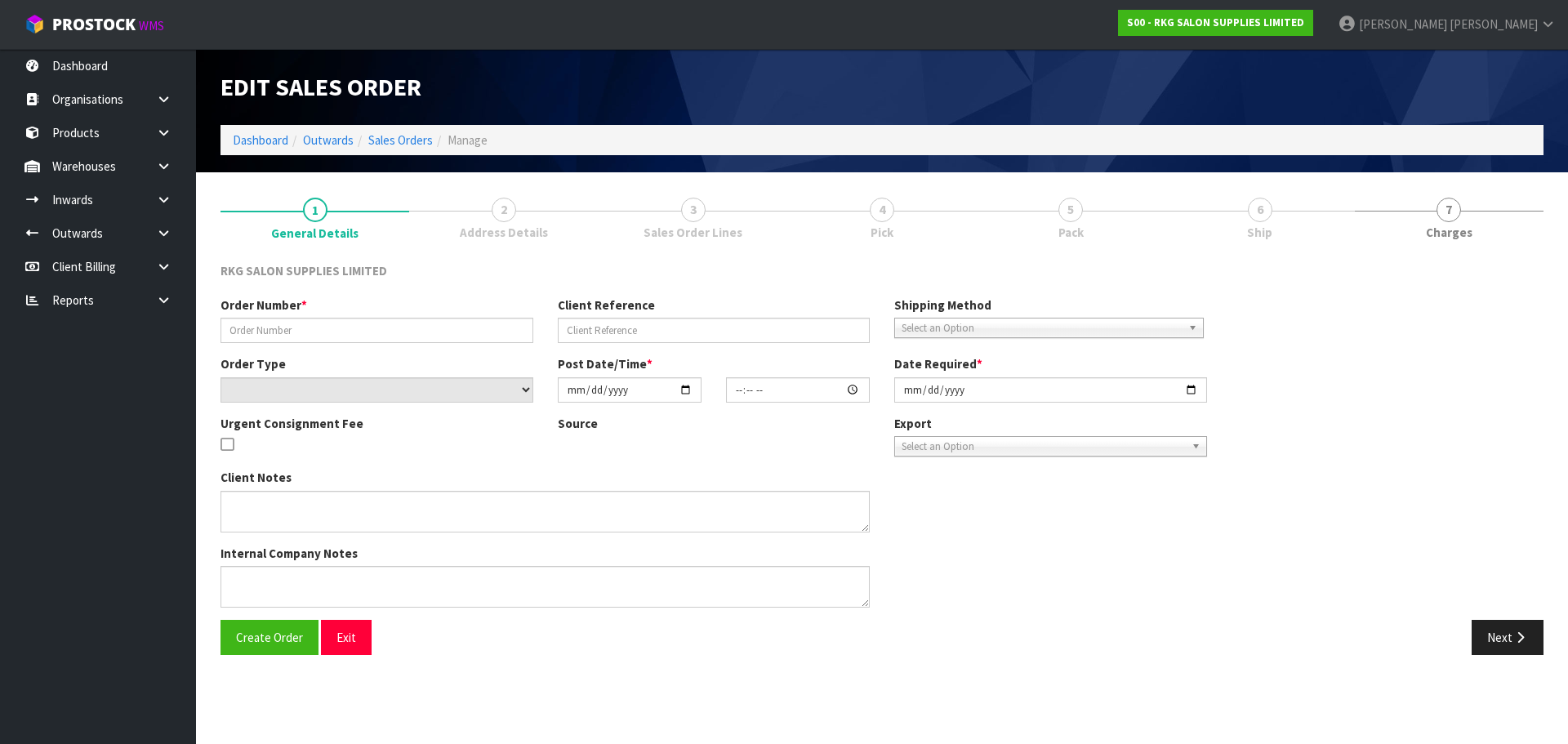
type input "ADEL -[GEOGRAPHIC_DATA]"
type input "[PERSON_NAME]"
select select "number:0"
type input "[DATE]"
type input "00:00:00.000"
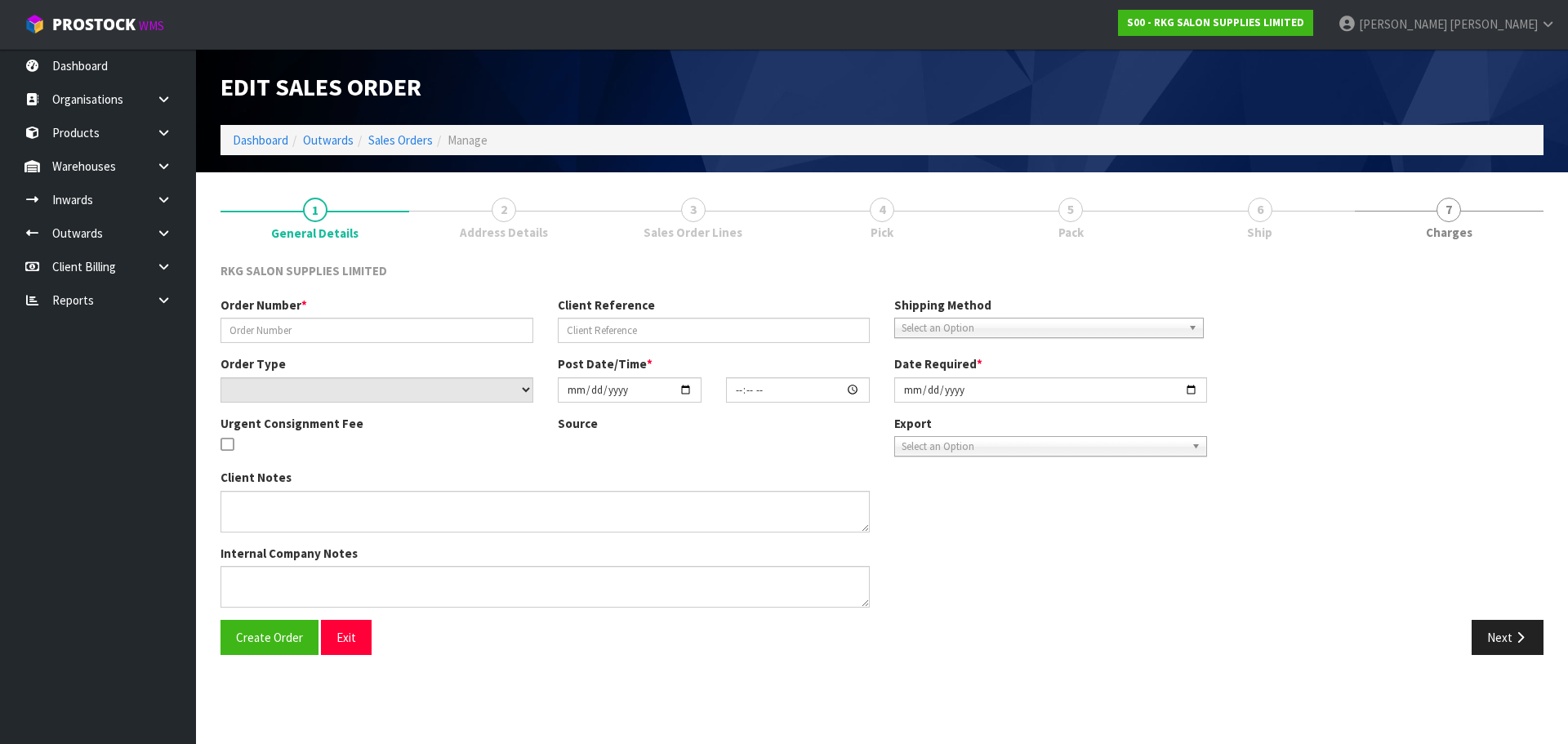
type input "2025-10-14"
type textarea "CHECK FIRST WHICH IS CHEAPER TO SEND"
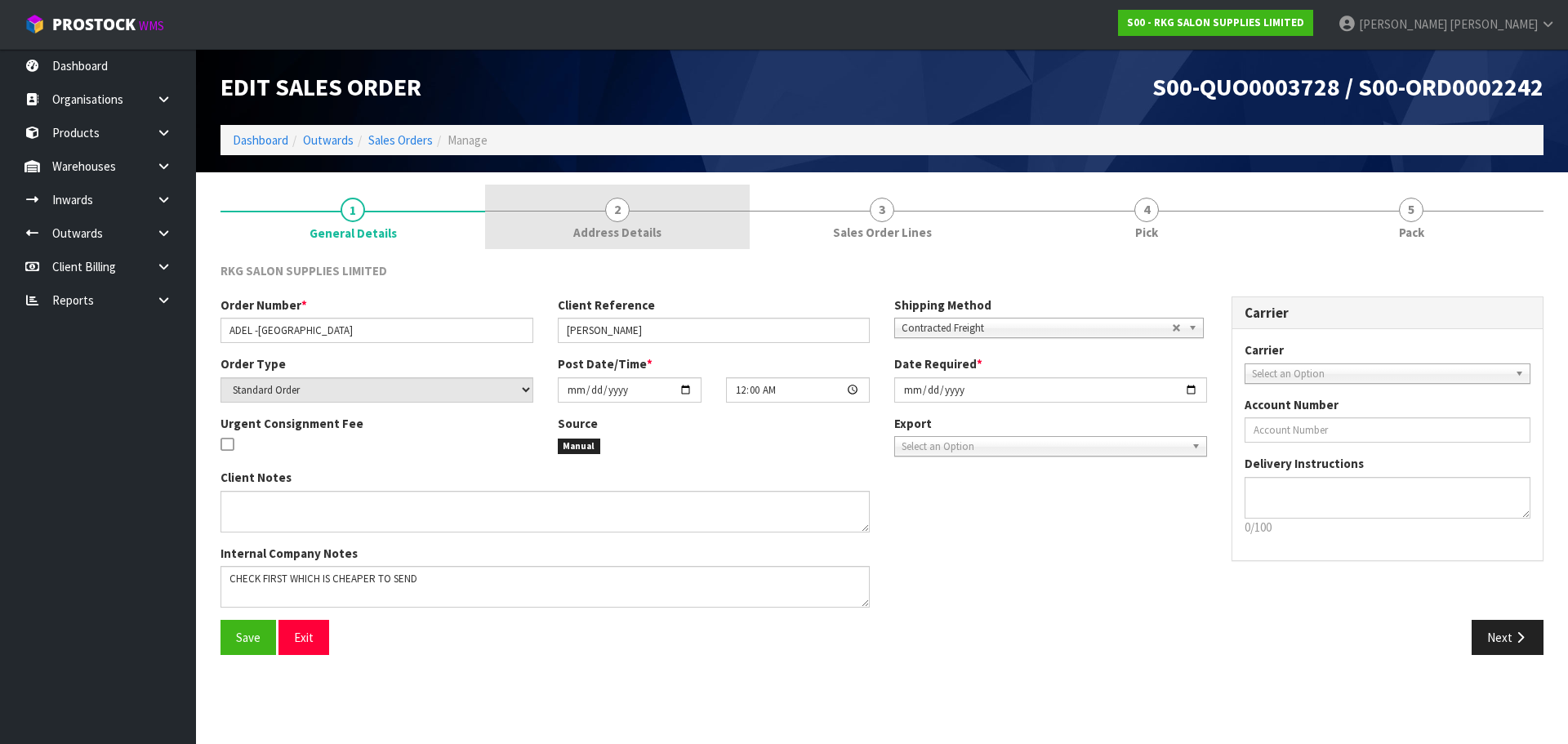
click at [617, 203] on span "2" at bounding box center [618, 210] width 25 height 25
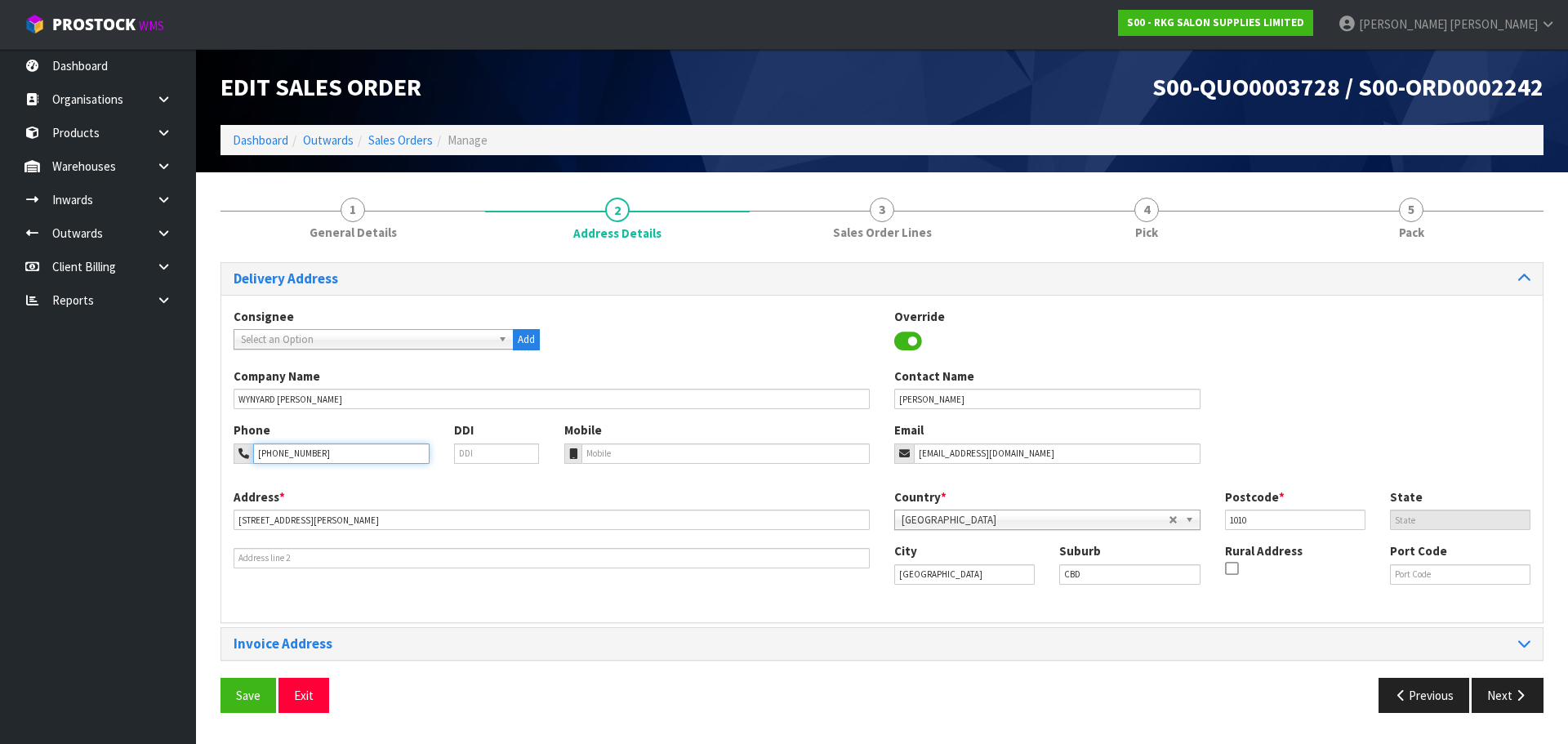
drag, startPoint x: 350, startPoint y: 452, endPoint x: 228, endPoint y: 458, distance: 122.1
click at [228, 458] on div "Phone 021-0226-3648" at bounding box center [332, 443] width 221 height 42
click at [304, 696] on button "Exit" at bounding box center [303, 695] width 51 height 35
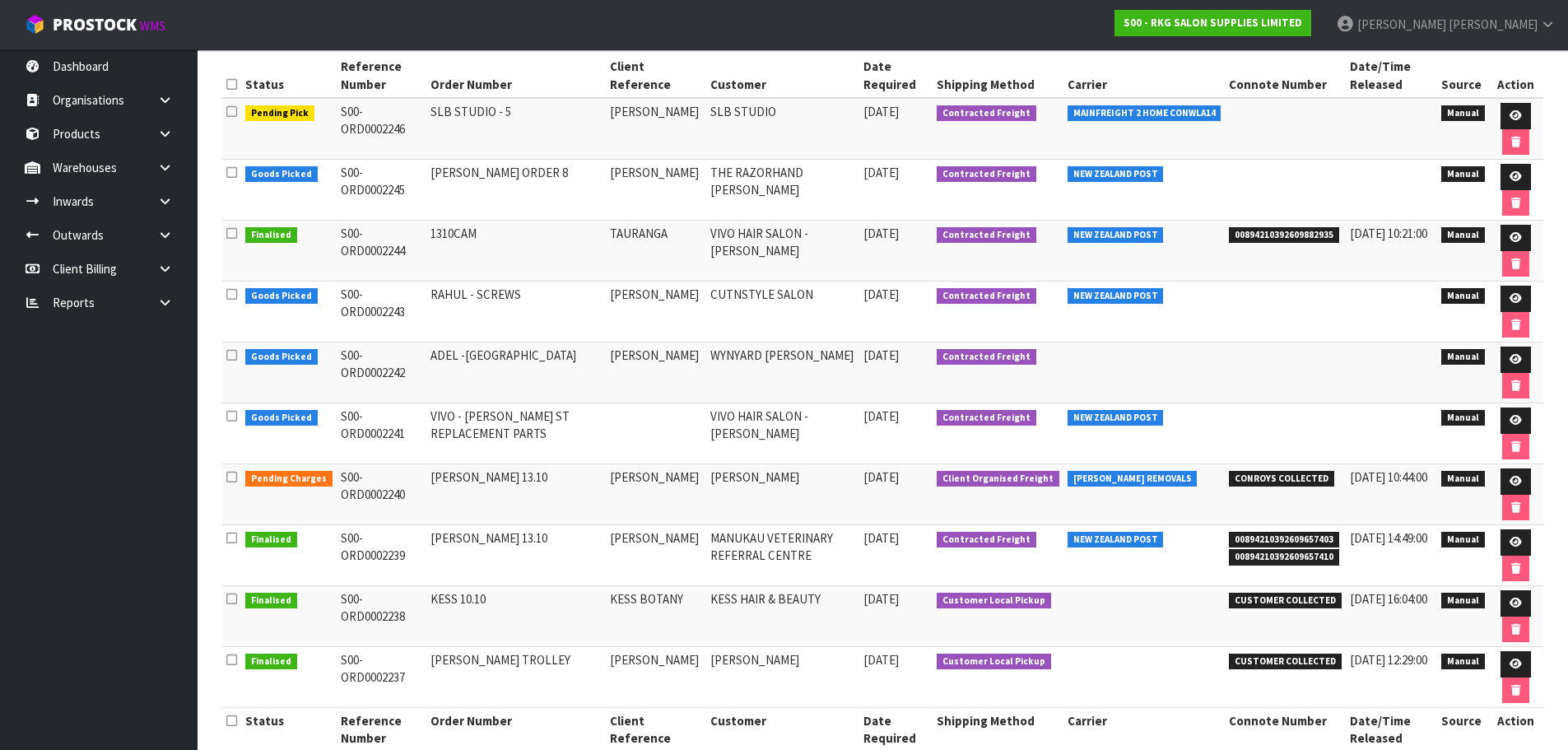
scroll to position [247, 0]
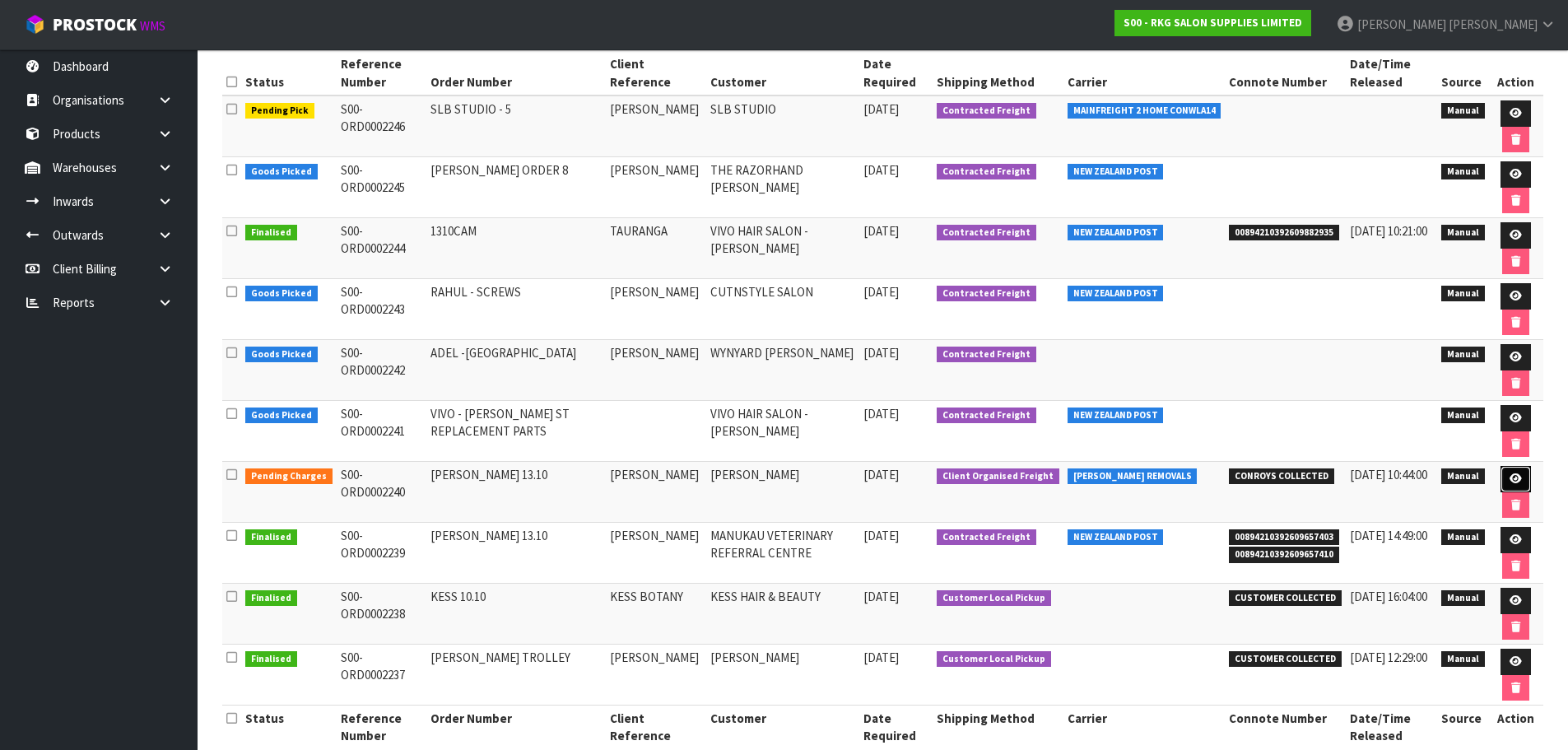
click at [1512, 480] on icon at bounding box center [1515, 479] width 13 height 11
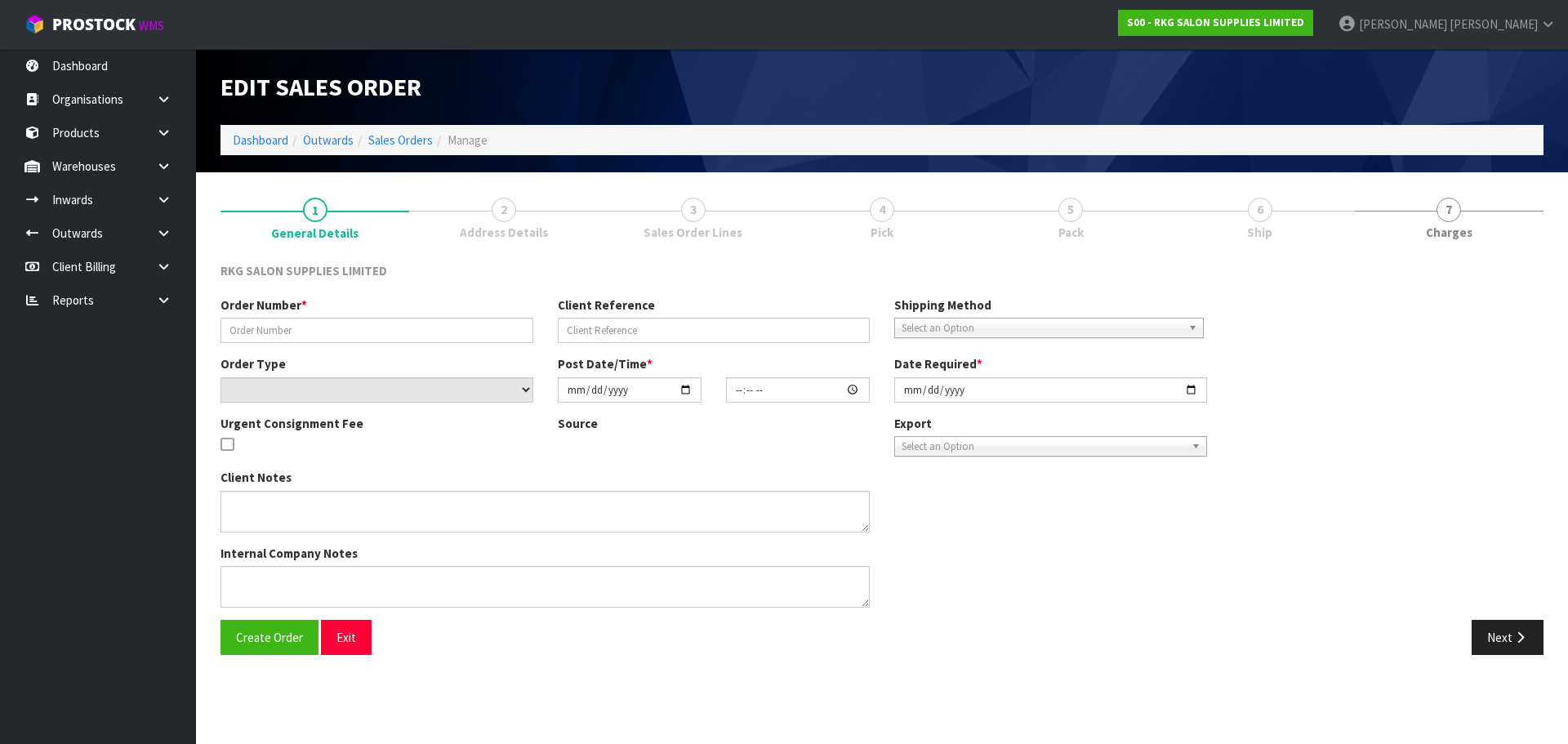
type input "[PERSON_NAME] 13.10"
type input "[PERSON_NAME]"
select select "number:0"
type input "[DATE]"
type input "00:00:00.000"
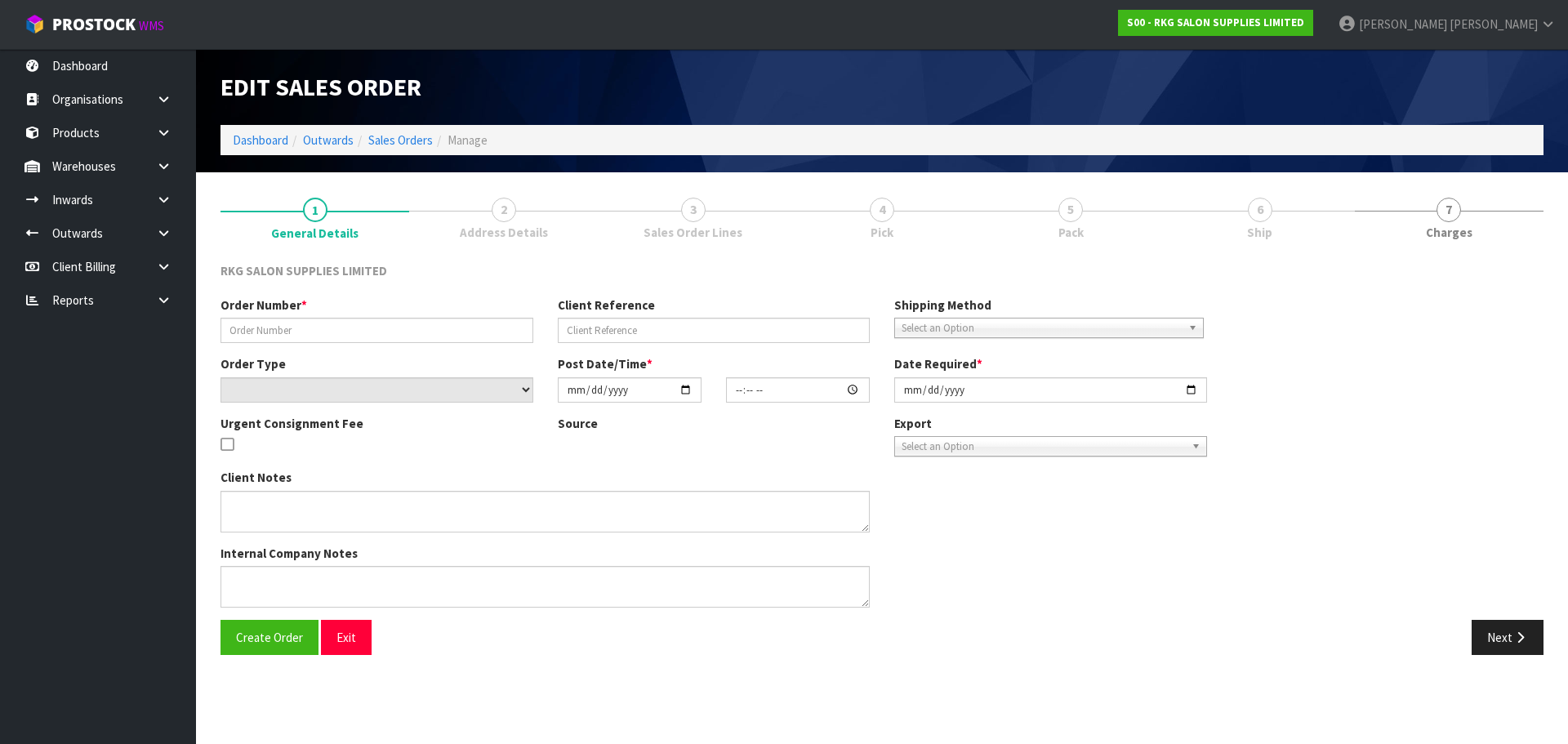
type input "[DATE]"
type textarea "FOR [PERSON_NAME] 1 X SHAMPOO CHAIR SHOWROOM"
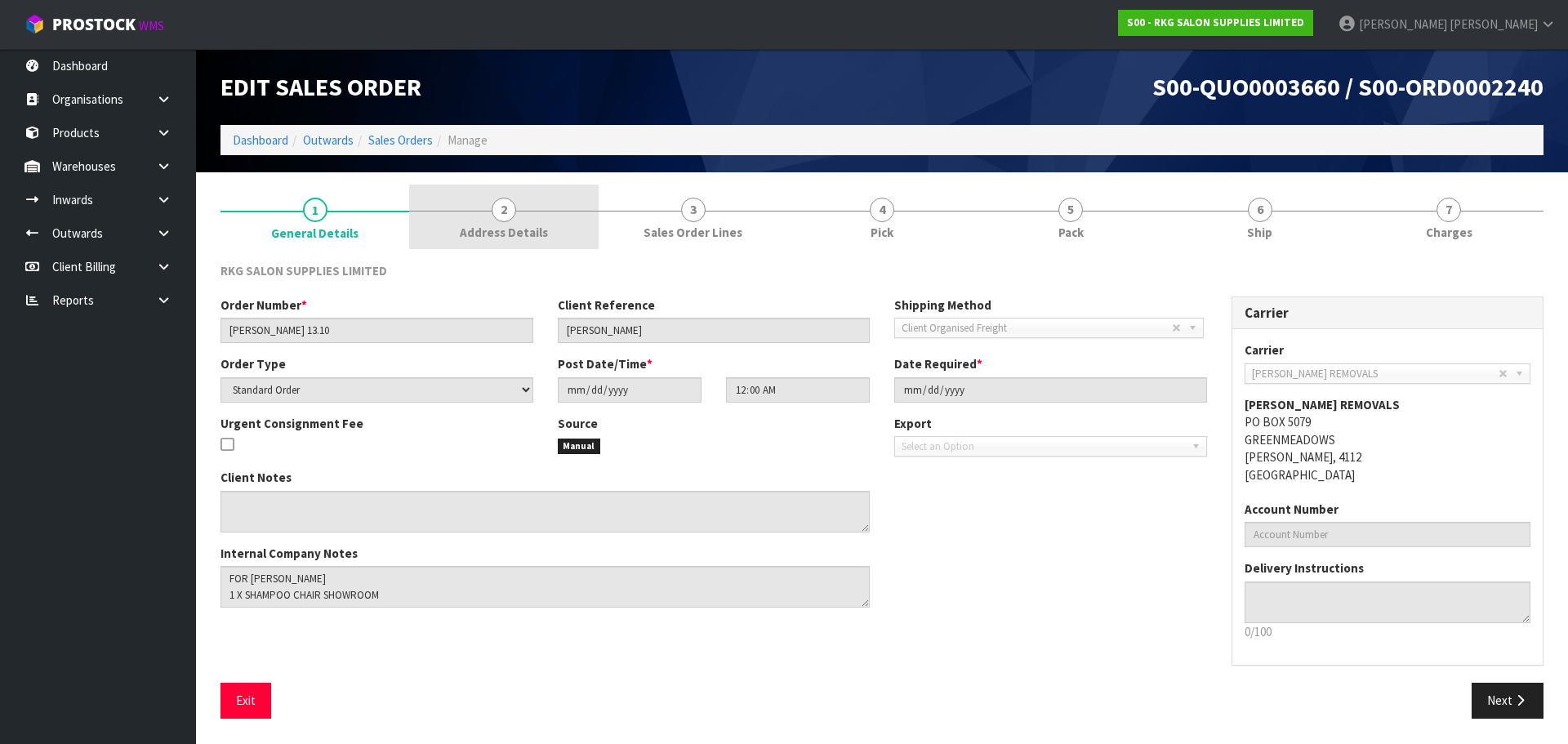
click at [497, 212] on span "2" at bounding box center [504, 210] width 25 height 25
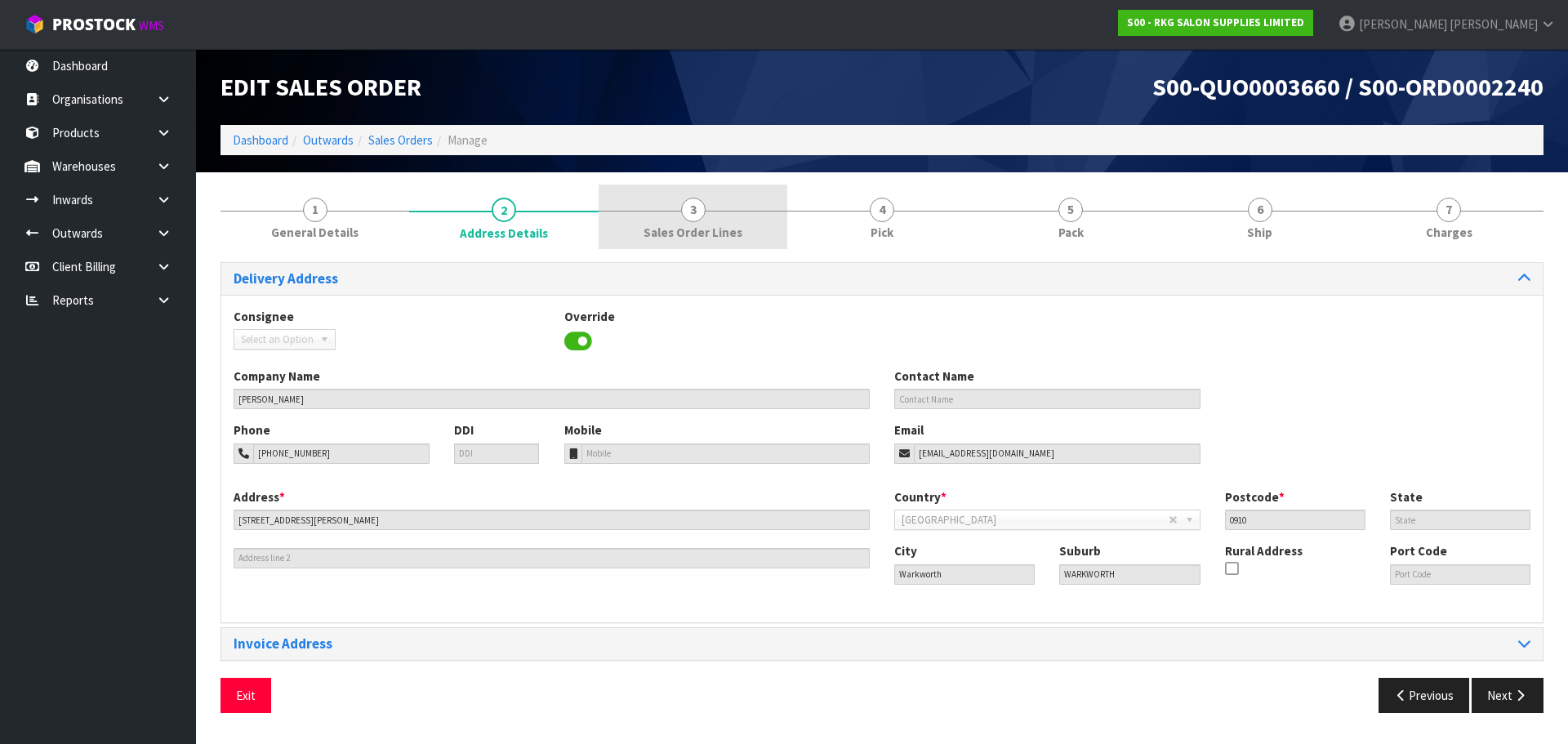
click at [692, 213] on span "3" at bounding box center [693, 210] width 25 height 25
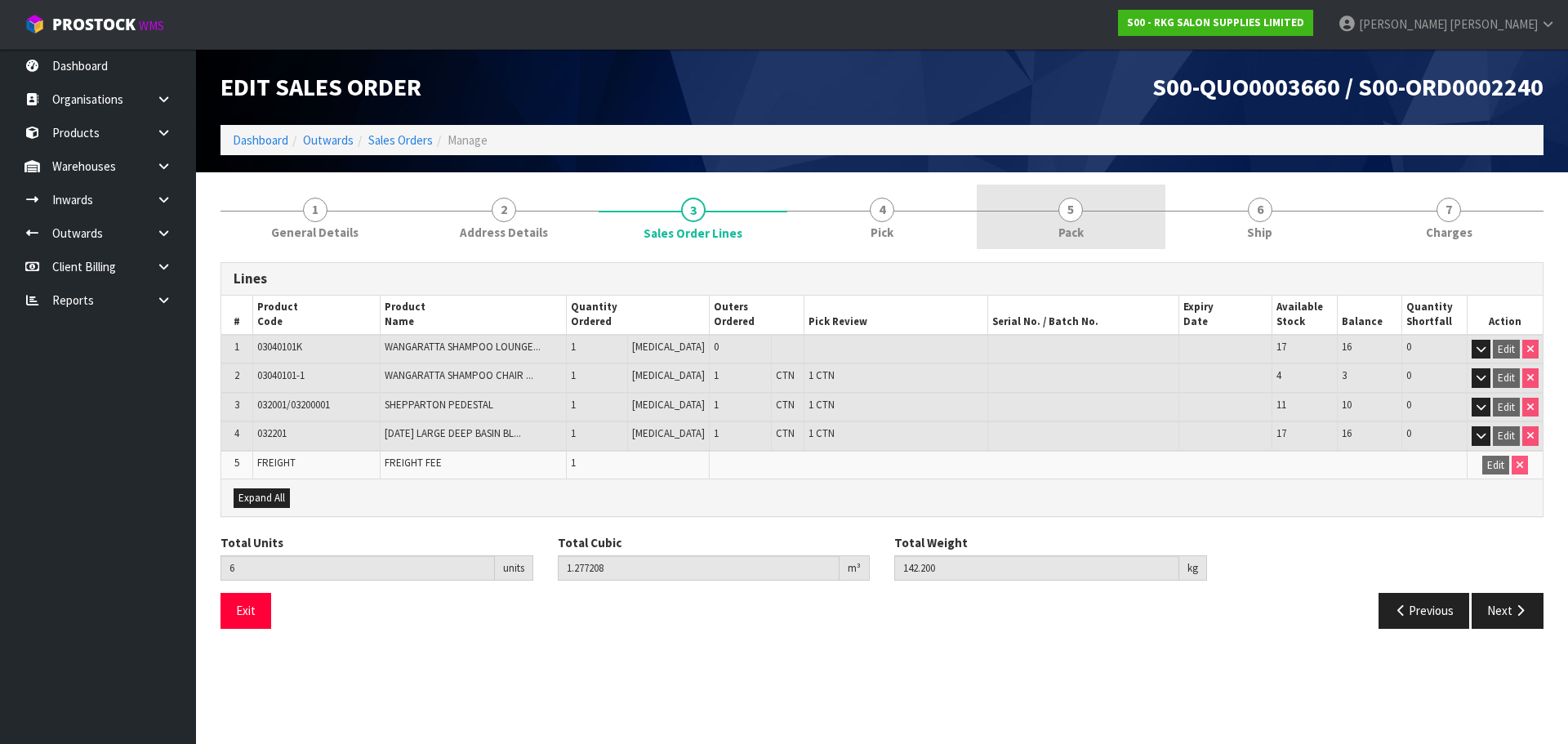
click at [1066, 214] on span "5" at bounding box center [1071, 210] width 25 height 25
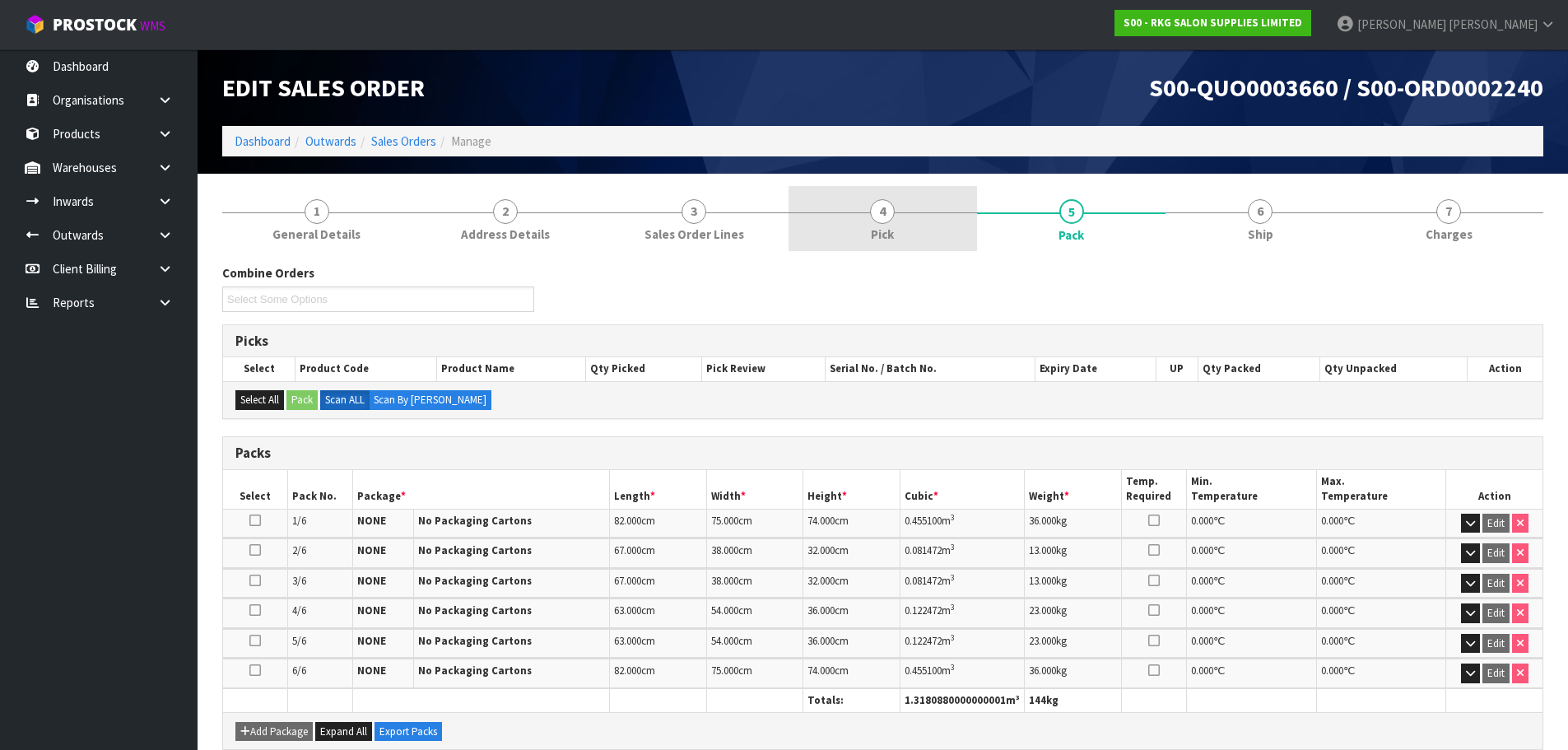
click at [877, 213] on span "4" at bounding box center [883, 212] width 25 height 25
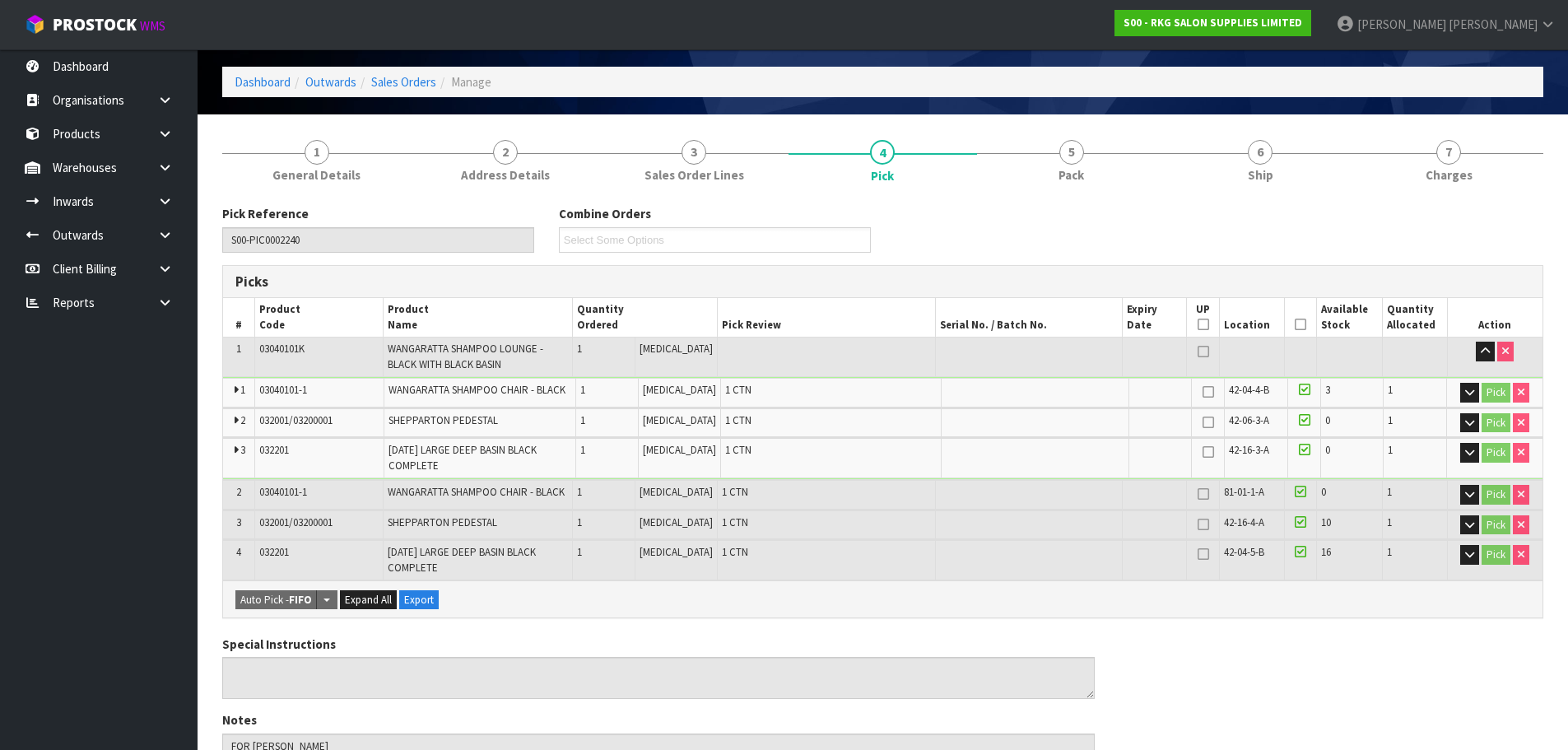
scroll to position [58, 0]
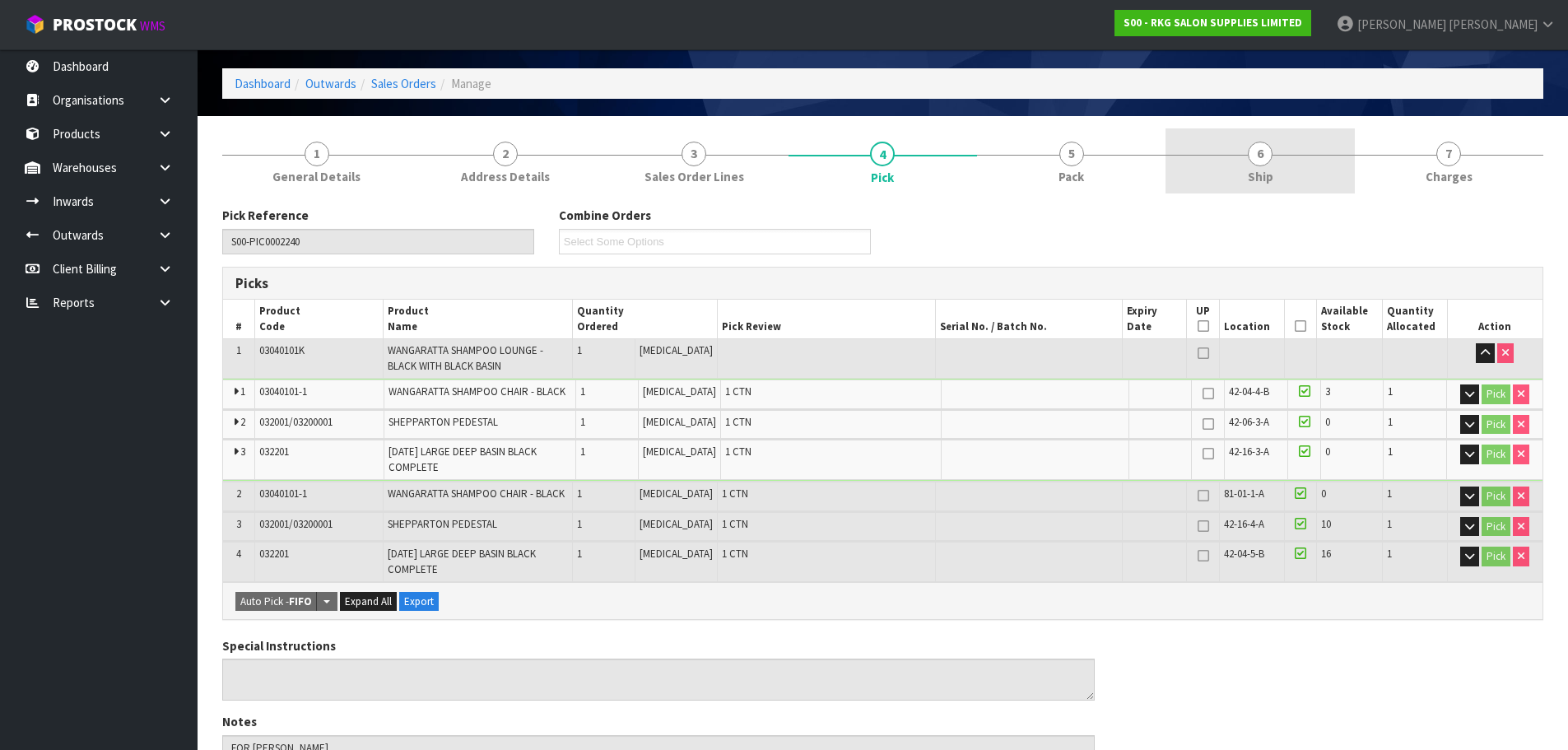
click at [1260, 155] on span "6" at bounding box center [1260, 154] width 25 height 25
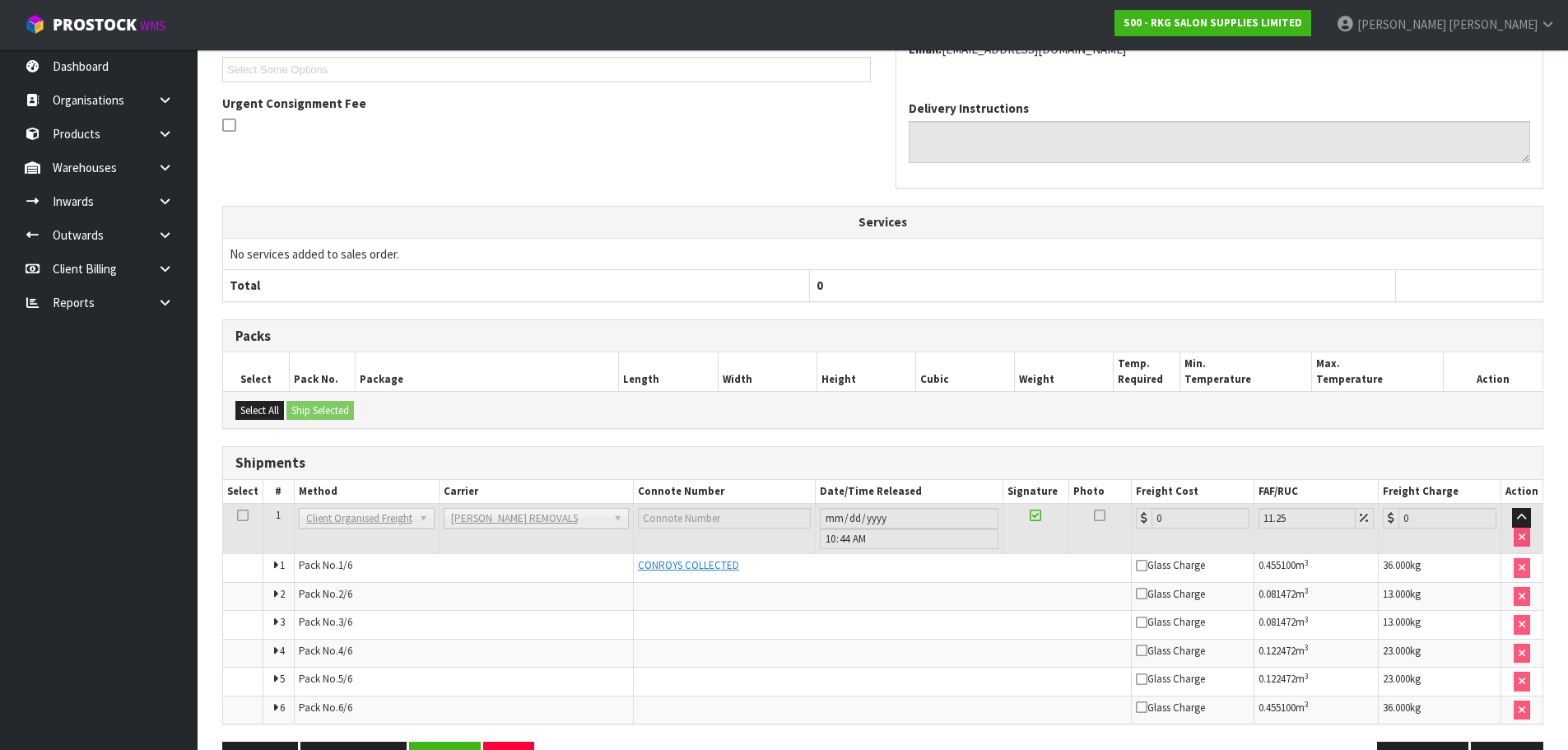
scroll to position [446, 0]
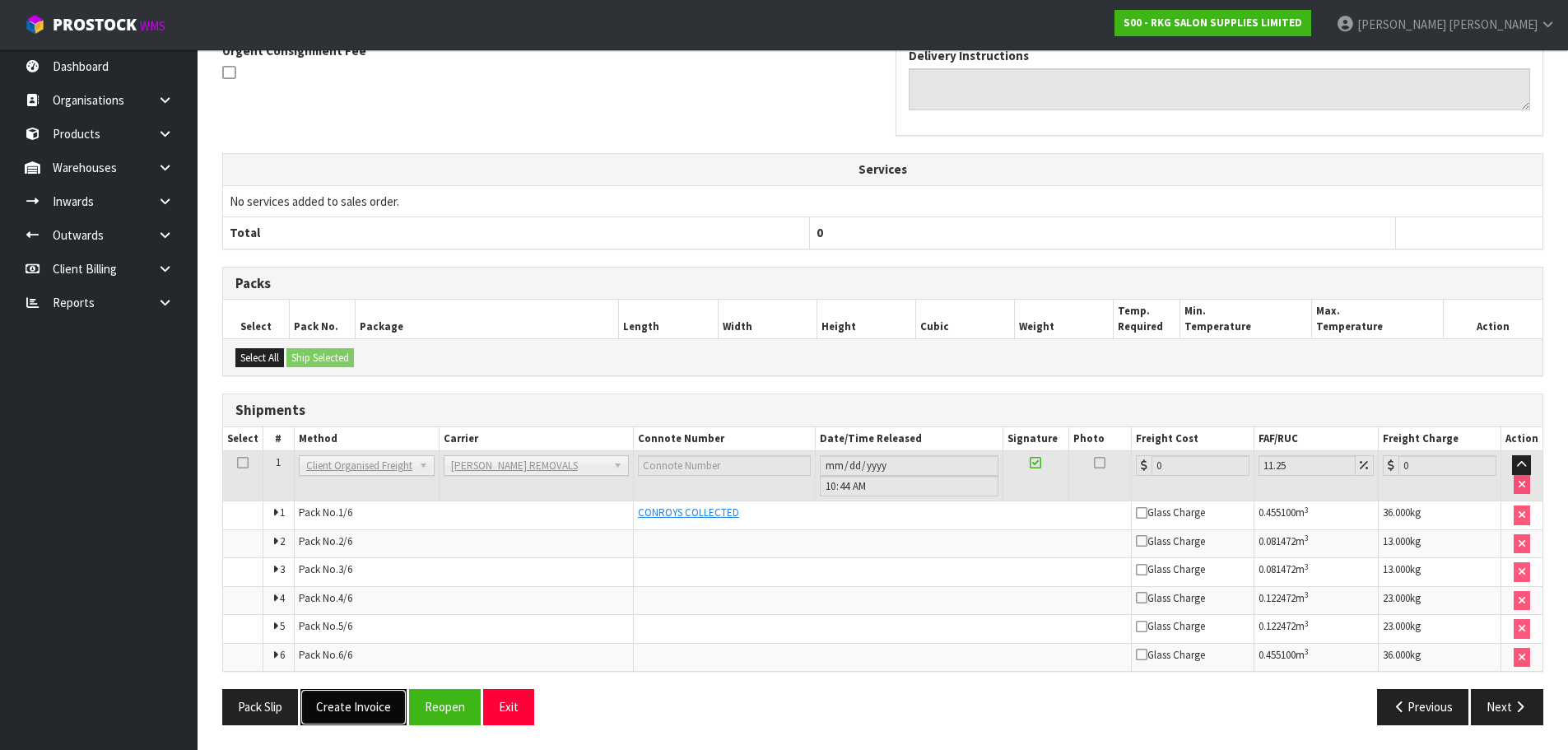
click at [360, 711] on button "Create Invoice" at bounding box center [353, 706] width 106 height 35
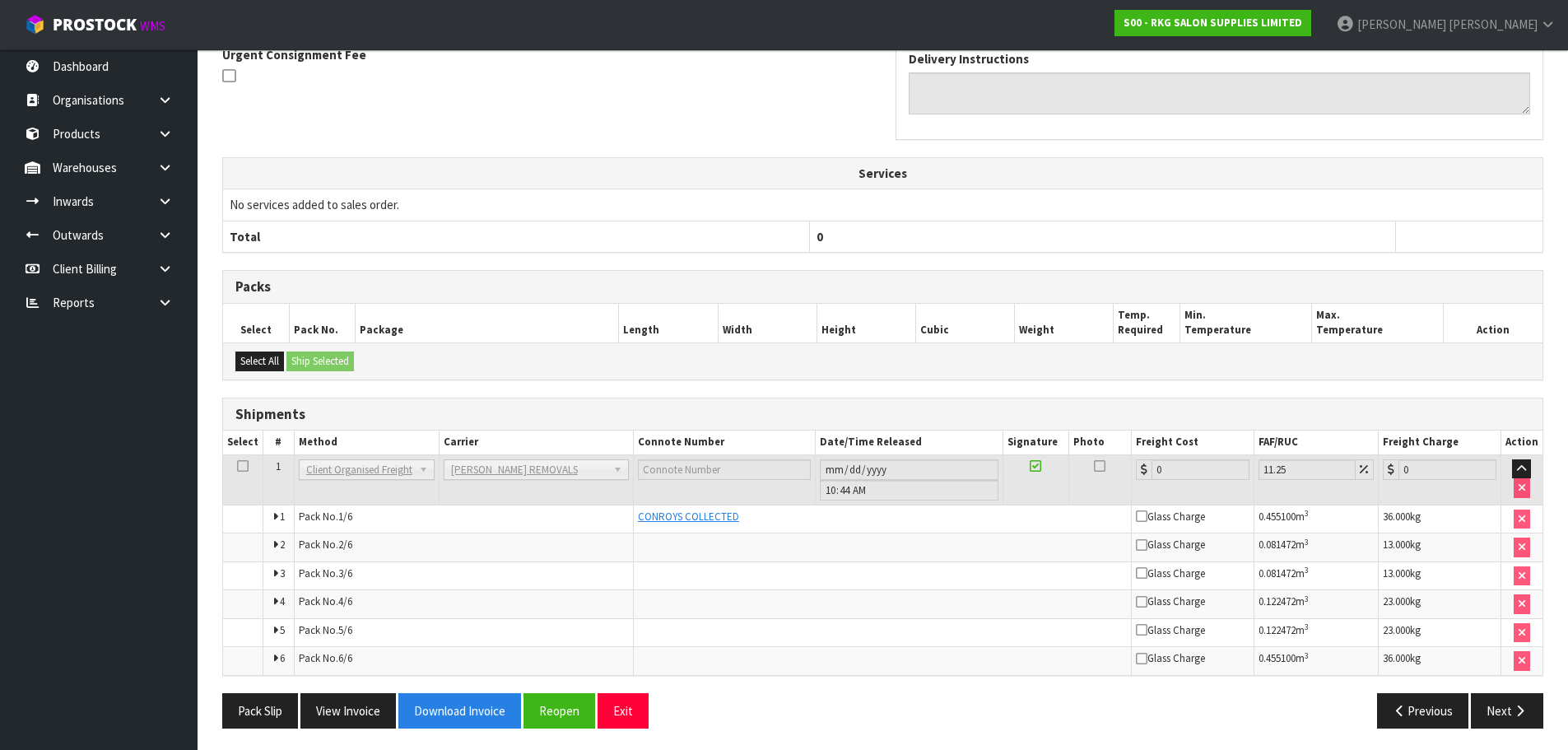
scroll to position [506, 0]
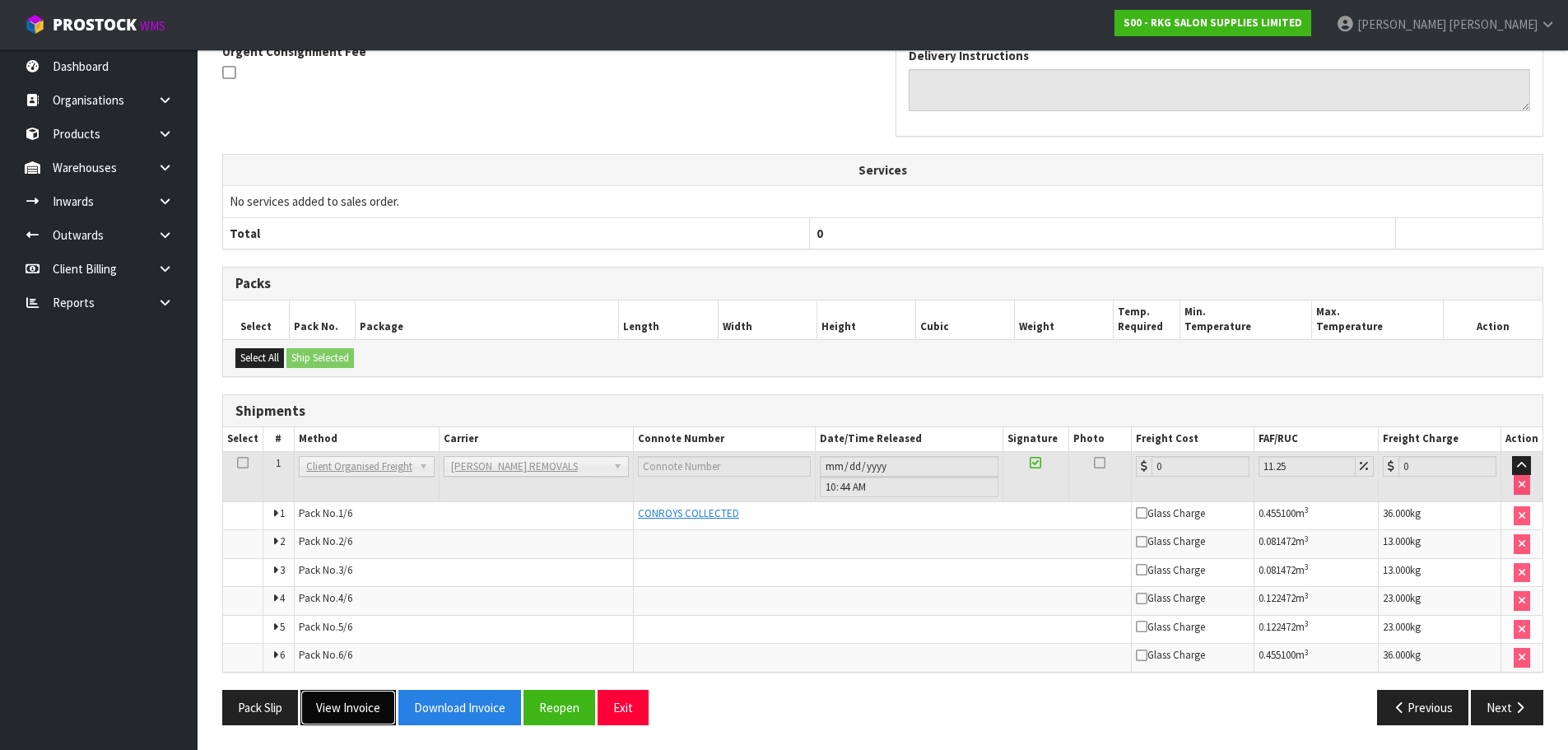
click at [356, 708] on button "View Invoice" at bounding box center [348, 707] width 95 height 35
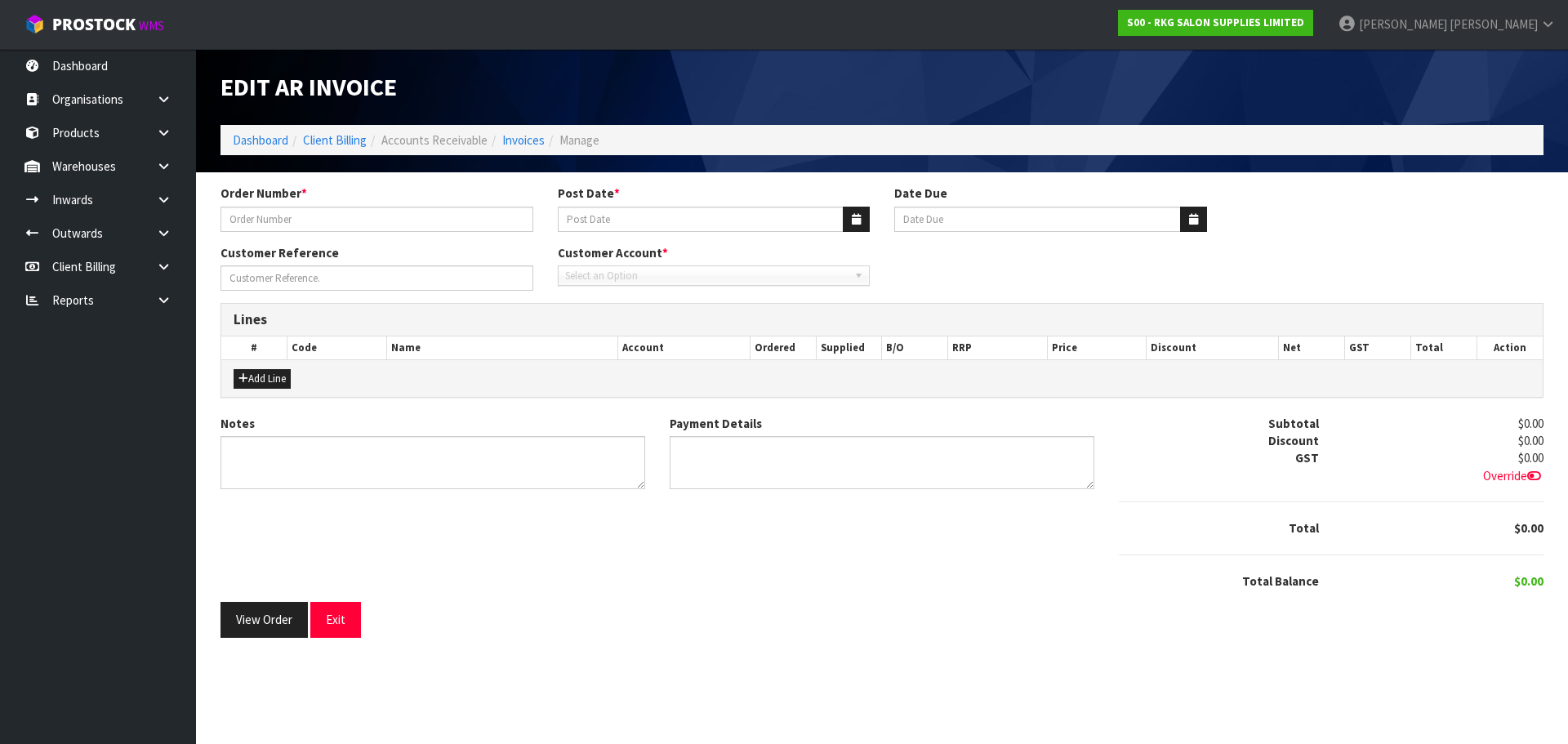
type input "[PERSON_NAME] 13.10"
type input "[DATE]"
type input "20/11/2025"
type input "[PERSON_NAME]"
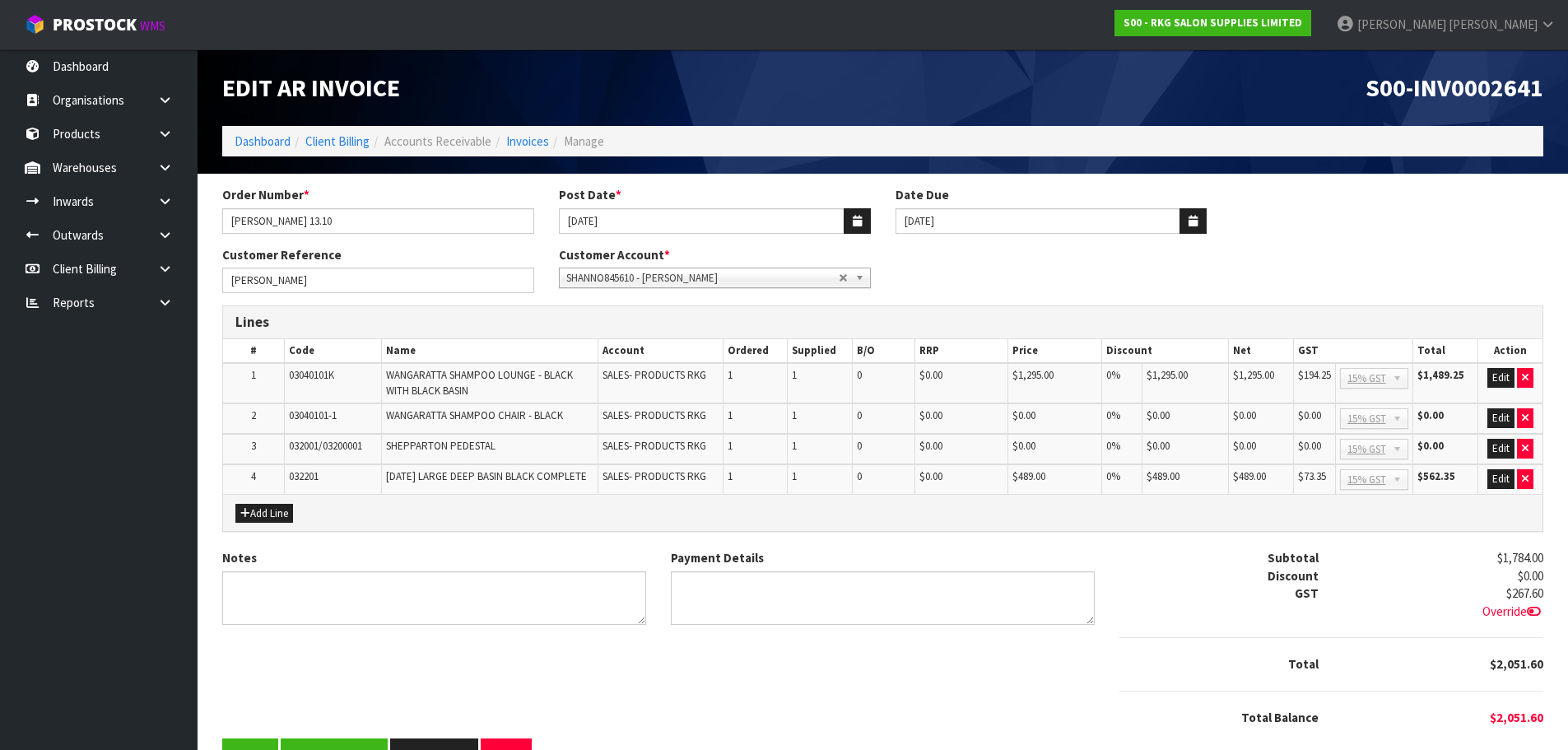
scroll to position [49, 0]
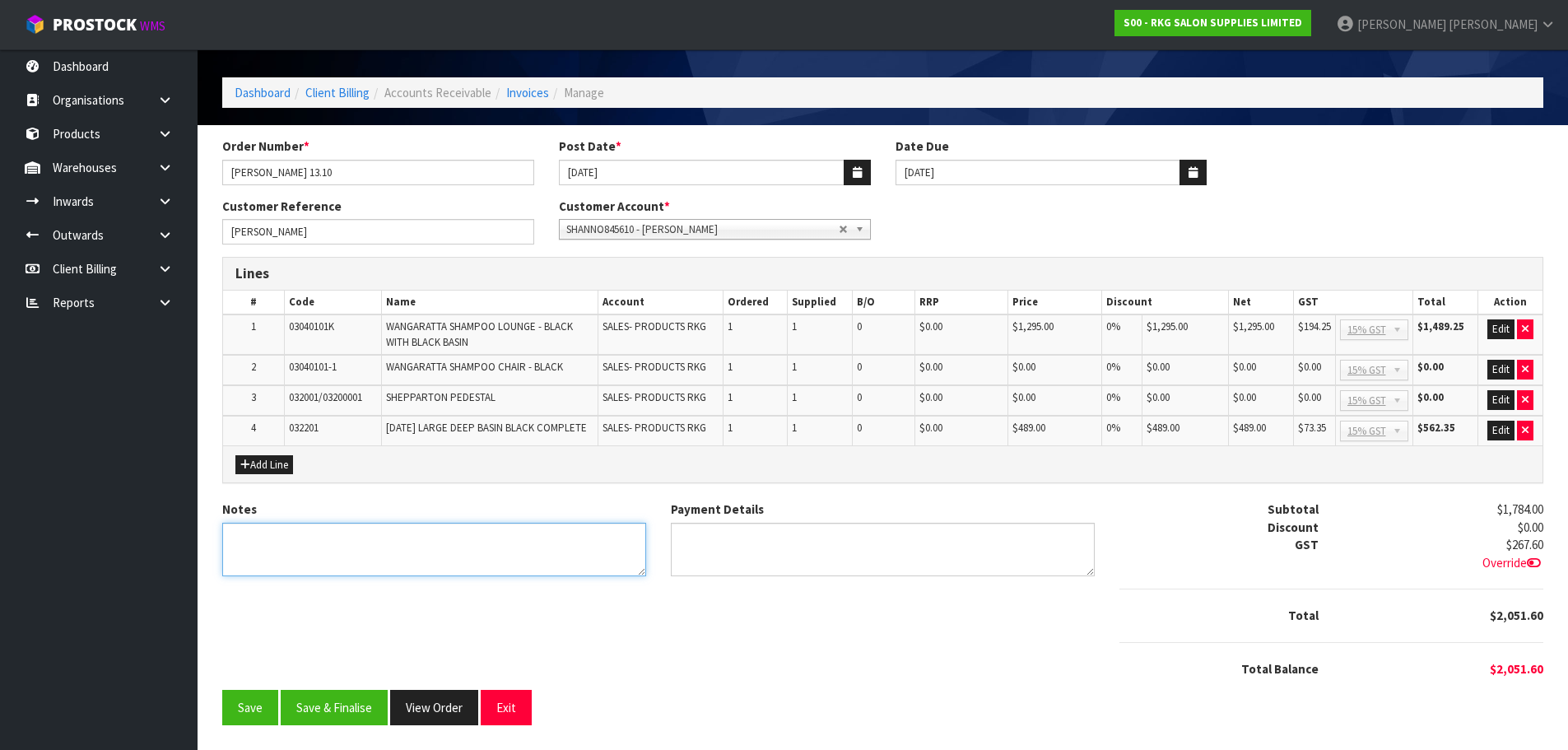
click at [356, 541] on textarea "Notes" at bounding box center [434, 550] width 424 height 54
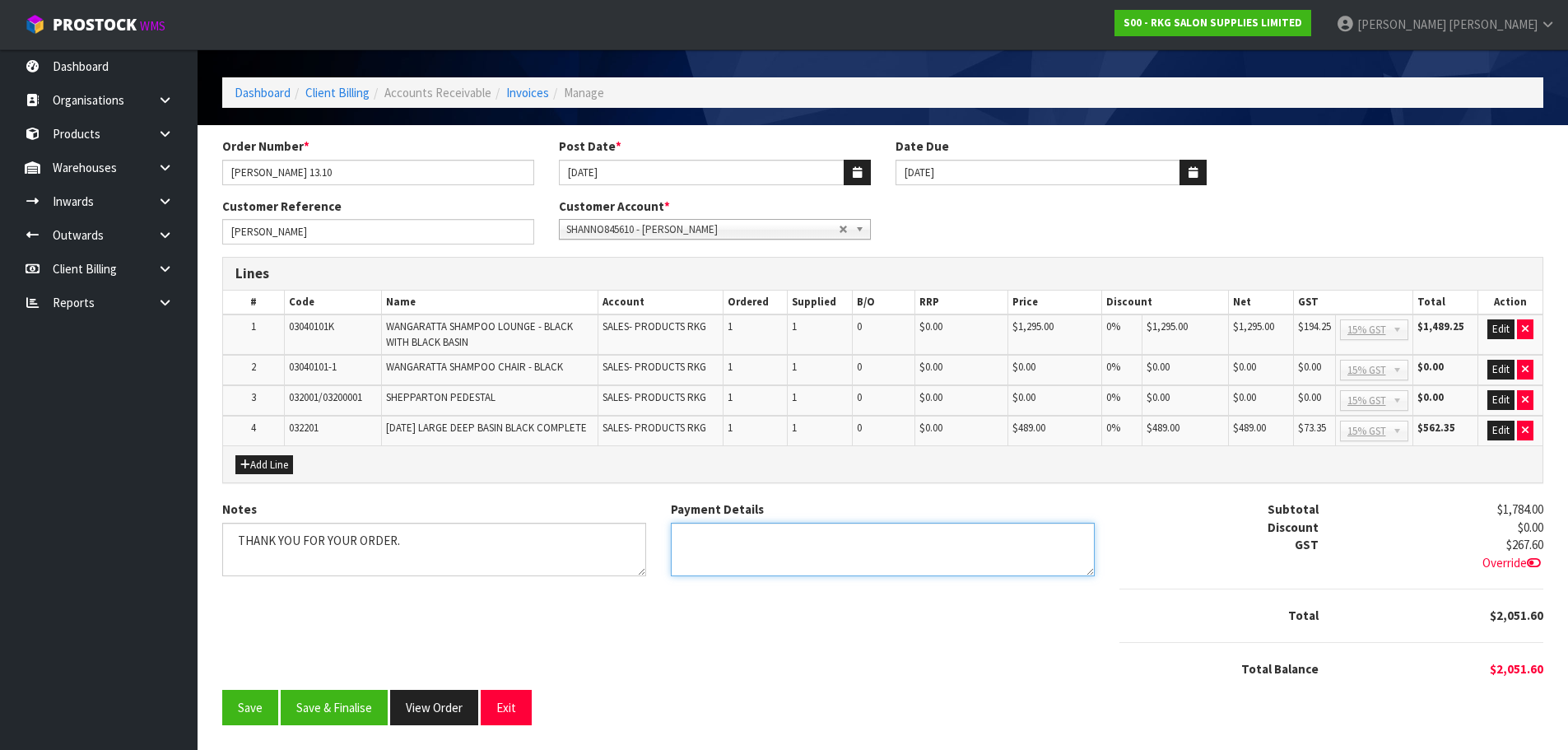
click at [699, 545] on textarea "Payment Details" at bounding box center [883, 550] width 424 height 54
click at [509, 531] on textarea "Notes" at bounding box center [434, 550] width 424 height 54
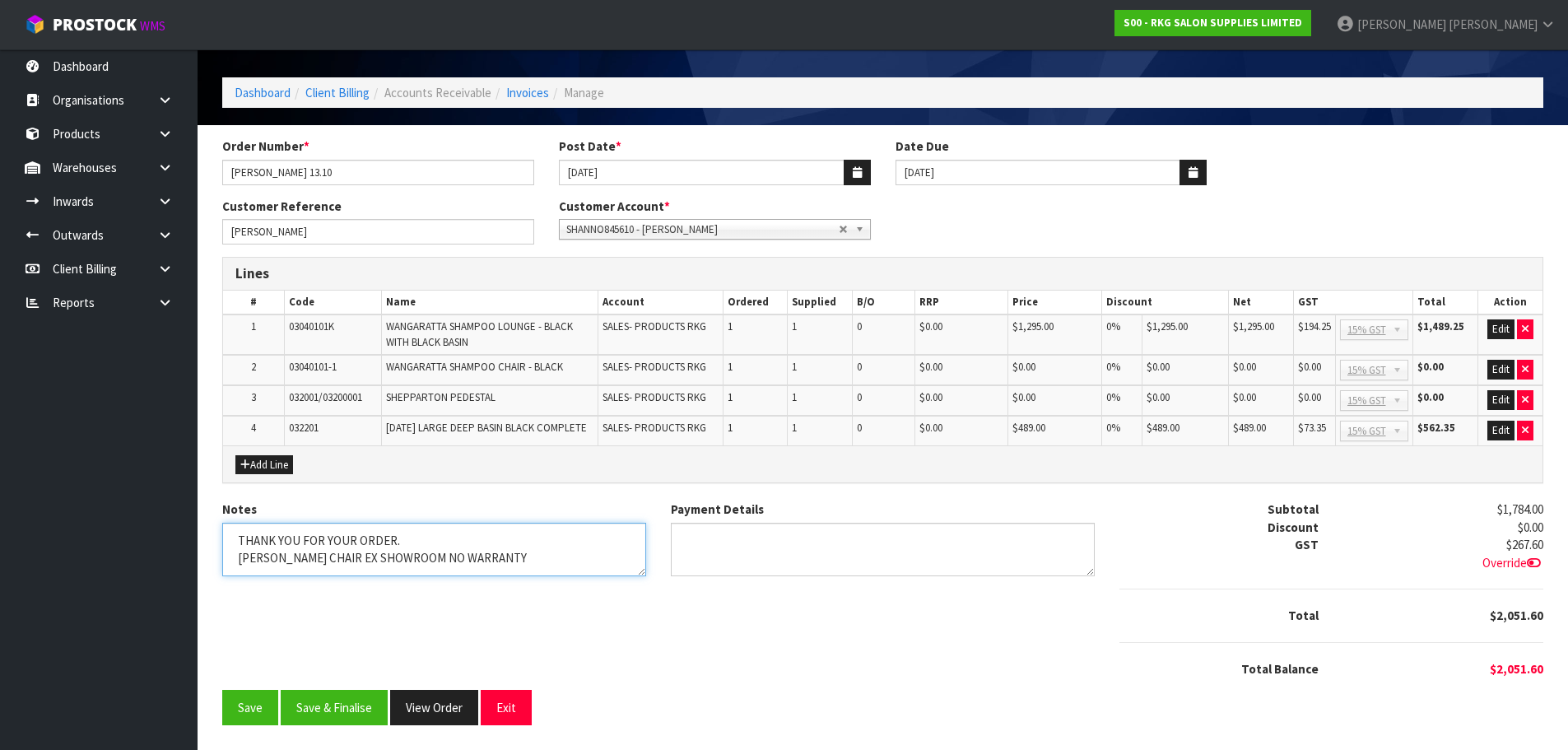
drag, startPoint x: 428, startPoint y: 558, endPoint x: 407, endPoint y: 560, distance: 21.1
click at [407, 560] on textarea "Notes" at bounding box center [434, 550] width 424 height 54
click at [243, 560] on textarea "Notes" at bounding box center [434, 550] width 424 height 54
click at [333, 557] on textarea "Notes" at bounding box center [434, 550] width 424 height 54
type textarea "THANK YOU FOR YOUR ORDER. NO WARRANTY ON EX SHOWROOM WANGARATTA CHAIR."
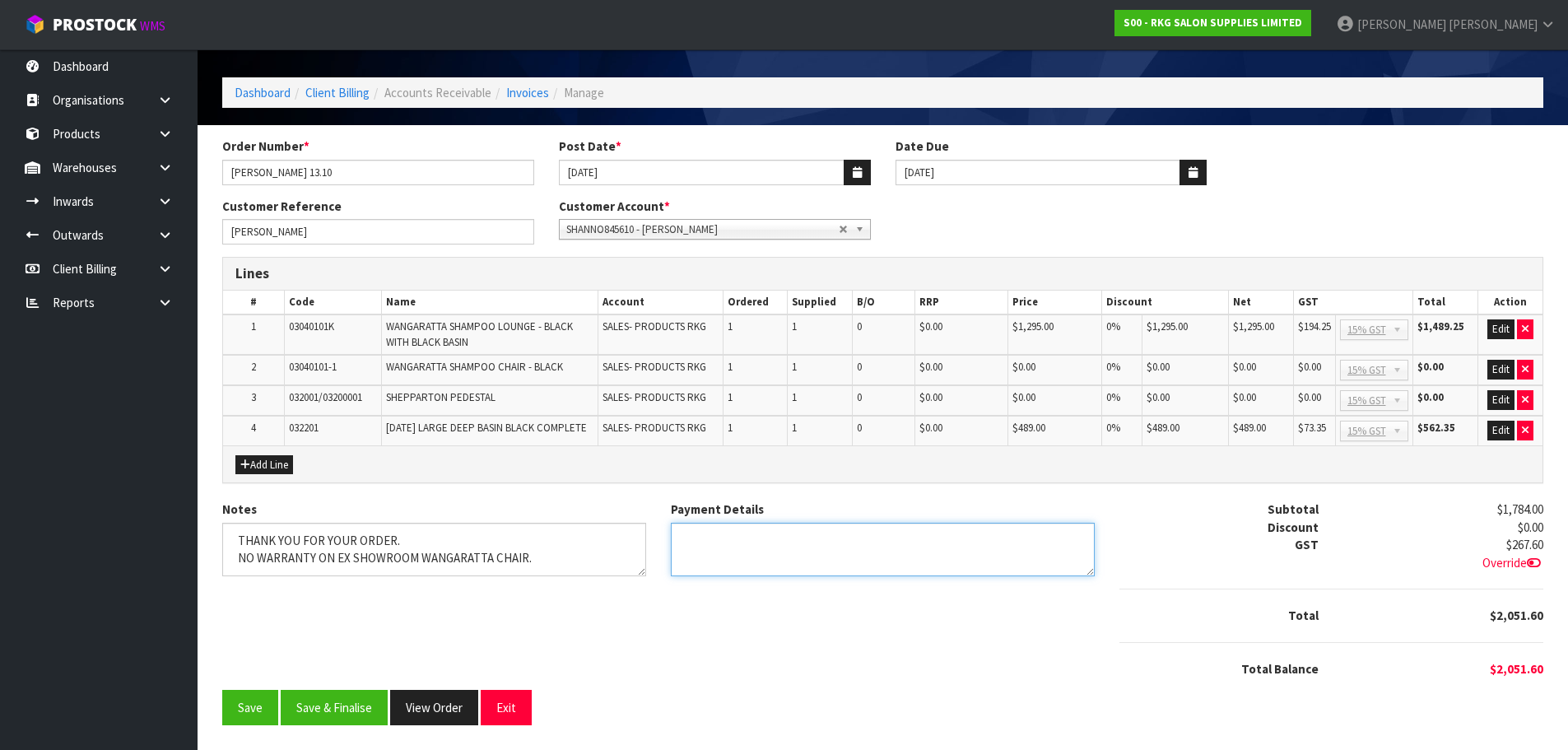
click at [689, 538] on textarea "Payment Details" at bounding box center [883, 550] width 424 height 54
type textarea "DIRECT CREDIT 13.10.25"
click at [844, 542] on textarea "Payment Details" at bounding box center [883, 550] width 424 height 54
click at [1498, 330] on button "Edit" at bounding box center [1501, 330] width 27 height 20
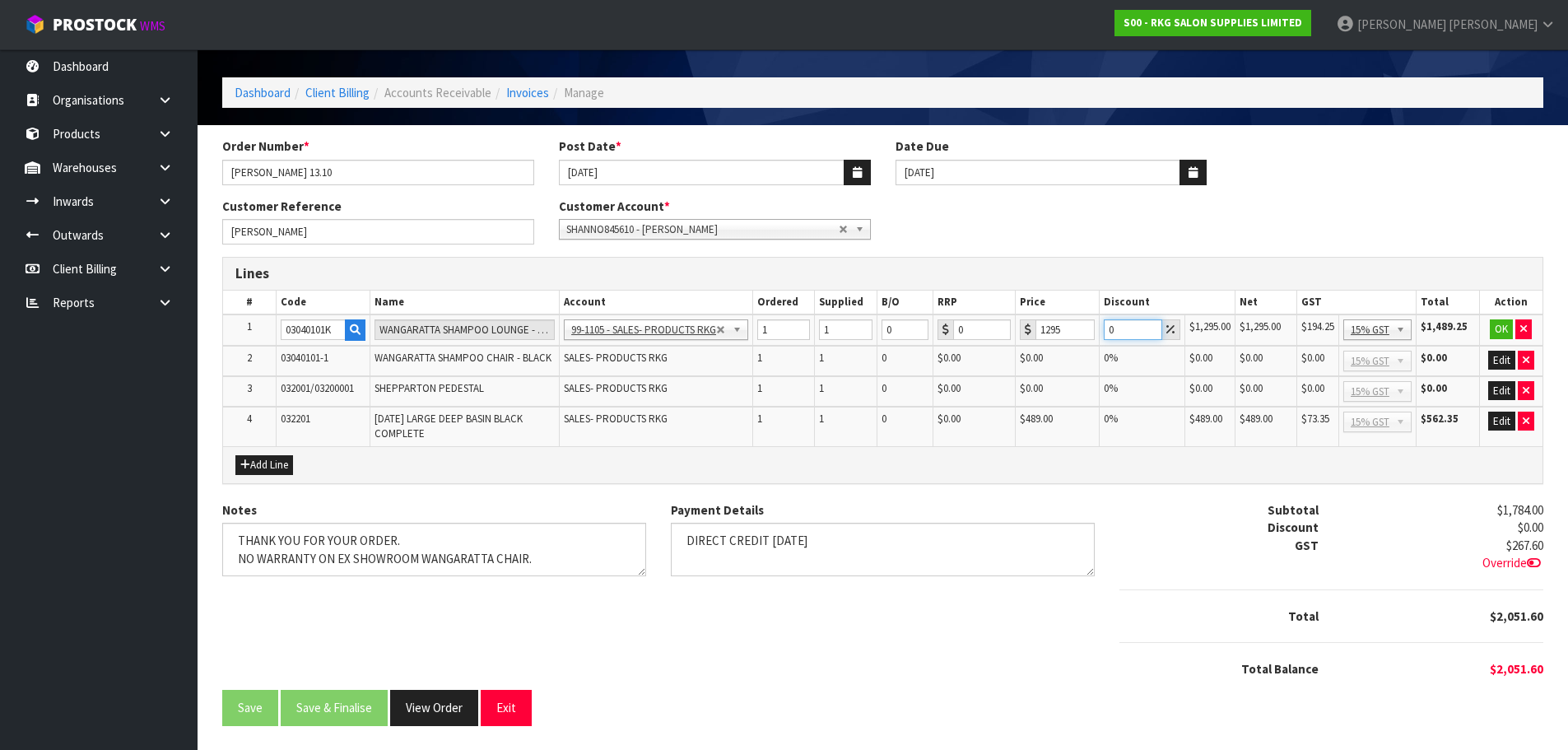
drag, startPoint x: 1119, startPoint y: 331, endPoint x: 1094, endPoint y: 333, distance: 25.1
click at [1094, 333] on tr "1 03040101K WANGARATTA SHAMPOO LOUNGE - BLACK WITH BLACK BASIN 99-1100 - SALES …" at bounding box center [883, 330] width 1319 height 31
type input "5"
click at [1497, 331] on button "OK" at bounding box center [1502, 330] width 23 height 20
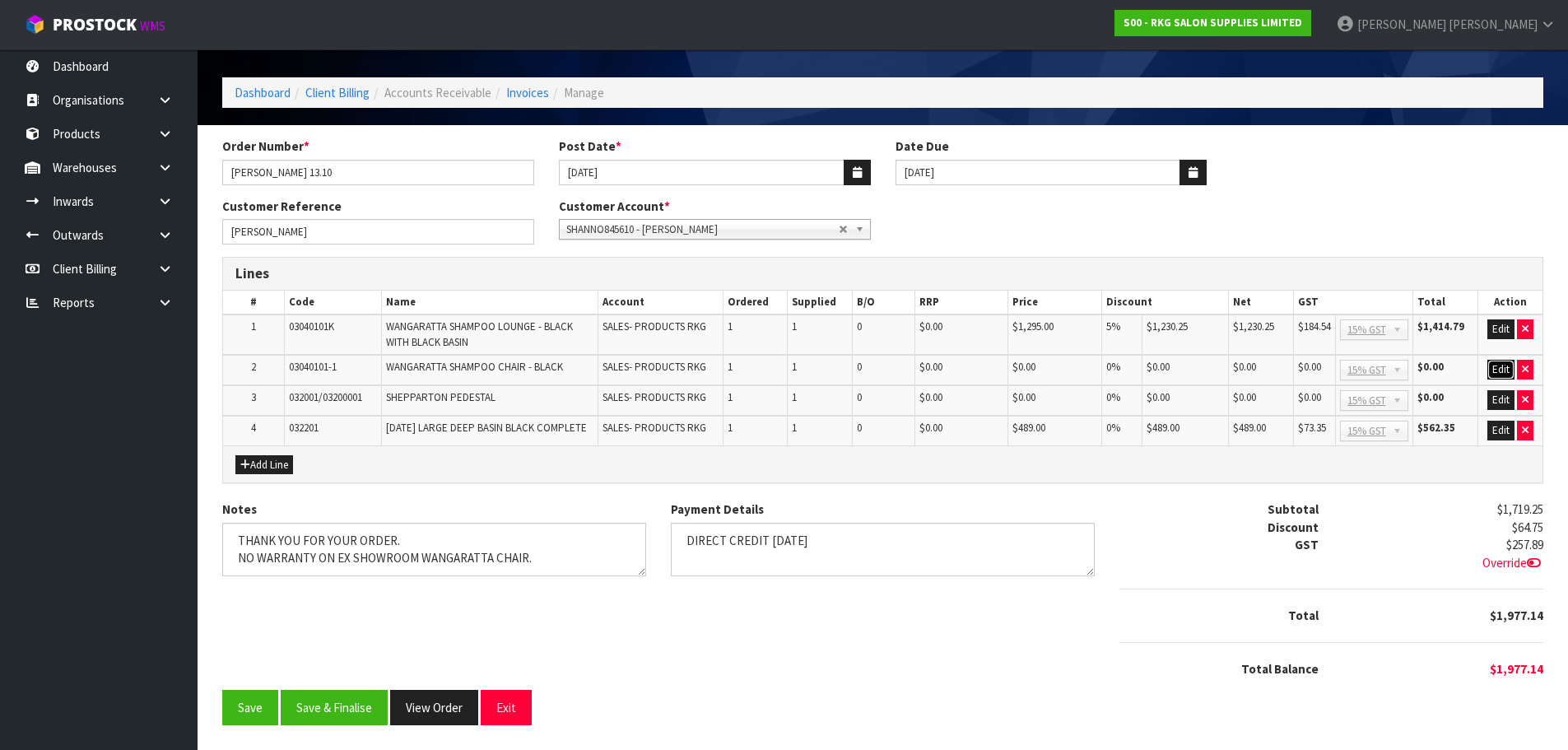
click at [1497, 371] on button "Edit" at bounding box center [1501, 370] width 27 height 20
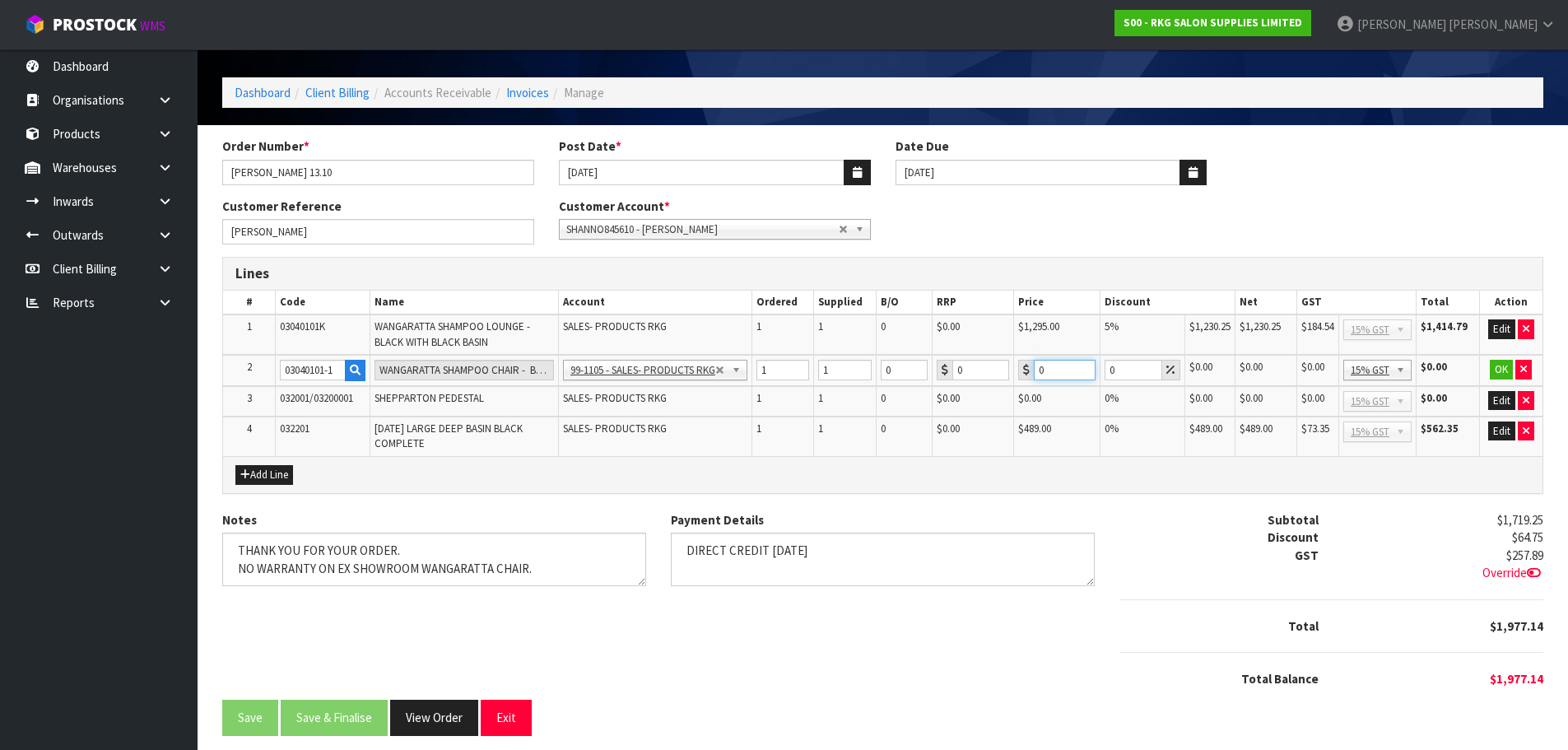
drag, startPoint x: 1054, startPoint y: 375, endPoint x: 1033, endPoint y: 379, distance: 21.4
click at [1033, 379] on div "0" at bounding box center [1056, 370] width 76 height 21
type input "399"
click at [1502, 377] on button "OK" at bounding box center [1502, 370] width 23 height 20
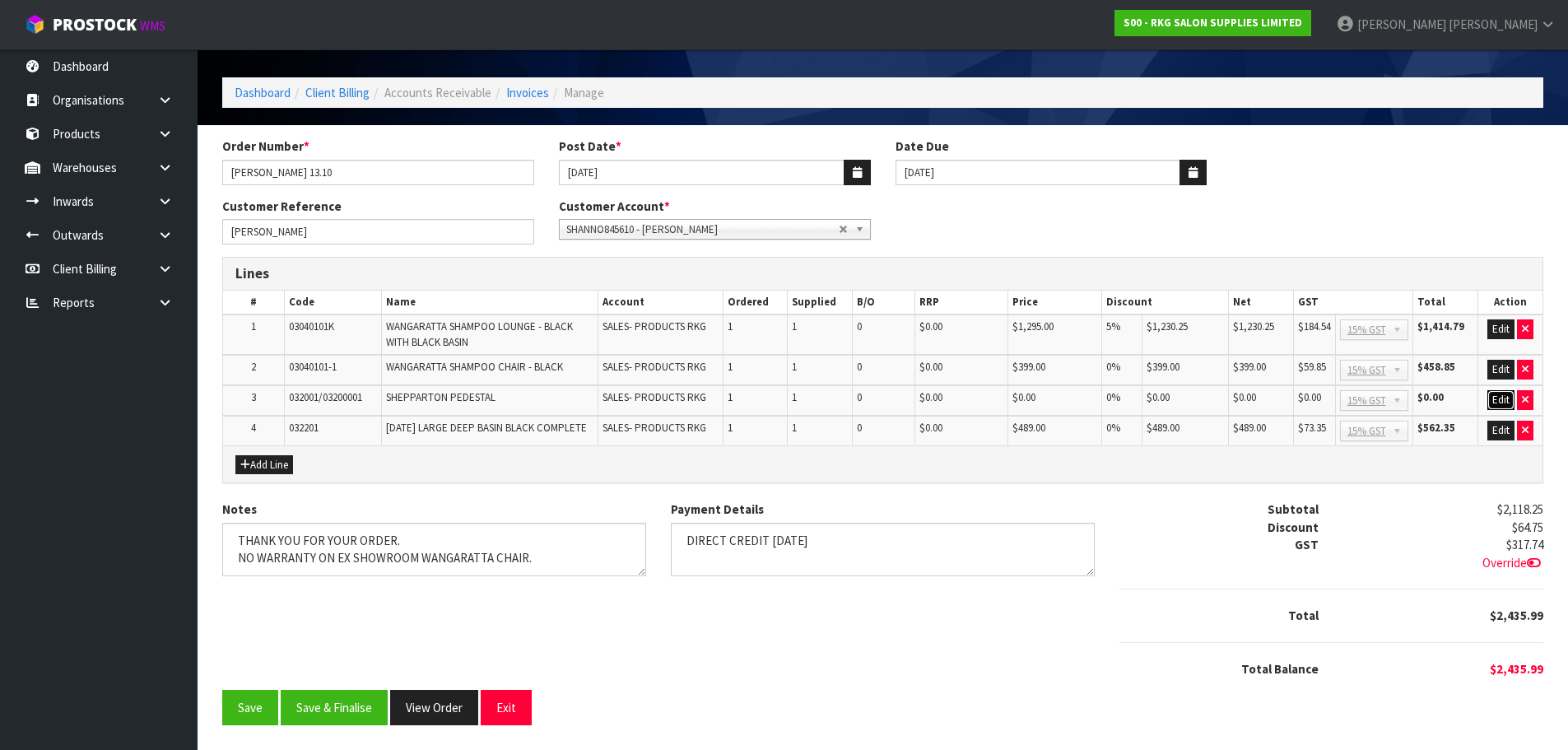
click at [1500, 403] on button "Edit" at bounding box center [1501, 400] width 27 height 20
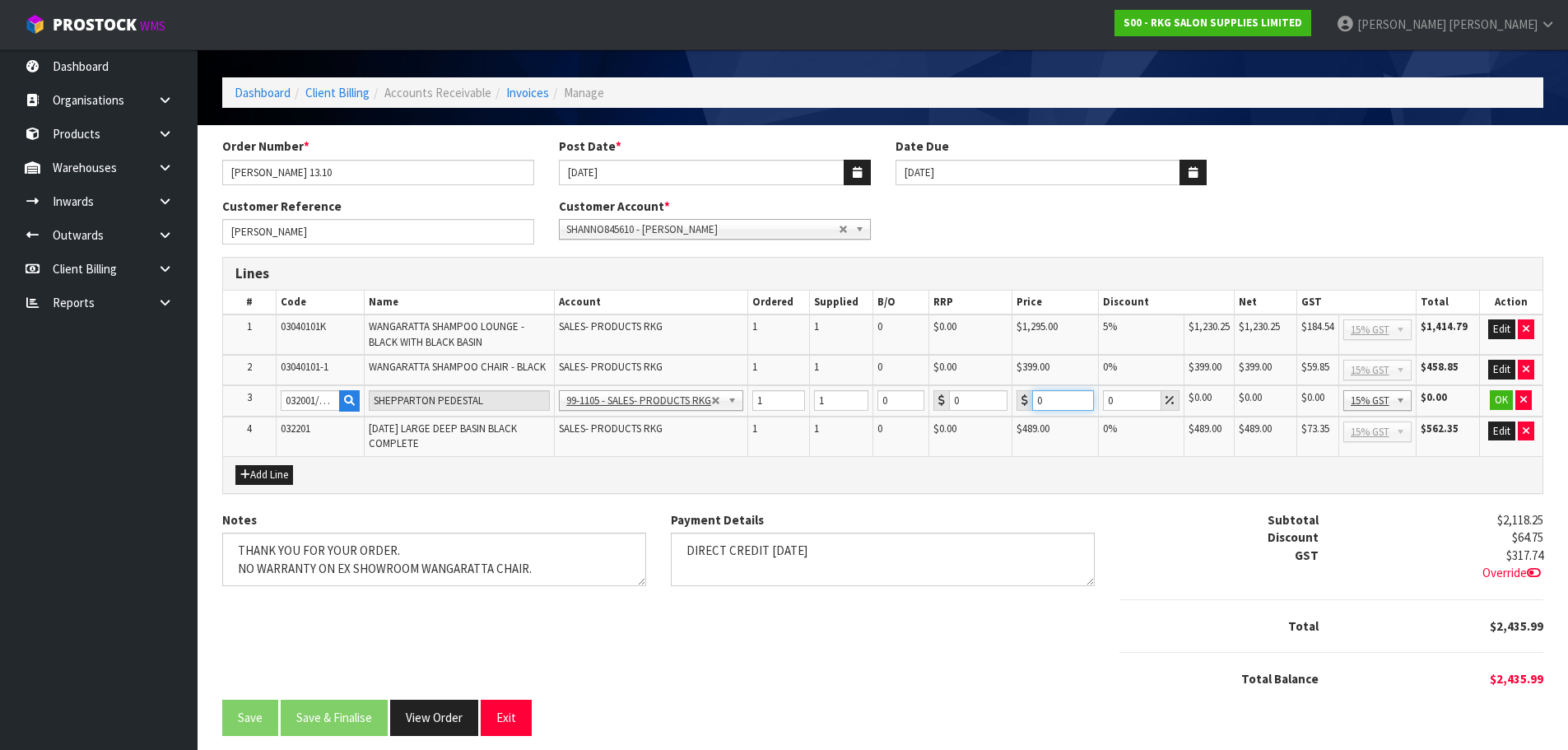
drag, startPoint x: 1048, startPoint y: 396, endPoint x: 1033, endPoint y: 399, distance: 15.3
click at [1033, 399] on input "0" at bounding box center [1063, 400] width 62 height 21
type input "210"
drag, startPoint x: 1116, startPoint y: 403, endPoint x: 1099, endPoint y: 407, distance: 17.5
click at [1099, 407] on td "0" at bounding box center [1140, 400] width 85 height 31
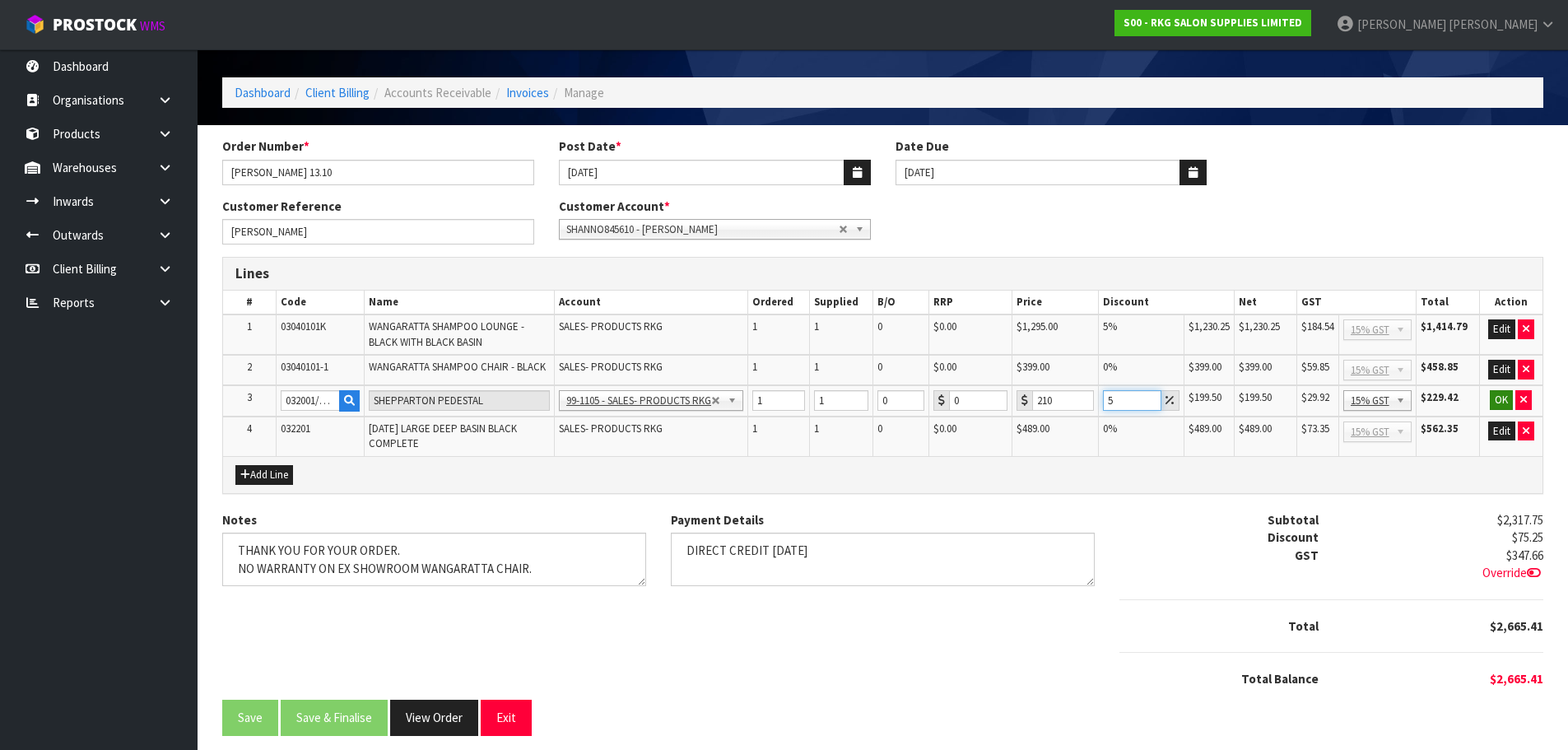
type input "5"
click at [1496, 403] on button "OK" at bounding box center [1502, 400] width 23 height 20
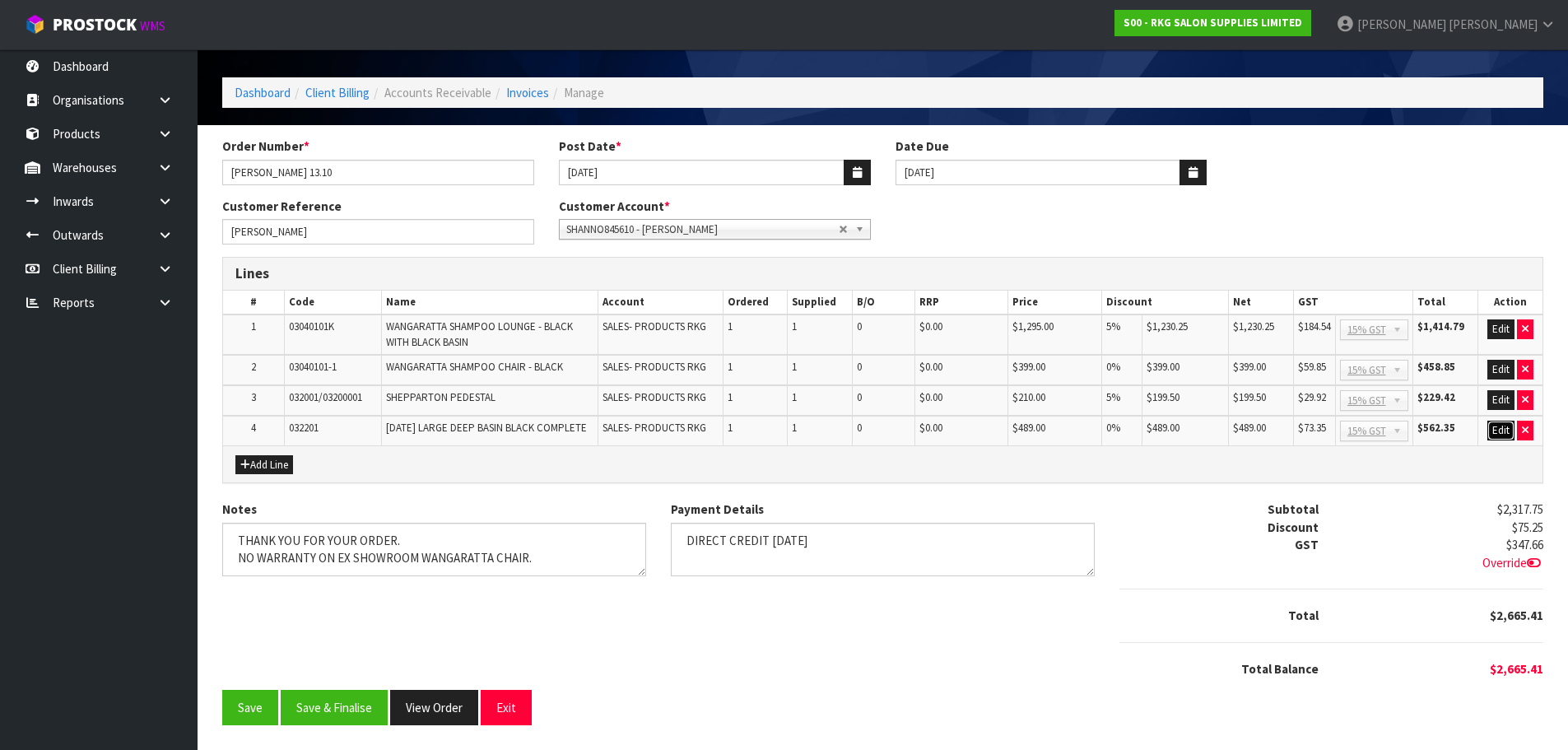
click at [1496, 427] on button "Edit" at bounding box center [1501, 431] width 27 height 20
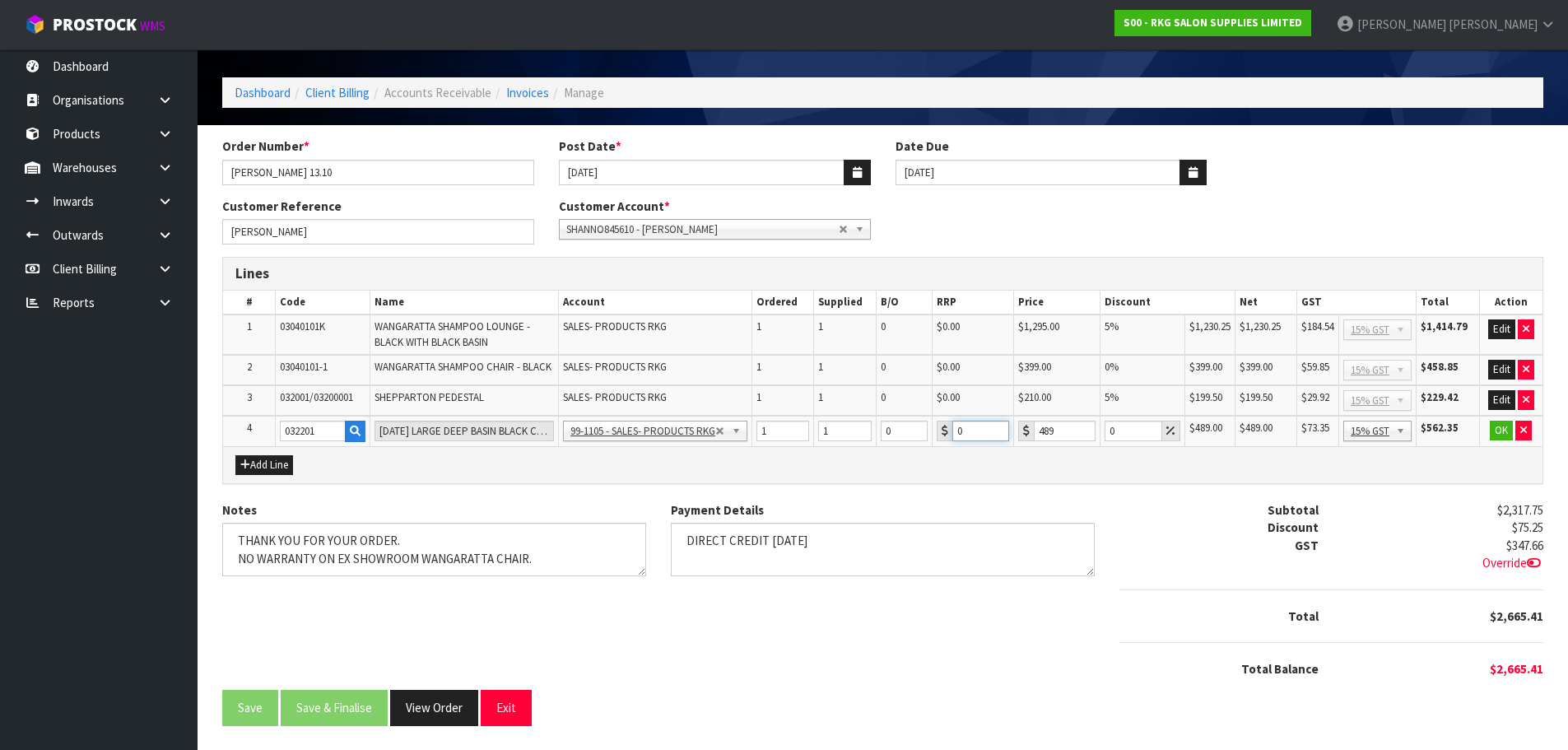
drag, startPoint x: 967, startPoint y: 431, endPoint x: 951, endPoint y: 431, distance: 16.0
click at [951, 431] on div "0" at bounding box center [972, 431] width 73 height 21
type input "489"
drag, startPoint x: 1123, startPoint y: 434, endPoint x: 1101, endPoint y: 435, distance: 22.0
click at [1101, 435] on td "0" at bounding box center [1141, 431] width 85 height 30
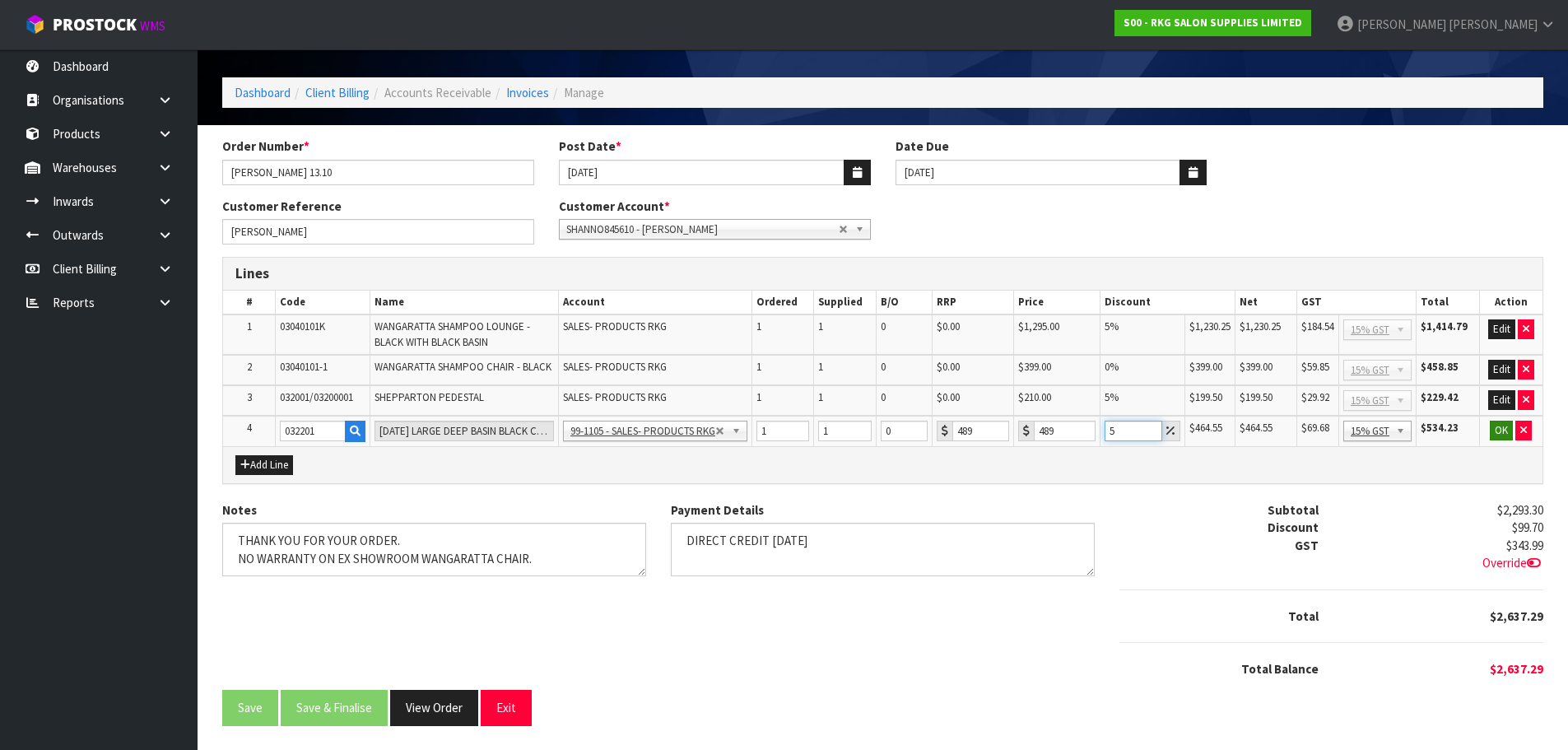
type input "5"
click at [1498, 434] on button "OK" at bounding box center [1502, 431] width 23 height 20
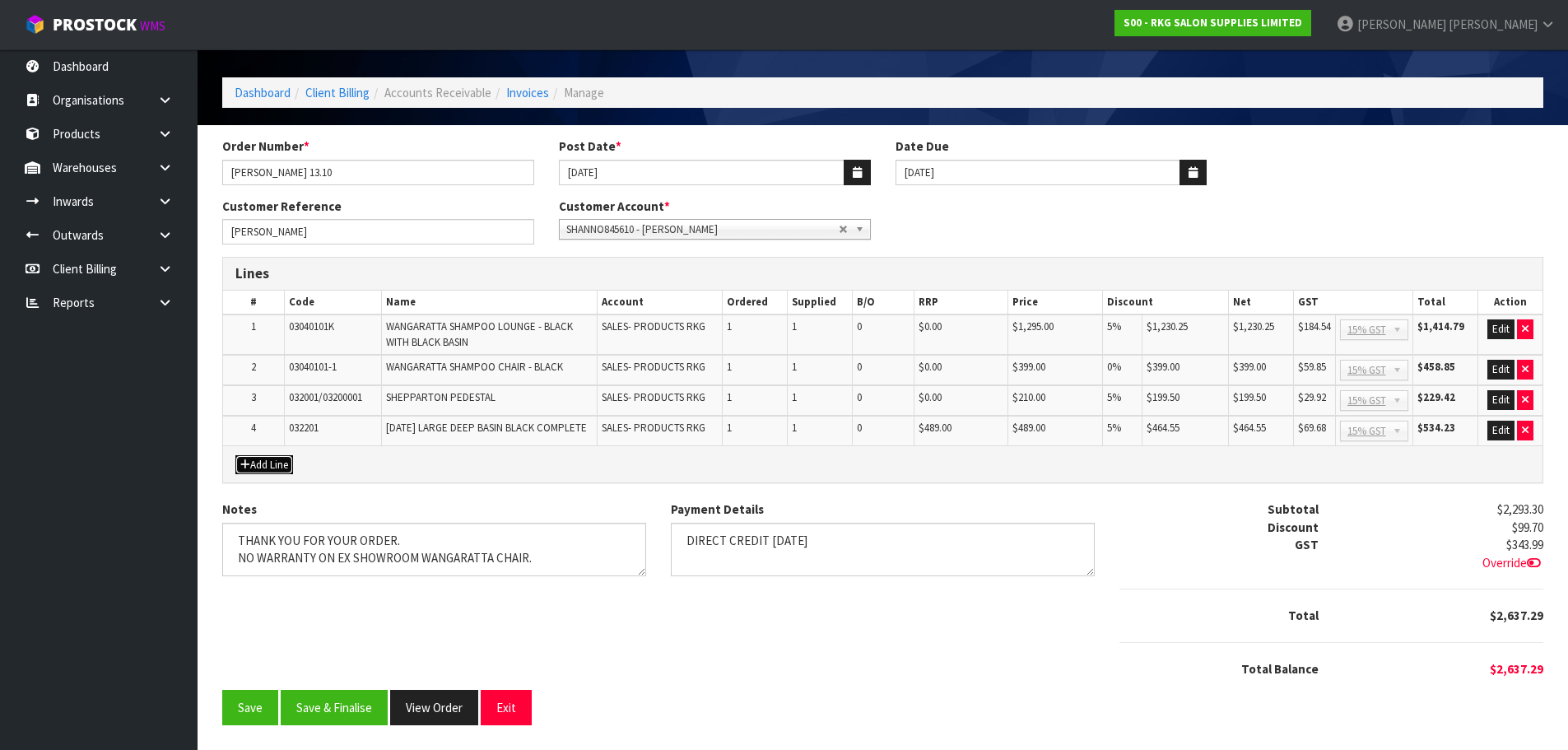
click at [247, 461] on icon "button" at bounding box center [245, 465] width 10 height 11
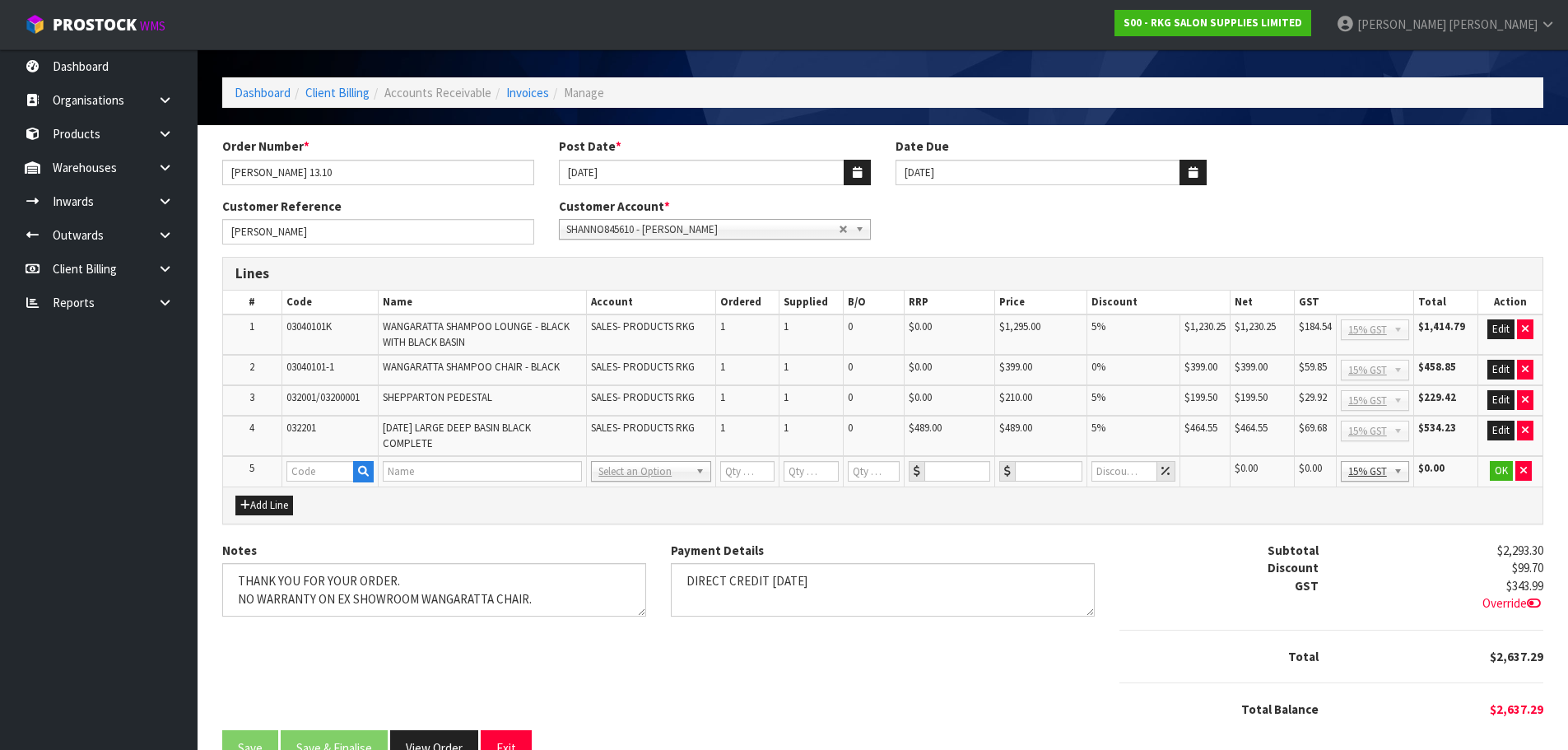
click at [313, 460] on td at bounding box center [329, 471] width 96 height 30
click at [313, 470] on input "text" at bounding box center [320, 471] width 68 height 21
type input "FRE"
click at [325, 497] on link "FRE IGHT" at bounding box center [351, 499] width 130 height 23
type input "FREIGHT"
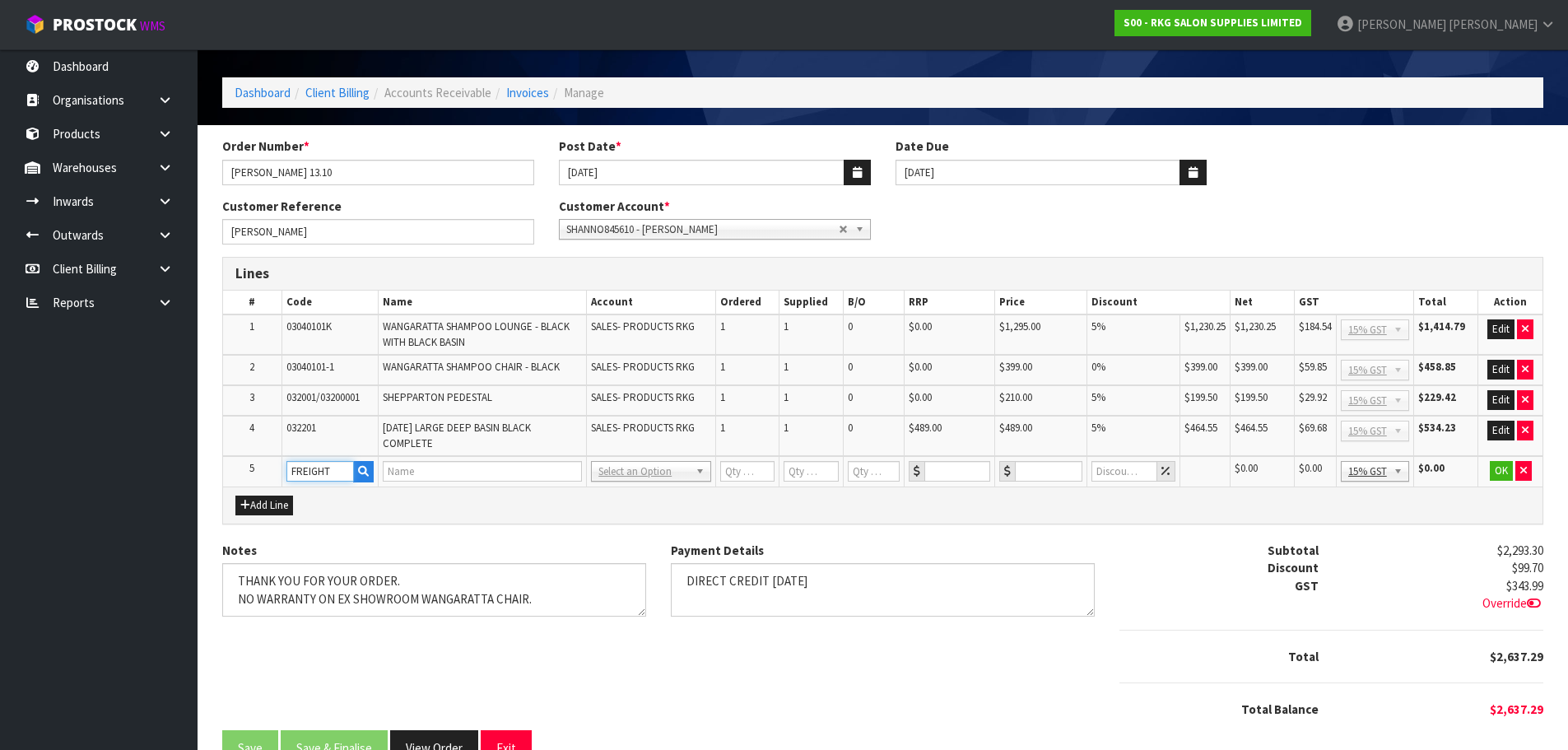
type input "FREIGHT"
type input "1"
type input "0"
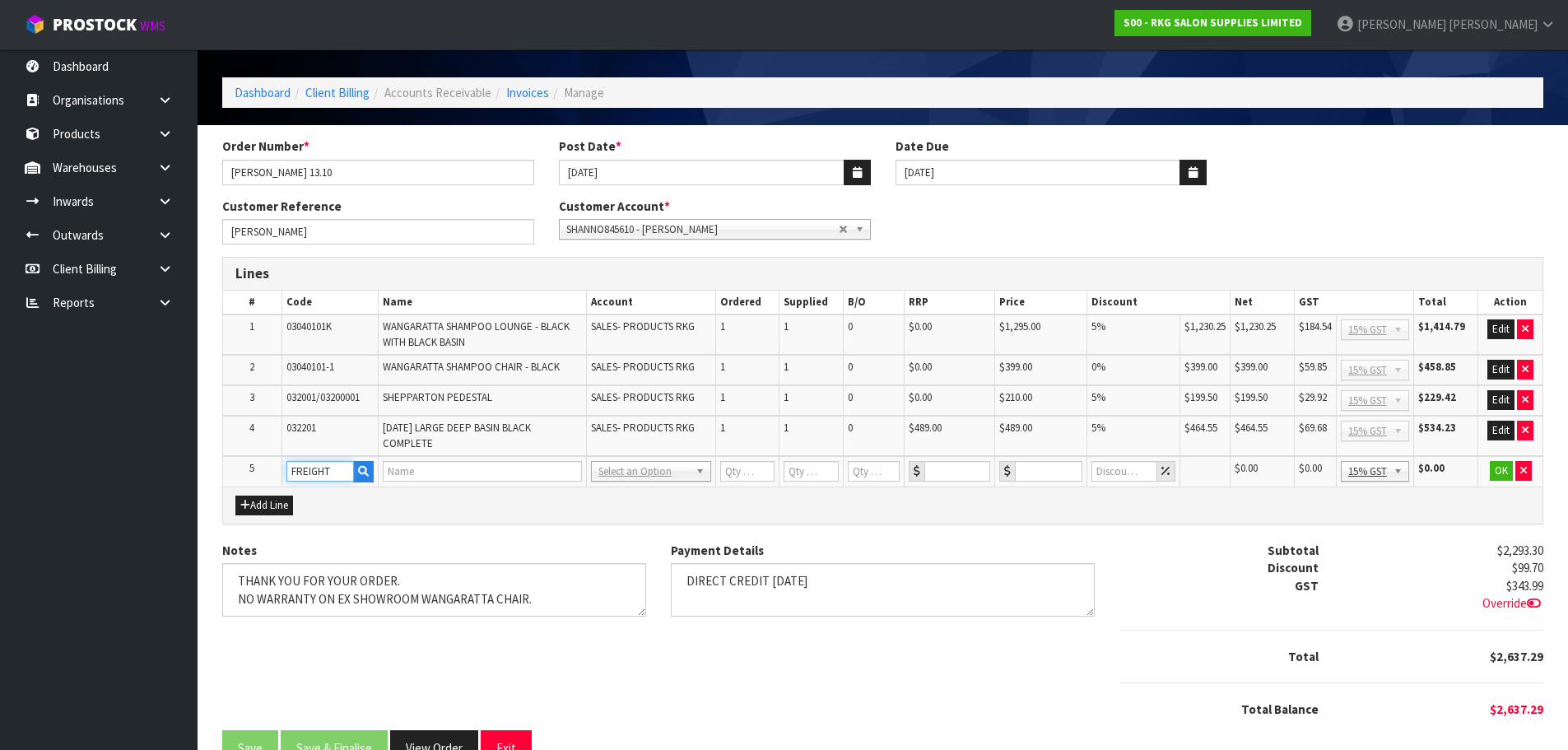
type input "0"
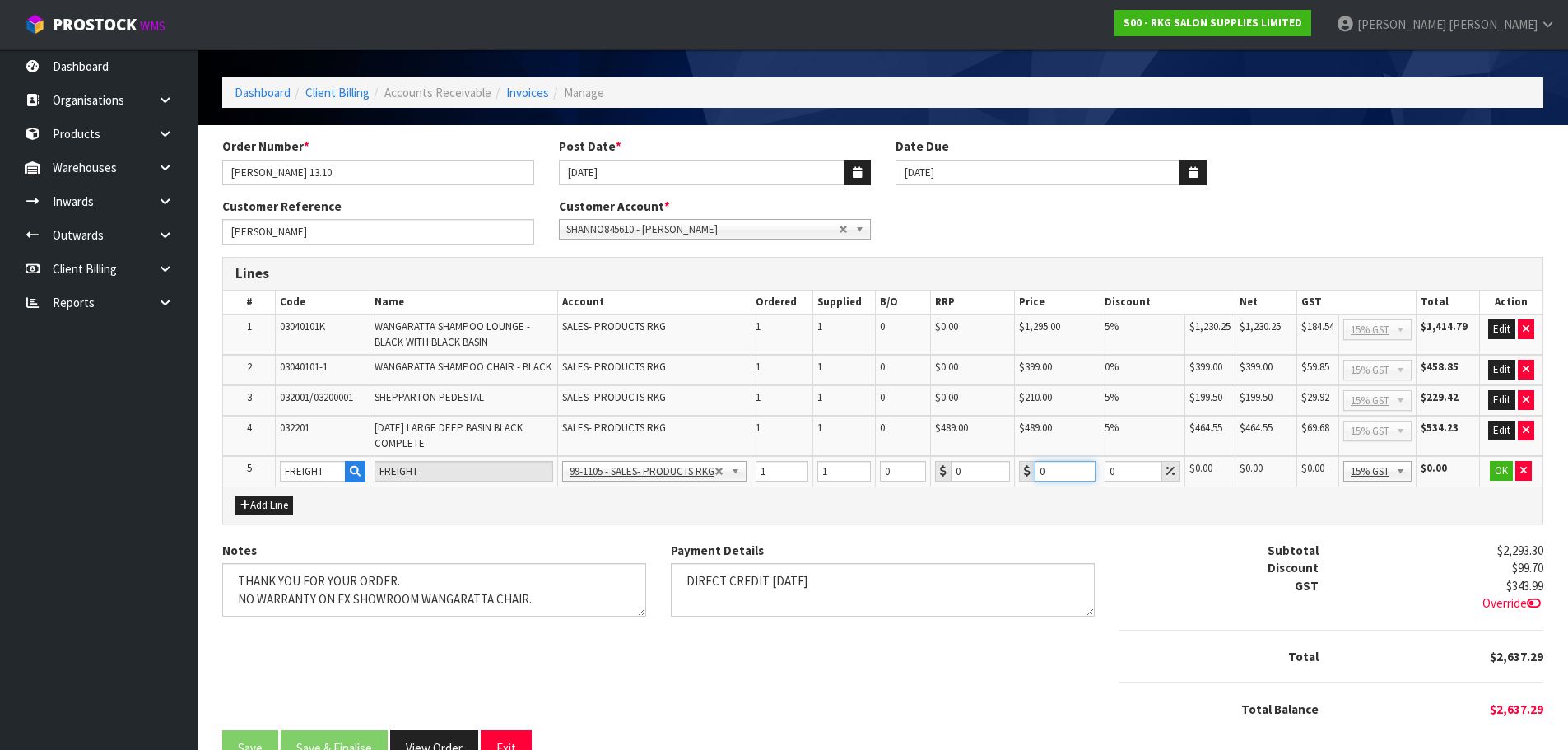
drag, startPoint x: 1062, startPoint y: 472, endPoint x: 1038, endPoint y: 478, distance: 24.7
click at [1038, 478] on input "0" at bounding box center [1065, 471] width 61 height 21
type input "229.40"
click at [1497, 473] on button "OK" at bounding box center [1502, 471] width 23 height 20
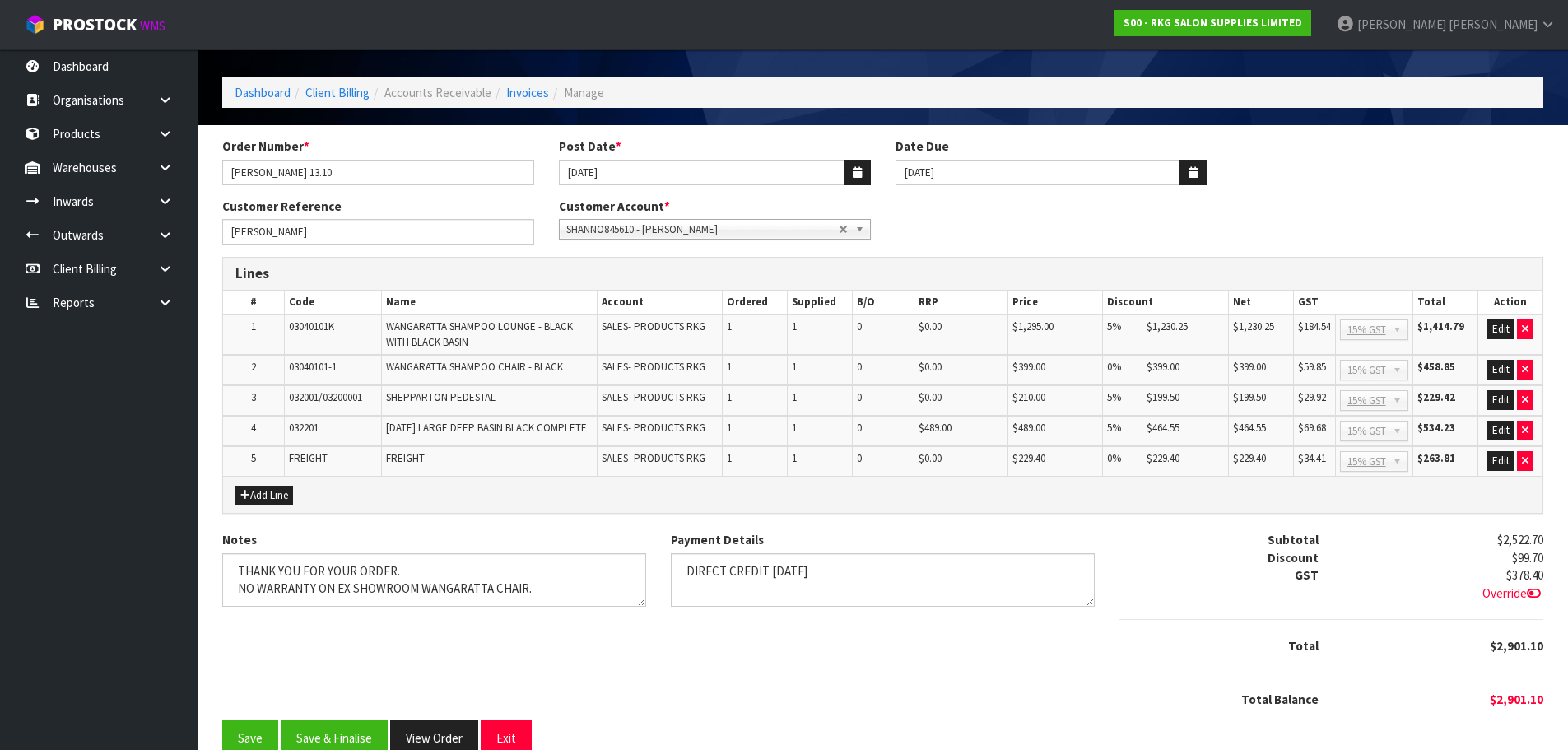
scroll to position [79, 0]
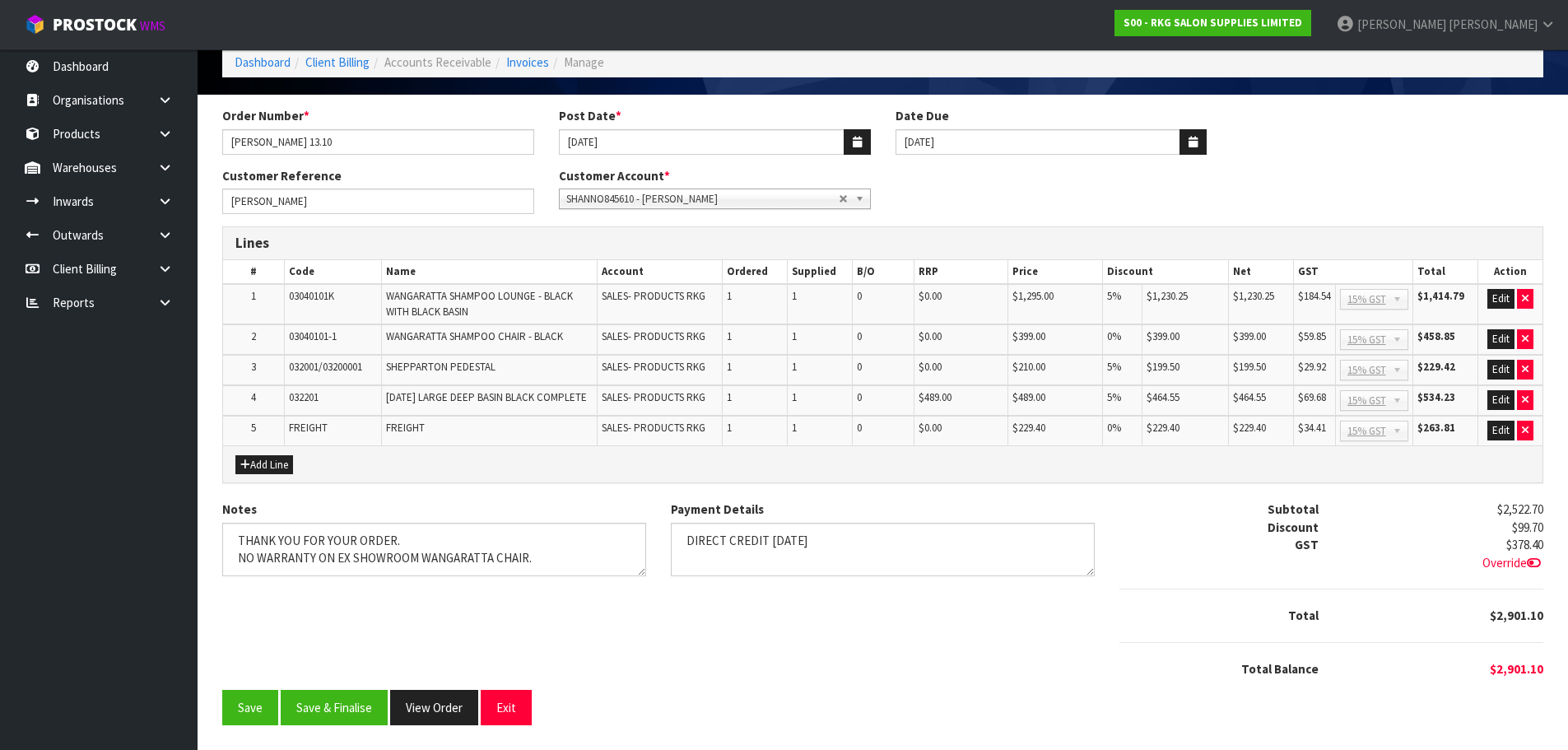
click at [1535, 561] on icon at bounding box center [1534, 562] width 14 height 13
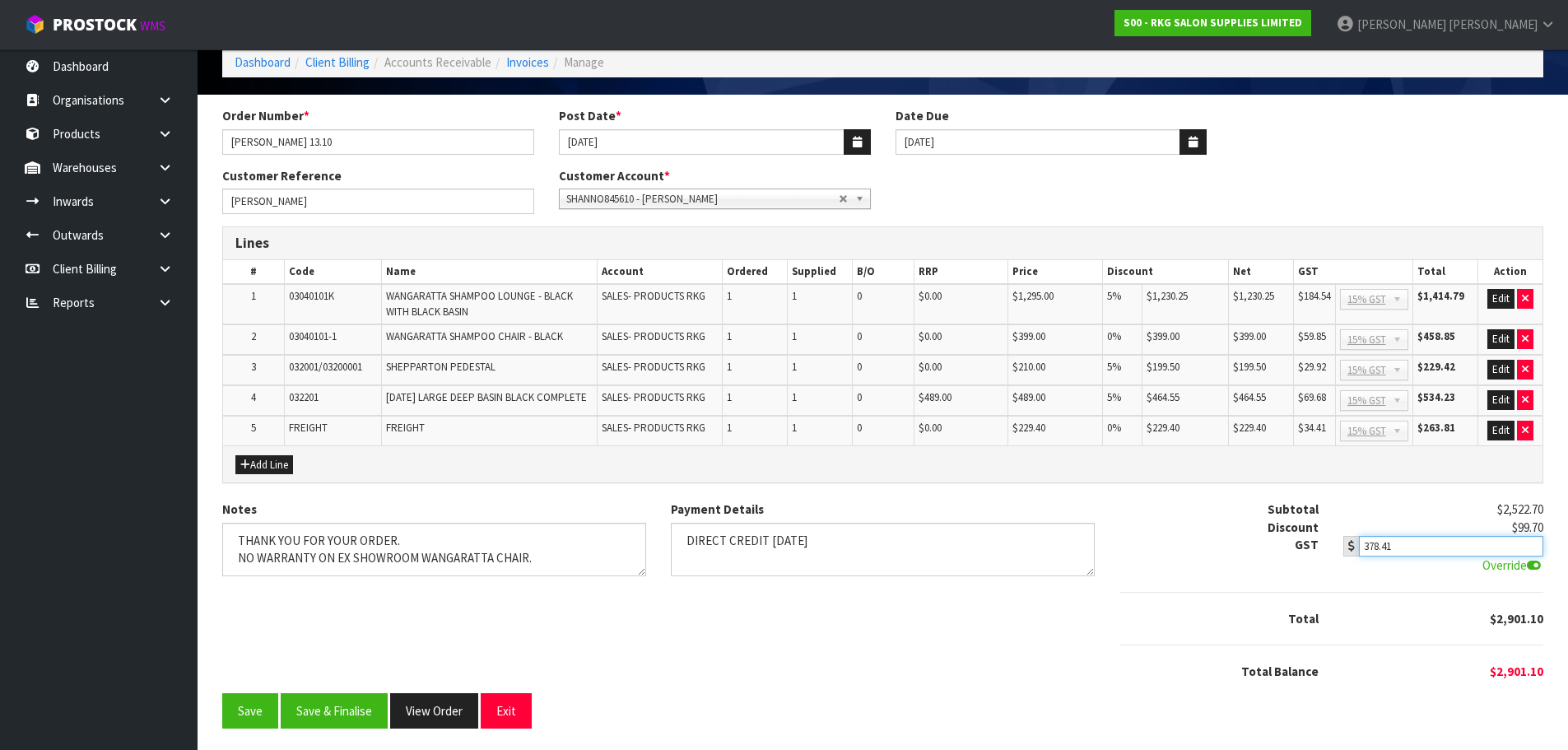
type input "378.41"
click at [1531, 543] on input "378.41" at bounding box center [1450, 546] width 183 height 21
click at [1187, 597] on div at bounding box center [1331, 593] width 448 height 35
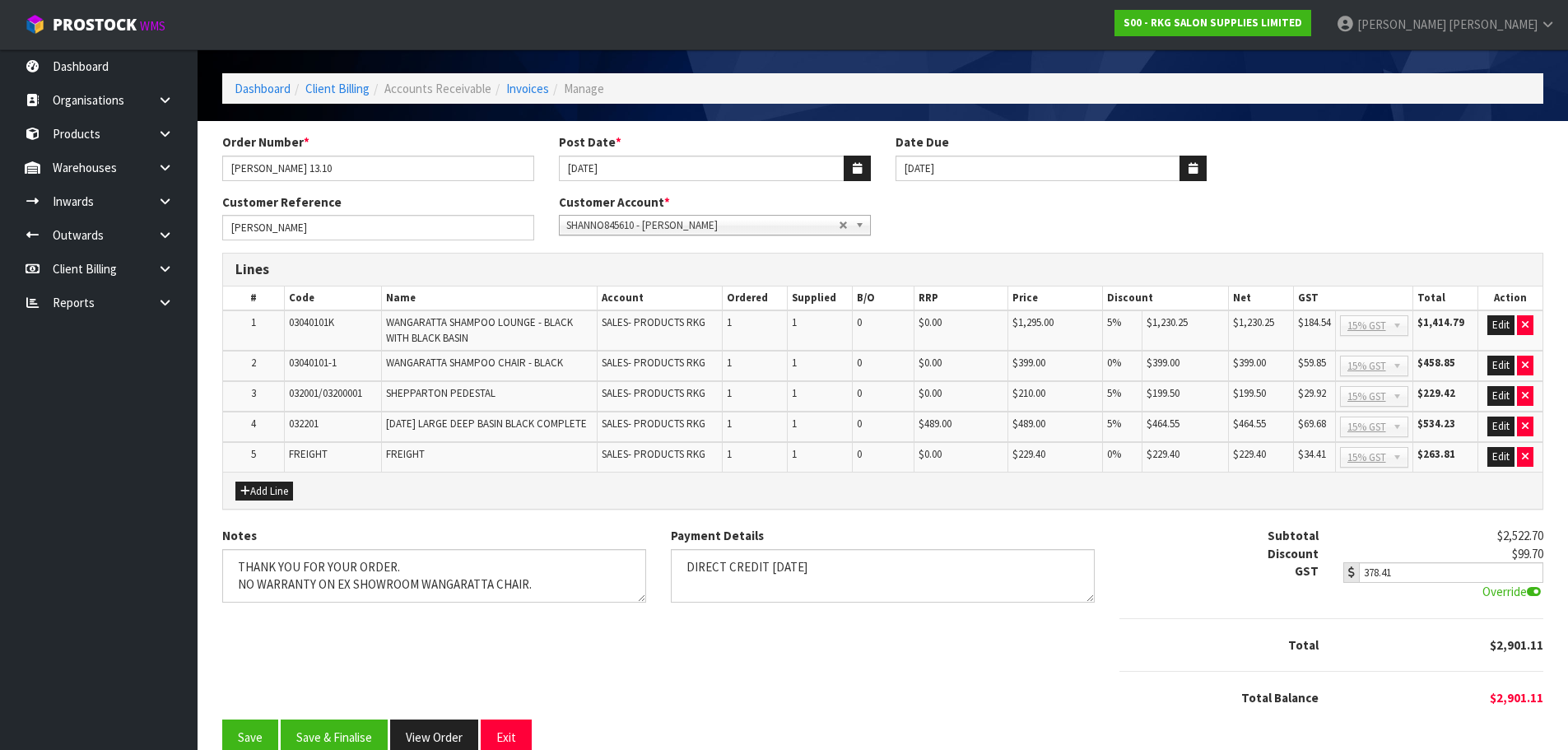
scroll to position [82, 0]
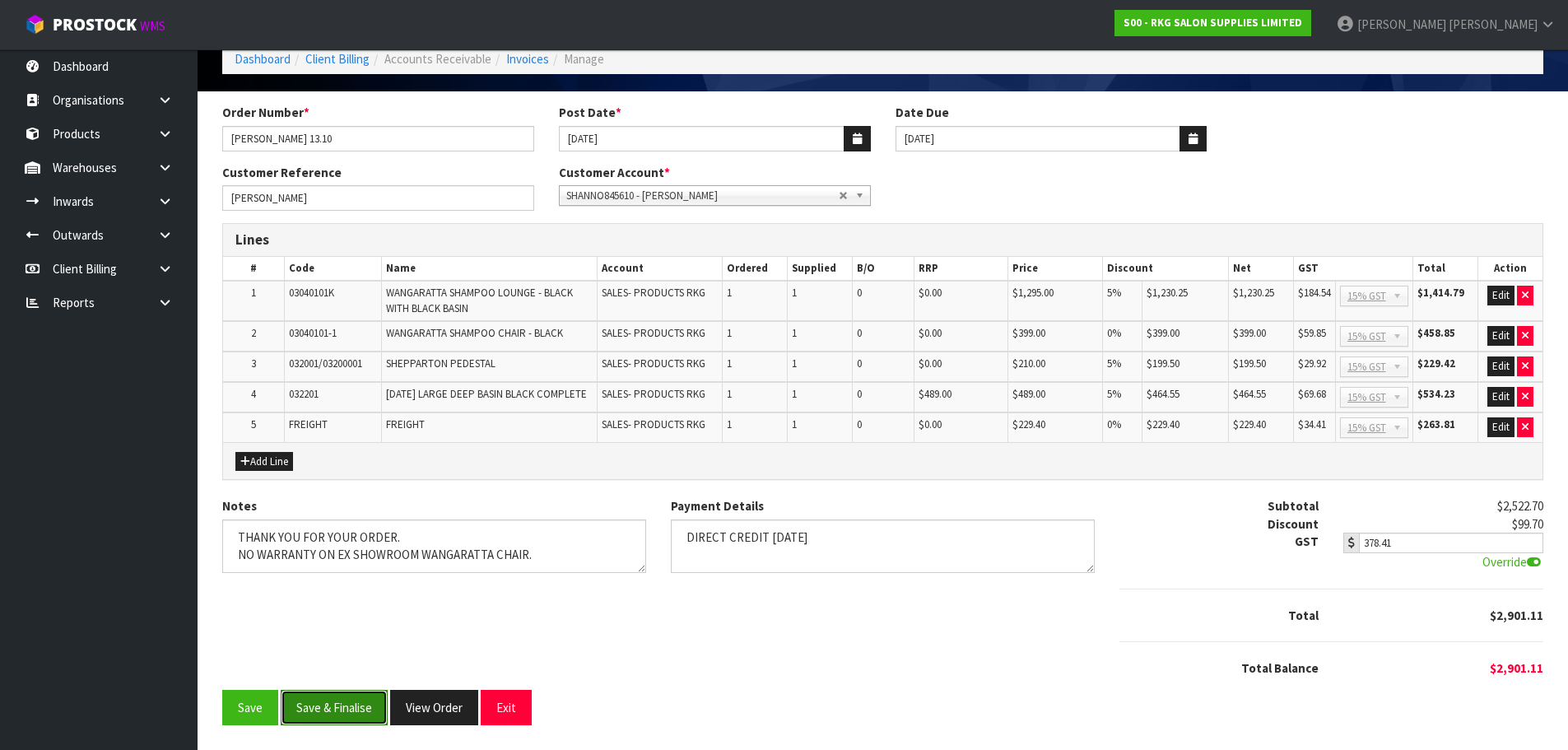
click at [346, 708] on button "Save & Finalise" at bounding box center [334, 707] width 107 height 35
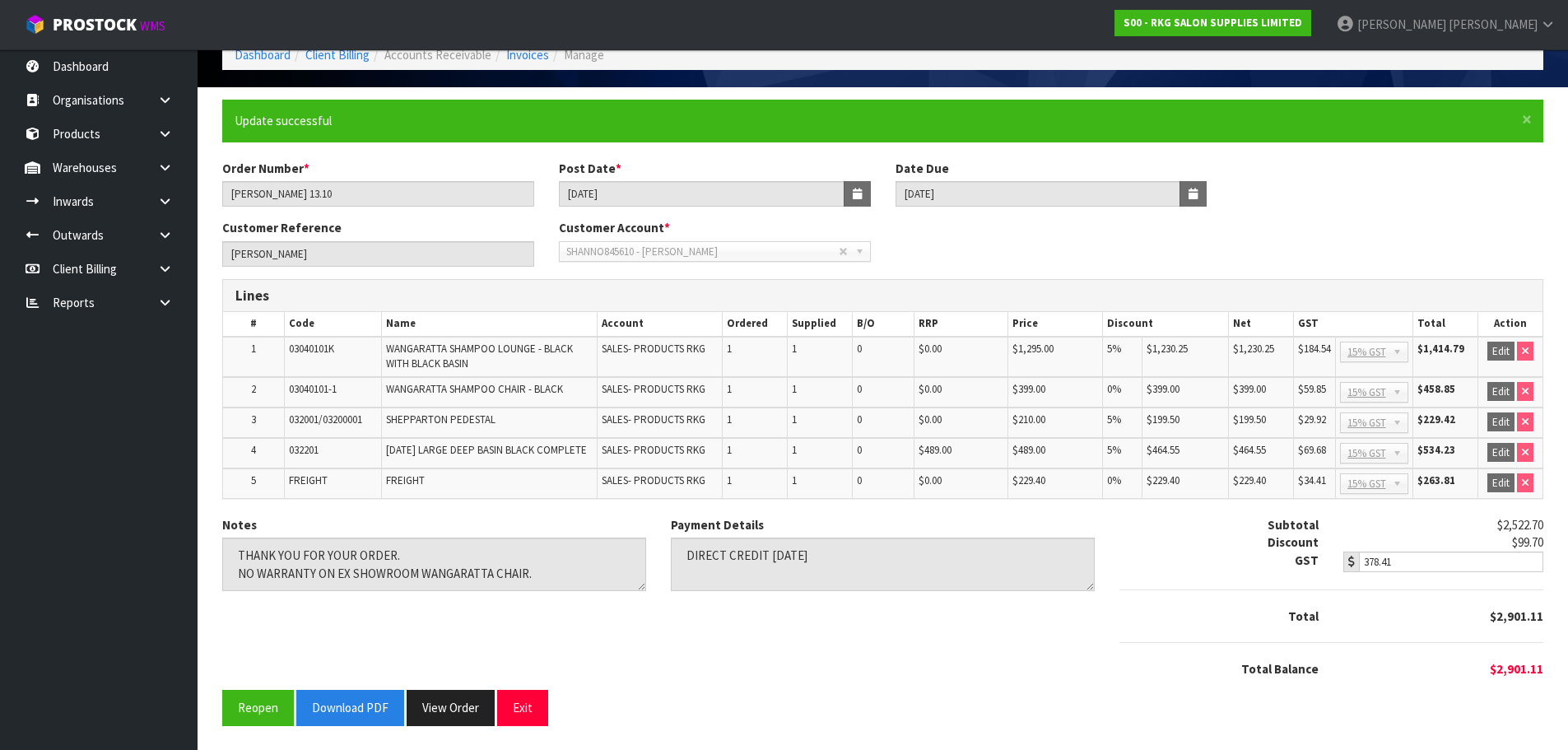
scroll to position [87, 0]
click at [343, 705] on button "Download PDF" at bounding box center [350, 706] width 108 height 35
click at [517, 706] on button "Exit" at bounding box center [522, 706] width 51 height 35
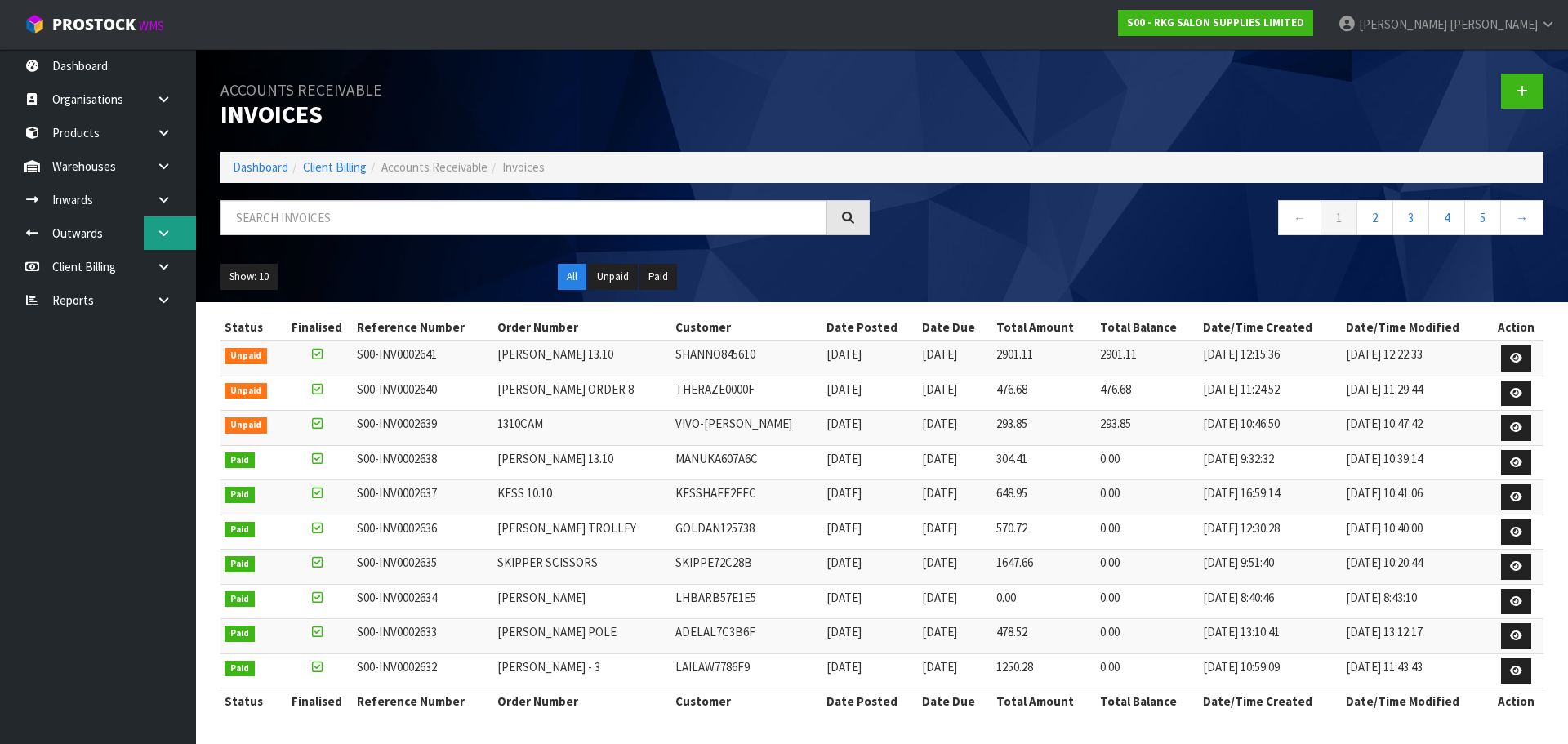
click at [166, 238] on icon at bounding box center [164, 232] width 16 height 12
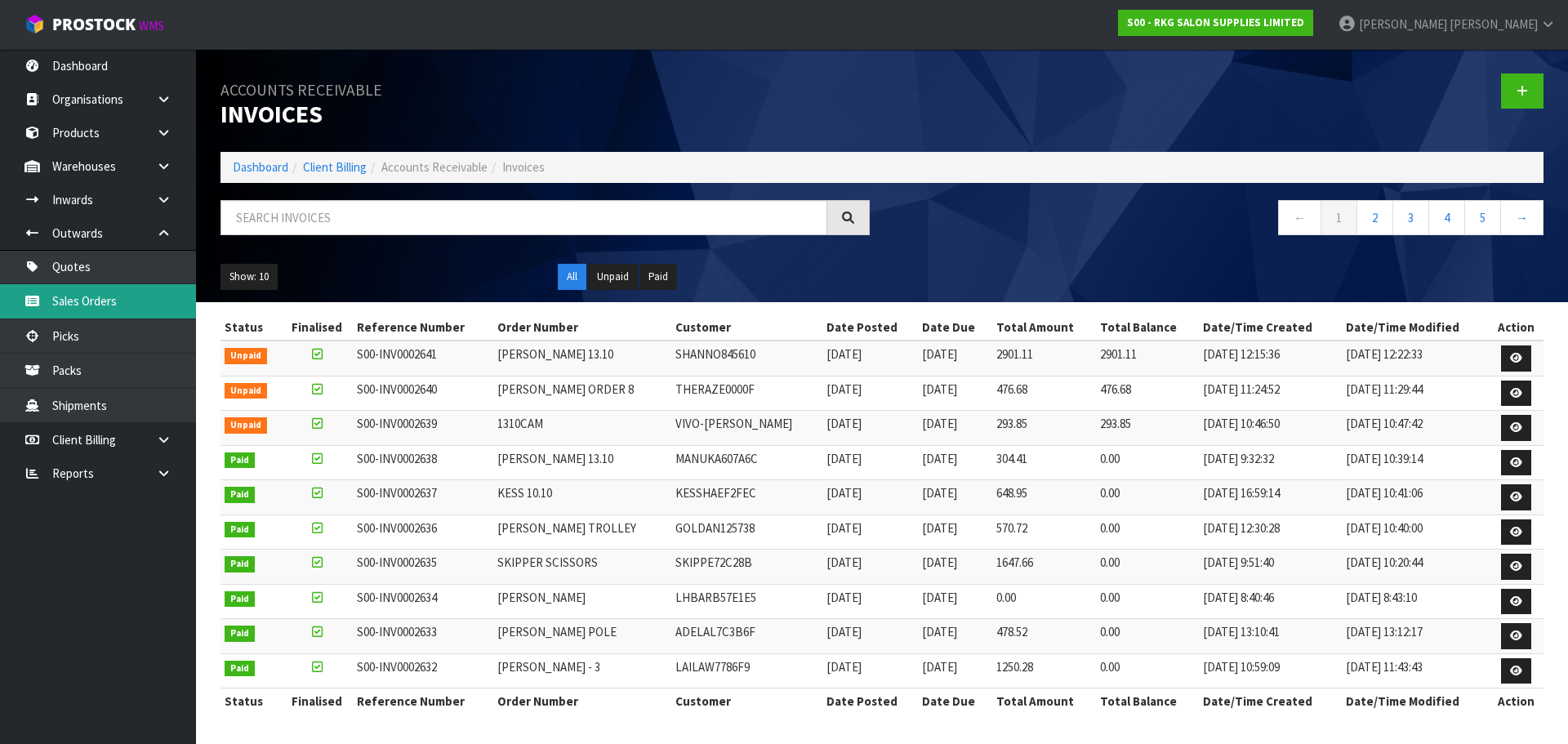
click at [71, 296] on link "Sales Orders" at bounding box center [98, 301] width 196 height 33
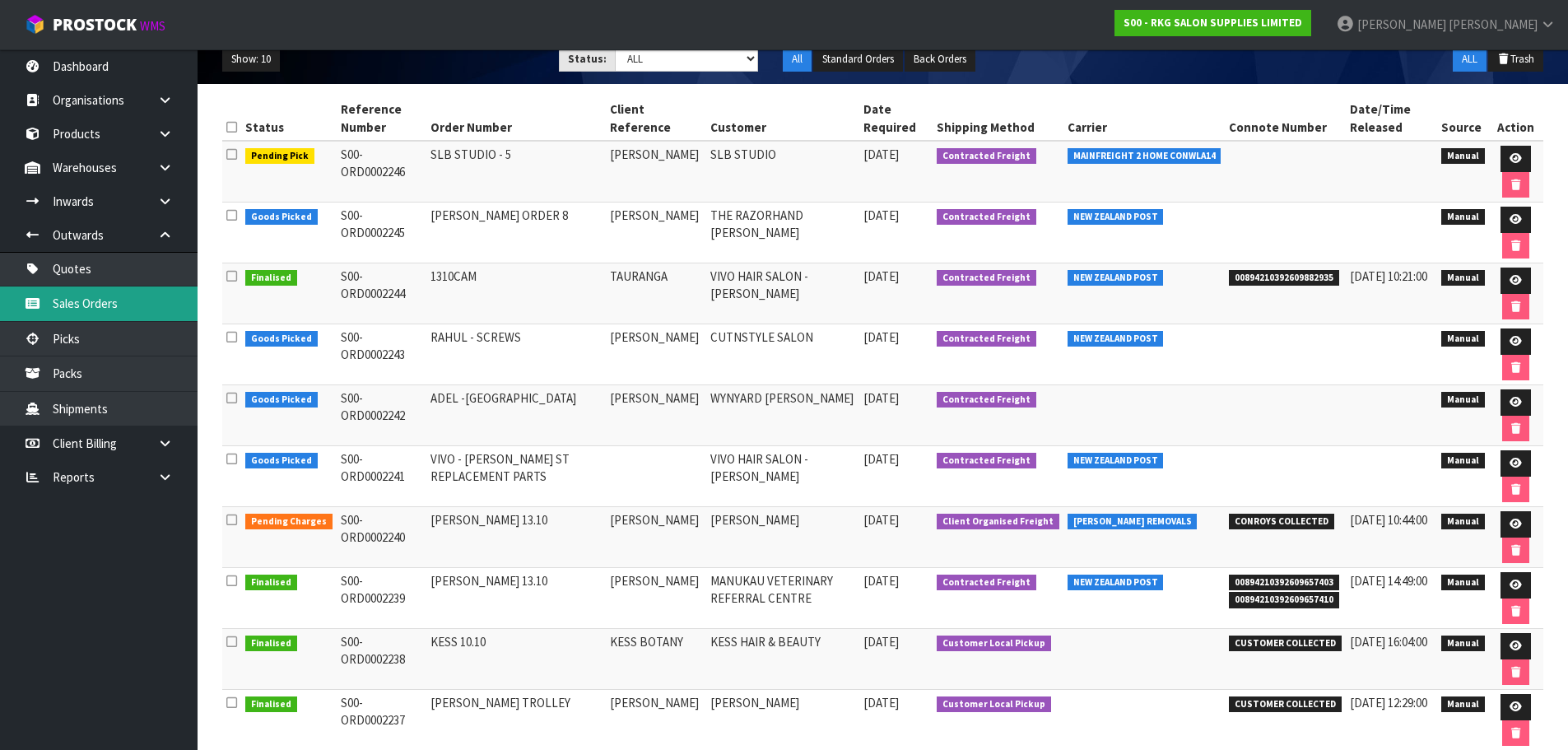
scroll to position [247, 0]
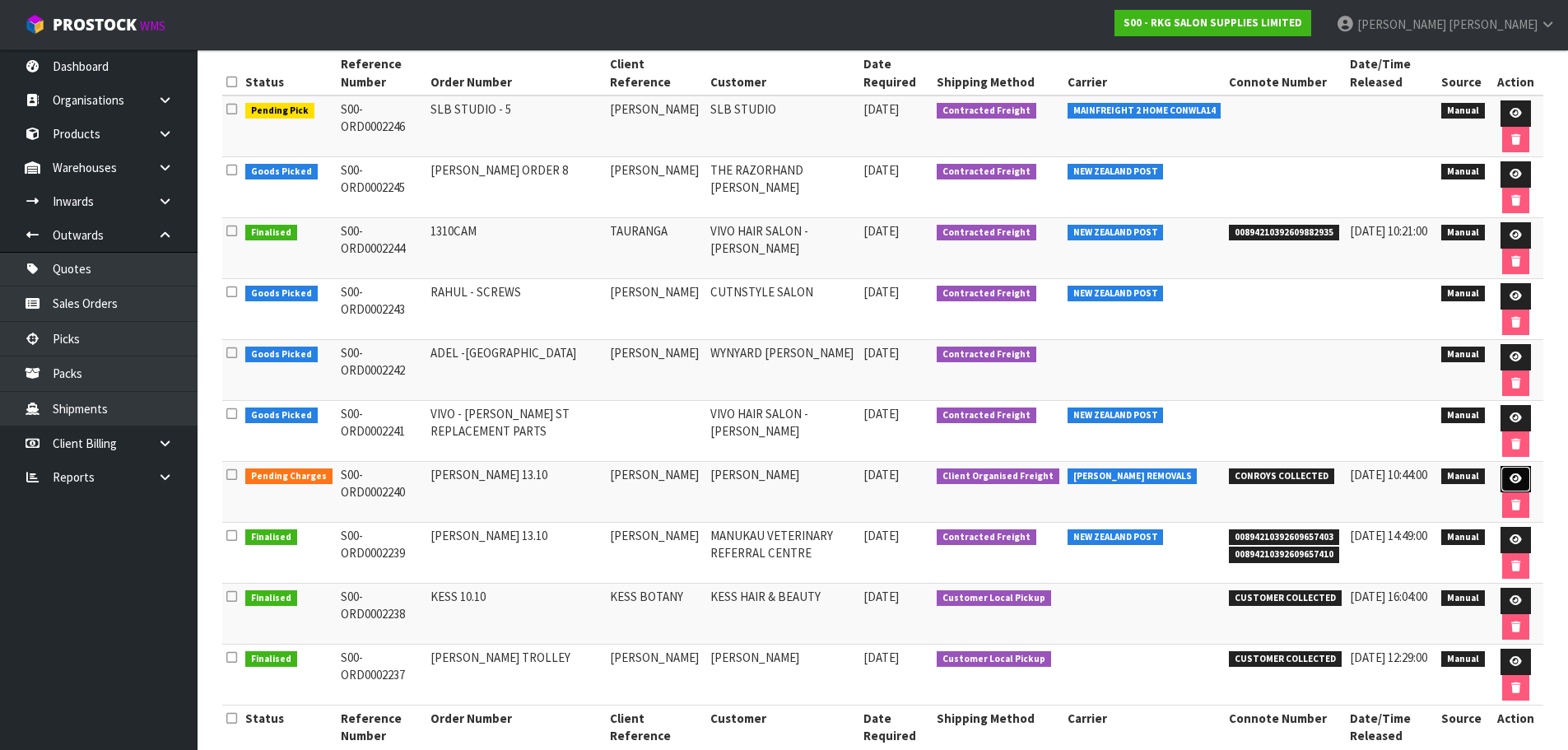
click at [1515, 480] on icon at bounding box center [1515, 479] width 13 height 11
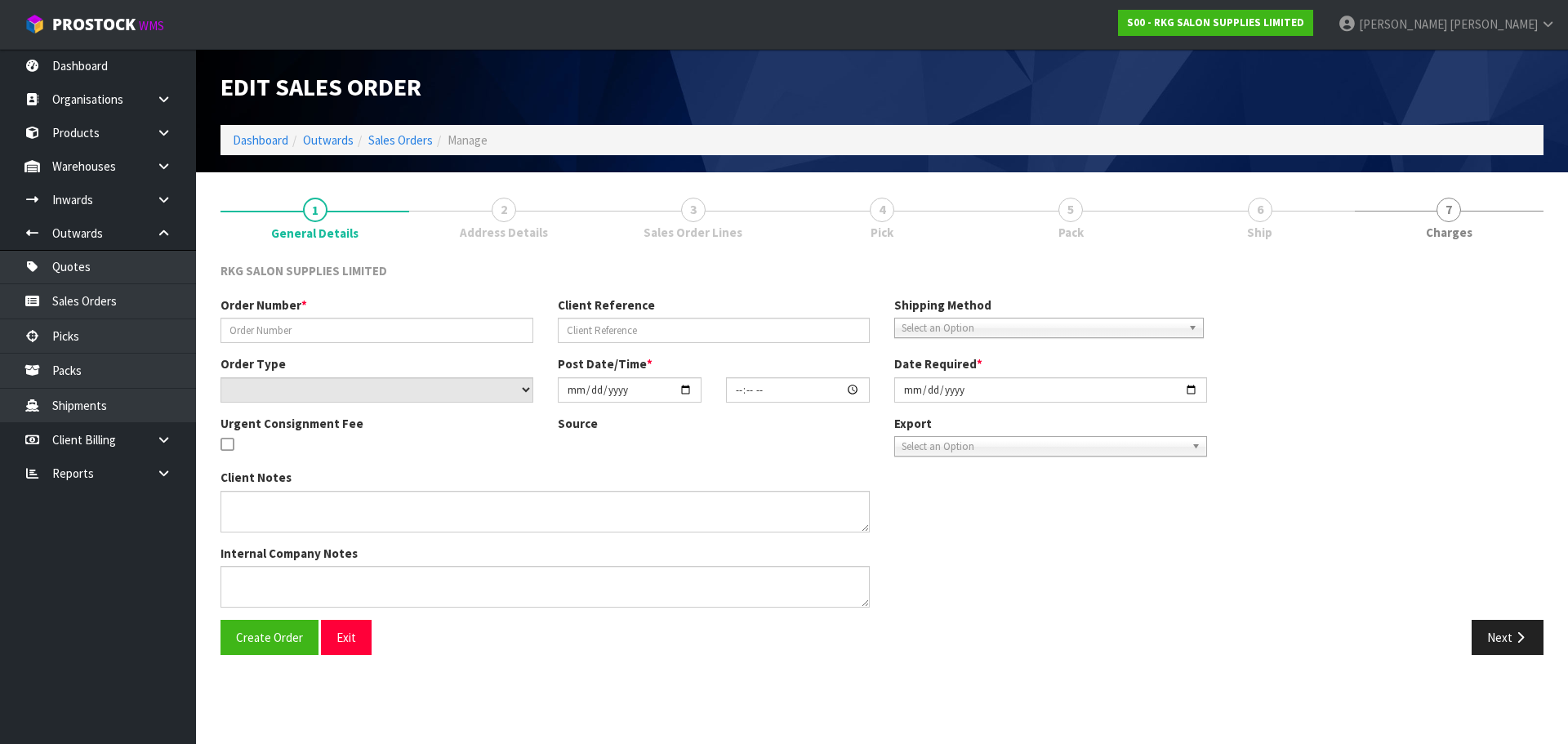
type input "[PERSON_NAME] 13.10"
type input "[PERSON_NAME]"
select select "number:0"
type input "[DATE]"
type input "00:00:00.000"
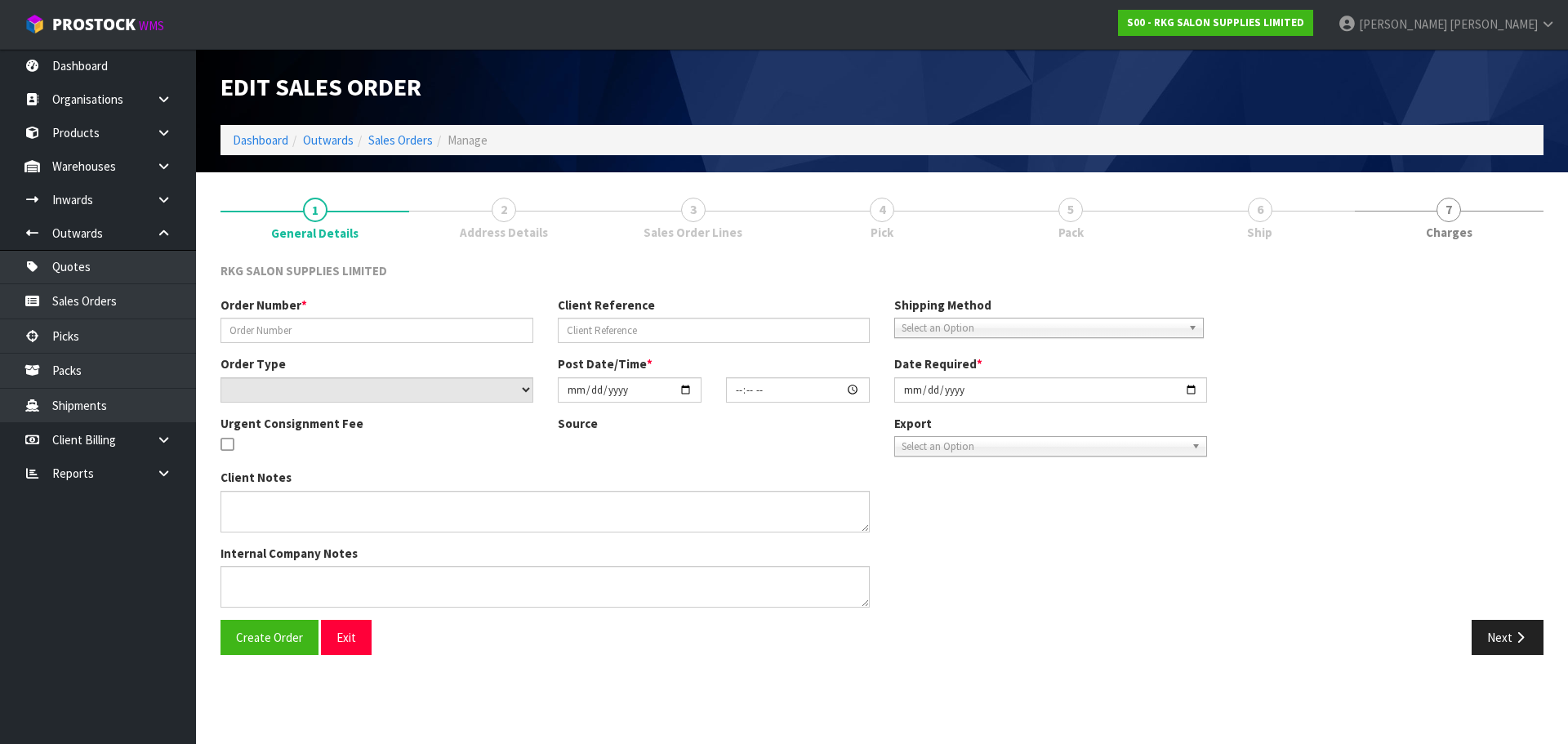
type input "[DATE]"
type textarea "FOR [PERSON_NAME] 1 X SHAMPOO CHAIR SHOWROOM"
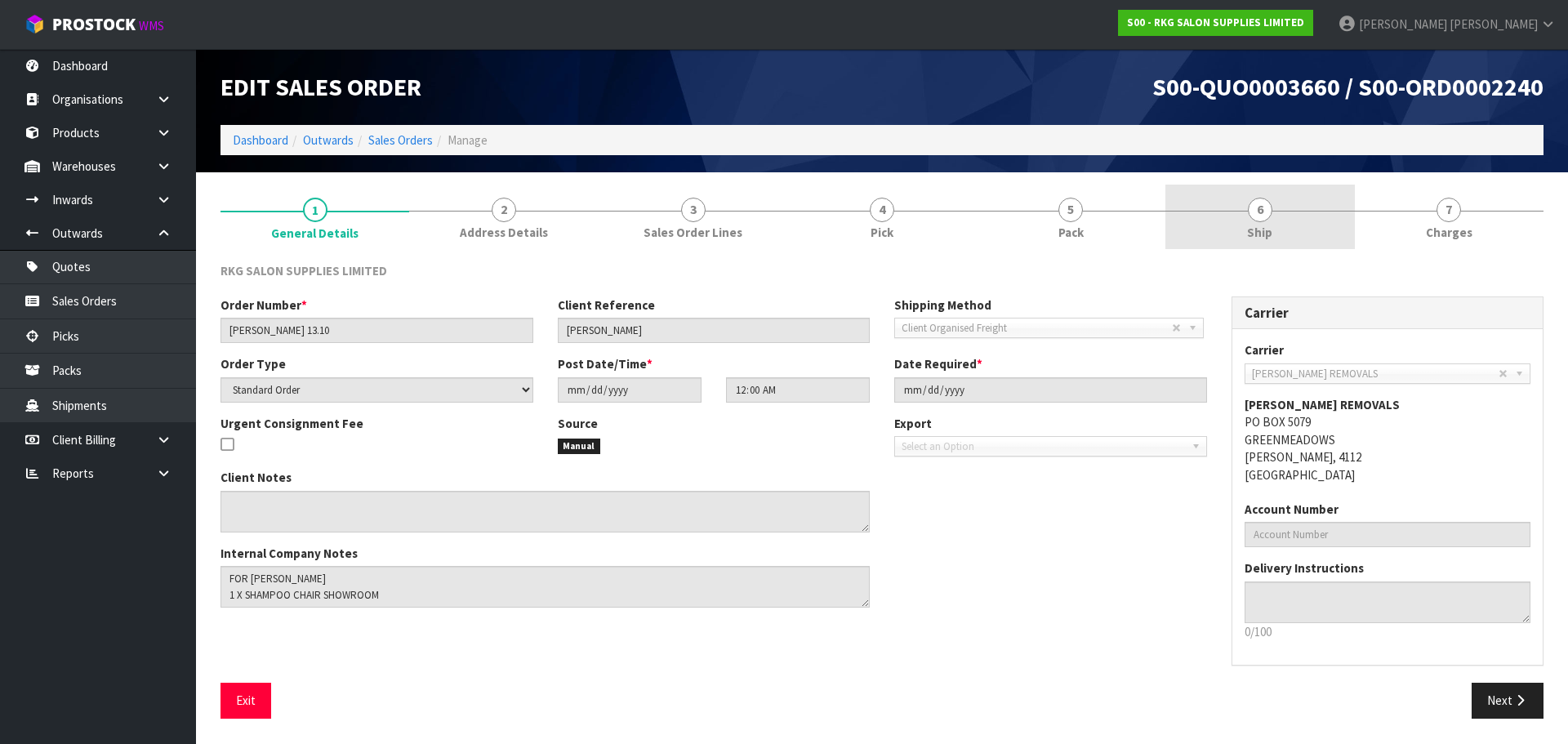
click at [1256, 217] on span "6" at bounding box center [1260, 210] width 25 height 25
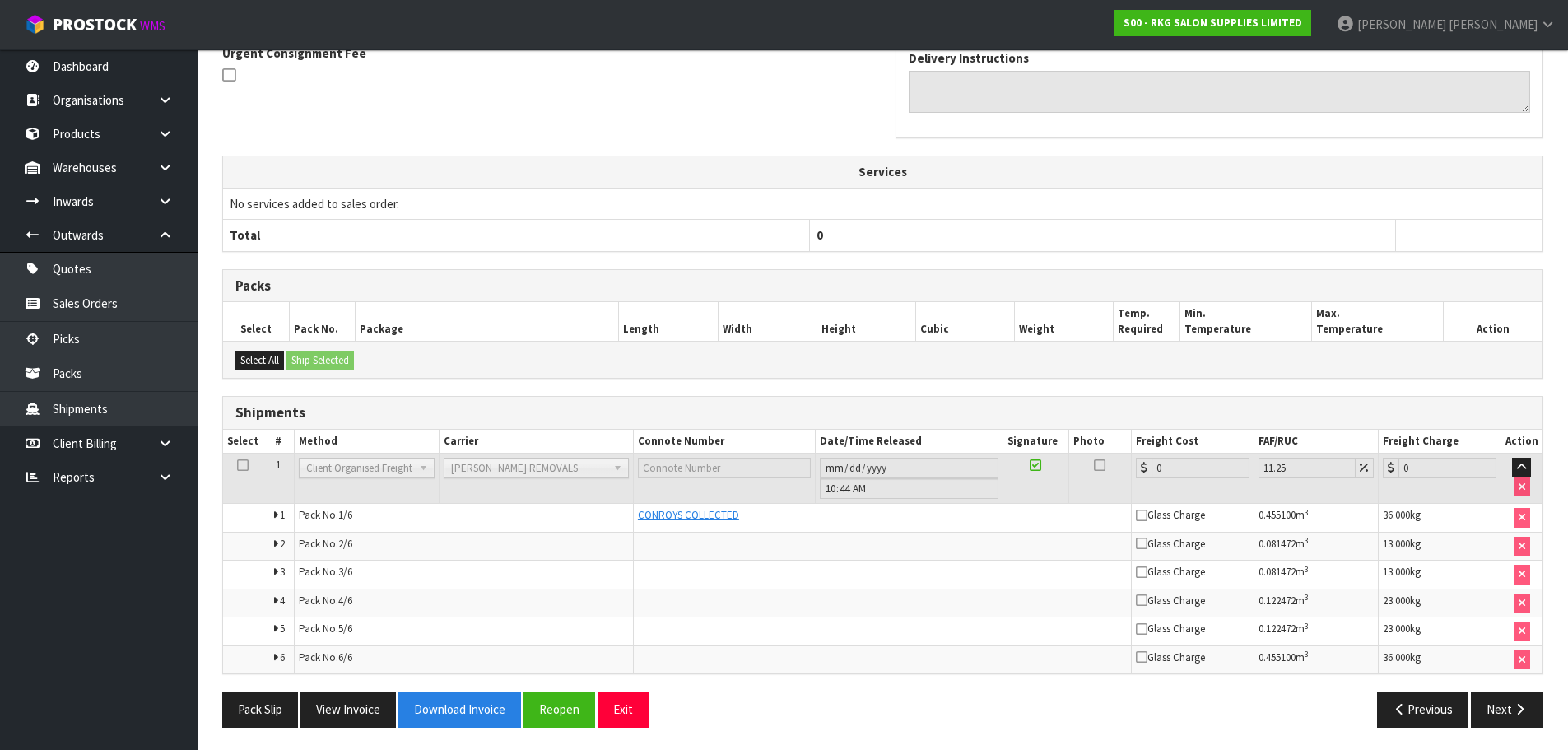
scroll to position [446, 0]
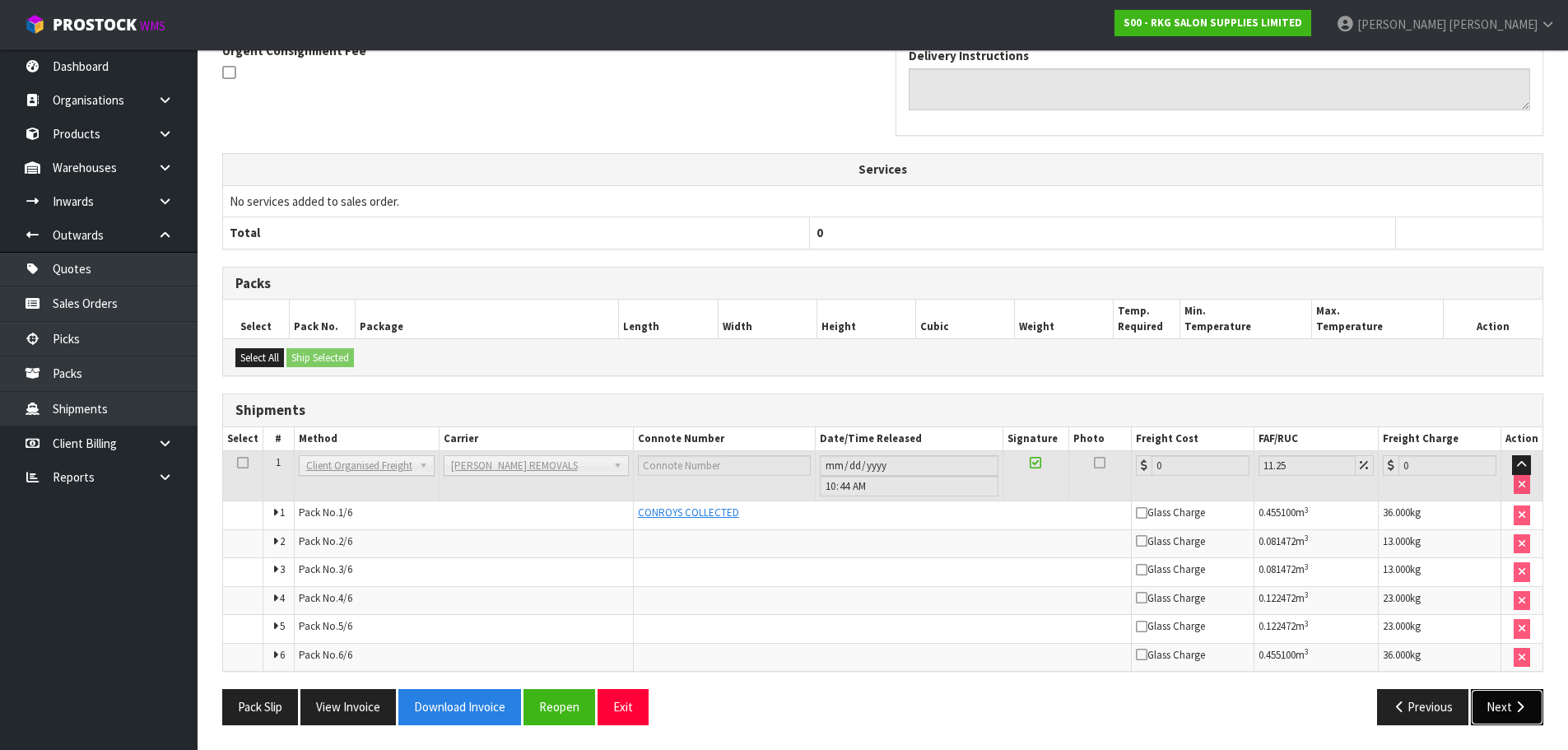
click at [1499, 710] on button "Next" at bounding box center [1507, 706] width 73 height 35
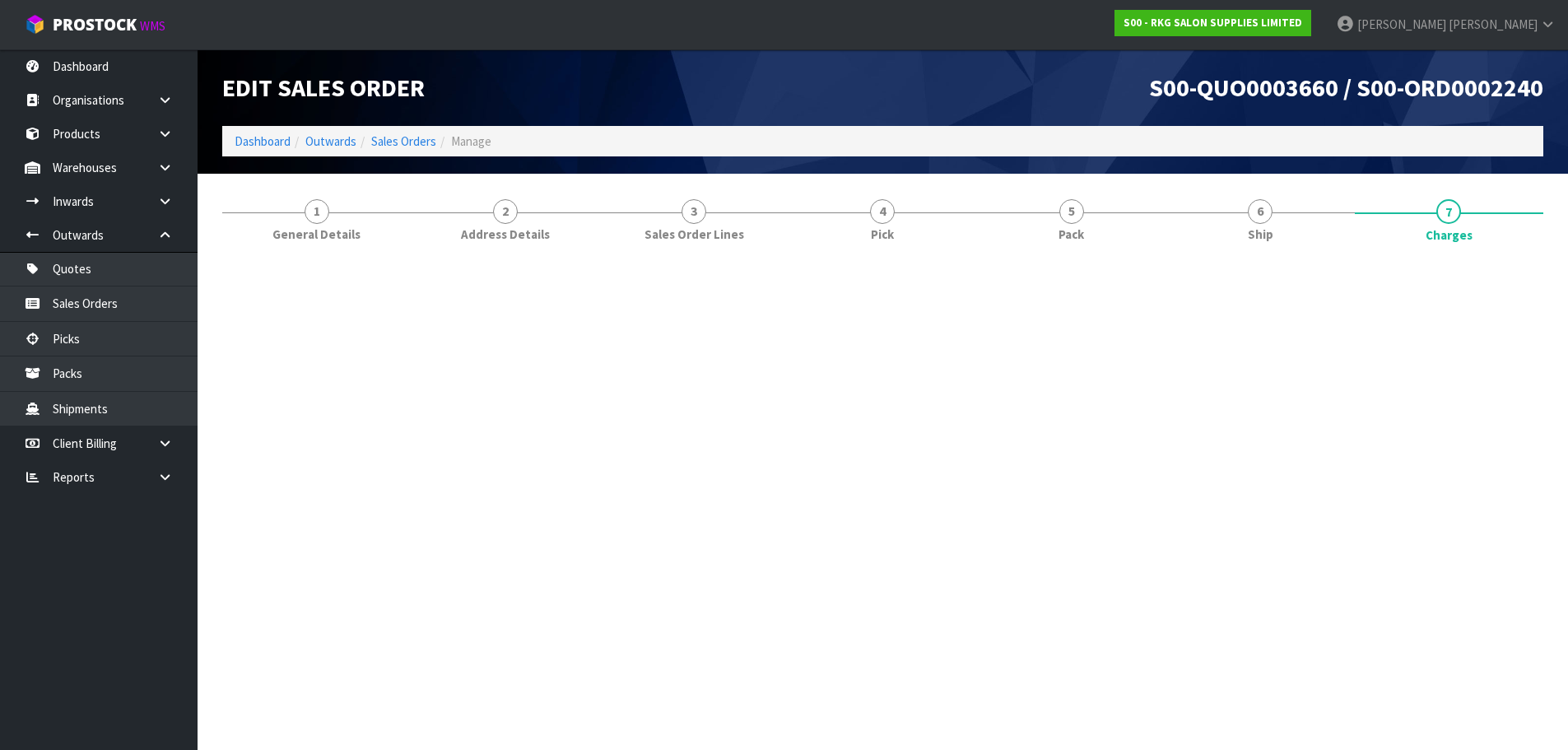
scroll to position [0, 0]
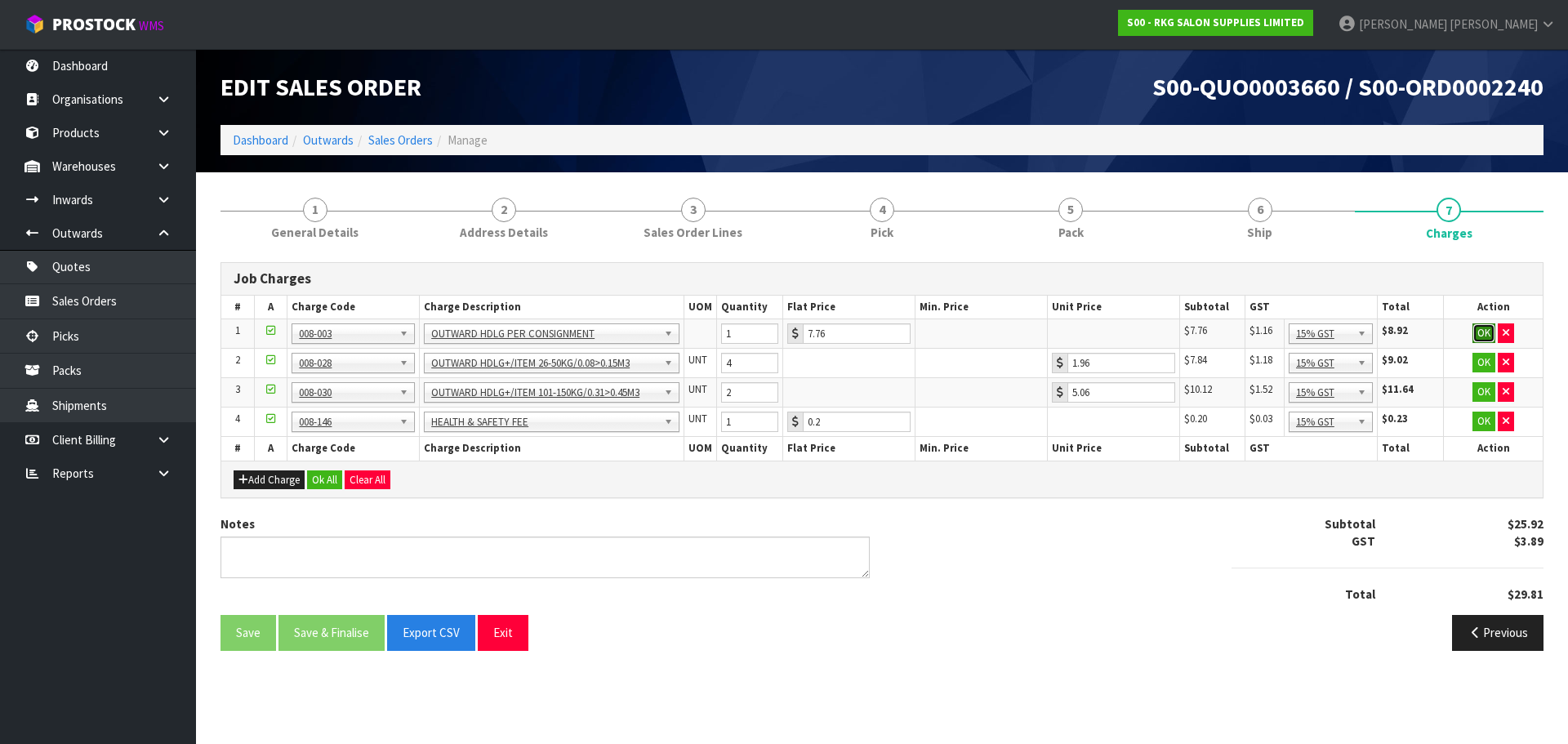
click at [1484, 332] on button "OK" at bounding box center [1484, 334] width 23 height 20
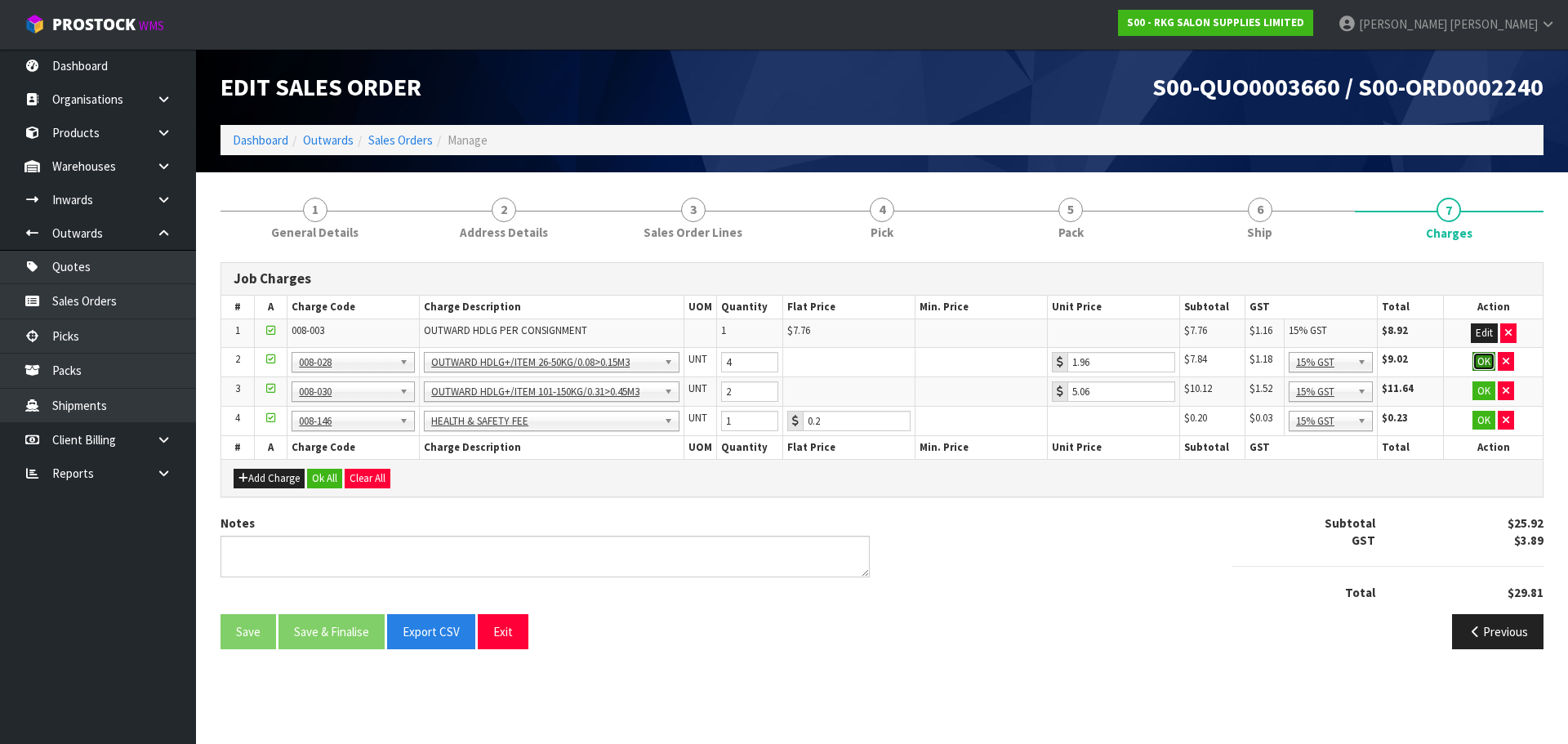
click at [1478, 361] on button "OK" at bounding box center [1484, 362] width 23 height 20
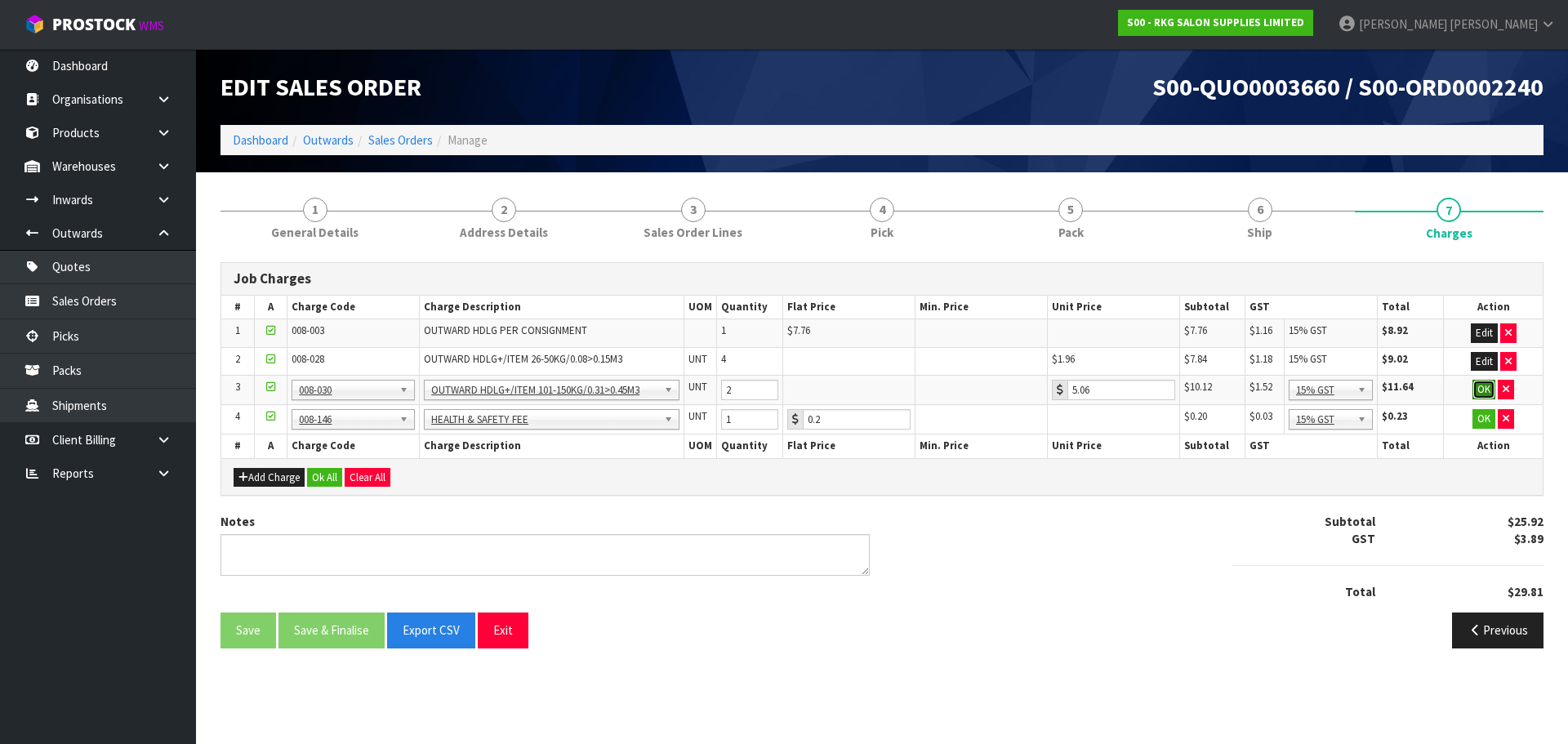
click at [1481, 386] on button "OK" at bounding box center [1484, 389] width 23 height 20
click at [1482, 415] on button "OK" at bounding box center [1484, 418] width 23 height 20
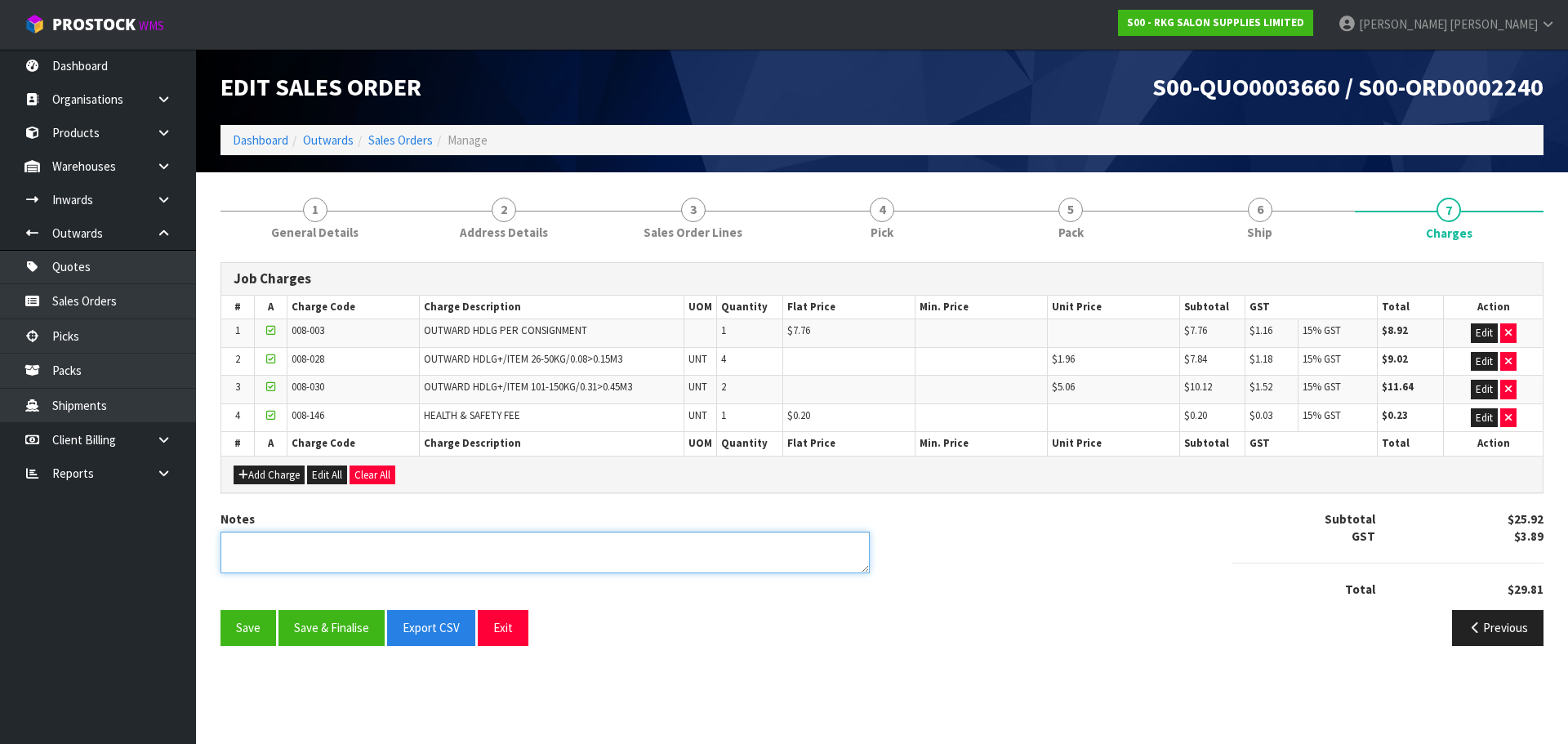
click at [297, 553] on textarea at bounding box center [545, 552] width 649 height 42
click at [326, 627] on button "Save & Finalise" at bounding box center [331, 628] width 106 height 35
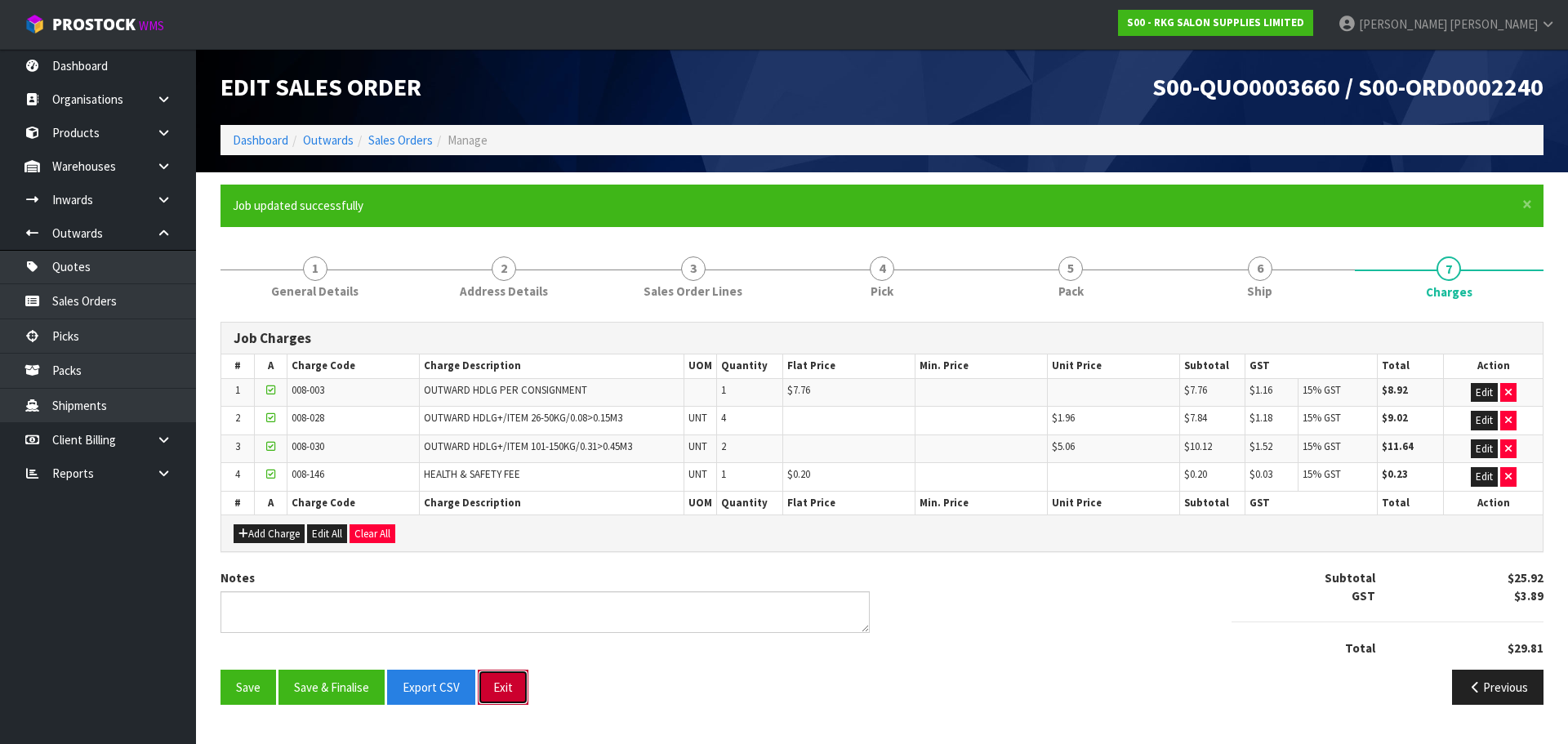
click at [514, 688] on button "Exit" at bounding box center [502, 688] width 51 height 35
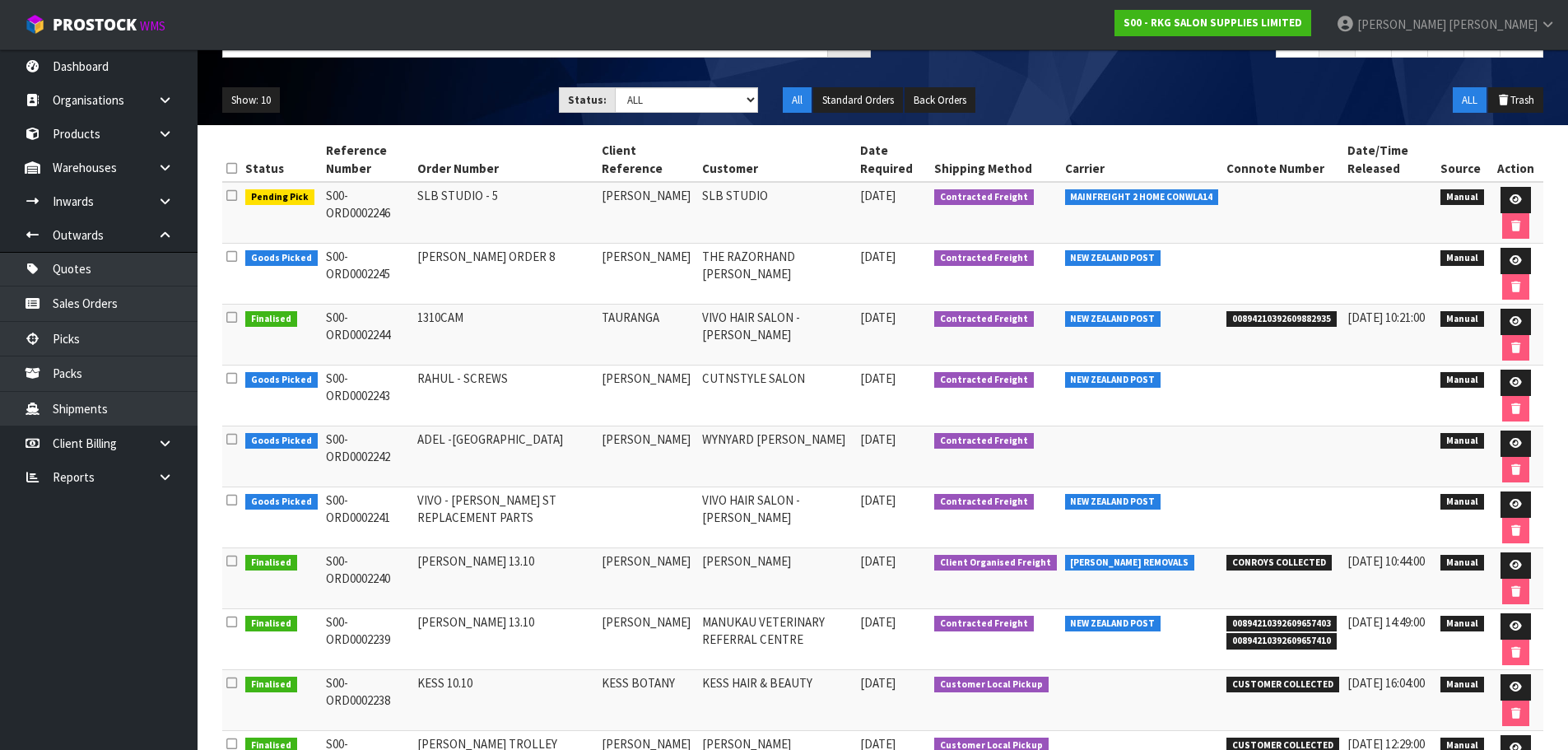
scroll to position [165, 0]
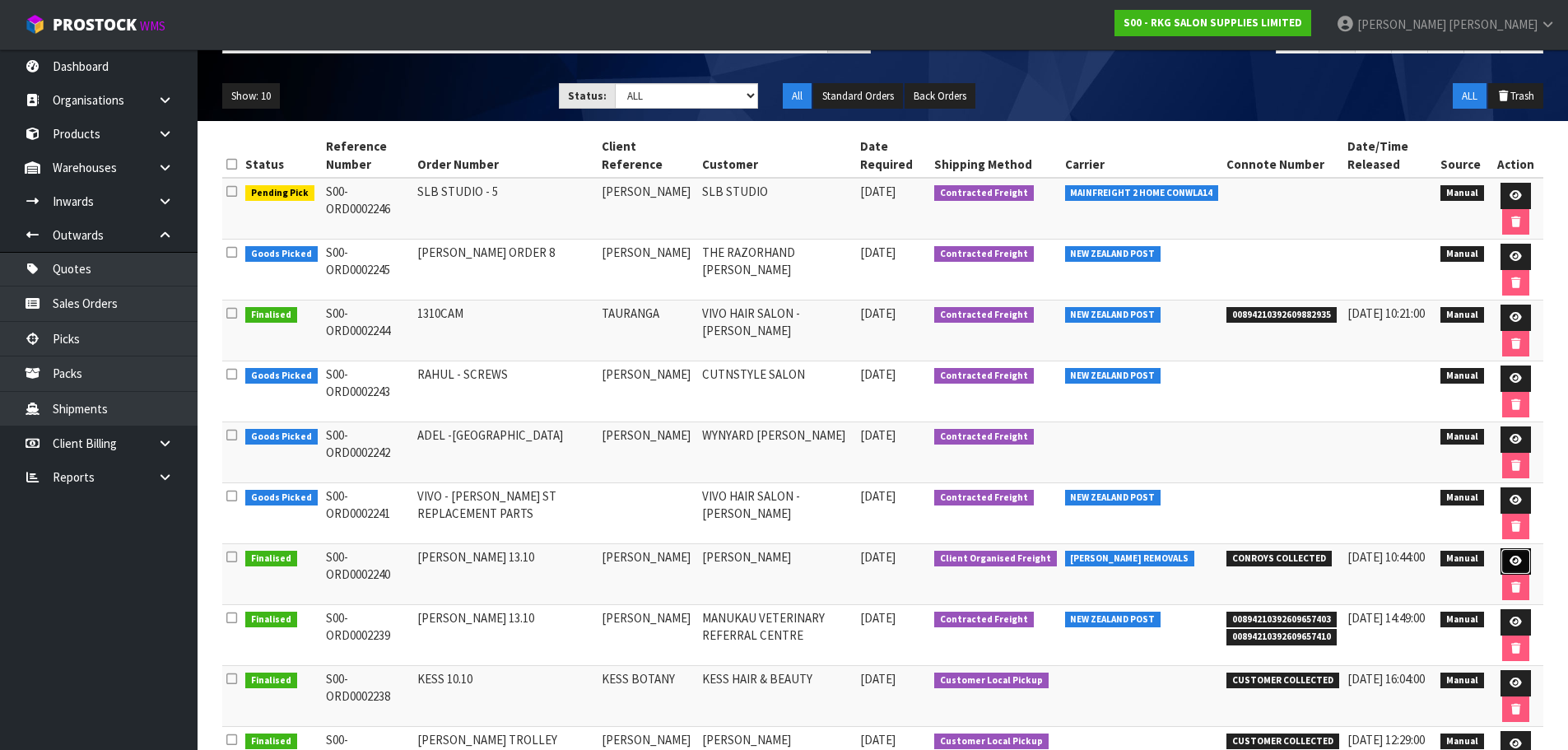
click at [1514, 562] on icon at bounding box center [1515, 561] width 13 height 11
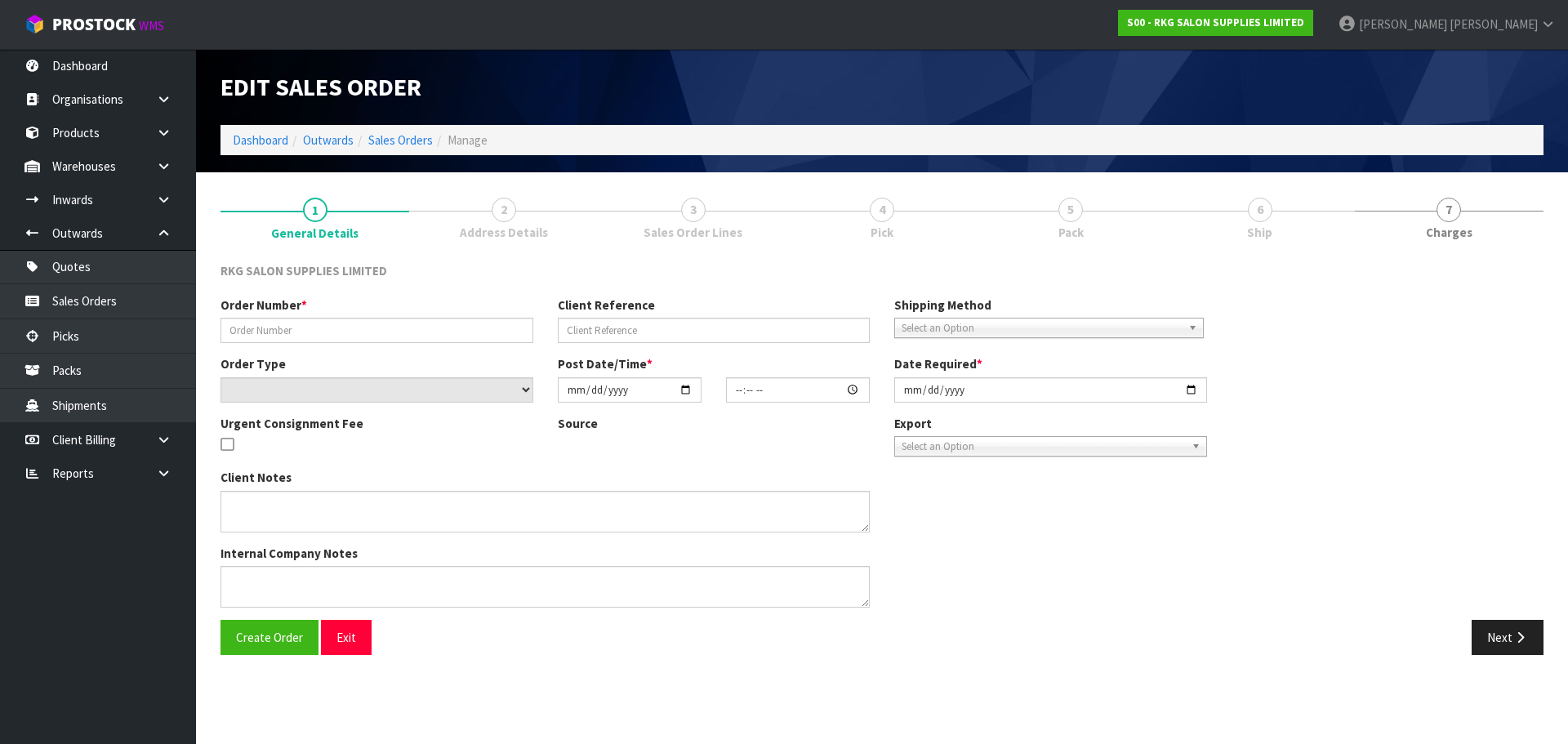
type input "[PERSON_NAME] 13.10"
type input "[PERSON_NAME]"
select select "number:0"
type input "[DATE]"
type input "00:00:00.000"
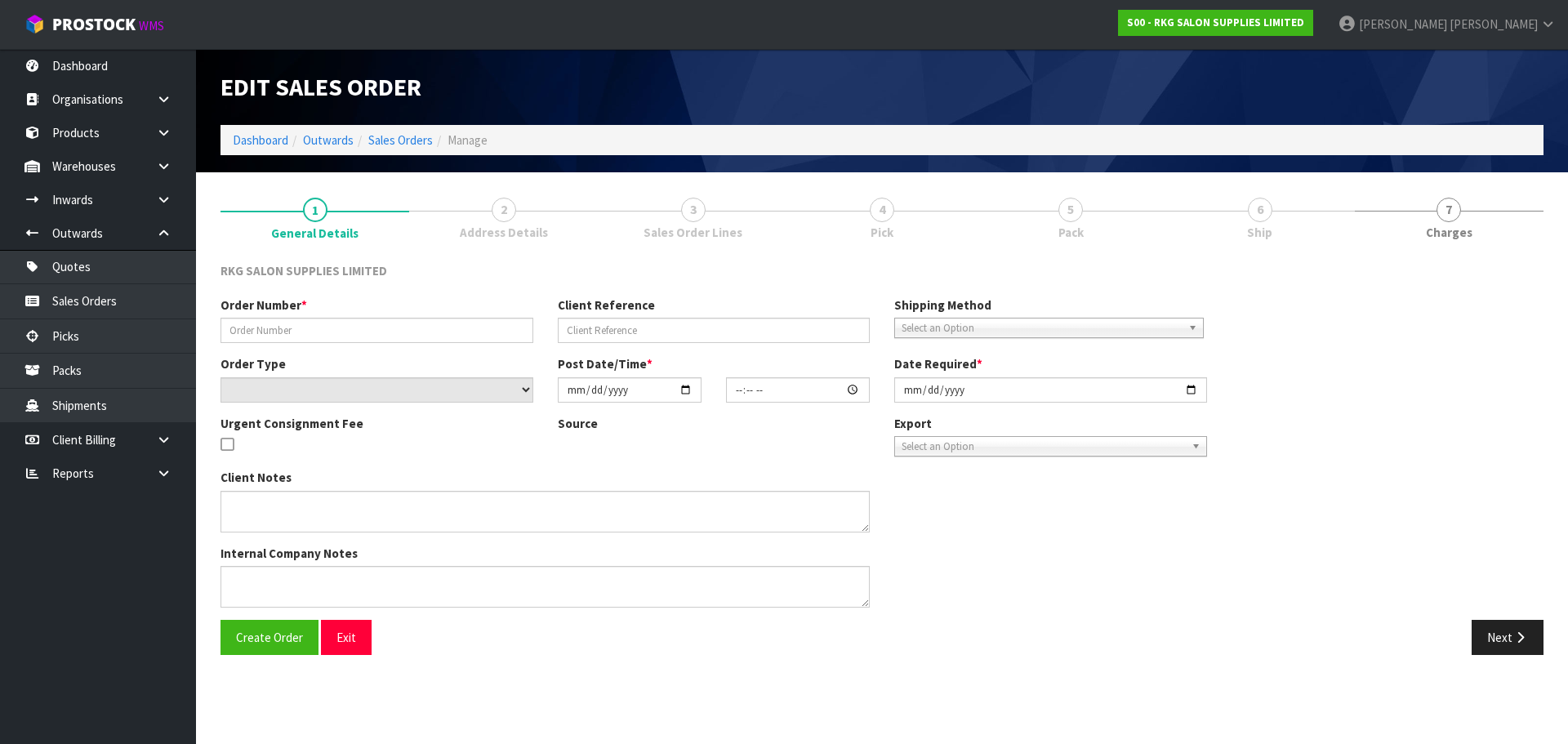
type input "[DATE]"
type textarea "FOR [PERSON_NAME] 1 X SHAMPOO CHAIR SHOWROOM"
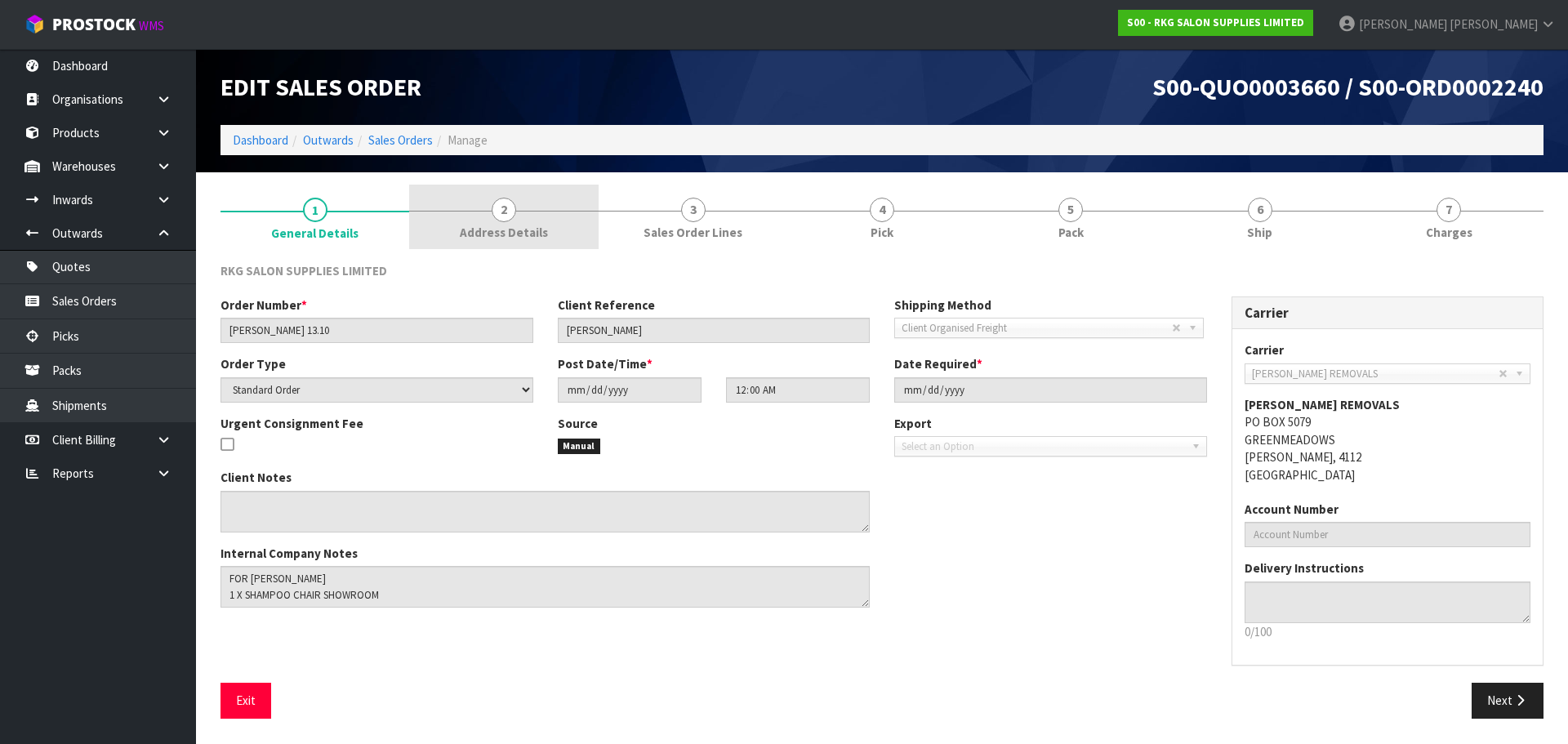
click at [519, 212] on link "2 Address Details" at bounding box center [503, 217] width 188 height 65
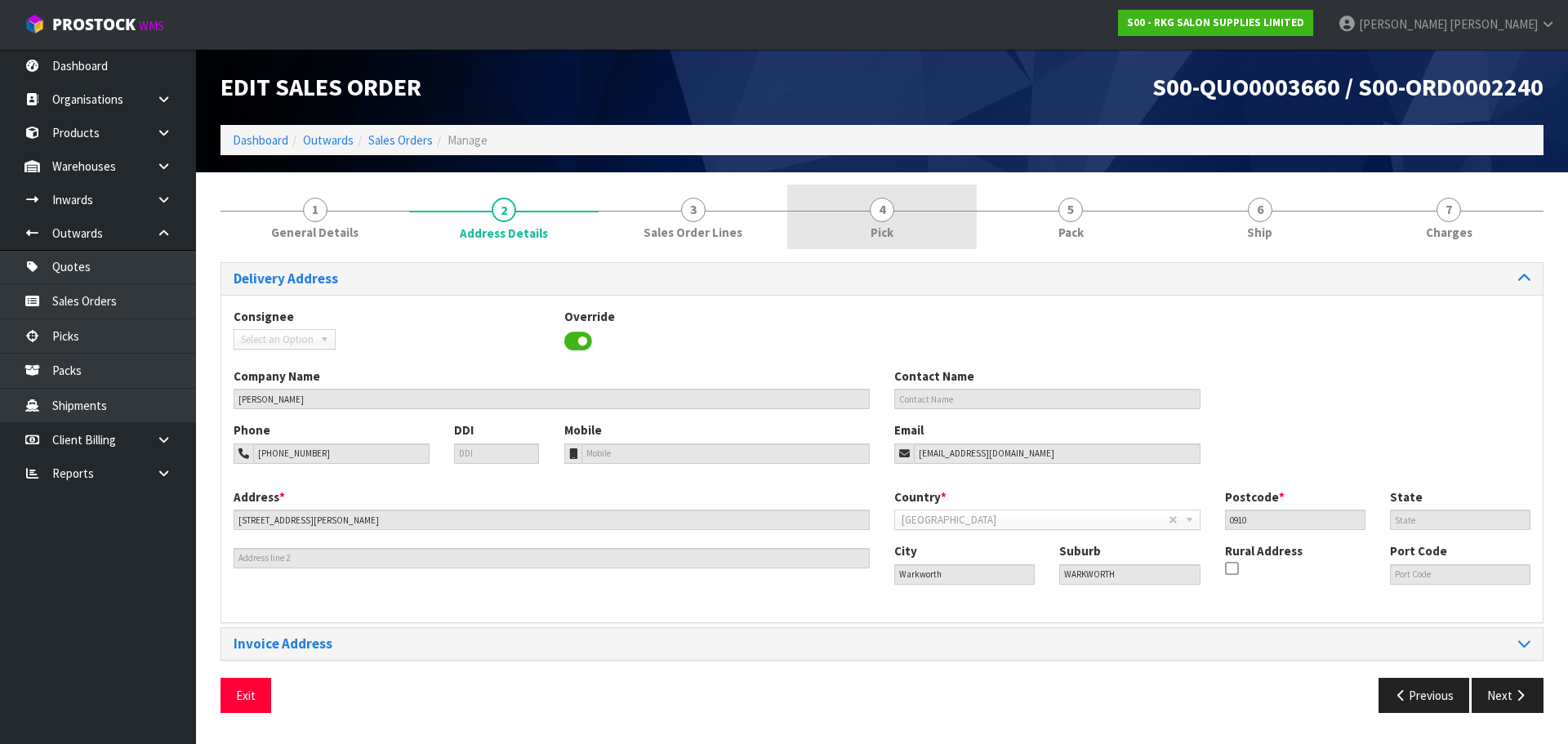
click at [889, 218] on span "4" at bounding box center [882, 210] width 25 height 25
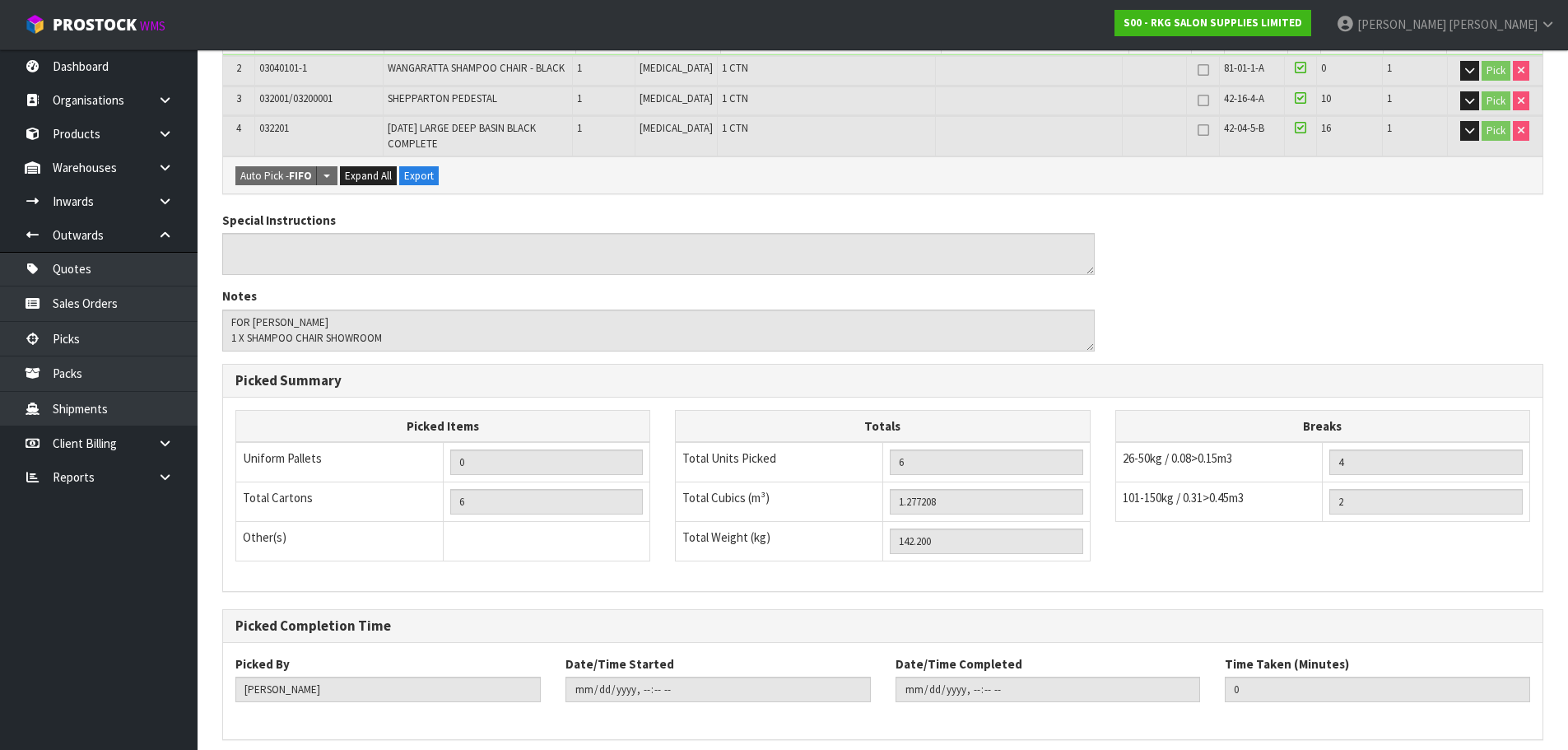
scroll to position [552, 0]
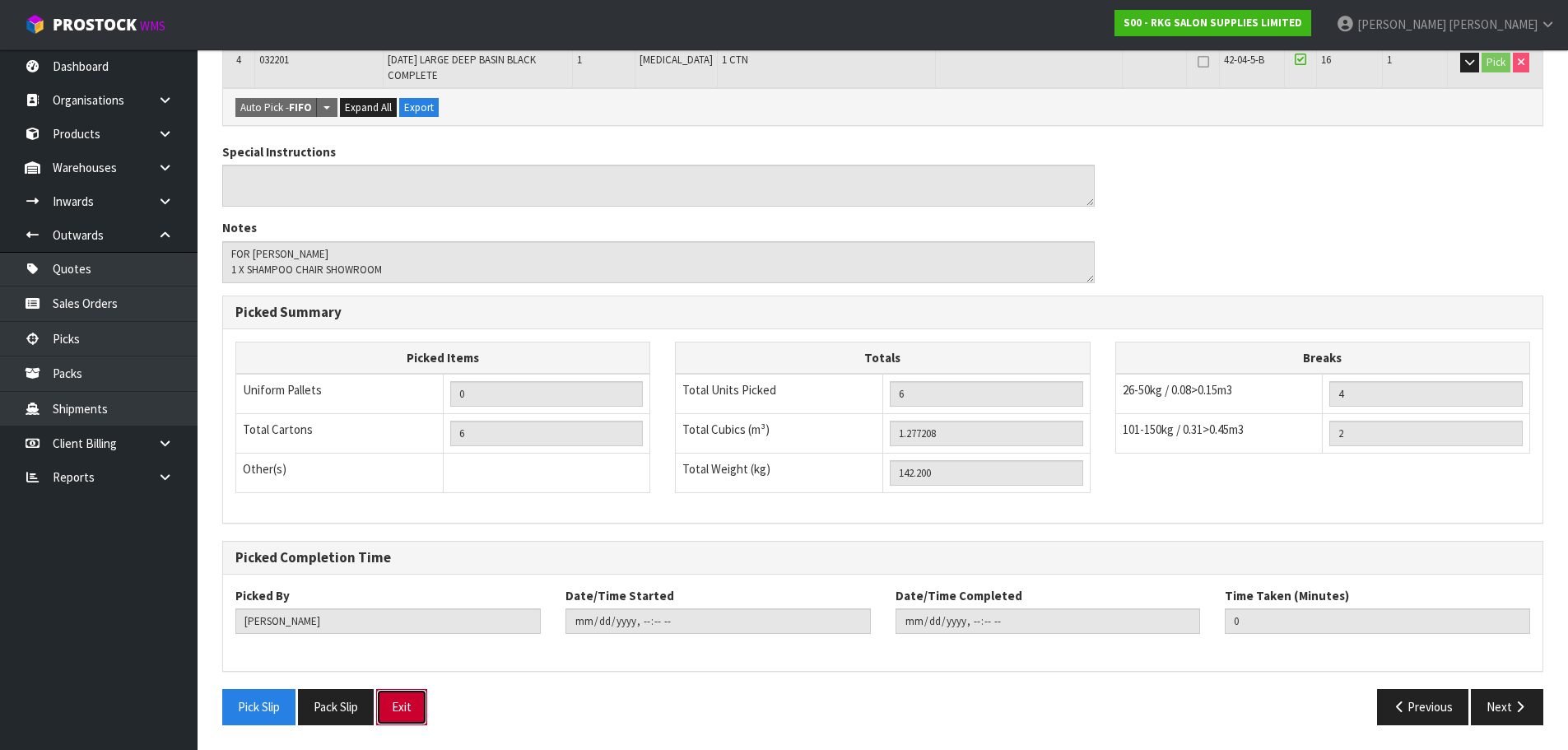
click at [394, 711] on button "Exit" at bounding box center [402, 706] width 51 height 35
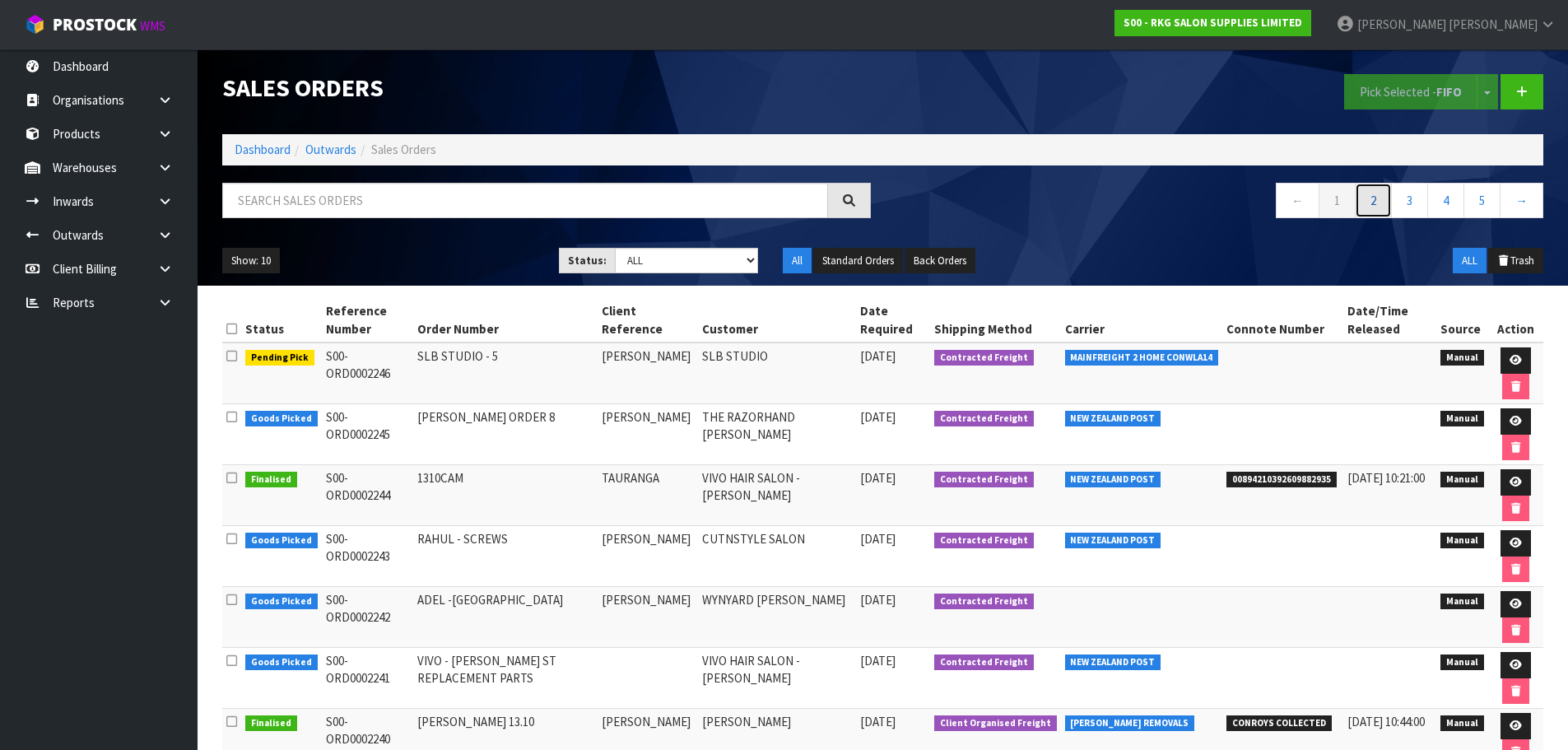
click at [1373, 198] on link "2" at bounding box center [1373, 200] width 37 height 35
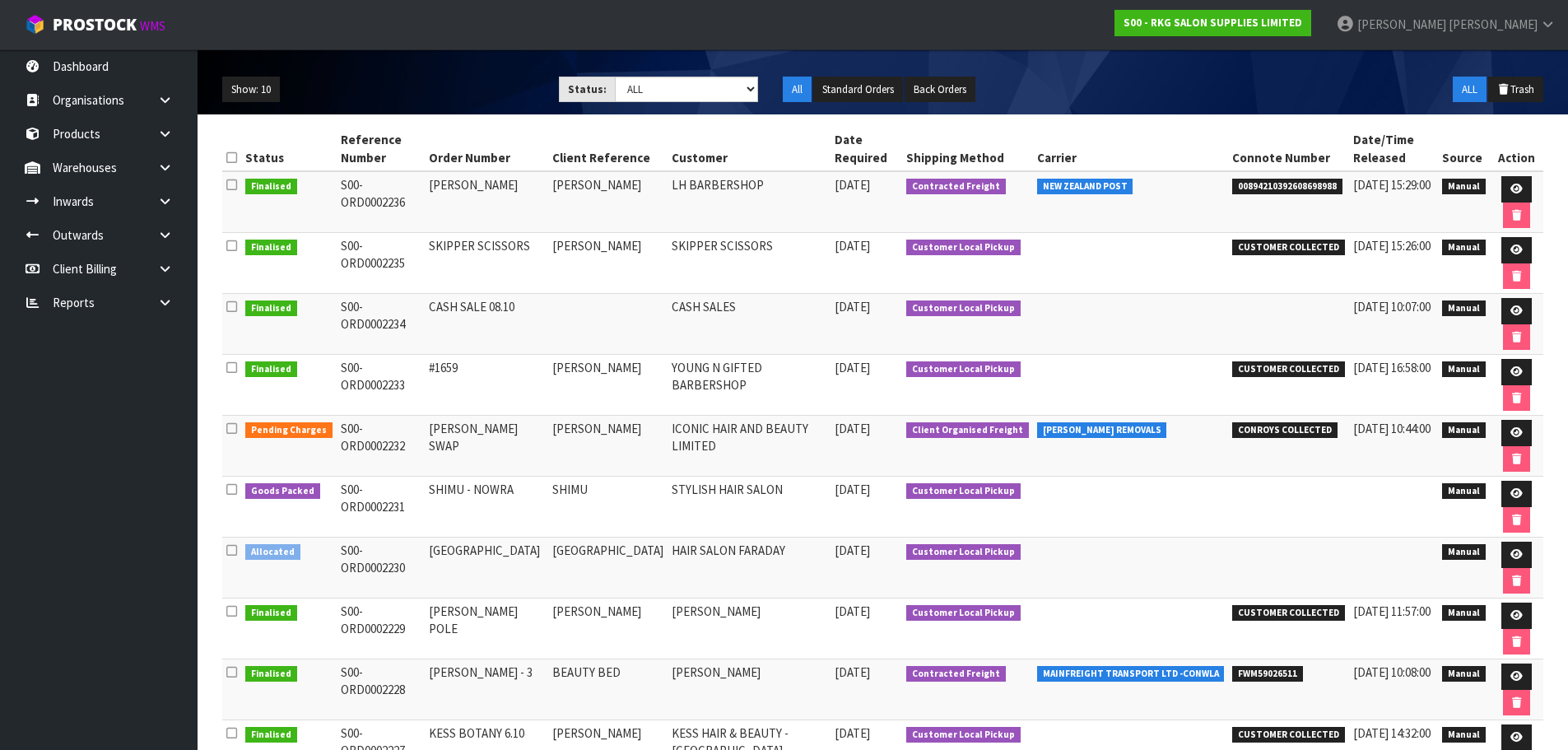
scroll to position [82, 0]
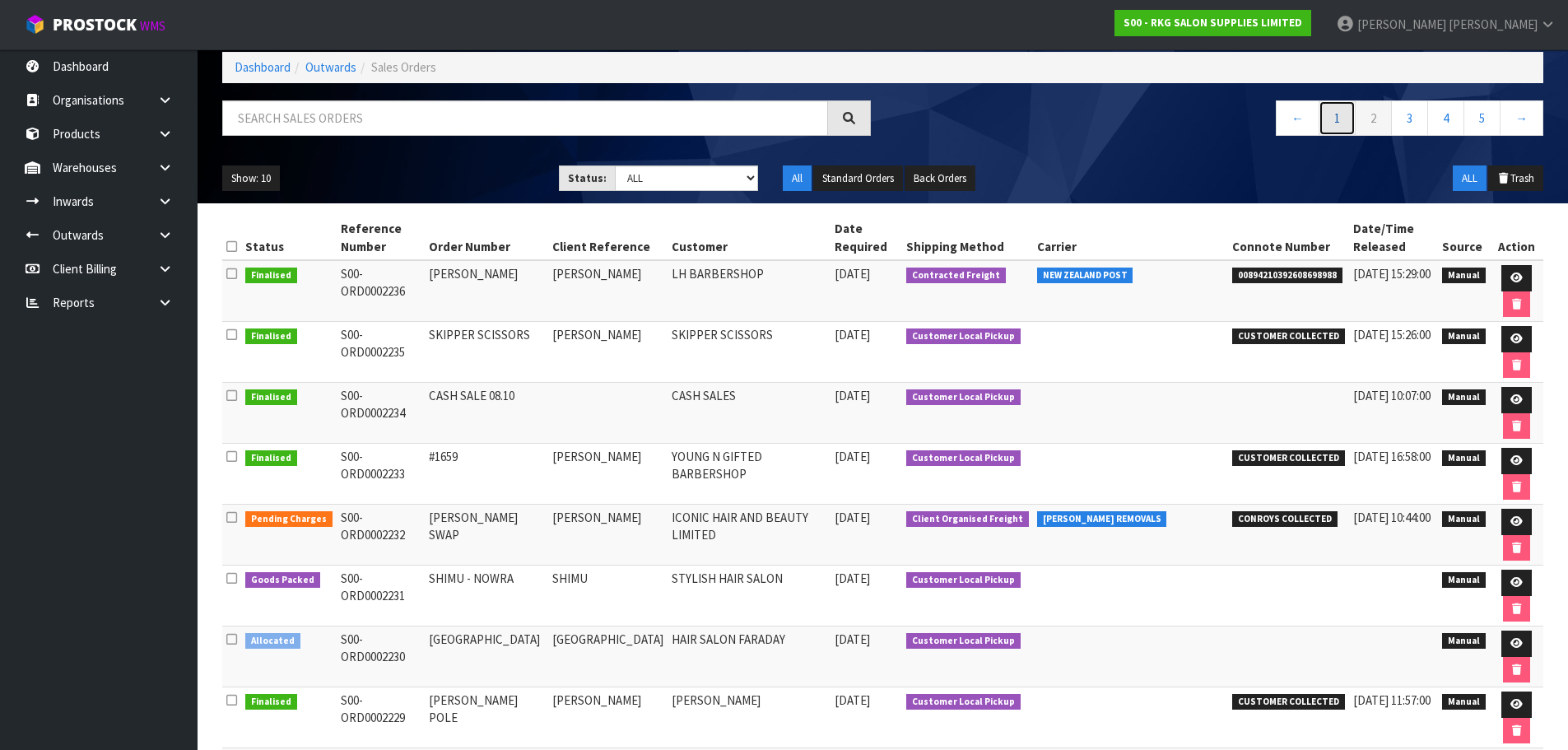
click at [1330, 124] on link "1" at bounding box center [1337, 118] width 37 height 35
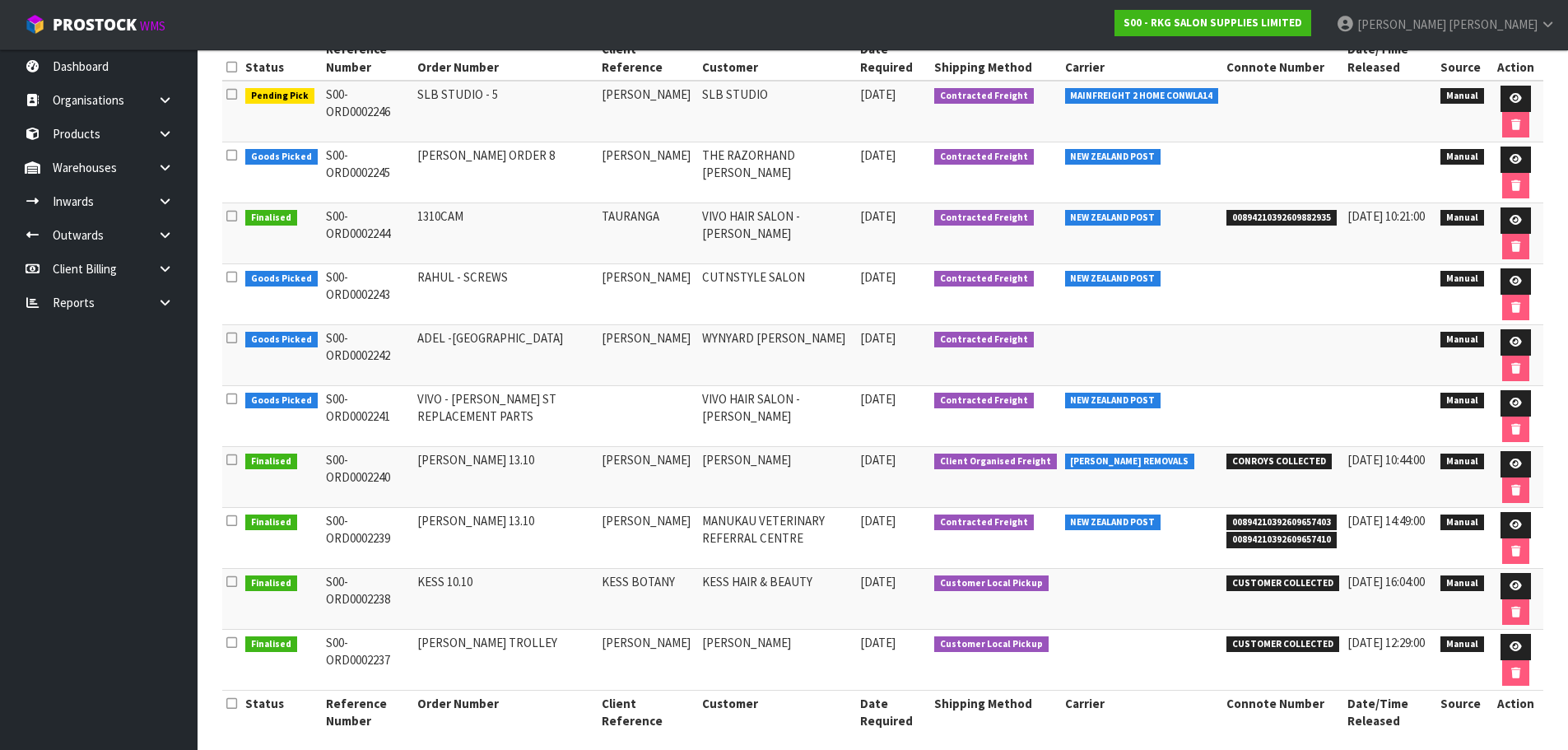
scroll to position [276, 0]
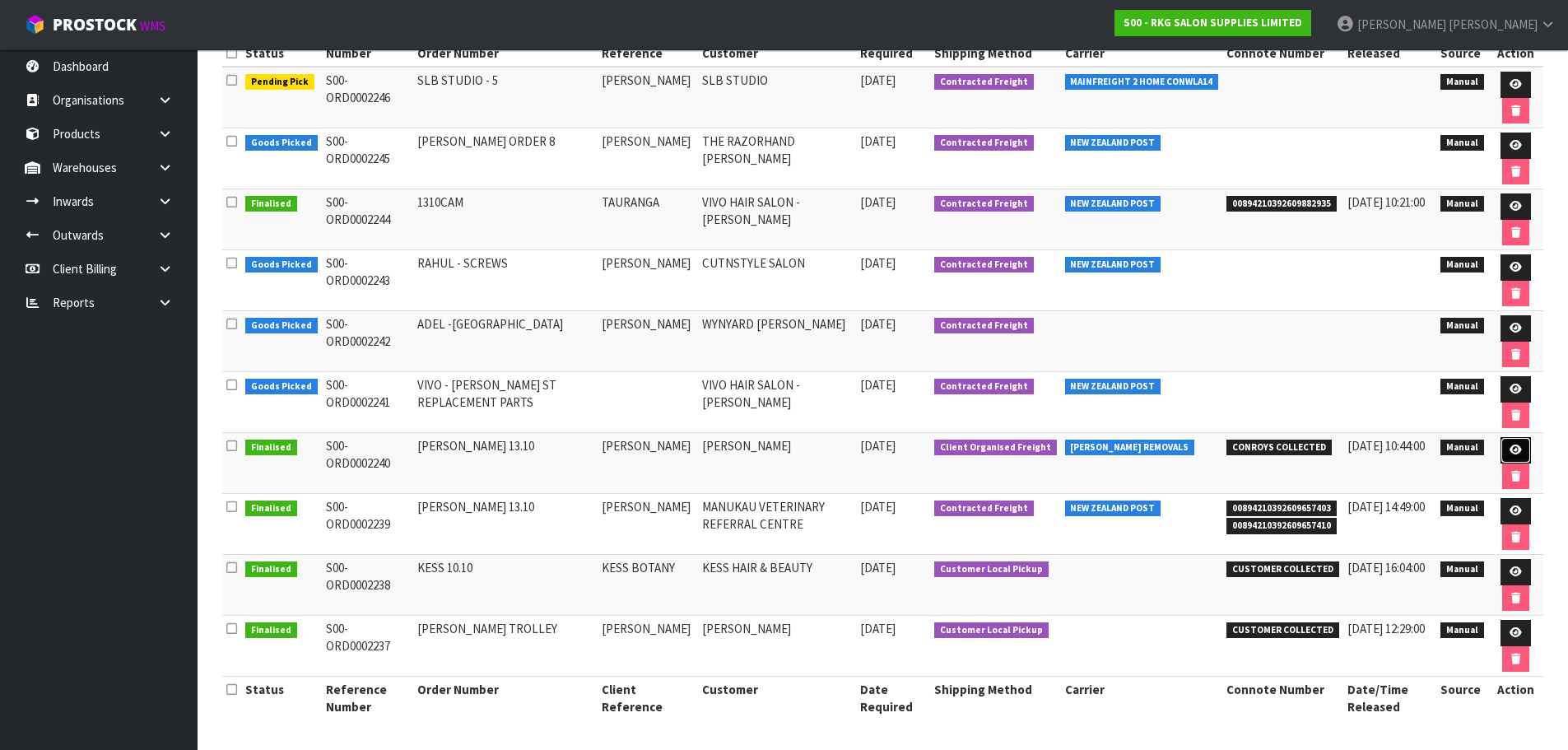
click at [1513, 446] on icon at bounding box center [1515, 449] width 13 height 11
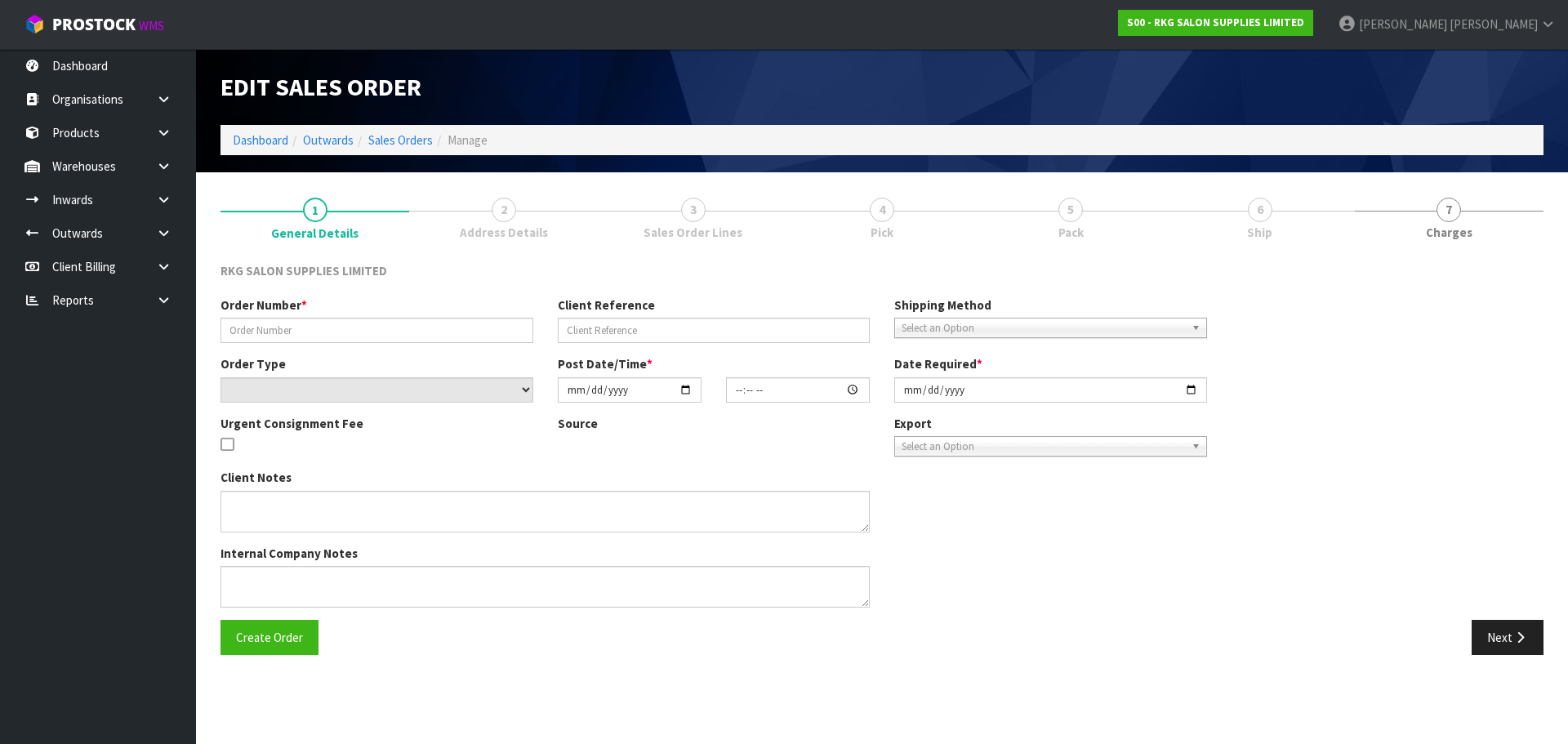
type input "[PERSON_NAME] 13.10"
type input "[PERSON_NAME]"
select select "number:0"
type input "[DATE]"
type input "00:00:00.000"
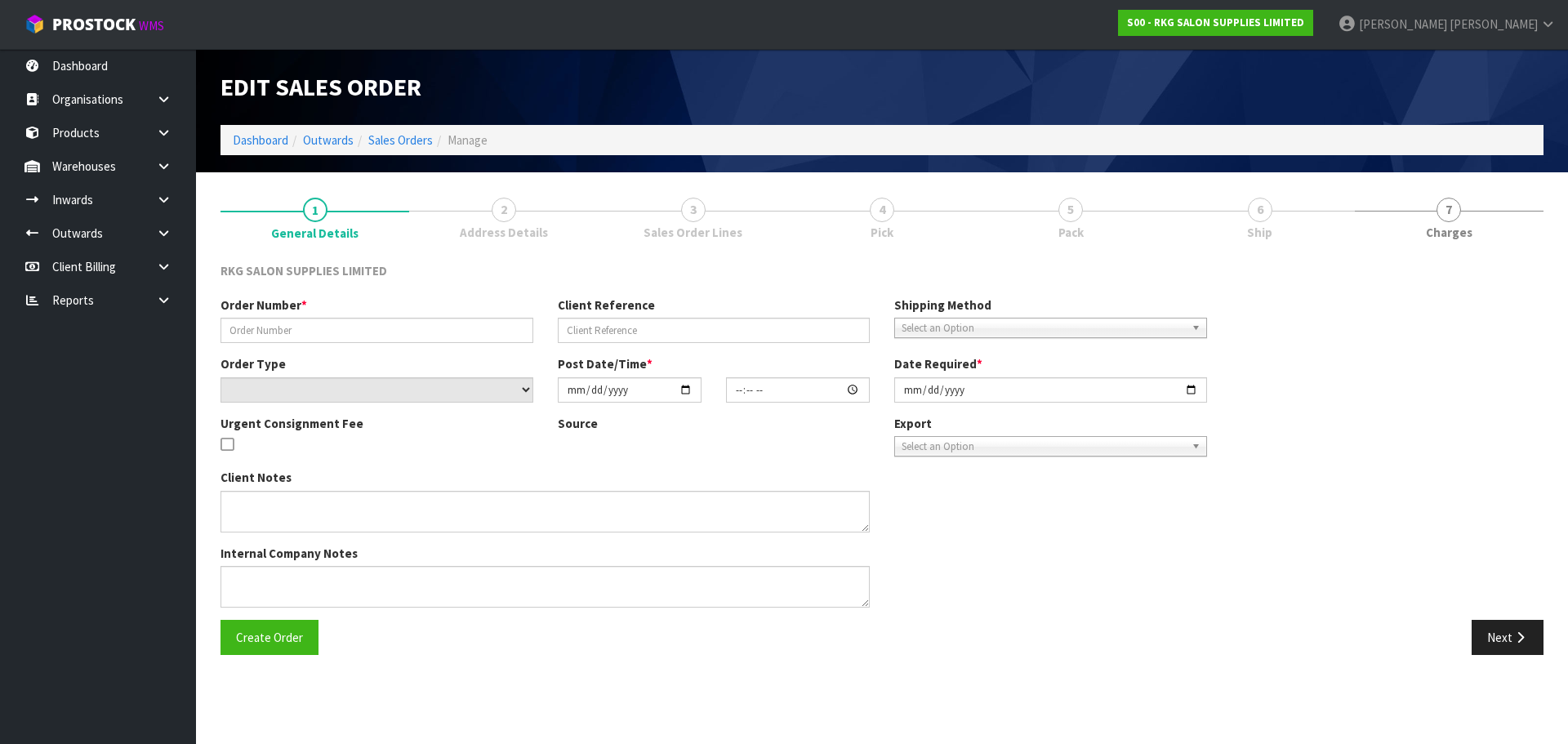
type input "[DATE]"
type textarea "FOR [PERSON_NAME] 1 X SHAMPOO CHAIR SHOWROOM"
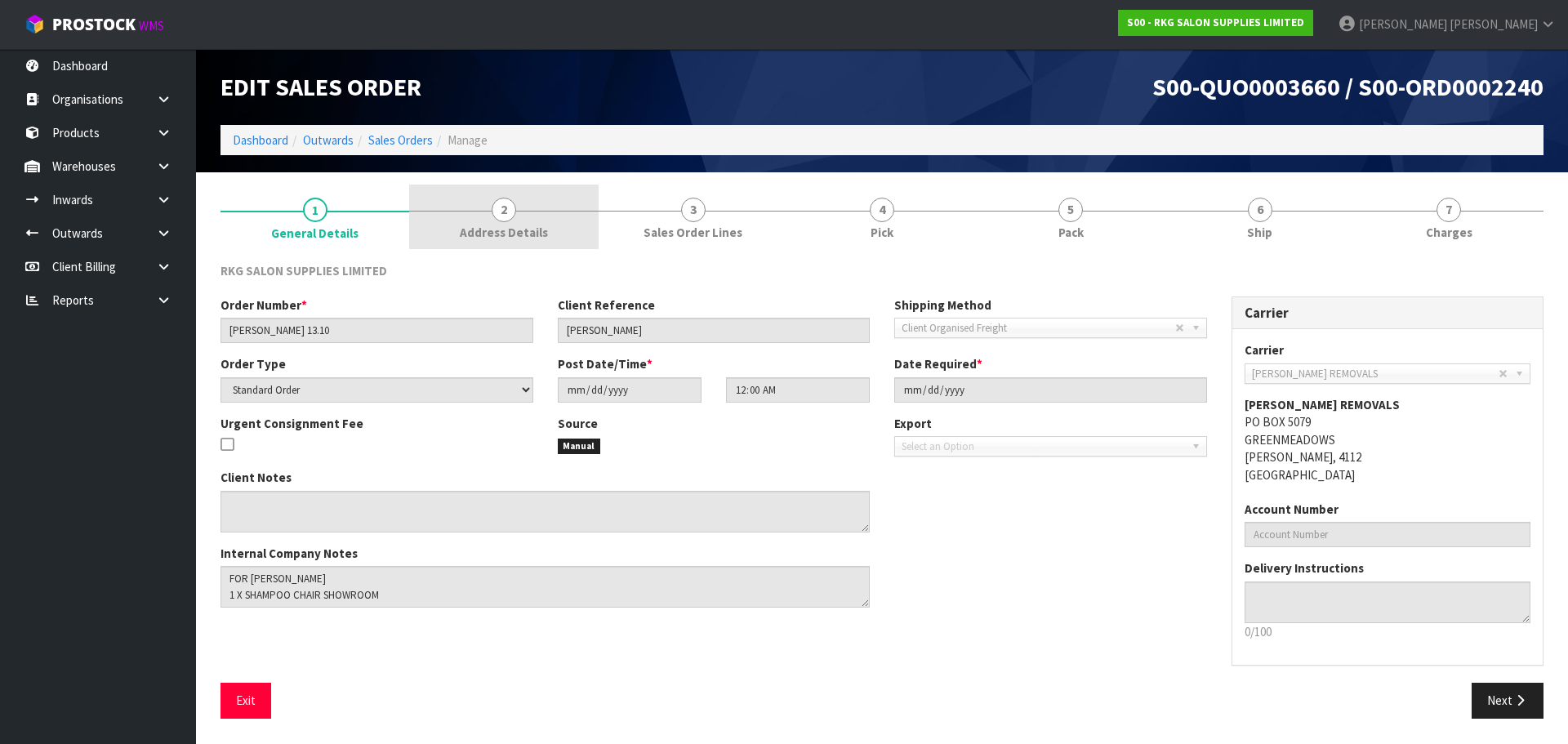
click at [501, 213] on span "2" at bounding box center [504, 210] width 25 height 25
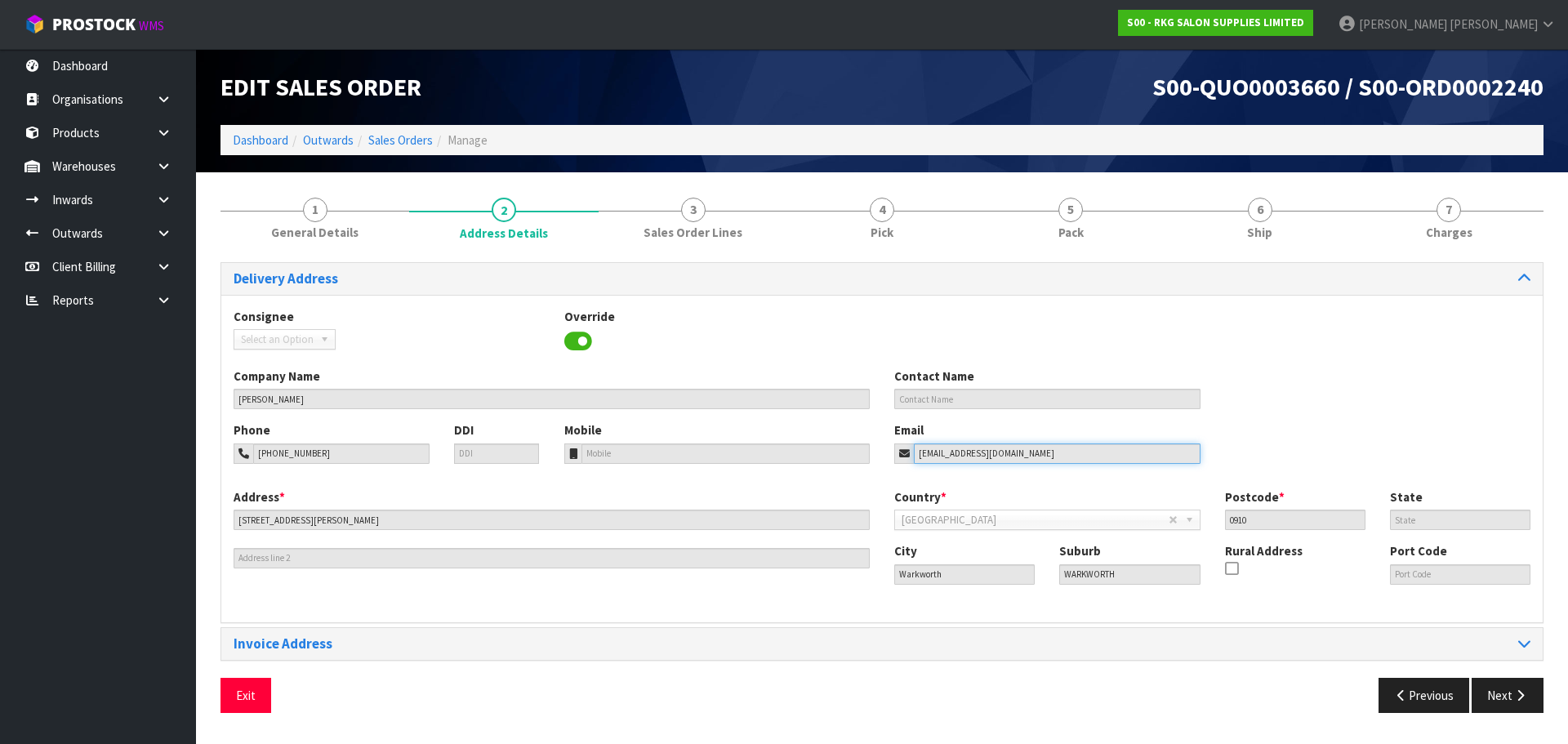
drag, startPoint x: 1030, startPoint y: 454, endPoint x: 895, endPoint y: 453, distance: 135.0
click at [895, 453] on div "[EMAIL_ADDRESS][DOMAIN_NAME]" at bounding box center [1047, 453] width 306 height 21
